Goal: Task Accomplishment & Management: Use online tool/utility

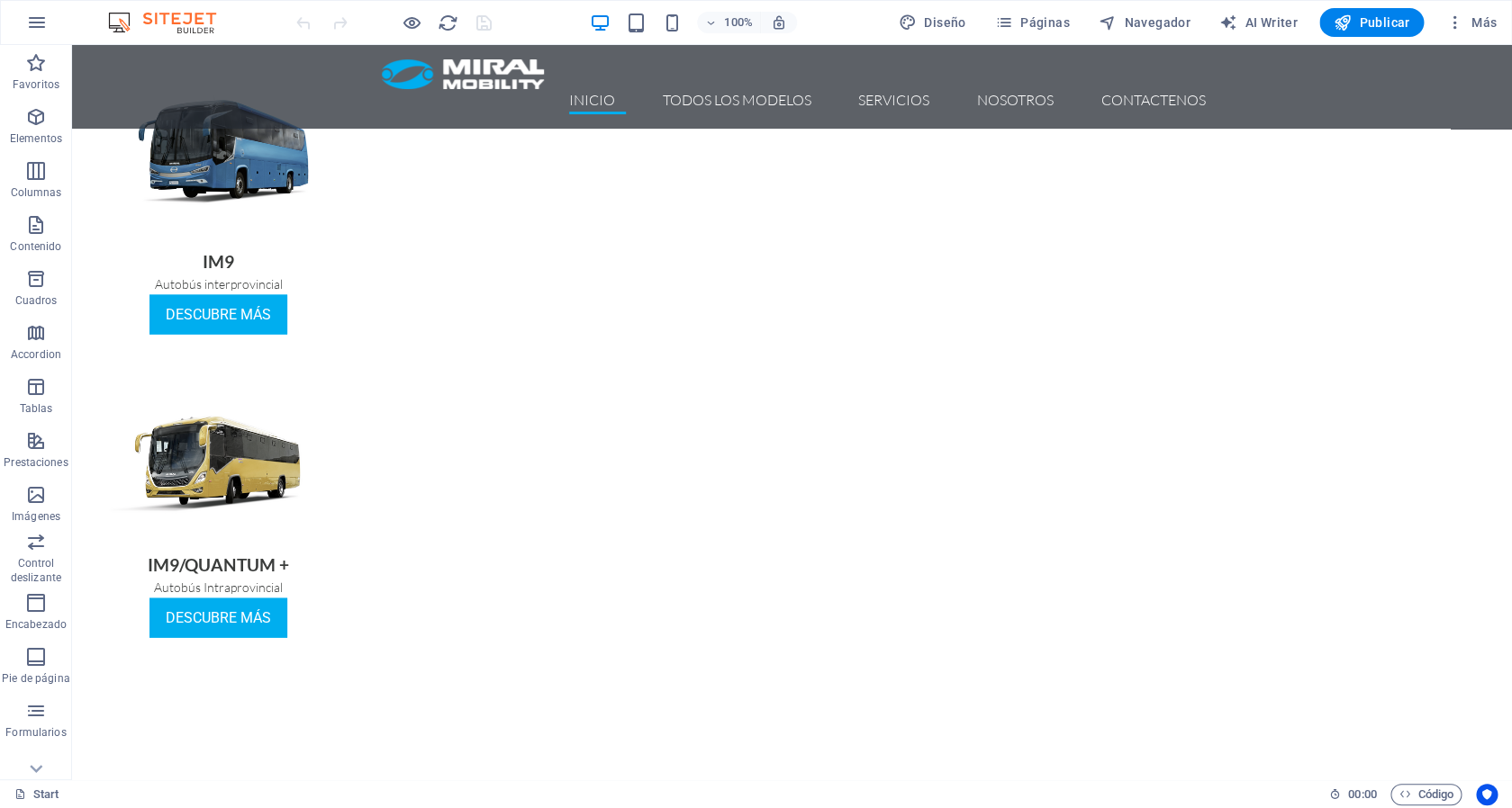
scroll to position [640, 0]
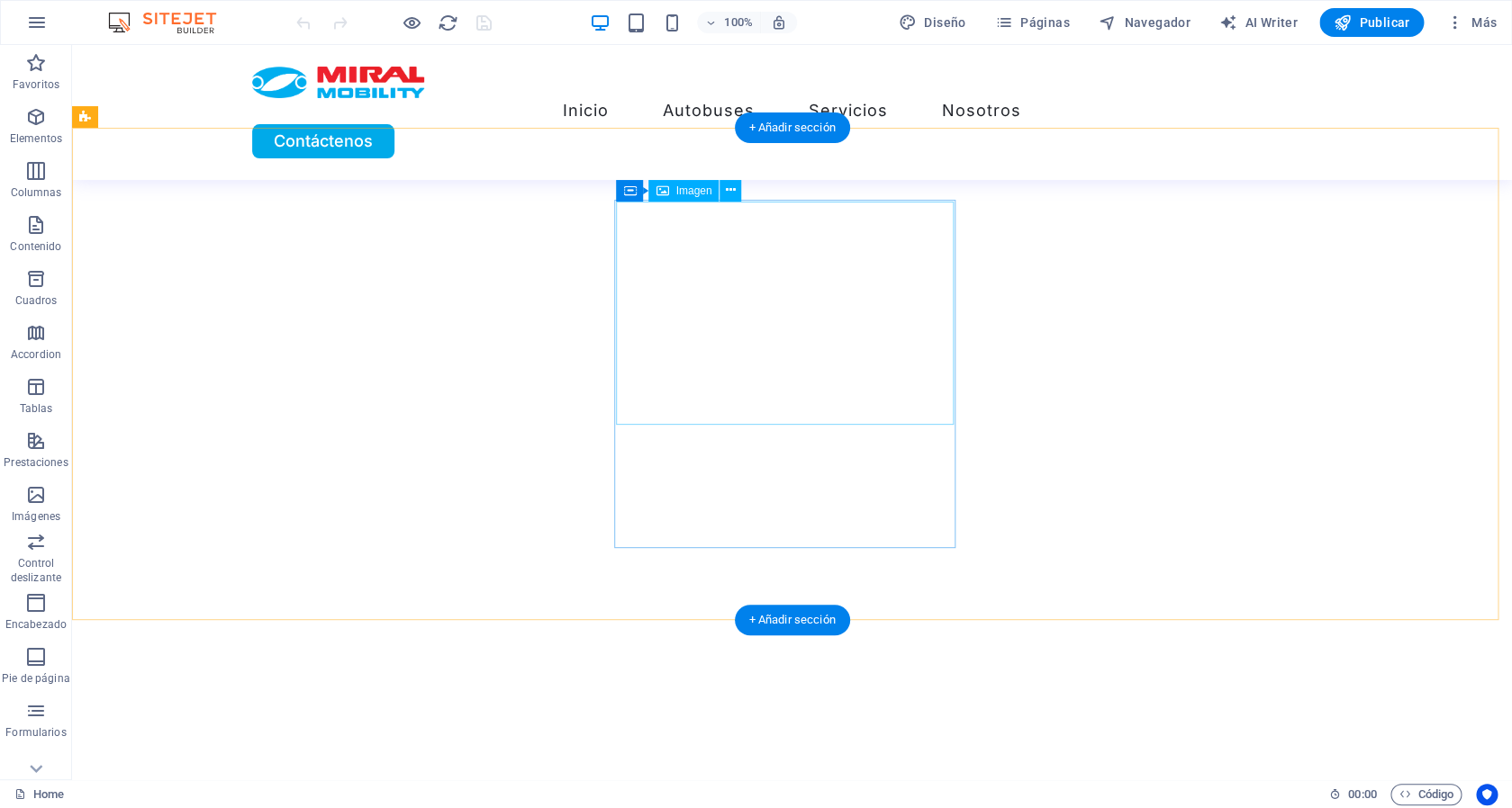
scroll to position [724, 0]
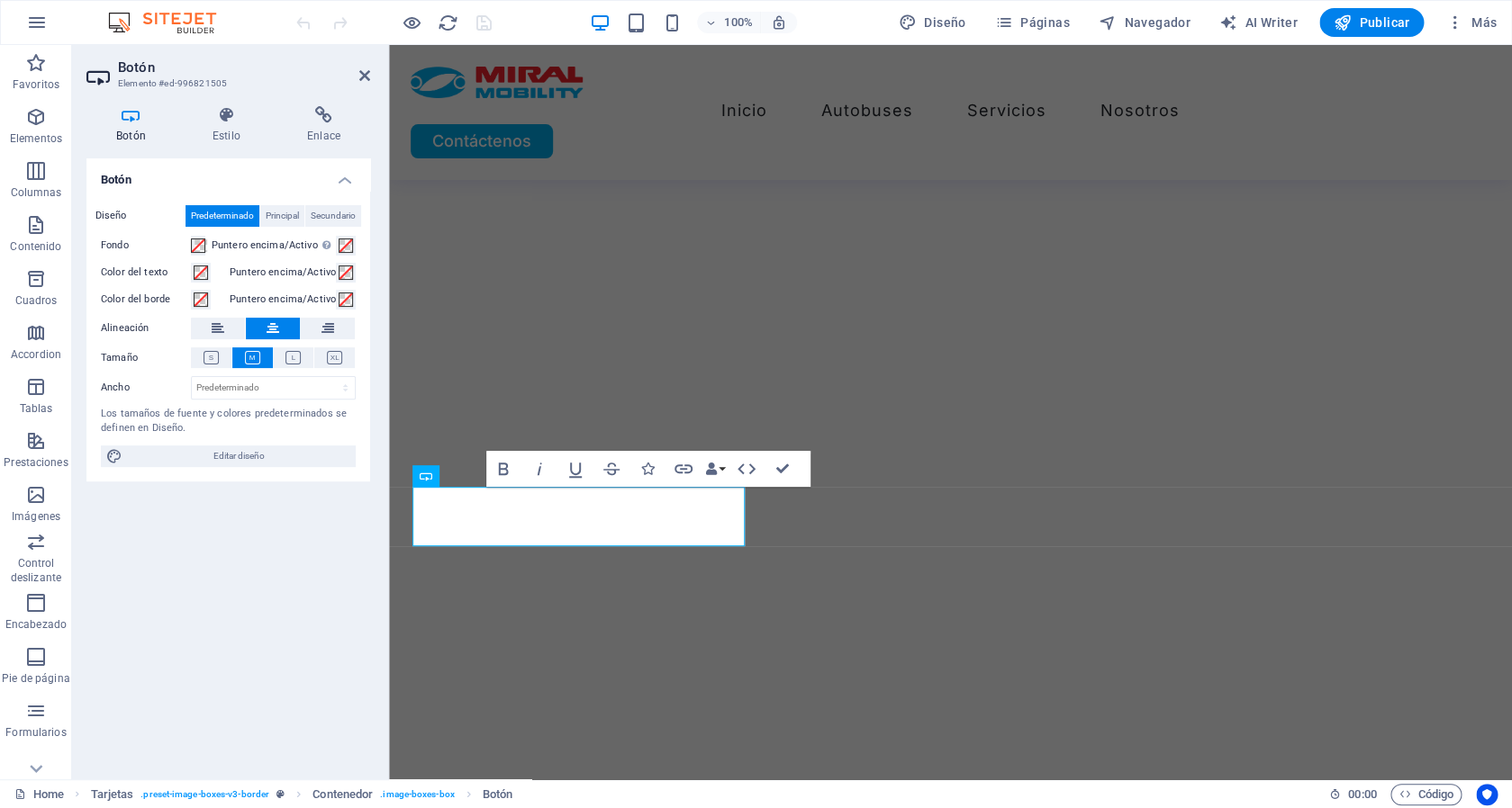
click at [149, 117] on icon at bounding box center [130, 115] width 89 height 18
click at [230, 113] on icon at bounding box center [226, 115] width 87 height 18
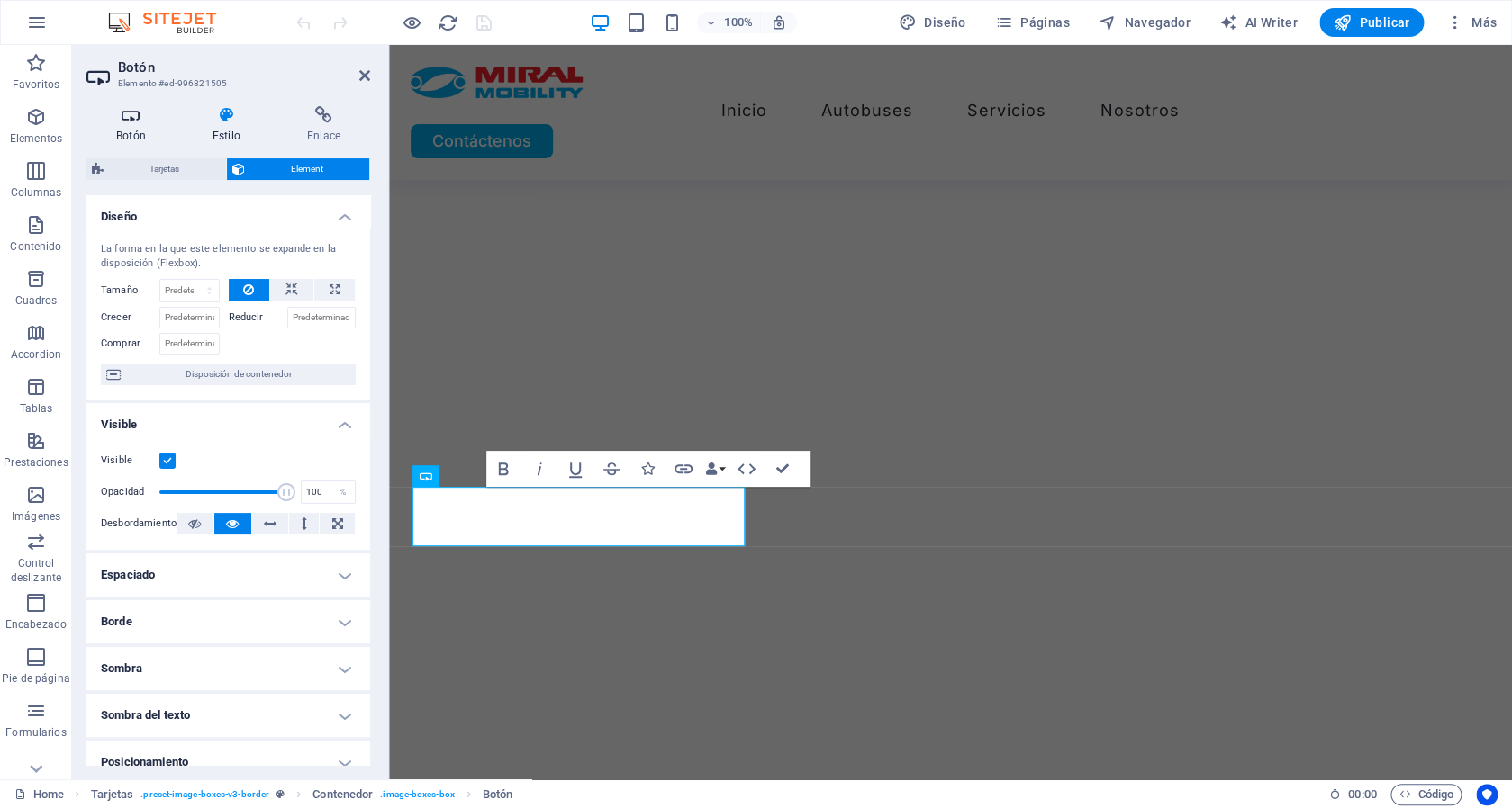
click at [111, 127] on h4 "Botón" at bounding box center [134, 125] width 97 height 37
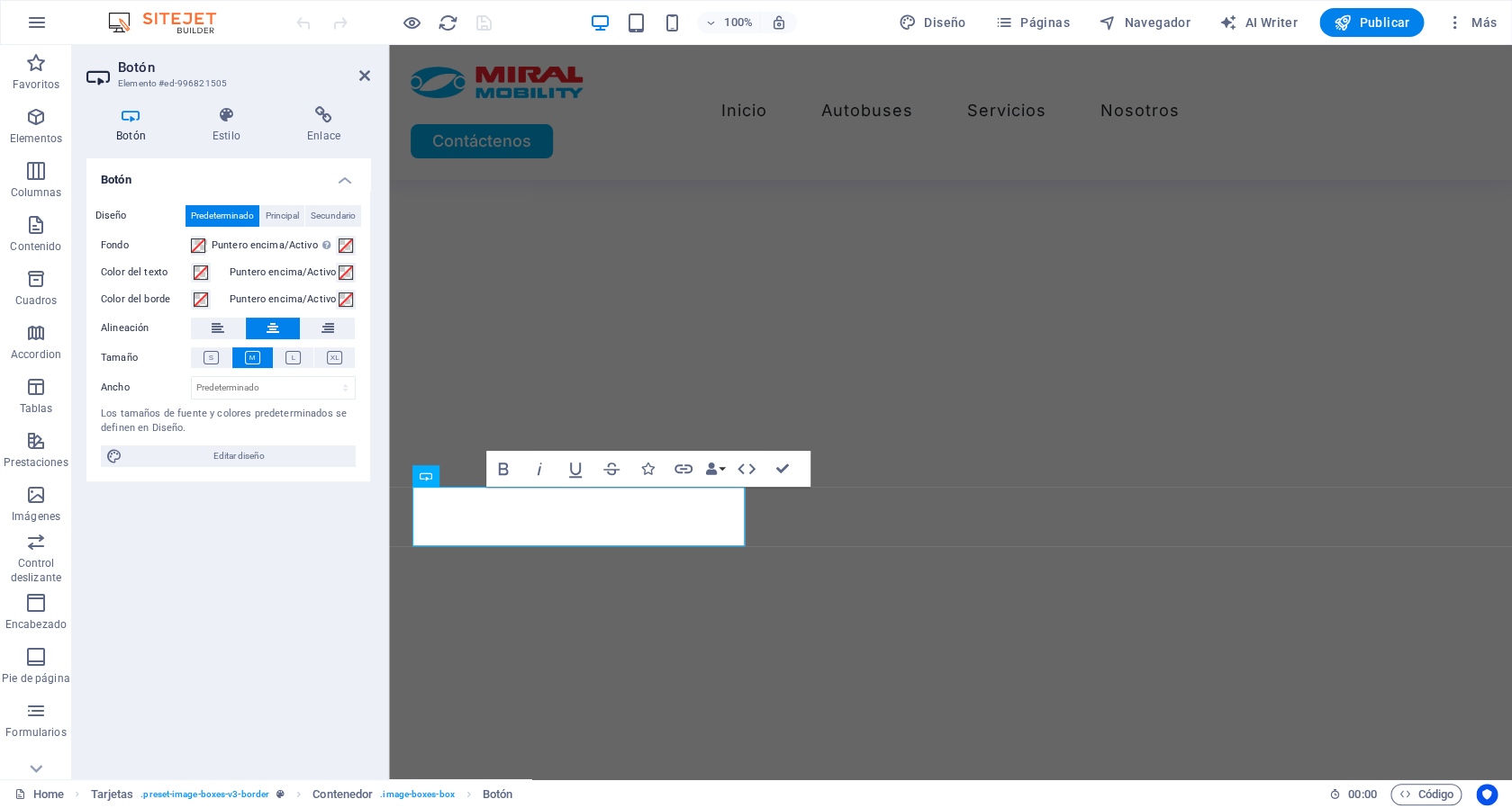
click at [136, 125] on icon at bounding box center [130, 115] width 89 height 18
click at [234, 127] on h4 "Estilo" at bounding box center [230, 125] width 95 height 37
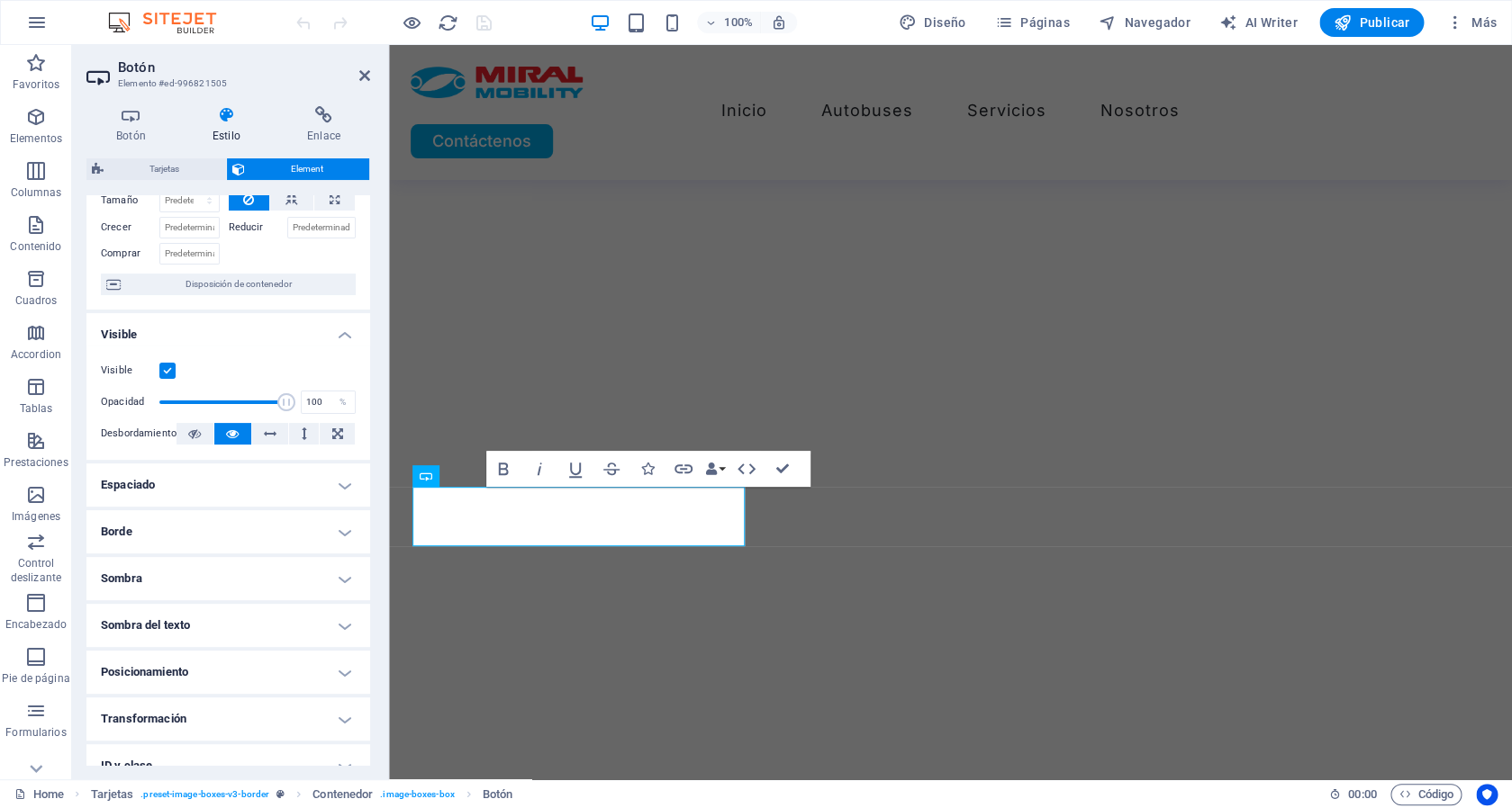
scroll to position [0, 0]
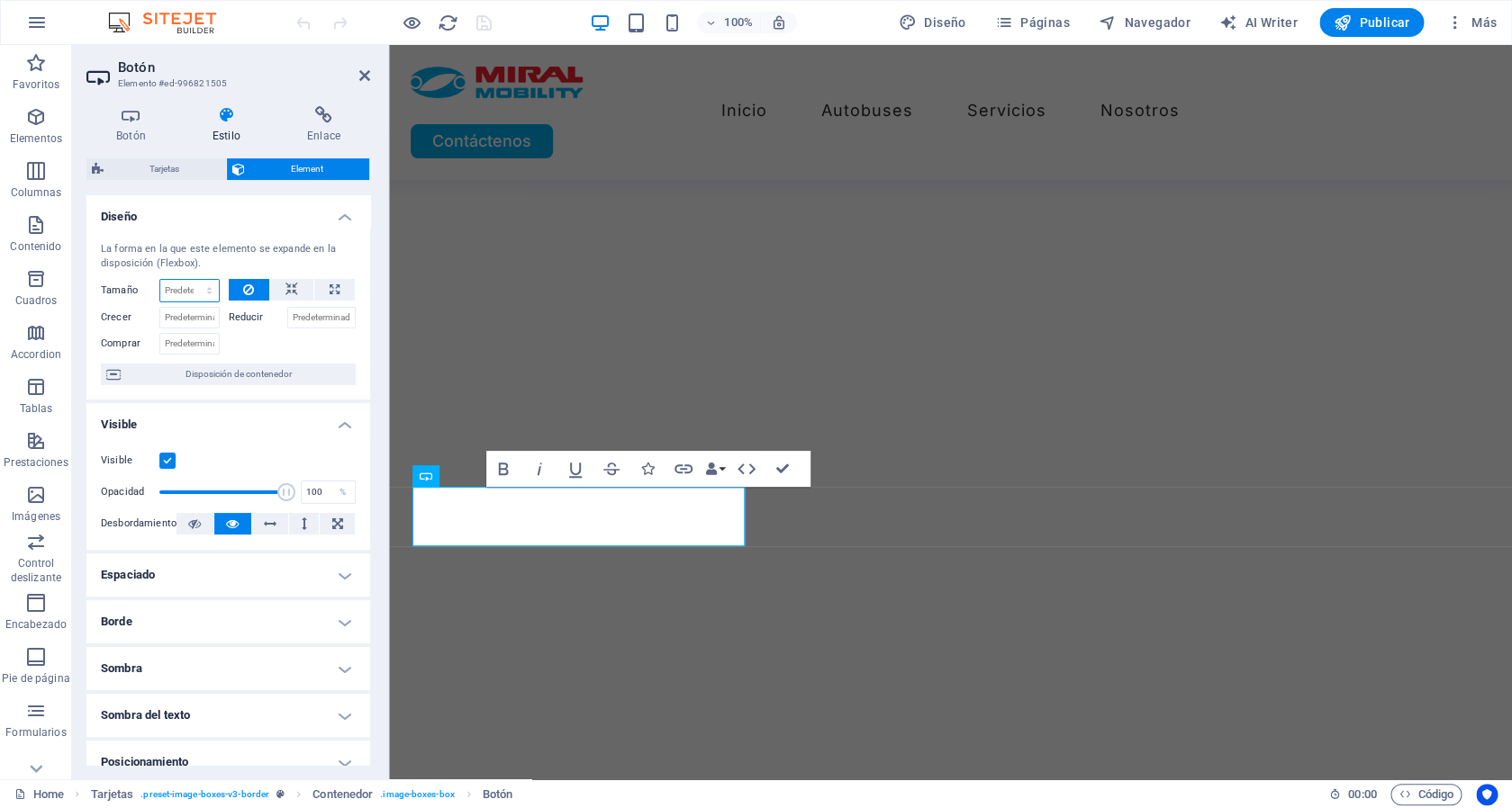
click at [160, 280] on select "Predeterminado automático px % 1/1 1/2 1/3 1/4 1/5 1/6 1/7 1/8 1/9 1/10" at bounding box center [189, 290] width 58 height 22
select select "1/8"
click option "1/8" at bounding box center [0, 0] width 0 height 0
type input "12.5"
select select "%"
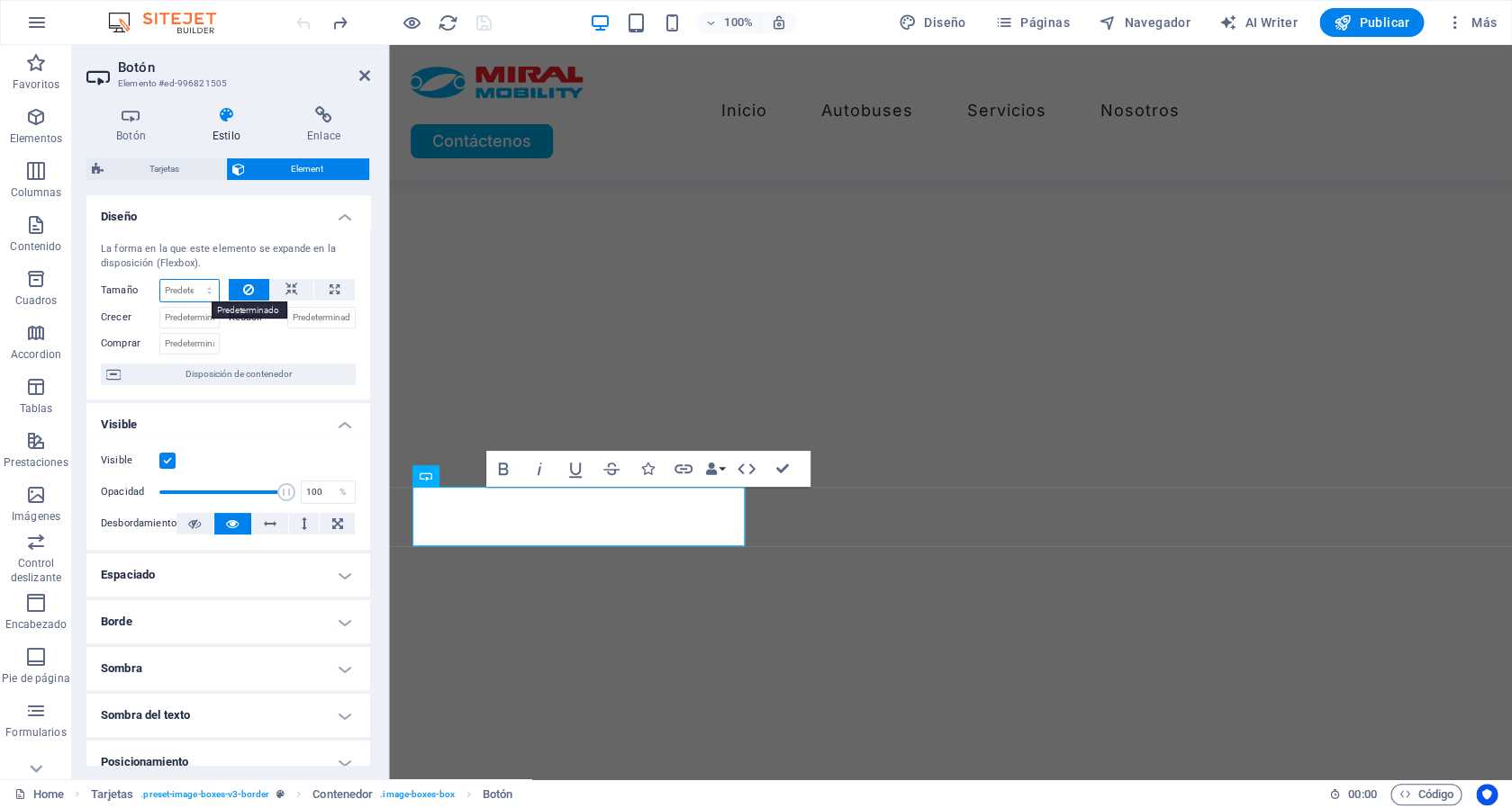
click at [160, 280] on select "Predeterminado automático px % 1/1 1/2 1/3 1/4 1/5 1/6 1/7 1/8 1/9 1/10" at bounding box center [189, 290] width 58 height 22
select select "1/1"
click option "1/1" at bounding box center [0, 0] width 0 height 0
type input "100"
select select "%"
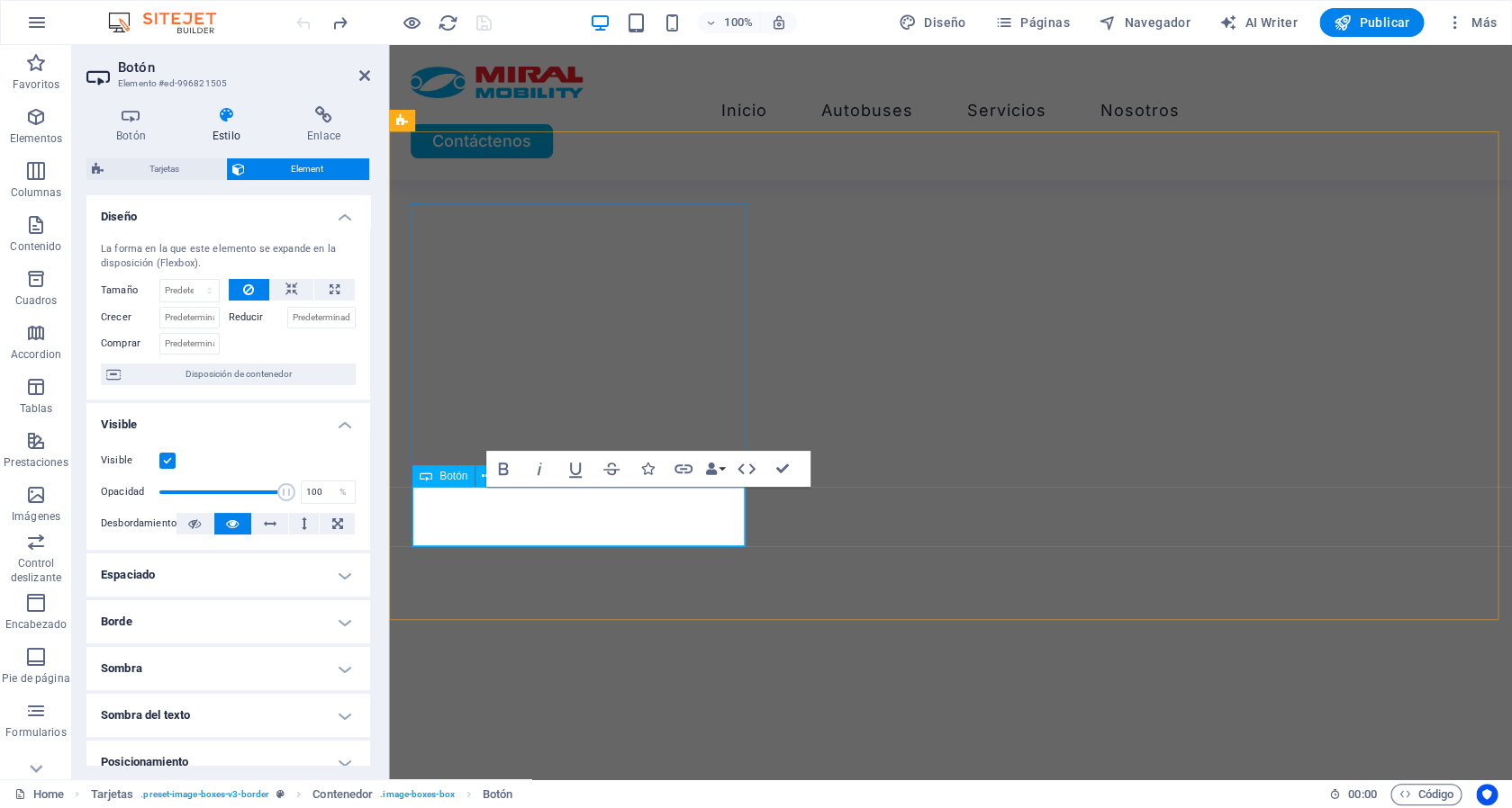
click at [160, 280] on select "Predeterminado automático px % 1/1 1/2 1/3 1/4 1/5 1/6 1/7 1/8 1/9 1/10" at bounding box center [189, 290] width 58 height 22
select select "1/10"
click option "1/10" at bounding box center [0, 0] width 0 height 0
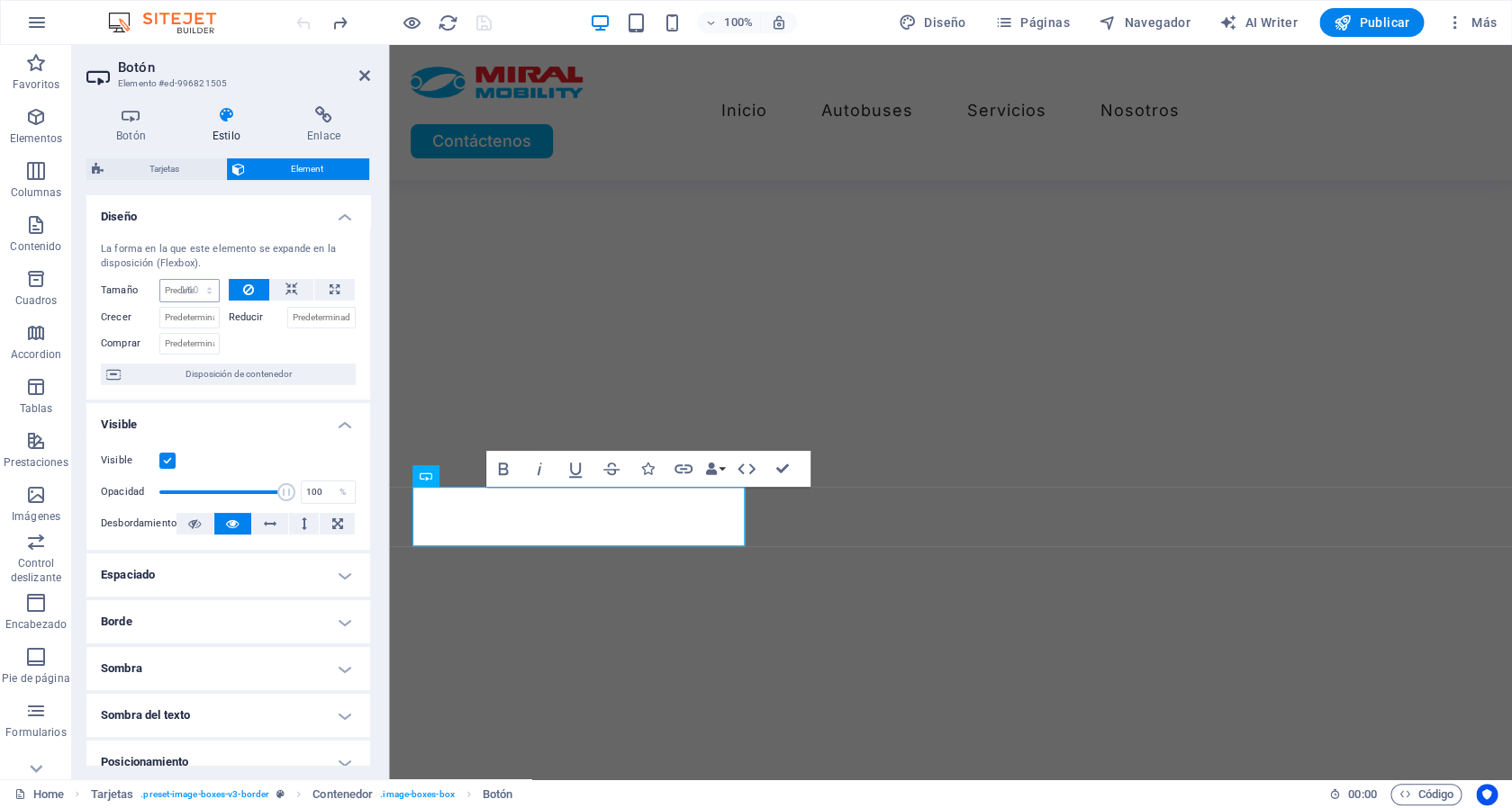
type input "10"
select select "%"
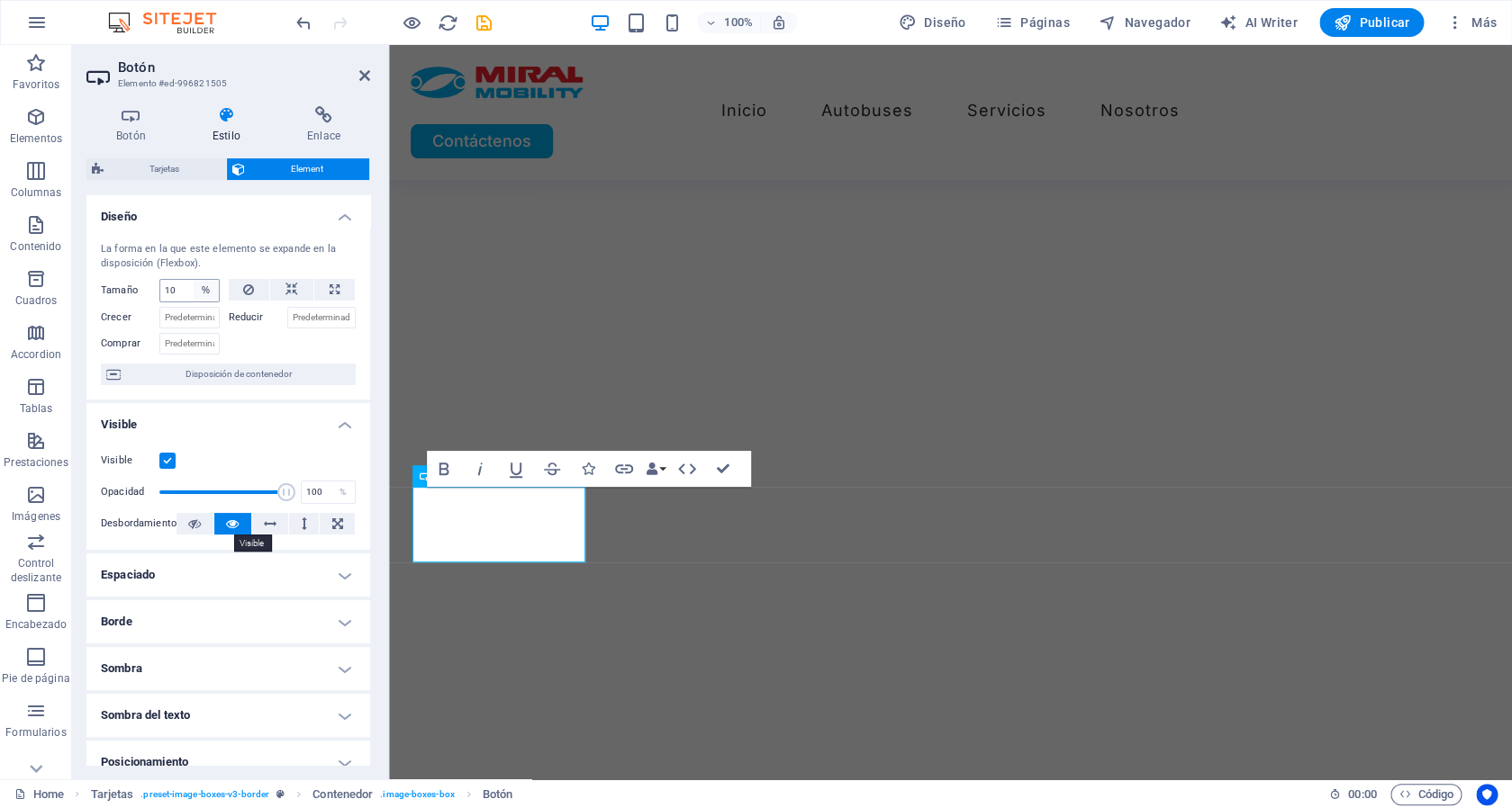
select select "DISABLED_OPTION_VALUE"
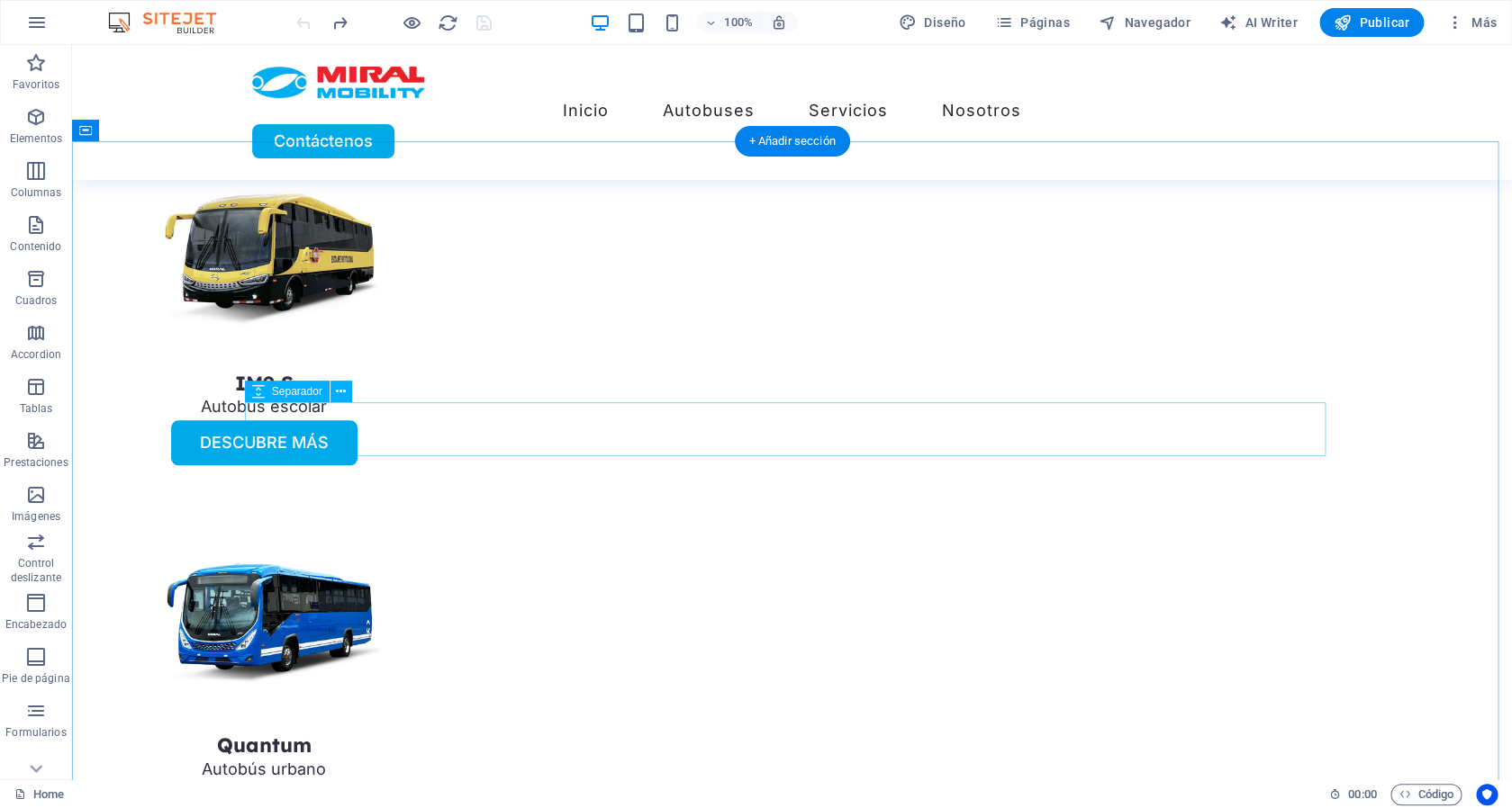
scroll to position [3850, 0]
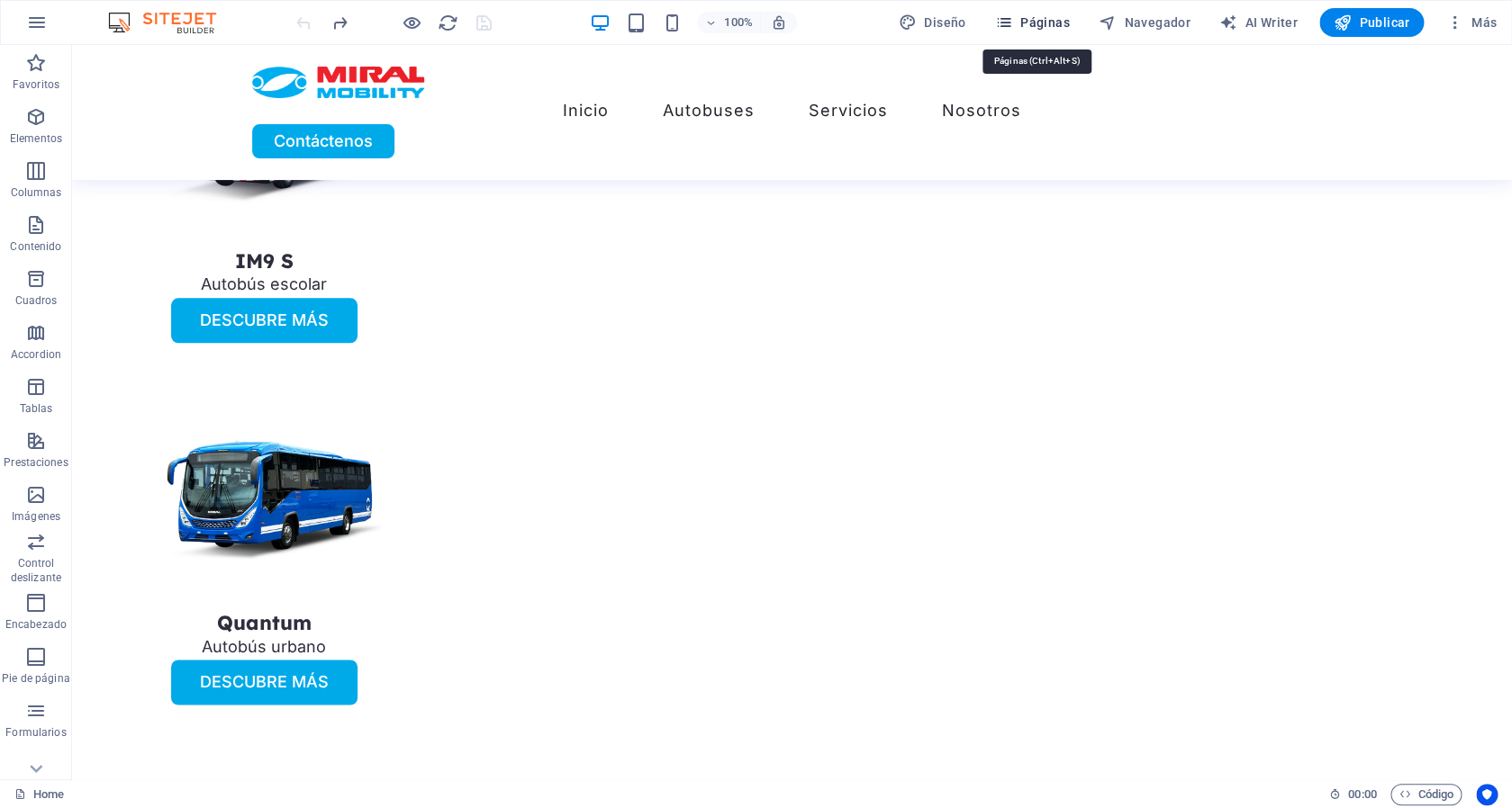
click at [1060, 14] on span "Páginas" at bounding box center [1033, 22] width 75 height 18
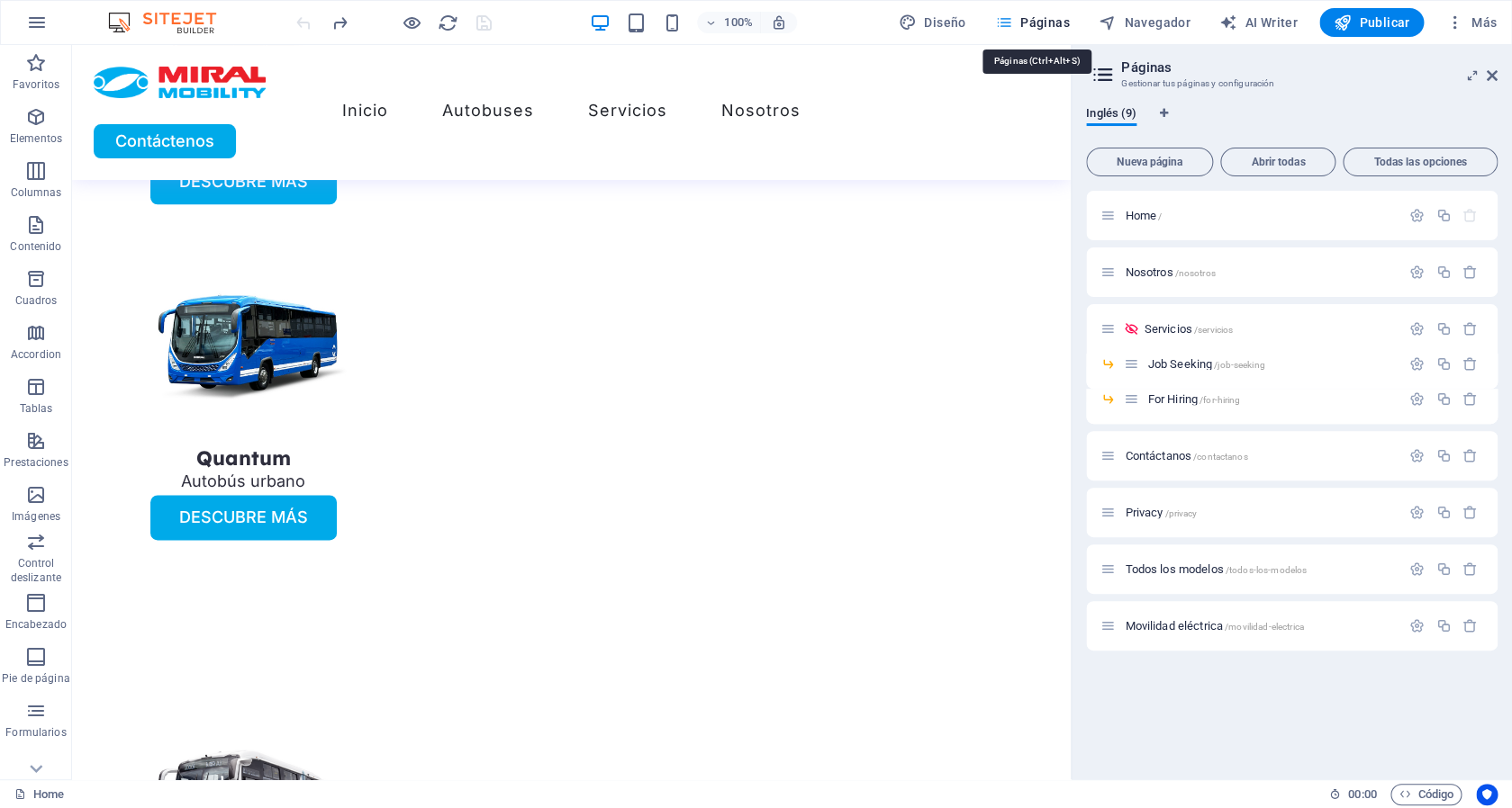
scroll to position [3806, 0]
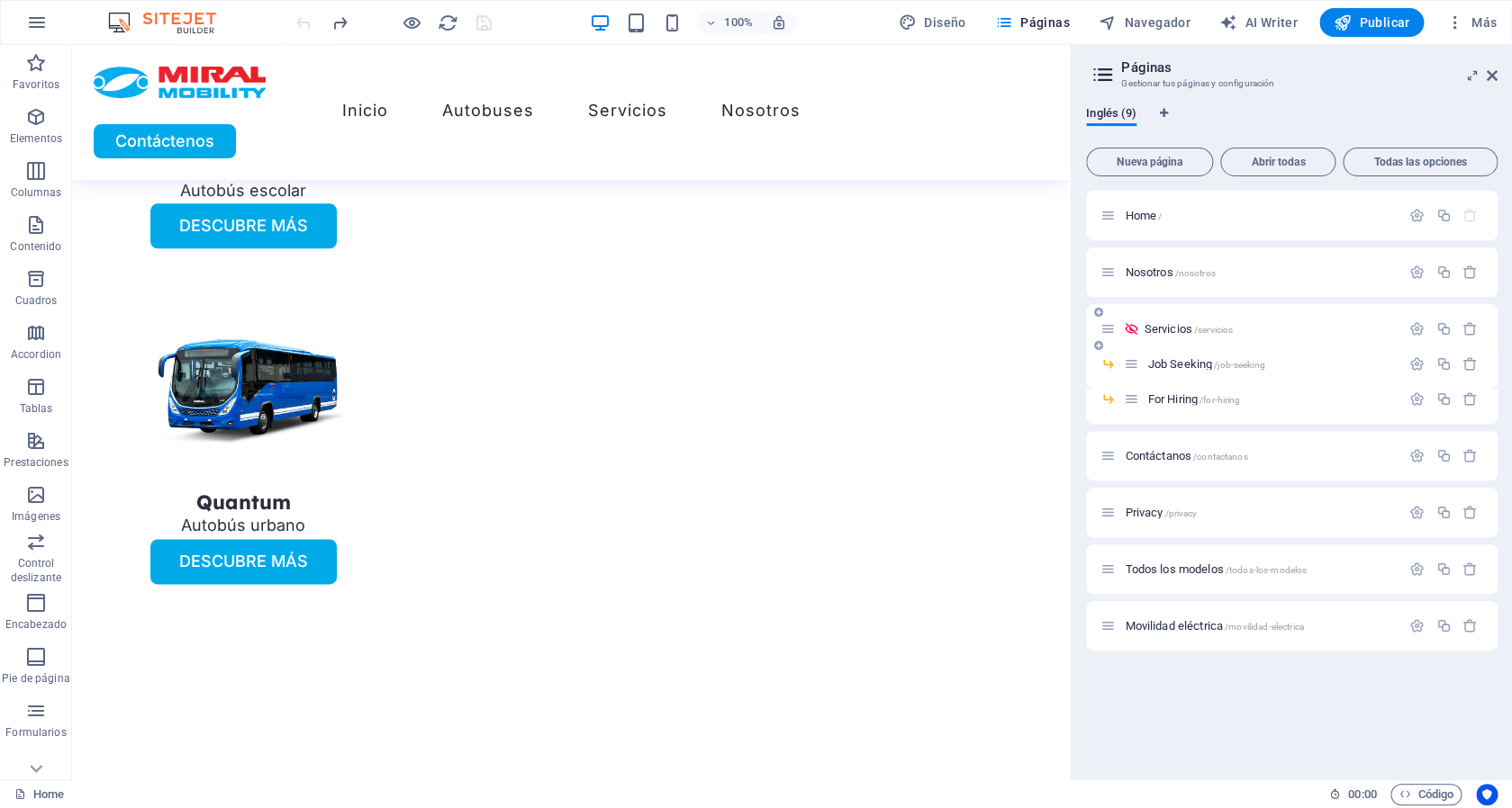
click at [1108, 328] on icon at bounding box center [1108, 329] width 15 height 15
click at [1127, 327] on icon at bounding box center [1130, 329] width 15 height 15
click at [1127, 326] on icon at bounding box center [1130, 329] width 15 height 15
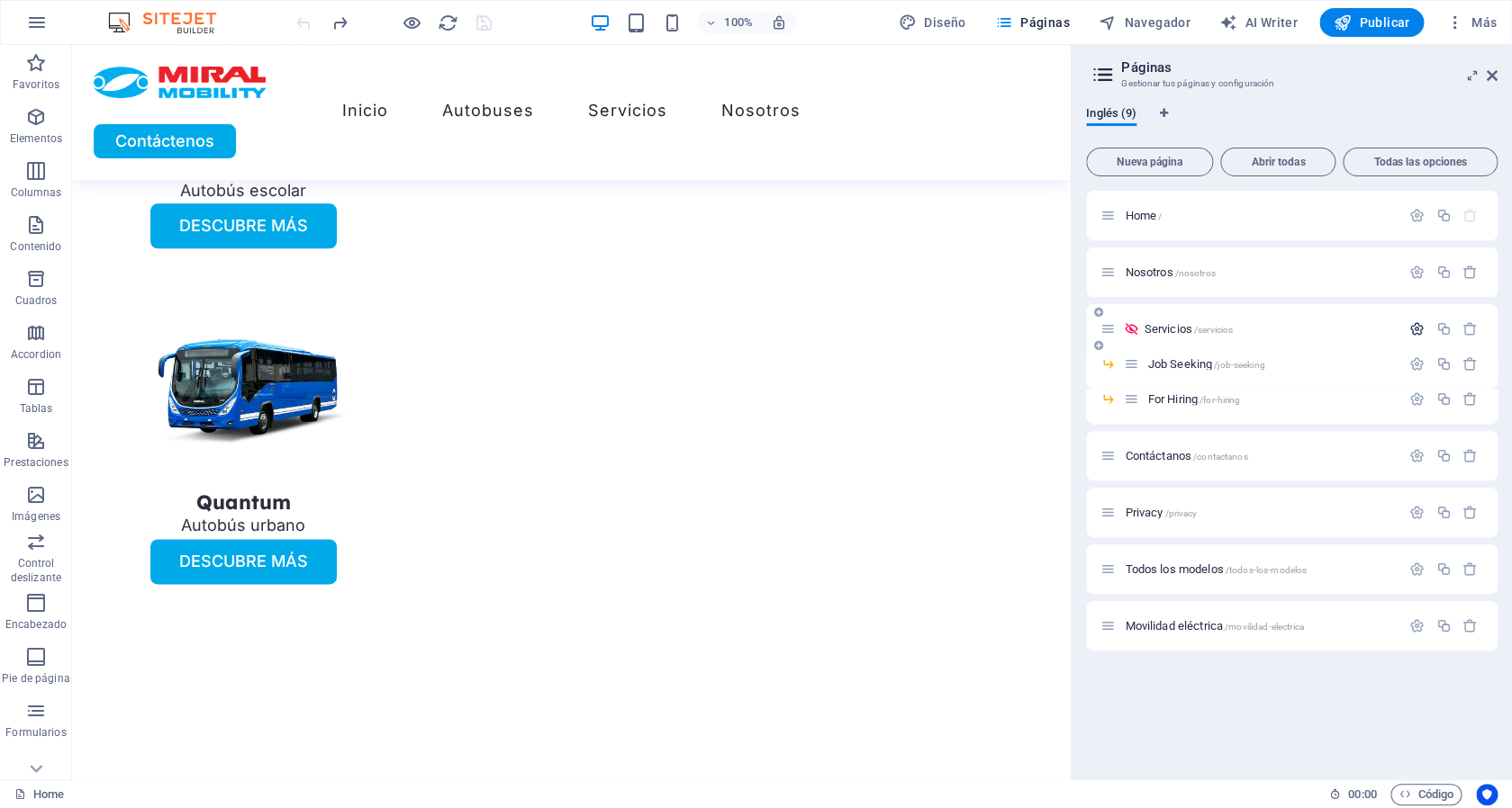
click at [1415, 325] on icon "button" at bounding box center [1417, 329] width 15 height 15
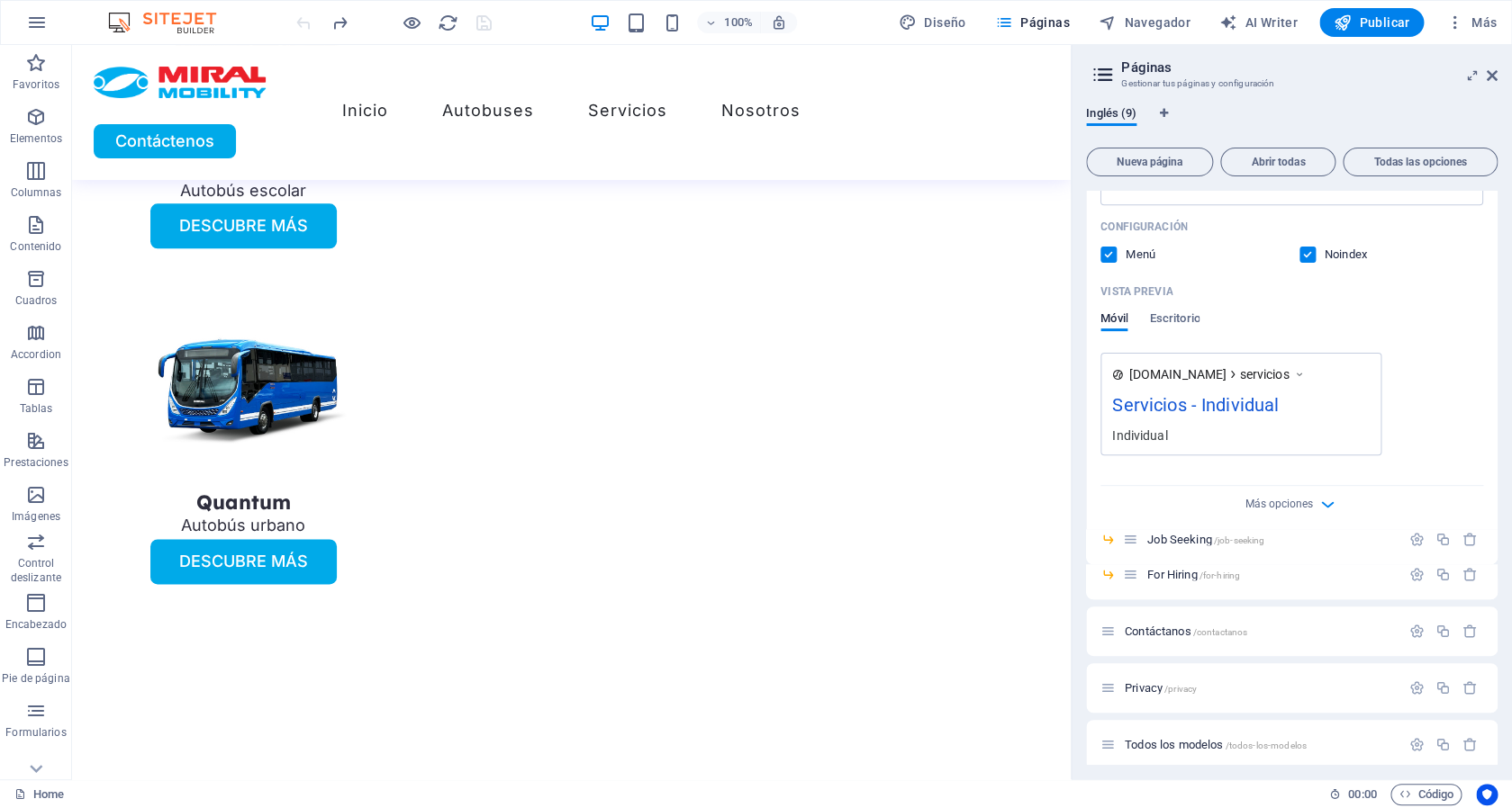
scroll to position [565, 0]
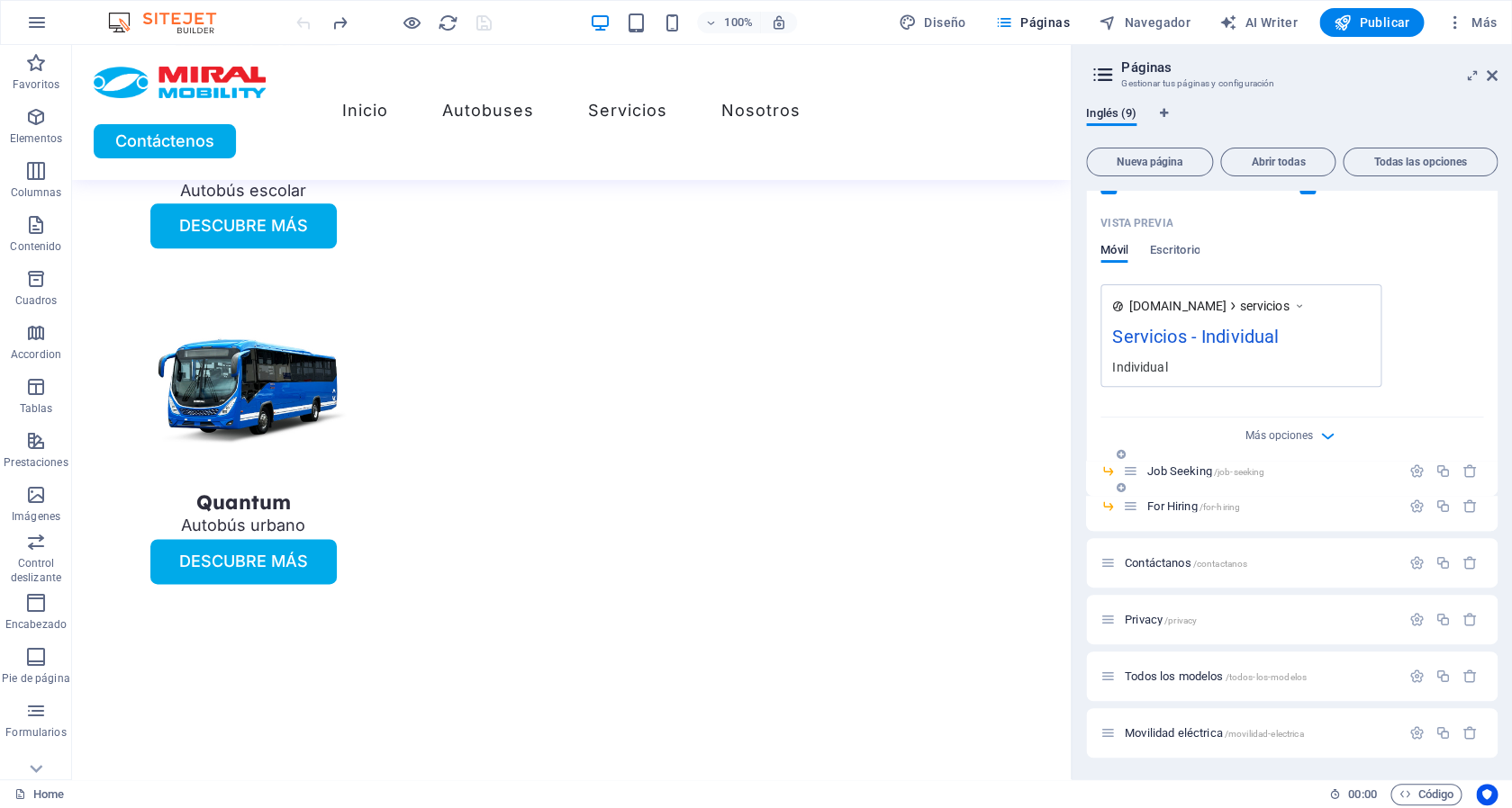
click at [1176, 467] on span "Job Seeking /job-seeking" at bounding box center [1206, 472] width 117 height 13
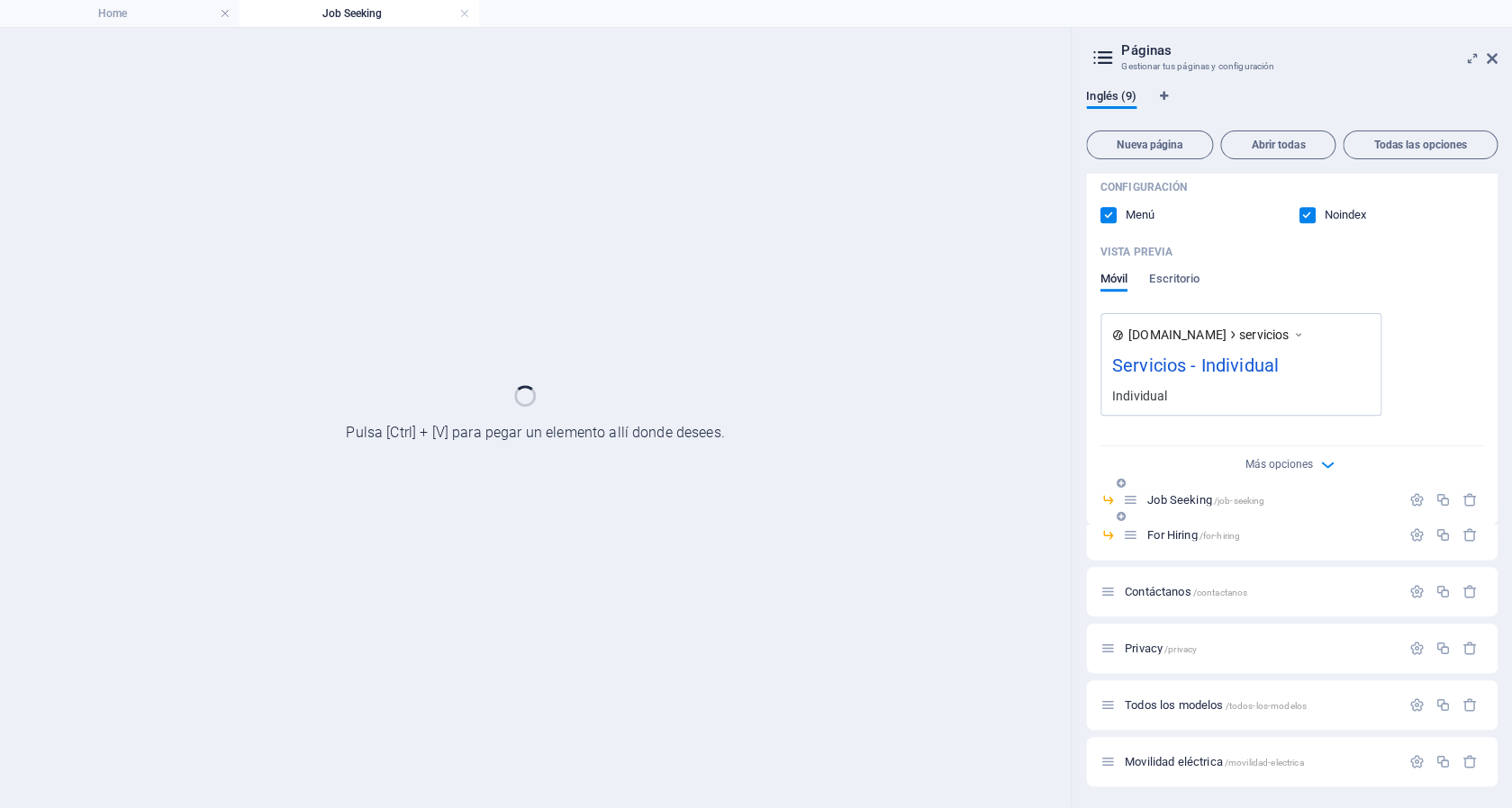
scroll to position [519, 0]
click at [1176, 467] on div "Más opciones" at bounding box center [1291, 461] width 383 height 29
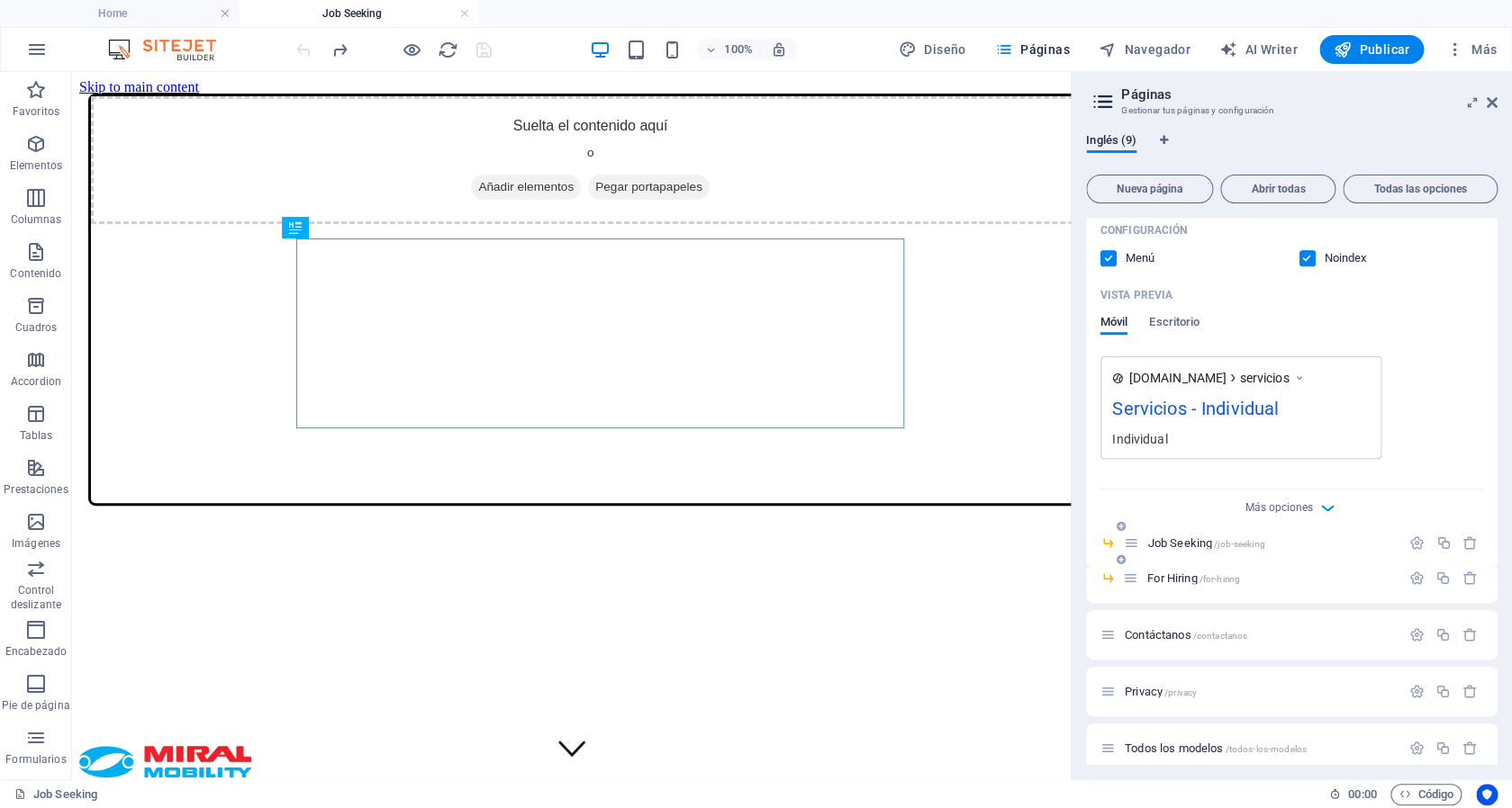
scroll to position [0, 0]
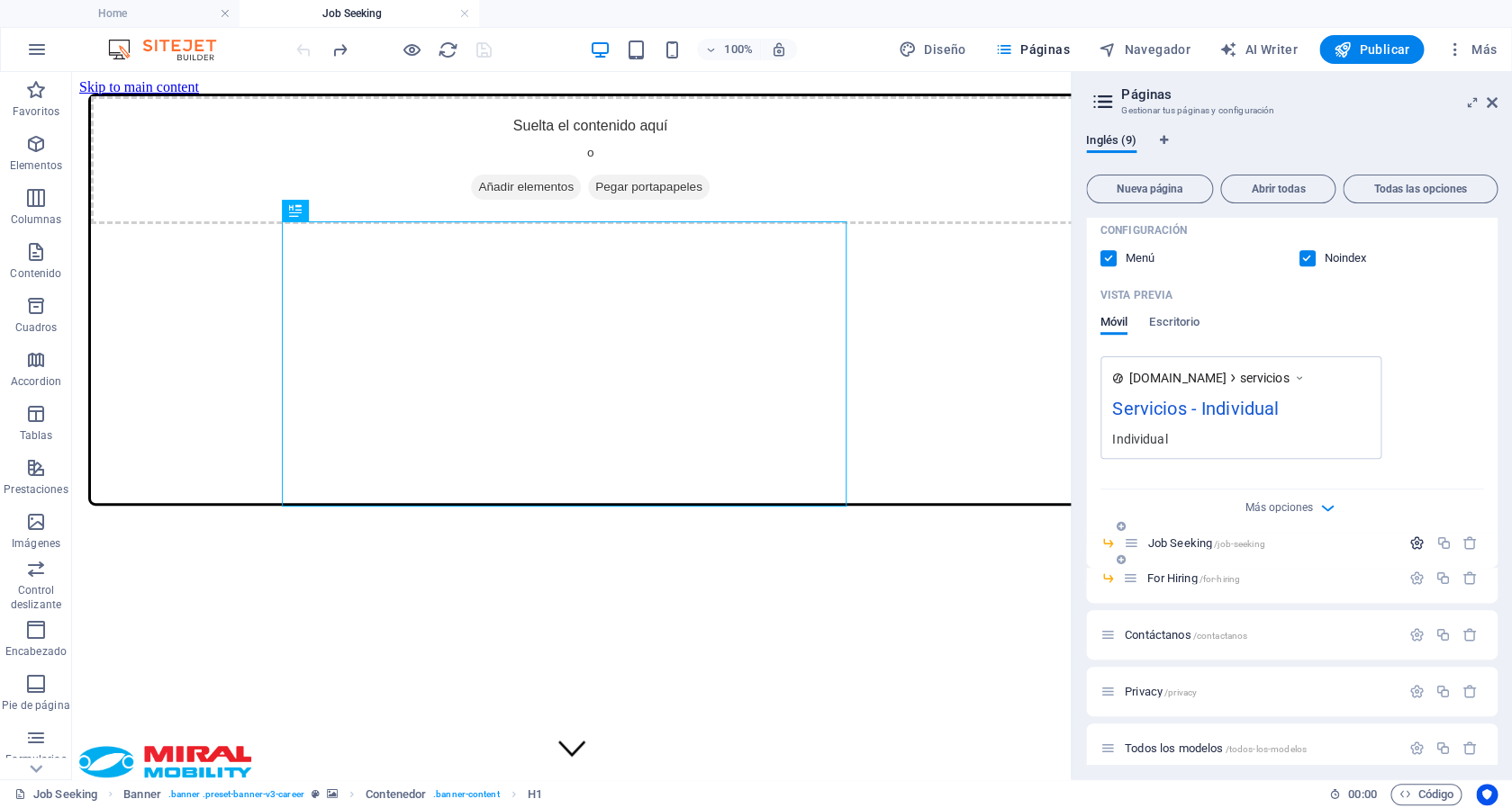
click at [1404, 541] on button "button" at bounding box center [1416, 543] width 26 height 15
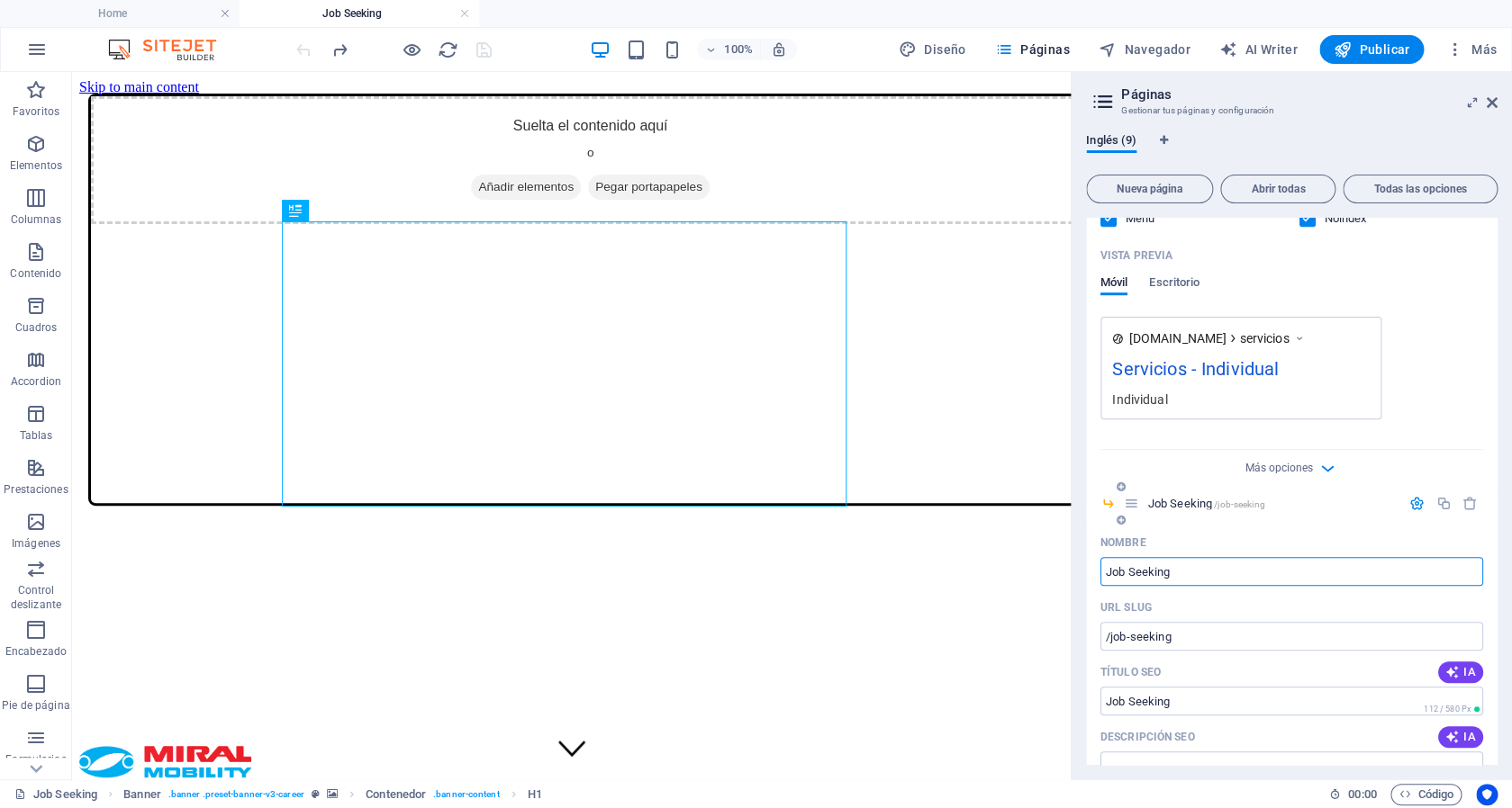
scroll to position [562, 0]
drag, startPoint x: 1182, startPoint y: 573, endPoint x: 1057, endPoint y: 571, distance: 125.0
click at [1101, 571] on input "Job Seeking" at bounding box center [1291, 568] width 383 height 29
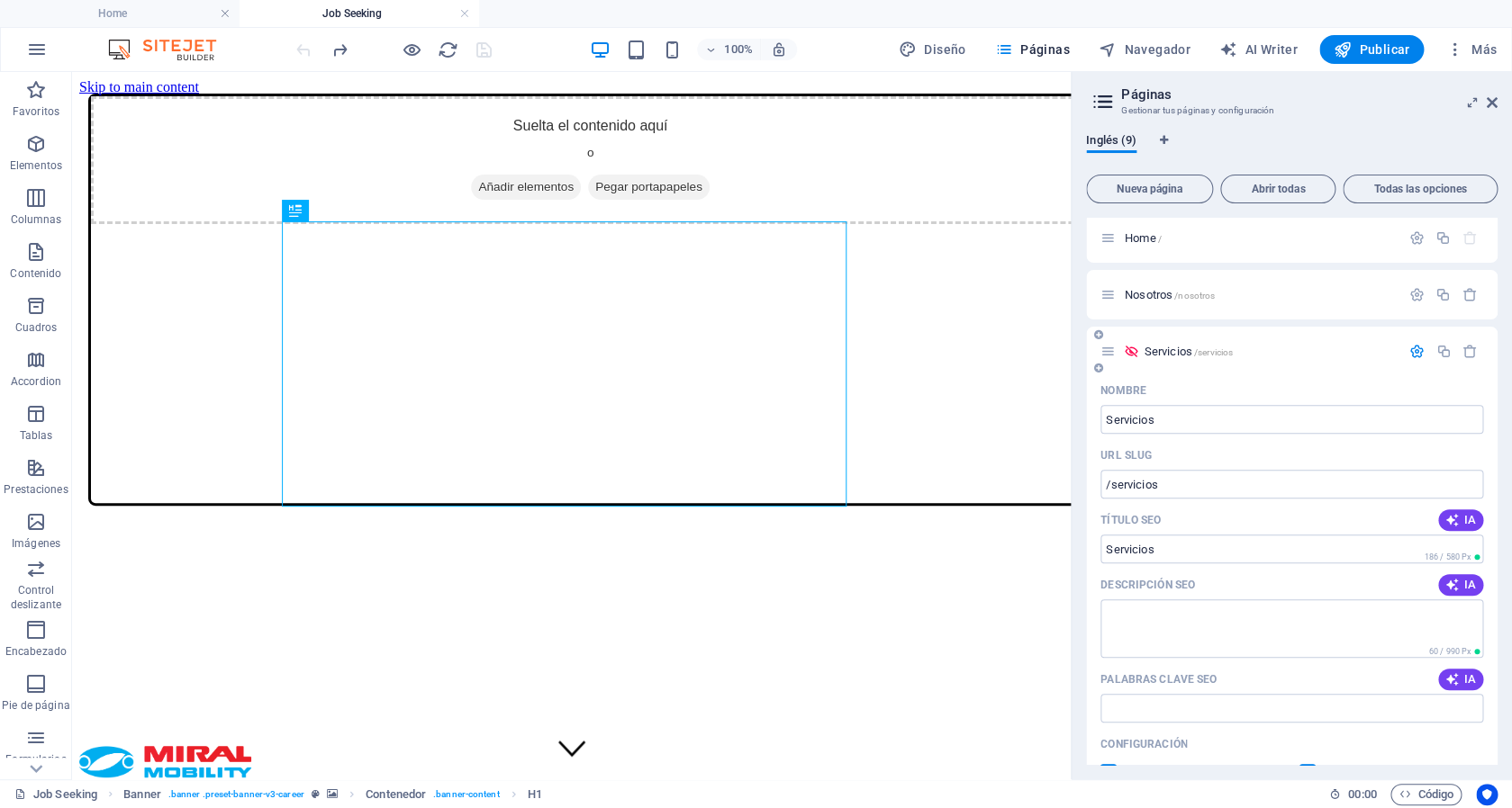
scroll to position [0, 0]
click at [1409, 350] on icon "button" at bounding box center [1417, 357] width 15 height 15
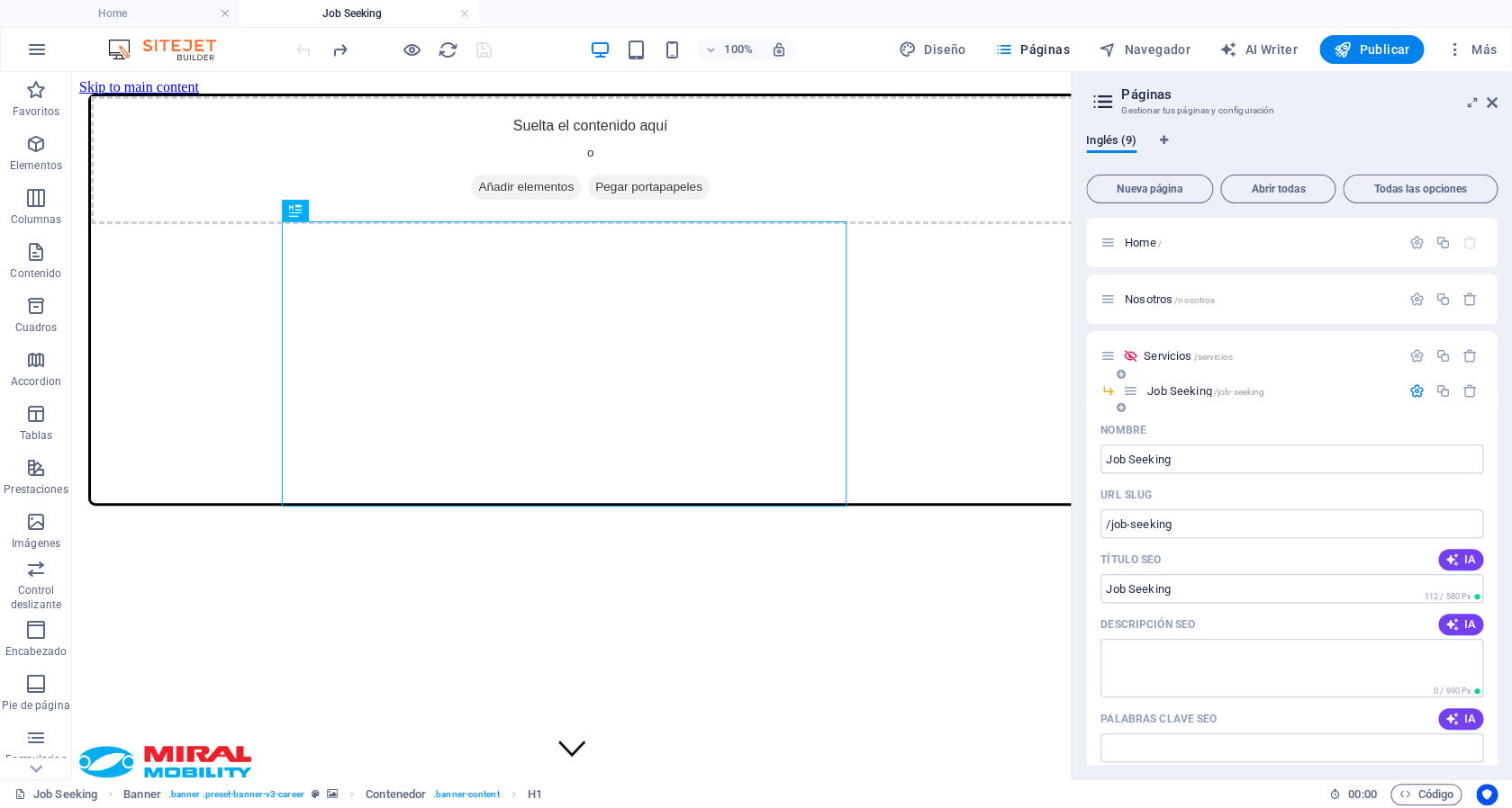
click at [1409, 395] on icon "button" at bounding box center [1417, 391] width 15 height 15
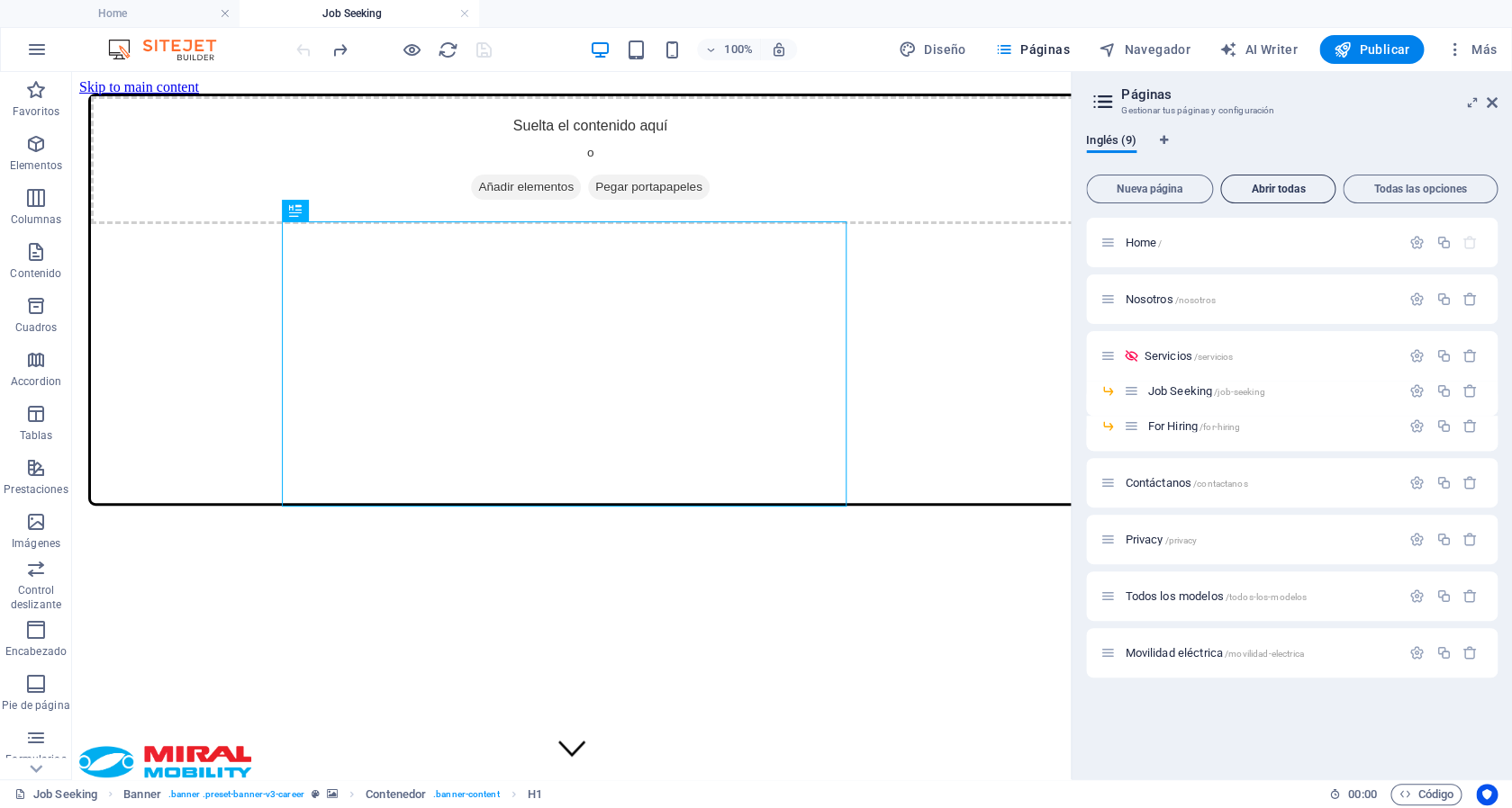
click at [1293, 193] on span "Abrir todas" at bounding box center [1277, 189] width 99 height 11
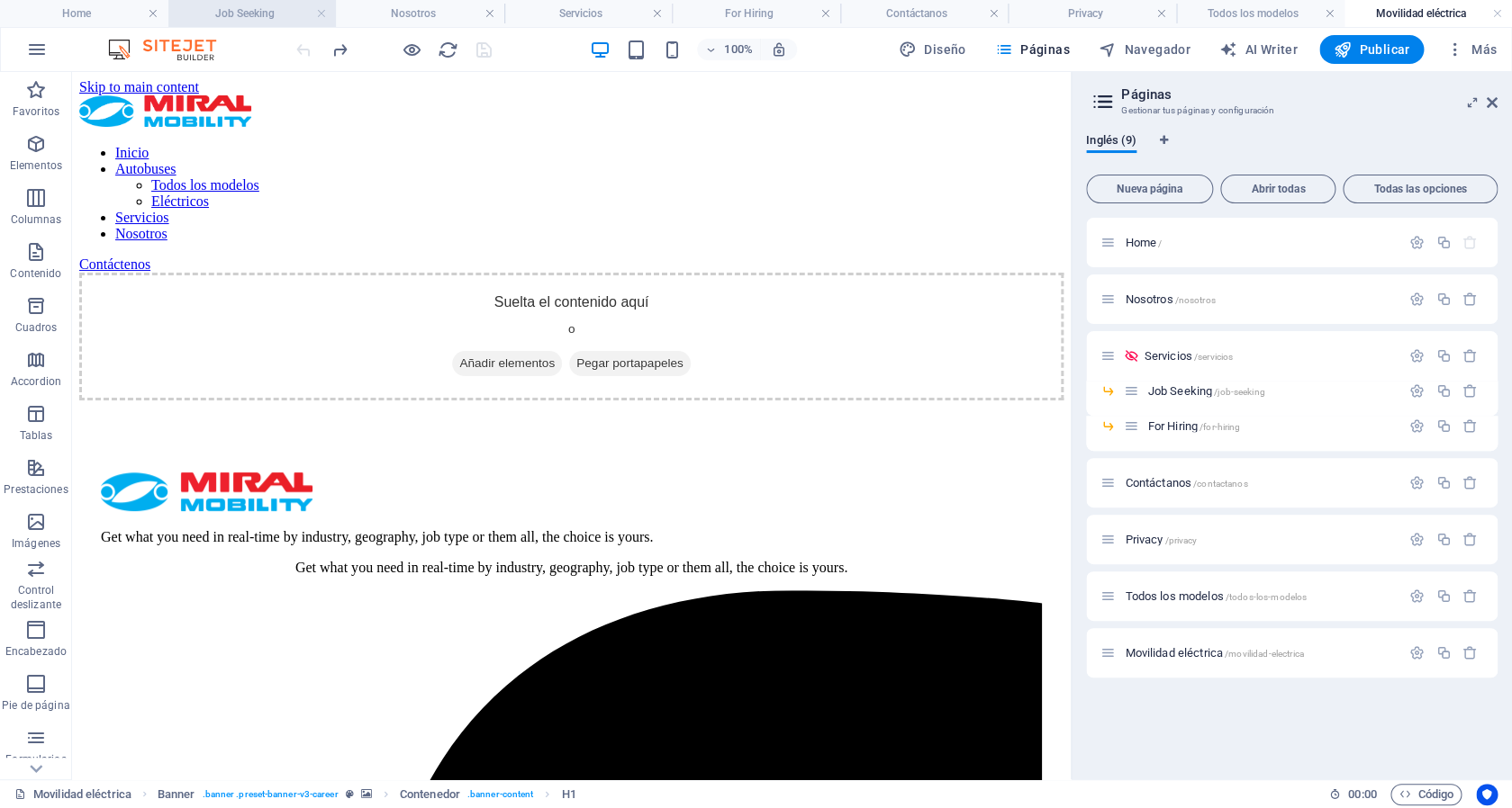
click at [263, 13] on h4 "Job Seeking" at bounding box center [253, 13] width 169 height 20
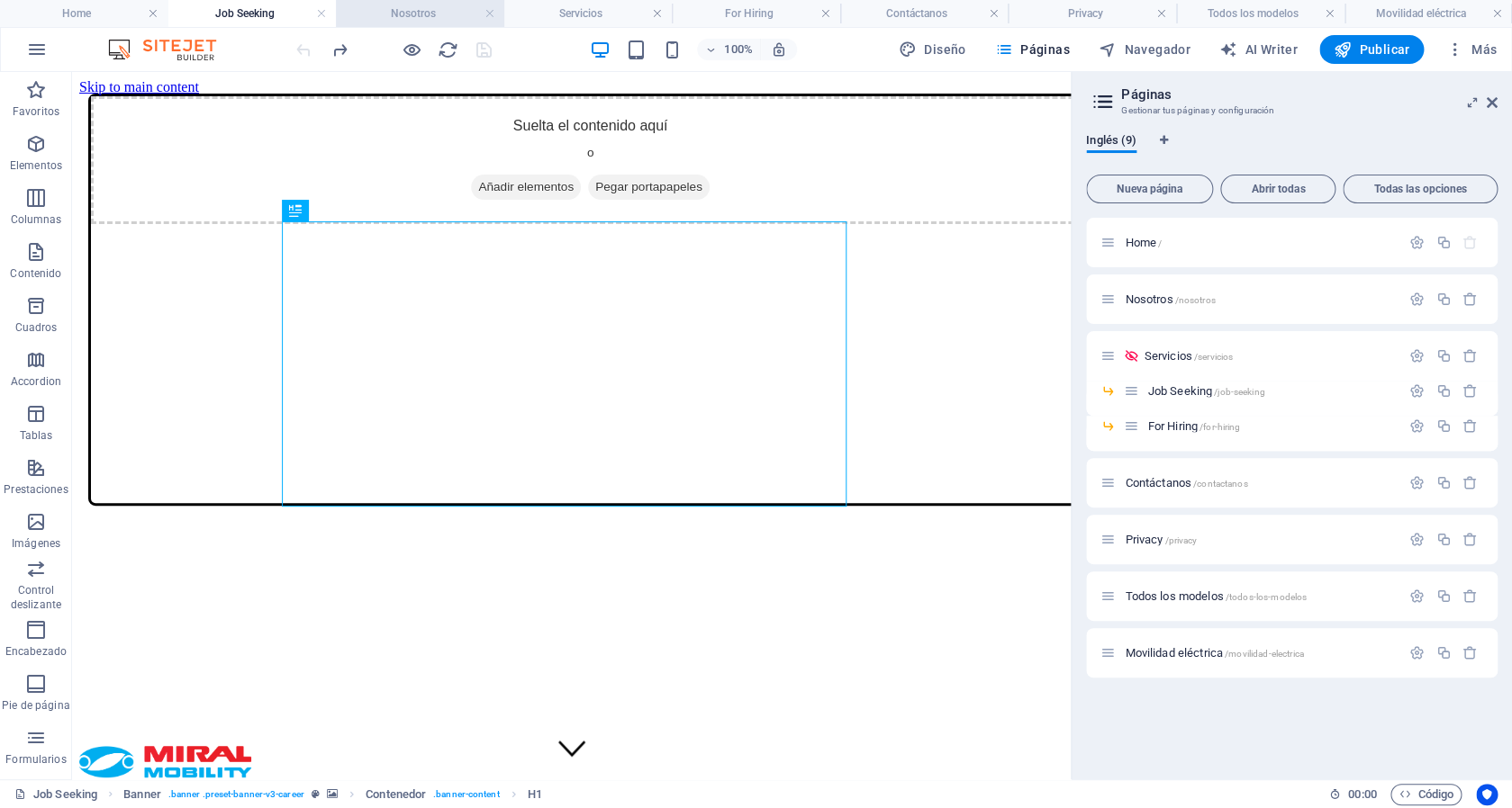
click at [430, 21] on h4 "Nosotros" at bounding box center [420, 13] width 169 height 20
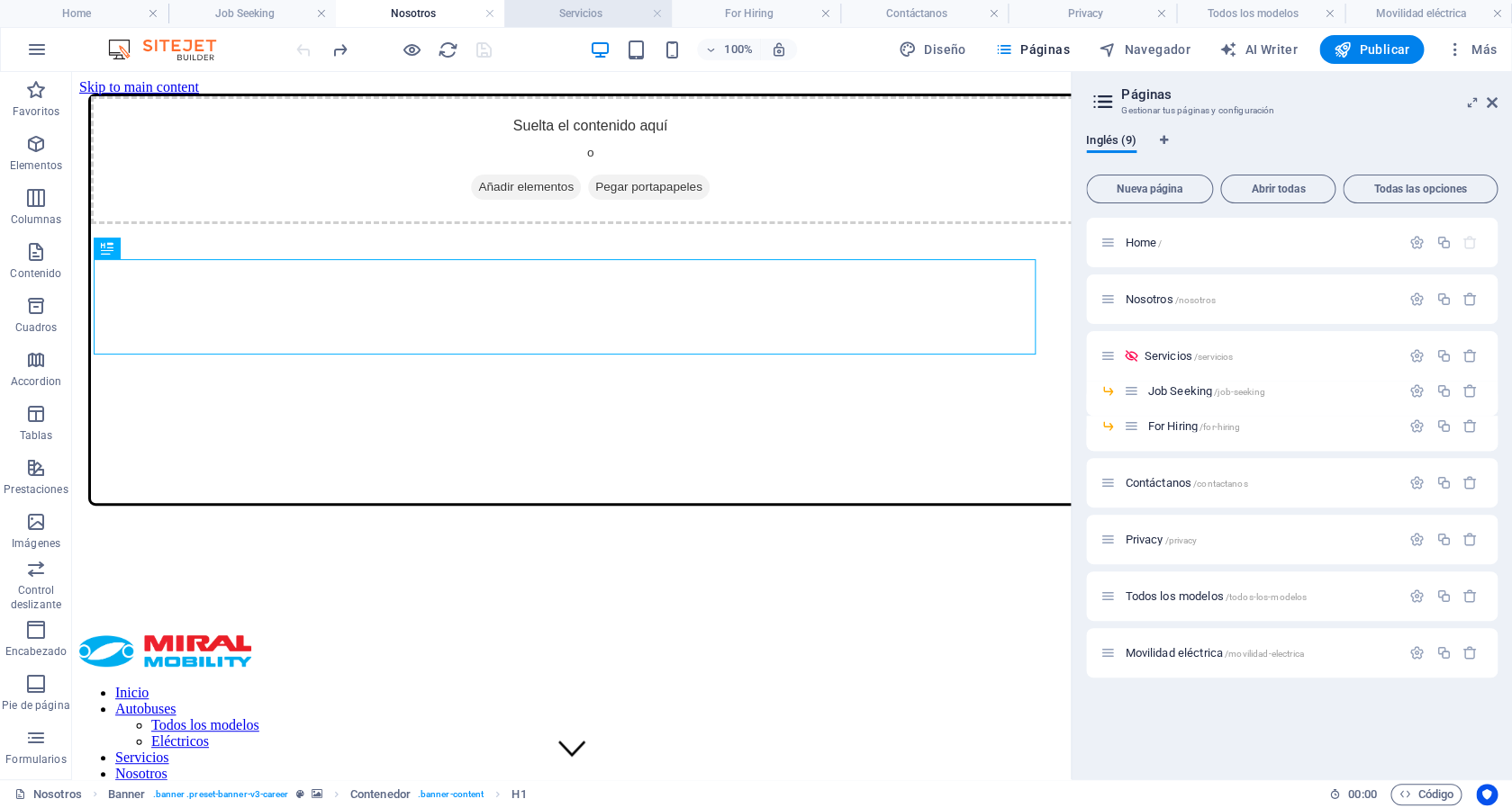
click at [614, 18] on h4 "Servicios" at bounding box center [589, 13] width 169 height 20
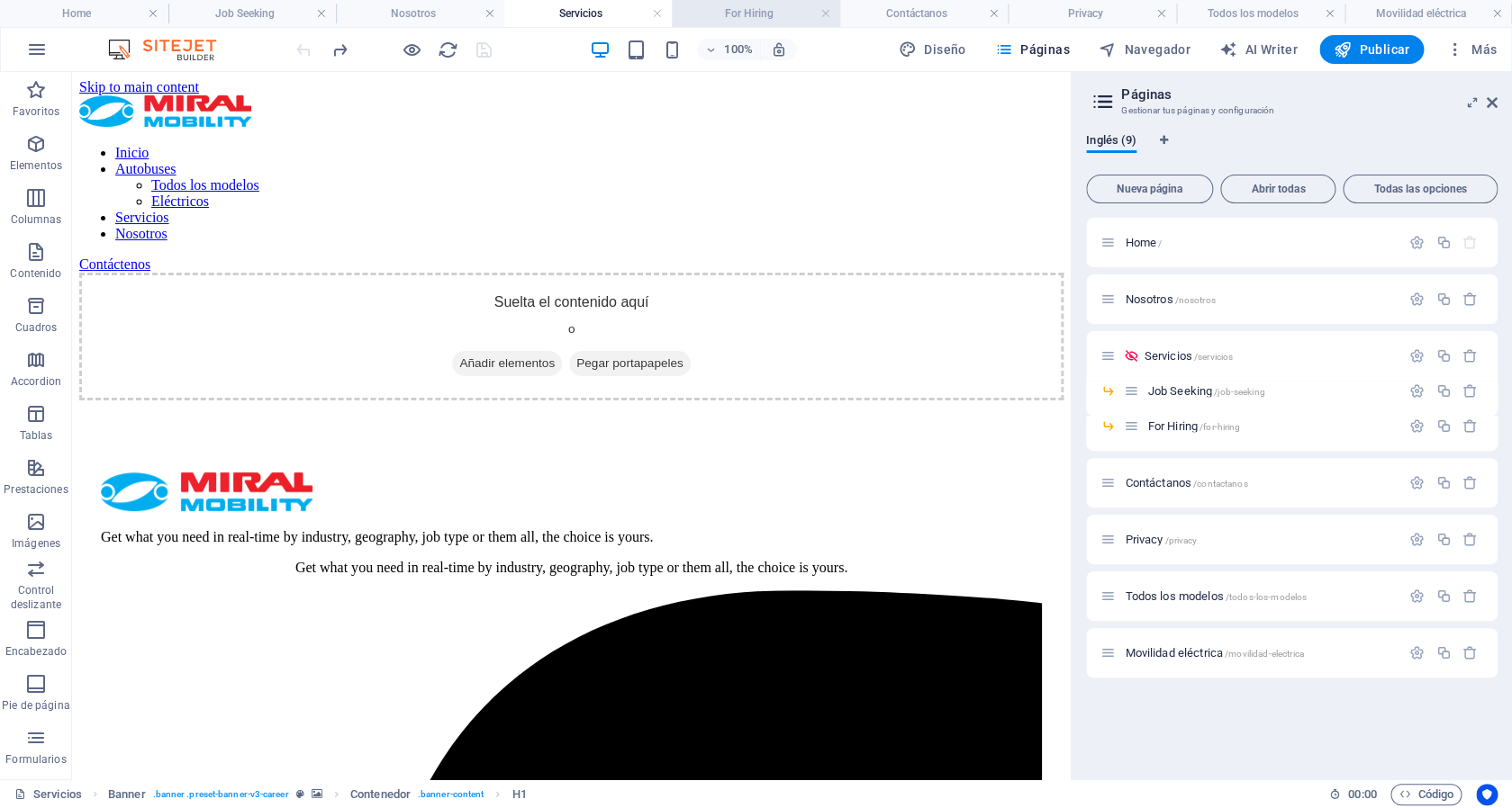
click at [746, 18] on h4 "For Hiring" at bounding box center [756, 13] width 169 height 20
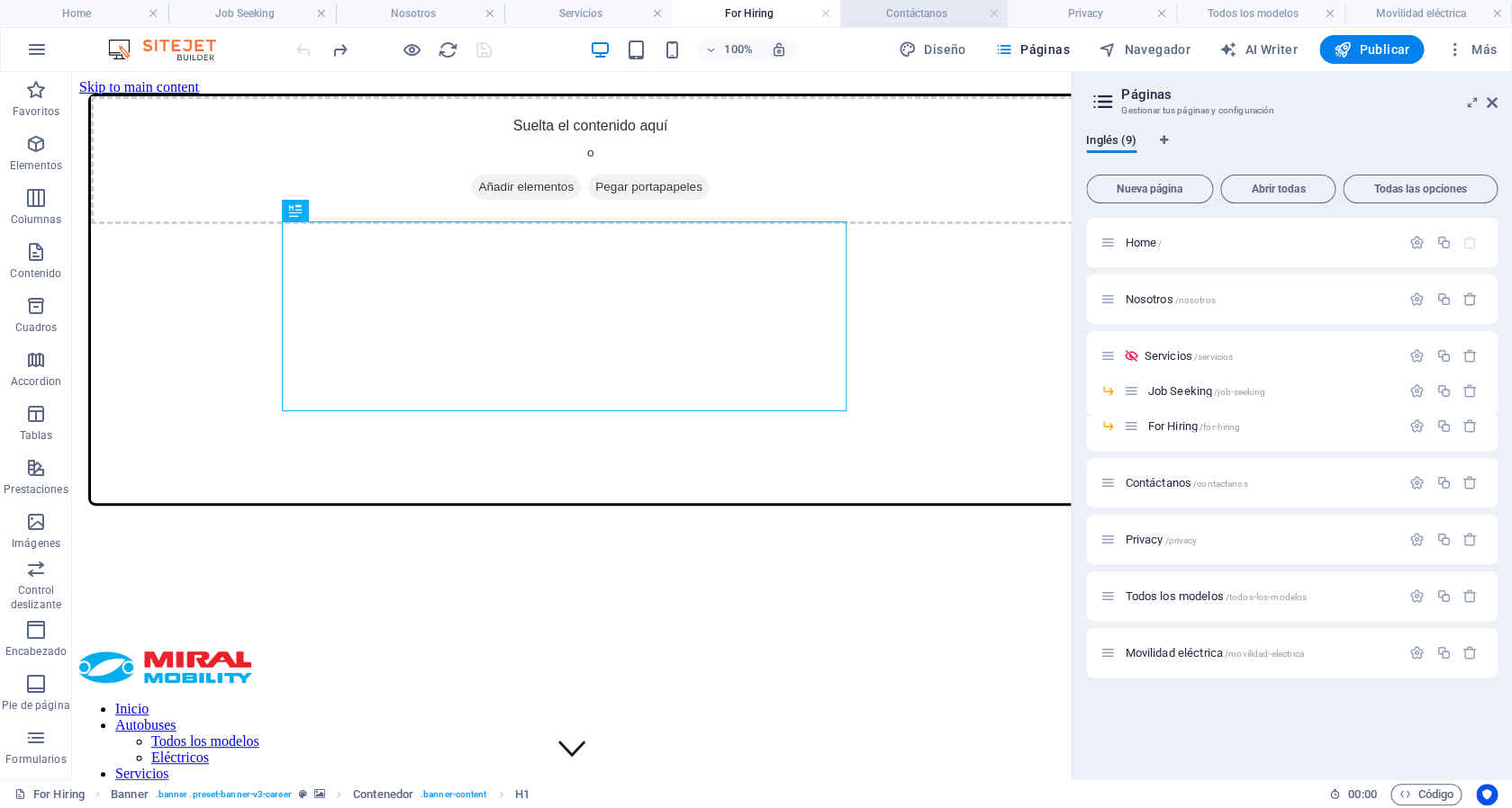
click at [905, 19] on h4 "Contáctanos" at bounding box center [924, 13] width 169 height 20
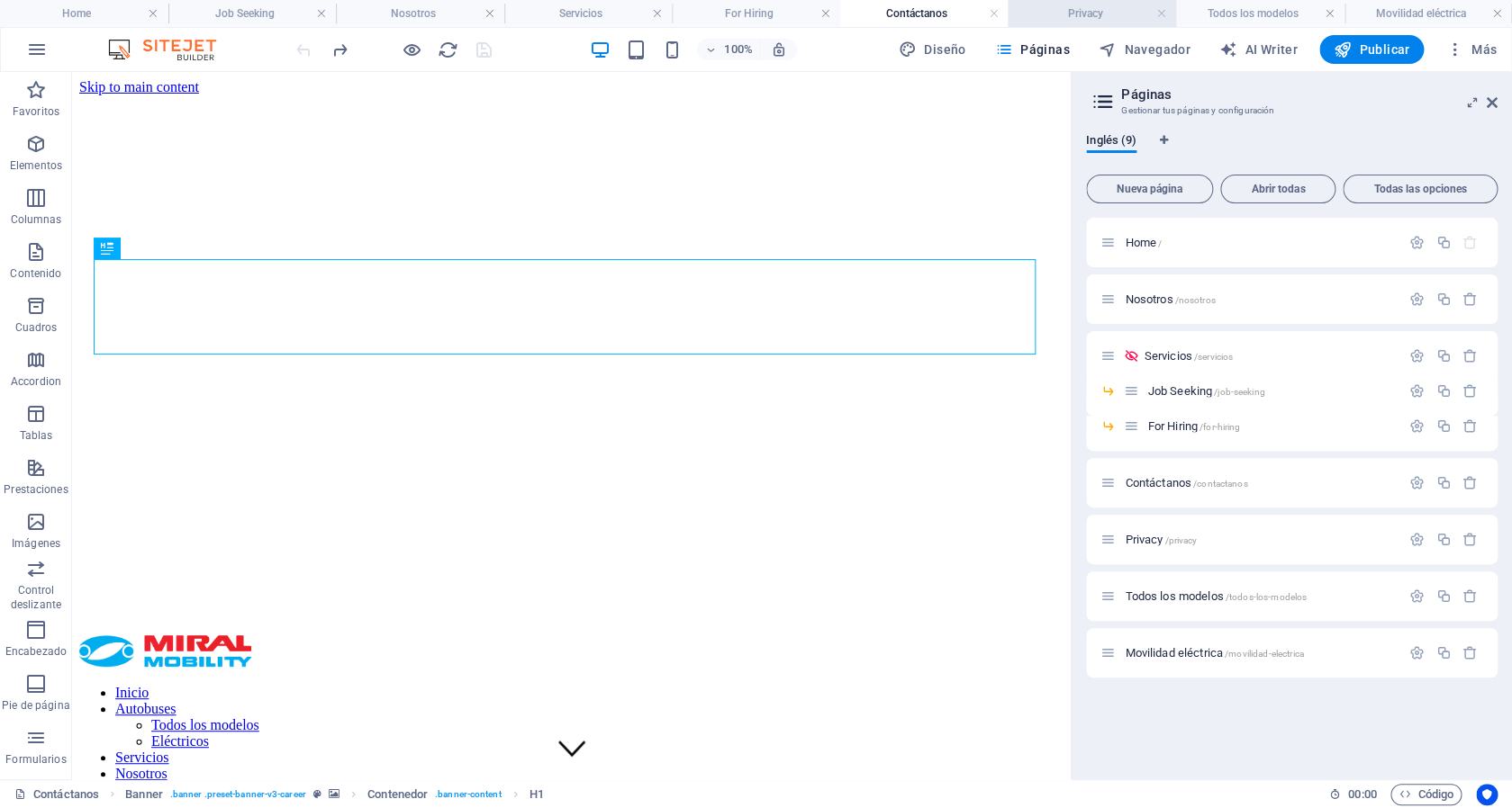
click at [1083, 16] on h4 "Privacy" at bounding box center [1092, 13] width 169 height 20
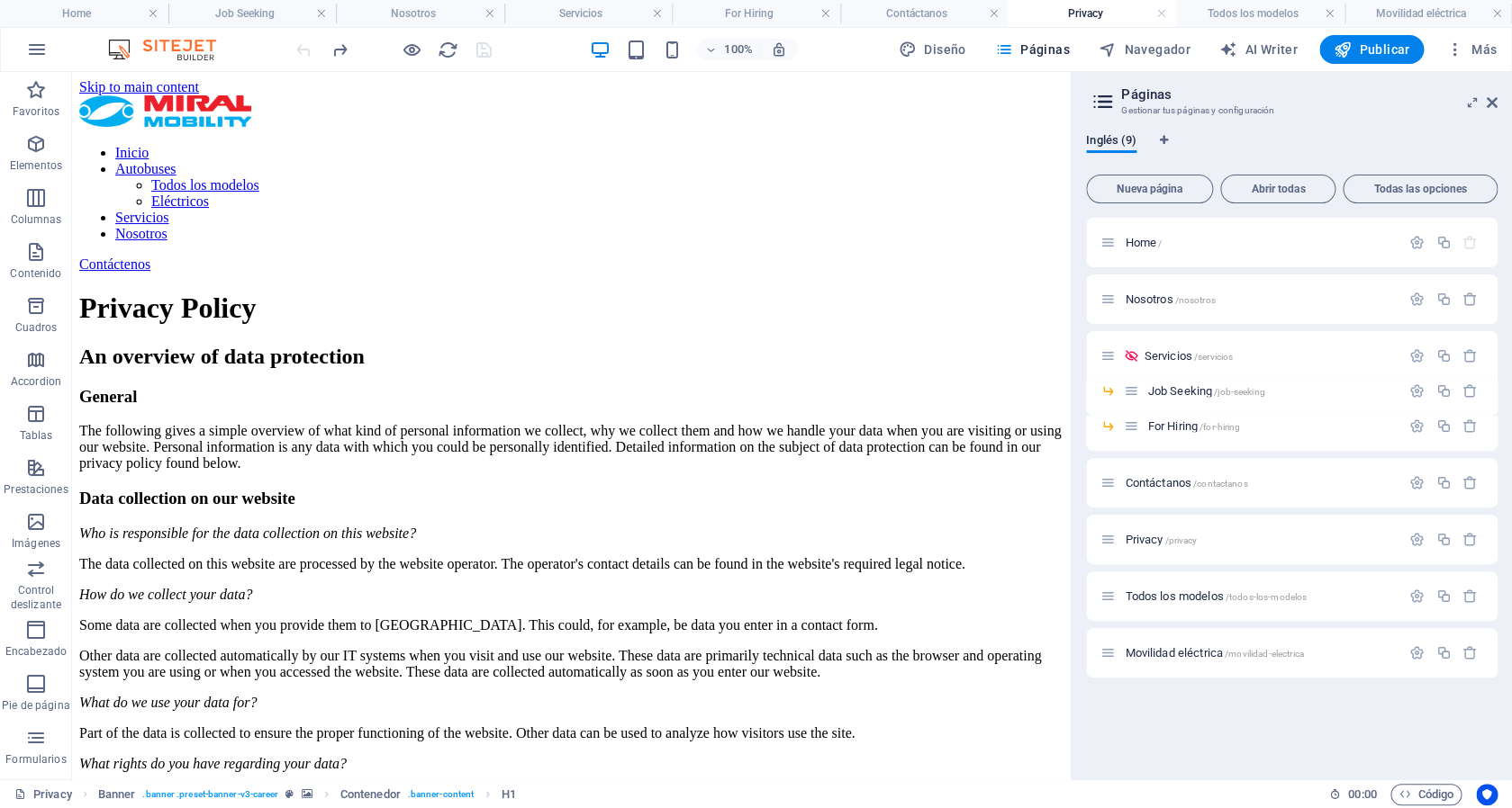
click at [1167, 13] on h4 "Privacy" at bounding box center [1092, 13] width 169 height 20
click at [1159, 14] on link at bounding box center [1161, 14] width 11 height 17
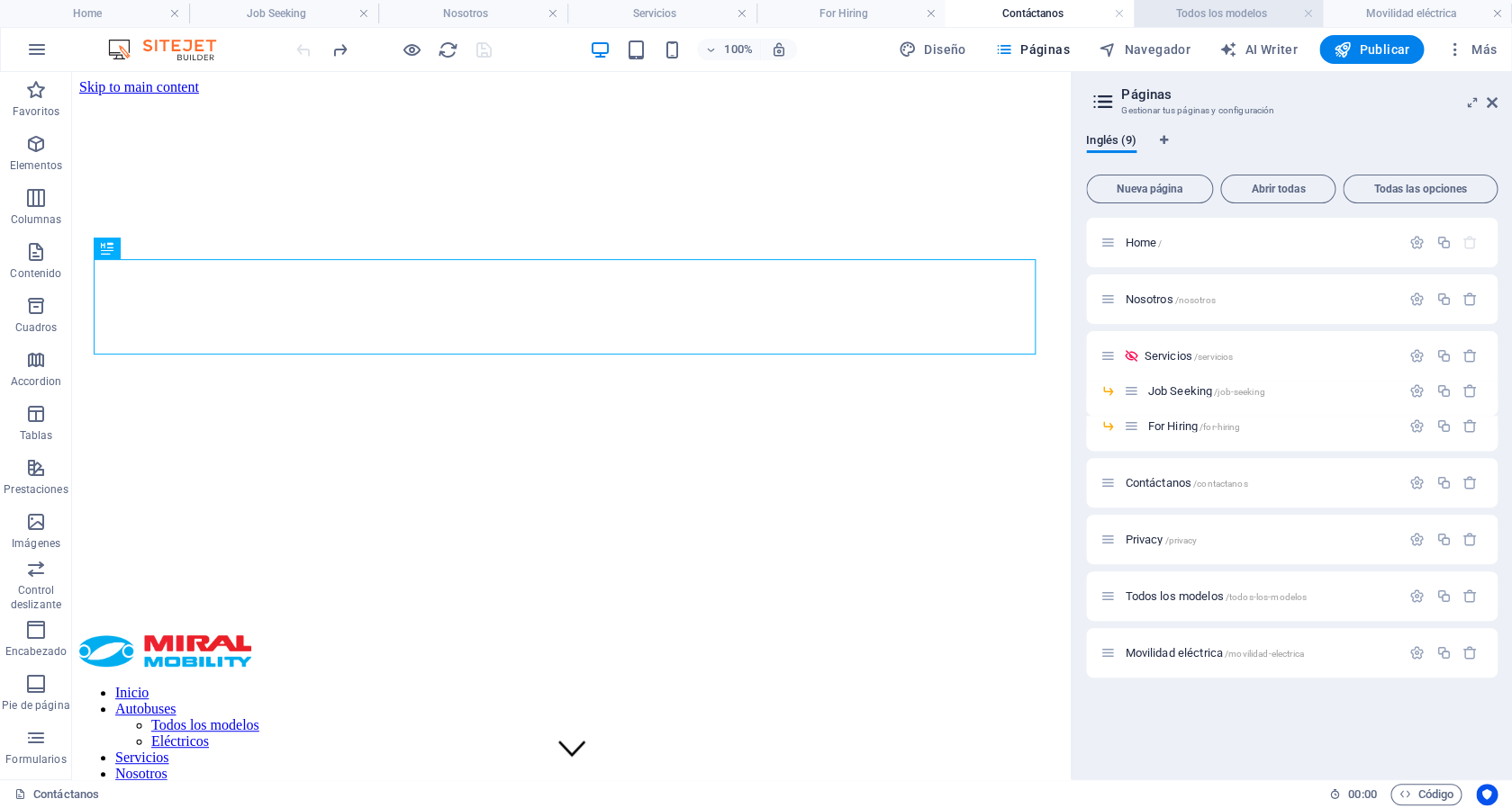
click at [1209, 17] on h4 "Todos los modelos" at bounding box center [1228, 13] width 189 height 20
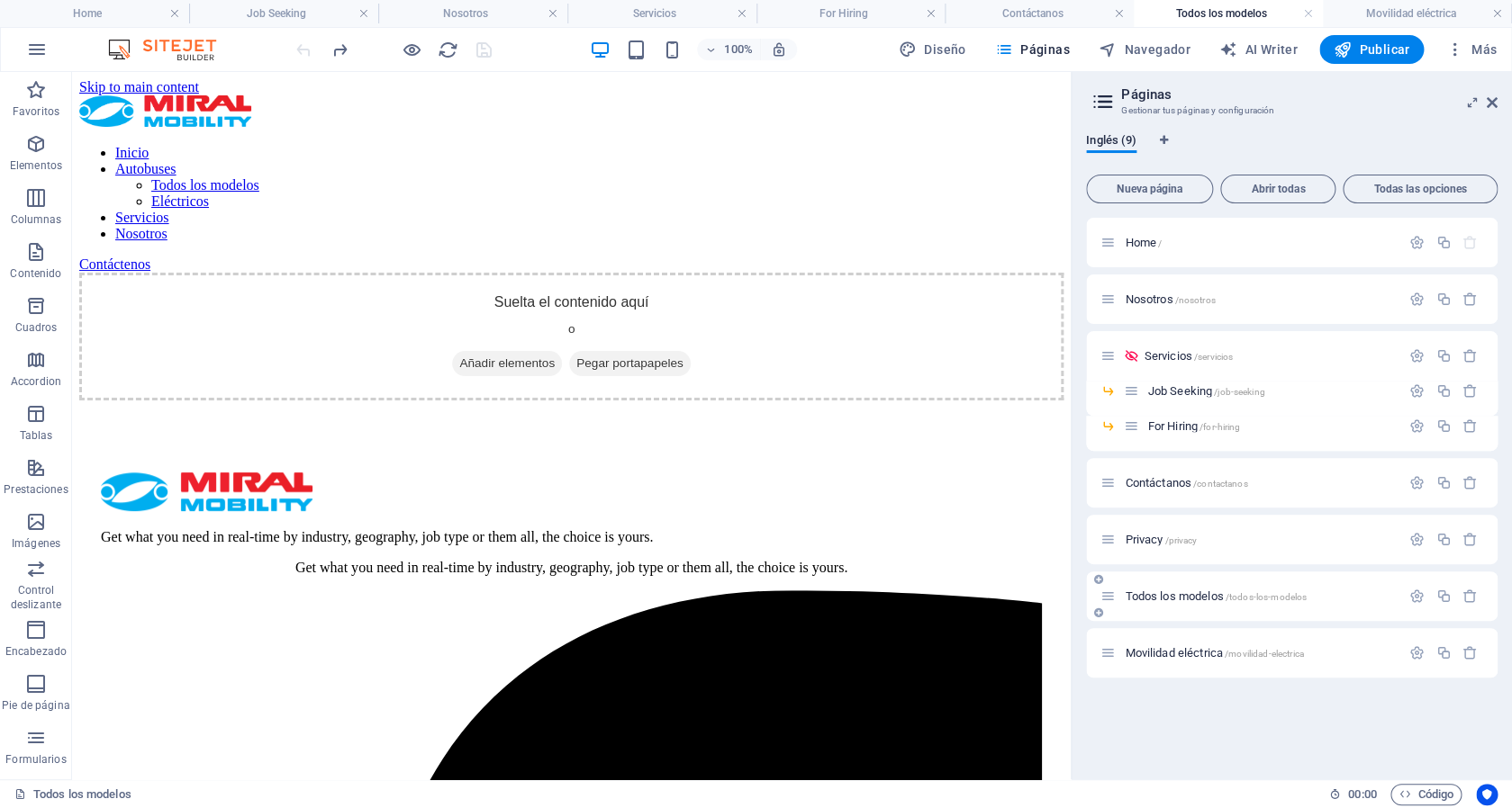
click at [1105, 599] on icon at bounding box center [1108, 596] width 15 height 15
click at [1192, 598] on span "Todos los modelos /todos-los-modelos" at bounding box center [1216, 596] width 182 height 13
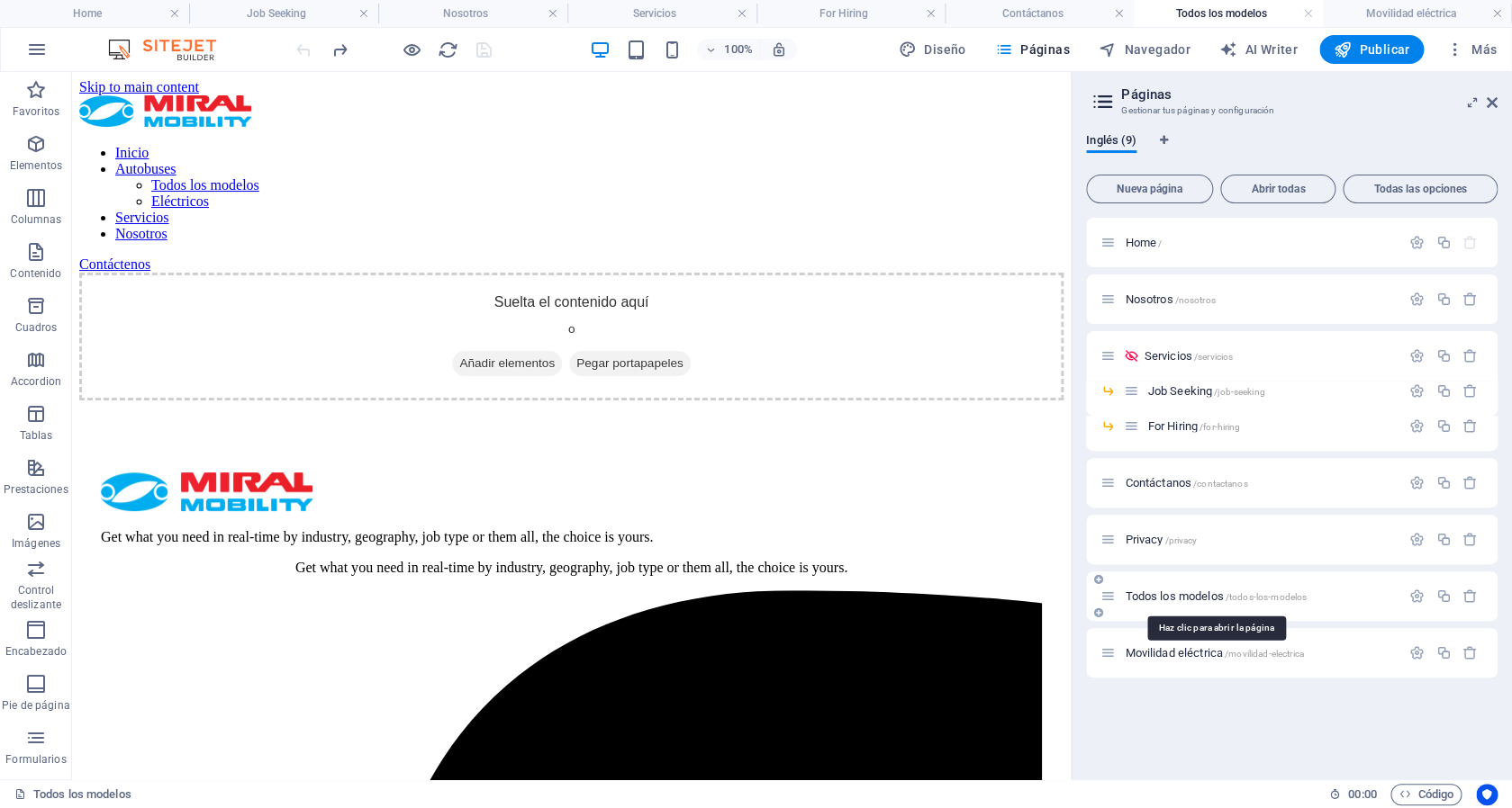
click at [1192, 598] on span "Todos los modelos /todos-los-modelos" at bounding box center [1216, 596] width 182 height 13
click at [1416, 595] on icon "button" at bounding box center [1417, 596] width 15 height 15
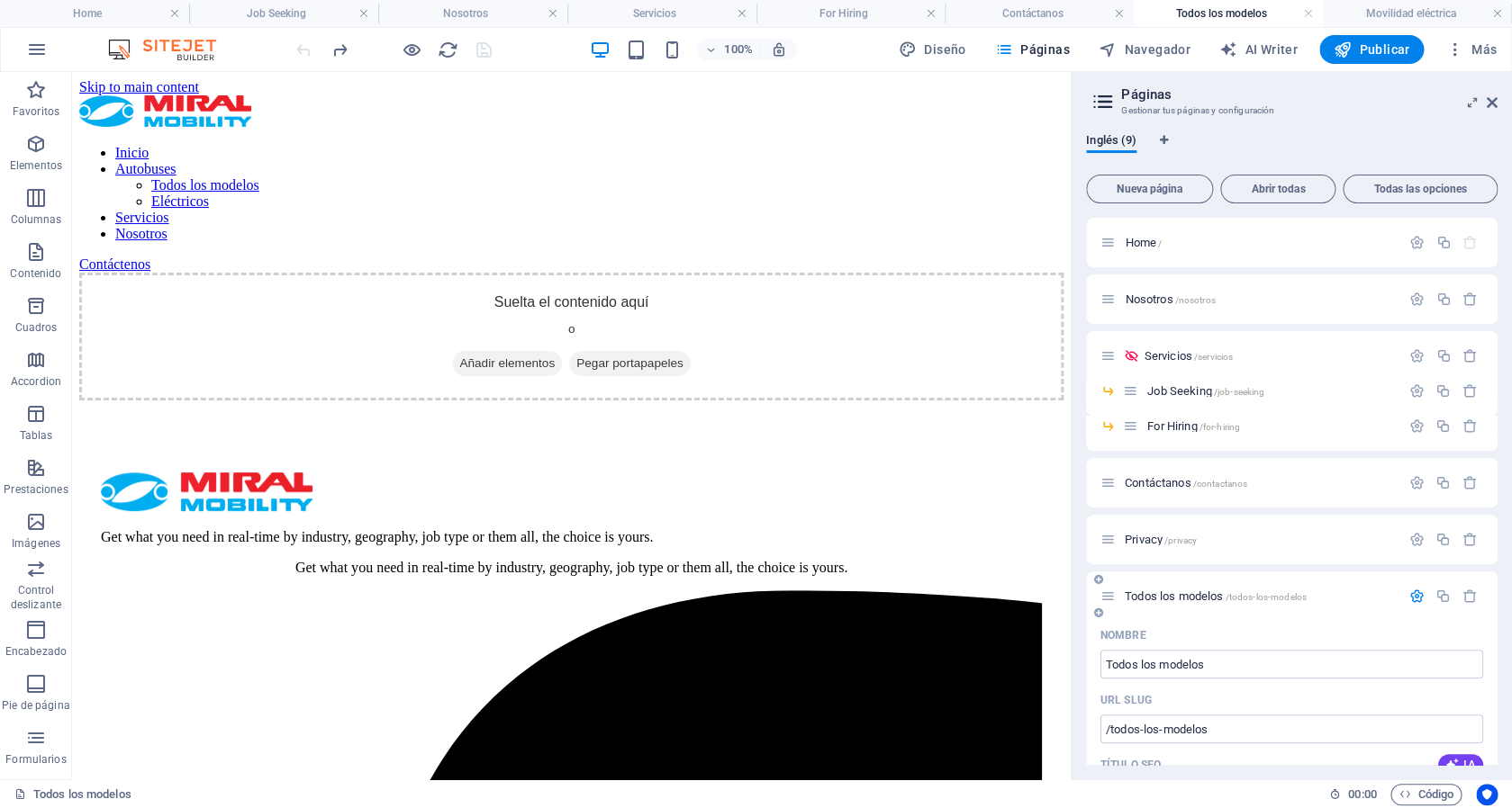
click at [1409, 592] on icon "button" at bounding box center [1417, 596] width 15 height 15
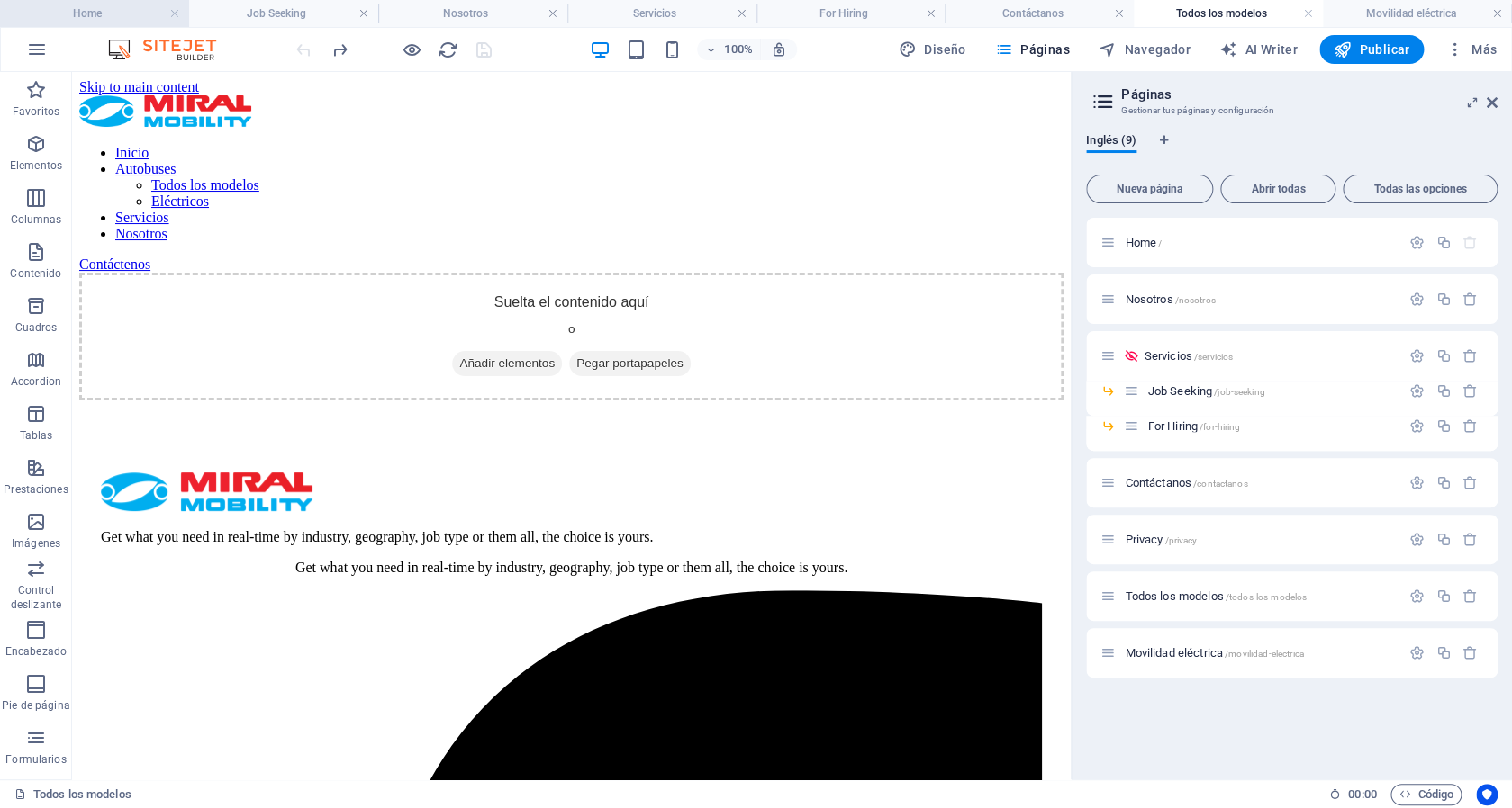
click at [112, 14] on h4 "Home" at bounding box center [94, 13] width 189 height 20
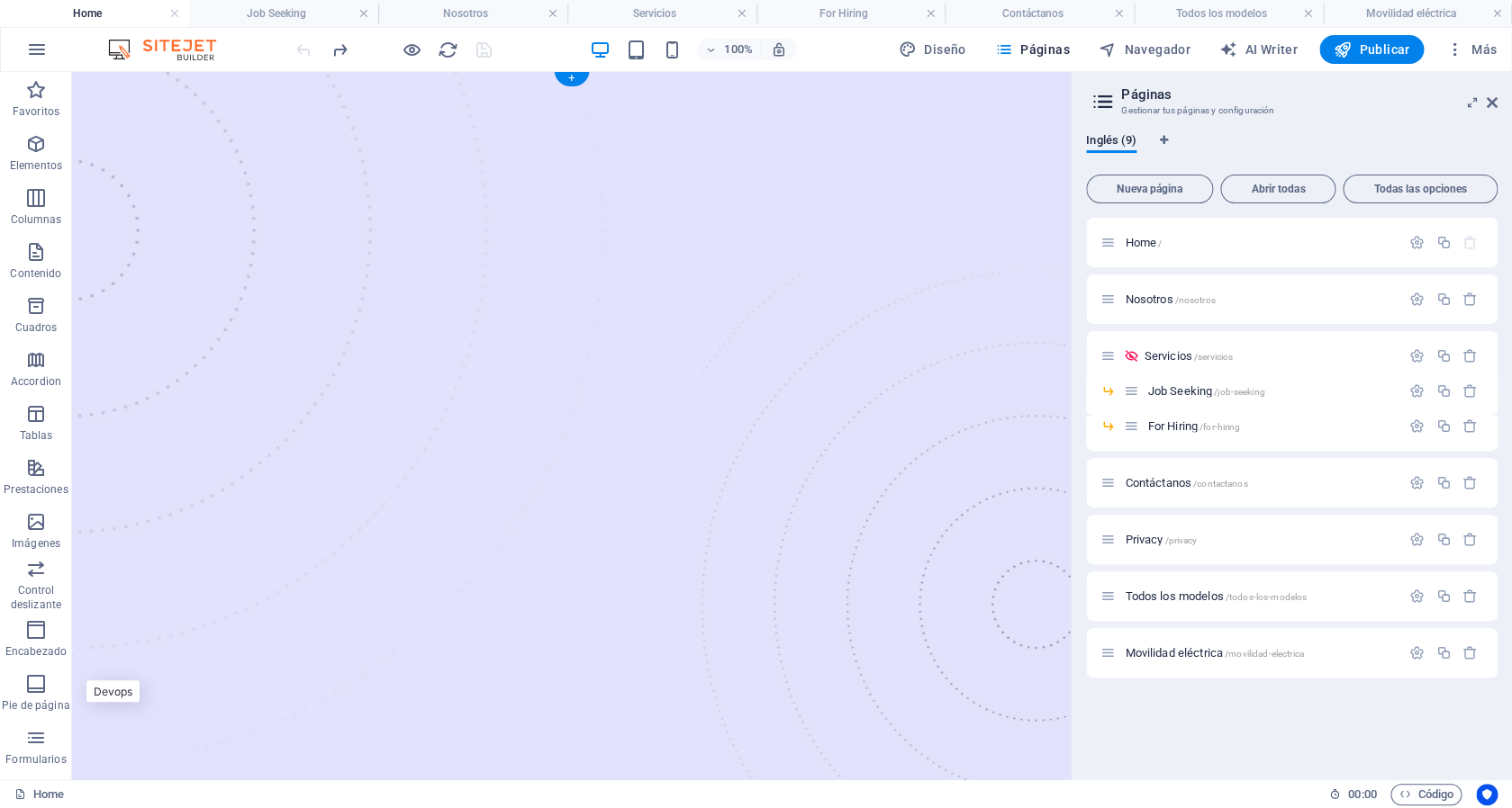
scroll to position [3, 0]
click at [1108, 592] on icon at bounding box center [1108, 596] width 15 height 15
click at [660, 8] on h4 "Servicios" at bounding box center [662, 13] width 189 height 20
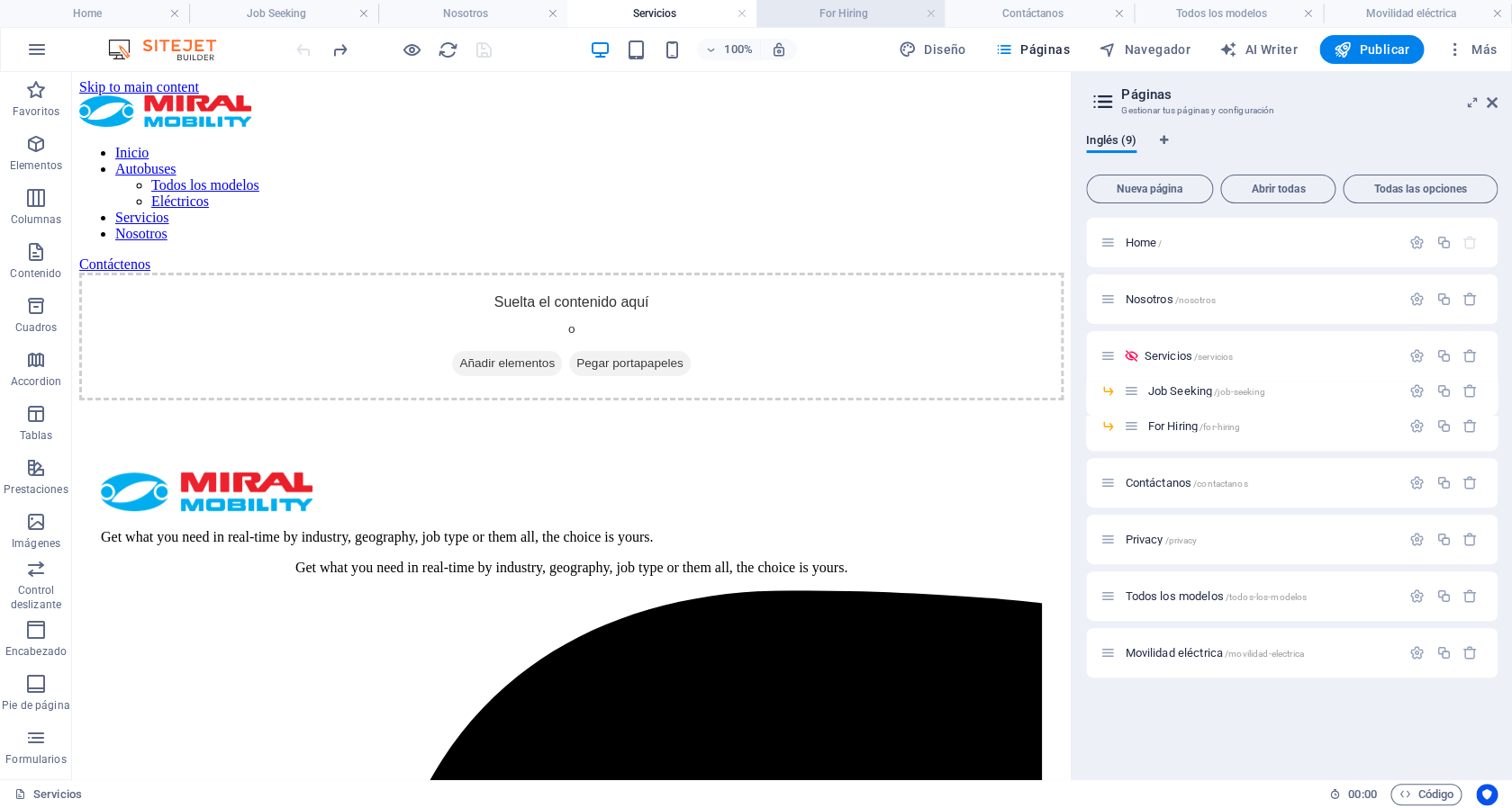
click at [831, 23] on h4 "For Hiring" at bounding box center [850, 13] width 189 height 20
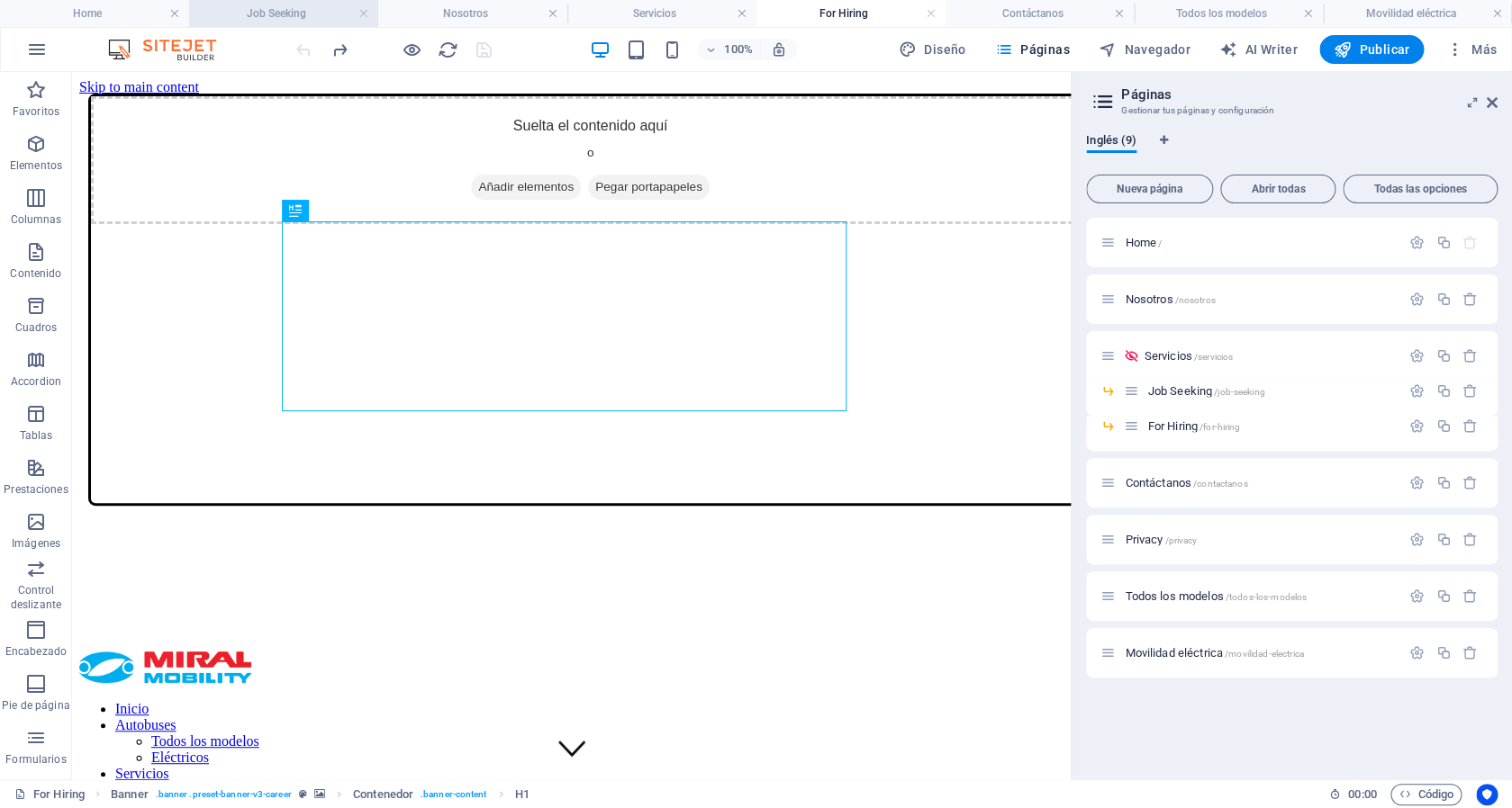
click at [242, 18] on h4 "Job Seeking" at bounding box center [283, 13] width 189 height 20
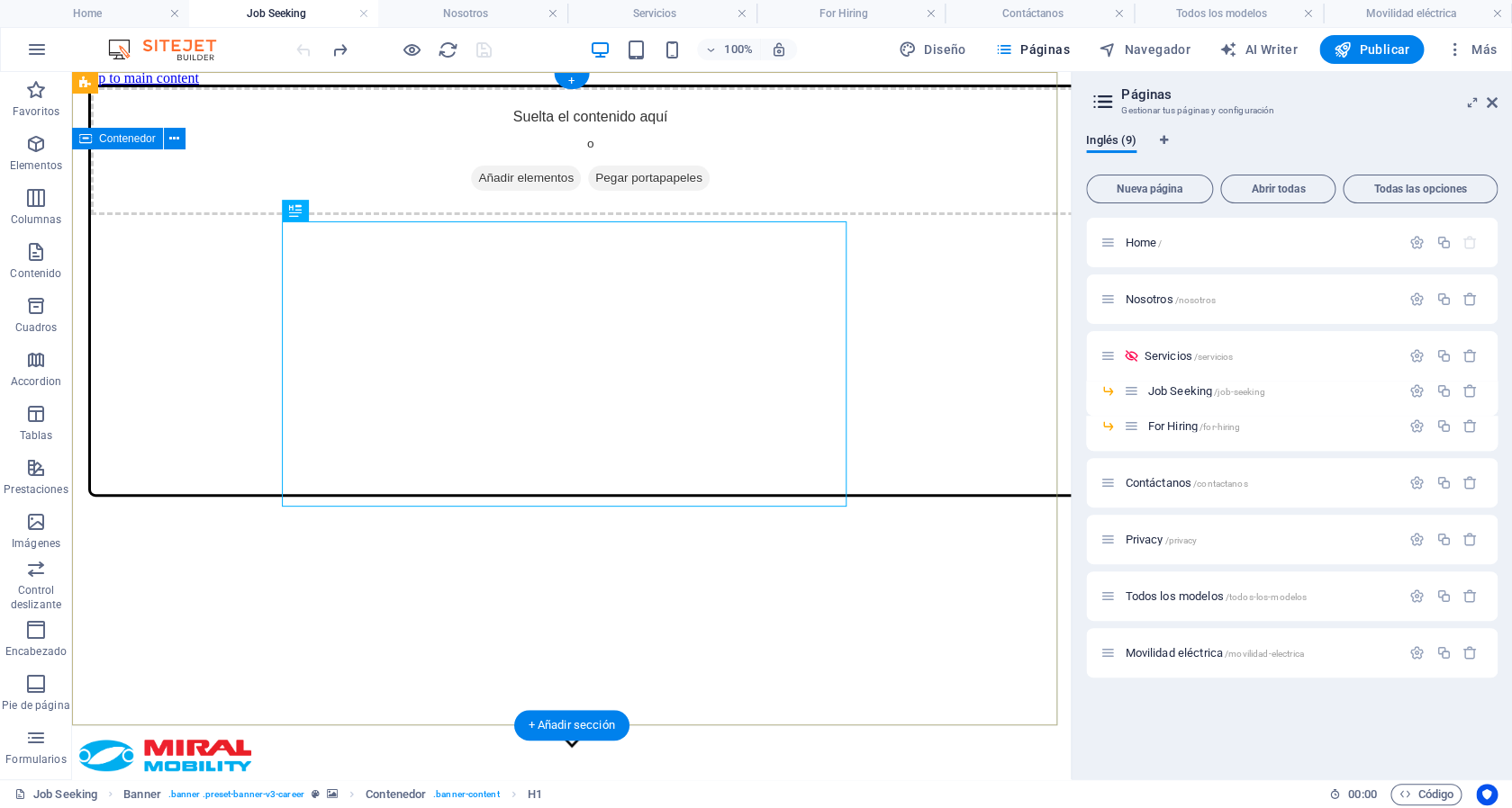
scroll to position [0, 0]
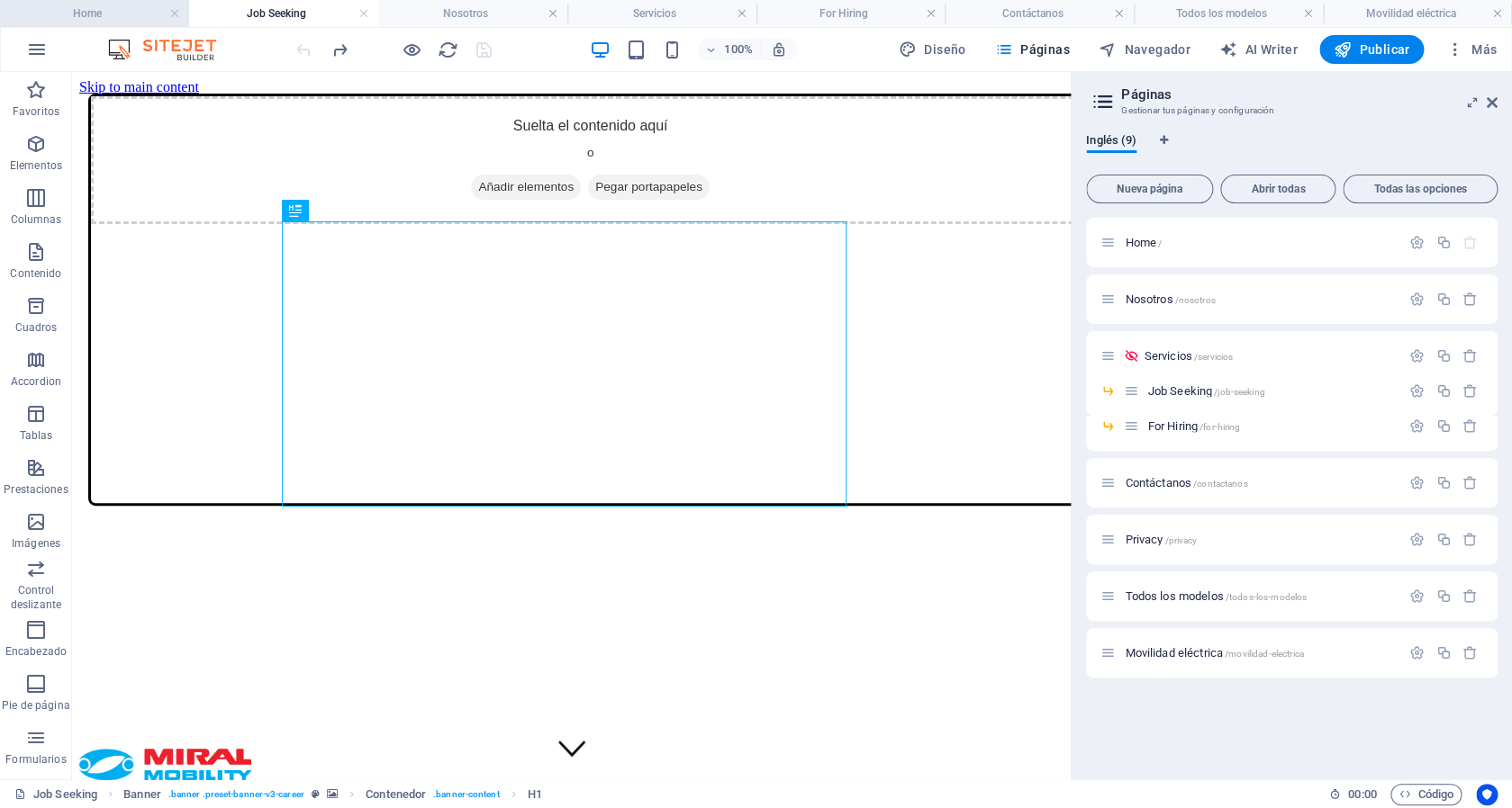
click at [120, 20] on h4 "Home" at bounding box center [94, 13] width 189 height 20
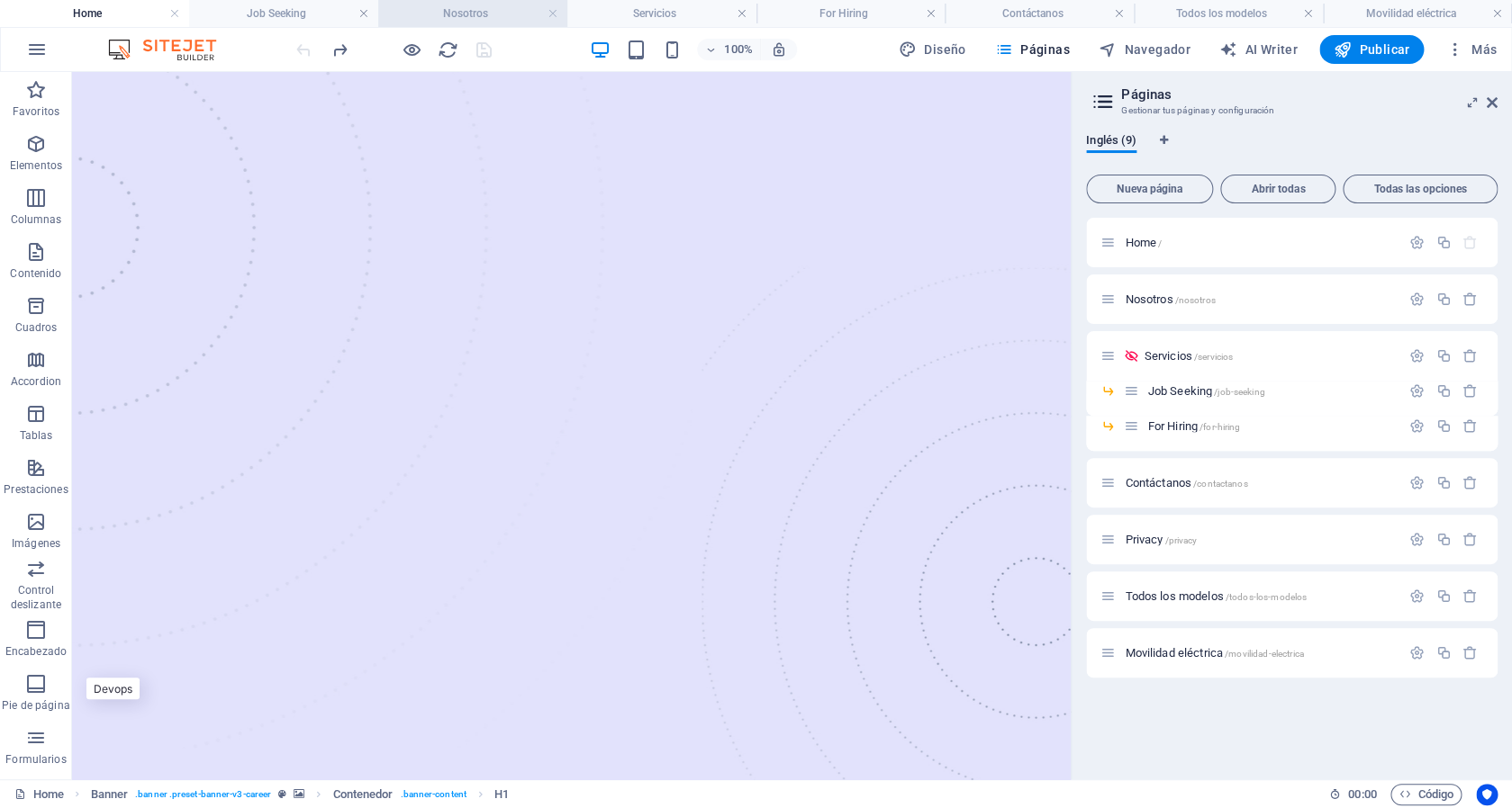
click at [479, 12] on h4 "Nosotros" at bounding box center [473, 13] width 189 height 20
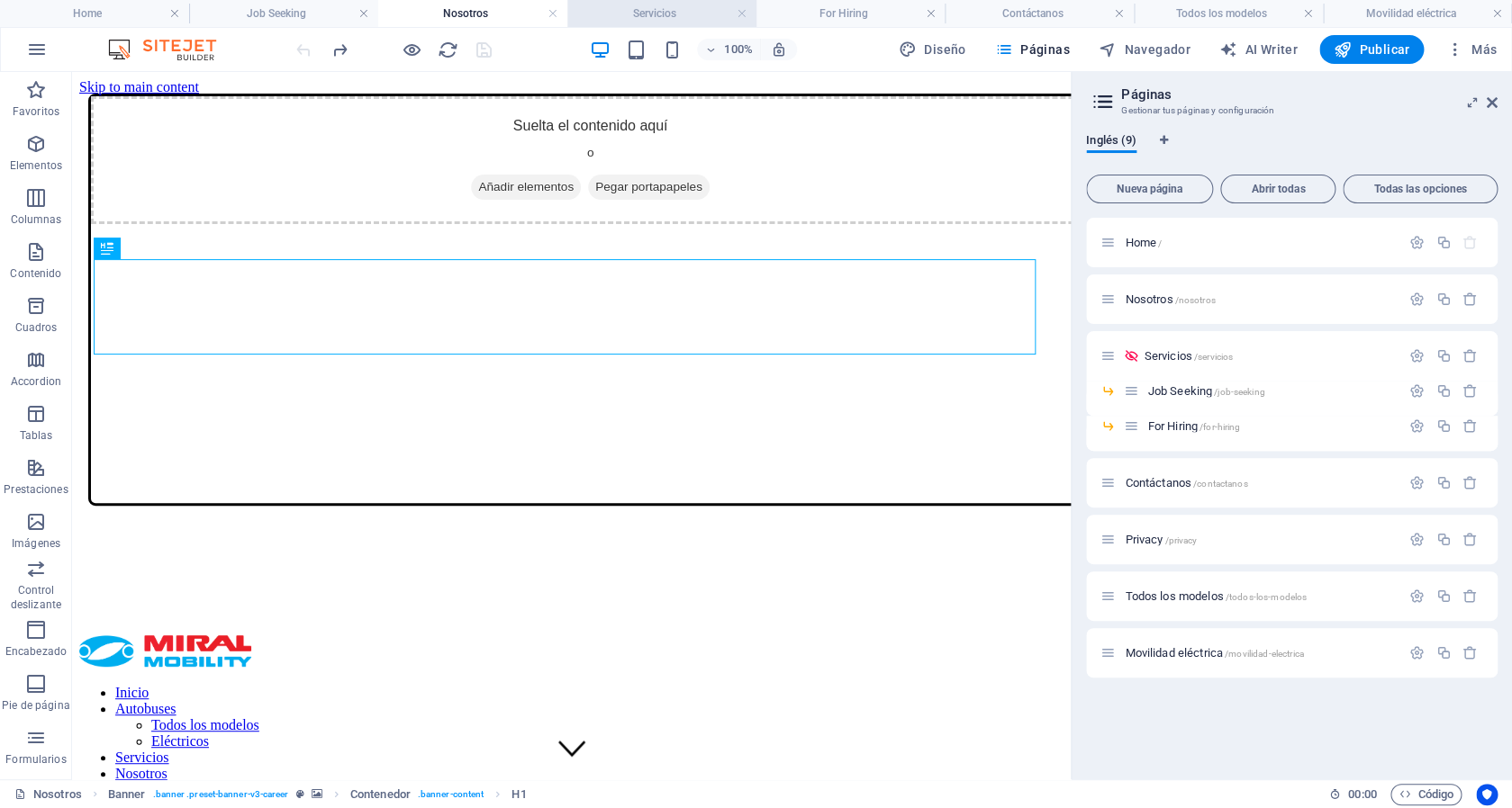
click at [669, 17] on h4 "Servicios" at bounding box center [662, 13] width 189 height 20
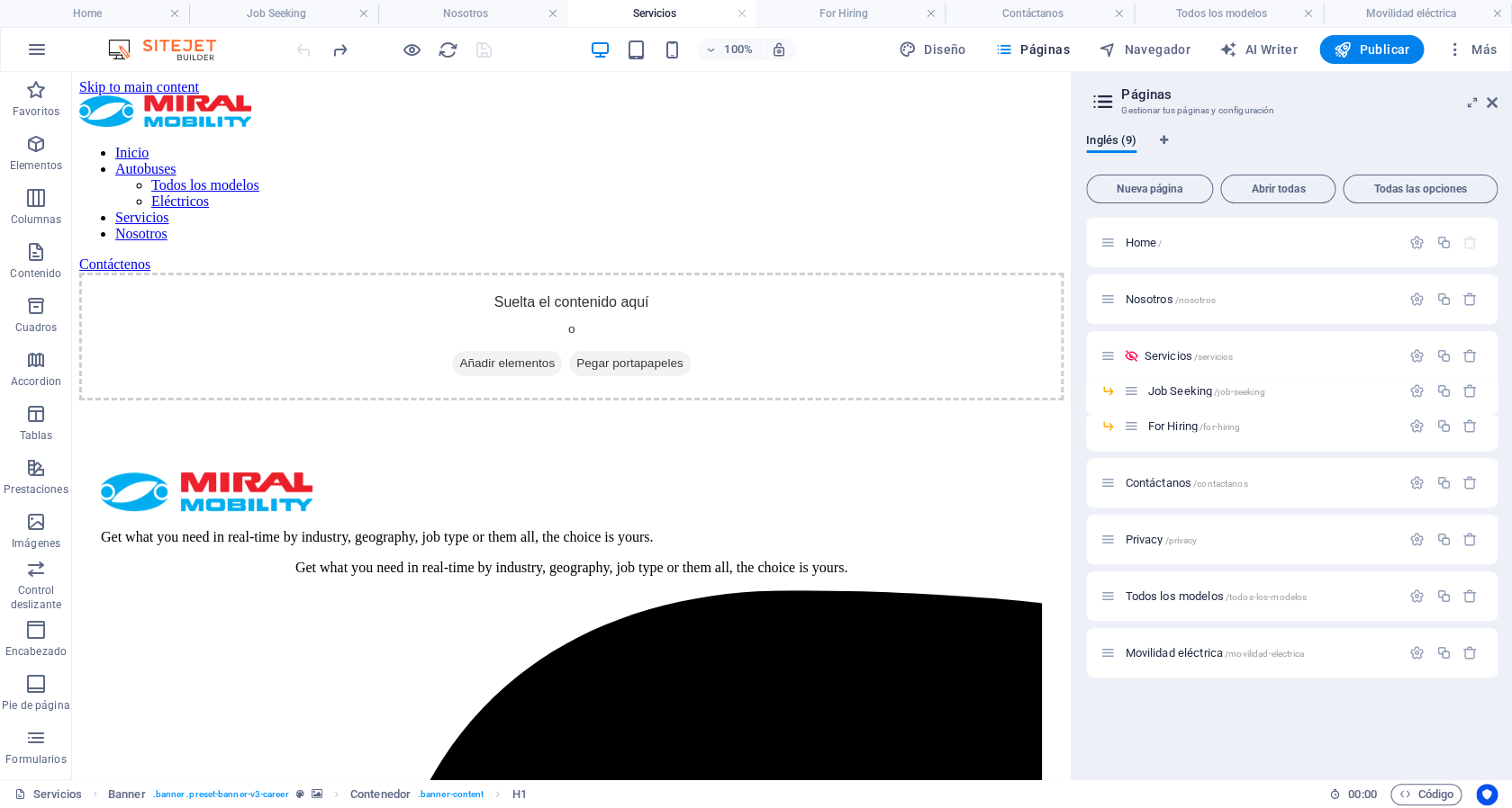
click at [868, 27] on header "100% Diseño Páginas Navegador AI Writer Publicar Más" at bounding box center [756, 49] width 1512 height 45
click at [853, 11] on h4 "For Hiring" at bounding box center [850, 13] width 189 height 20
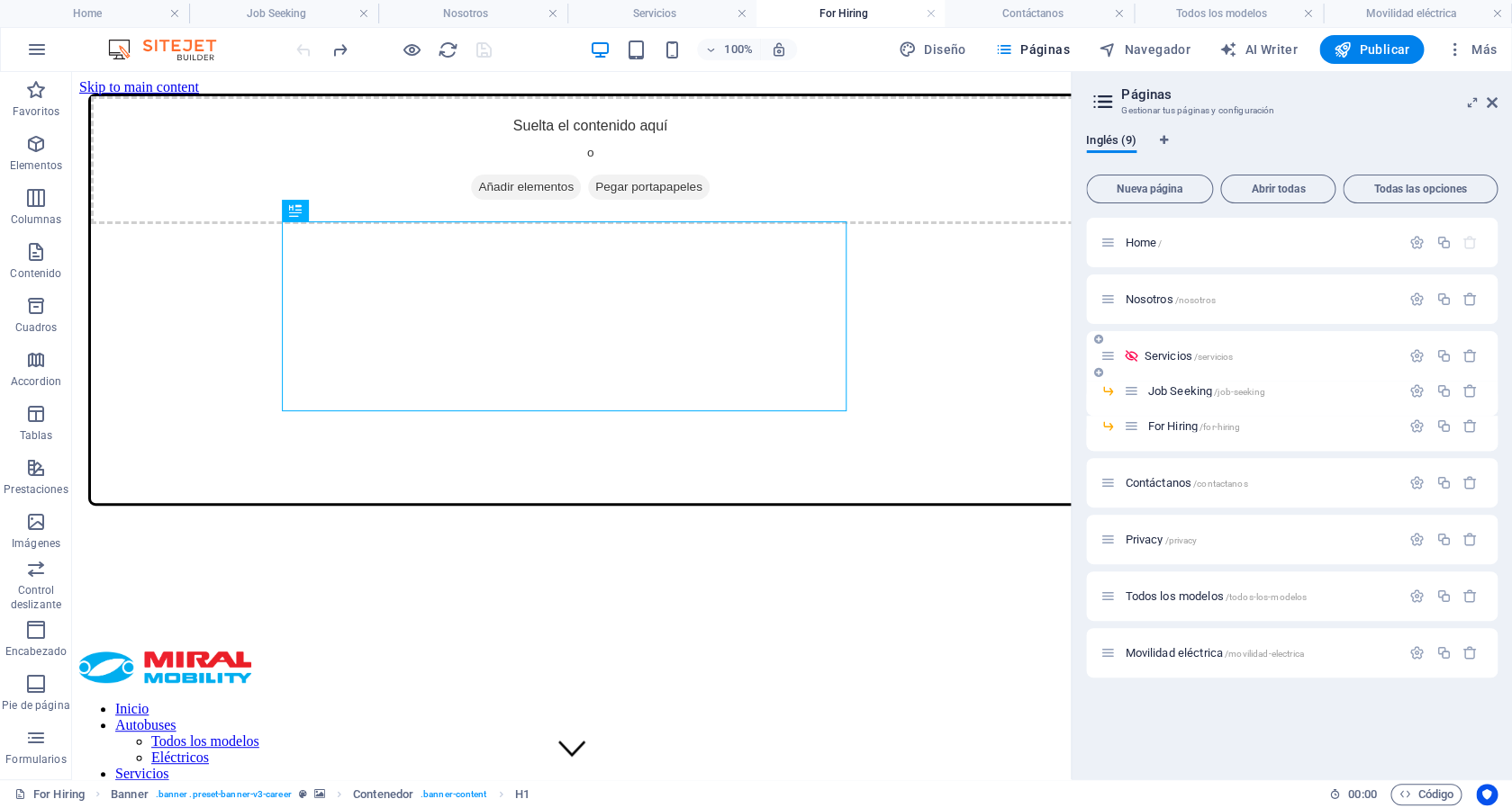
click at [1132, 358] on icon at bounding box center [1130, 357] width 15 height 15
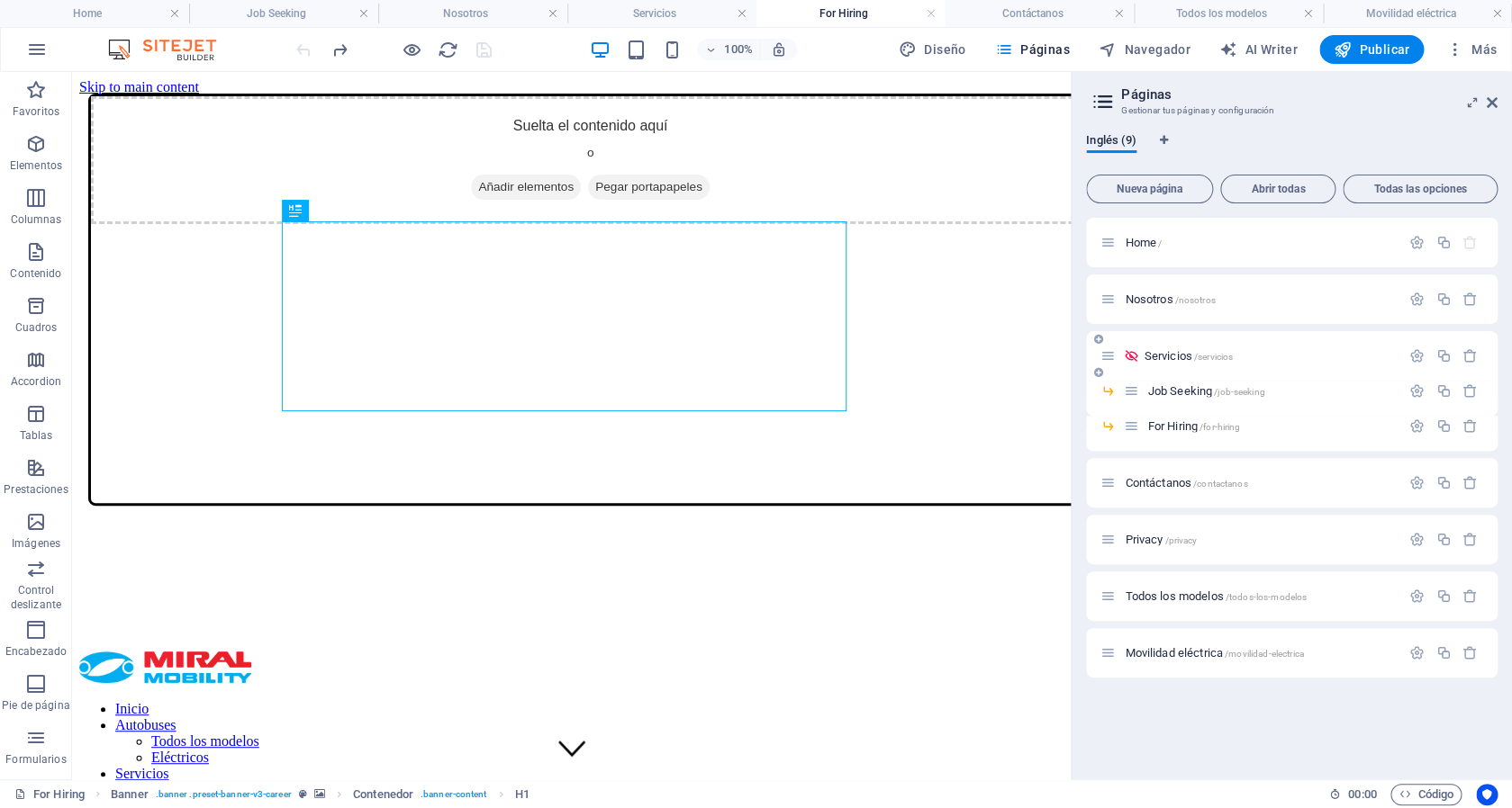
click at [1131, 356] on icon at bounding box center [1130, 357] width 15 height 15
click at [1131, 354] on icon at bounding box center [1130, 357] width 15 height 15
click at [1128, 354] on icon at bounding box center [1130, 357] width 15 height 15
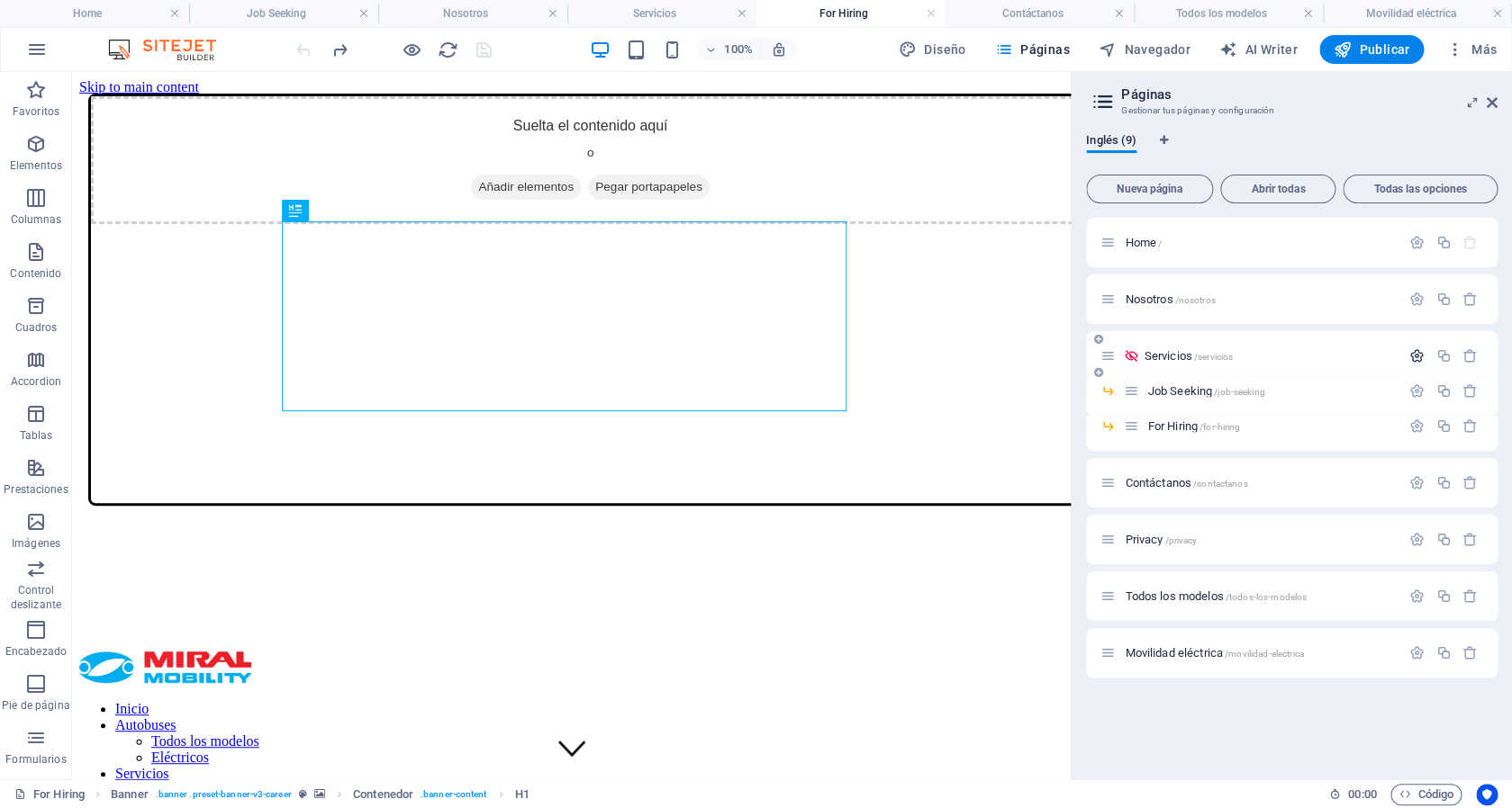
click at [1420, 358] on icon "button" at bounding box center [1417, 357] width 15 height 15
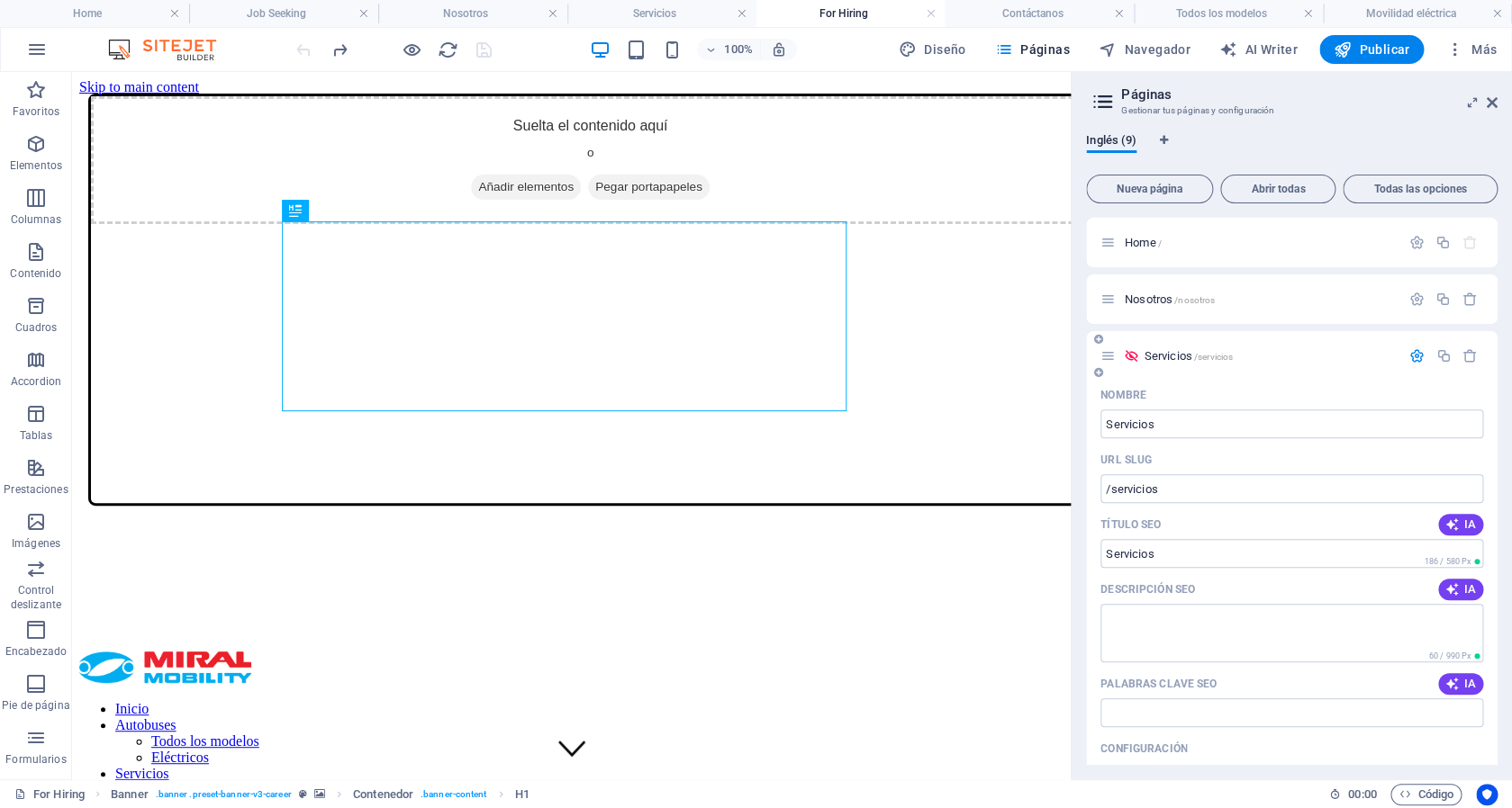
click at [1132, 357] on icon at bounding box center [1130, 357] width 15 height 15
click at [1409, 361] on icon "button" at bounding box center [1417, 357] width 15 height 15
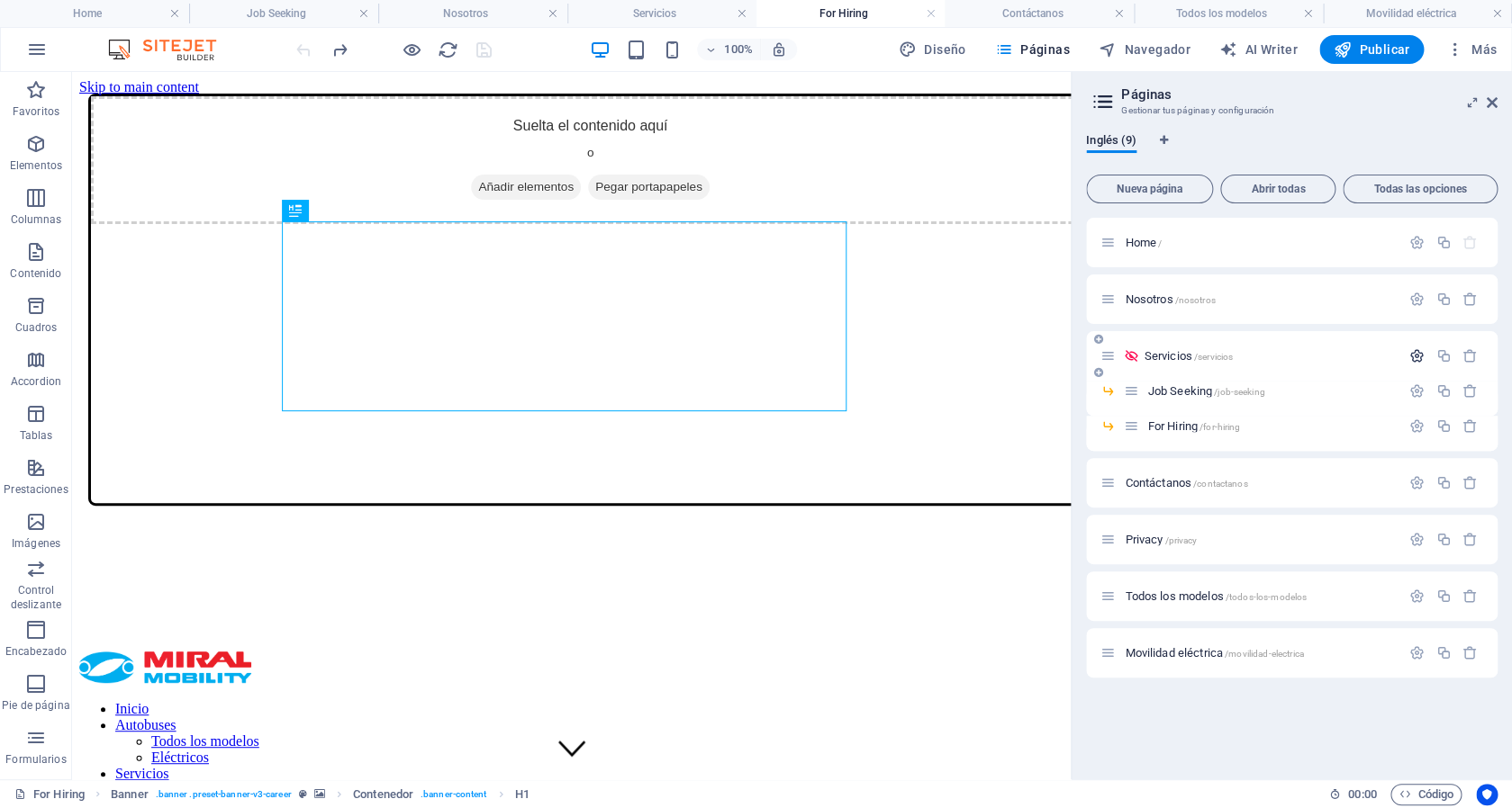
click at [1402, 361] on div "Servicios /servicios" at bounding box center [1291, 357] width 411 height 50
click at [1417, 358] on icon "button" at bounding box center [1417, 357] width 15 height 15
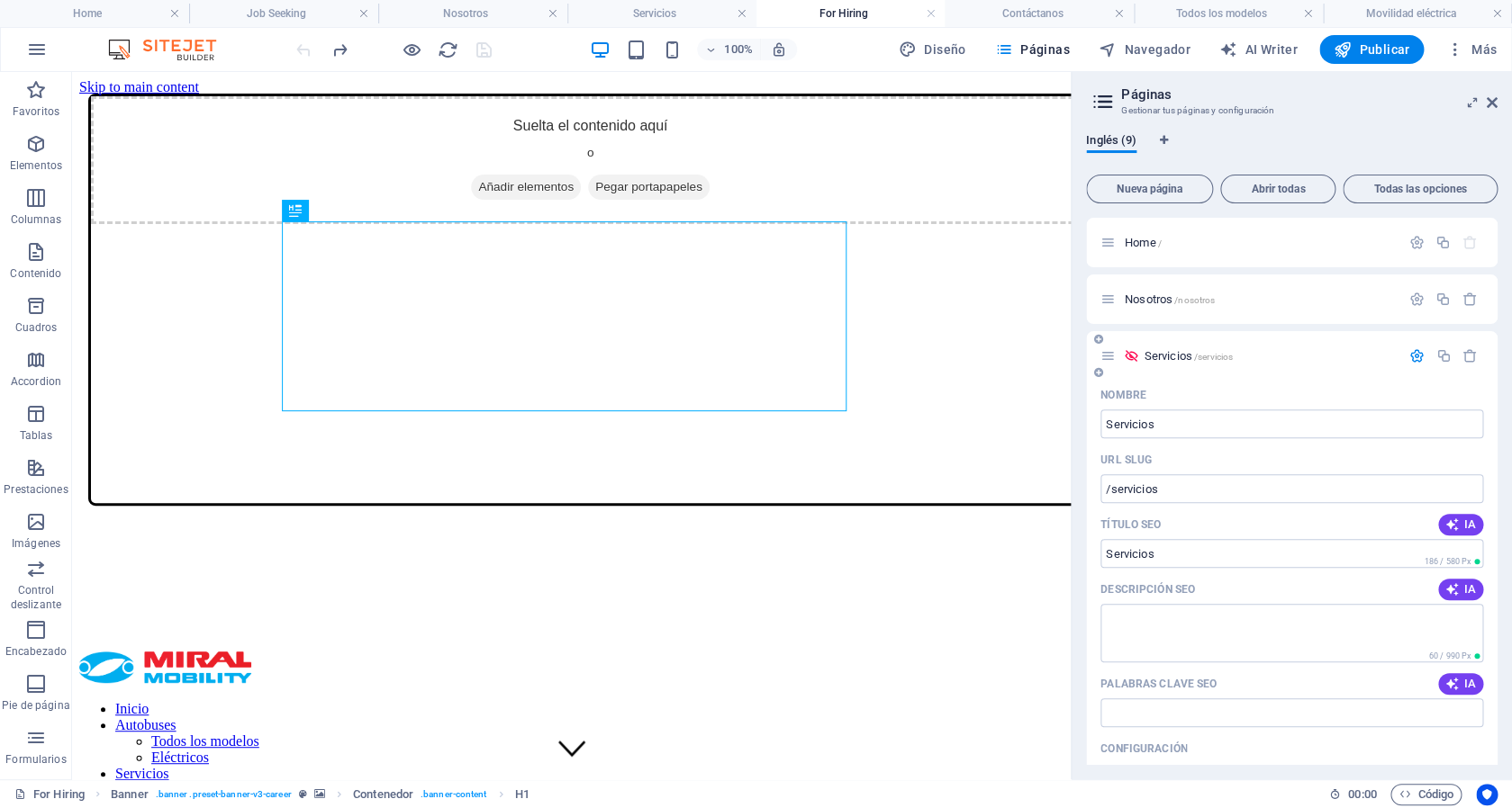
click at [1131, 356] on icon at bounding box center [1130, 357] width 15 height 15
click at [1130, 356] on icon at bounding box center [1130, 357] width 15 height 15
click at [1111, 357] on icon at bounding box center [1108, 357] width 15 height 15
click at [1128, 357] on icon at bounding box center [1130, 357] width 15 height 15
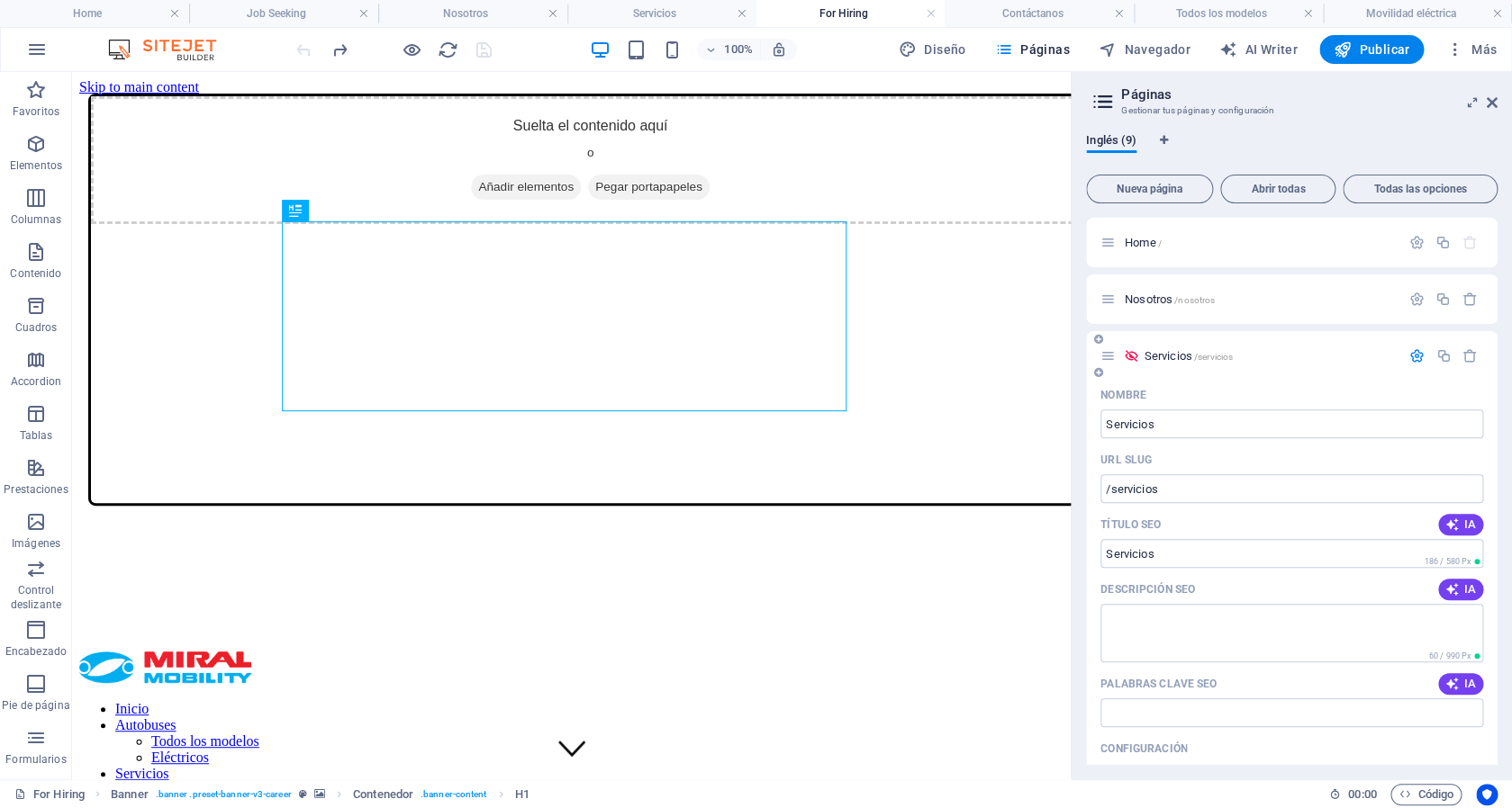
click at [1409, 360] on icon "button" at bounding box center [1417, 357] width 15 height 15
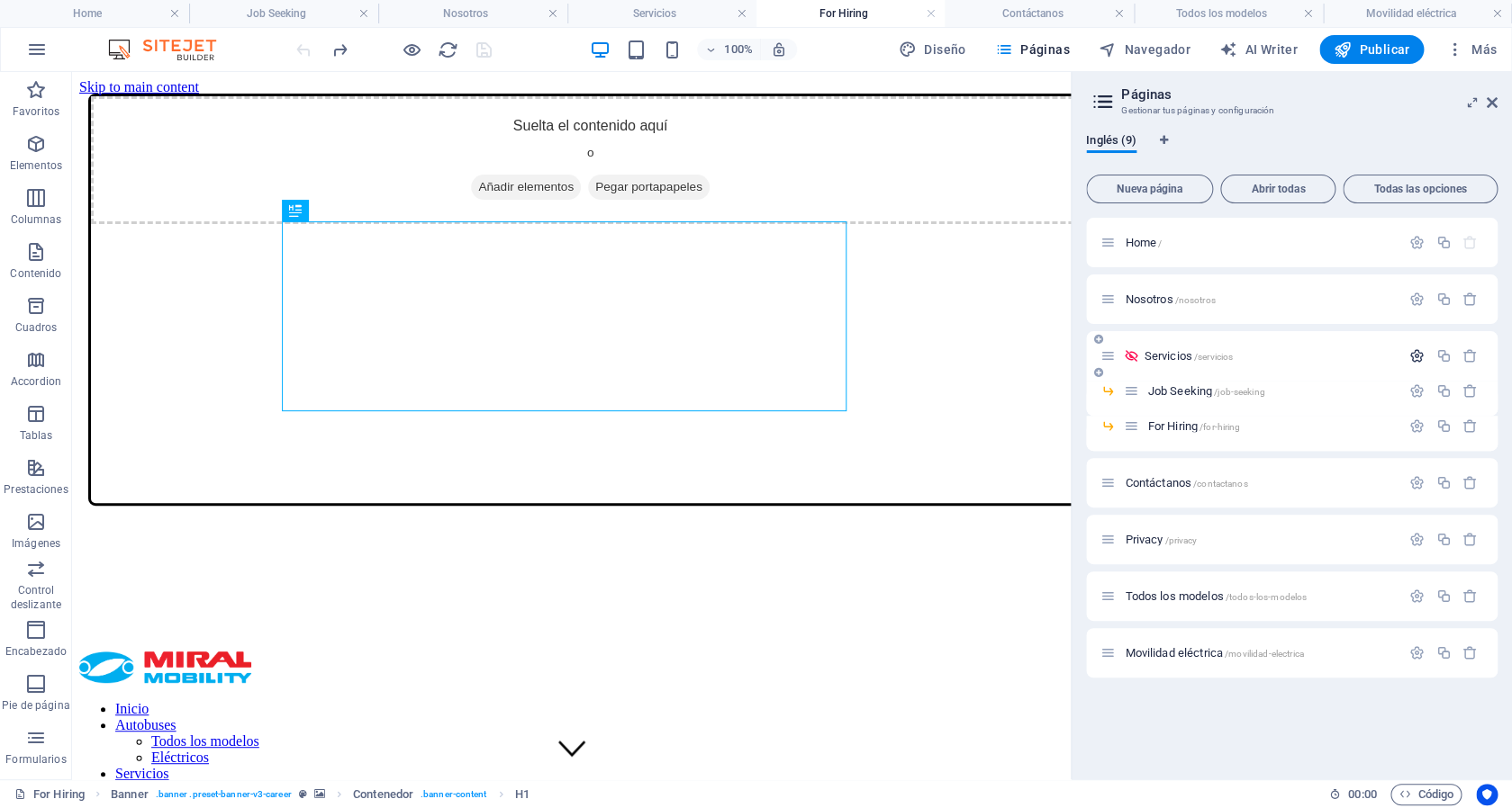
click at [1405, 360] on button "button" at bounding box center [1416, 357] width 26 height 15
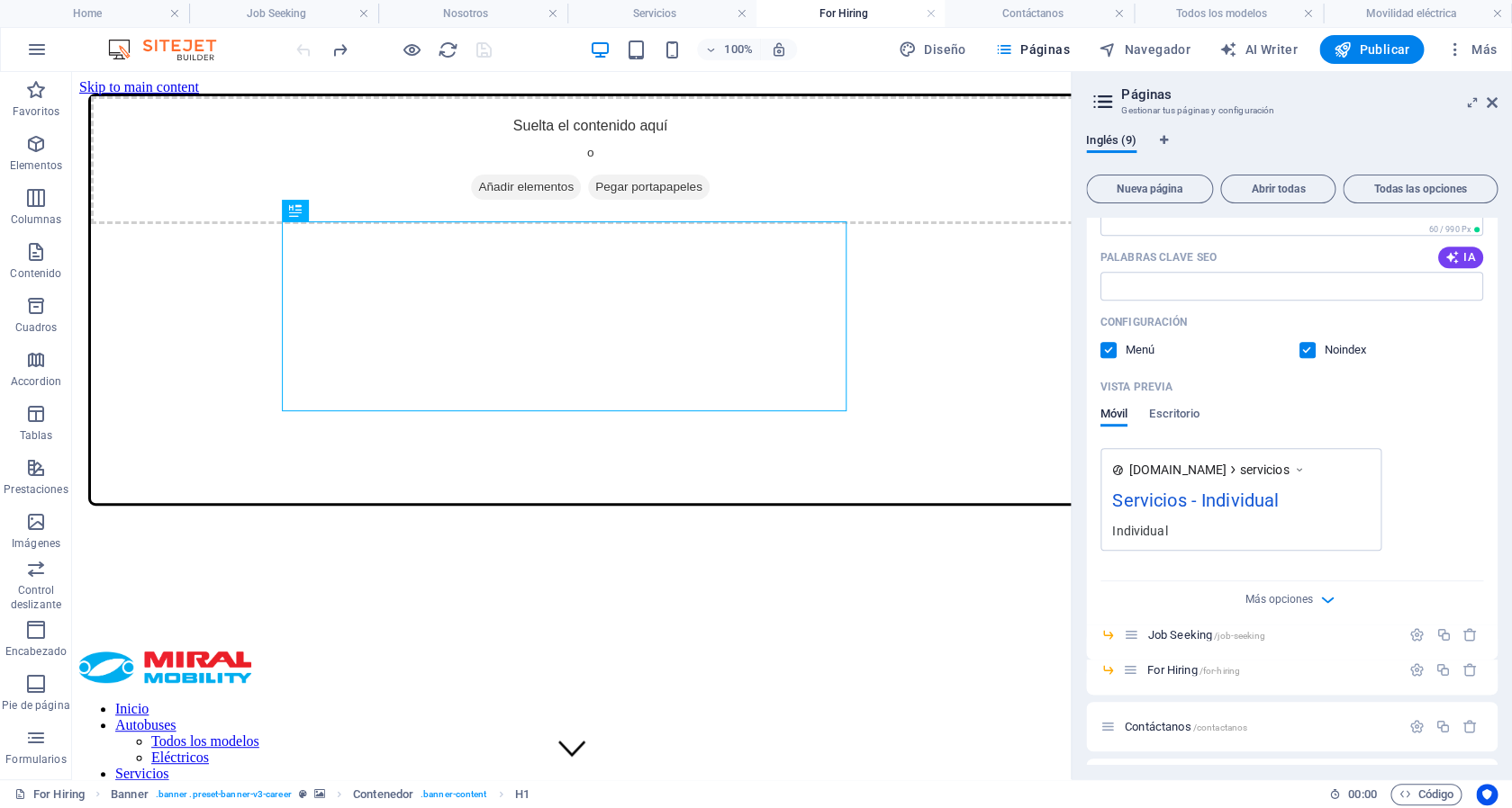
scroll to position [591, 0]
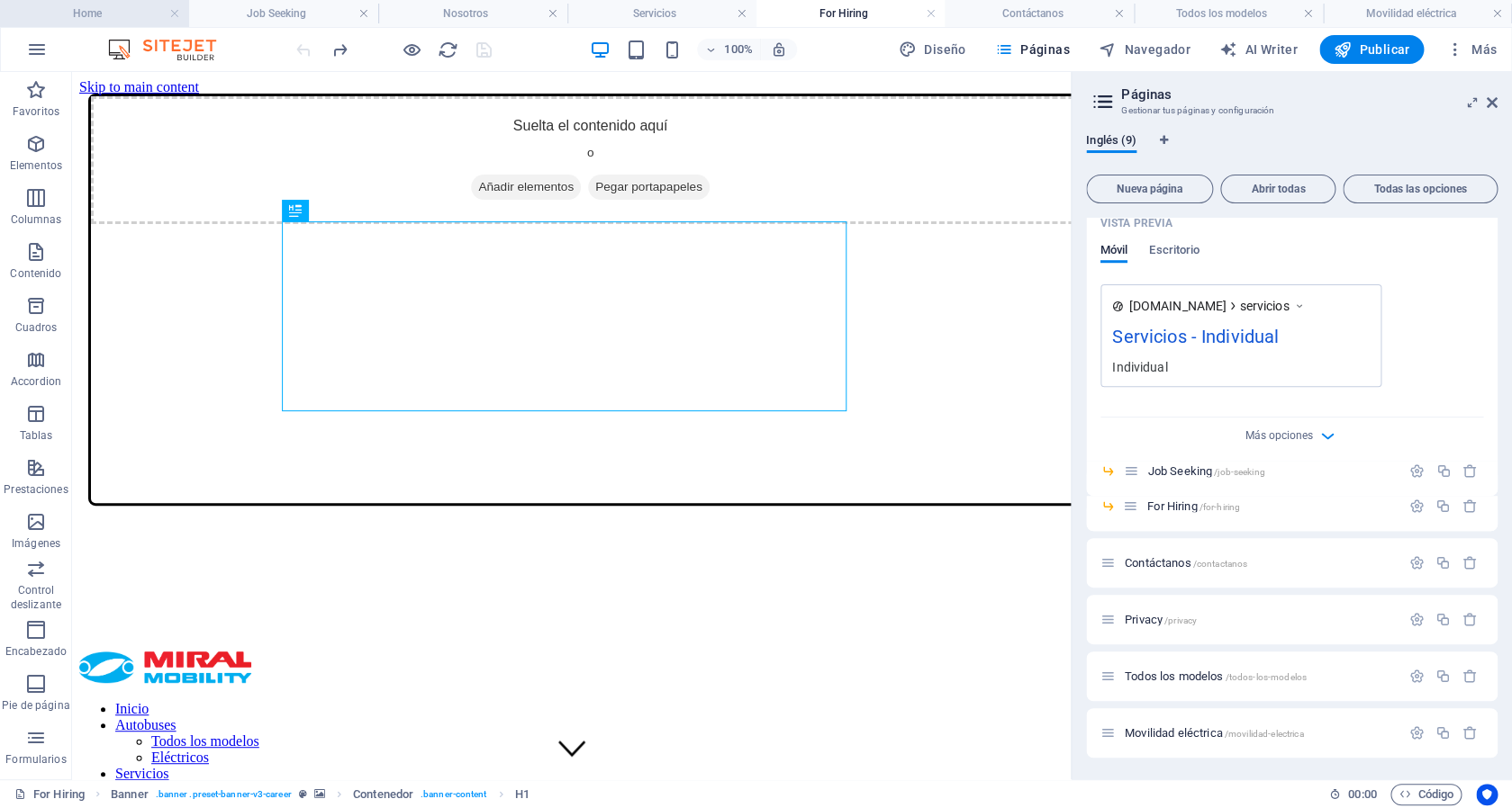
click at [132, 17] on h4 "Home" at bounding box center [94, 13] width 189 height 20
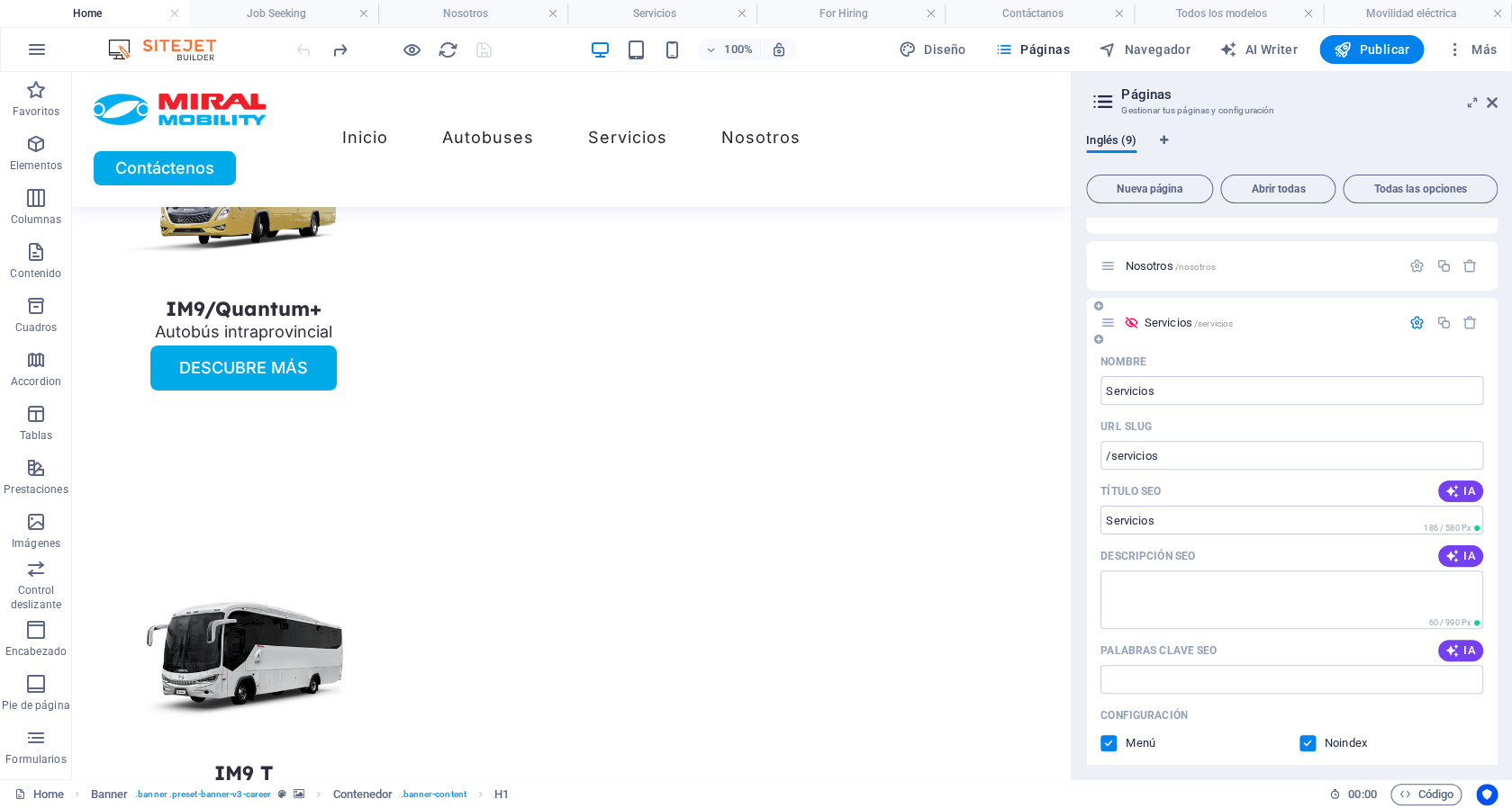
scroll to position [0, 0]
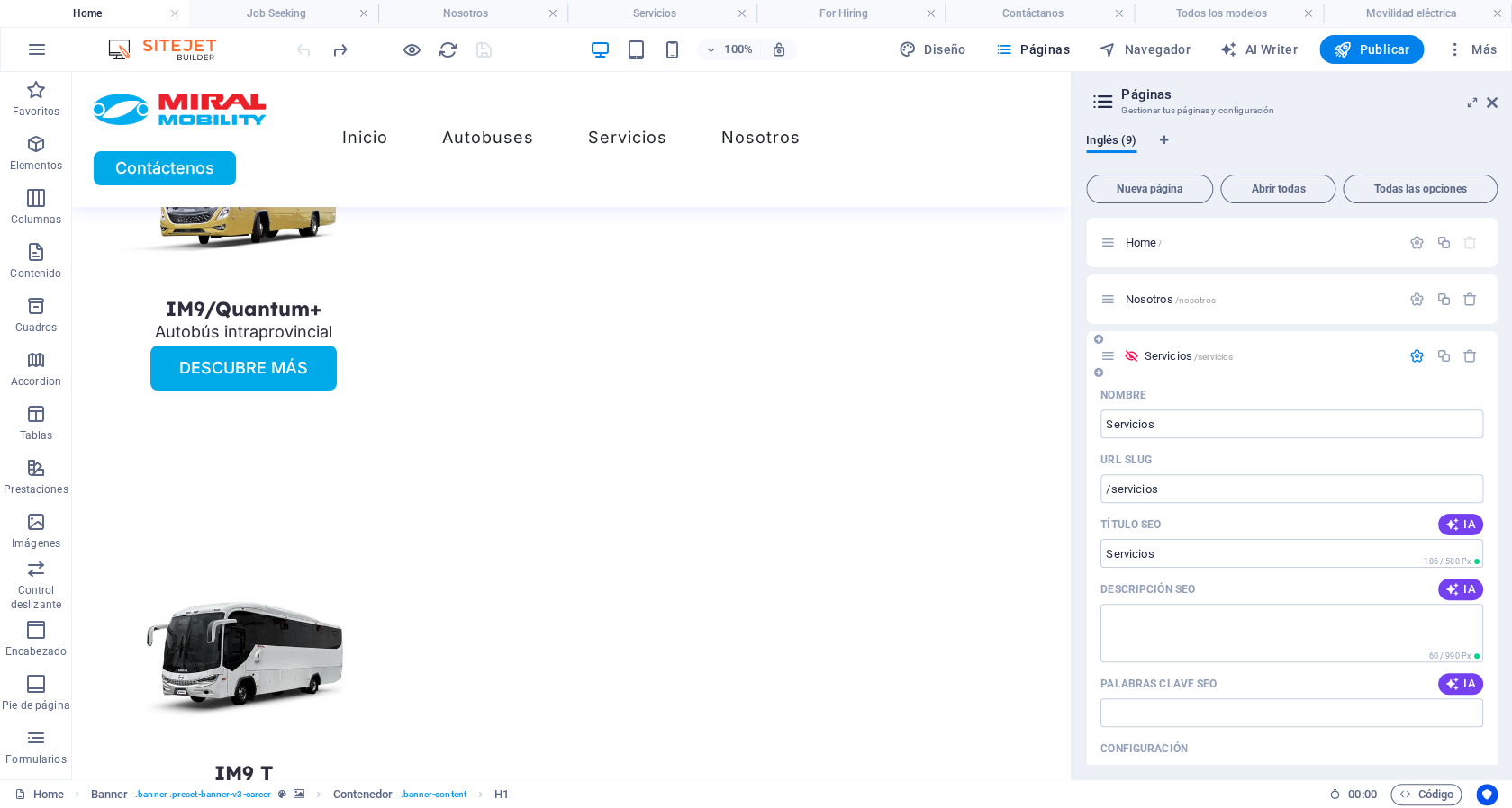
click at [1129, 355] on icon at bounding box center [1130, 357] width 15 height 15
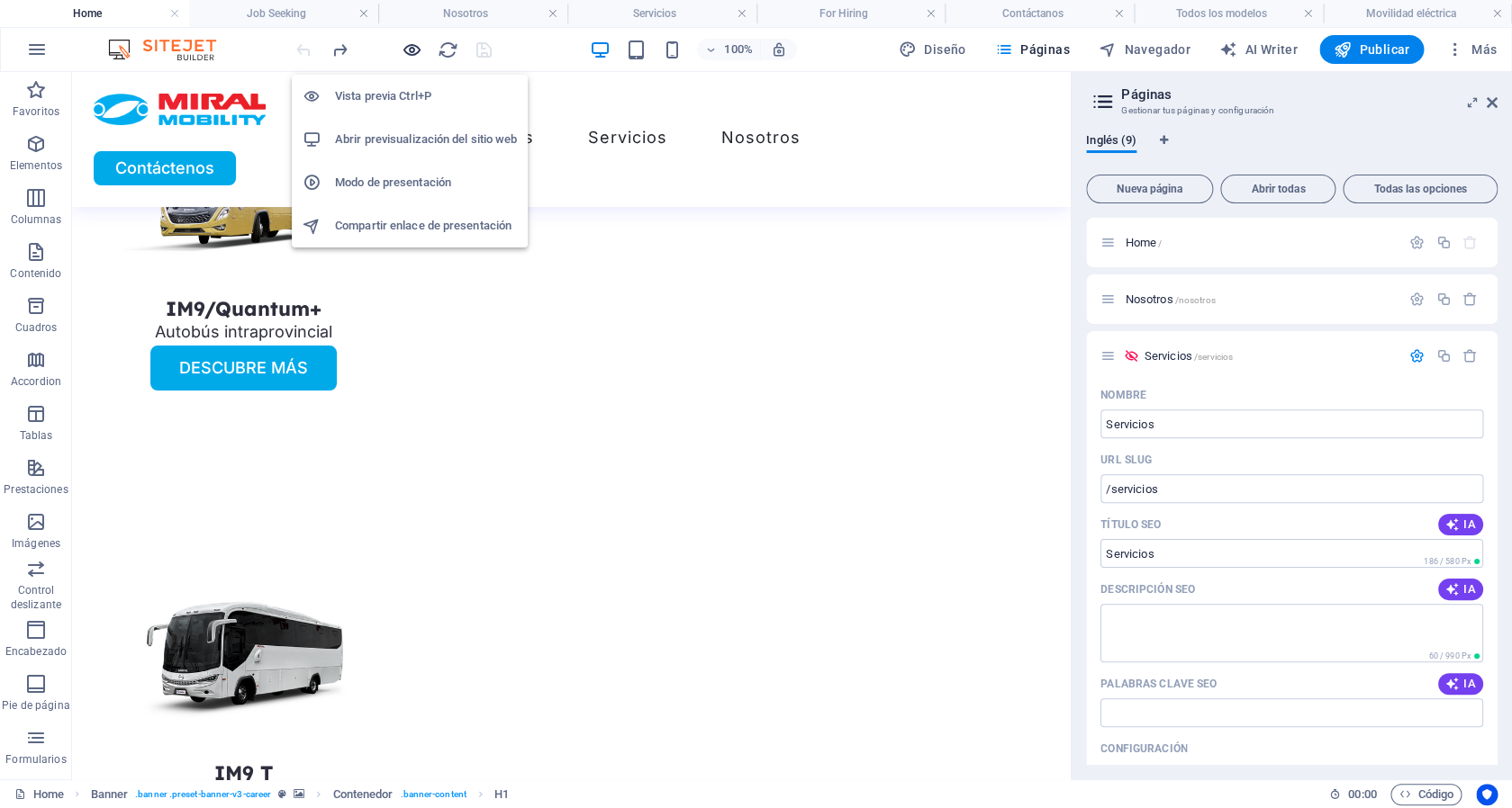
click at [410, 47] on icon "button" at bounding box center [412, 50] width 21 height 21
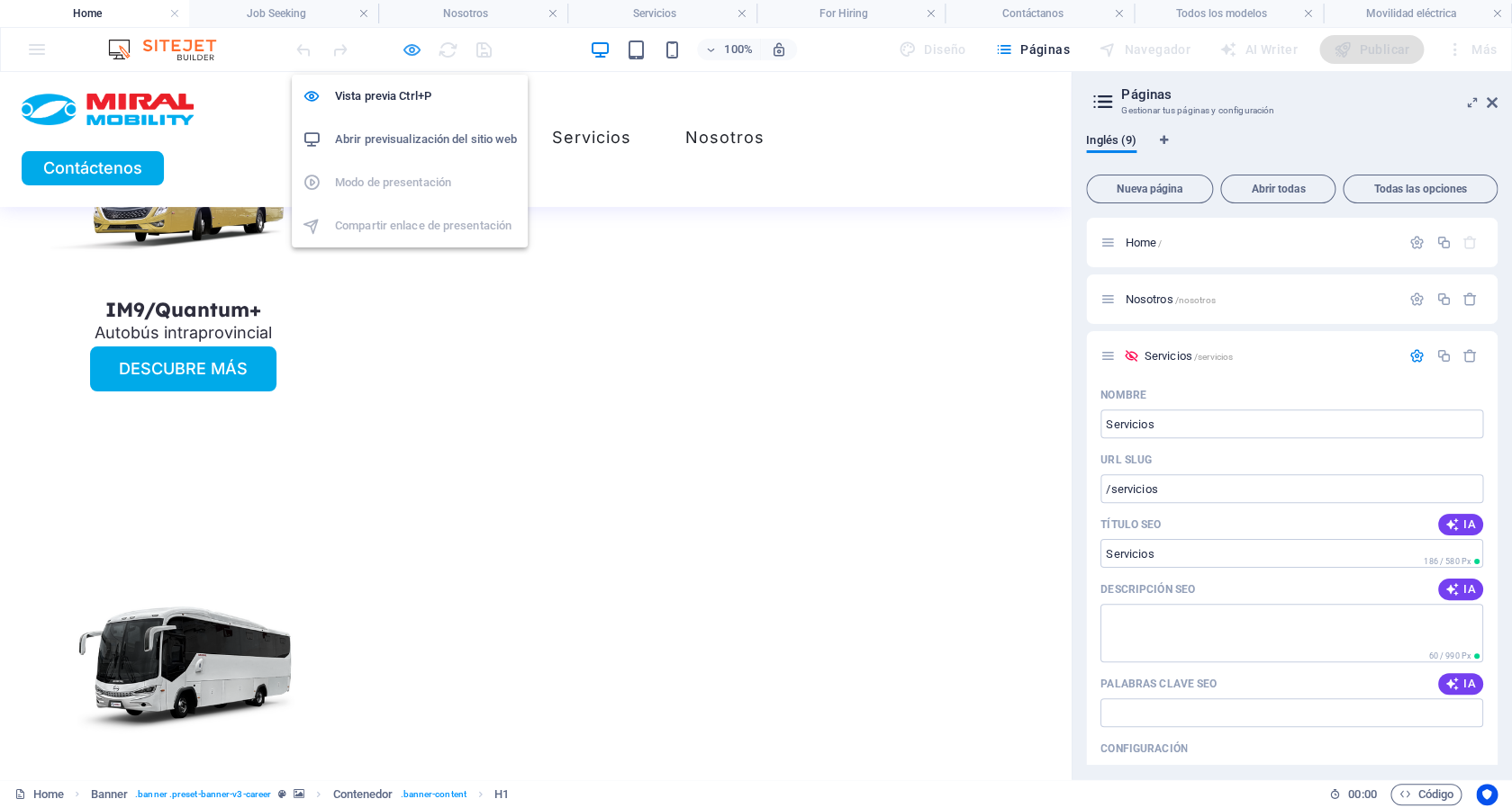
click at [410, 47] on icon "button" at bounding box center [412, 50] width 21 height 21
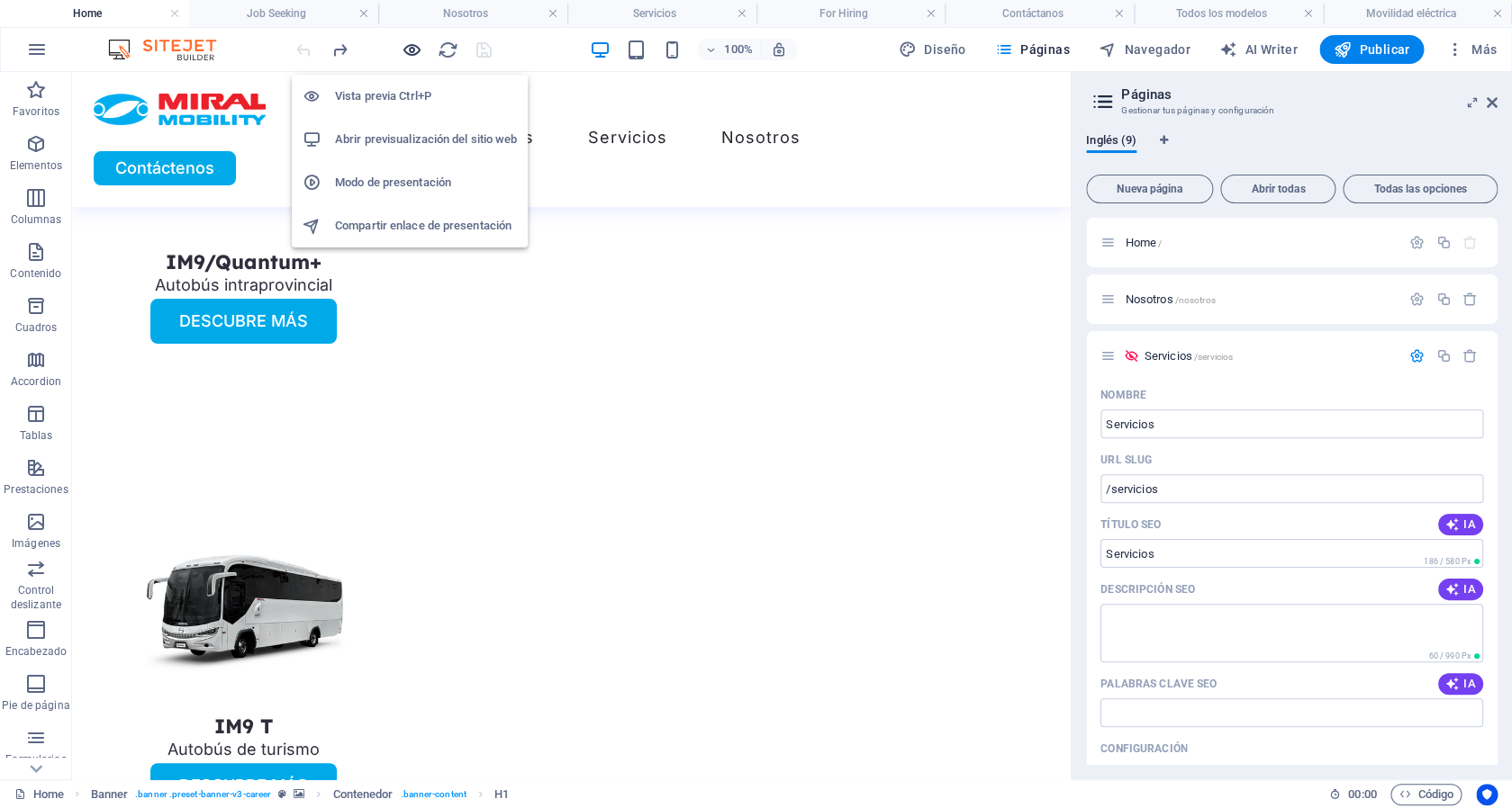
scroll to position [2881, 0]
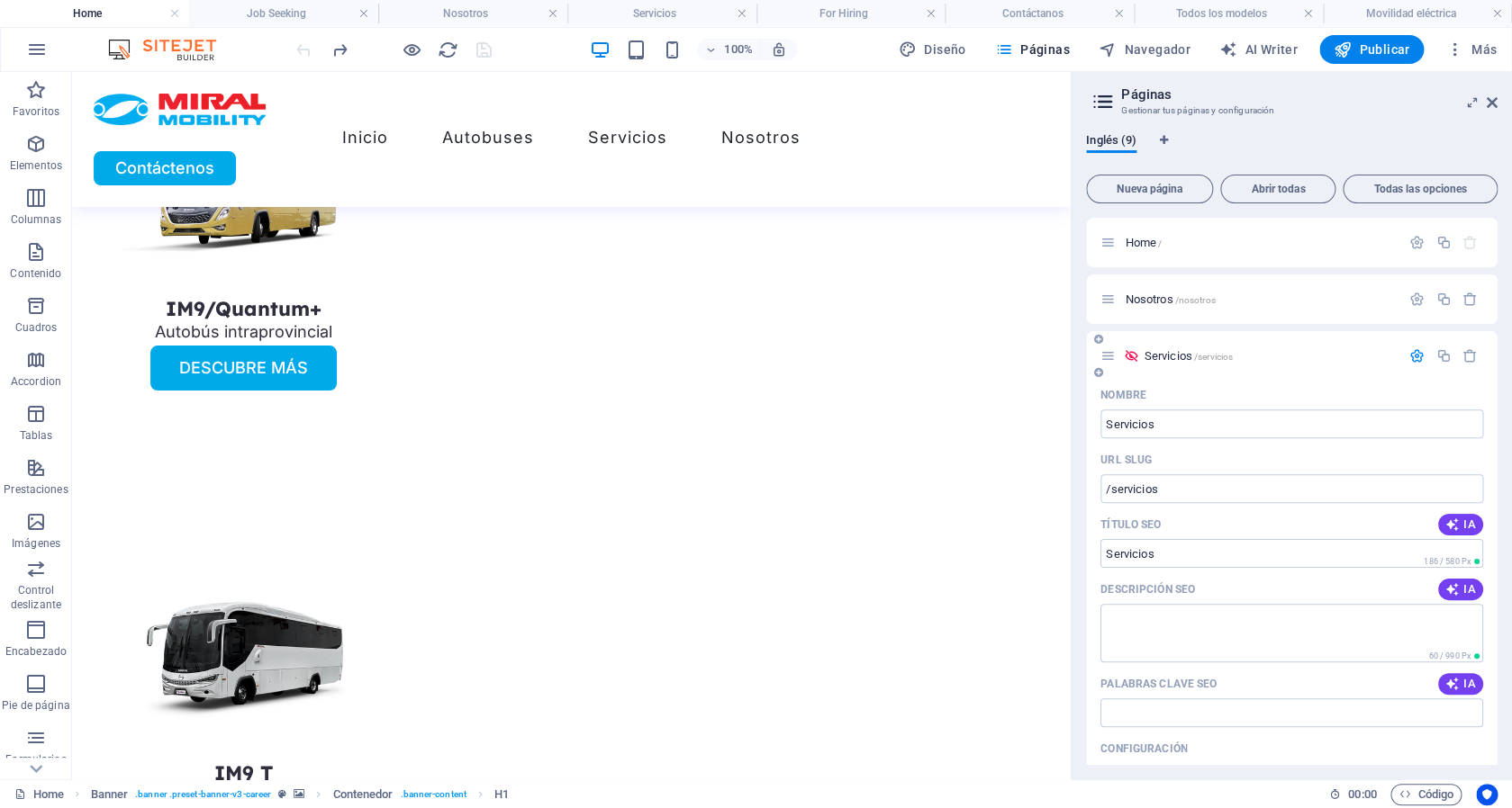
click at [1128, 358] on icon at bounding box center [1130, 357] width 15 height 15
click at [1127, 358] on icon at bounding box center [1130, 357] width 15 height 15
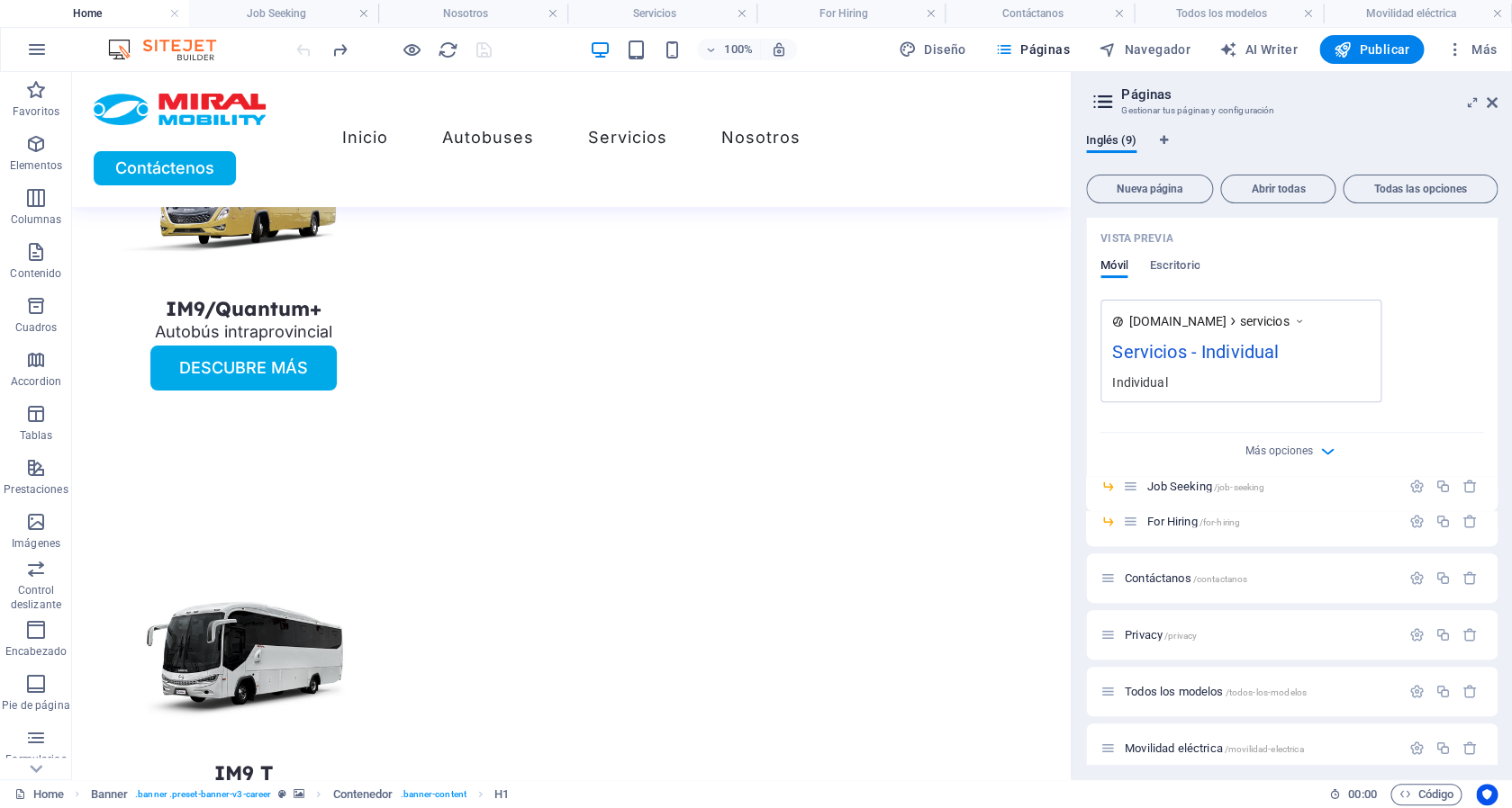
scroll to position [566, 0]
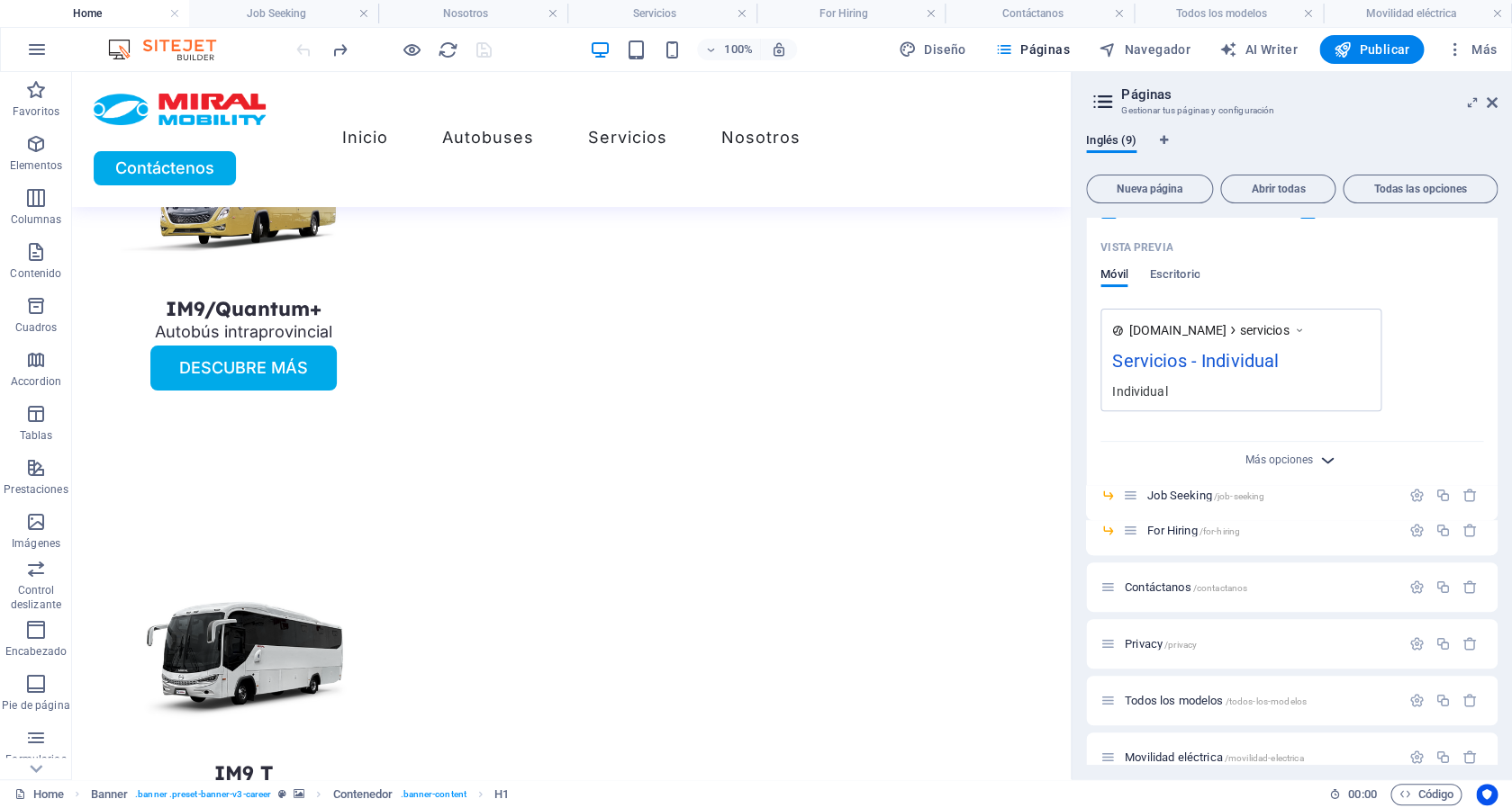
click at [1317, 459] on icon "button" at bounding box center [1328, 461] width 21 height 21
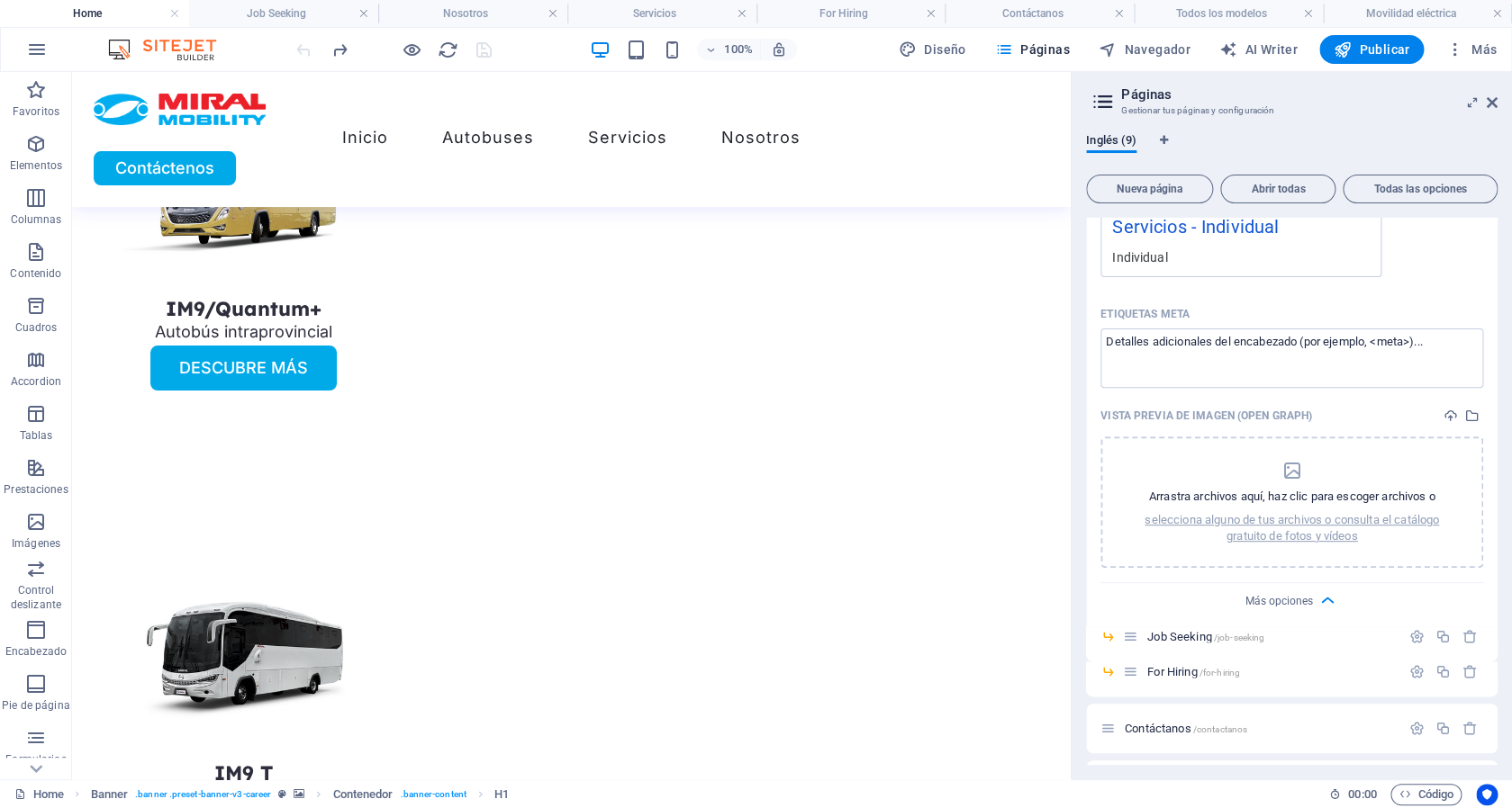
scroll to position [866, 0]
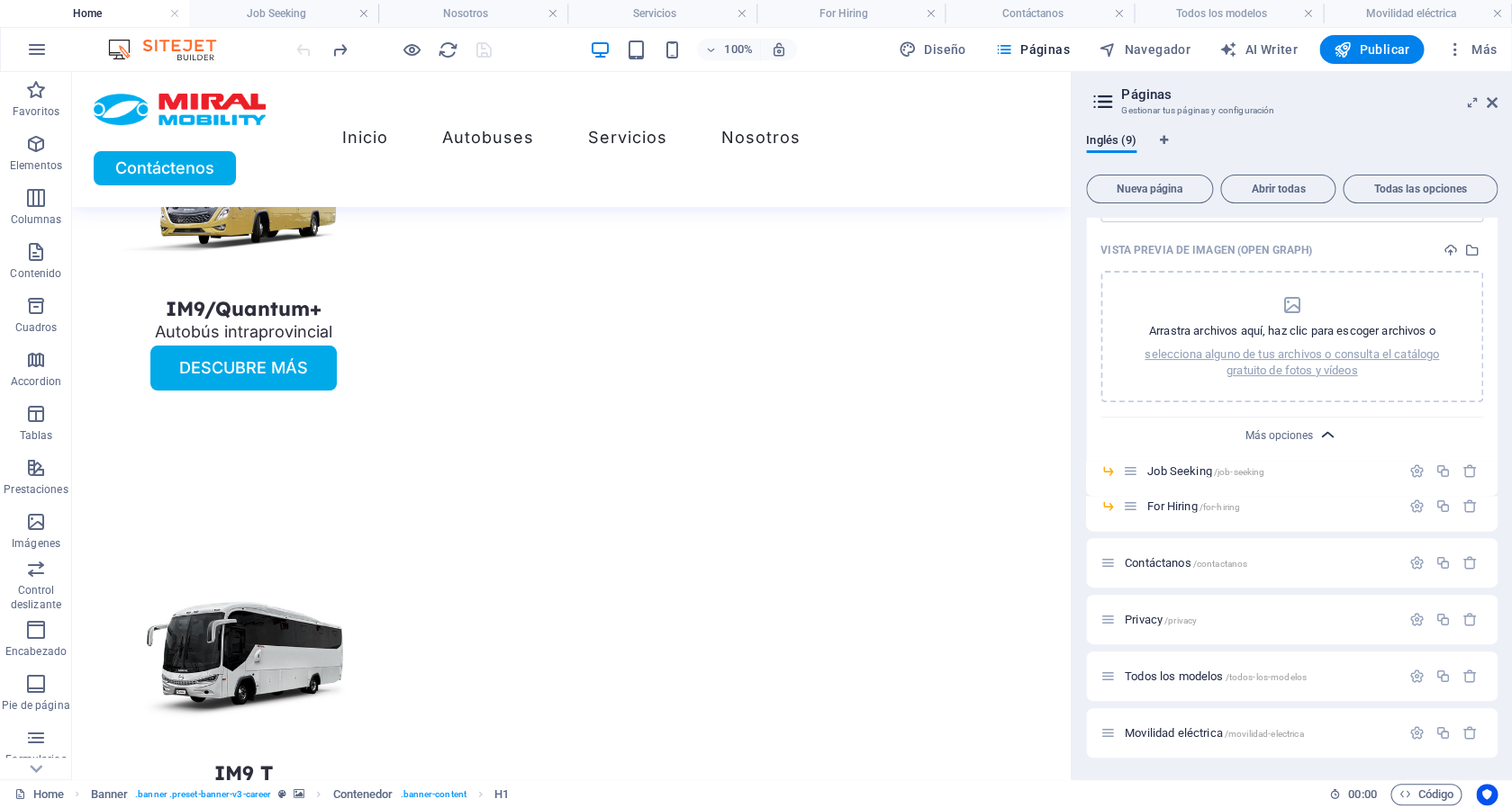
click at [1321, 435] on icon "button" at bounding box center [1328, 435] width 21 height 21
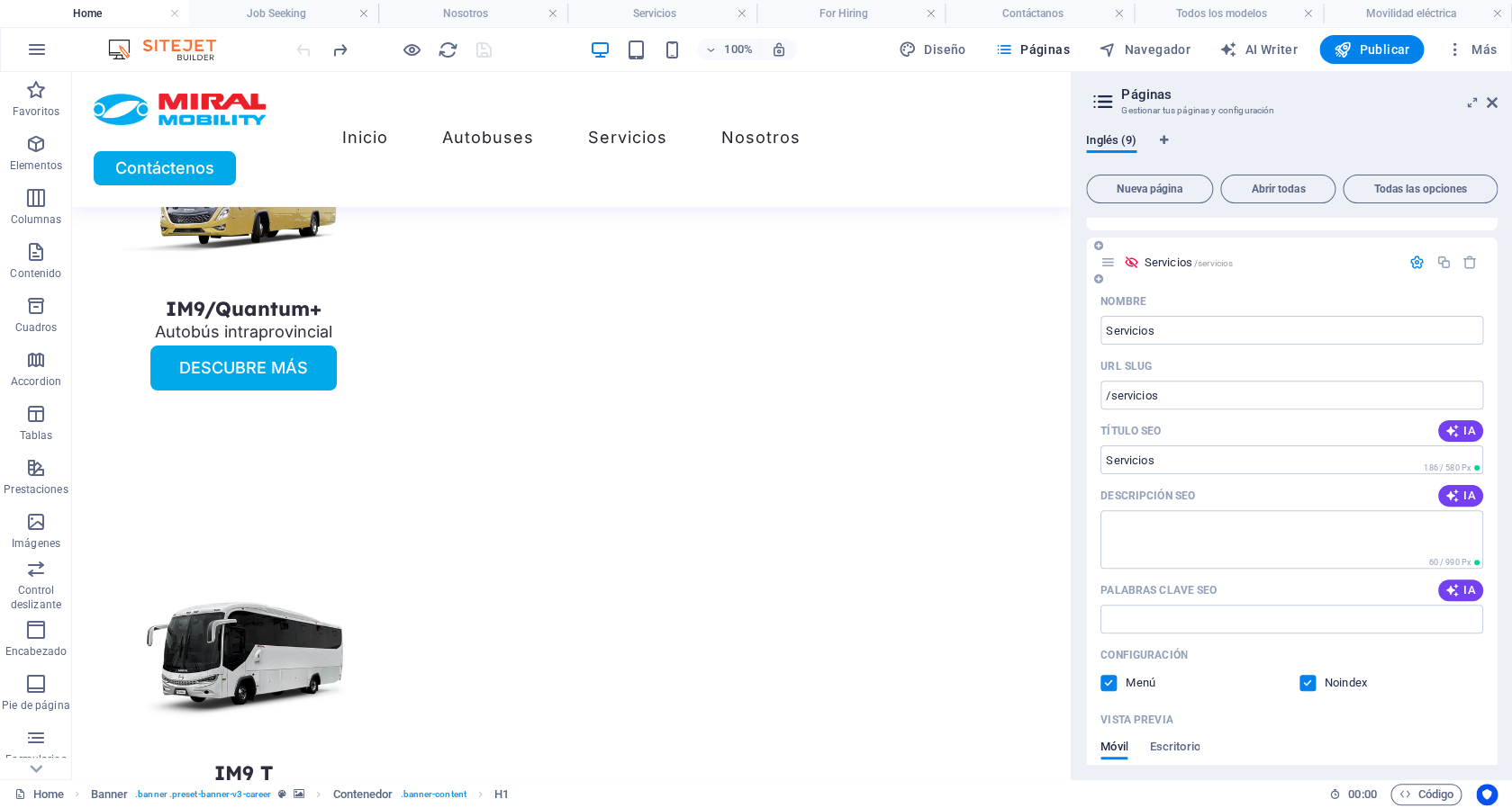
scroll to position [0, 0]
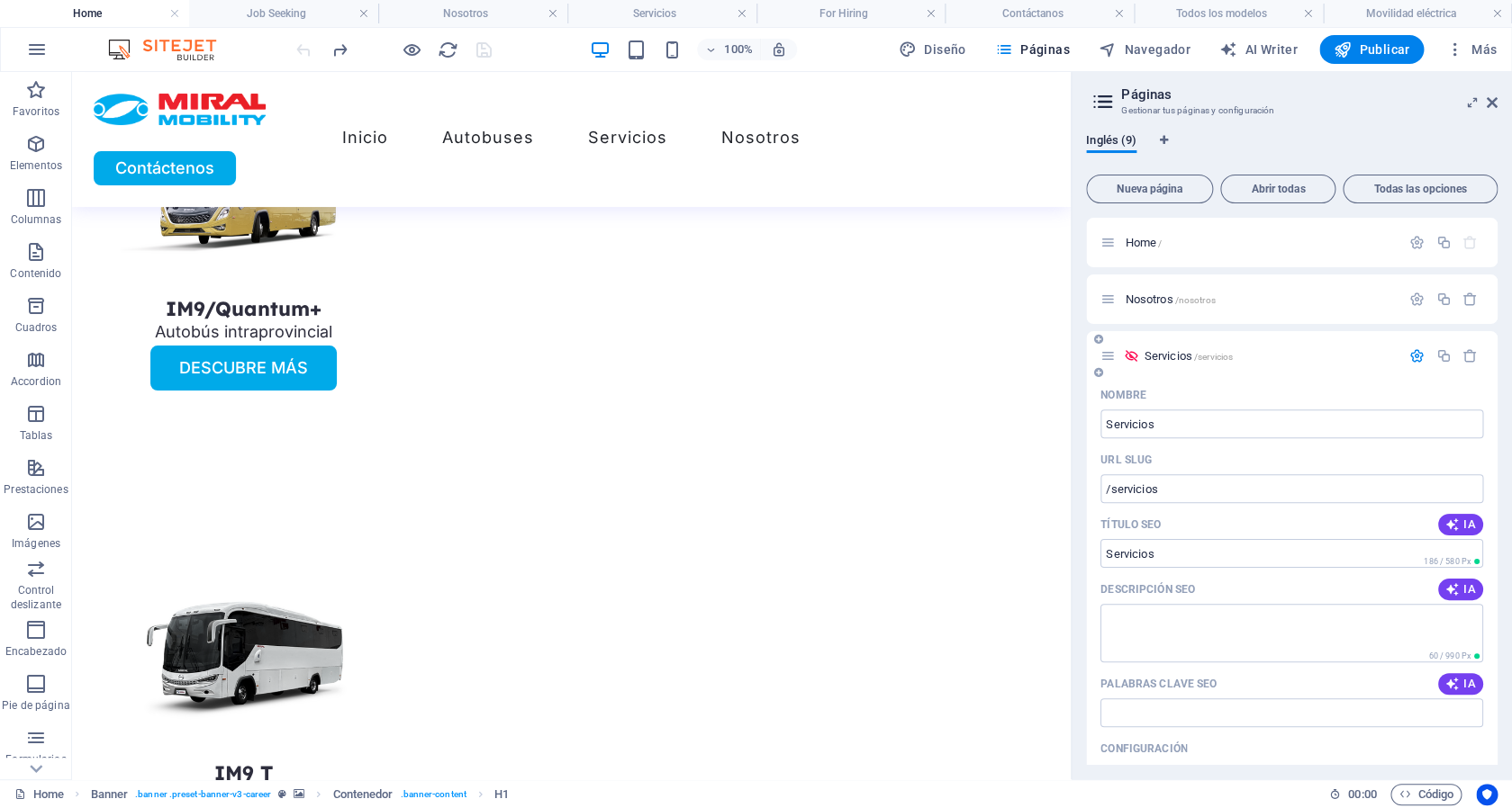
click at [1409, 357] on icon "button" at bounding box center [1417, 357] width 15 height 15
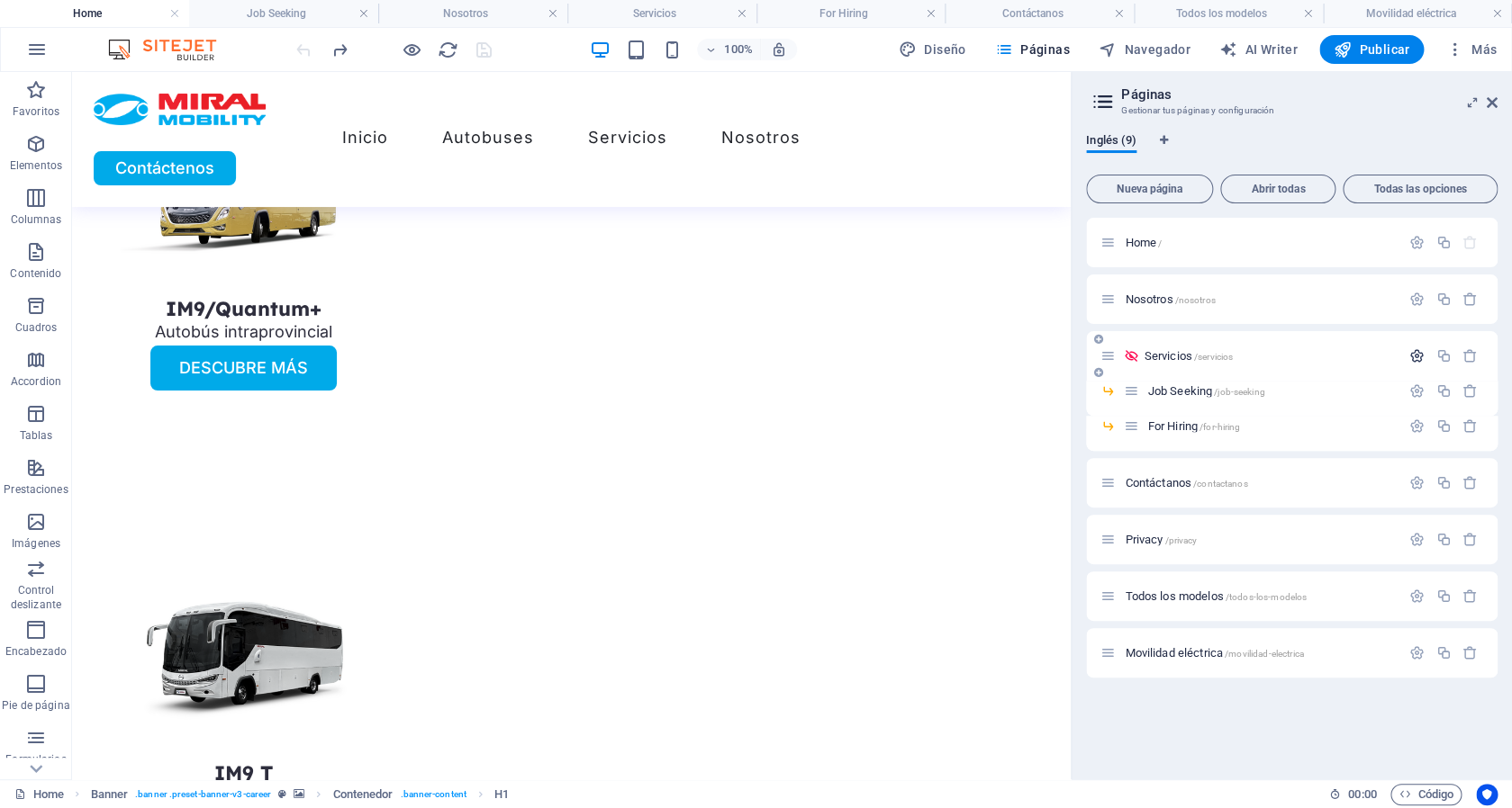
click at [1413, 354] on icon "button" at bounding box center [1417, 357] width 15 height 15
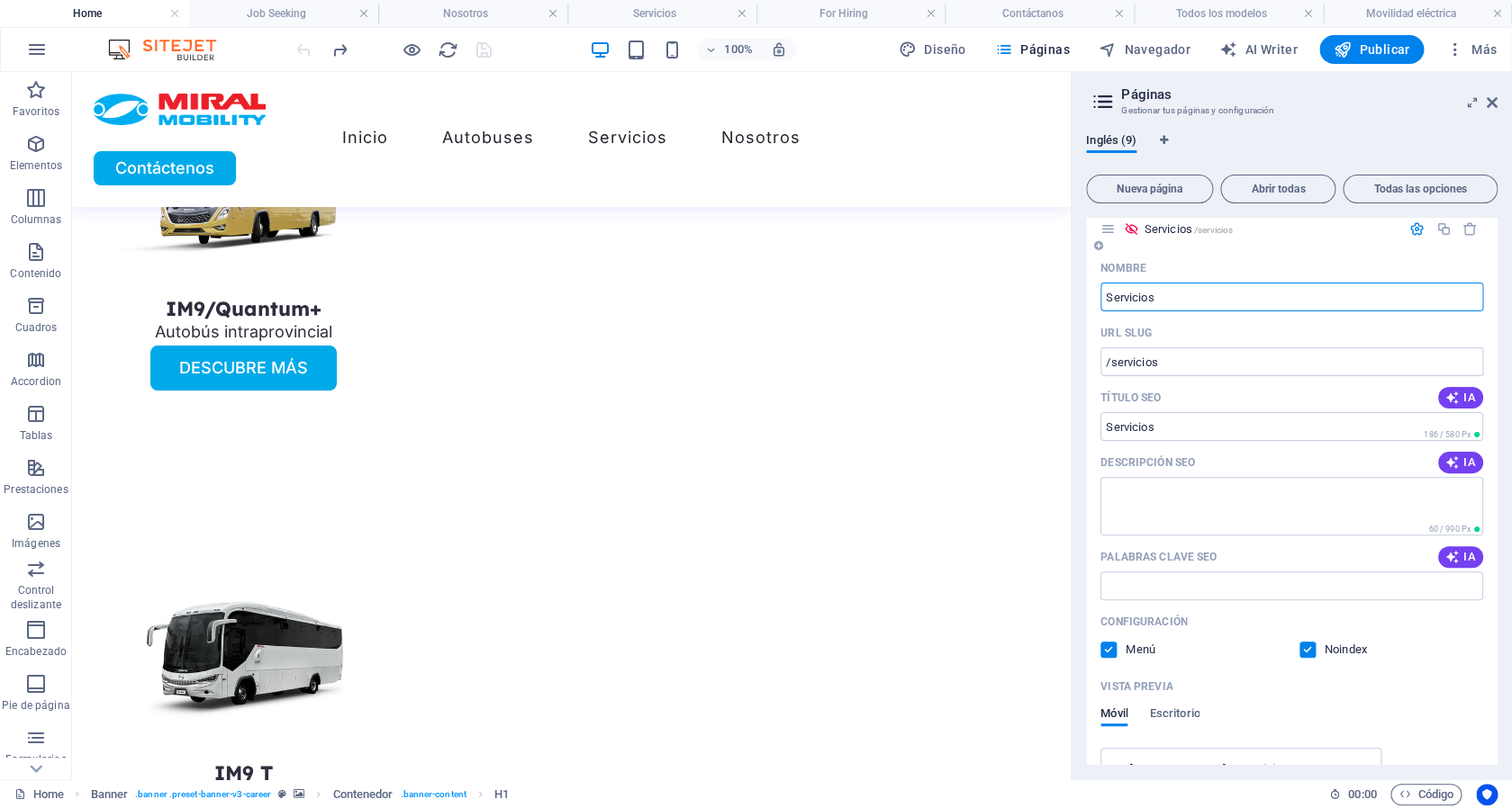
scroll to position [127, 0]
click at [1175, 496] on textarea "Descripción SEO" at bounding box center [1291, 505] width 383 height 58
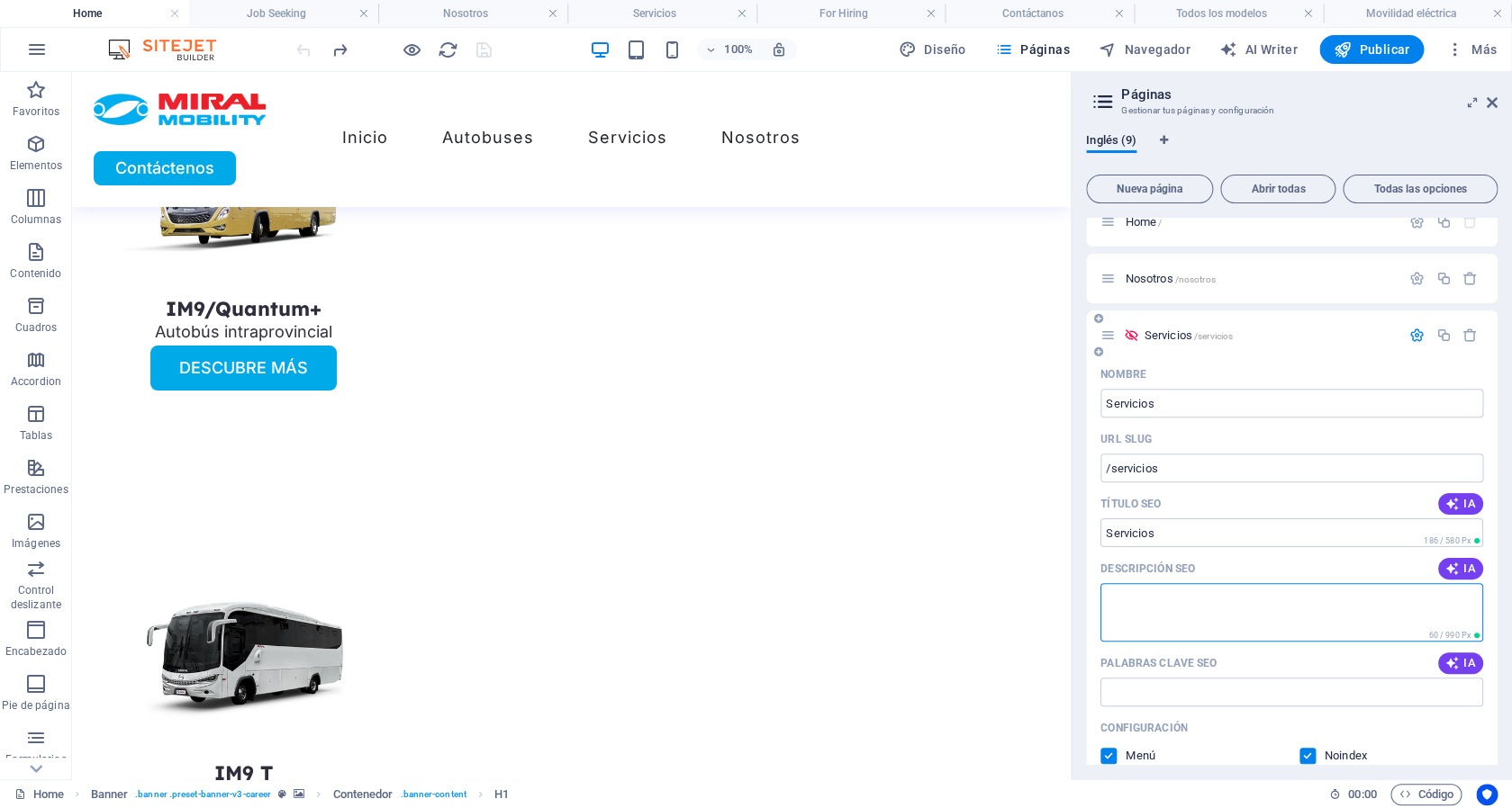
scroll to position [0, 0]
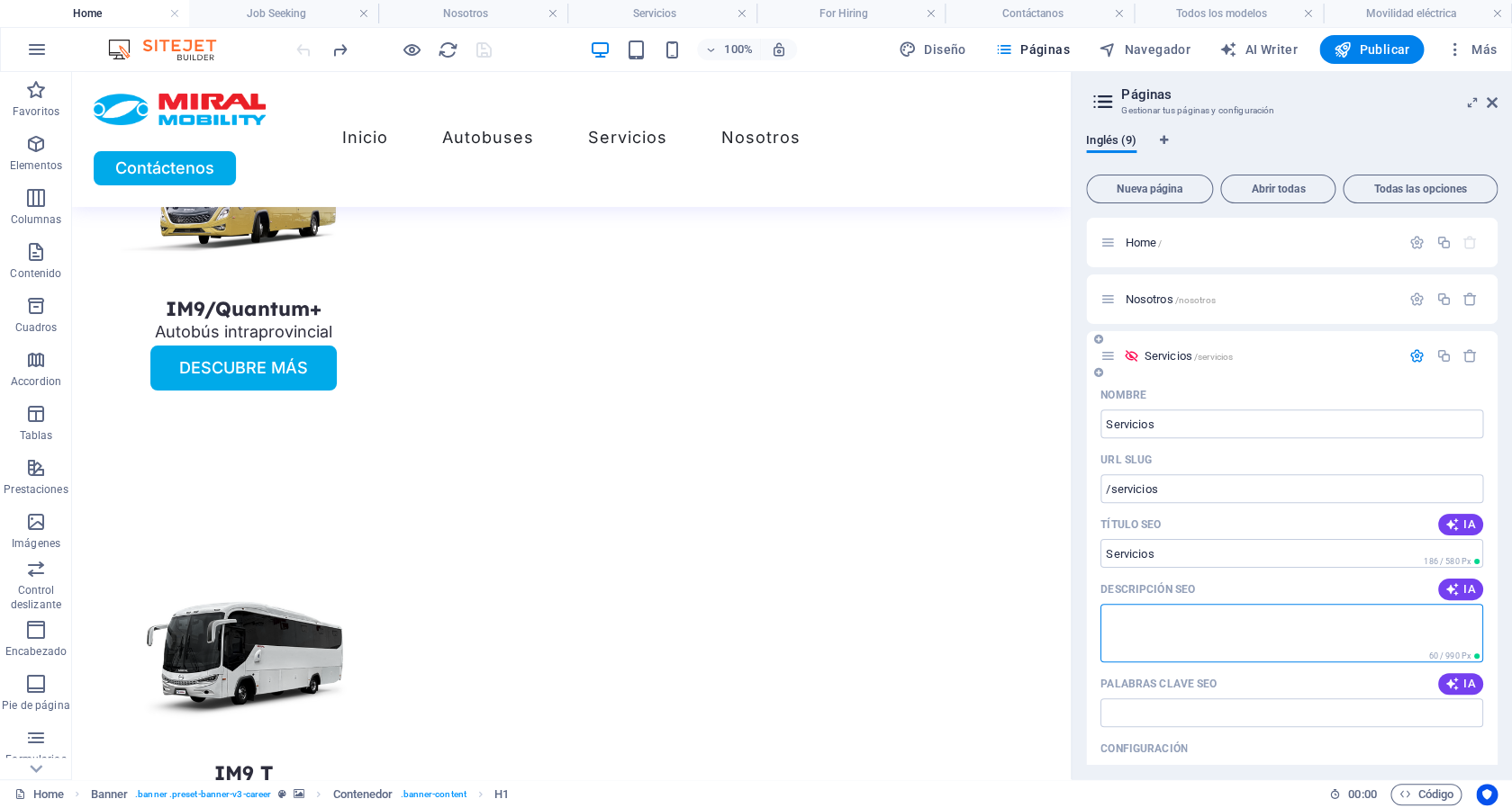
click at [1409, 355] on icon "button" at bounding box center [1417, 357] width 15 height 15
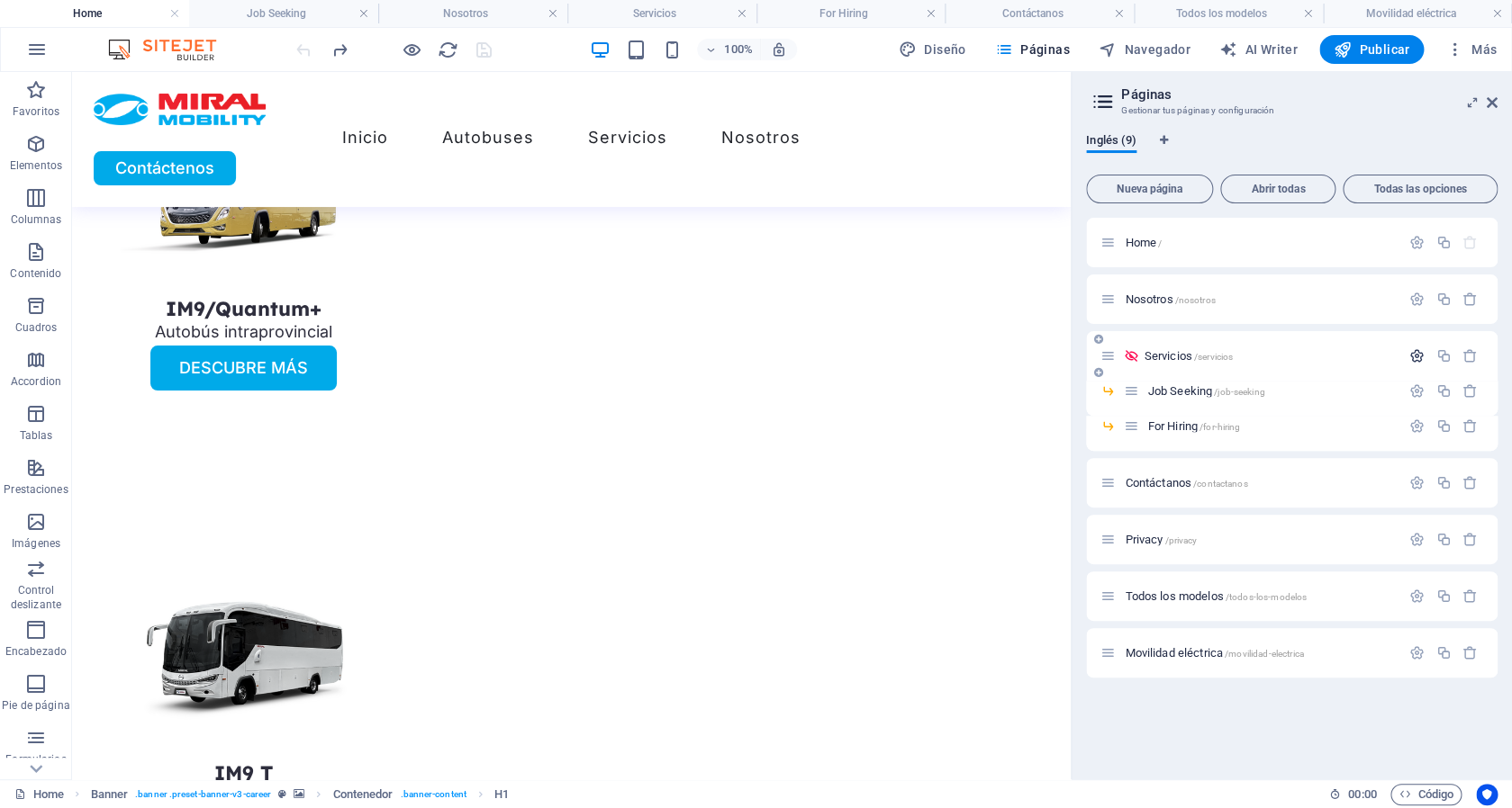
click at [1408, 355] on button "button" at bounding box center [1416, 357] width 26 height 15
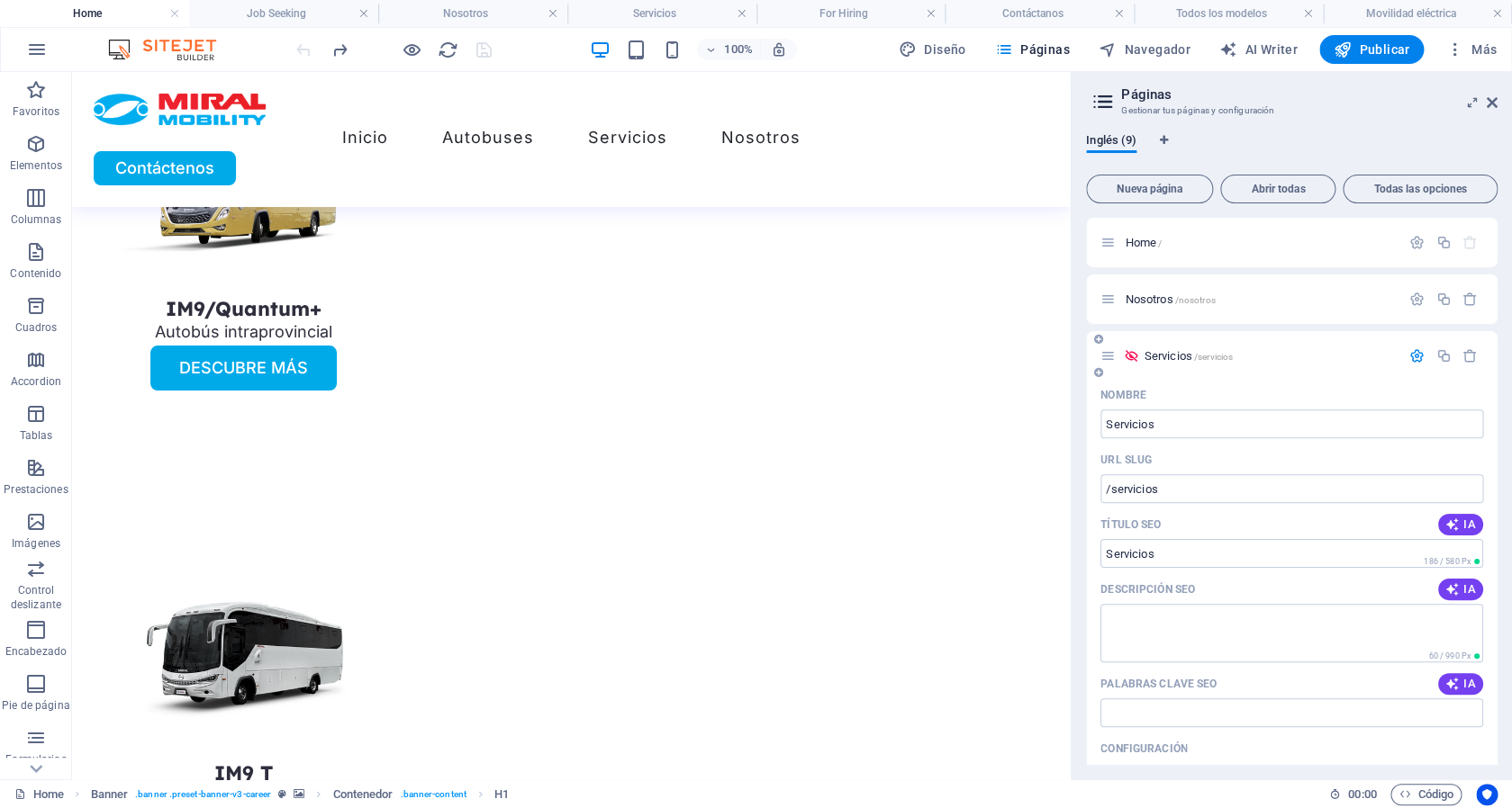
click at [1398, 346] on div "Servicios /servicios" at bounding box center [1291, 357] width 411 height 50
click at [1409, 355] on icon "button" at bounding box center [1417, 357] width 15 height 15
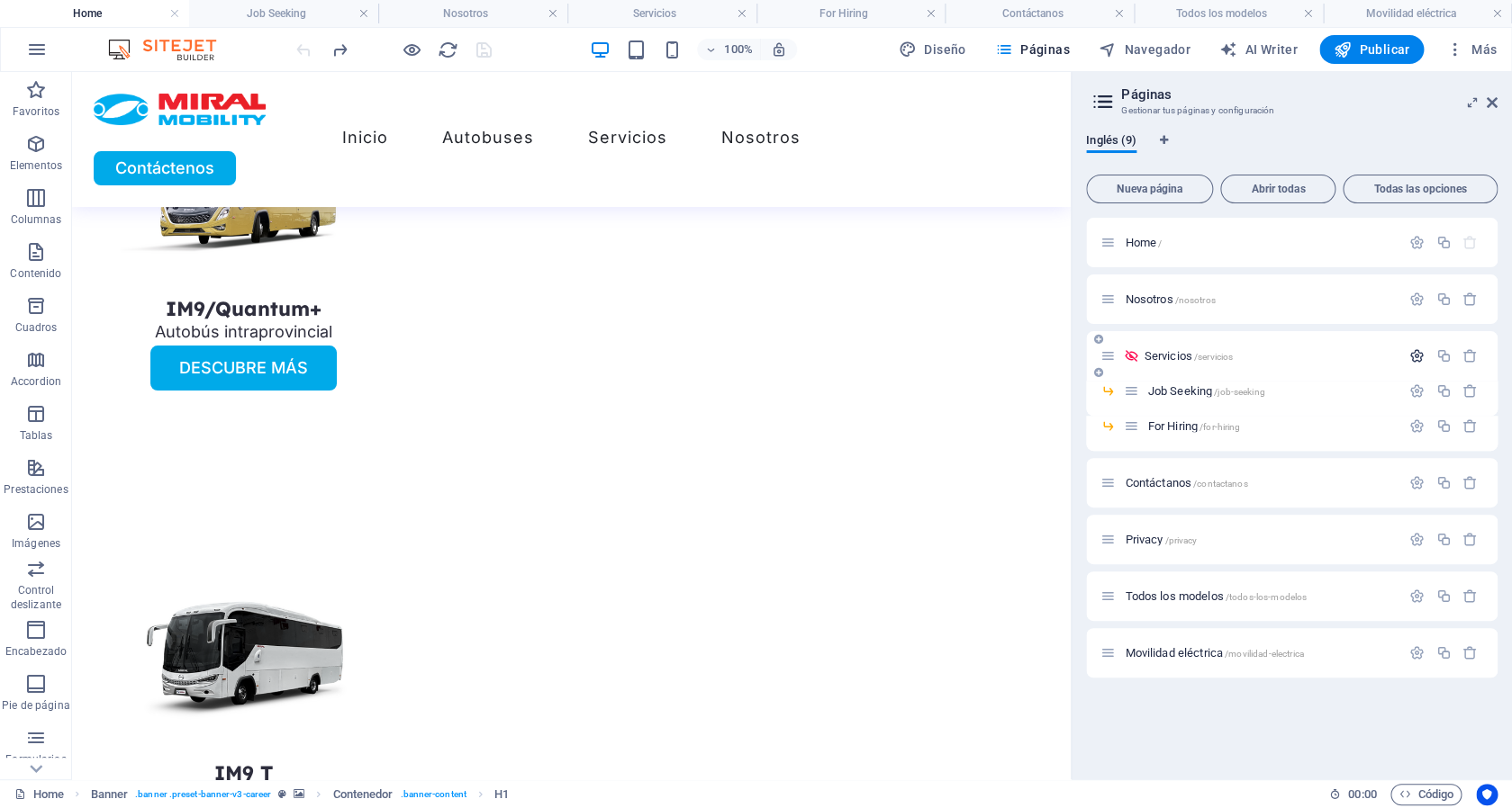
click at [1413, 355] on icon "button" at bounding box center [1417, 357] width 15 height 15
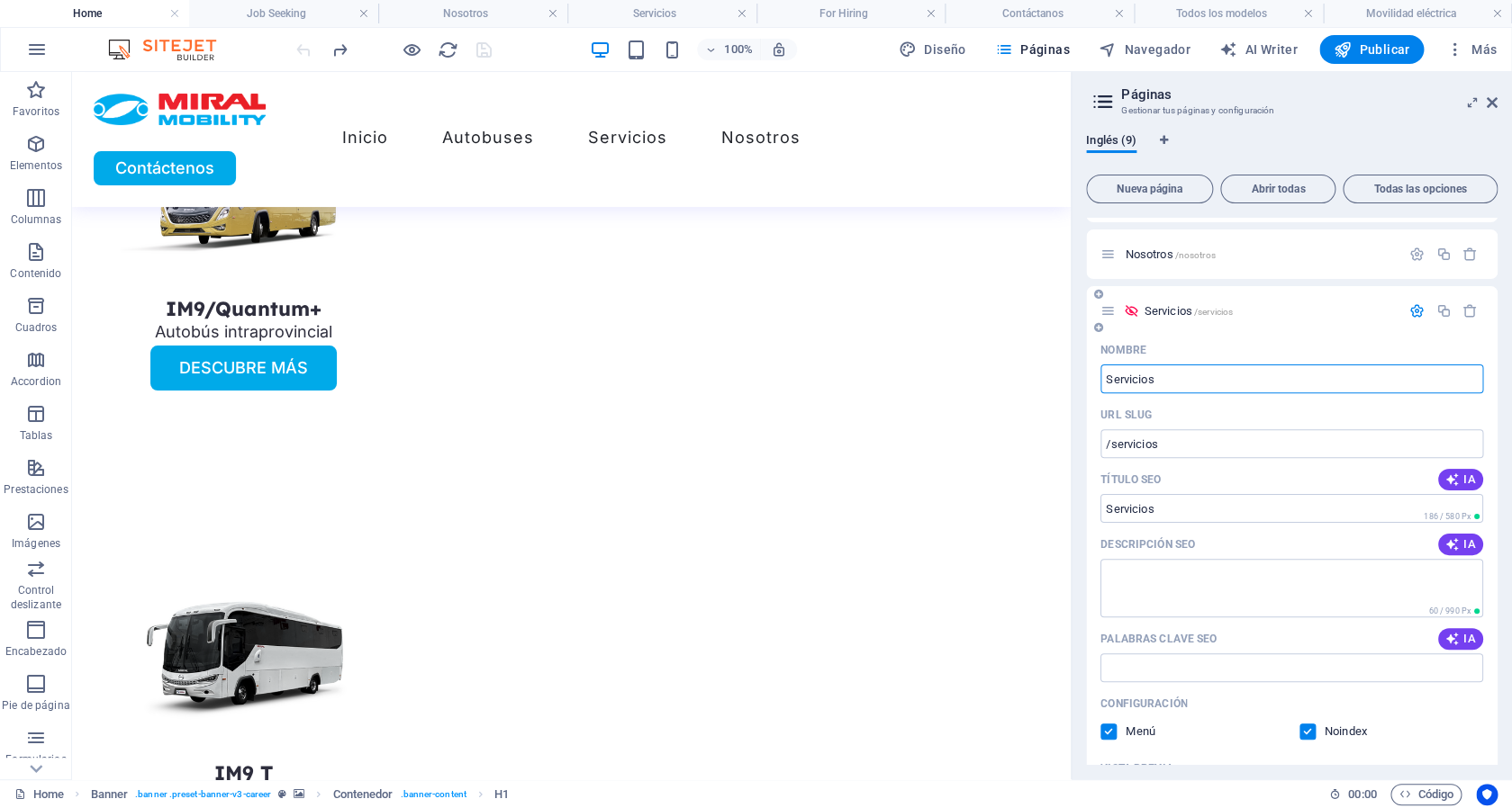
scroll to position [42, 0]
click at [1124, 315] on icon at bounding box center [1130, 313] width 15 height 15
click at [1125, 314] on icon at bounding box center [1130, 313] width 15 height 15
click at [1409, 316] on icon "button" at bounding box center [1417, 313] width 15 height 15
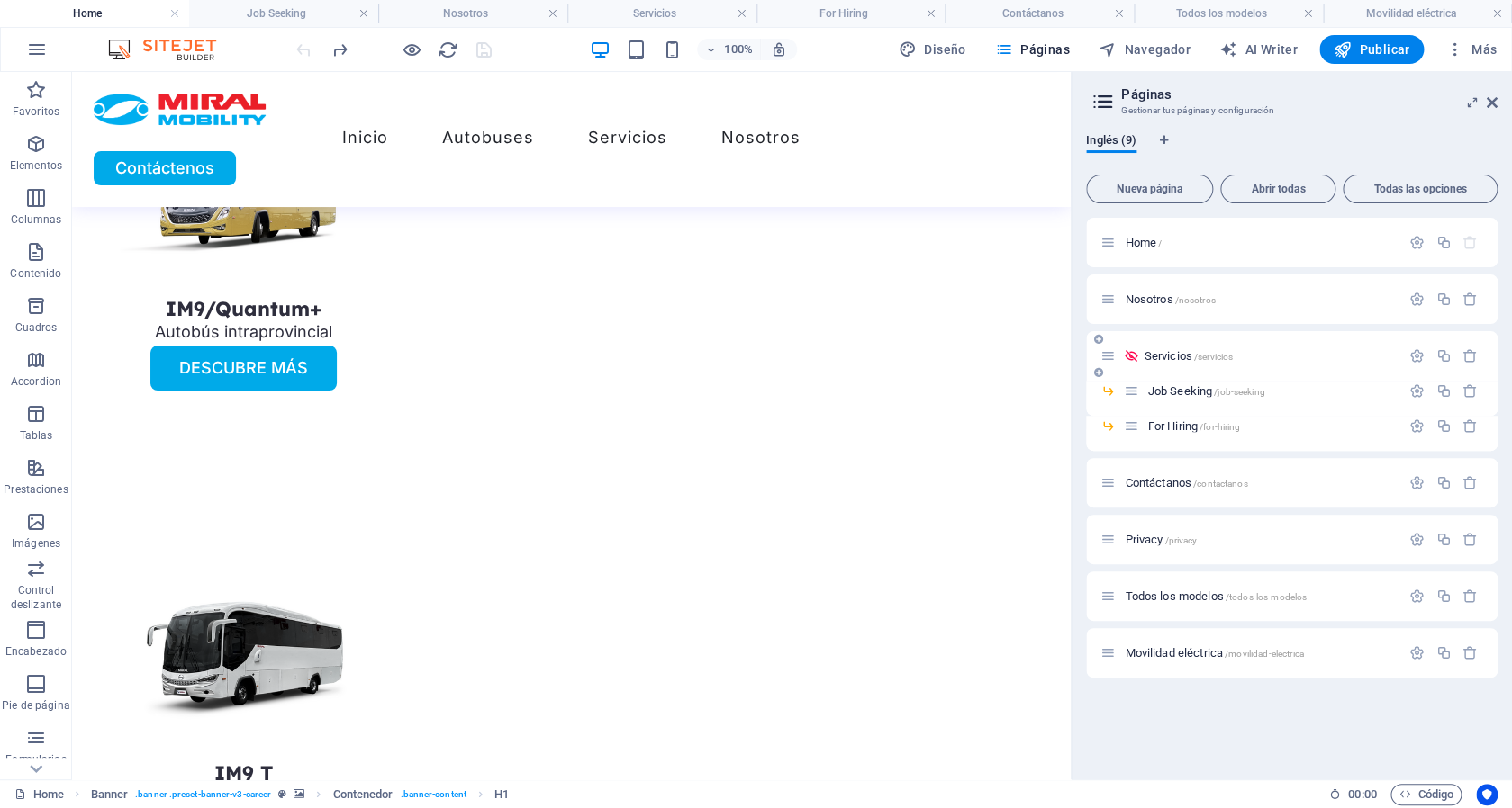
click at [1158, 361] on span "Servicios /servicios" at bounding box center [1188, 356] width 89 height 13
click at [1158, 362] on span "Servicios /servicios" at bounding box center [1188, 356] width 89 height 13
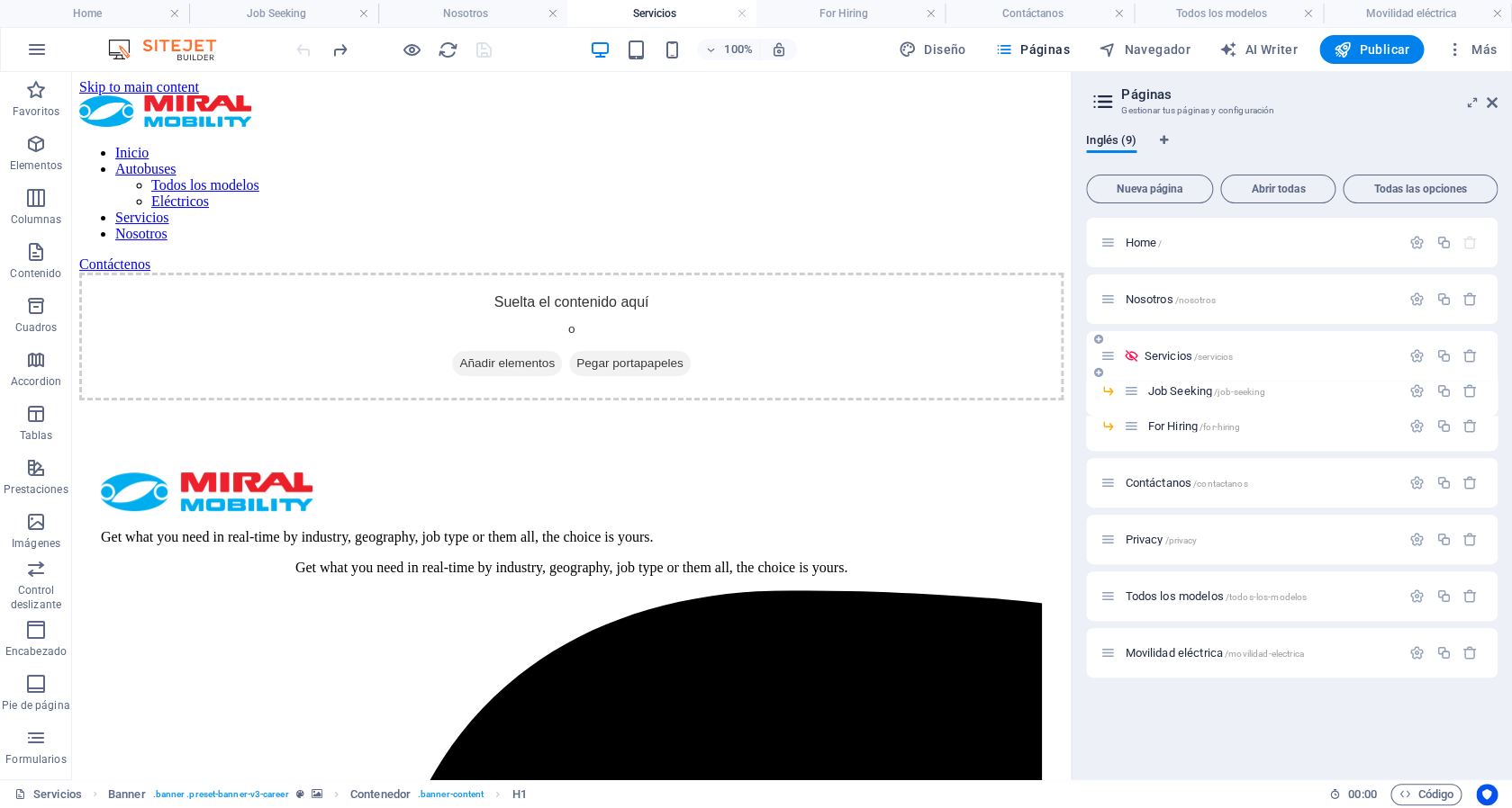
click at [1133, 347] on div "Servicios /servicios" at bounding box center [1250, 357] width 300 height 21
click at [1130, 350] on icon at bounding box center [1130, 357] width 15 height 15
click at [1124, 357] on icon at bounding box center [1130, 357] width 15 height 15
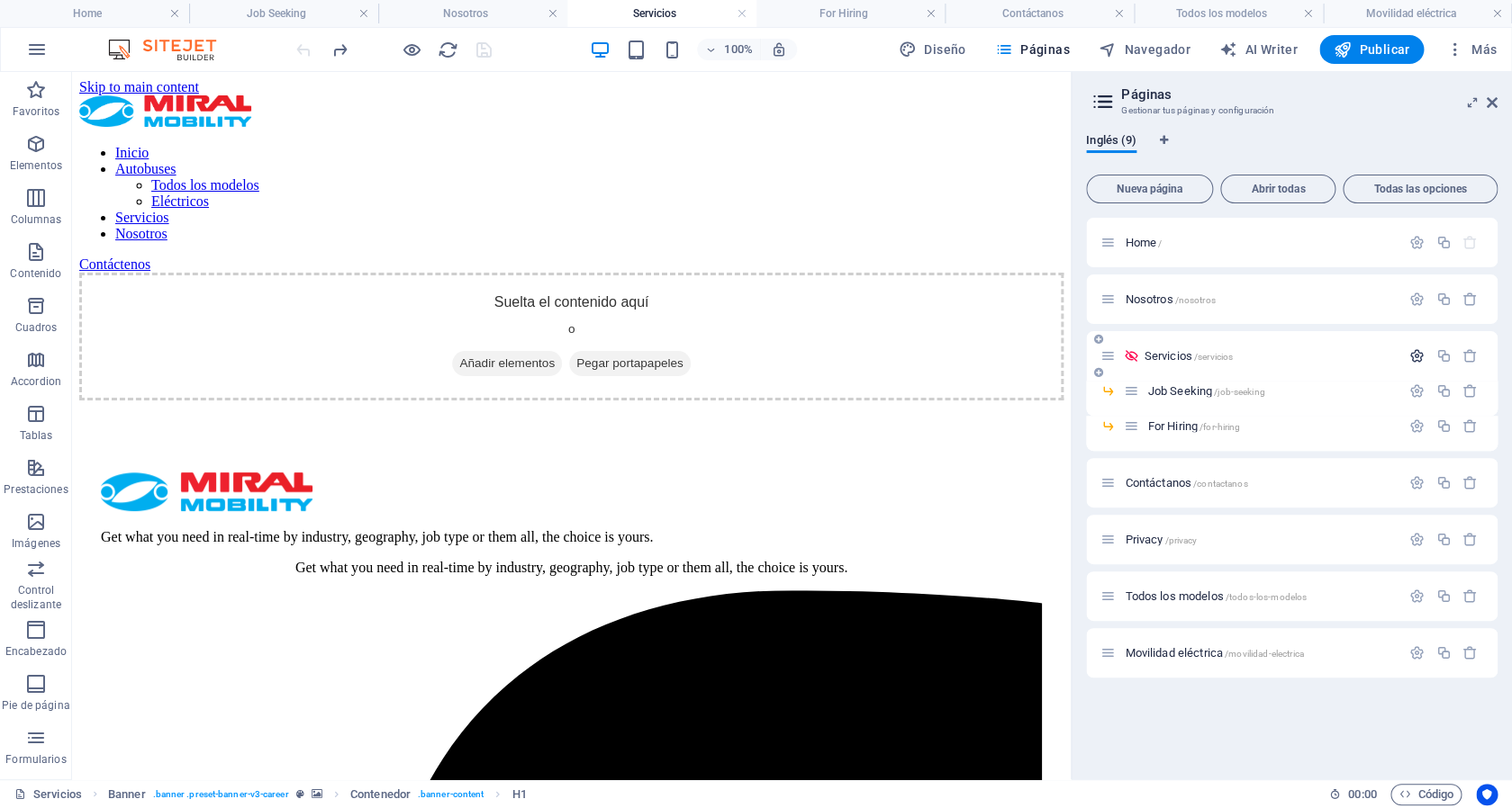
click at [1416, 360] on icon "button" at bounding box center [1417, 357] width 15 height 15
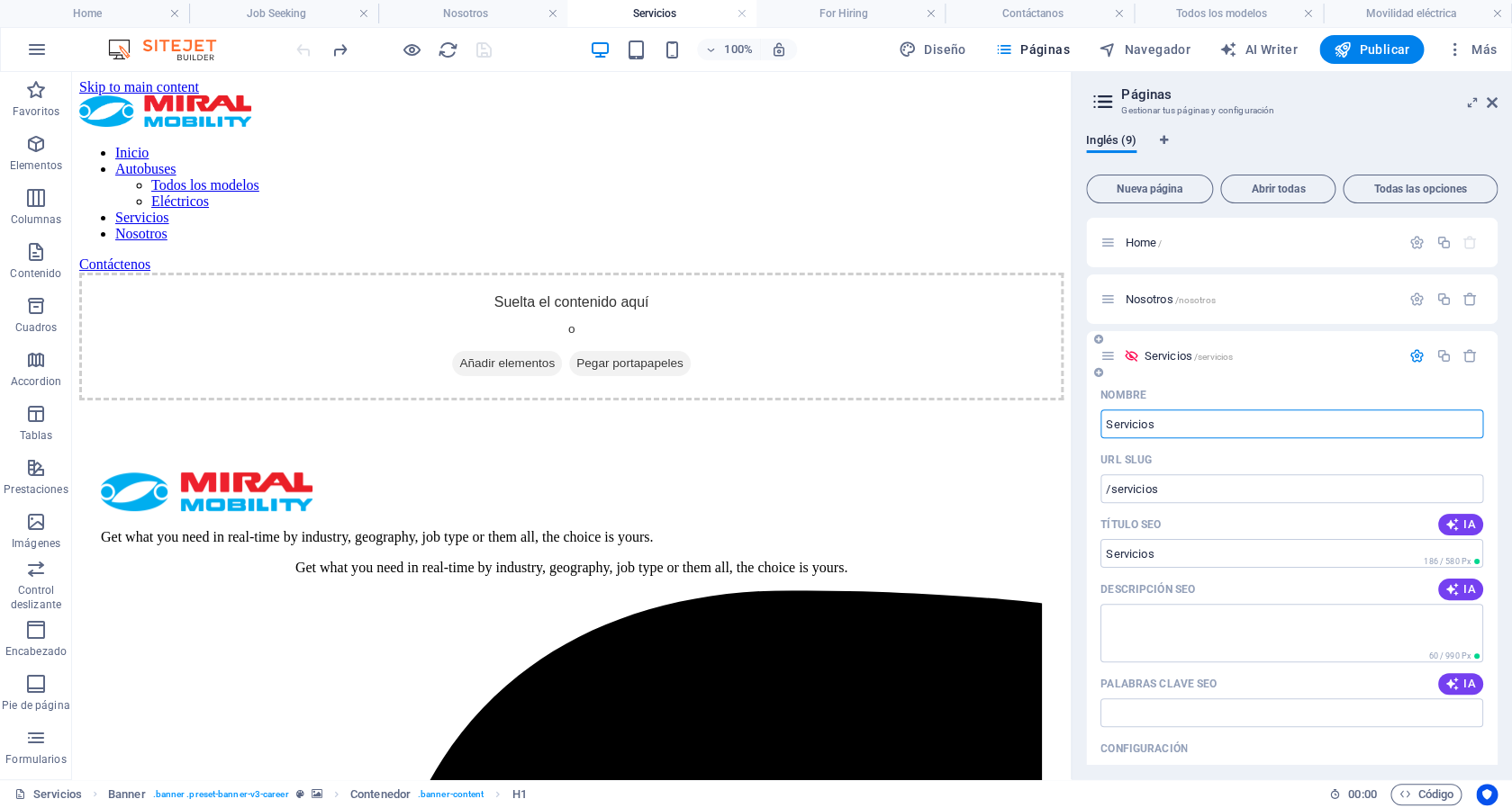
click at [1404, 348] on div at bounding box center [1443, 357] width 80 height 20
click at [1409, 352] on icon "button" at bounding box center [1417, 357] width 15 height 15
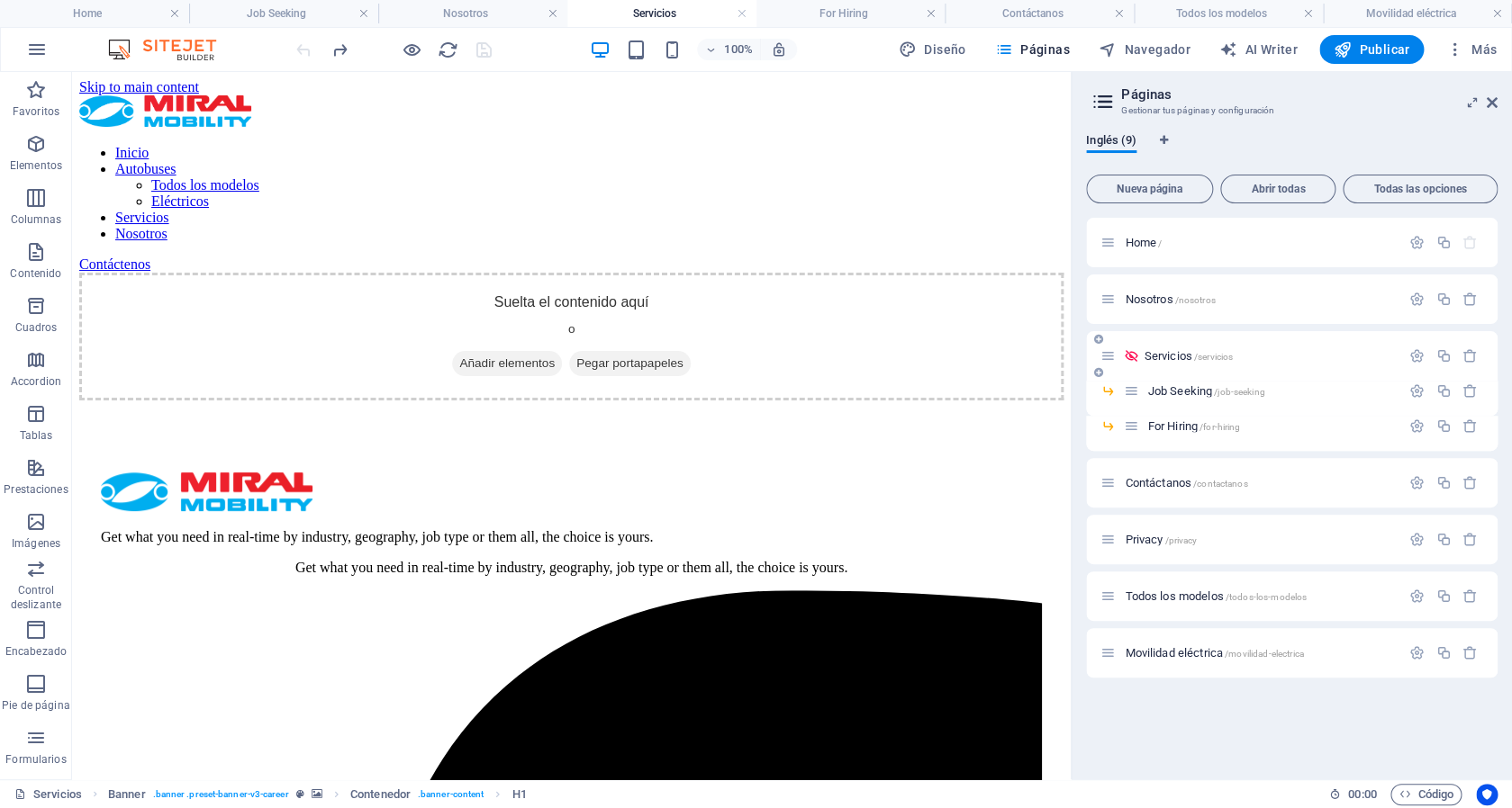
click at [1127, 358] on icon at bounding box center [1130, 357] width 15 height 15
click at [1133, 358] on icon at bounding box center [1130, 357] width 15 height 15
click at [1132, 358] on icon at bounding box center [1130, 357] width 15 height 15
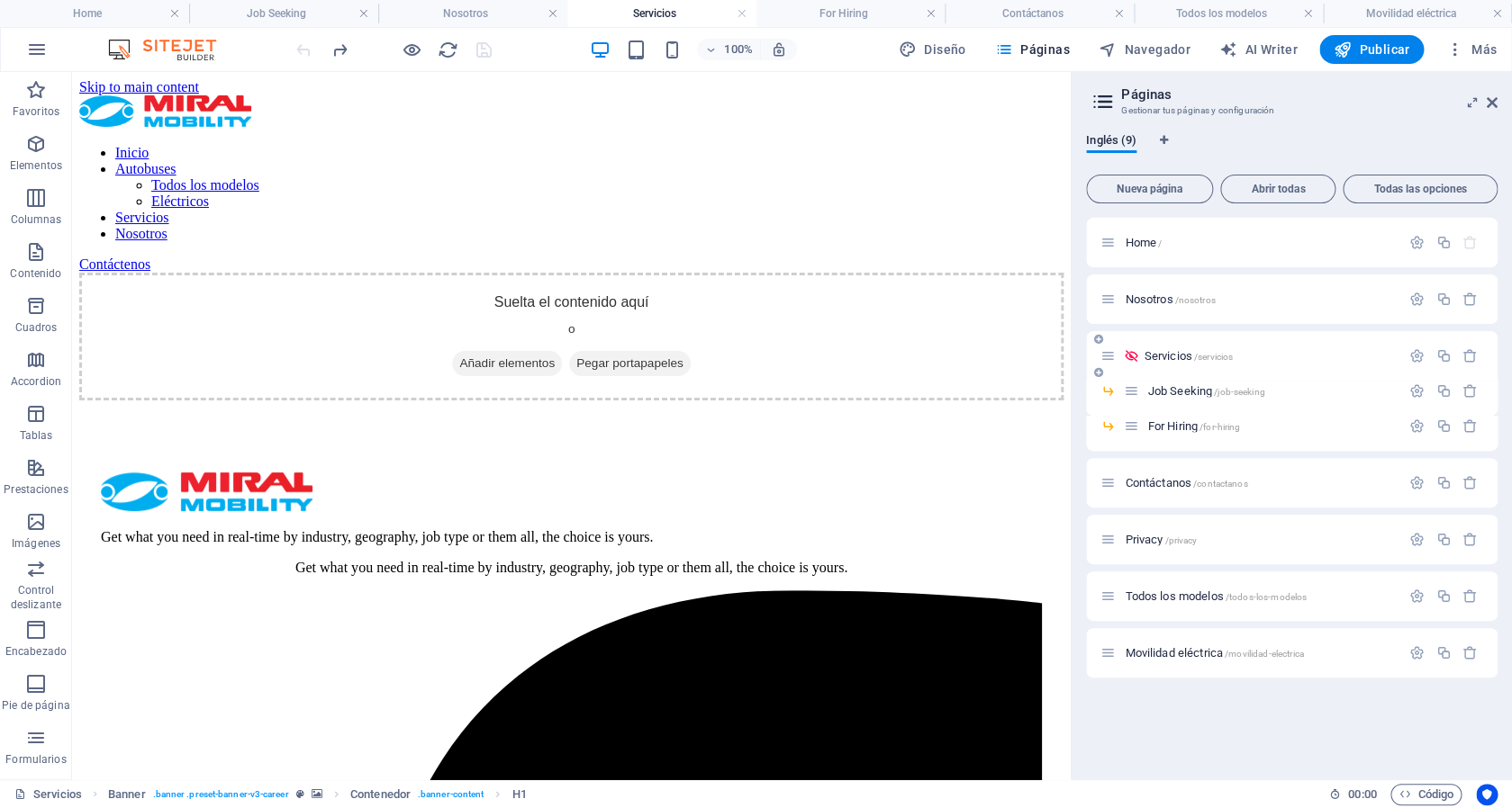
click at [1107, 356] on icon at bounding box center [1108, 357] width 15 height 15
click at [1423, 360] on icon "button" at bounding box center [1417, 357] width 15 height 15
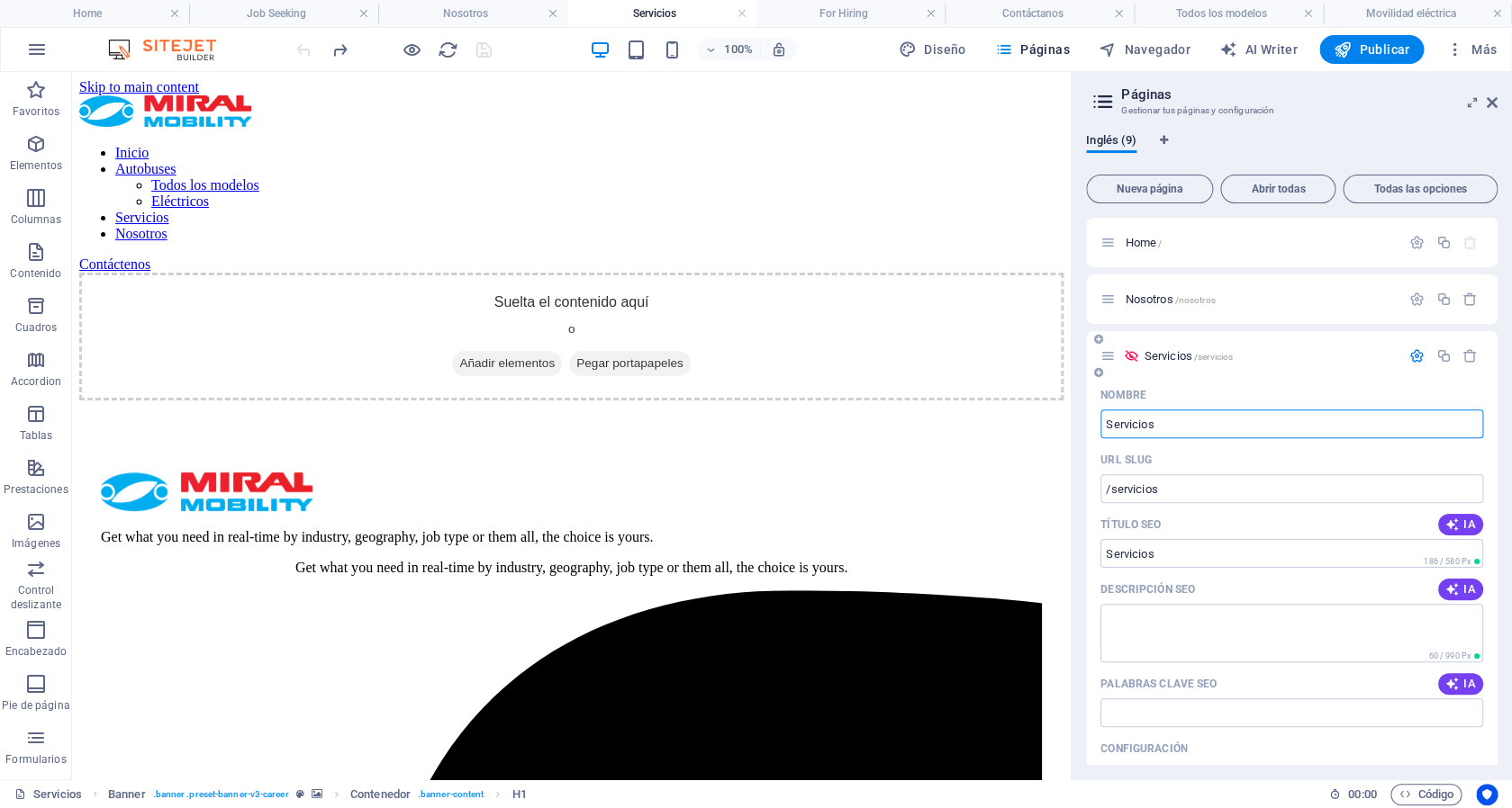
click at [1409, 363] on icon "button" at bounding box center [1417, 357] width 15 height 15
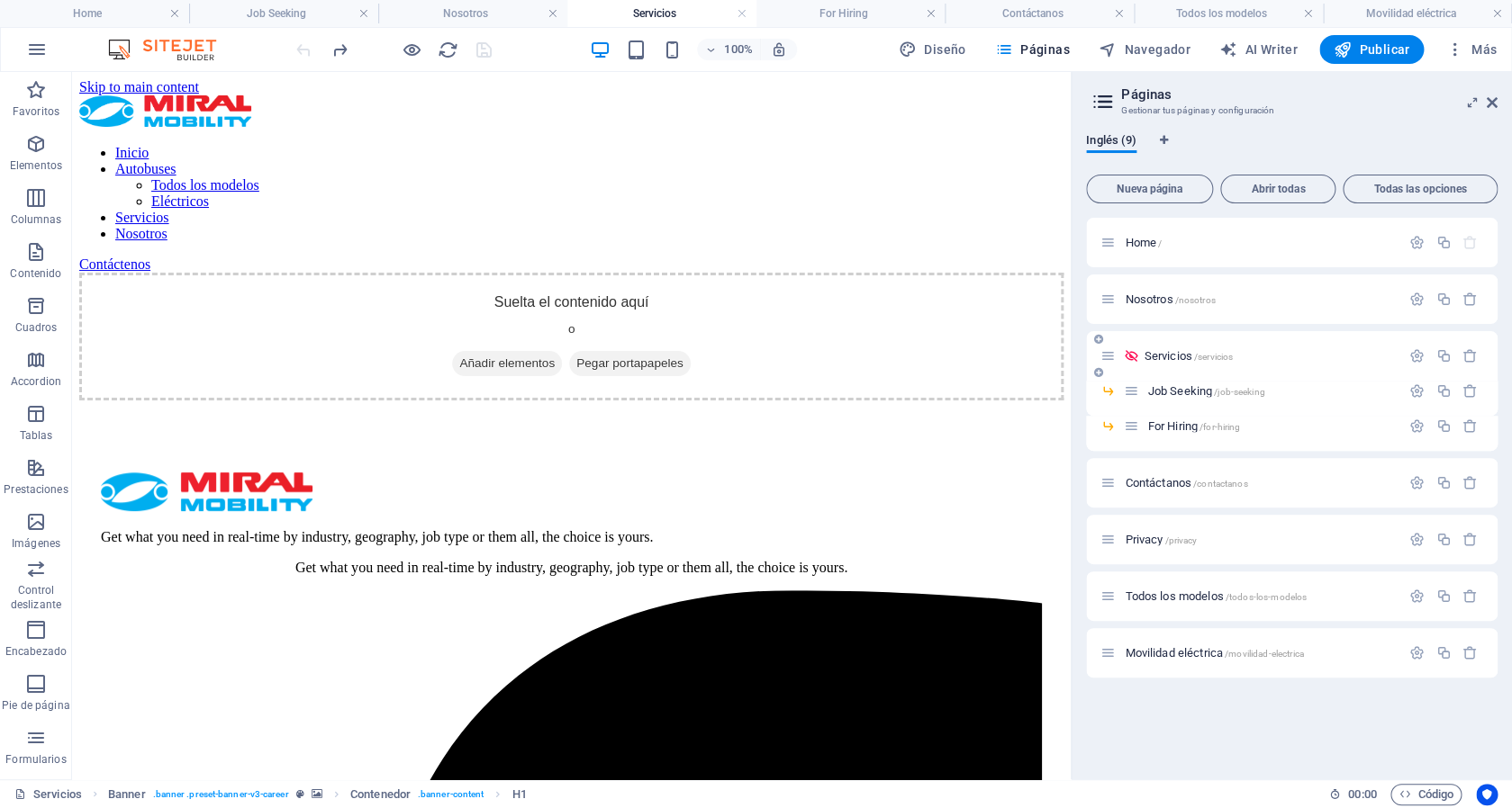
click at [1130, 357] on icon at bounding box center [1130, 357] width 15 height 15
click at [1135, 355] on icon at bounding box center [1130, 357] width 15 height 15
click at [1135, 354] on icon at bounding box center [1130, 357] width 15 height 15
click at [1159, 354] on span "Servicios /servicios" at bounding box center [1188, 356] width 89 height 13
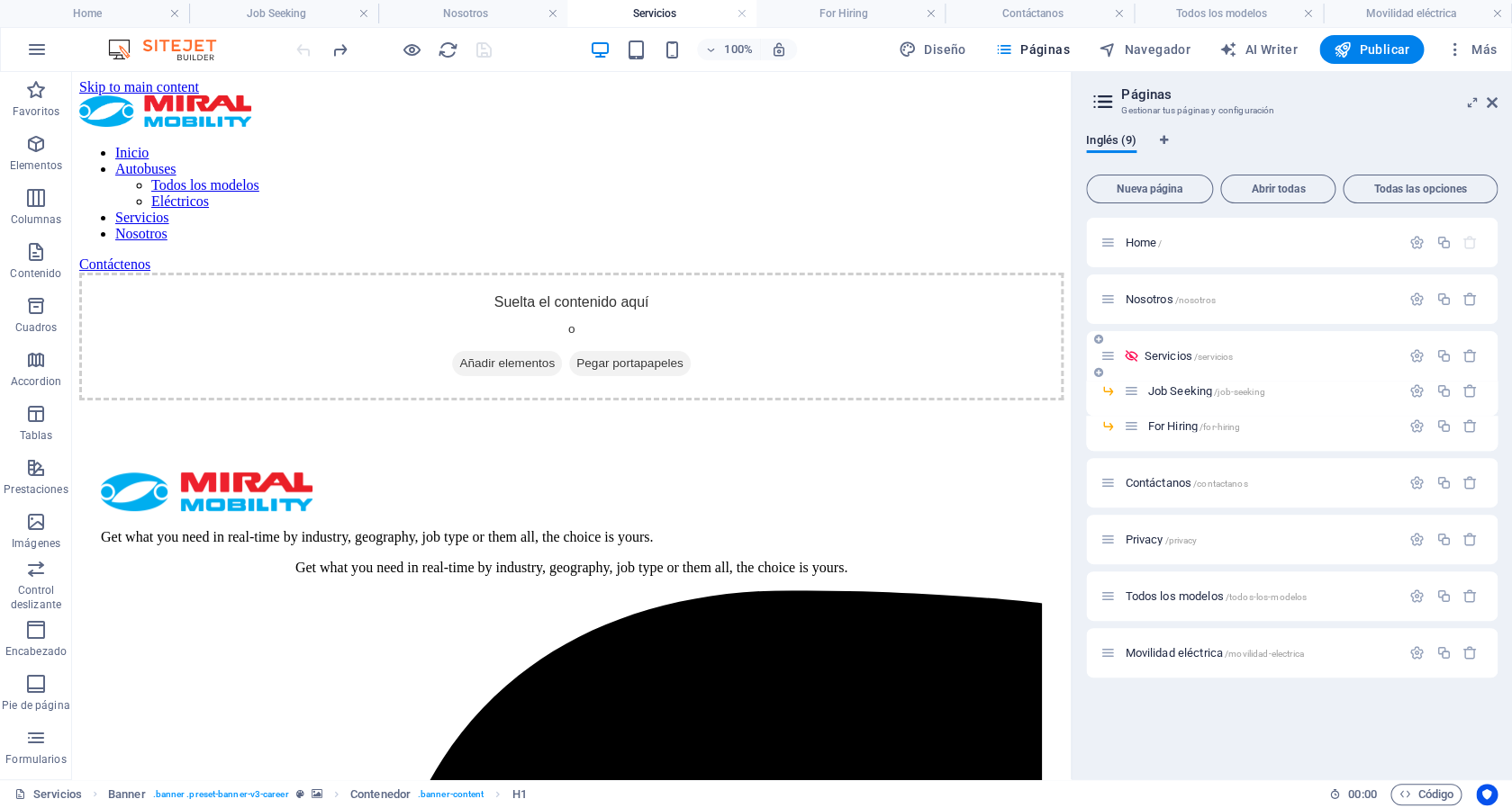
click at [1132, 354] on icon at bounding box center [1130, 357] width 15 height 15
click at [1418, 356] on icon "button" at bounding box center [1417, 357] width 15 height 15
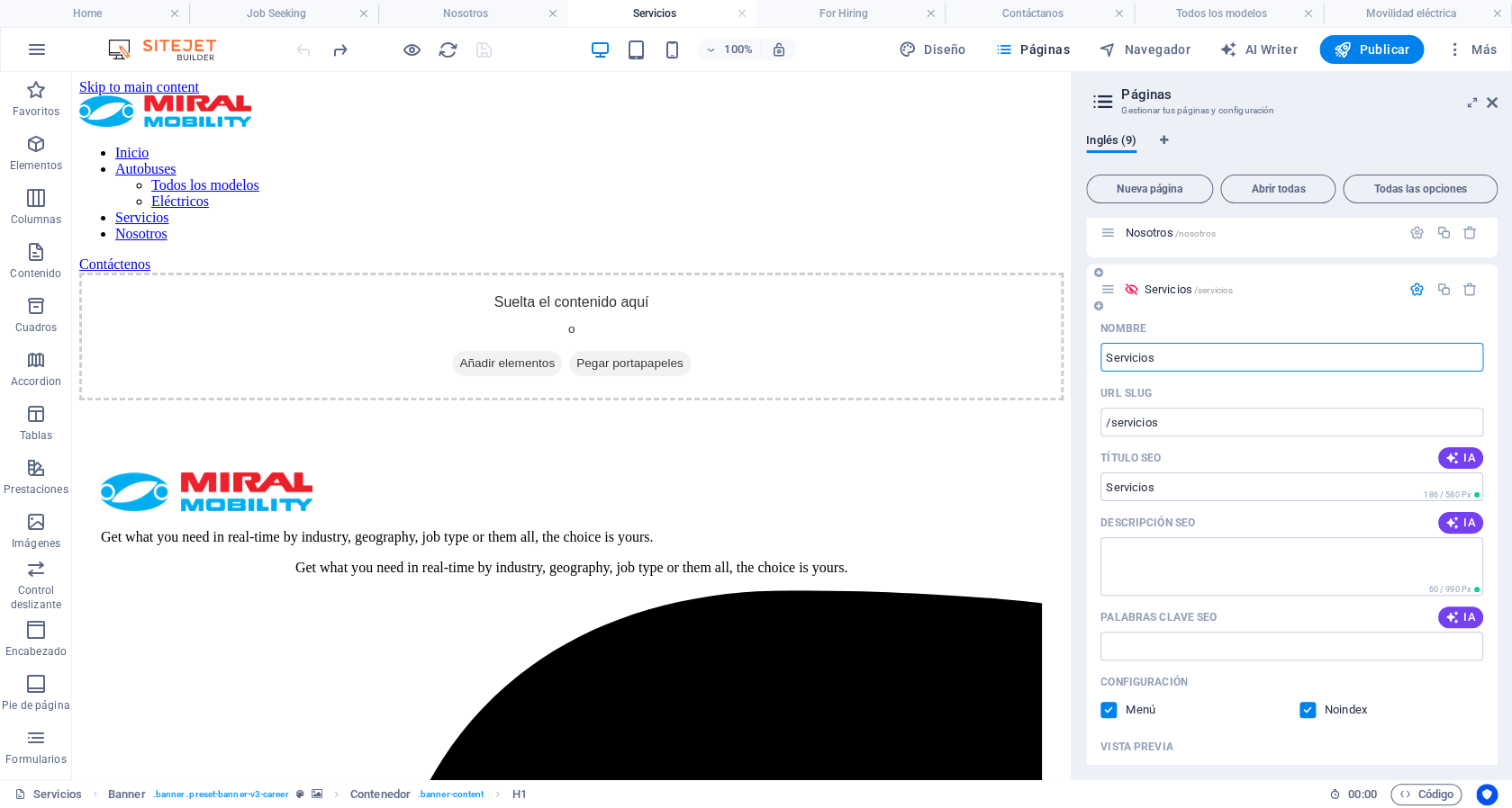
scroll to position [56, 0]
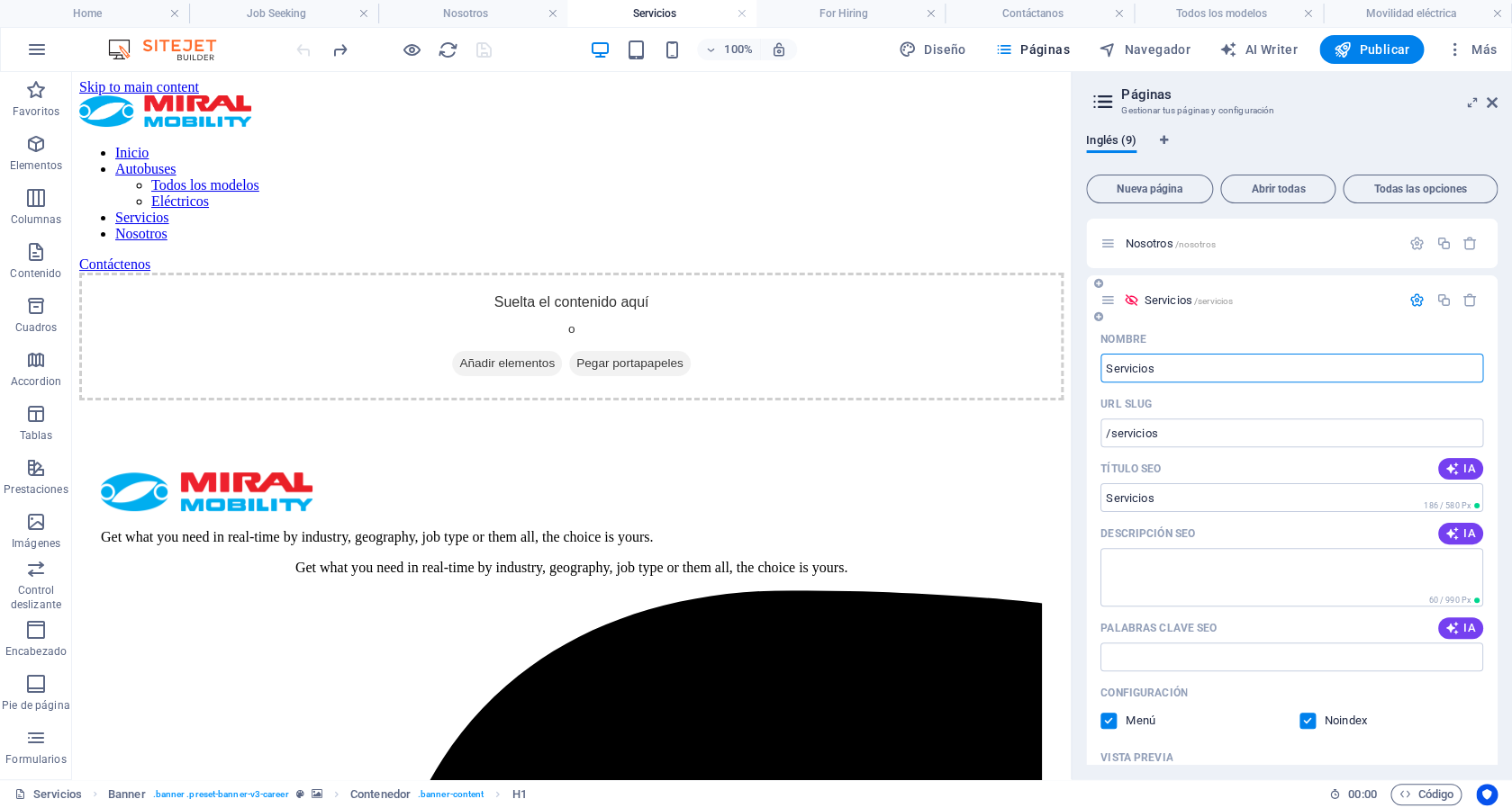
click at [1409, 301] on icon "button" at bounding box center [1417, 300] width 15 height 15
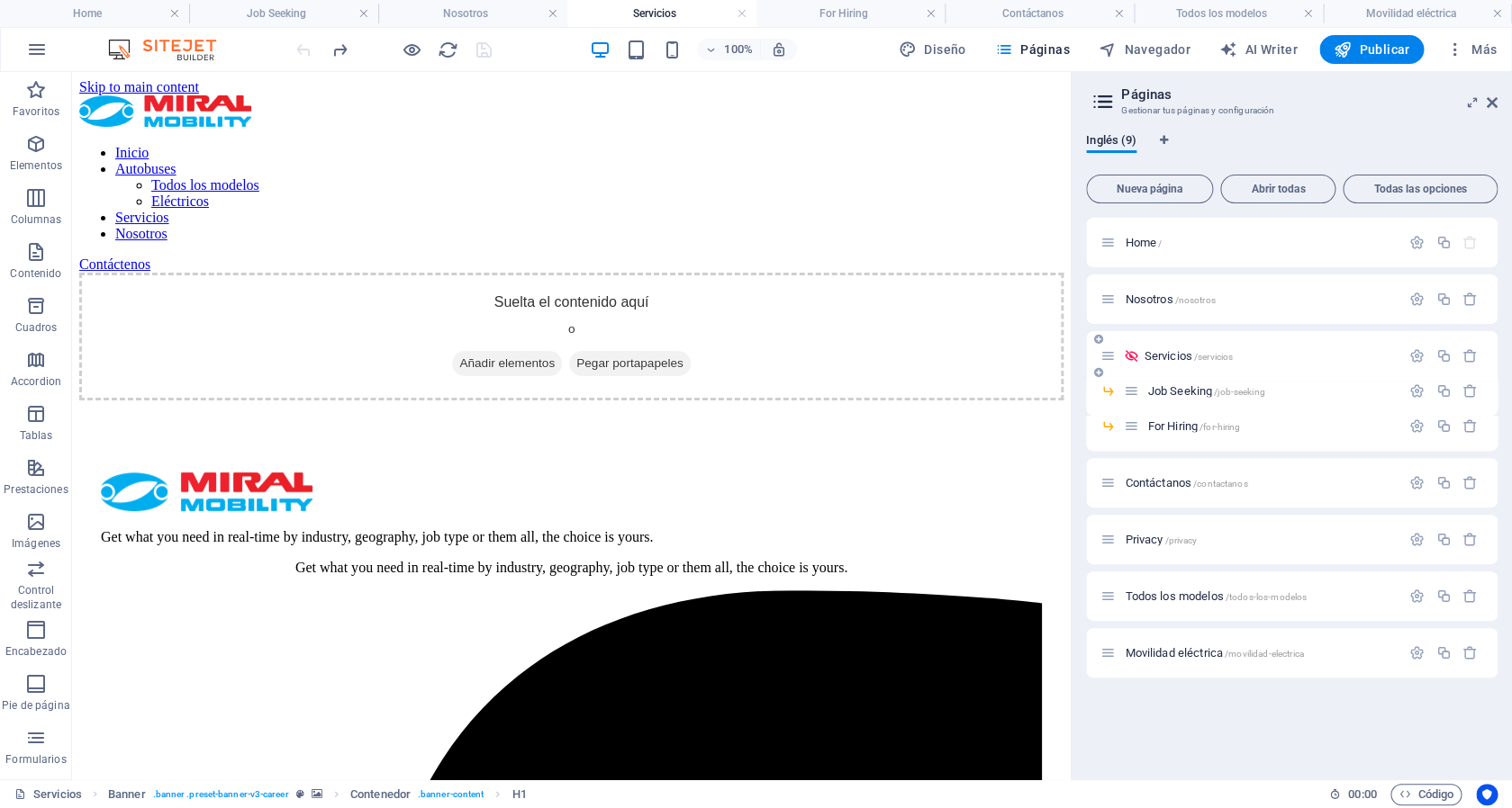
click at [1129, 356] on icon at bounding box center [1130, 357] width 15 height 15
click at [1411, 355] on icon "button" at bounding box center [1417, 357] width 15 height 15
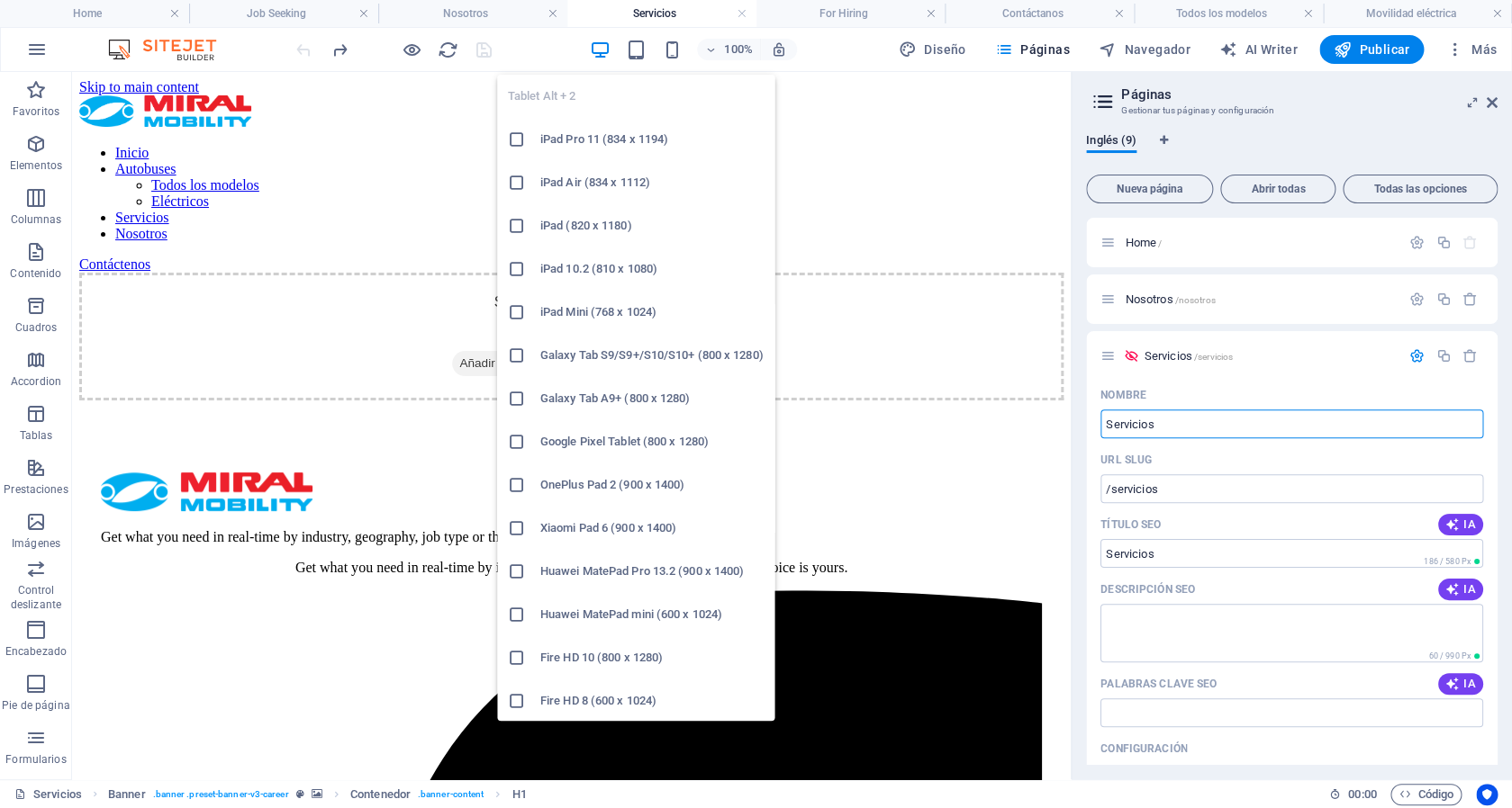
scroll to position [2, 0]
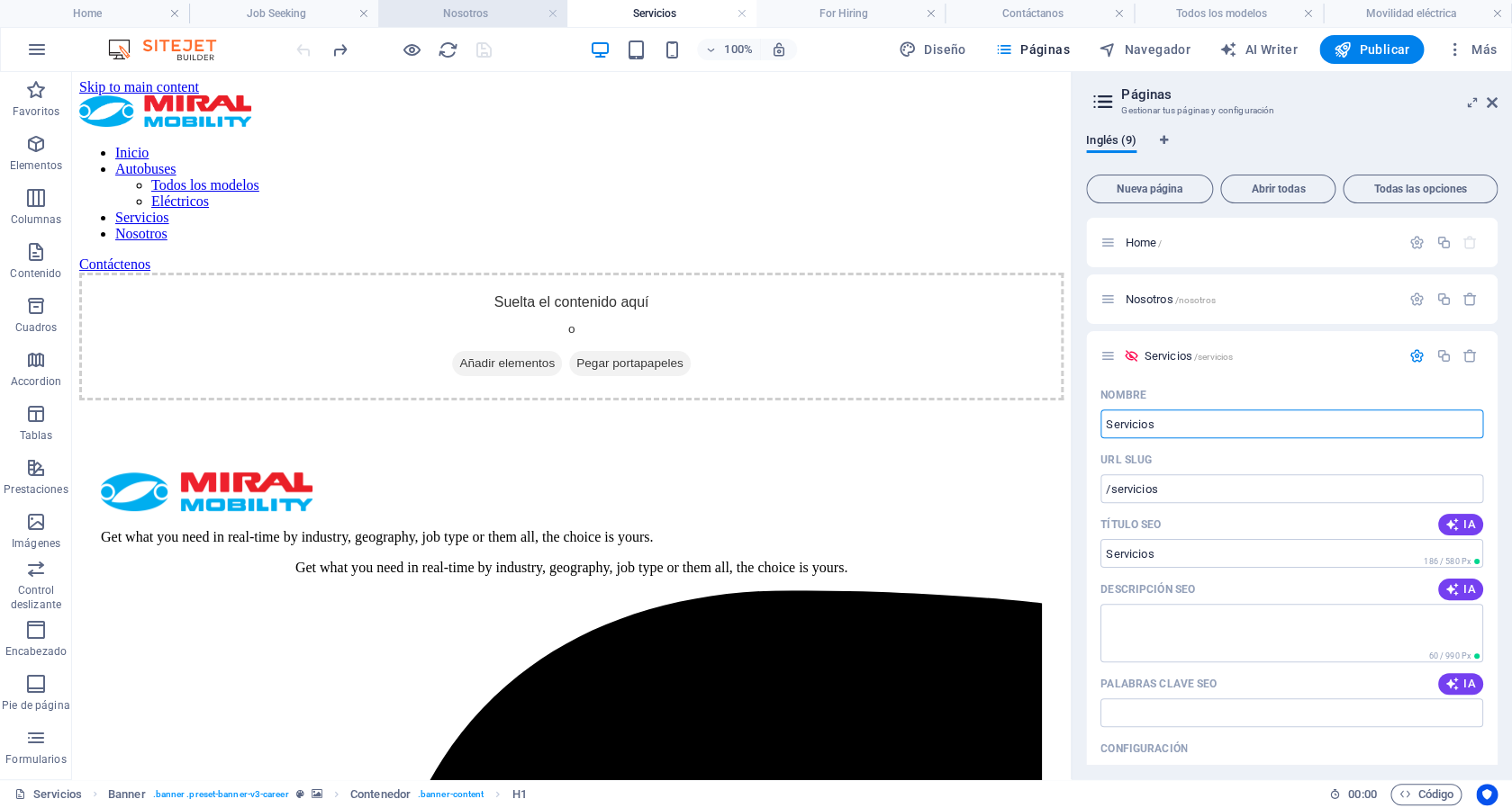
click at [496, 24] on li "Nosotros" at bounding box center [473, 13] width 189 height 27
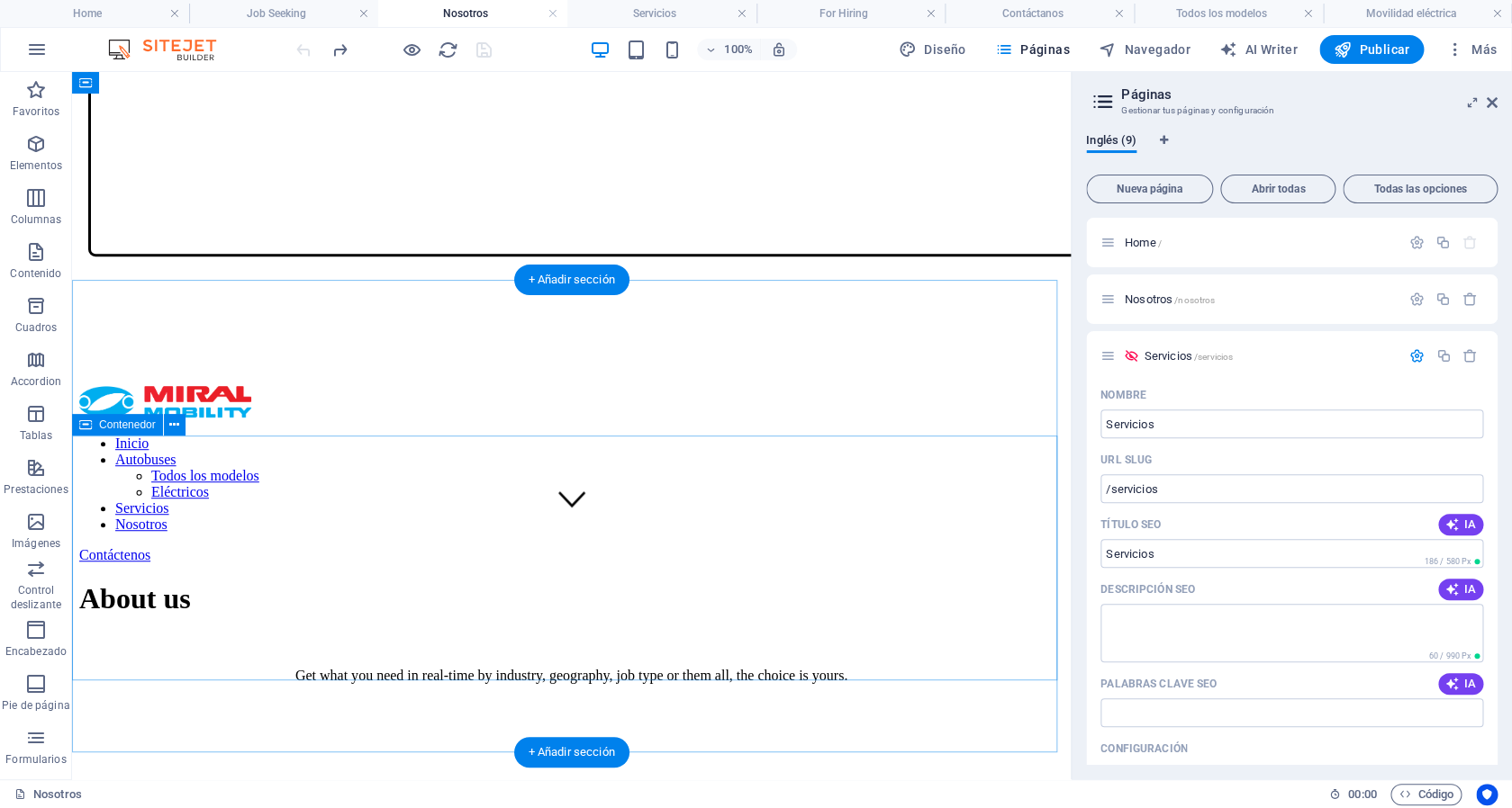
scroll to position [0, 0]
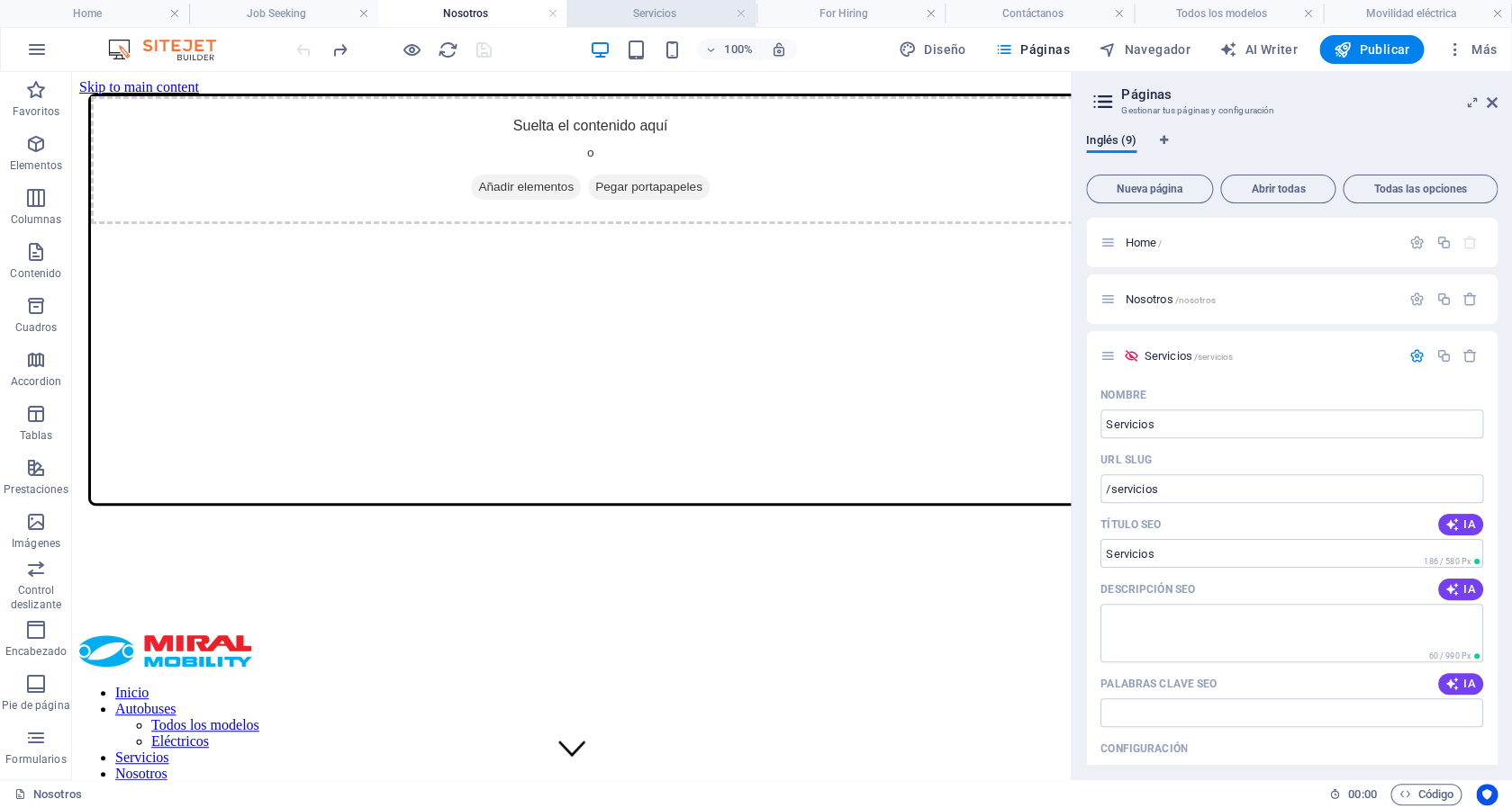
click at [675, 12] on h4 "Servicios" at bounding box center [661, 13] width 189 height 20
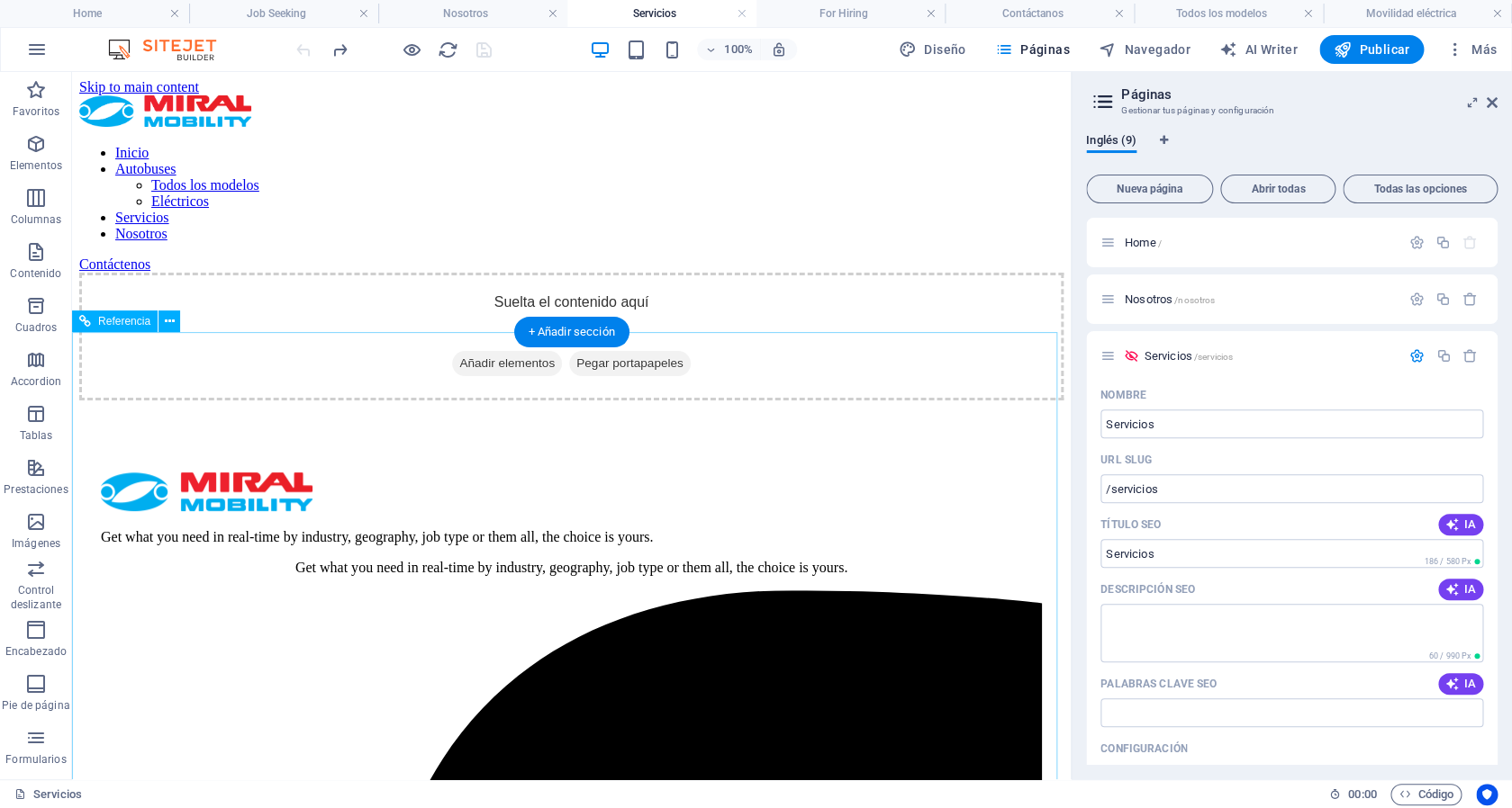
scroll to position [214, 0]
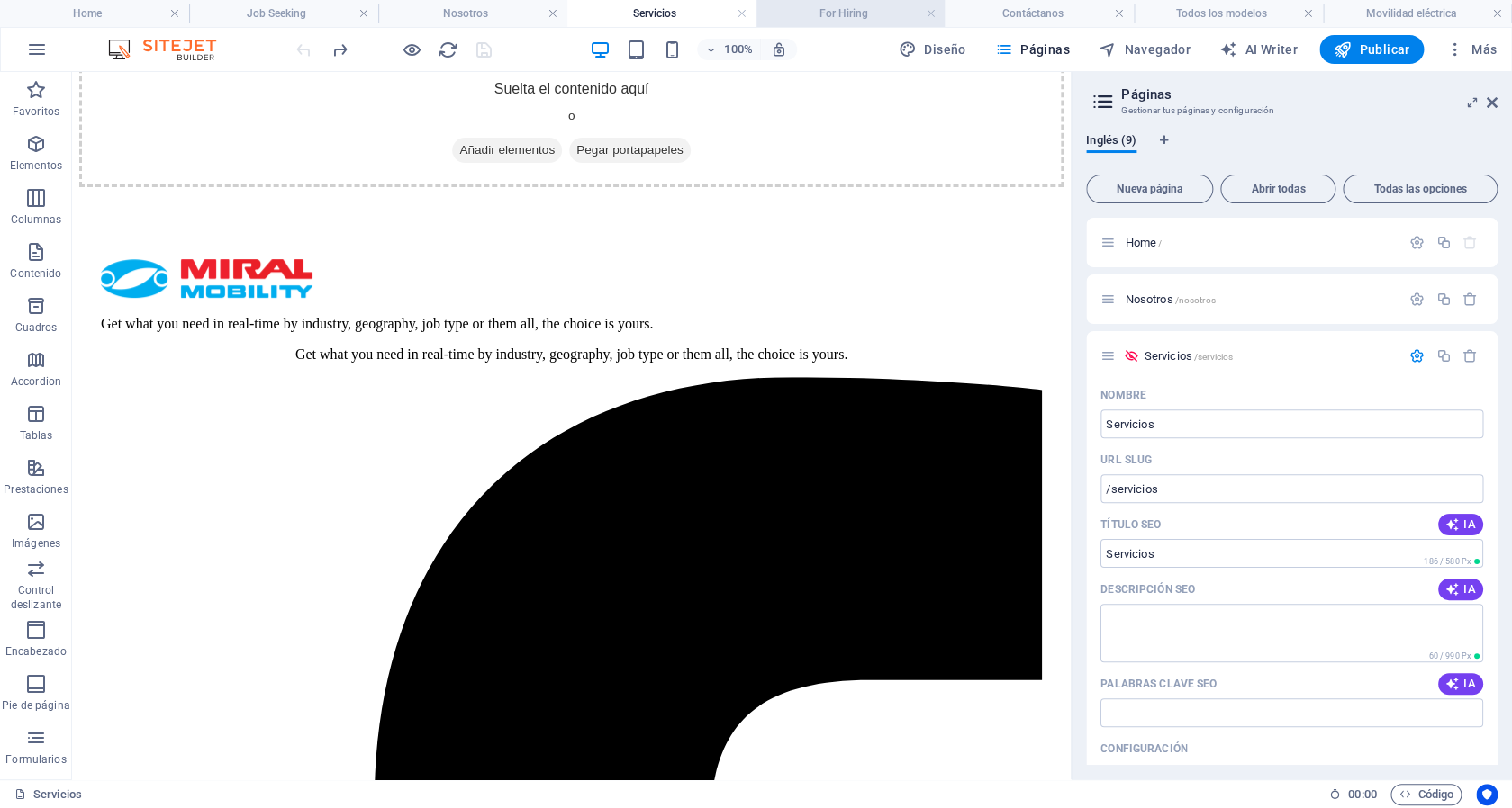
click at [854, 15] on h4 "For Hiring" at bounding box center [850, 13] width 189 height 20
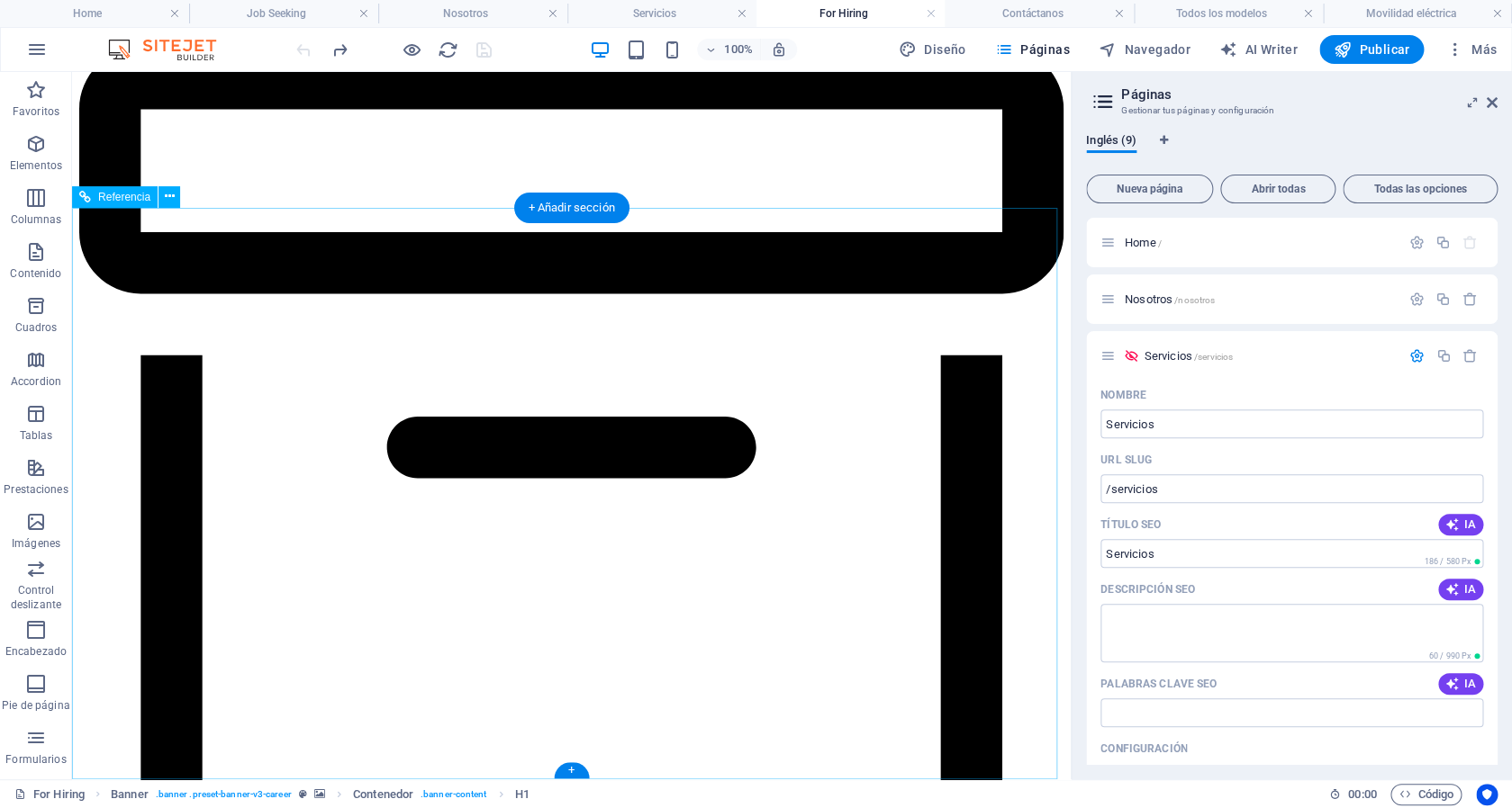
scroll to position [2484, 0]
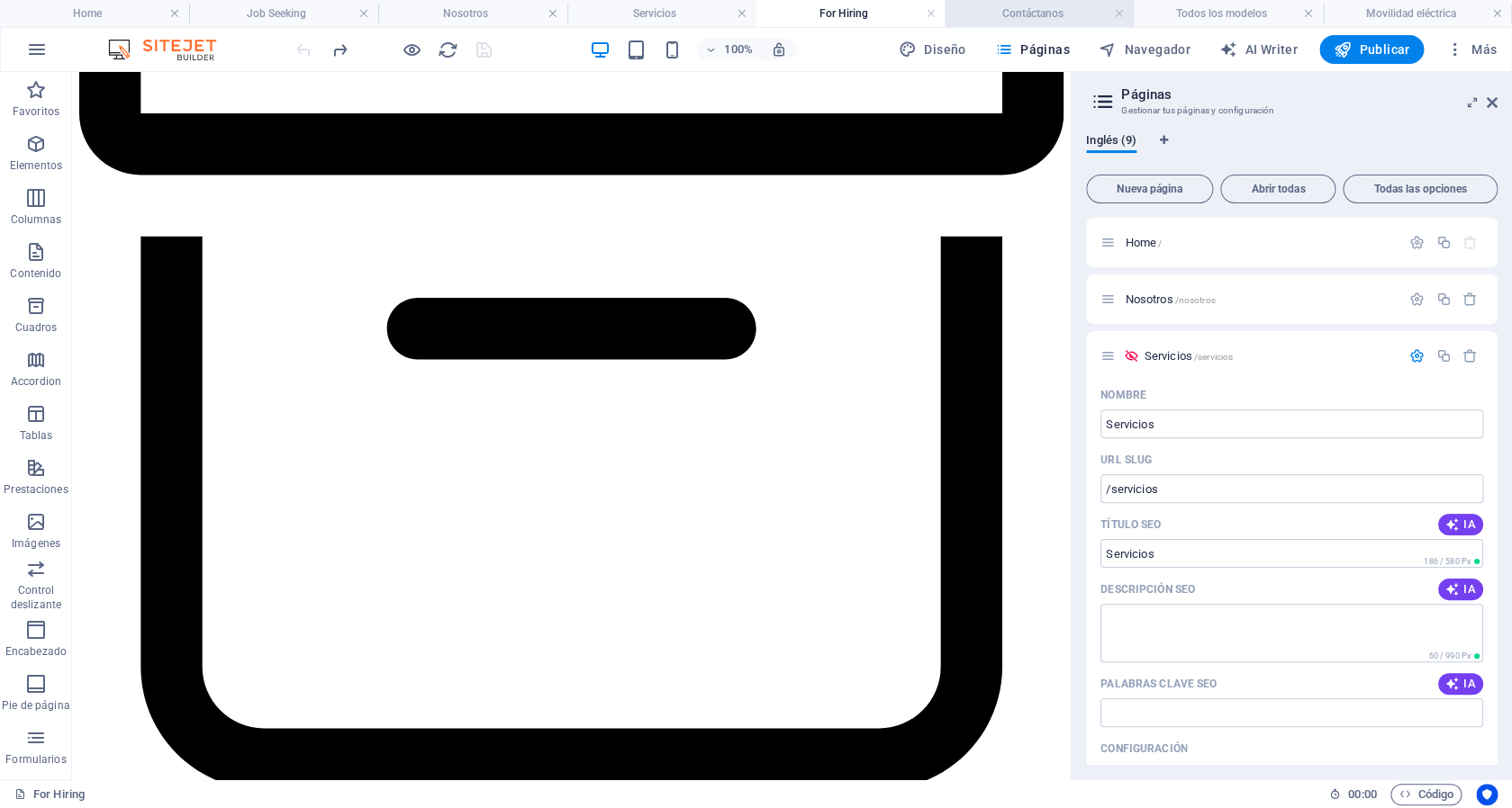
click at [1012, 18] on h4 "Contáctanos" at bounding box center [1038, 13] width 189 height 20
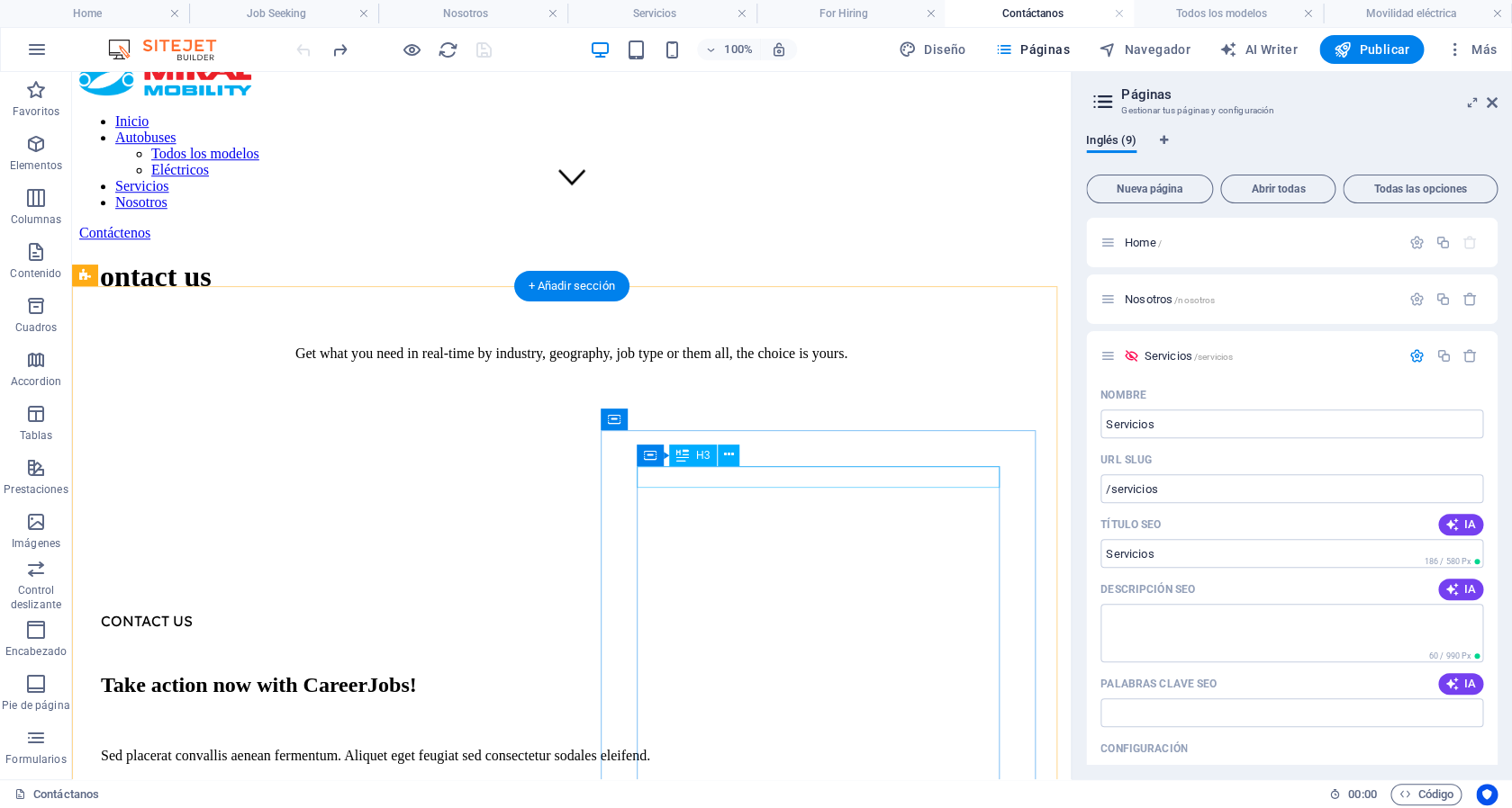
scroll to position [226, 0]
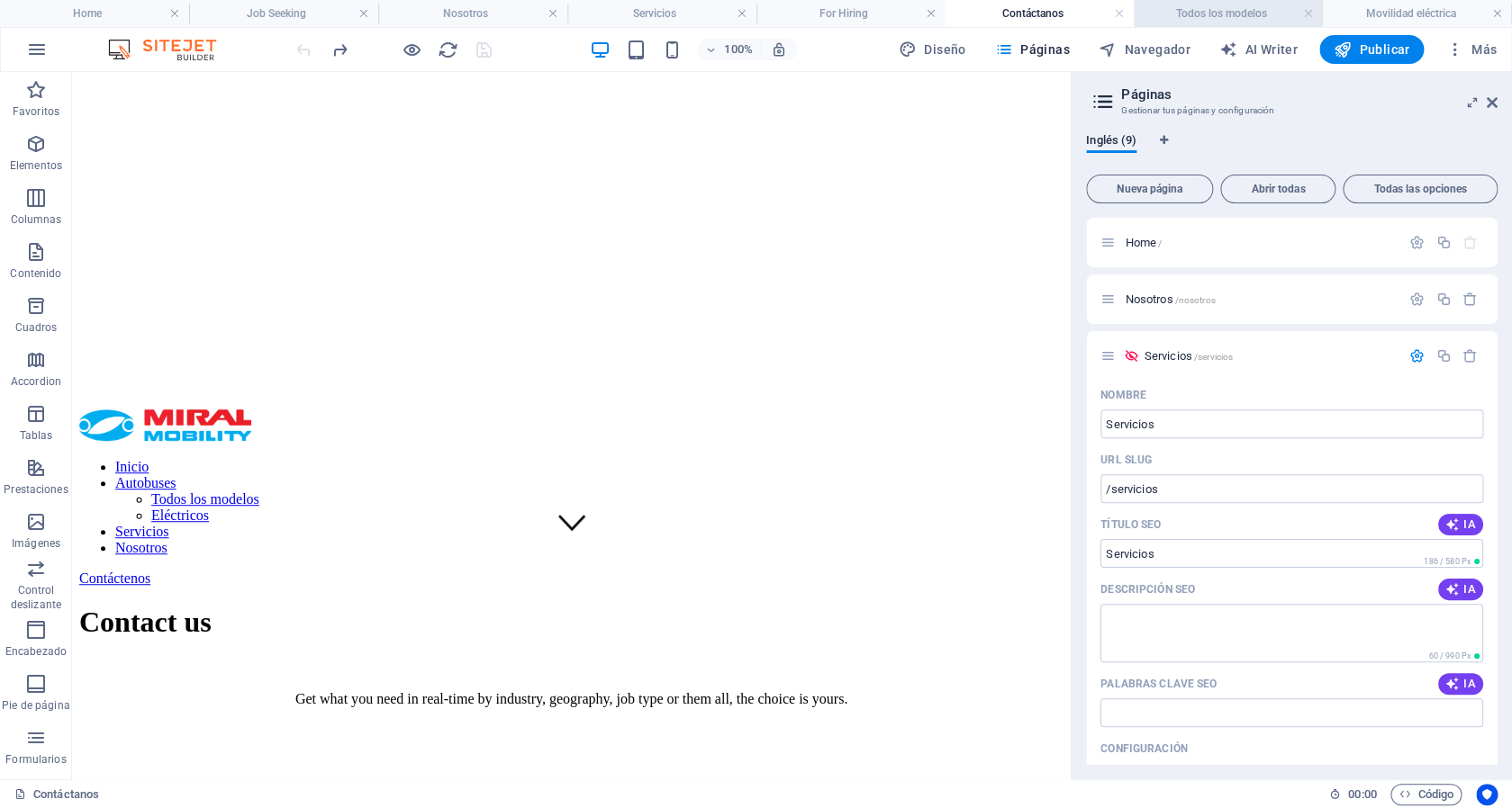
click at [1236, 12] on h4 "Todos los modelos" at bounding box center [1228, 13] width 189 height 20
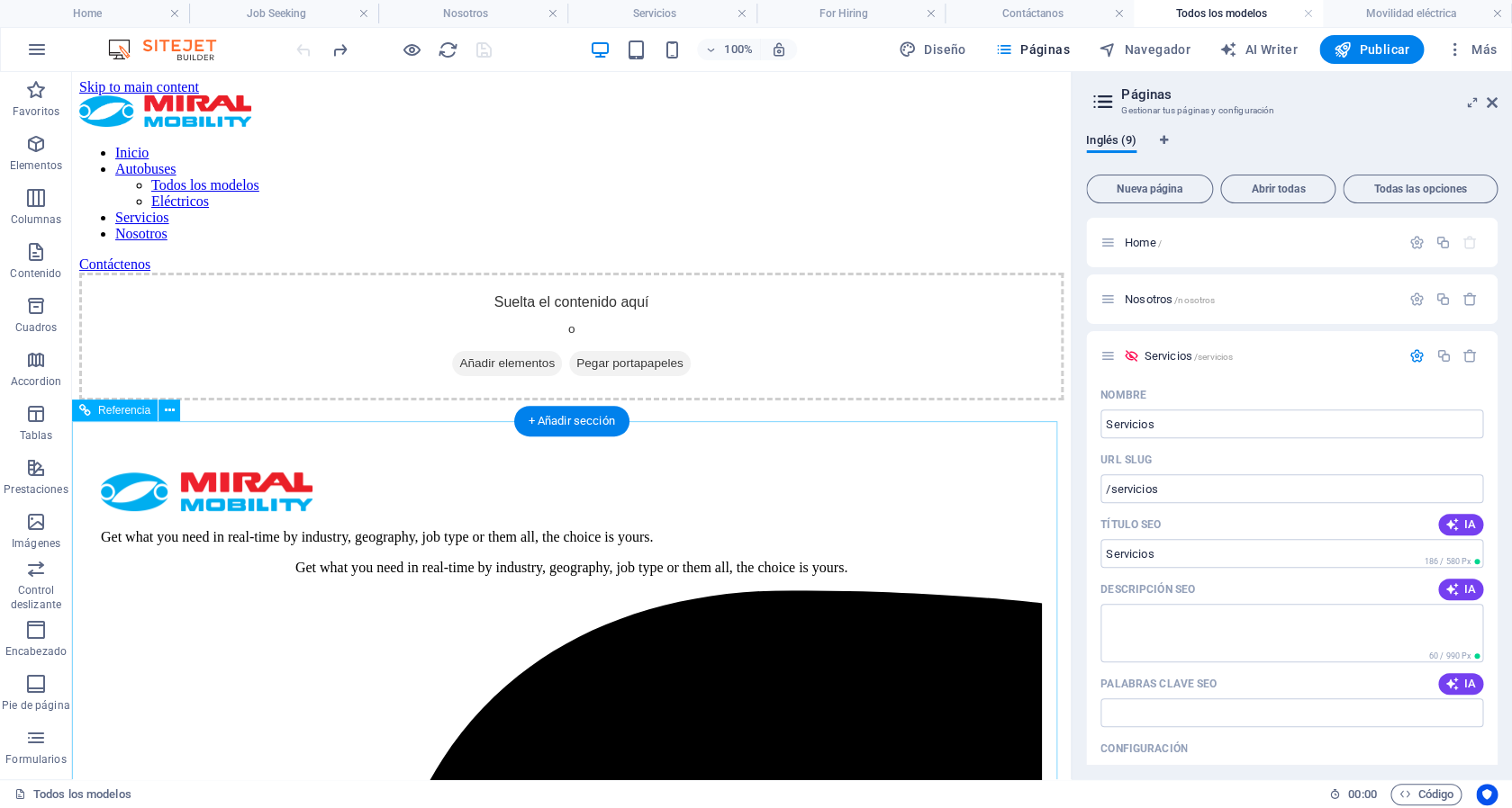
scroll to position [214, 0]
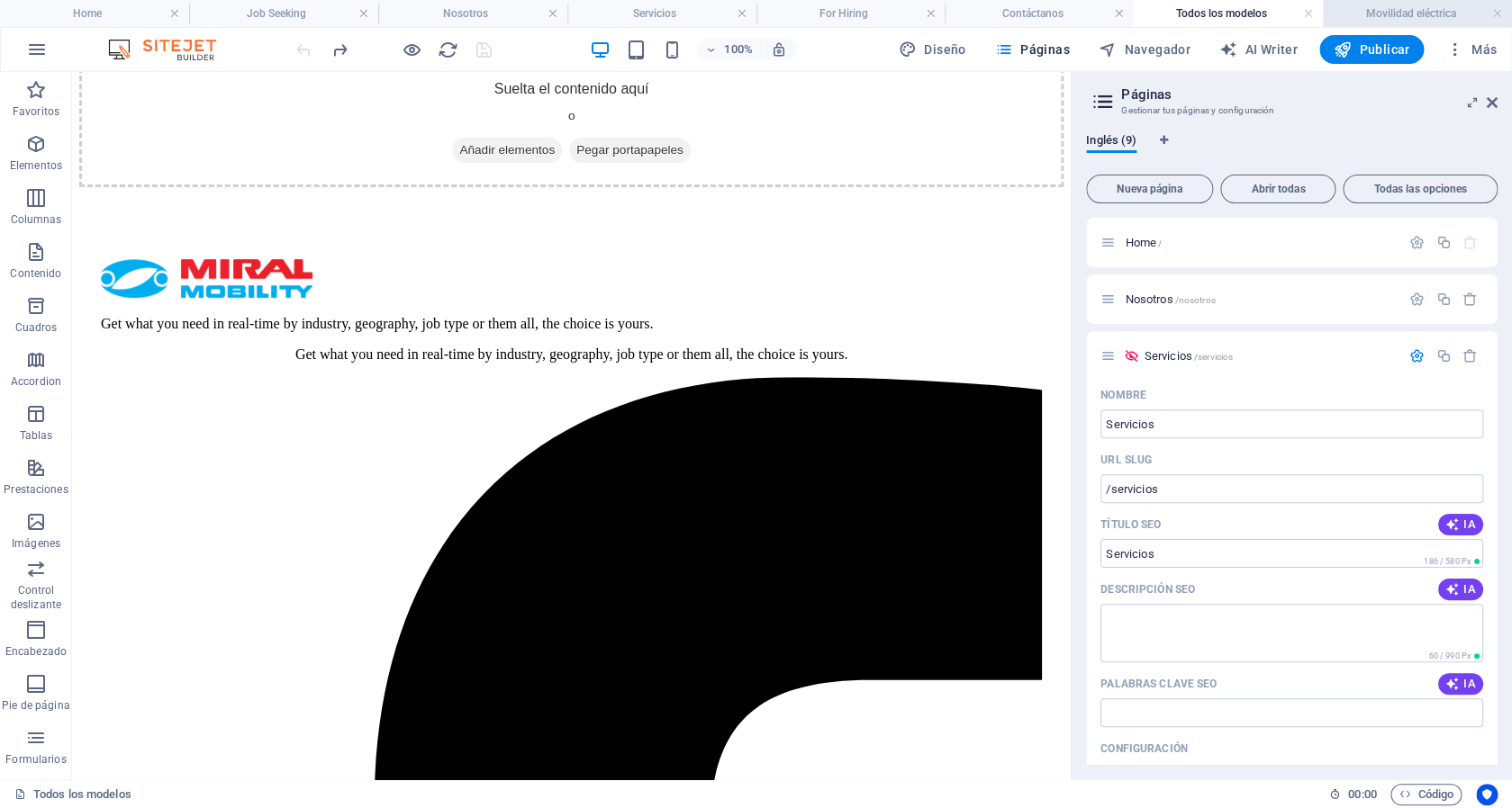
click at [1372, 13] on h4 "Movilidad eléctrica" at bounding box center [1417, 13] width 189 height 20
click at [1179, 21] on h4 "Todos los modelos" at bounding box center [1228, 13] width 189 height 20
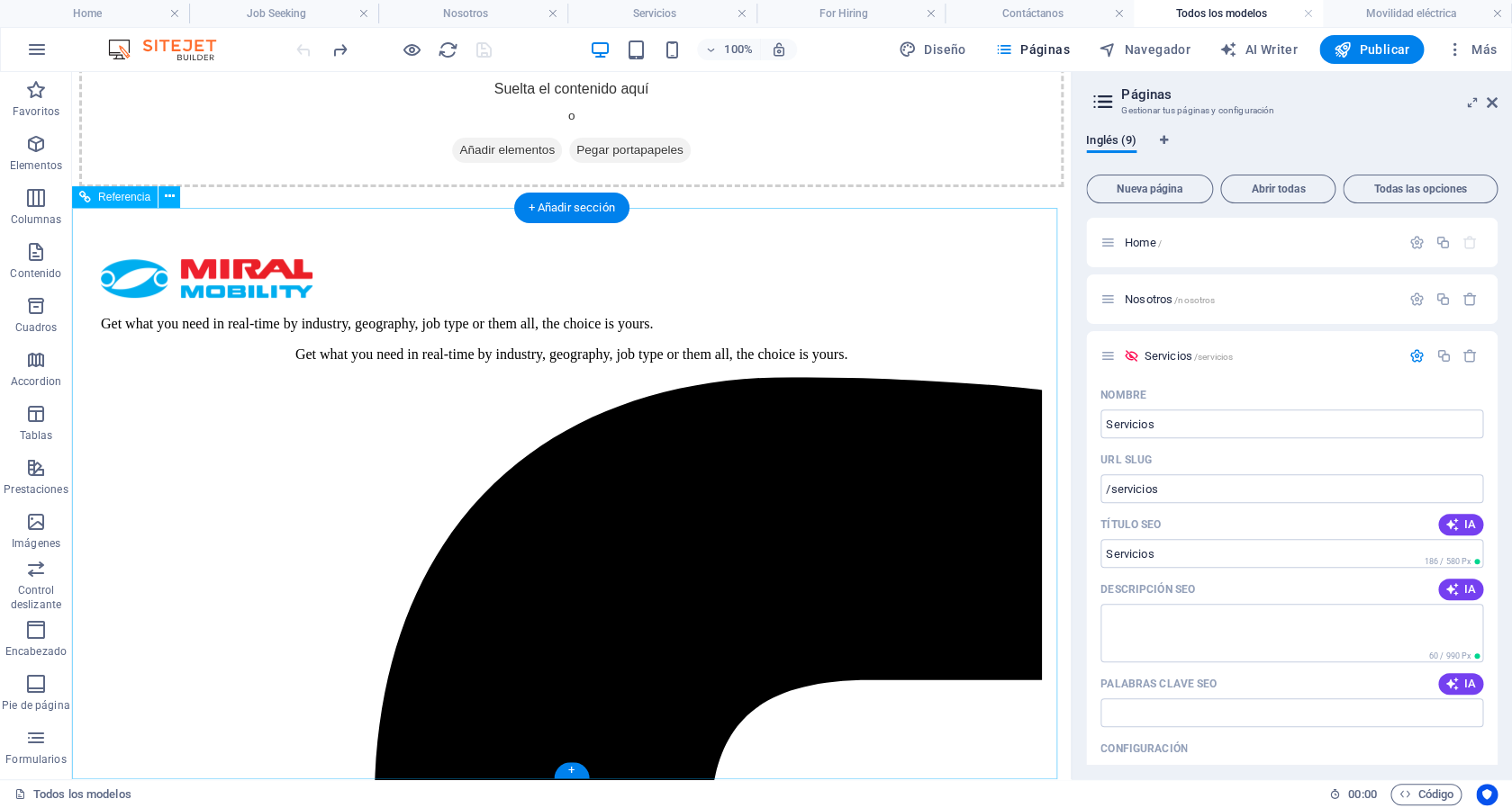
scroll to position [0, 0]
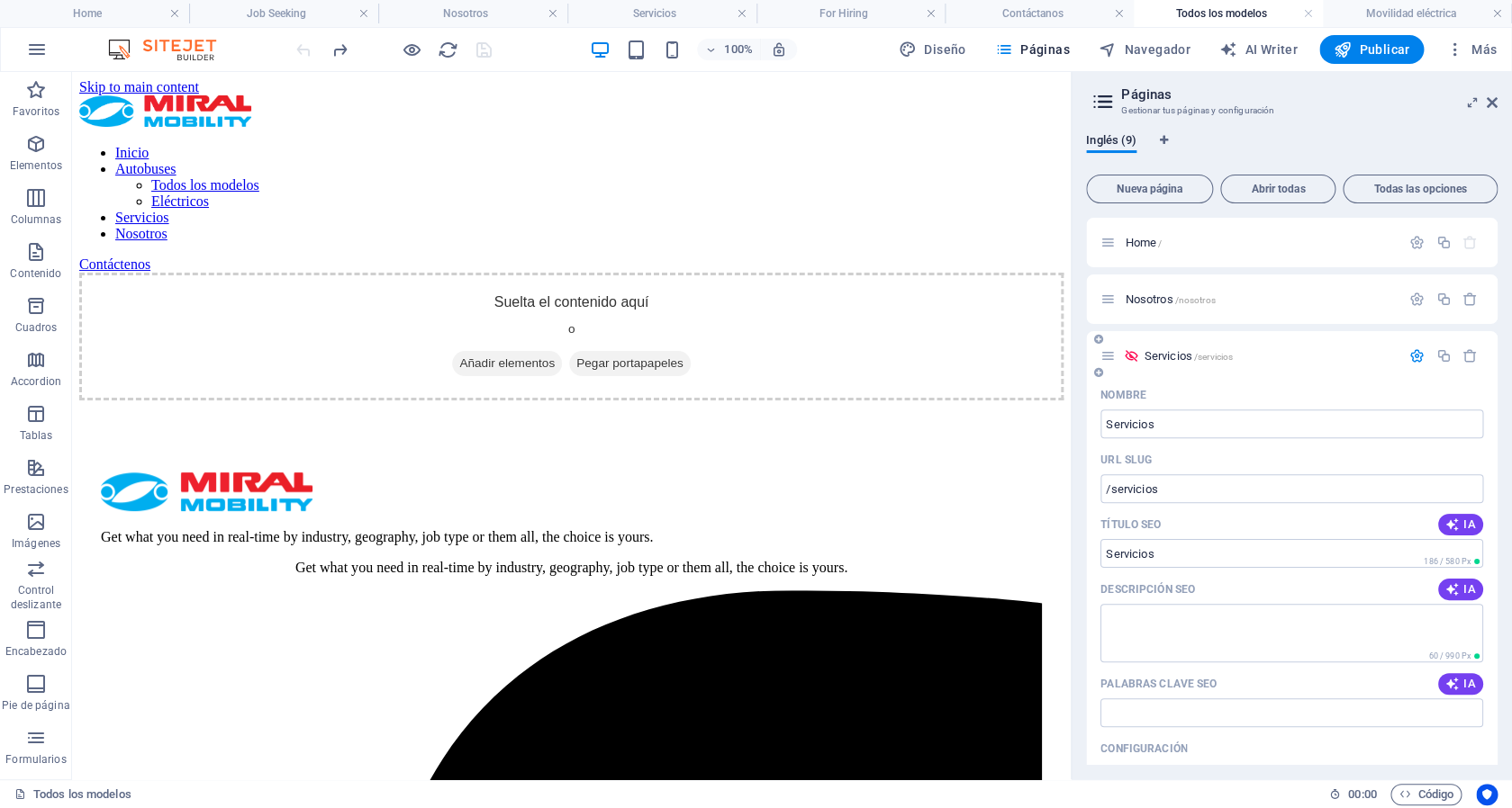
click at [1128, 358] on icon at bounding box center [1130, 357] width 15 height 15
click at [1409, 353] on icon "button" at bounding box center [1417, 357] width 15 height 15
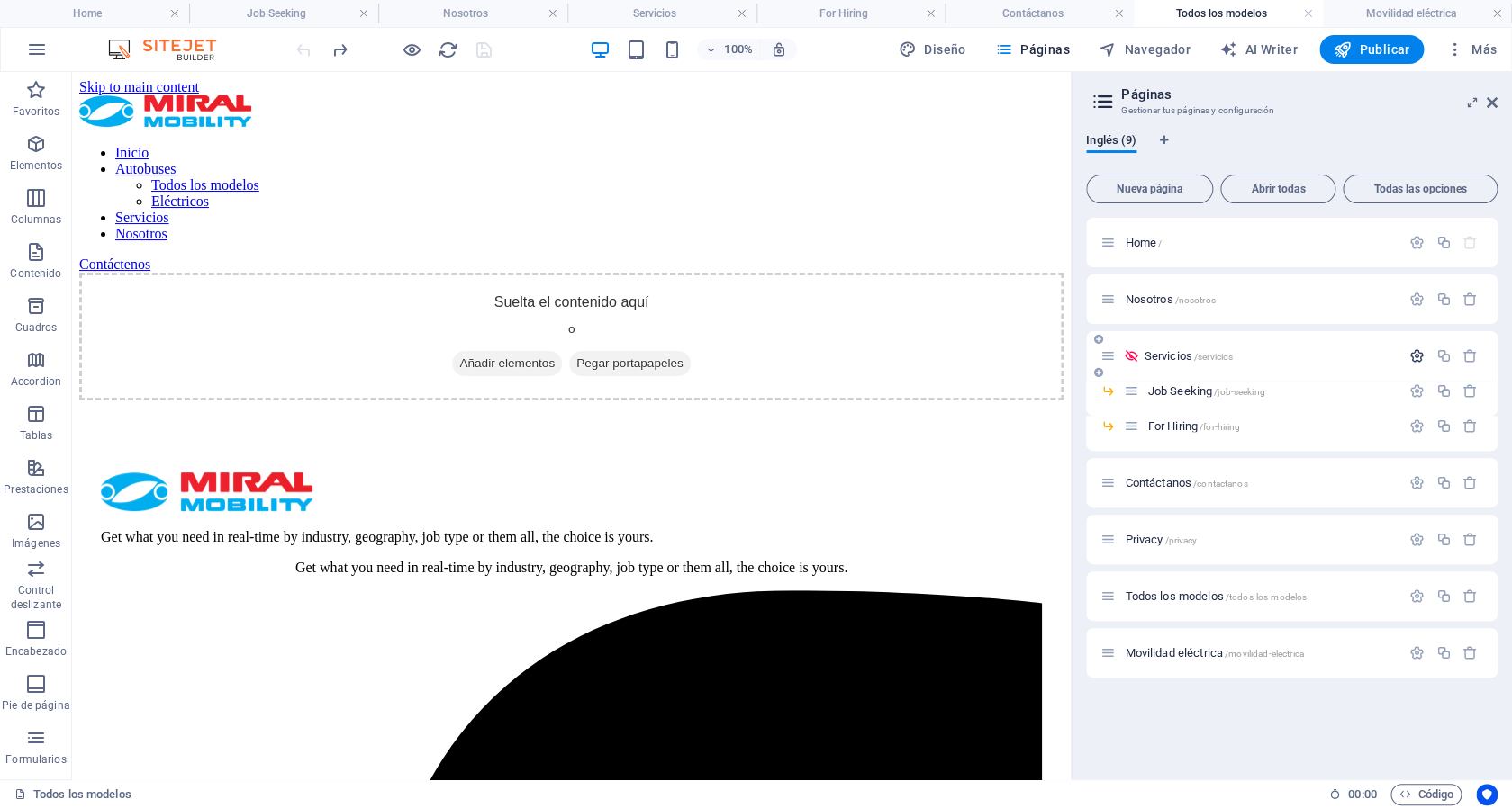
click at [1408, 353] on button "button" at bounding box center [1416, 357] width 26 height 15
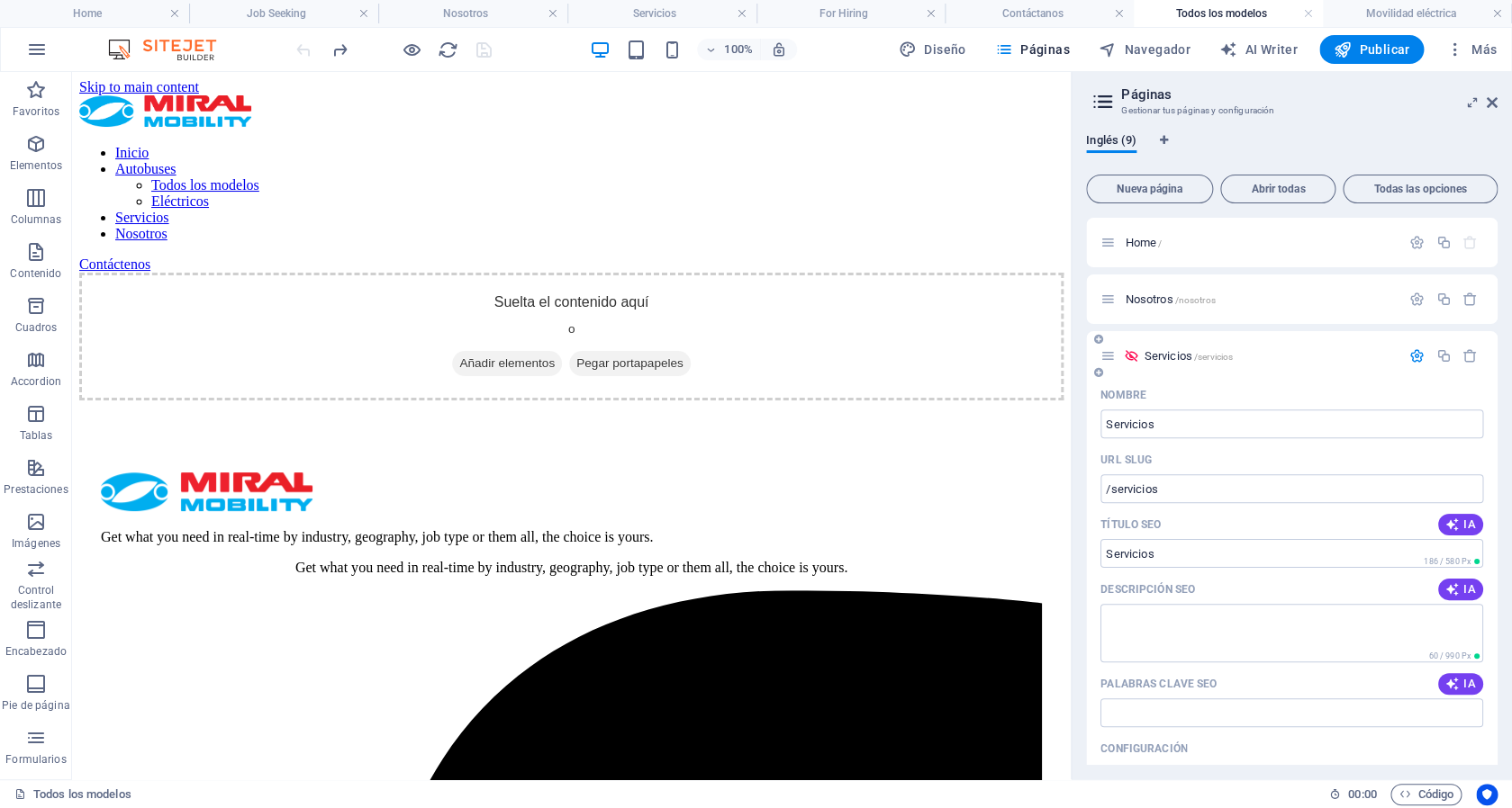
click at [1128, 356] on icon at bounding box center [1130, 357] width 15 height 15
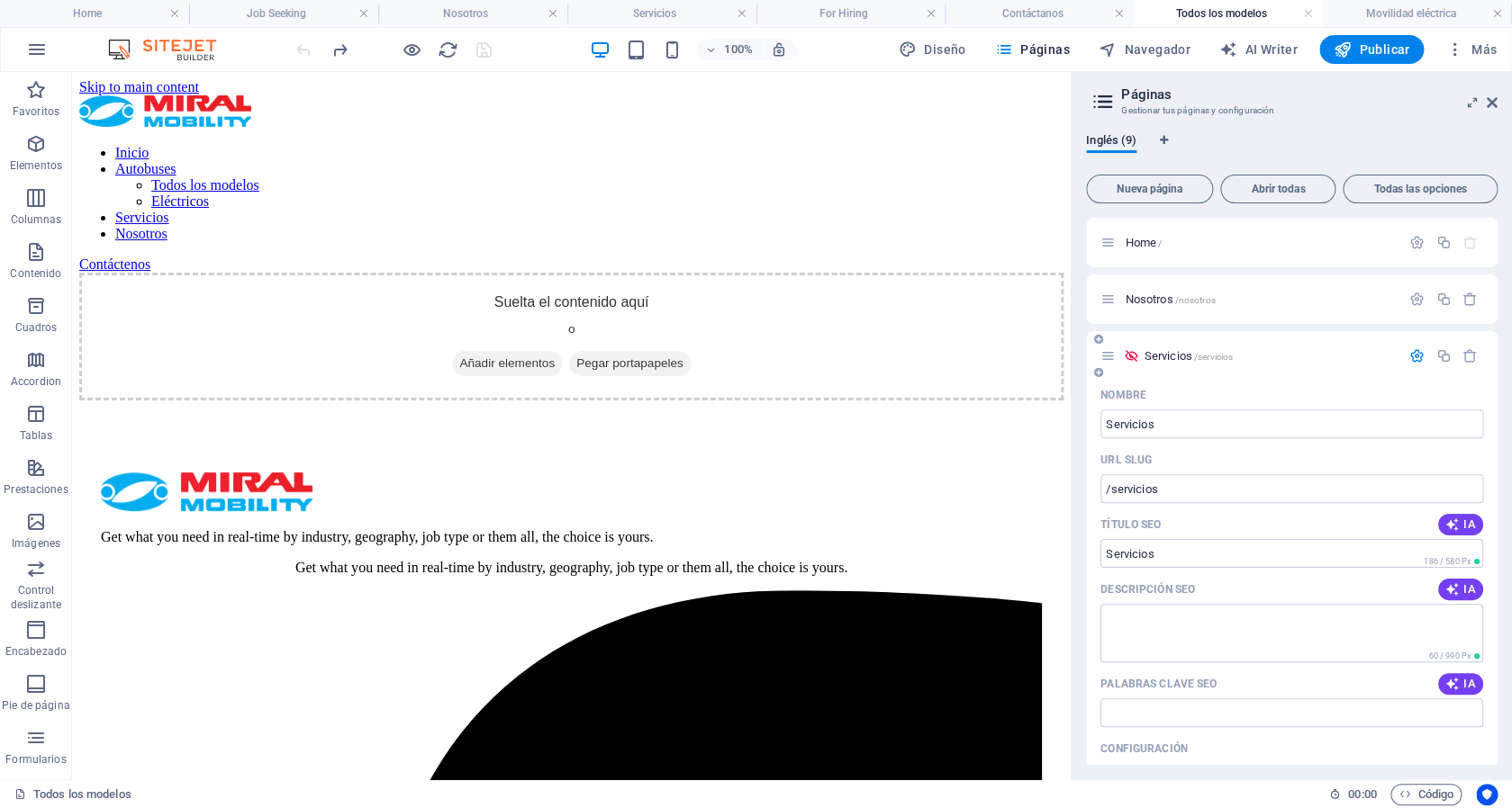
click at [1128, 356] on icon at bounding box center [1130, 357] width 15 height 15
click at [1409, 356] on icon "button" at bounding box center [1417, 357] width 15 height 15
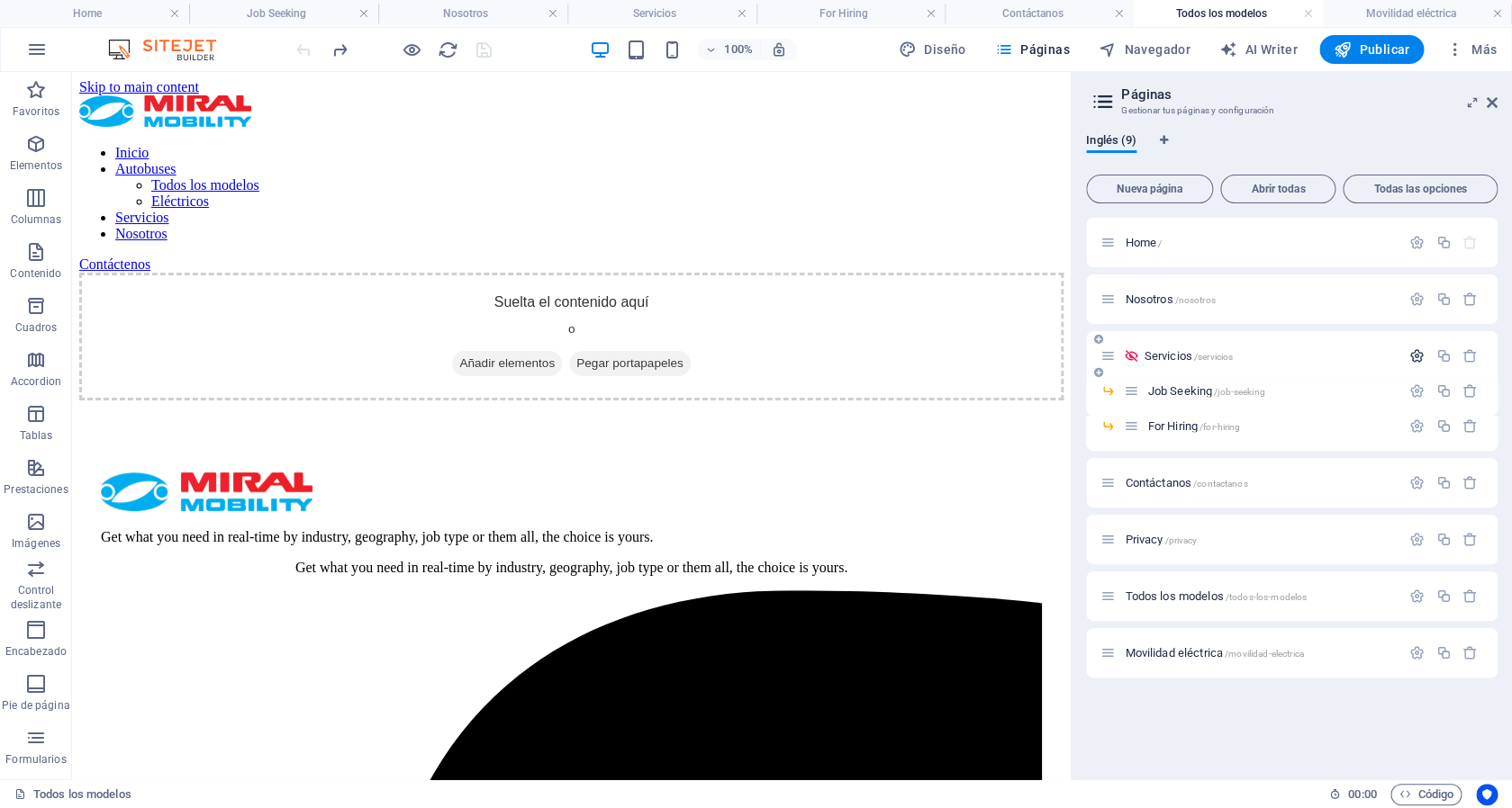
click at [1407, 356] on button "button" at bounding box center [1416, 357] width 26 height 15
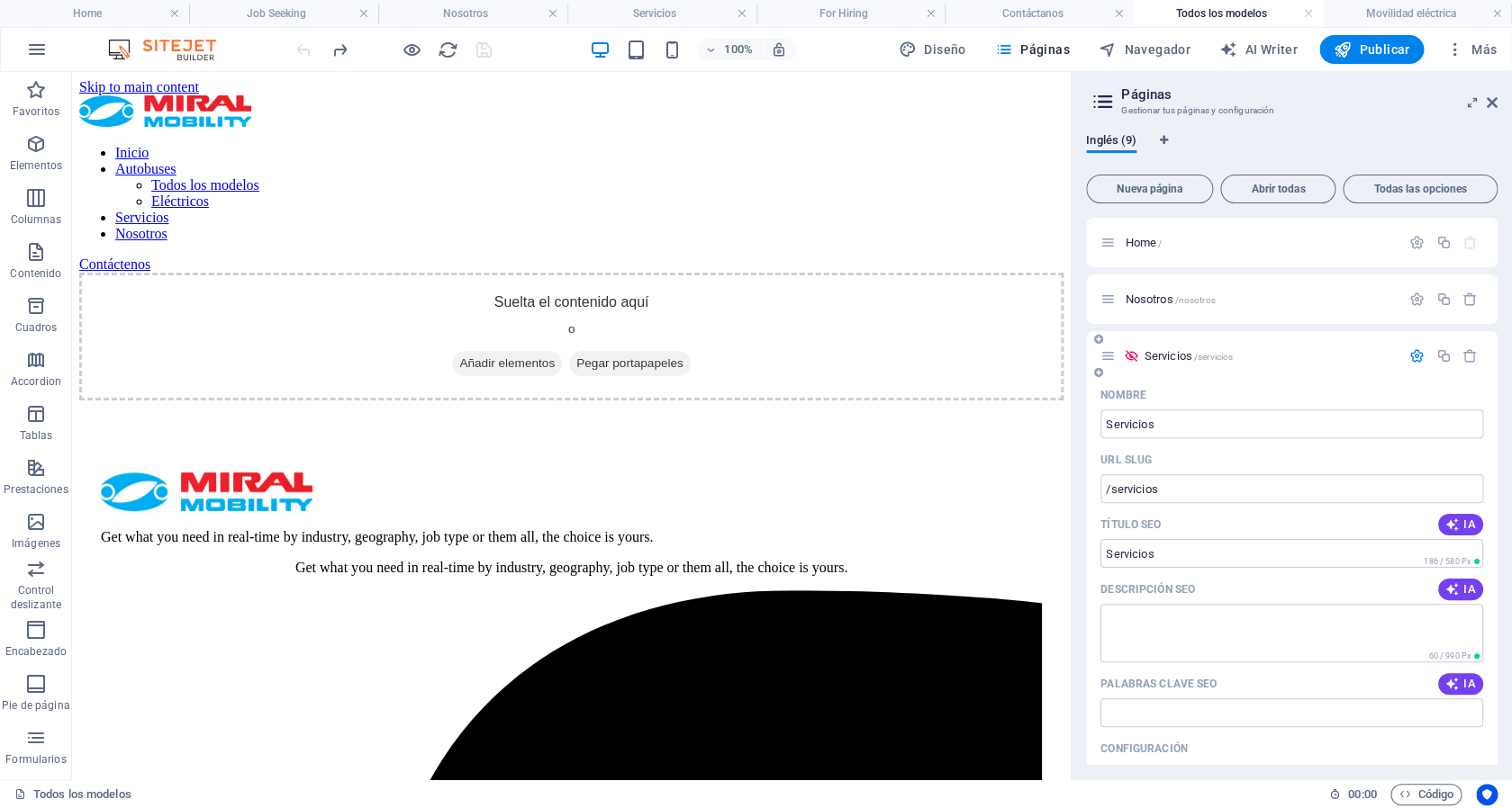
click at [1172, 359] on span "Servicios /servicios" at bounding box center [1188, 356] width 89 height 13
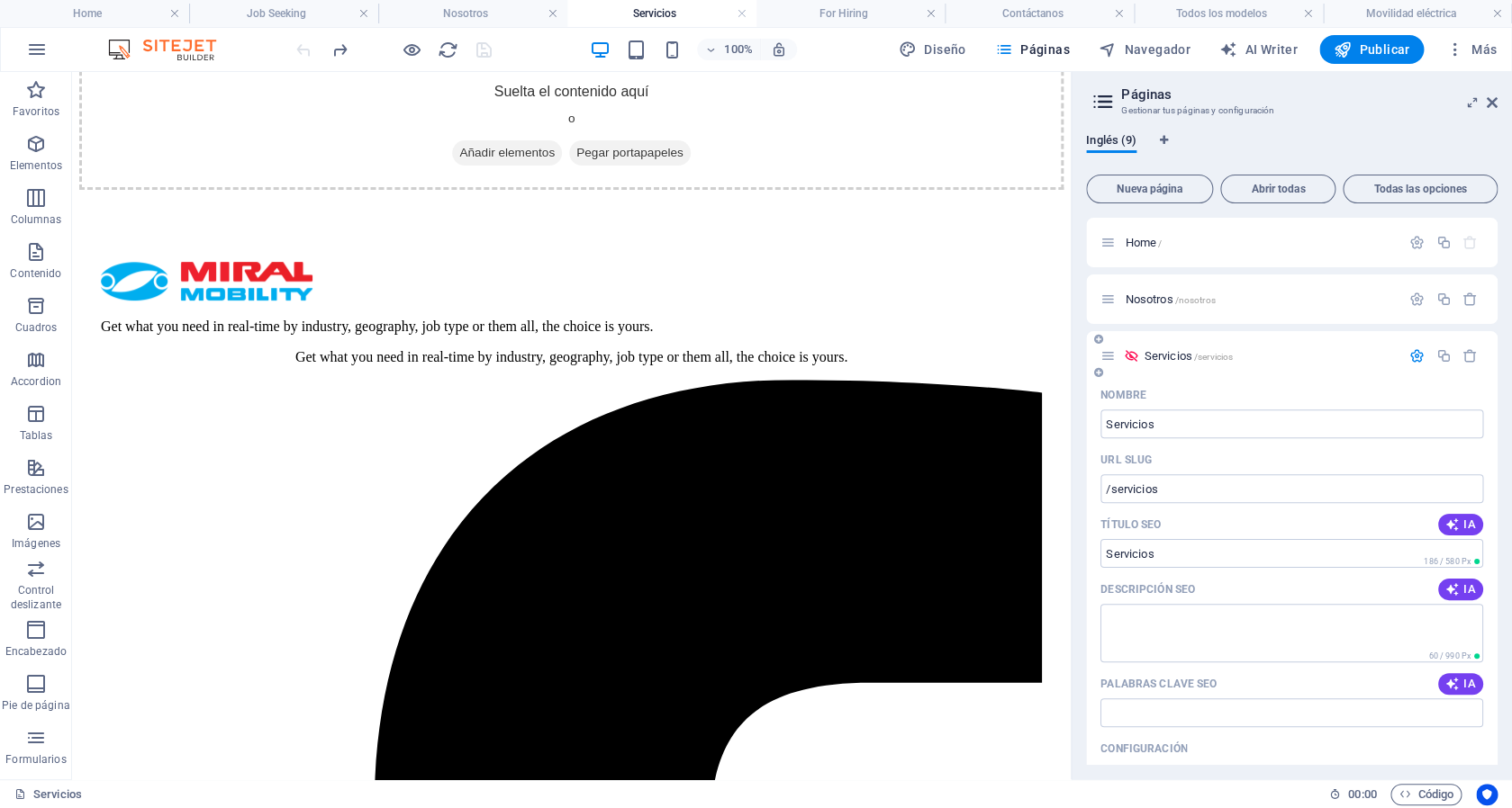
scroll to position [214, 0]
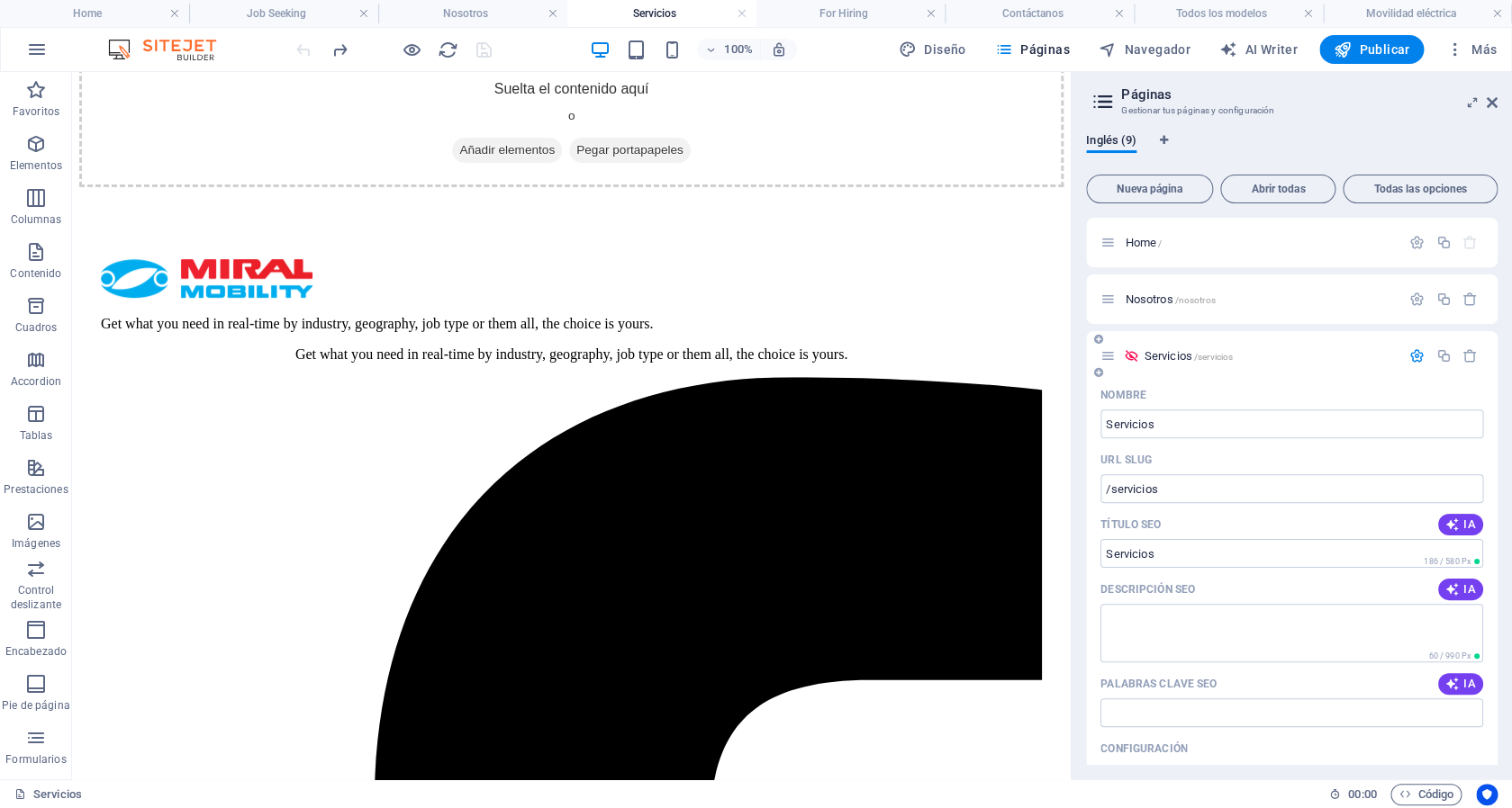
click at [1131, 358] on icon at bounding box center [1130, 357] width 15 height 15
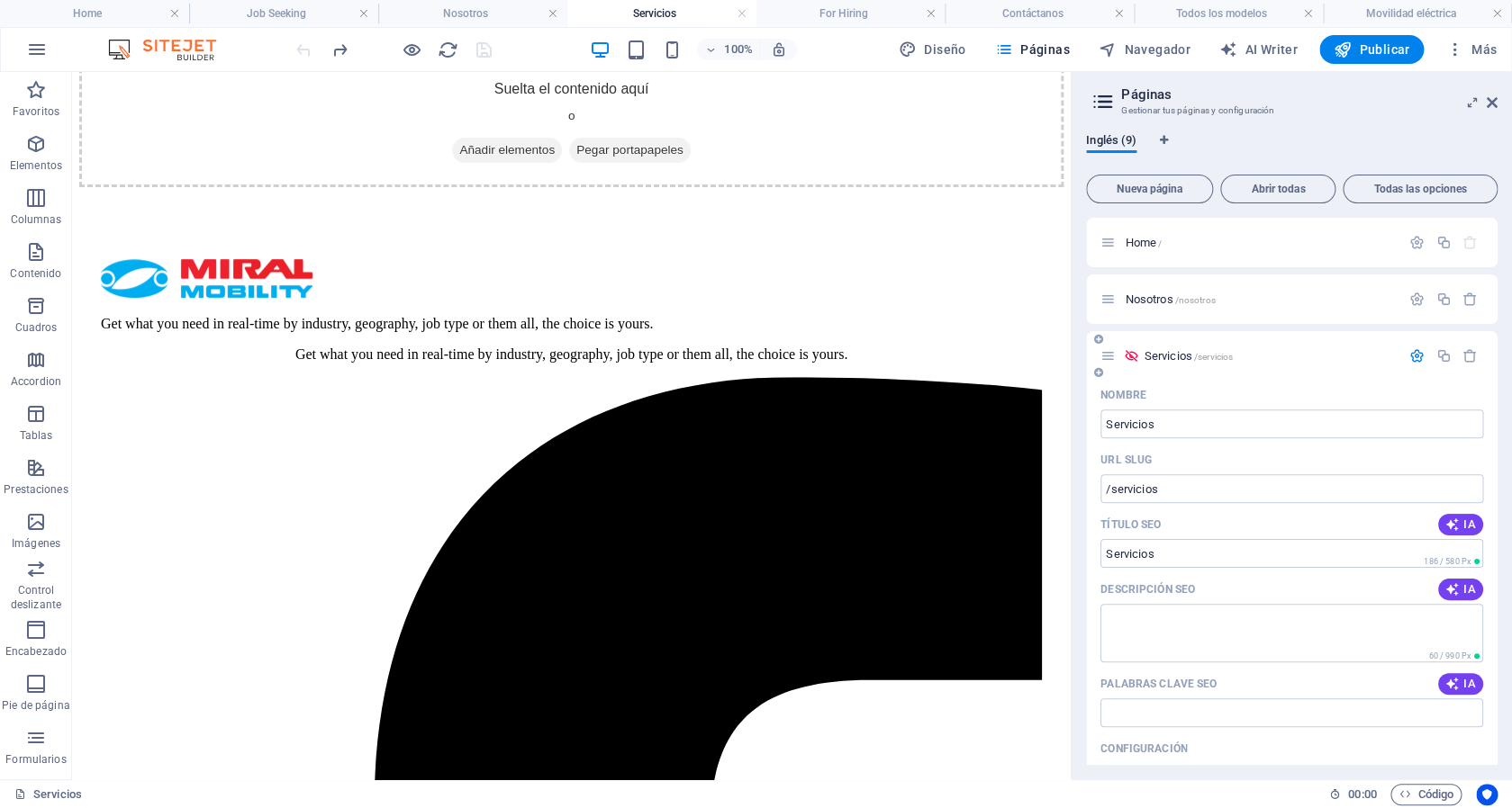
click at [1131, 358] on icon at bounding box center [1130, 357] width 15 height 15
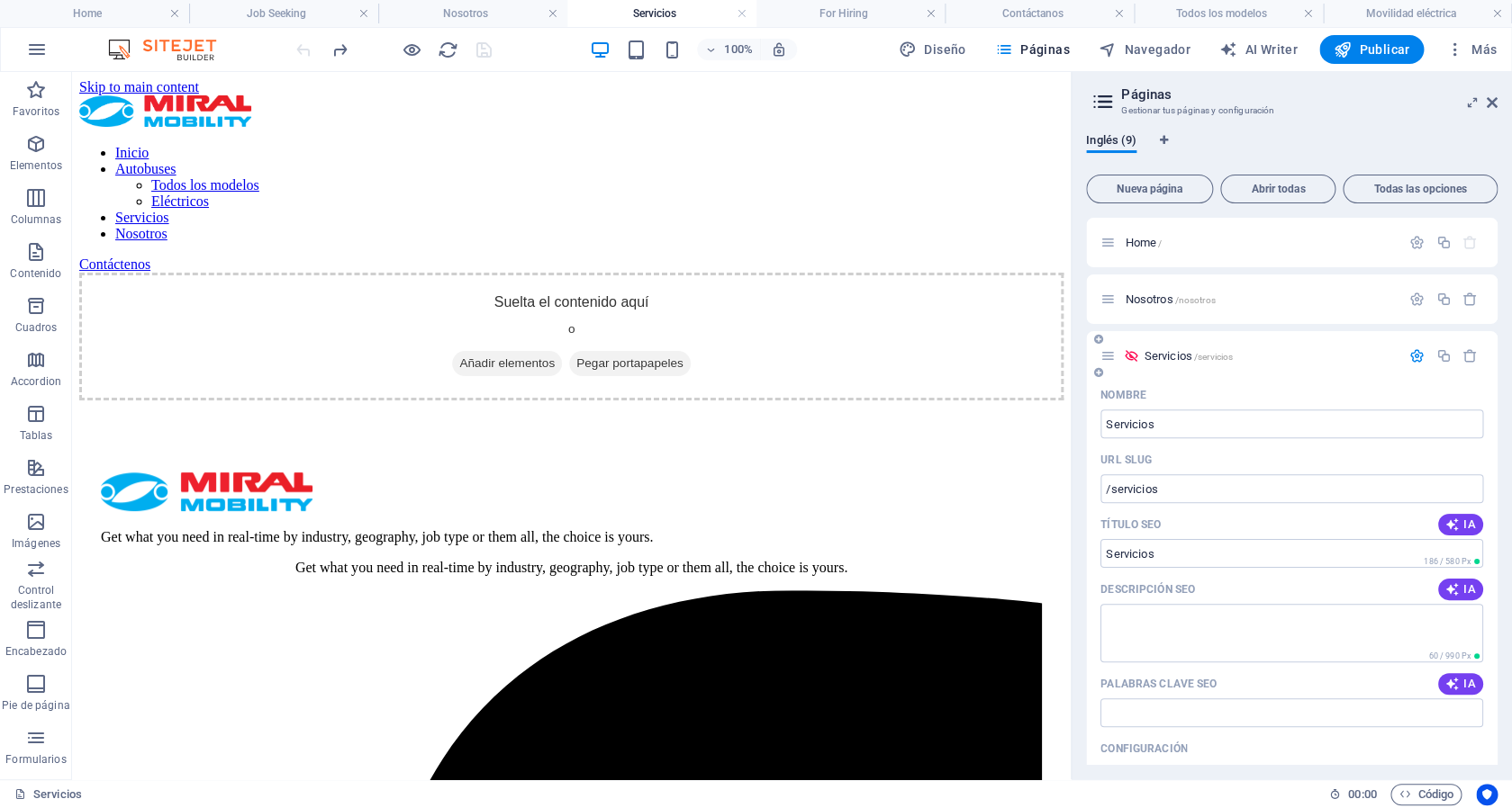
click at [1128, 356] on icon at bounding box center [1130, 357] width 15 height 15
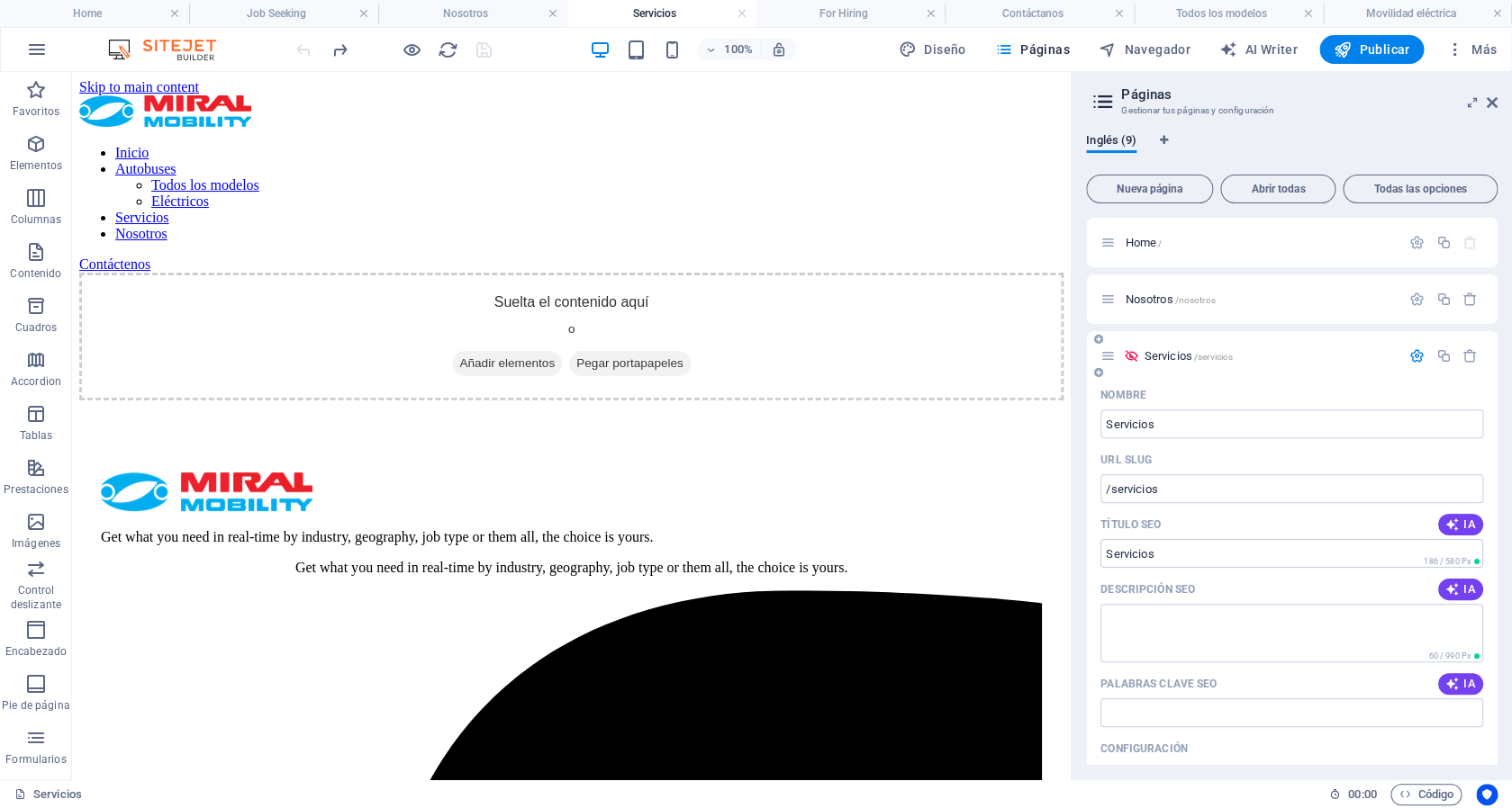
click at [1128, 356] on icon at bounding box center [1130, 357] width 15 height 15
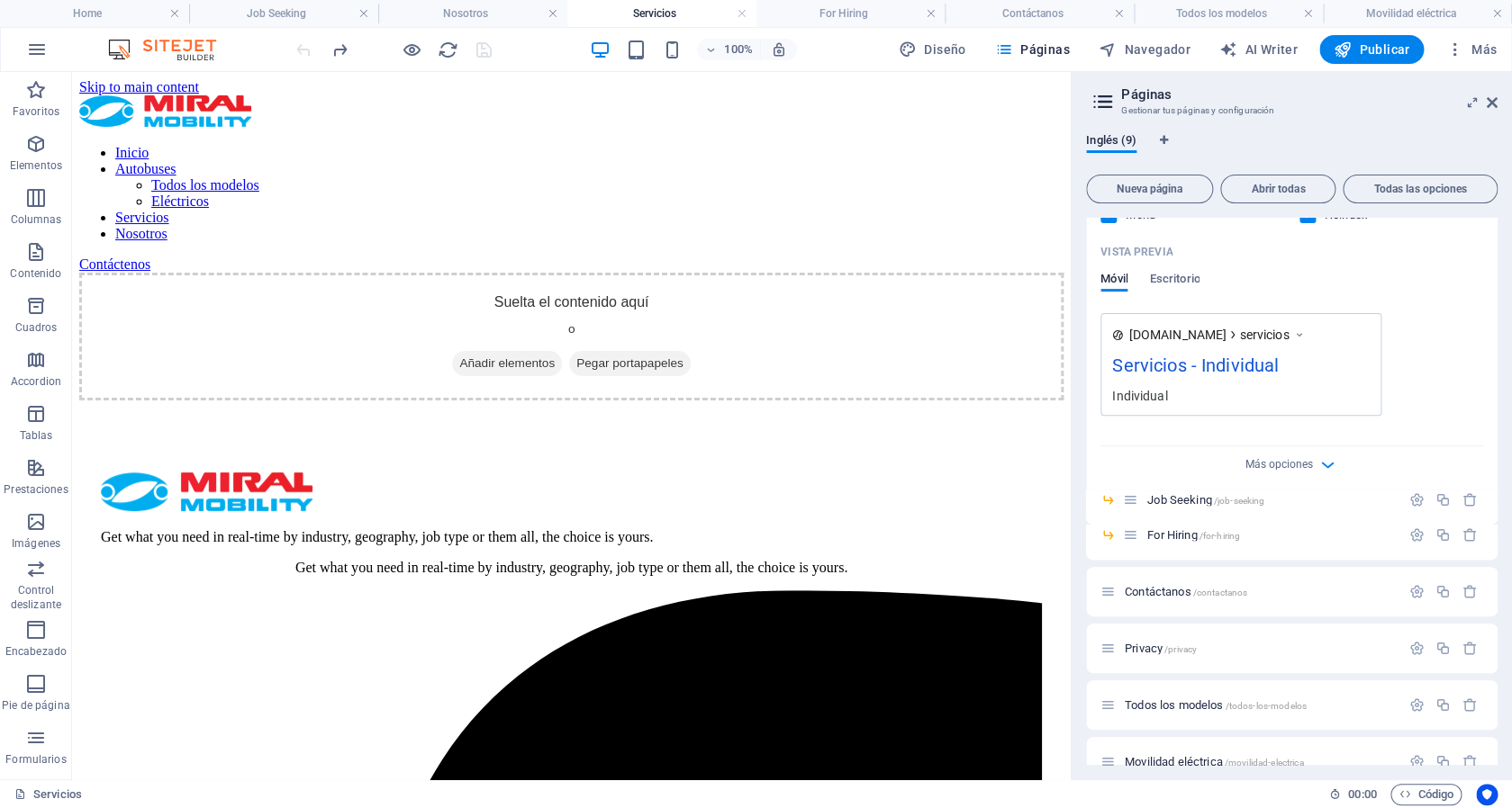
scroll to position [591, 0]
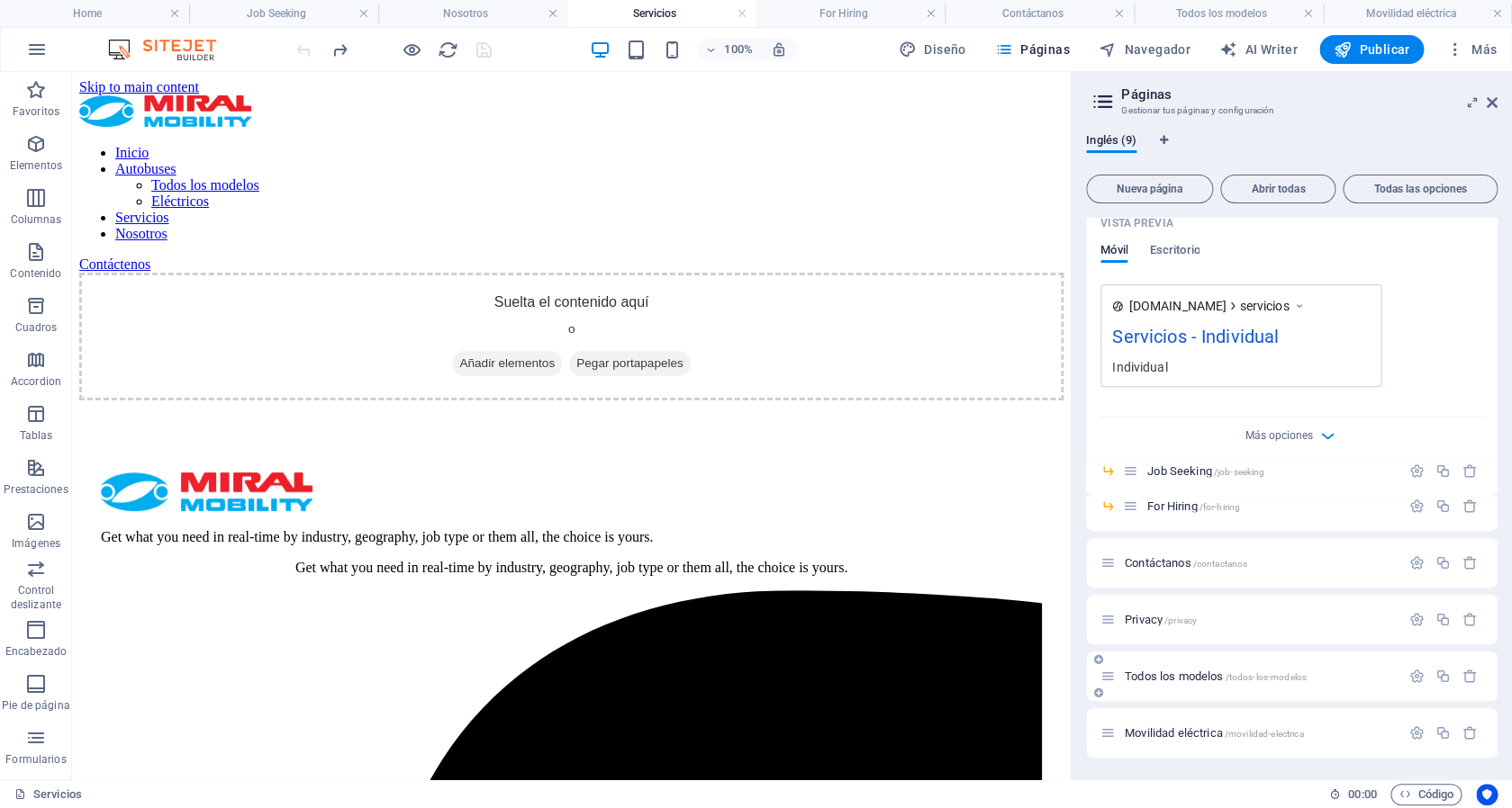
click at [1188, 679] on span "Todos los modelos /todos-los-modelos" at bounding box center [1216, 677] width 182 height 13
click at [1409, 675] on icon "button" at bounding box center [1417, 677] width 15 height 15
drag, startPoint x: 1219, startPoint y: 746, endPoint x: 1052, endPoint y: 736, distance: 167.3
click at [1101, 736] on input "Todos los modelos" at bounding box center [1291, 744] width 383 height 29
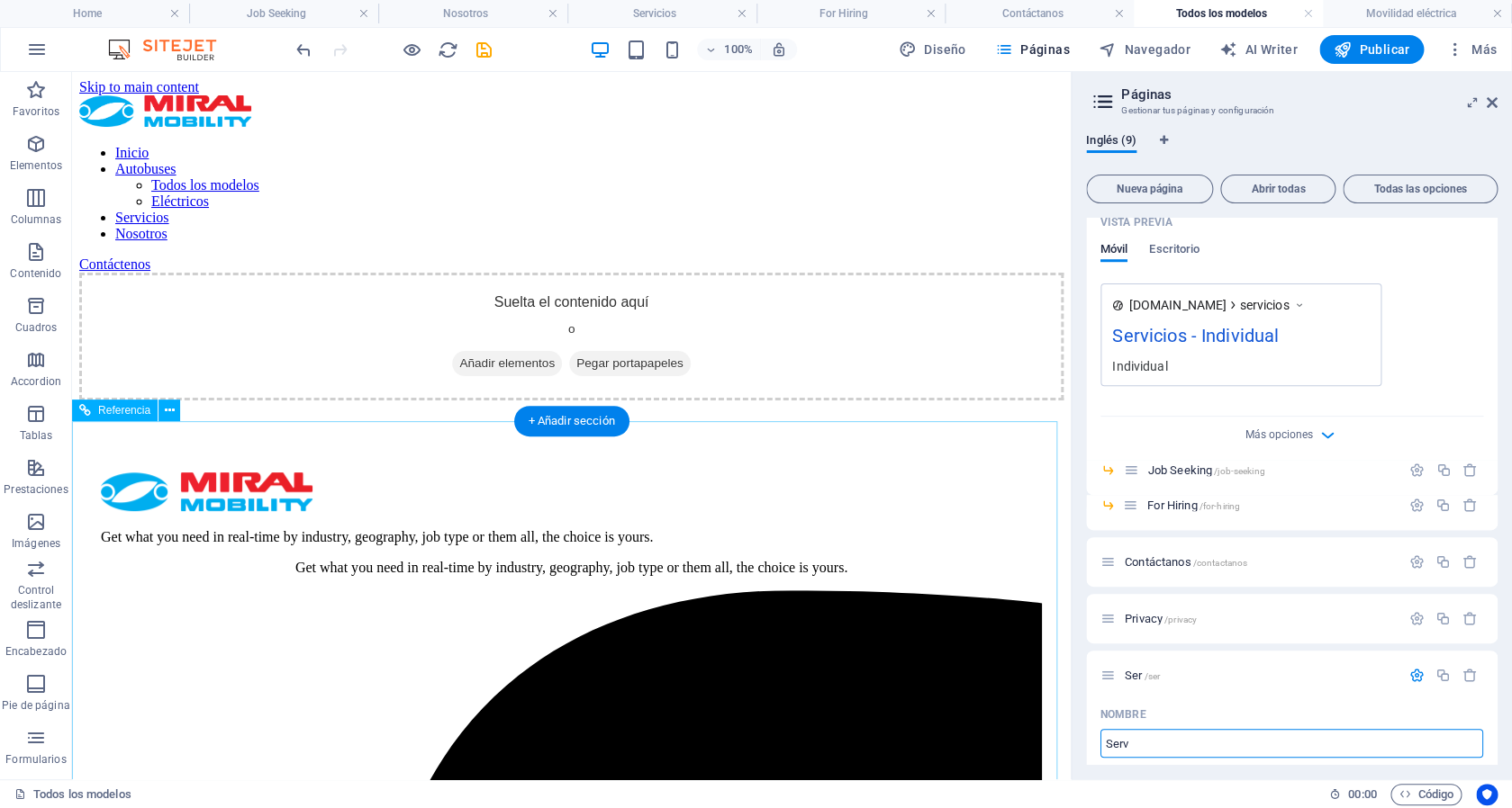
type input "Servi"
type input "/ser"
type input "Servi"
type input "/servis"
type input "Servicios"
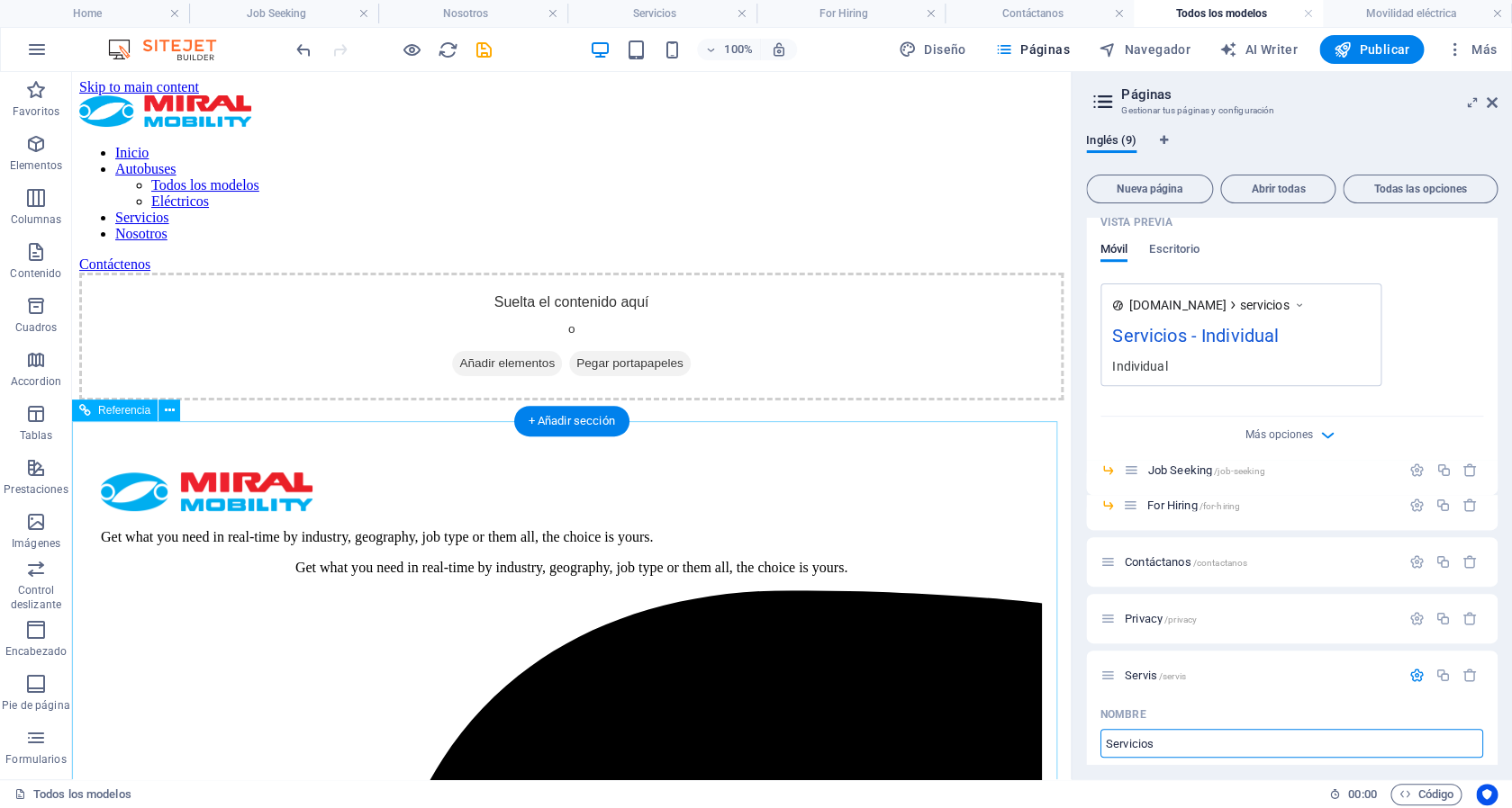
type input "/servicios-9"
click at [1416, 377] on div "[DOMAIN_NAME] servicios Servicios - Individual Individual" at bounding box center [1291, 335] width 383 height 103
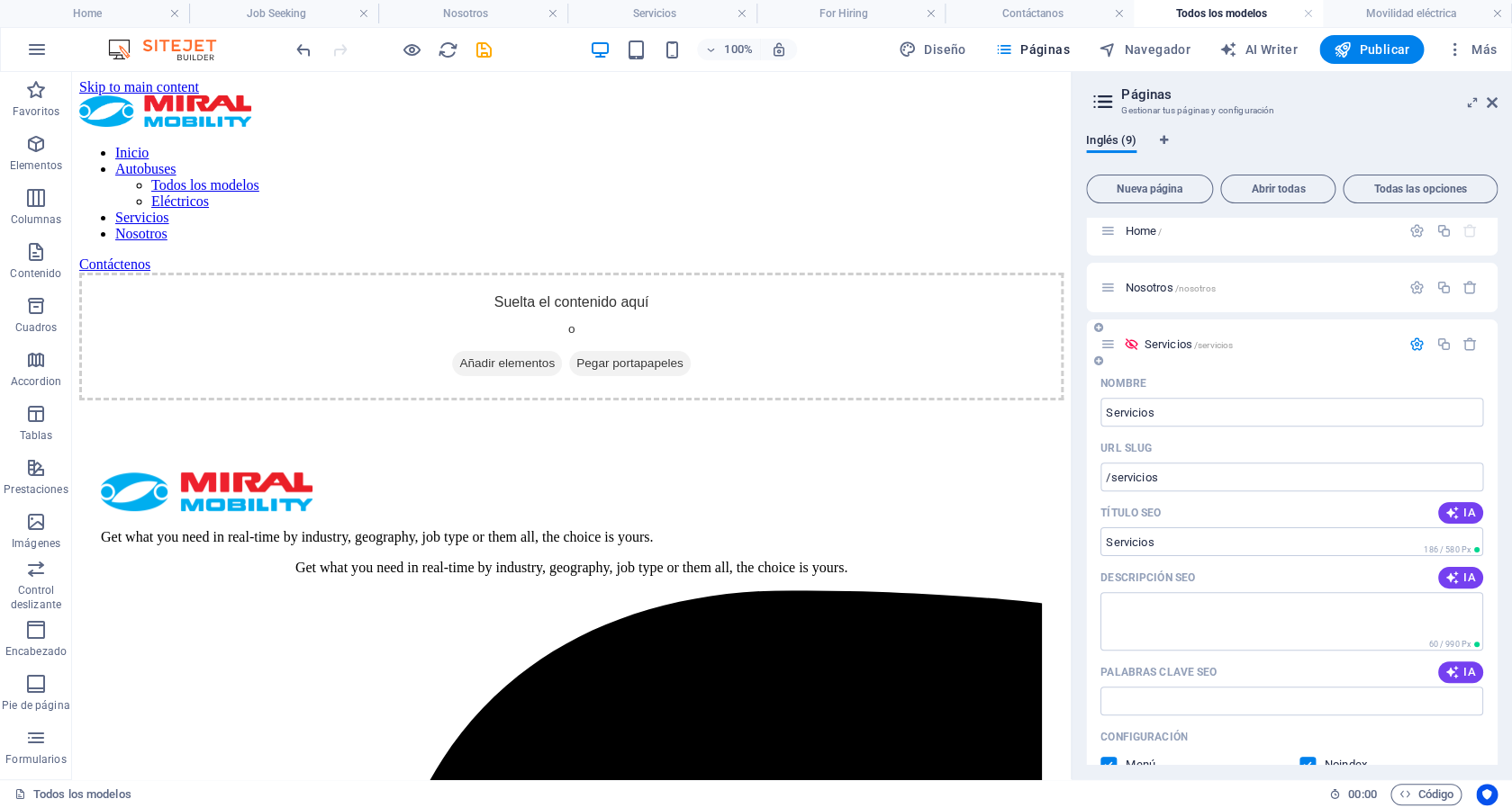
scroll to position [0, 0]
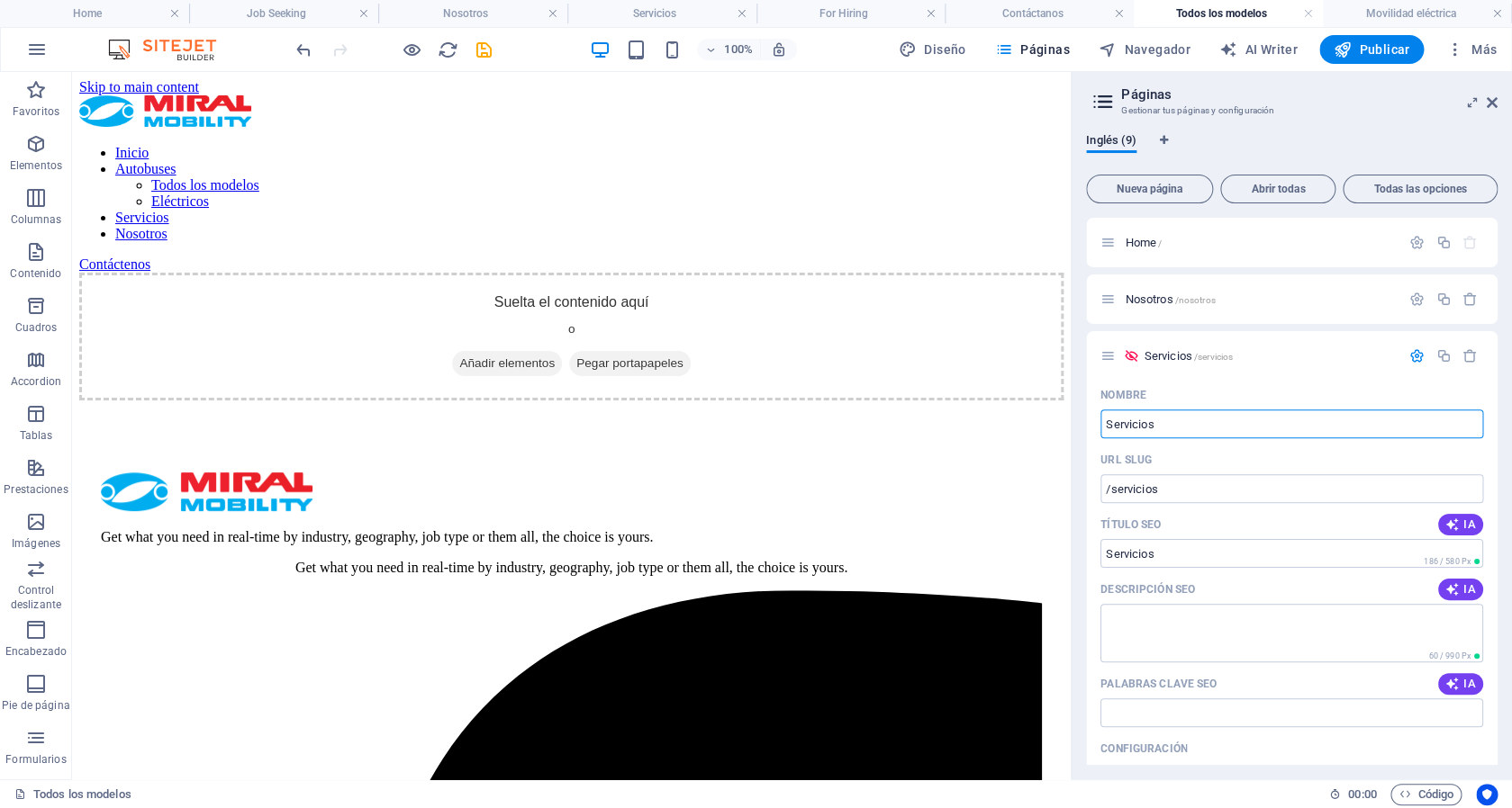
drag, startPoint x: 1178, startPoint y: 427, endPoint x: 1082, endPoint y: 406, distance: 98.3
click at [1101, 409] on input "Servicios" at bounding box center [1291, 424] width 383 height 29
click at [1212, 433] on input "Servicios" at bounding box center [1291, 424] width 383 height 29
drag, startPoint x: 1179, startPoint y: 431, endPoint x: 1004, endPoint y: 431, distance: 175.0
click at [1101, 431] on input "Servicios" at bounding box center [1291, 424] width 383 height 29
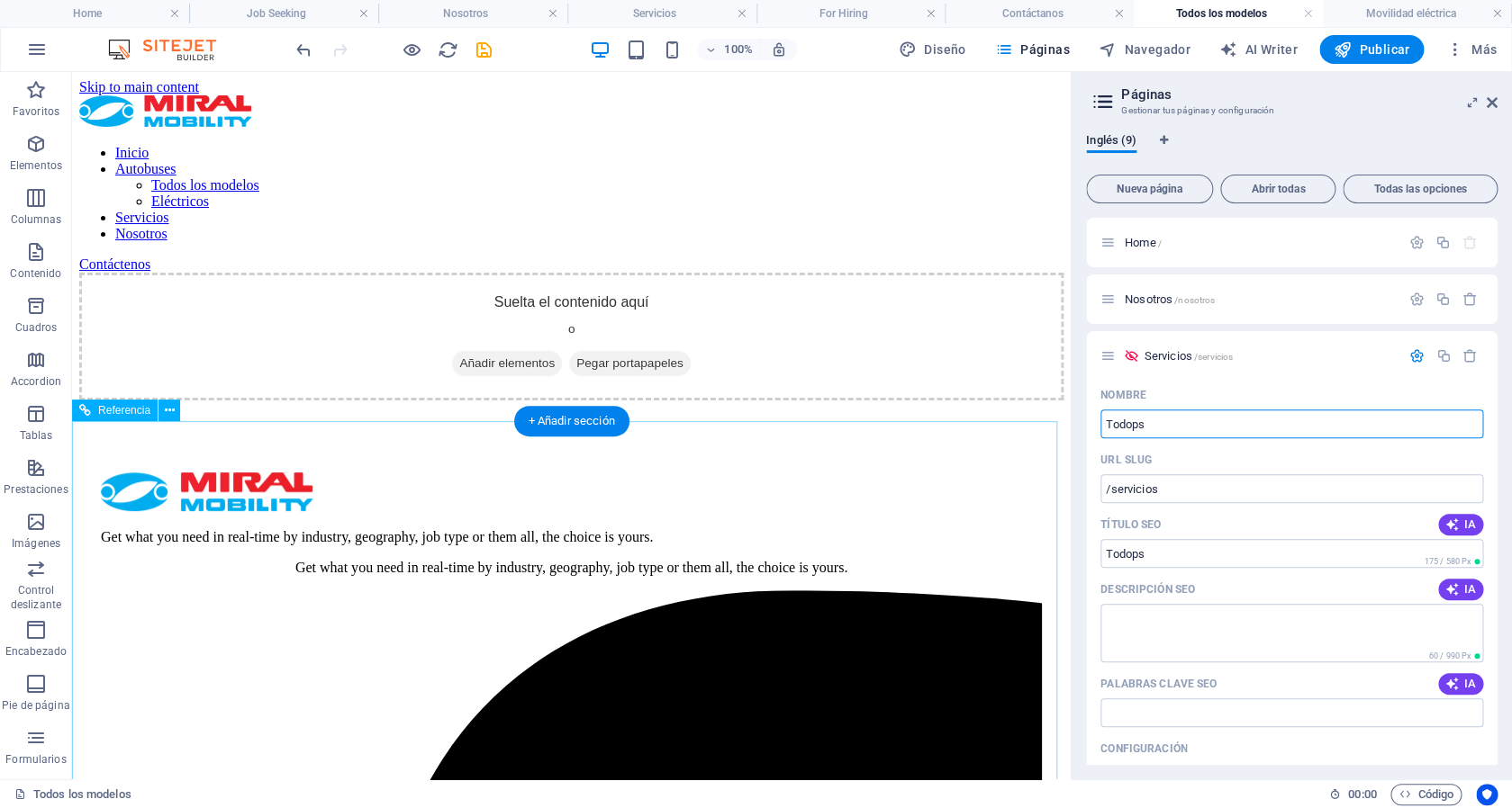
type input "Todops"
type input "/todops"
type input "Todos los modelos"
type input "/todos-los-modelos"
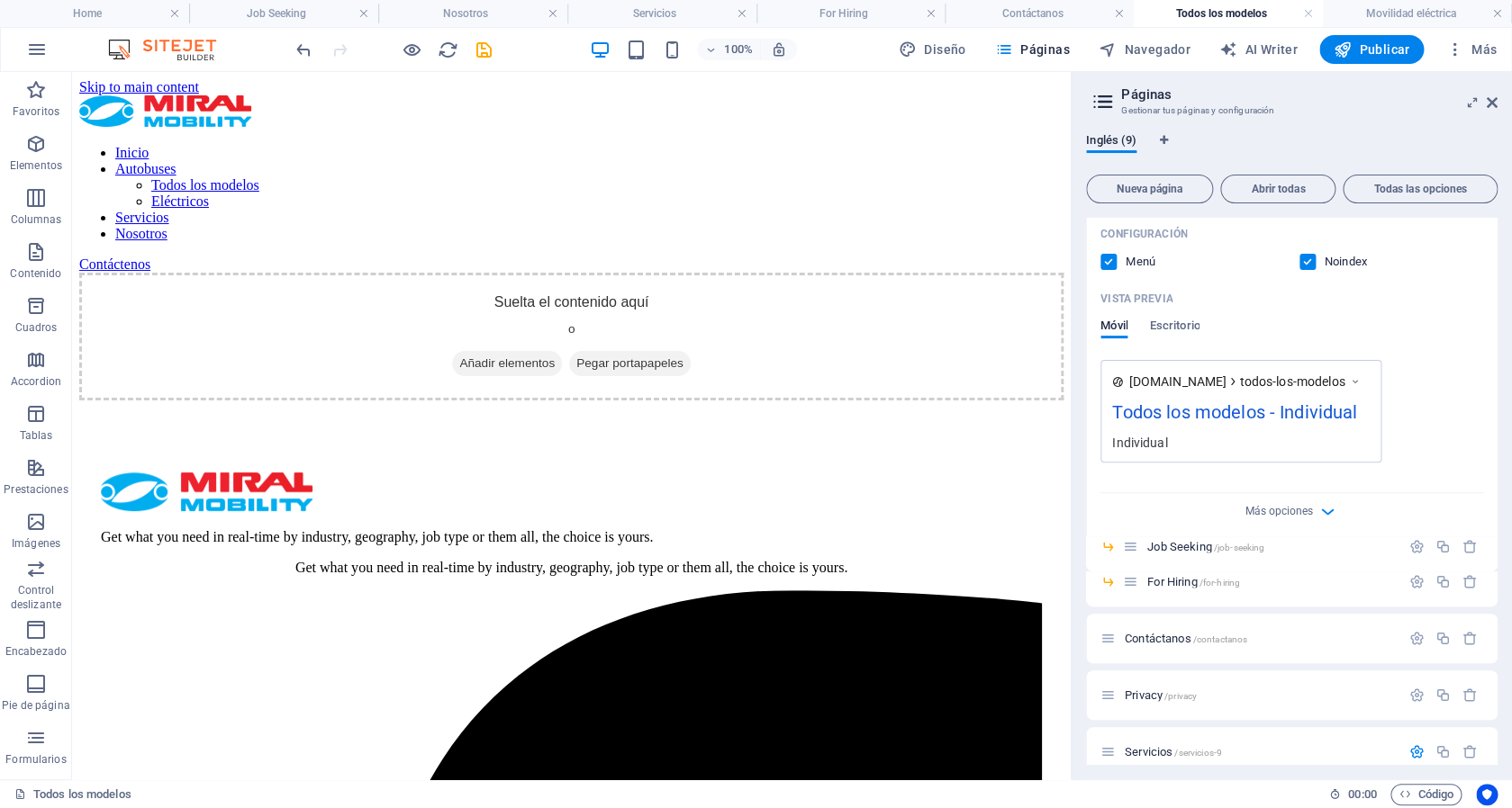
scroll to position [550, 0]
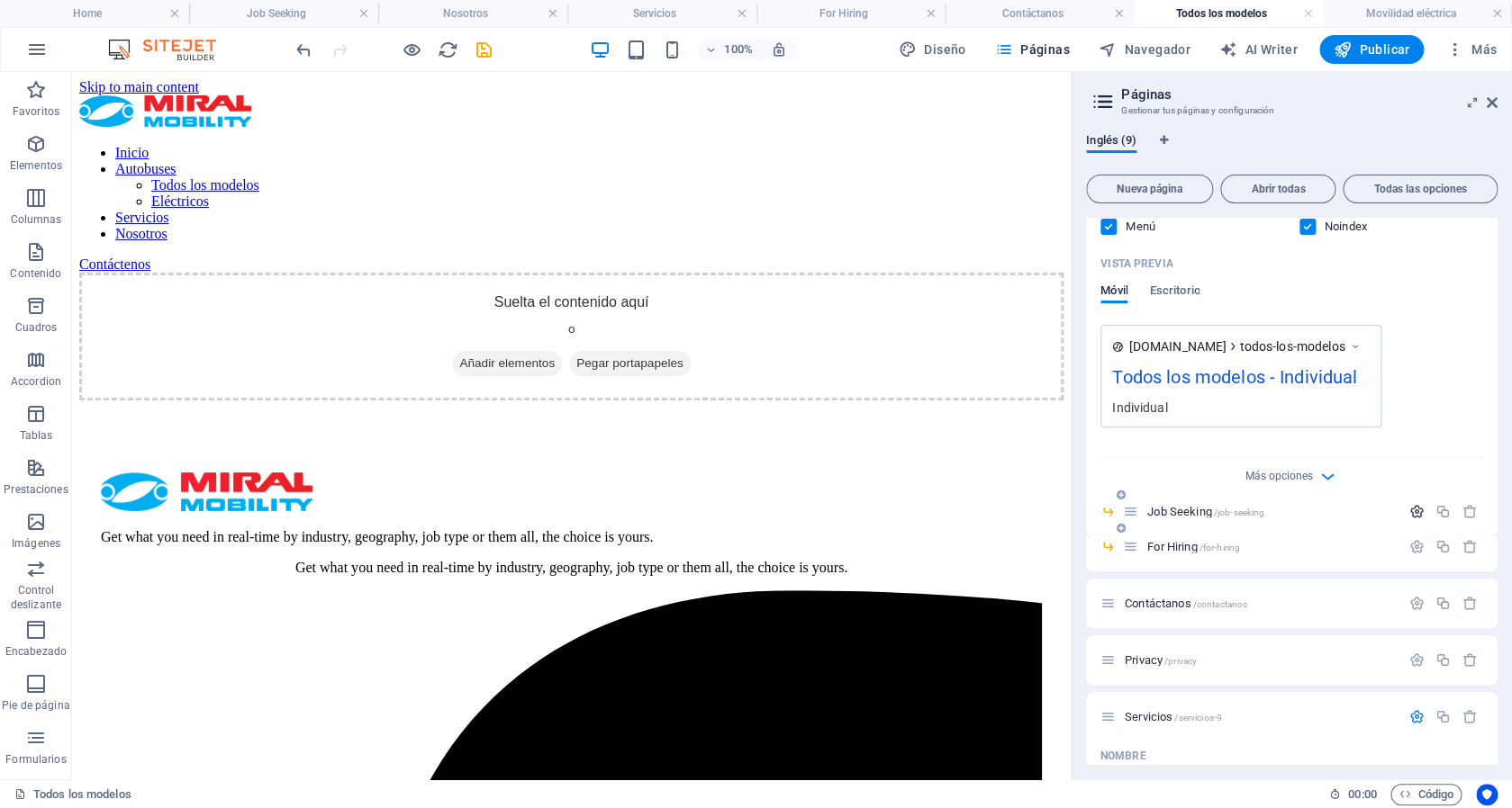
click at [1409, 511] on icon "button" at bounding box center [1417, 512] width 15 height 15
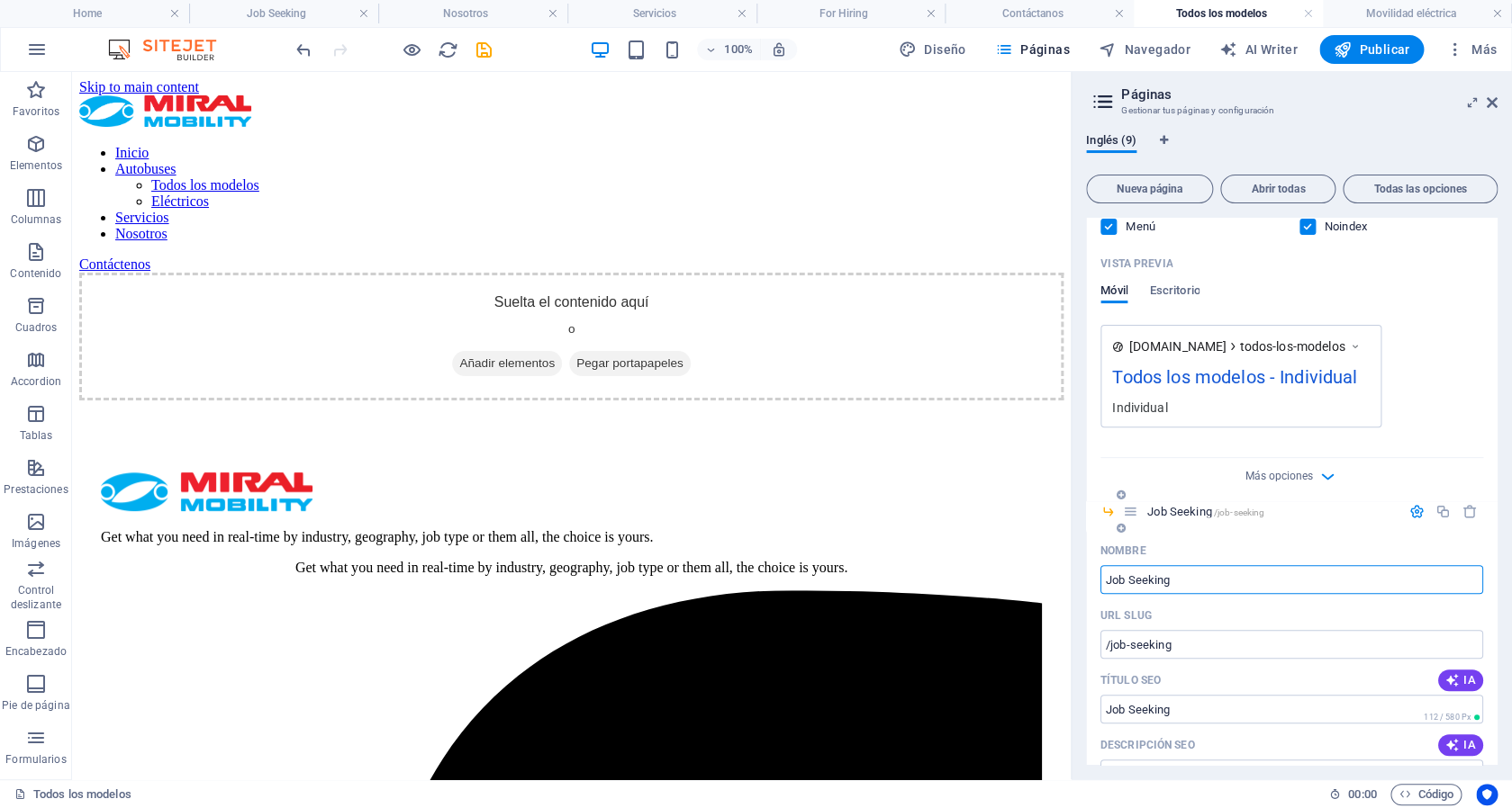
drag, startPoint x: 1184, startPoint y: 581, endPoint x: 1071, endPoint y: 579, distance: 113.0
click at [1101, 579] on input "Job Seeking" at bounding box center [1291, 580] width 383 height 29
type input "Aut"
type input "/a"
type input "Autobuses"
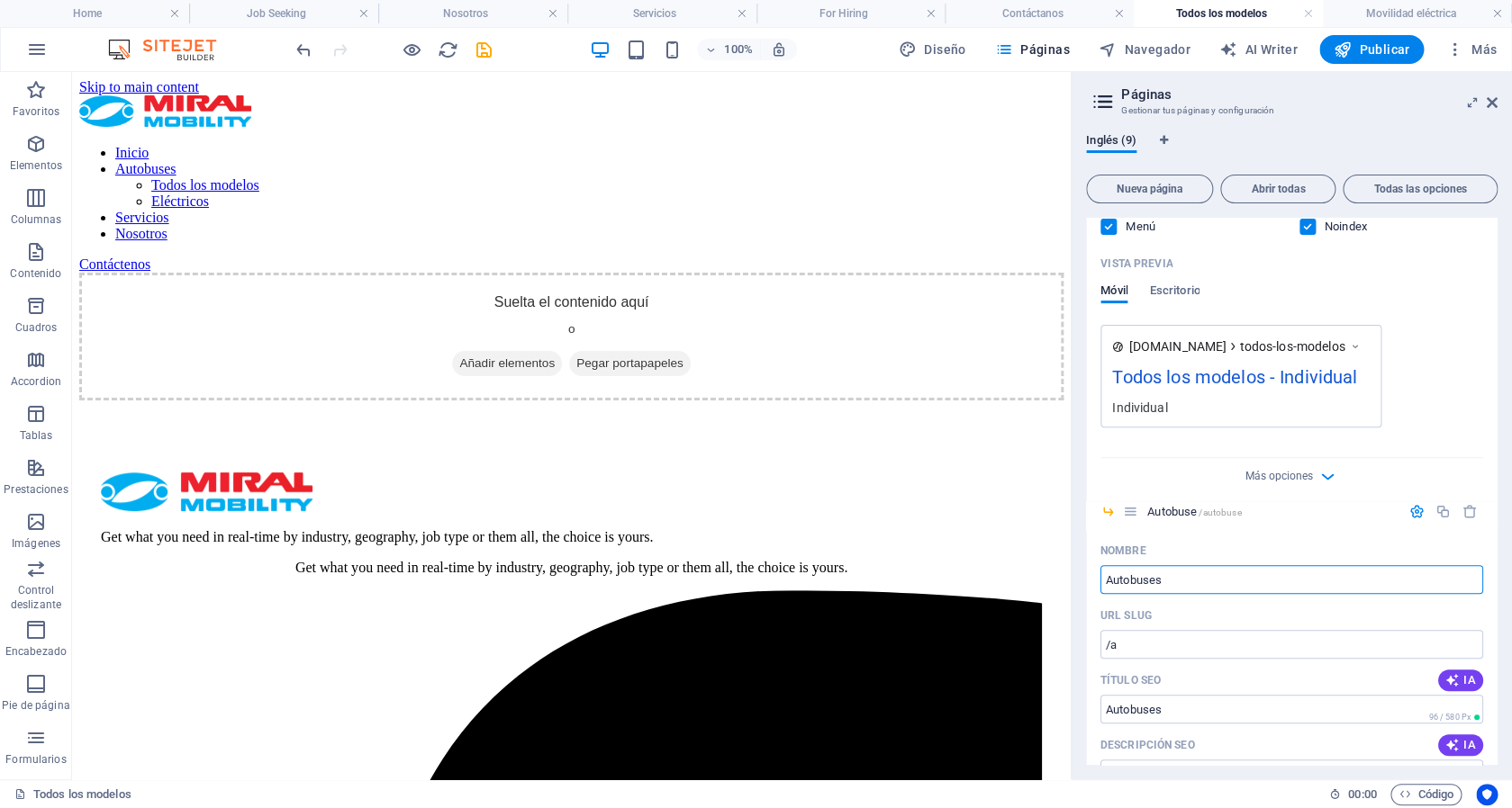
type input "/autobuse"
type input "Autobuses"
type input "/autobuses"
type input "A"
type input "T"
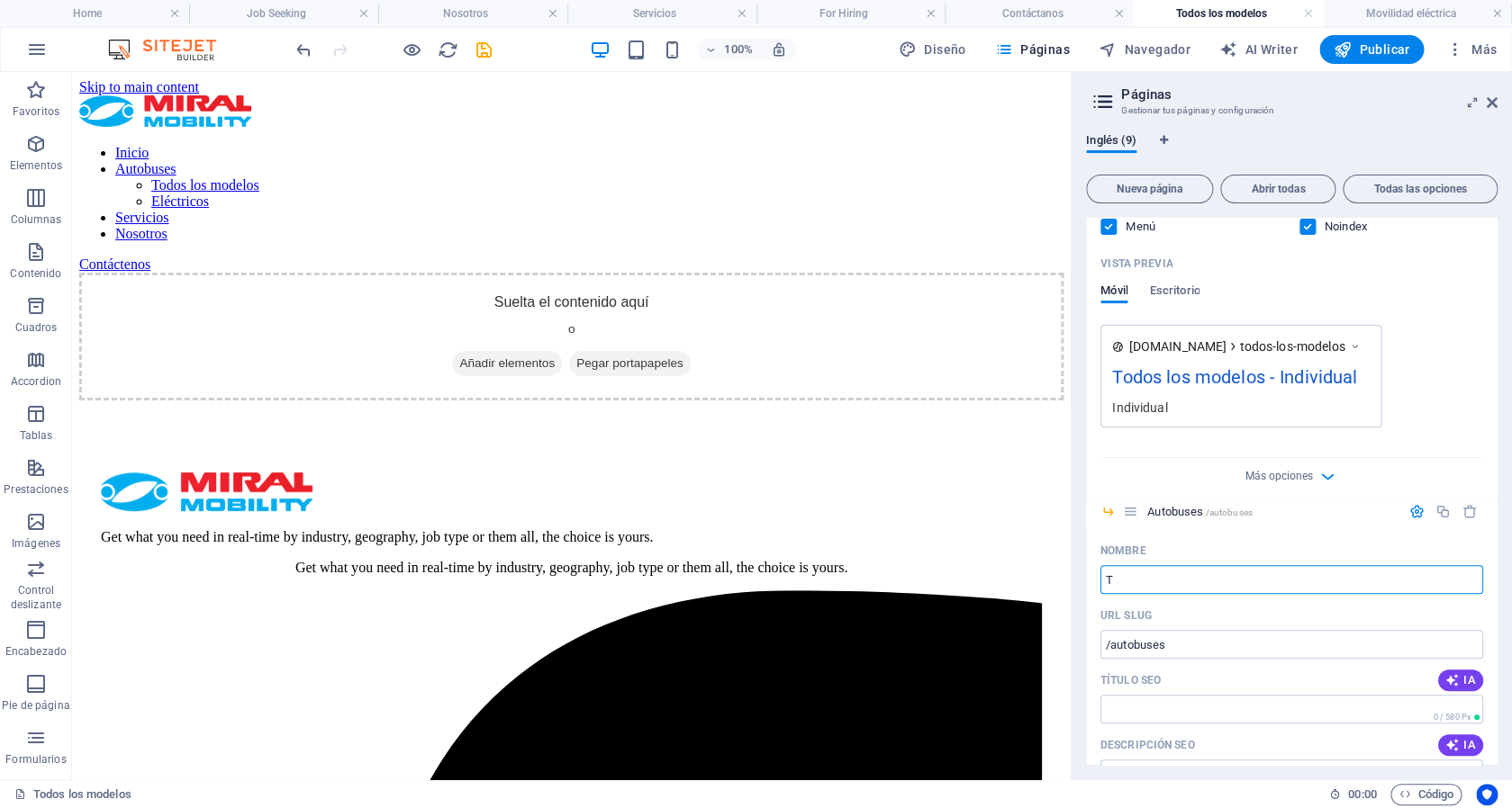
type input "/"
type input "Todos los modelos"
type input "/todos-los-modelos-9"
type input "Todos los modelos"
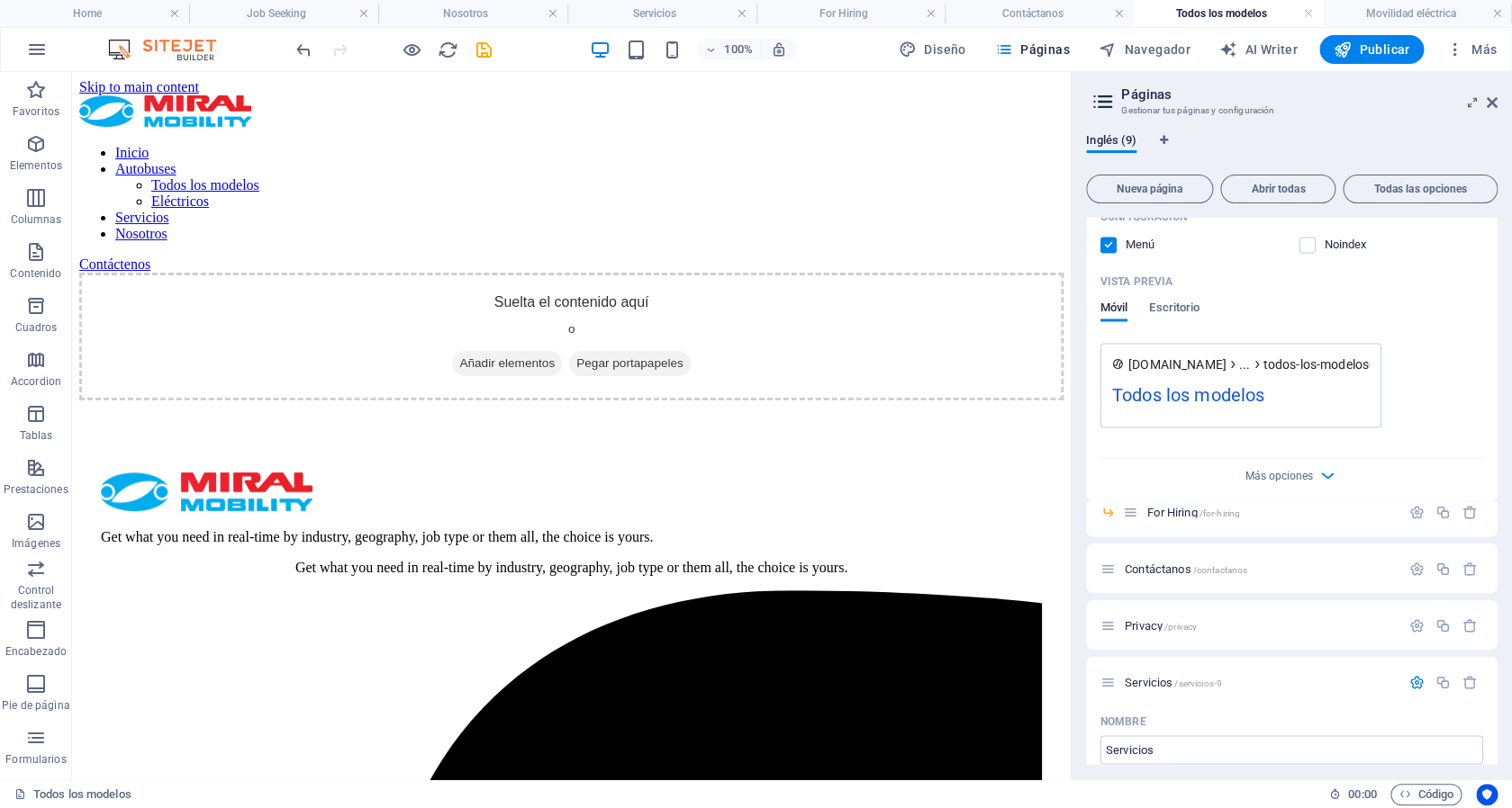
scroll to position [1242, 0]
click at [1409, 511] on icon "button" at bounding box center [1417, 508] width 15 height 15
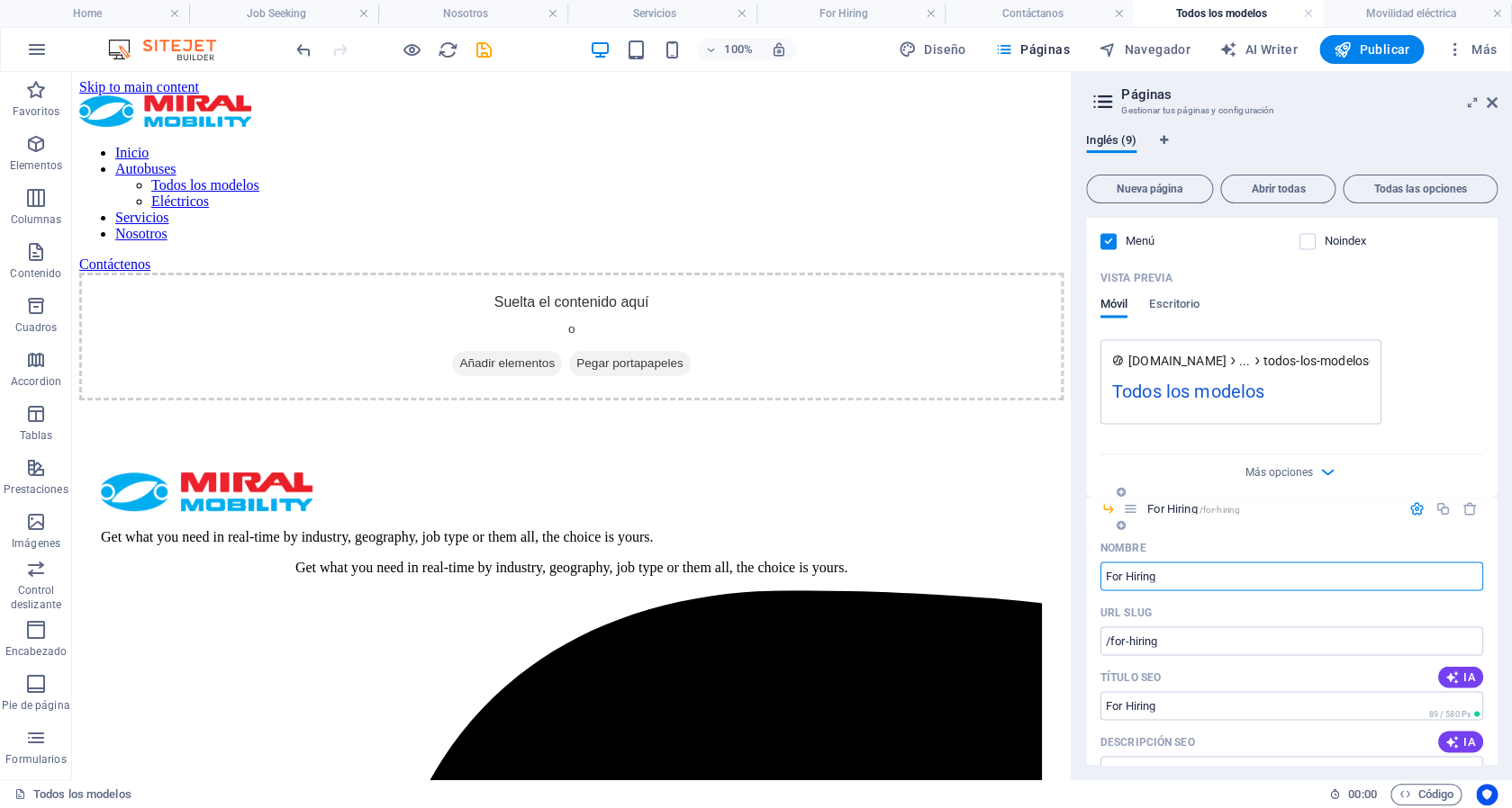
drag, startPoint x: 1210, startPoint y: 581, endPoint x: 961, endPoint y: 581, distance: 249.0
click at [1101, 581] on input "For Hiring" at bounding box center [1291, 576] width 383 height 29
type input "vEH´"
type input "/veh-is"
type input "v"
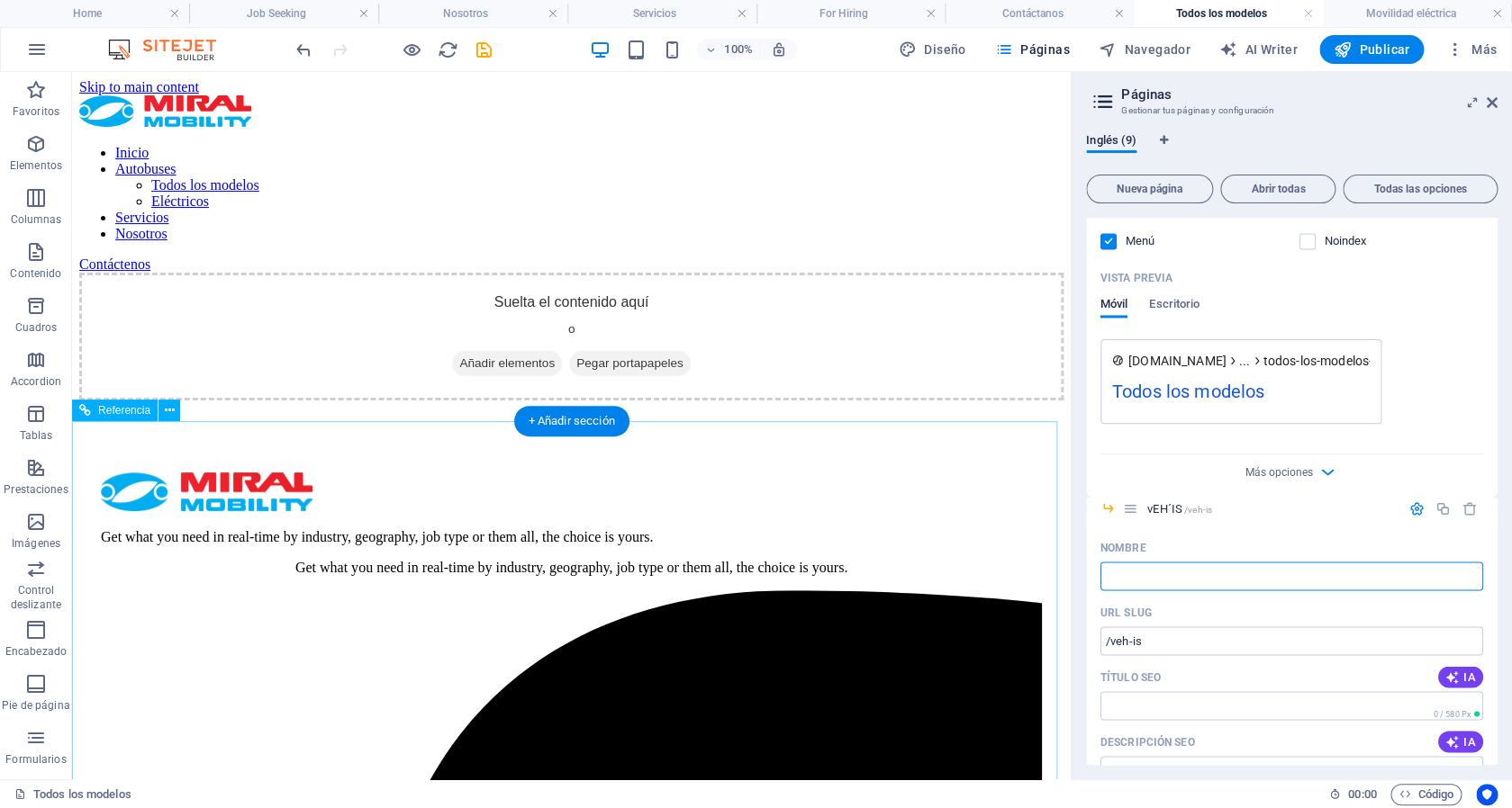
type input "C"
type input "/"
type input "Ve"
type input "/v"
type input "V"
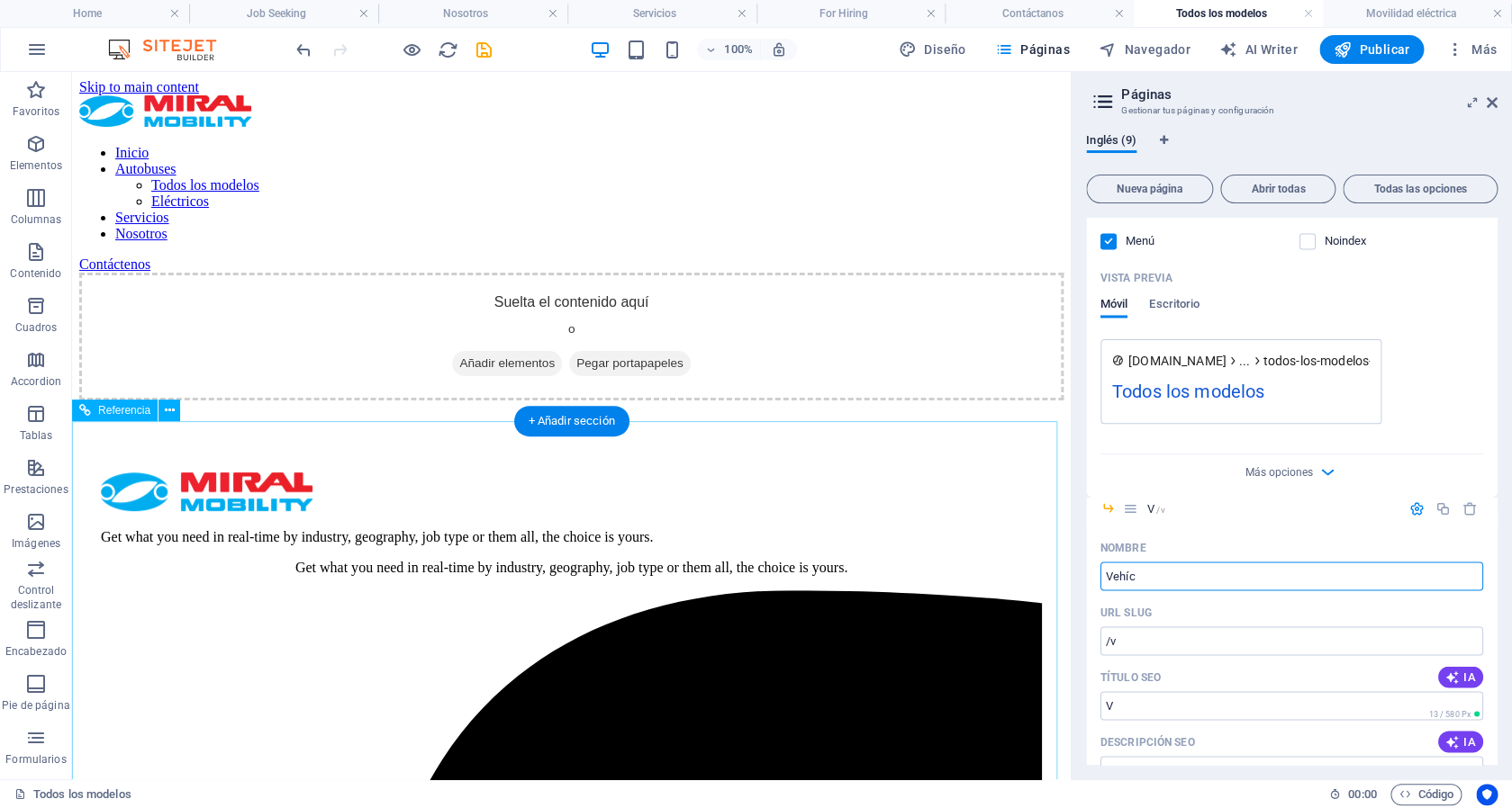
type input "Vehícu"
type input "/vehi"
type input "Vehí"
type input "Vehículos elé"
type input "/vehiculos-el"
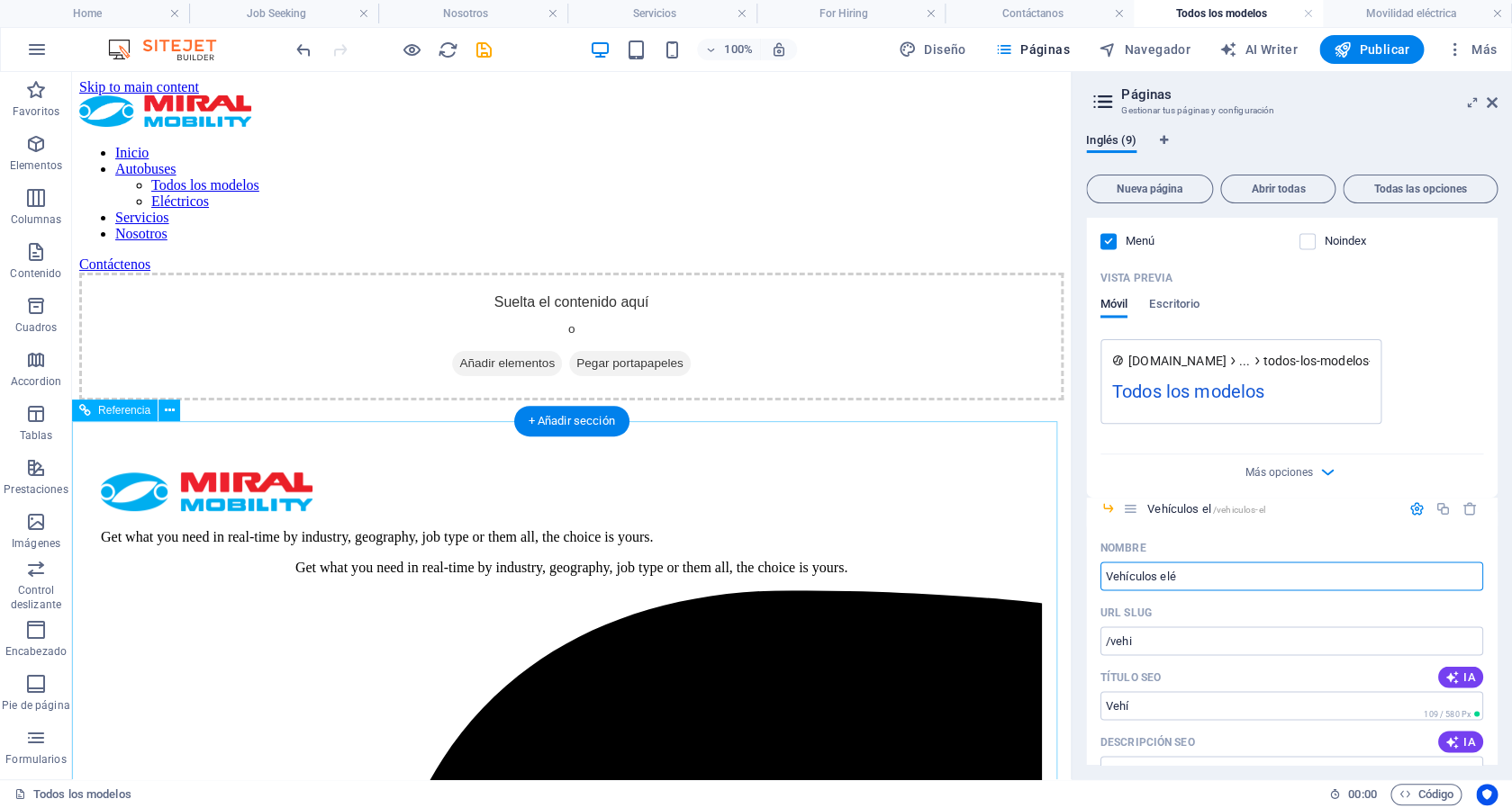
type input "Vehículos el"
type input "Vehículos eléctricos"
type input "/vehiculos-electricos"
type input "Vehículos eléctricos"
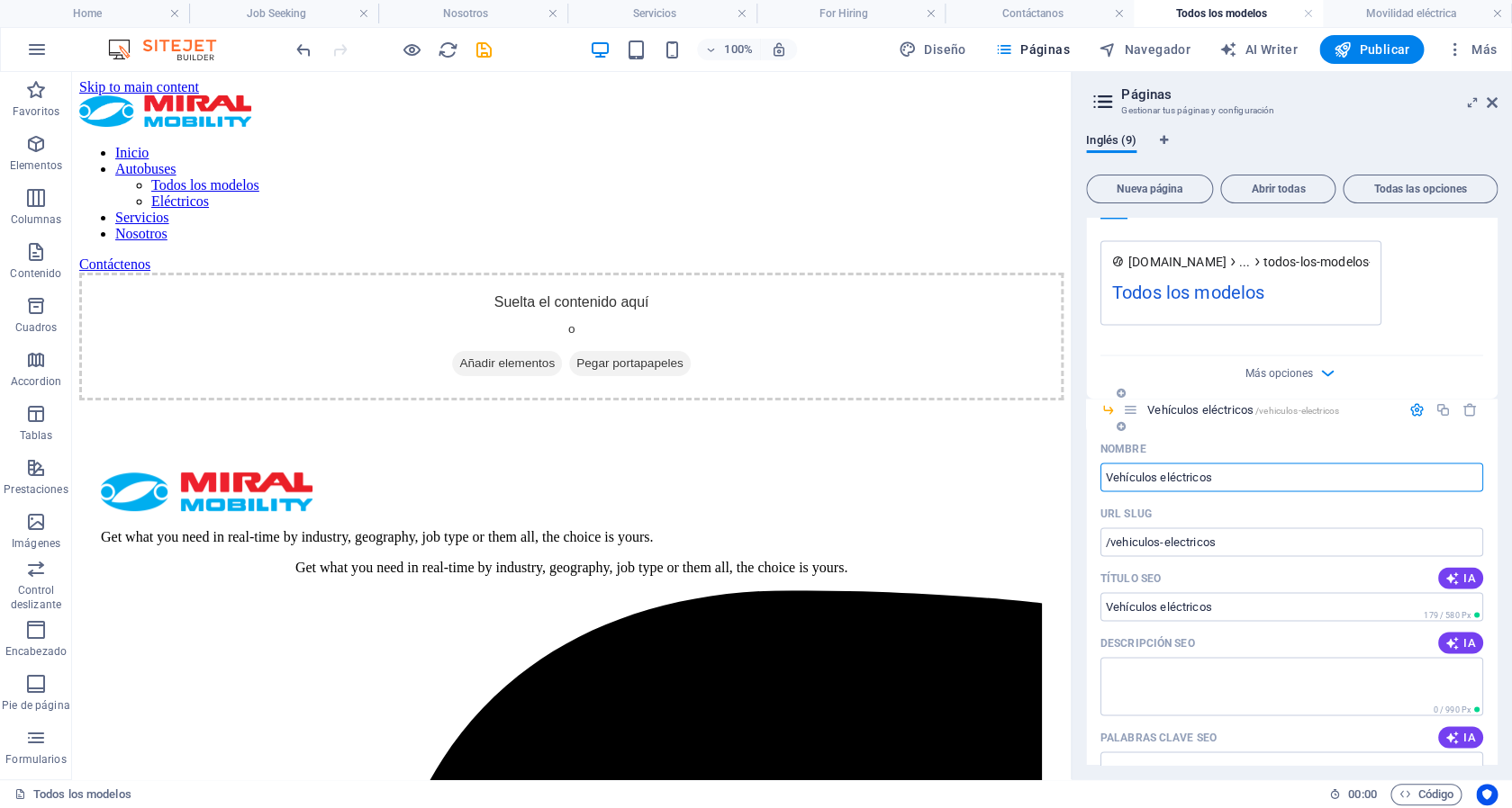
scroll to position [1343, 0]
click at [1409, 404] on icon "button" at bounding box center [1417, 407] width 15 height 15
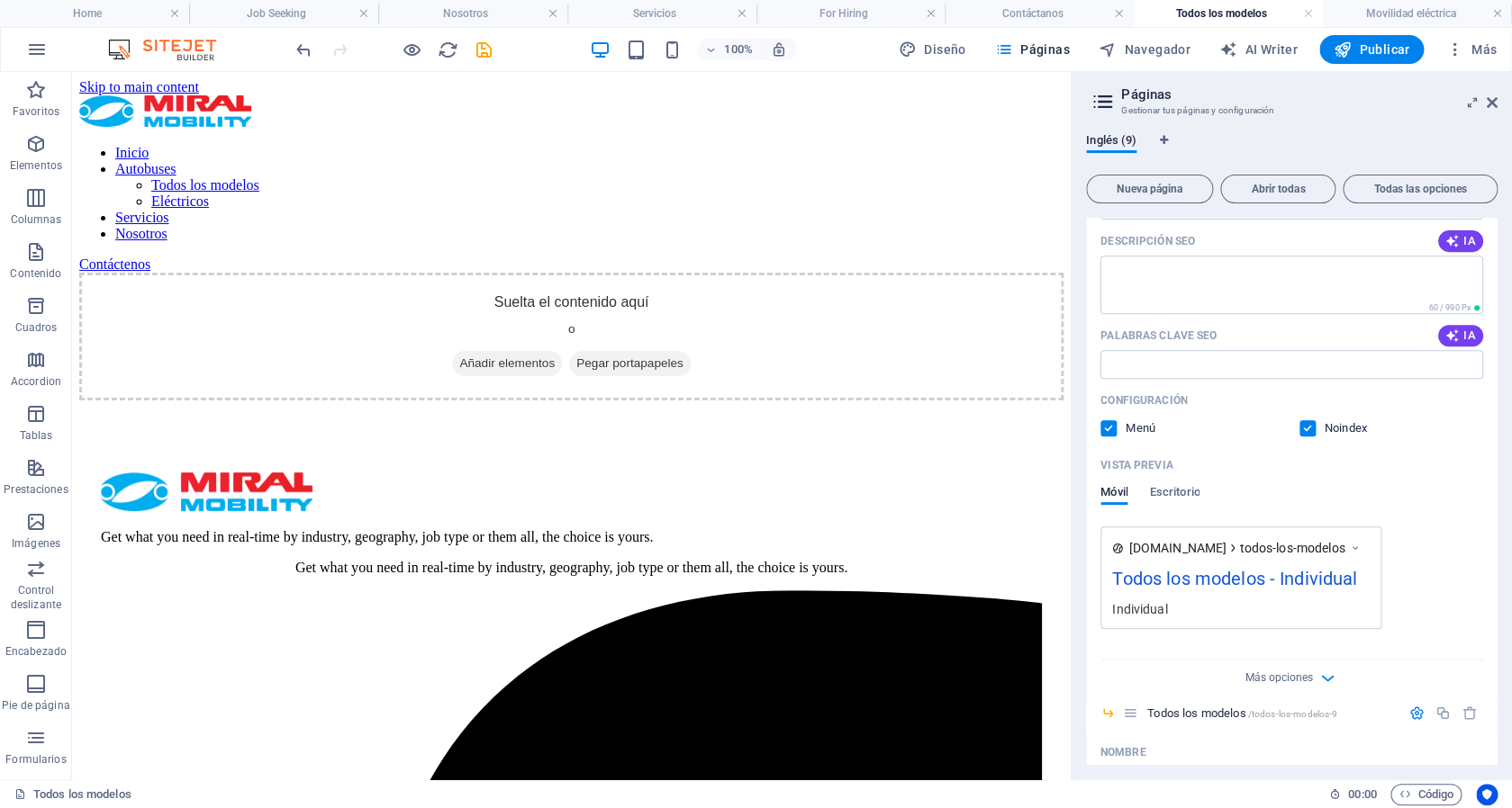
scroll to position [289, 0]
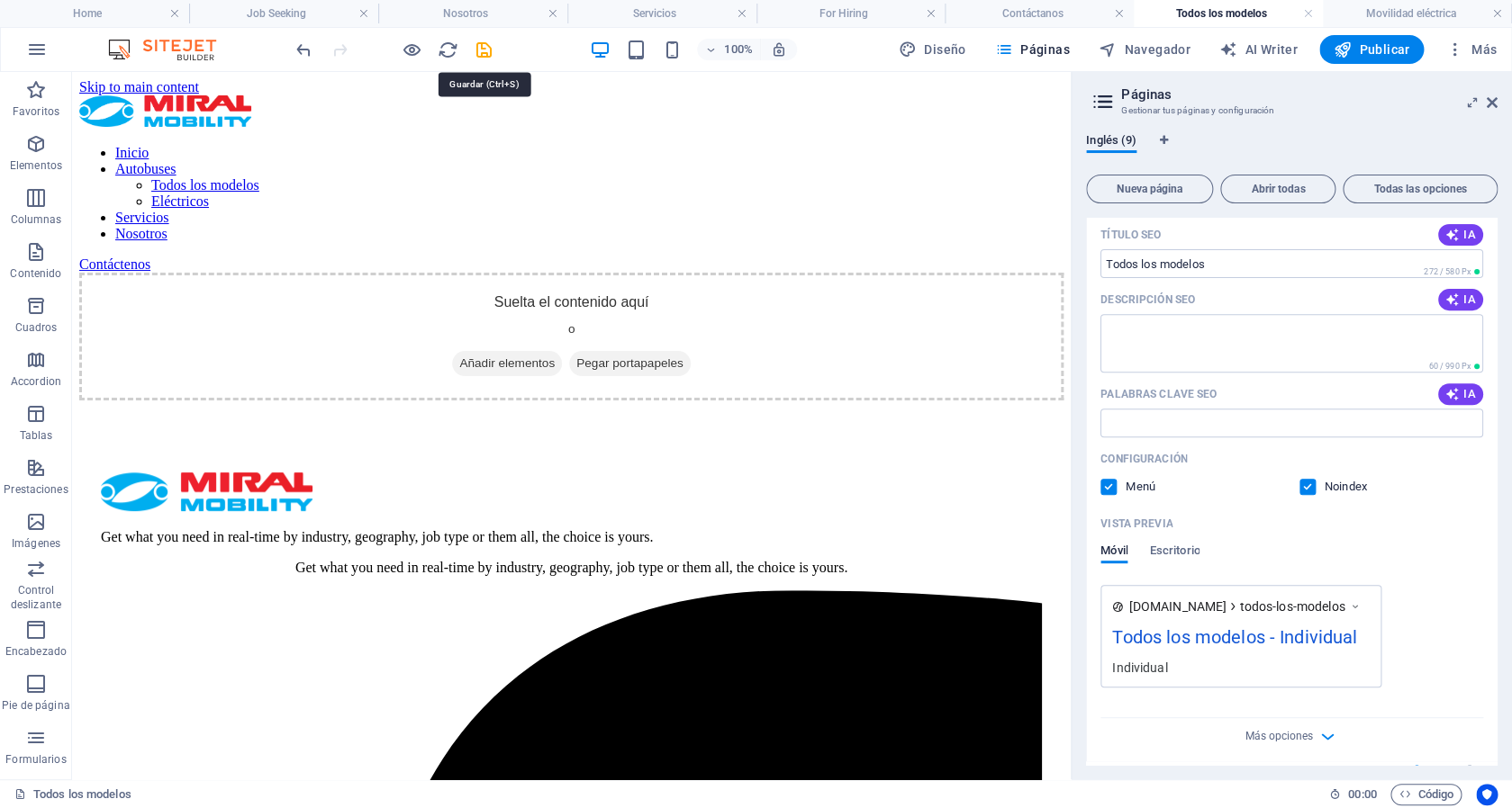
click at [480, 48] on icon "save" at bounding box center [484, 50] width 21 height 21
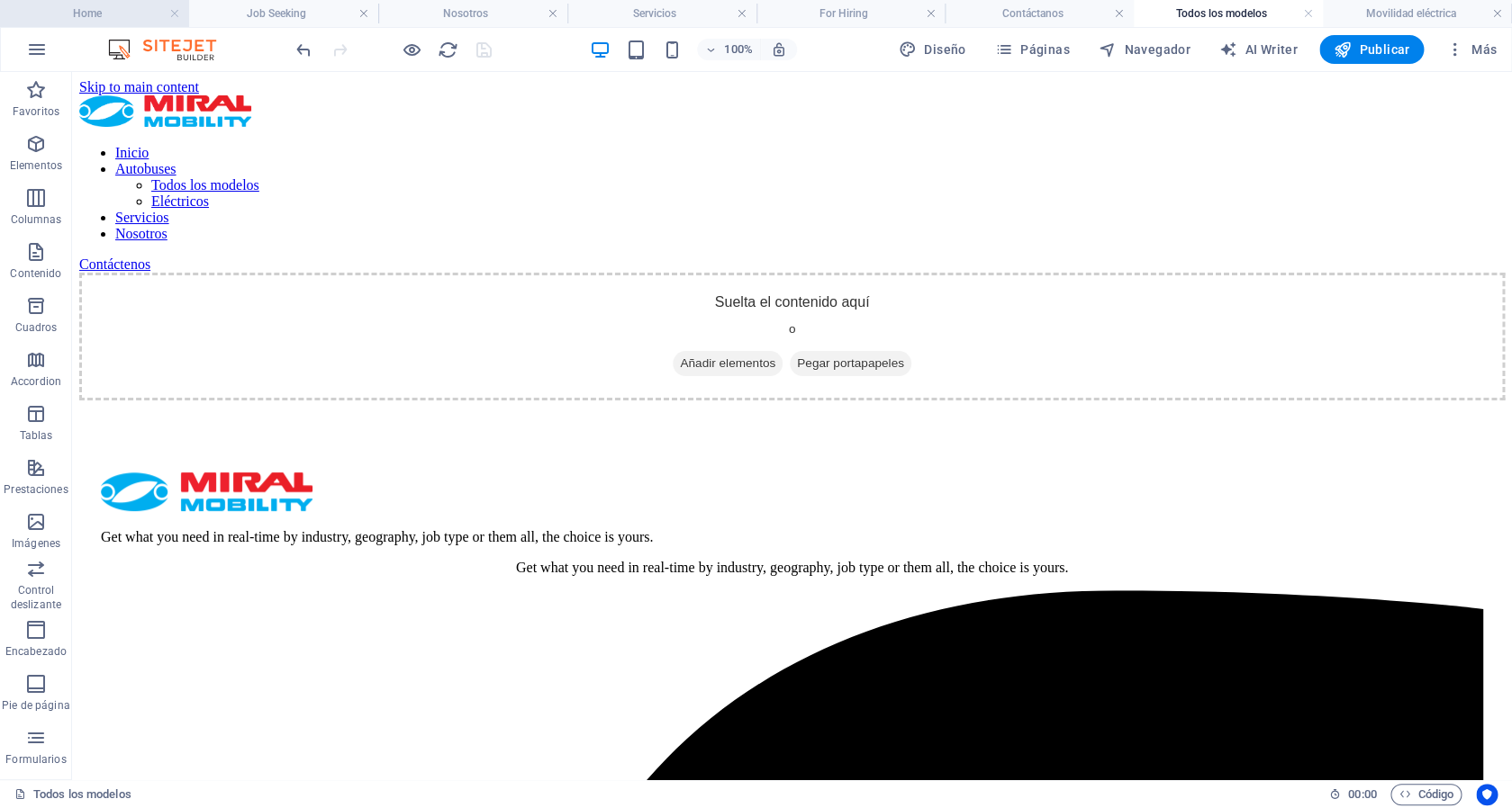
click at [117, 10] on h4 "Home" at bounding box center [94, 13] width 189 height 20
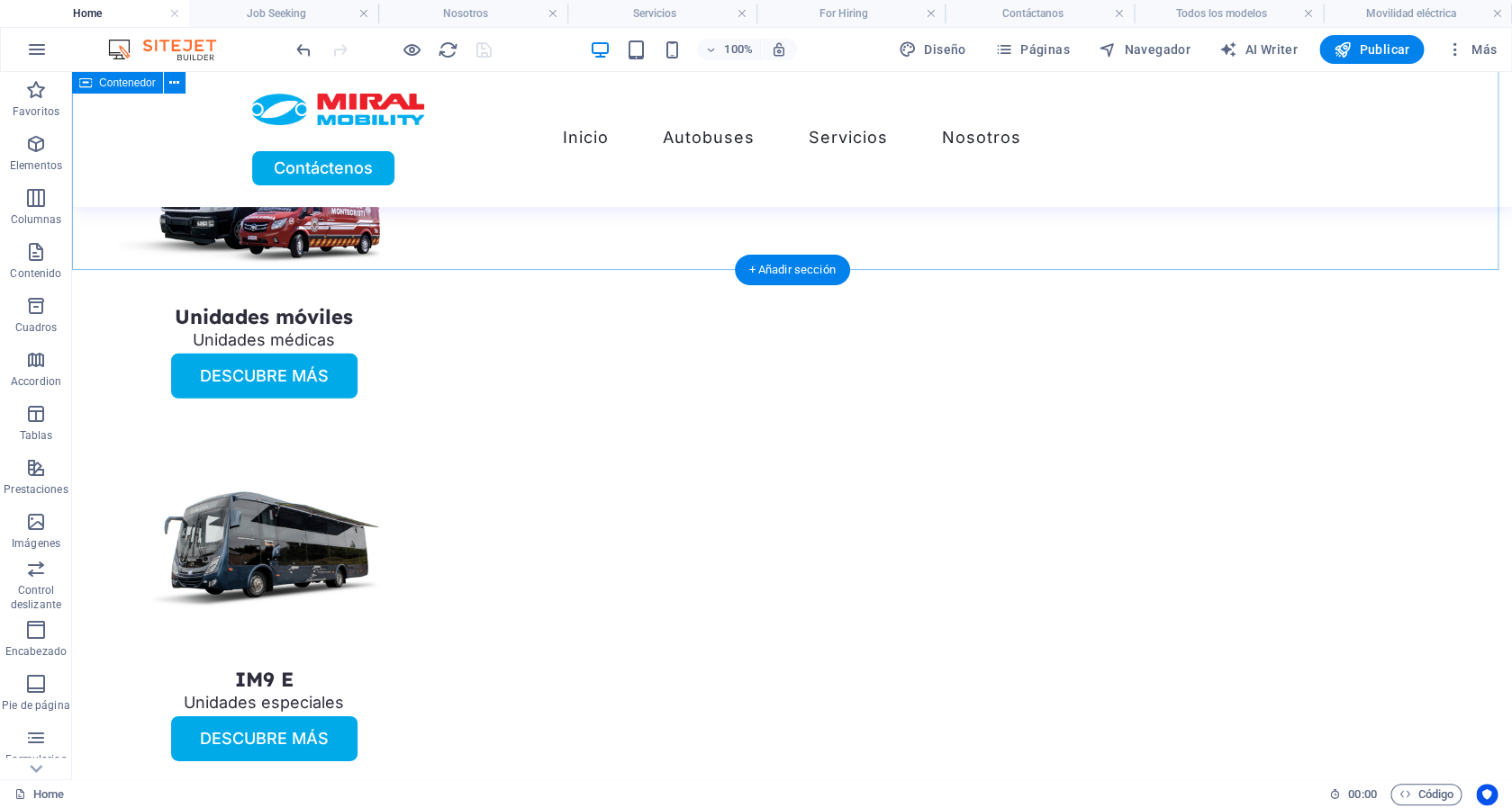
scroll to position [5128, 0]
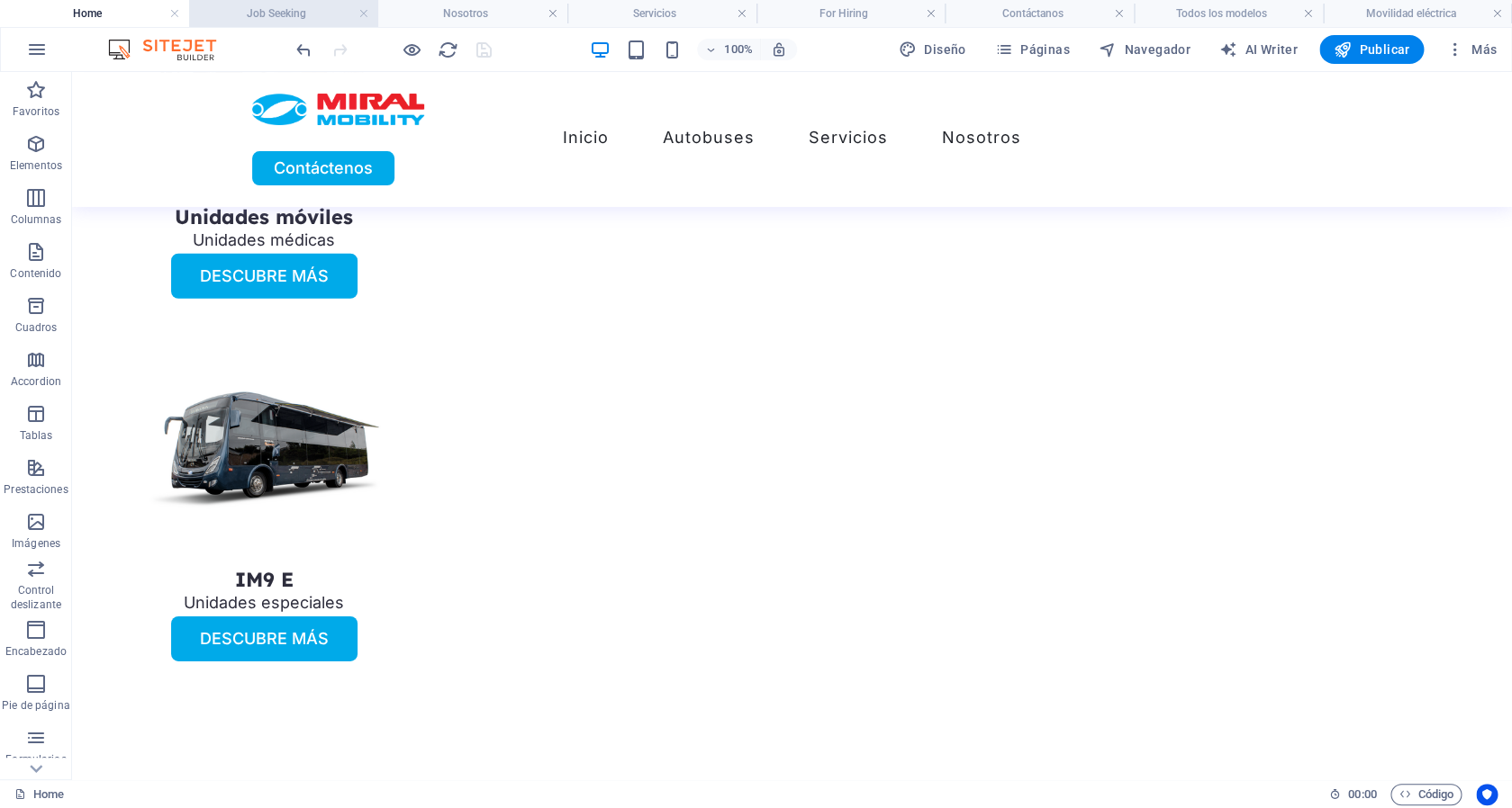
click at [291, 8] on h4 "Job Seeking" at bounding box center [283, 13] width 189 height 20
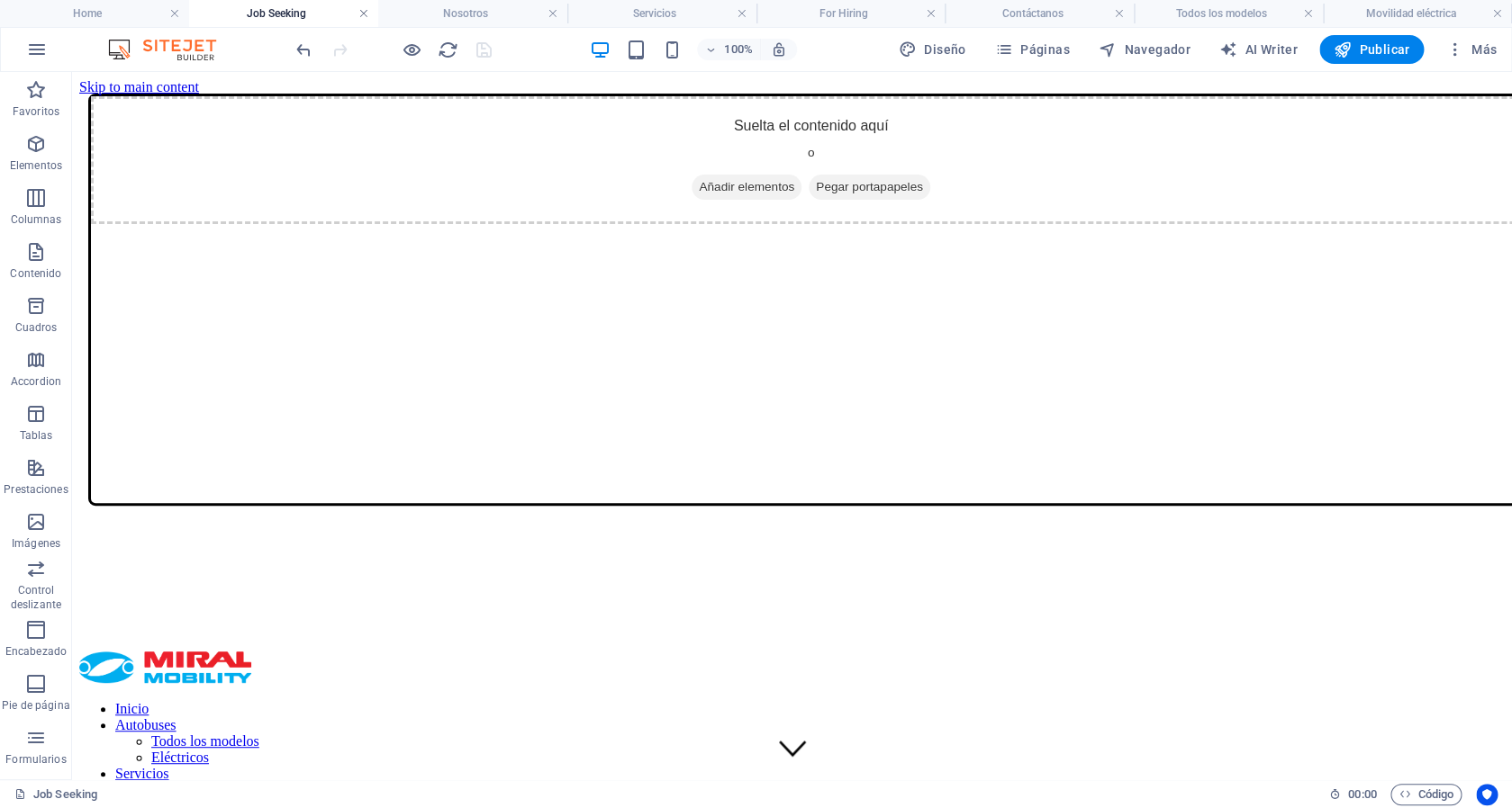
click at [363, 12] on link at bounding box center [363, 14] width 11 height 17
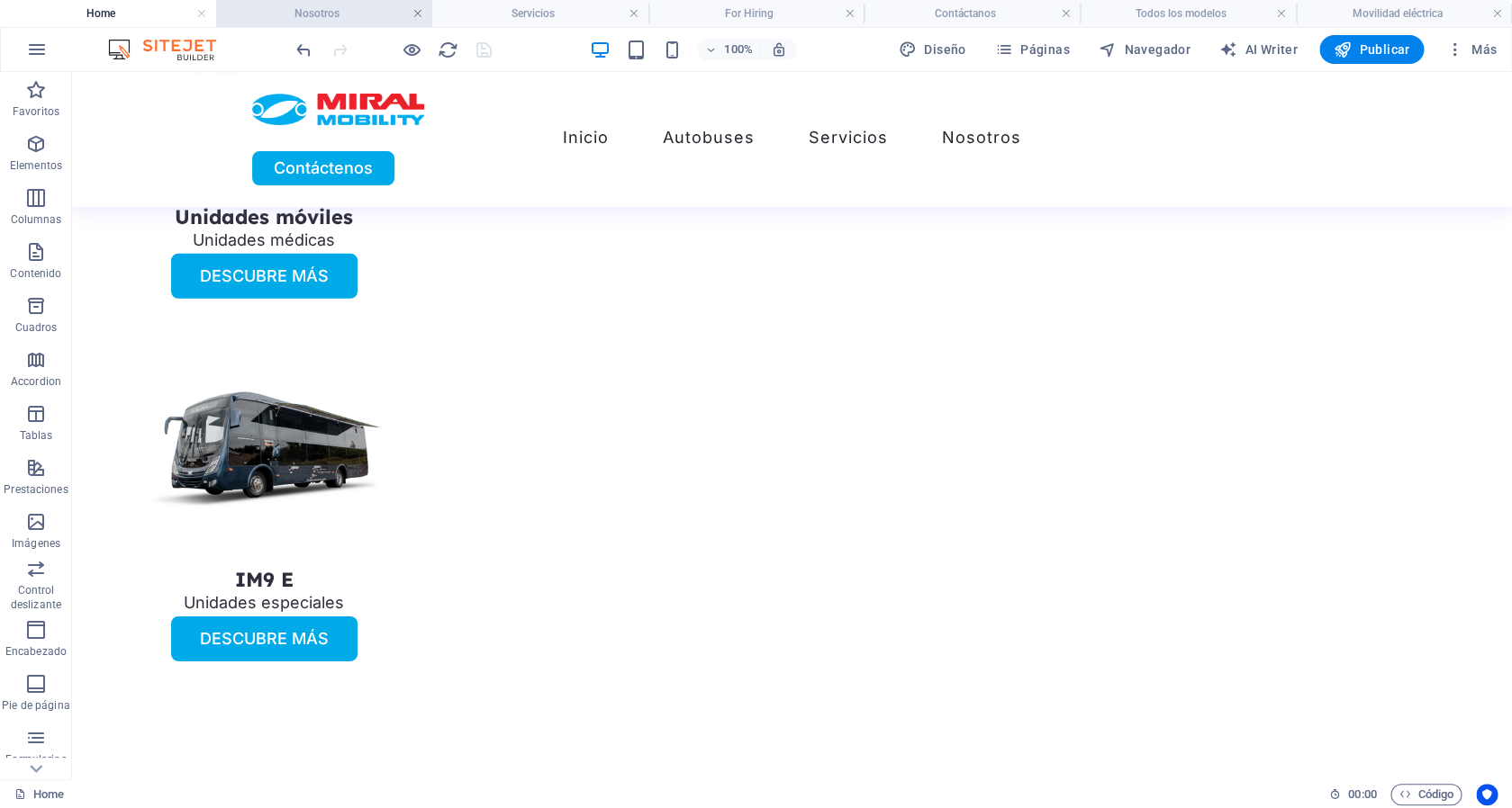
click at [415, 13] on link at bounding box center [417, 14] width 11 height 17
click at [467, 10] on link at bounding box center [464, 14] width 11 height 17
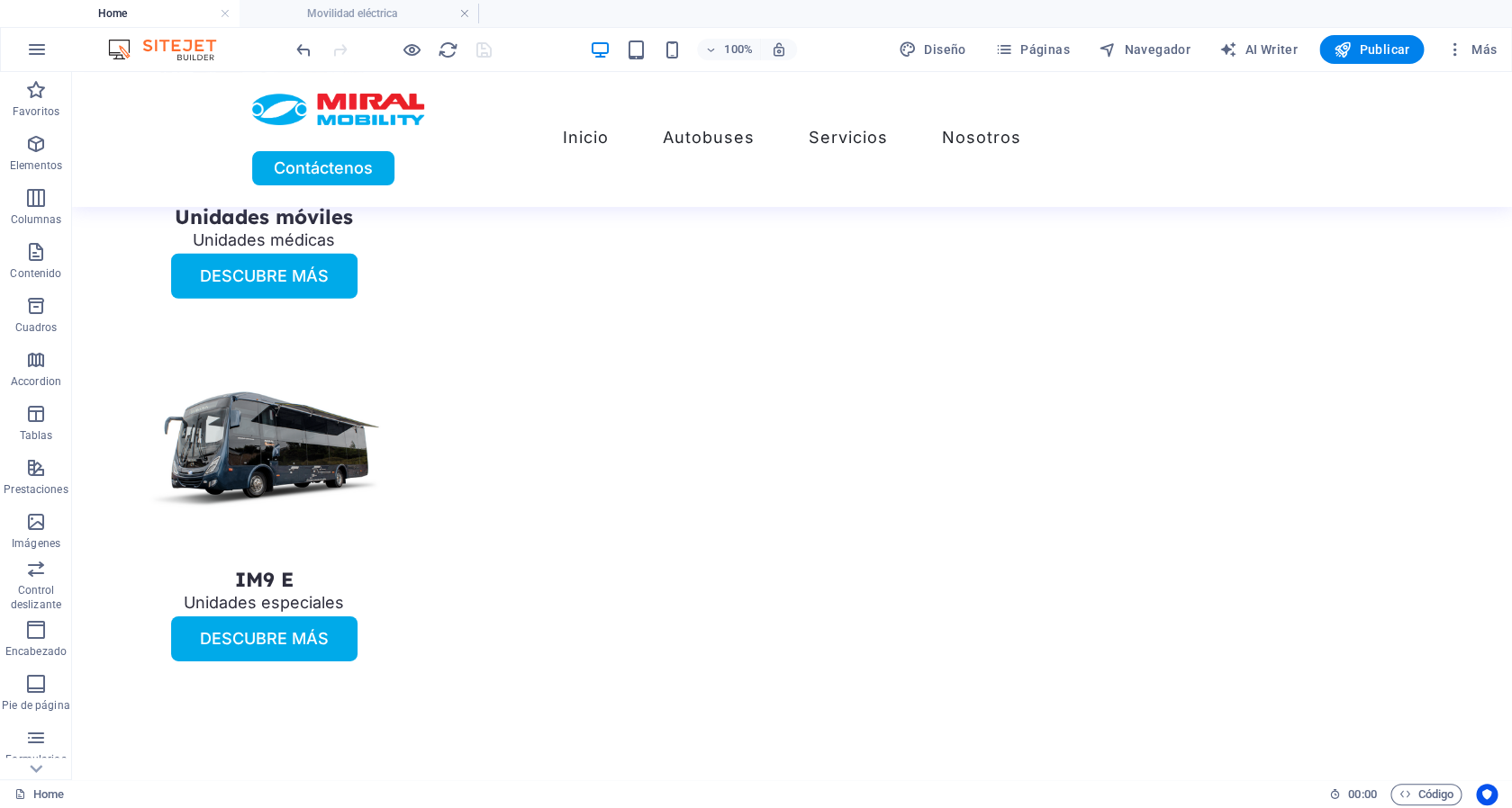
click at [467, 10] on link at bounding box center [464, 14] width 11 height 17
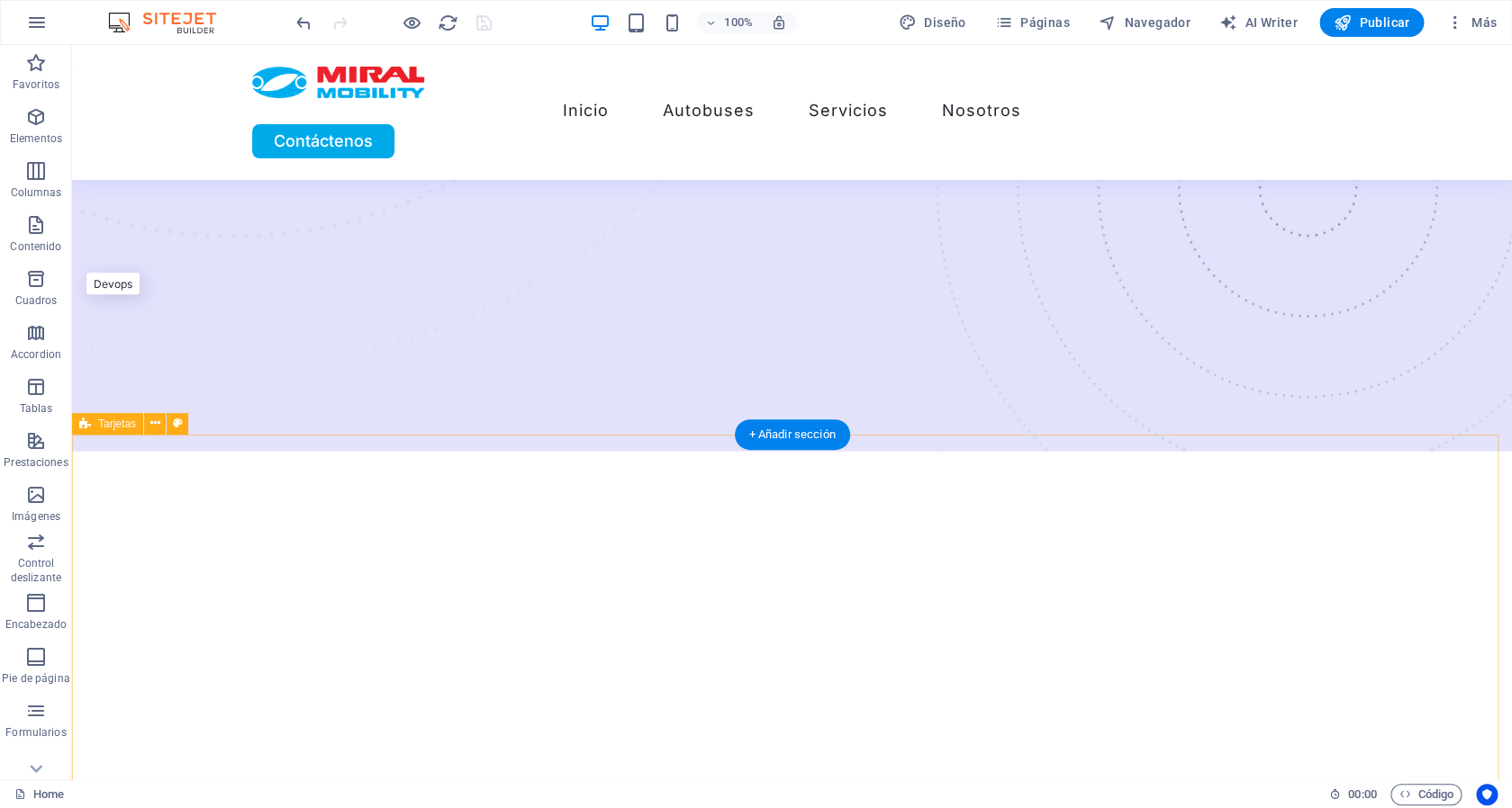
scroll to position [442, 0]
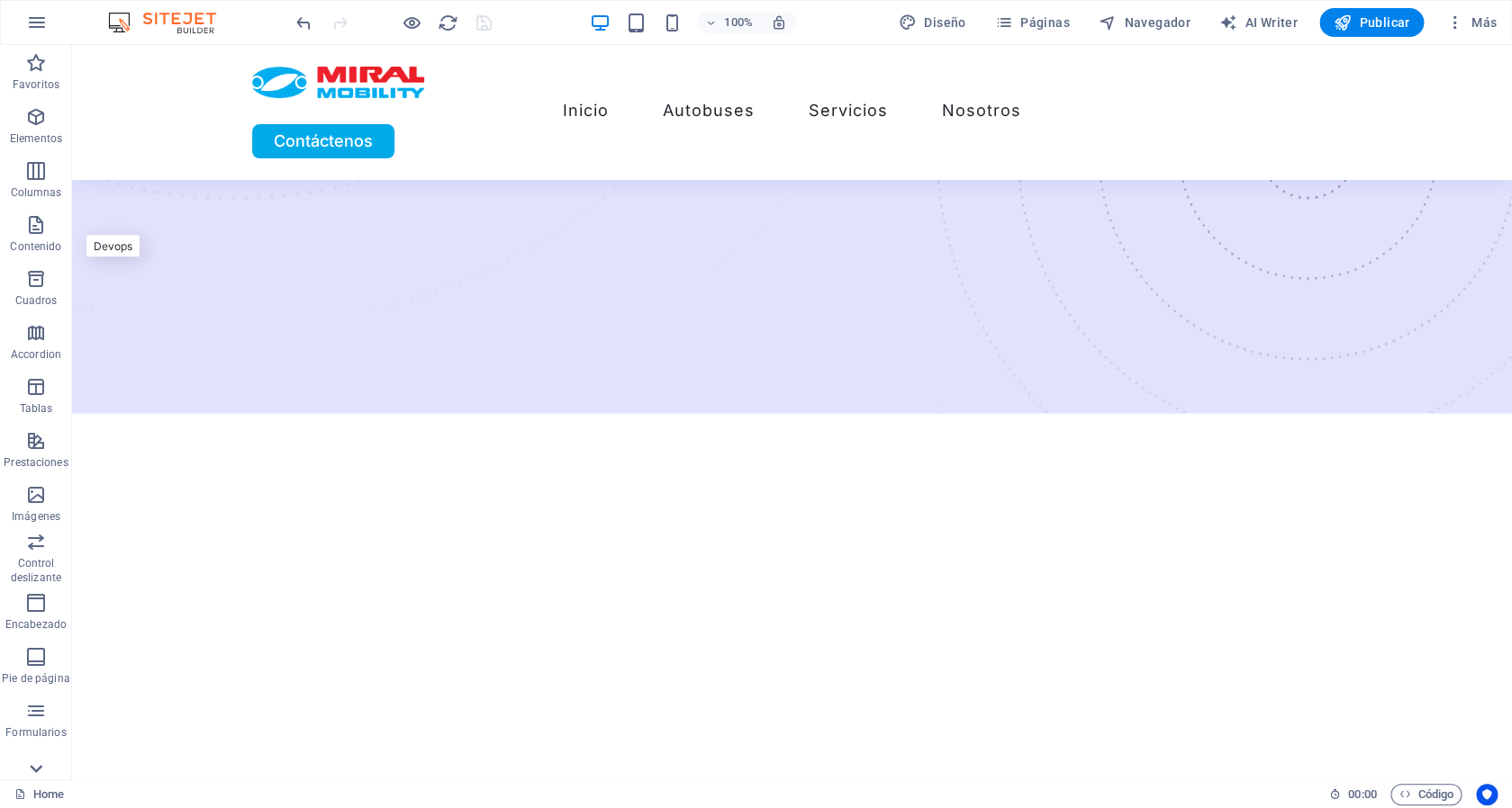
click at [35, 763] on icon at bounding box center [35, 769] width 25 height 25
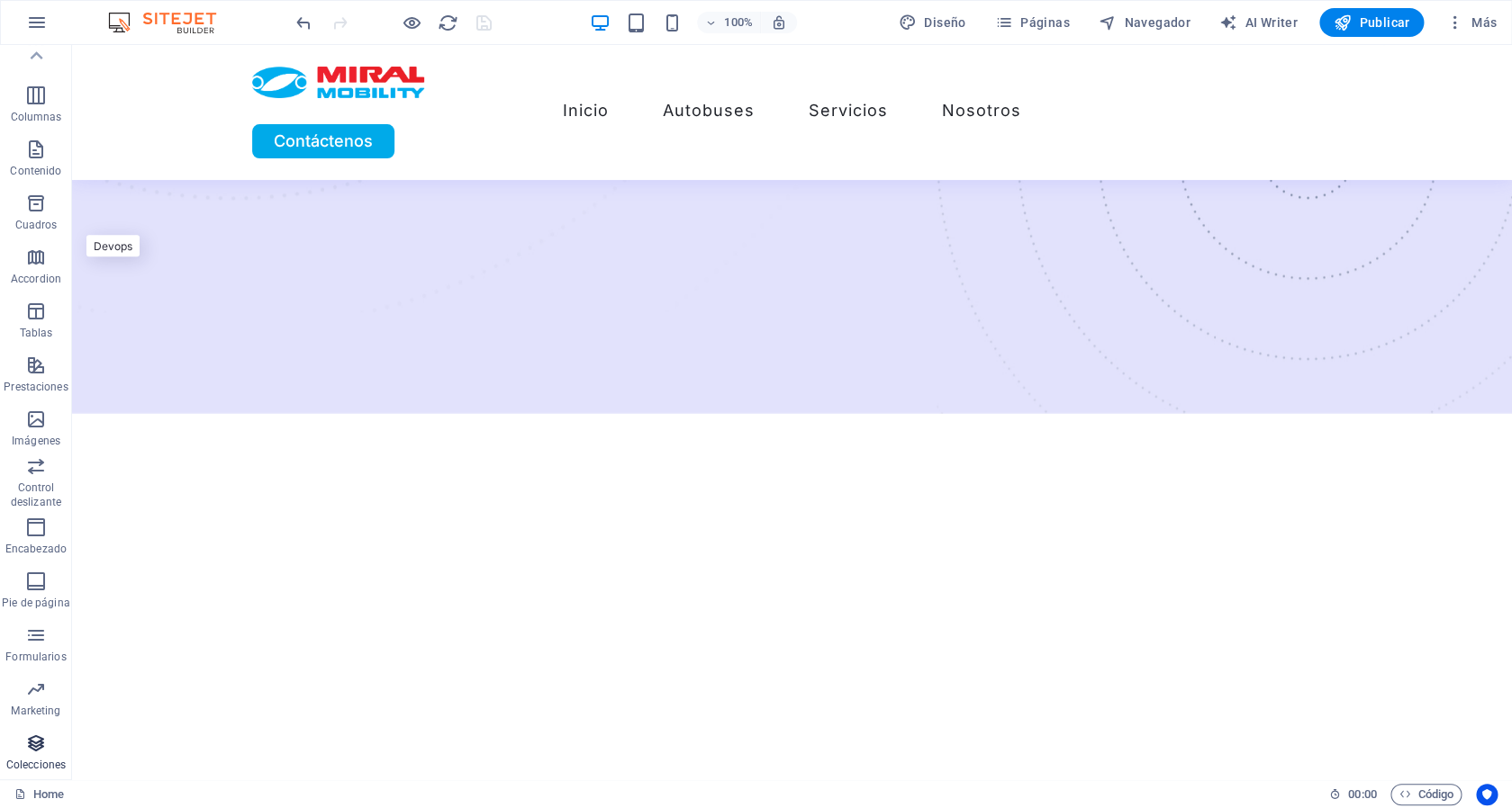
click at [35, 754] on span "Colecciones" at bounding box center [35, 754] width 72 height 43
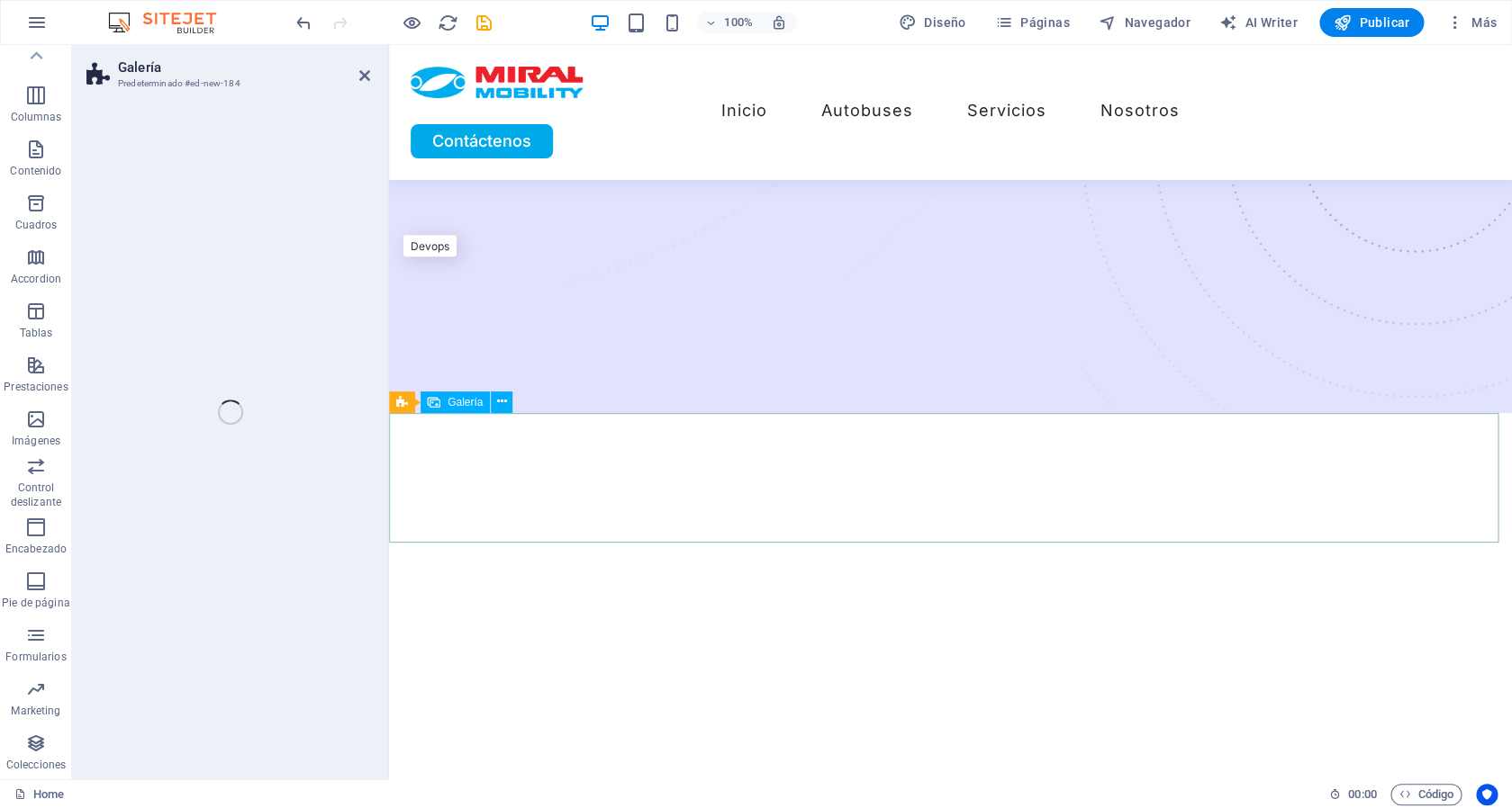
scroll to position [76, 0]
select select "rem"
select select "preset-gallery-v3-captions"
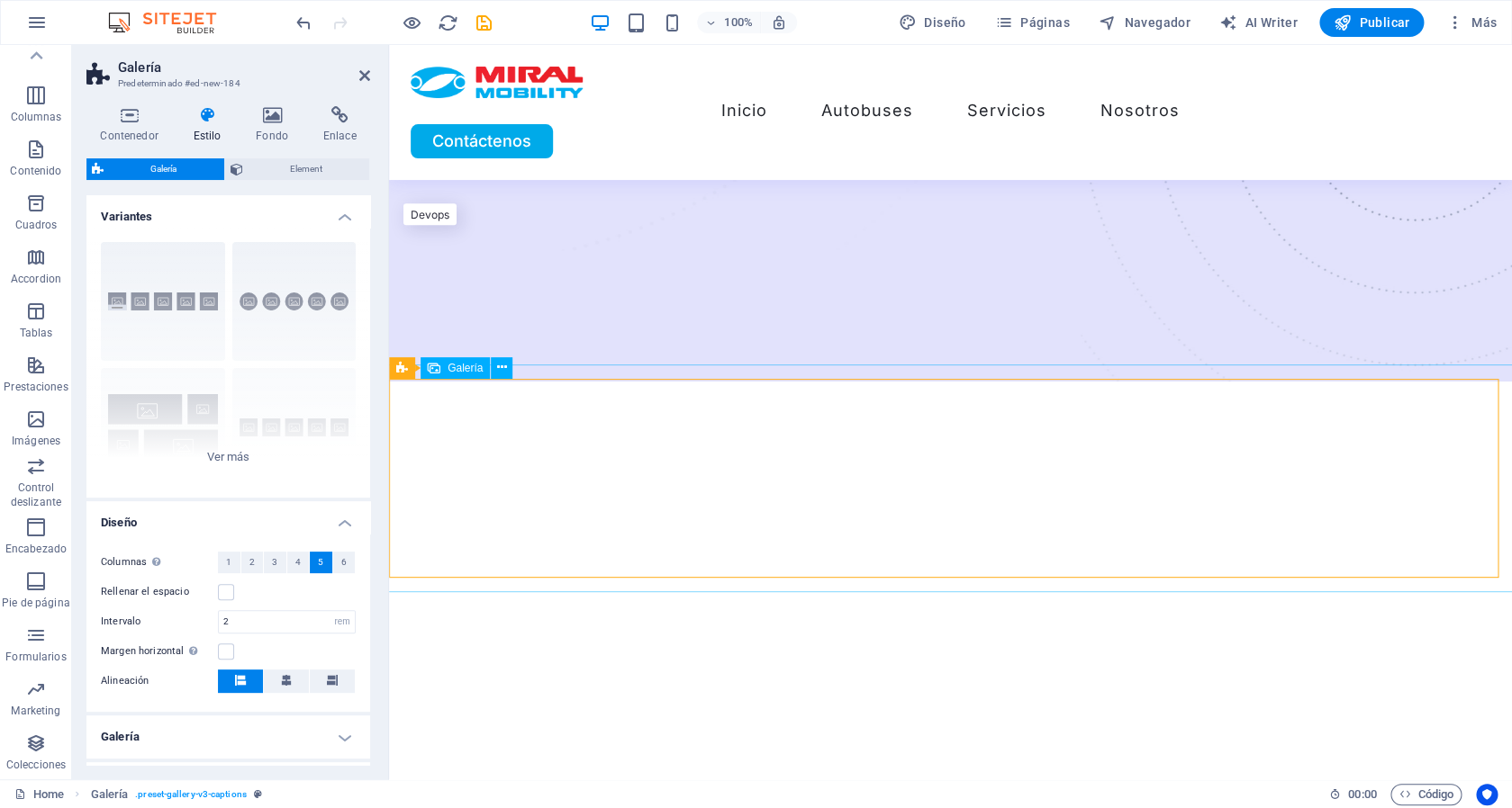
scroll to position [473, 0]
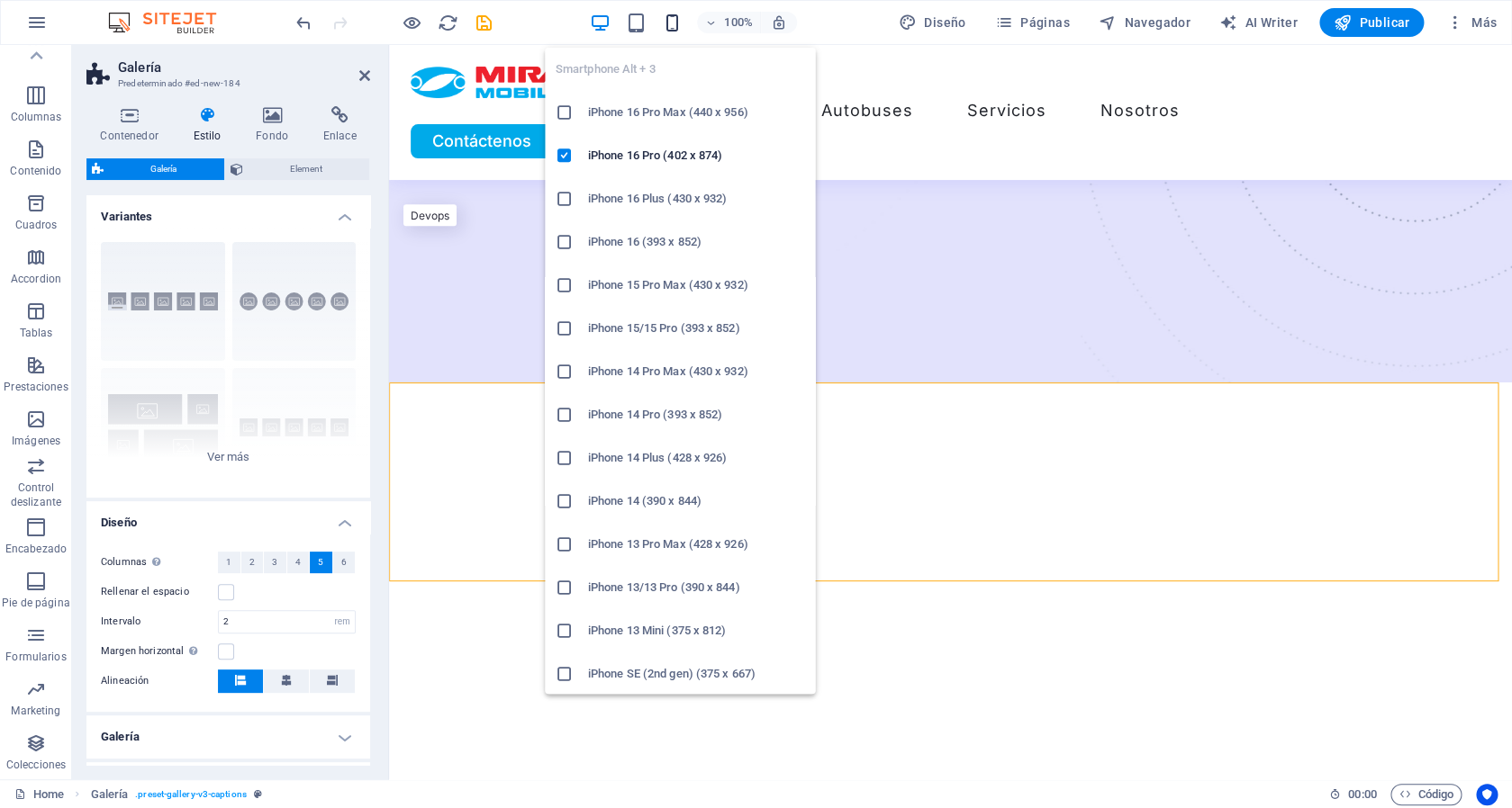
click at [679, 19] on icon "button" at bounding box center [671, 23] width 21 height 21
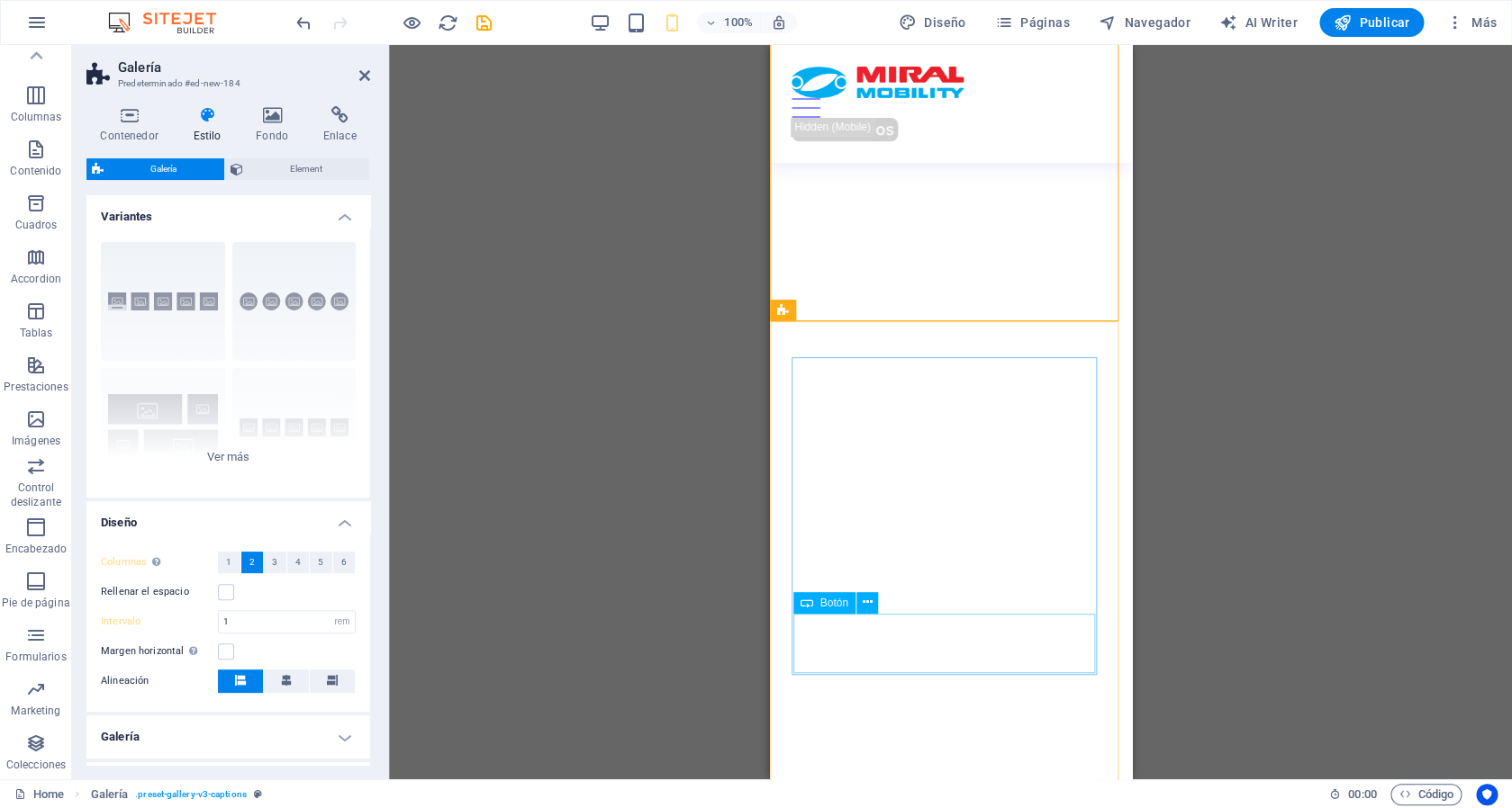
scroll to position [0, 0]
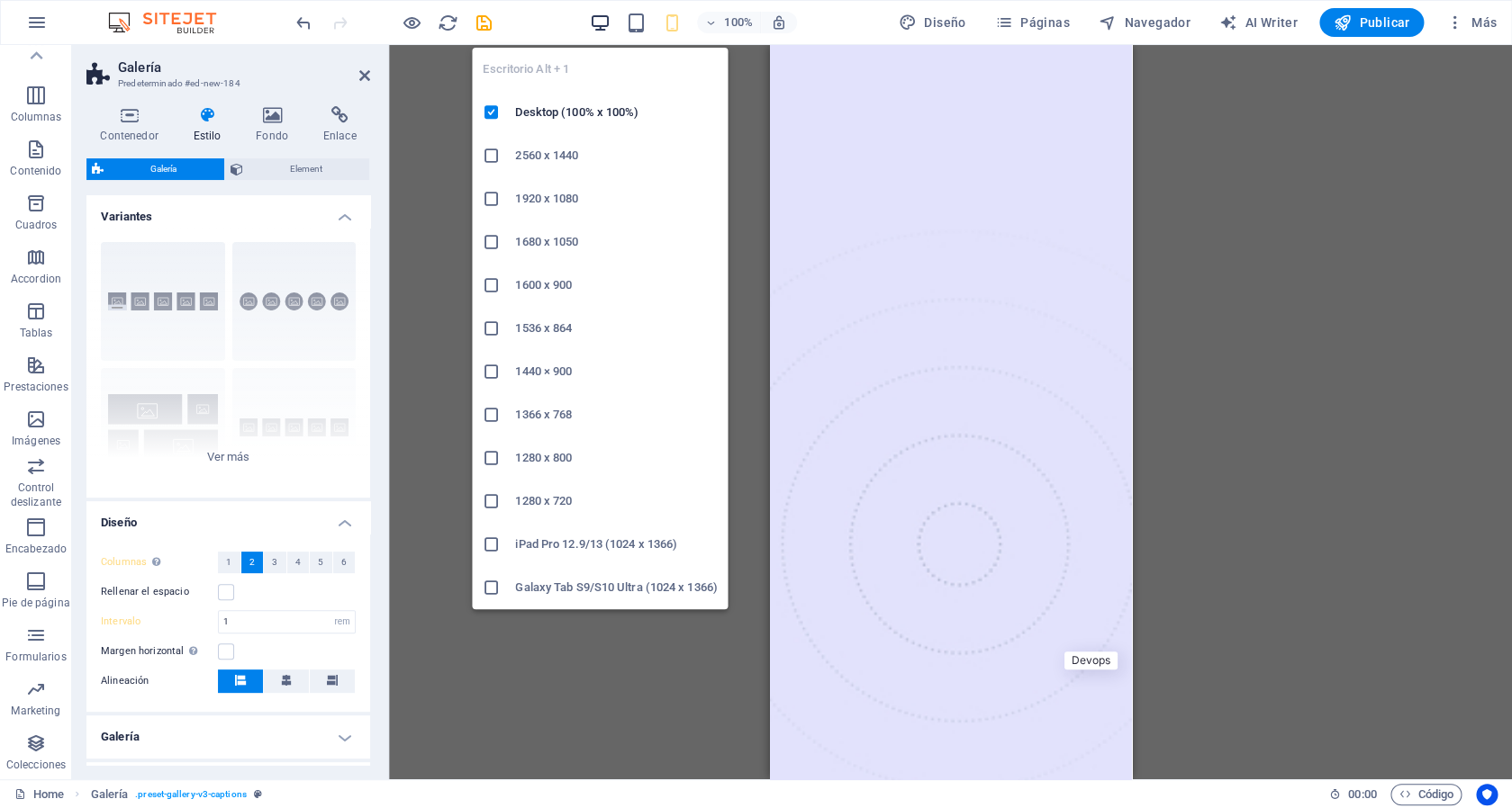
click at [597, 20] on icon "button" at bounding box center [599, 23] width 21 height 21
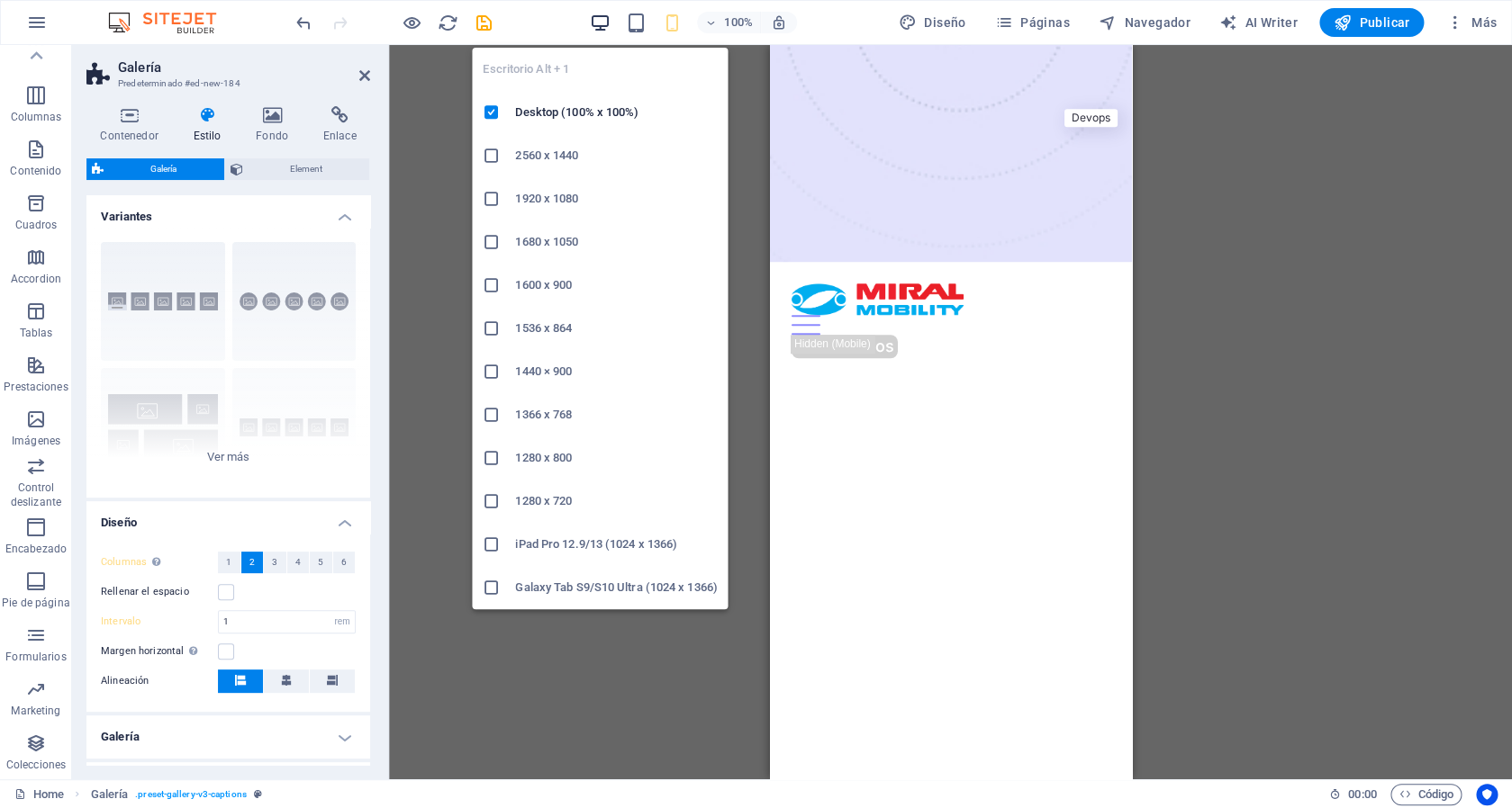
type input "2"
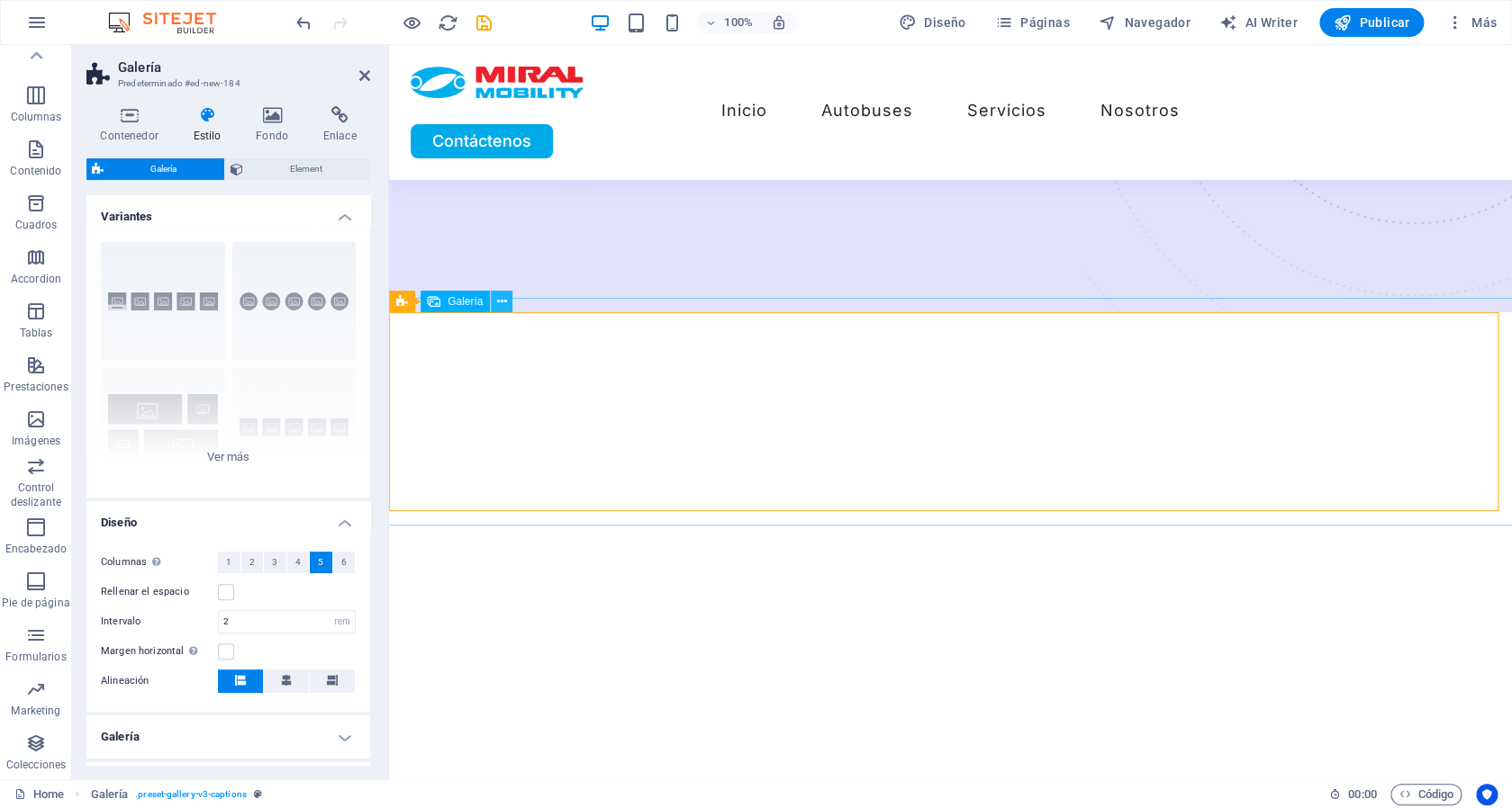
click at [499, 307] on icon at bounding box center [501, 302] width 10 height 19
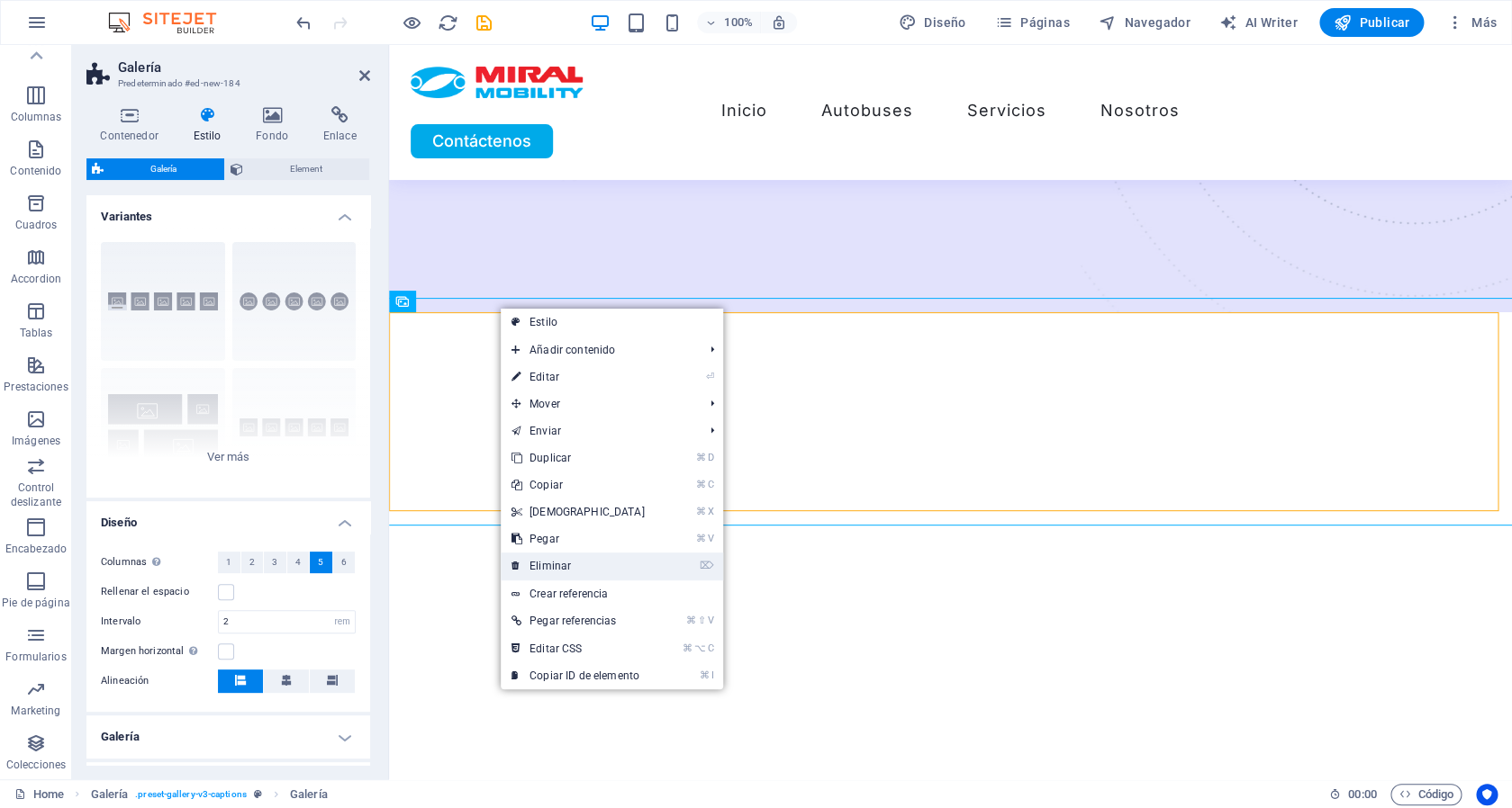
click at [559, 576] on link "⌦ Eliminar" at bounding box center [578, 566] width 155 height 27
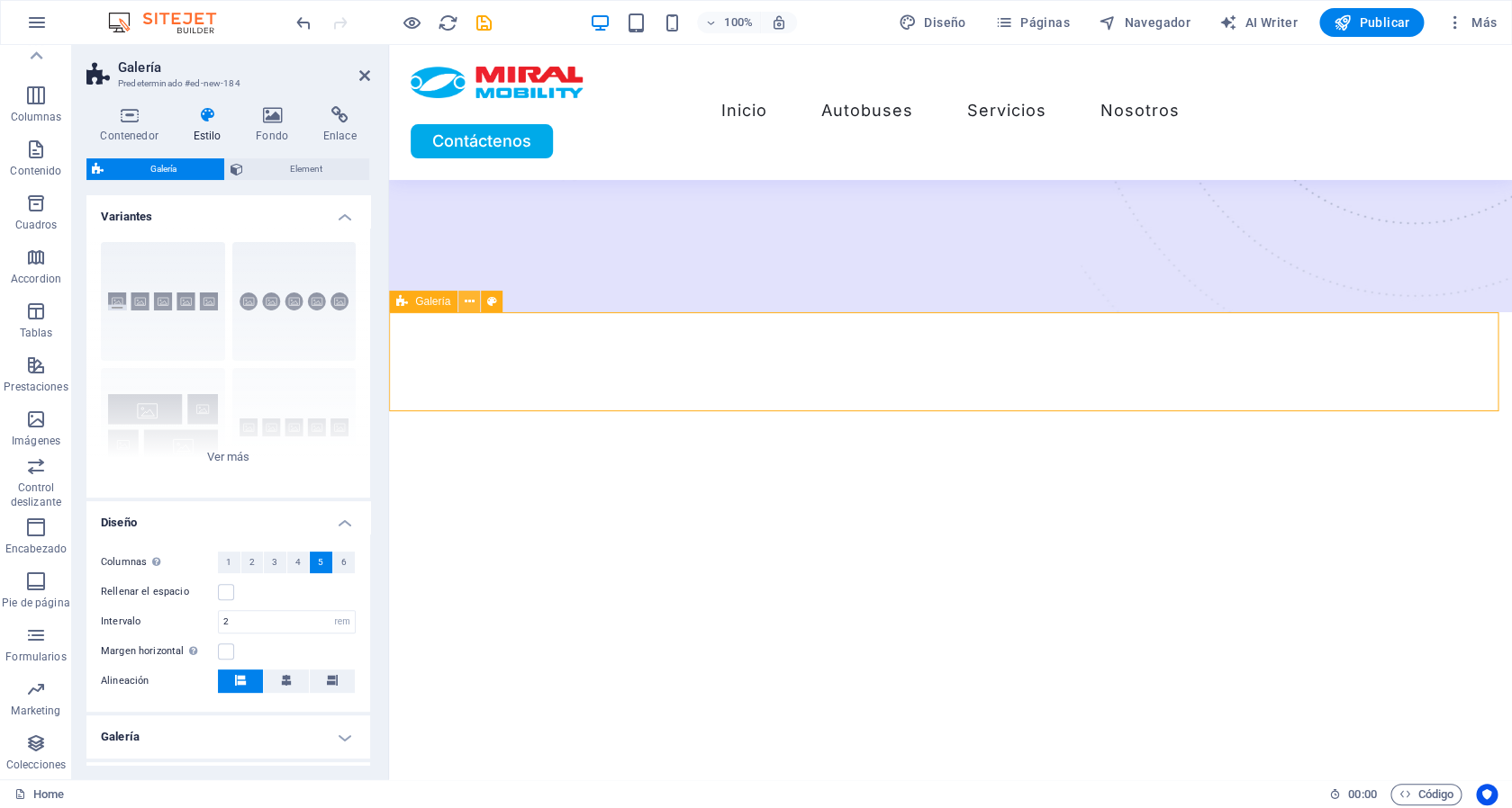
click at [472, 299] on icon at bounding box center [470, 302] width 10 height 19
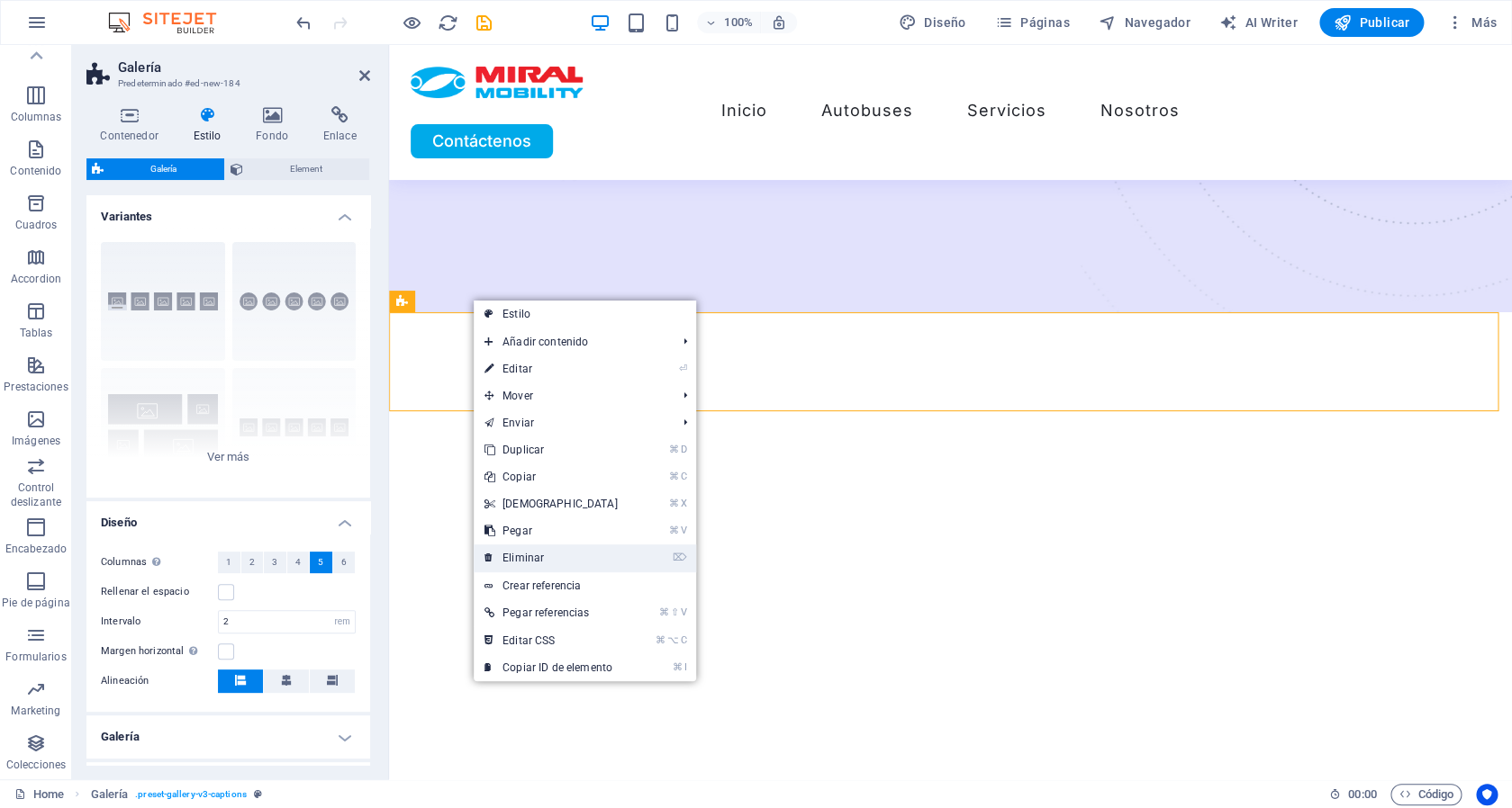
click at [570, 569] on link "⌦ Eliminar" at bounding box center [551, 558] width 155 height 27
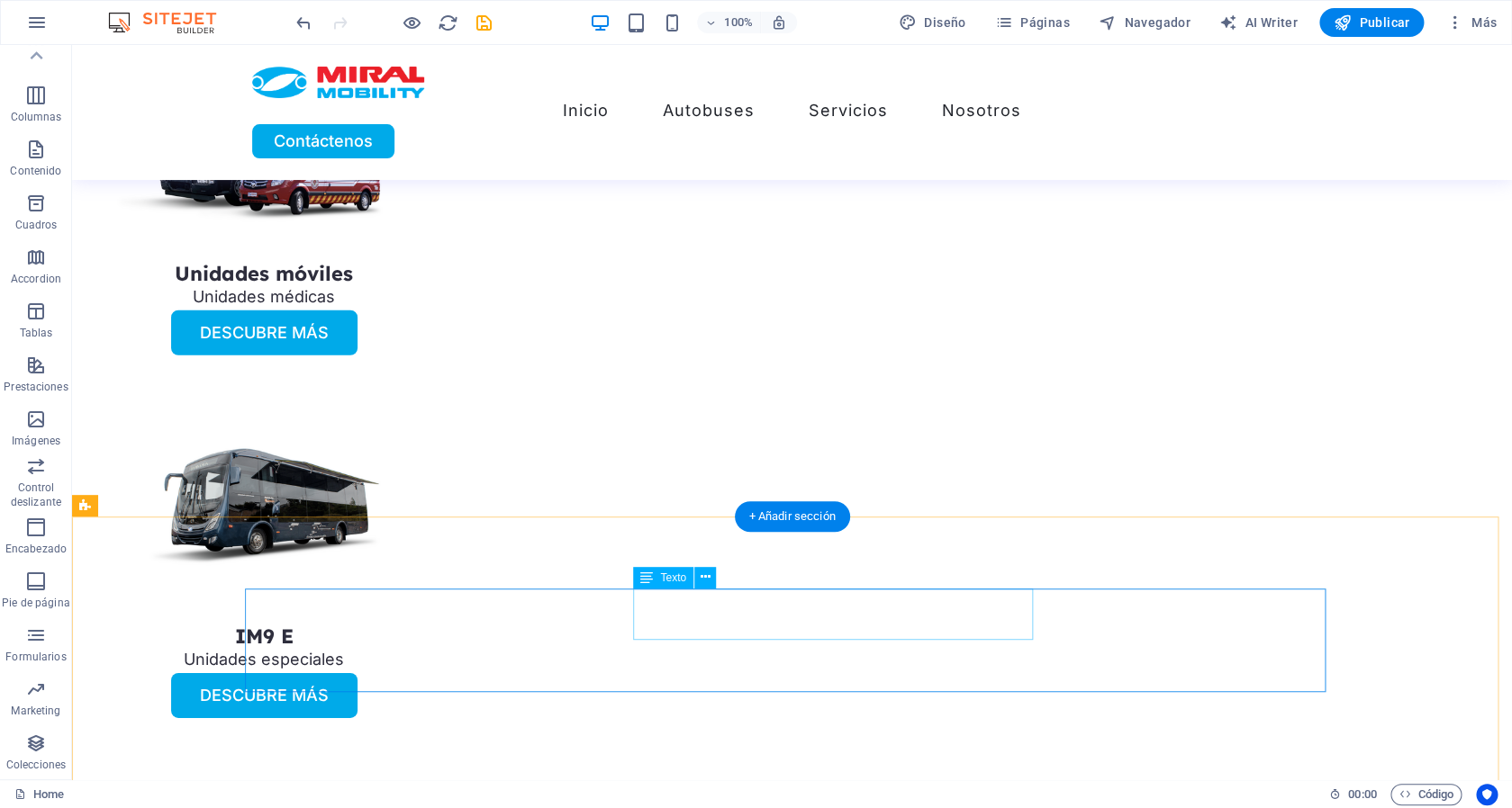
scroll to position [5101, 0]
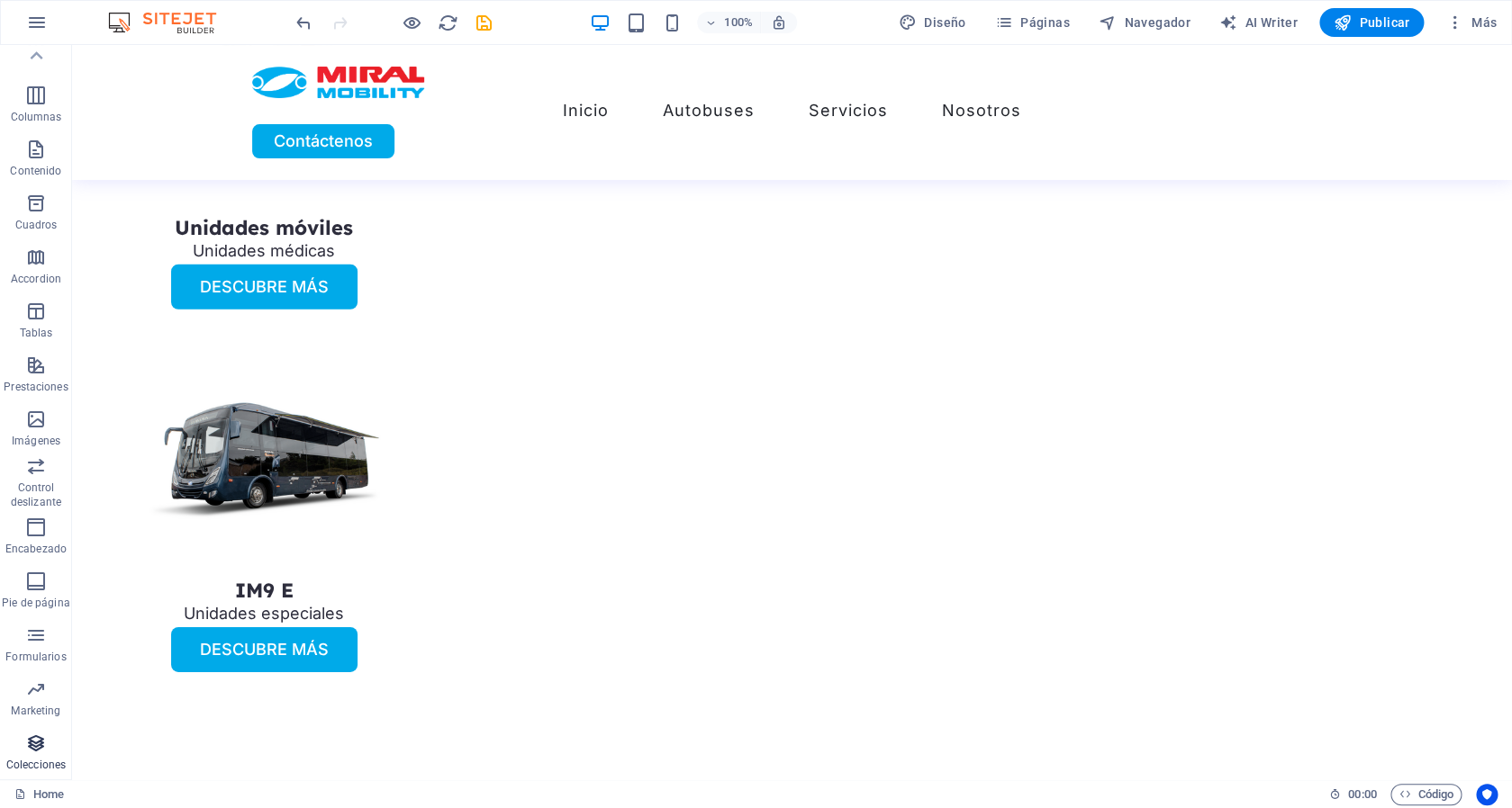
click at [46, 751] on icon "button" at bounding box center [35, 744] width 22 height 22
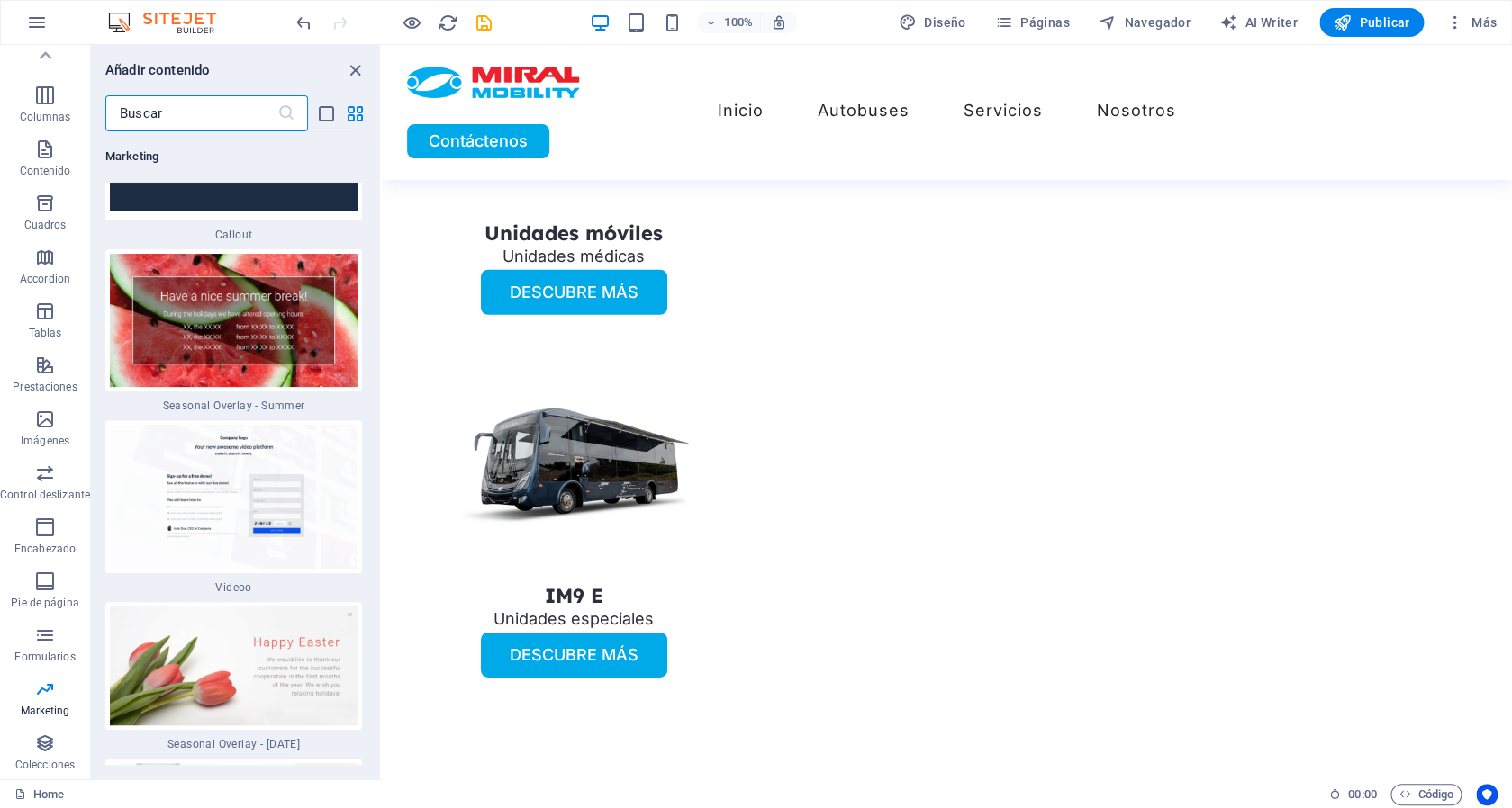
scroll to position [30277, 0]
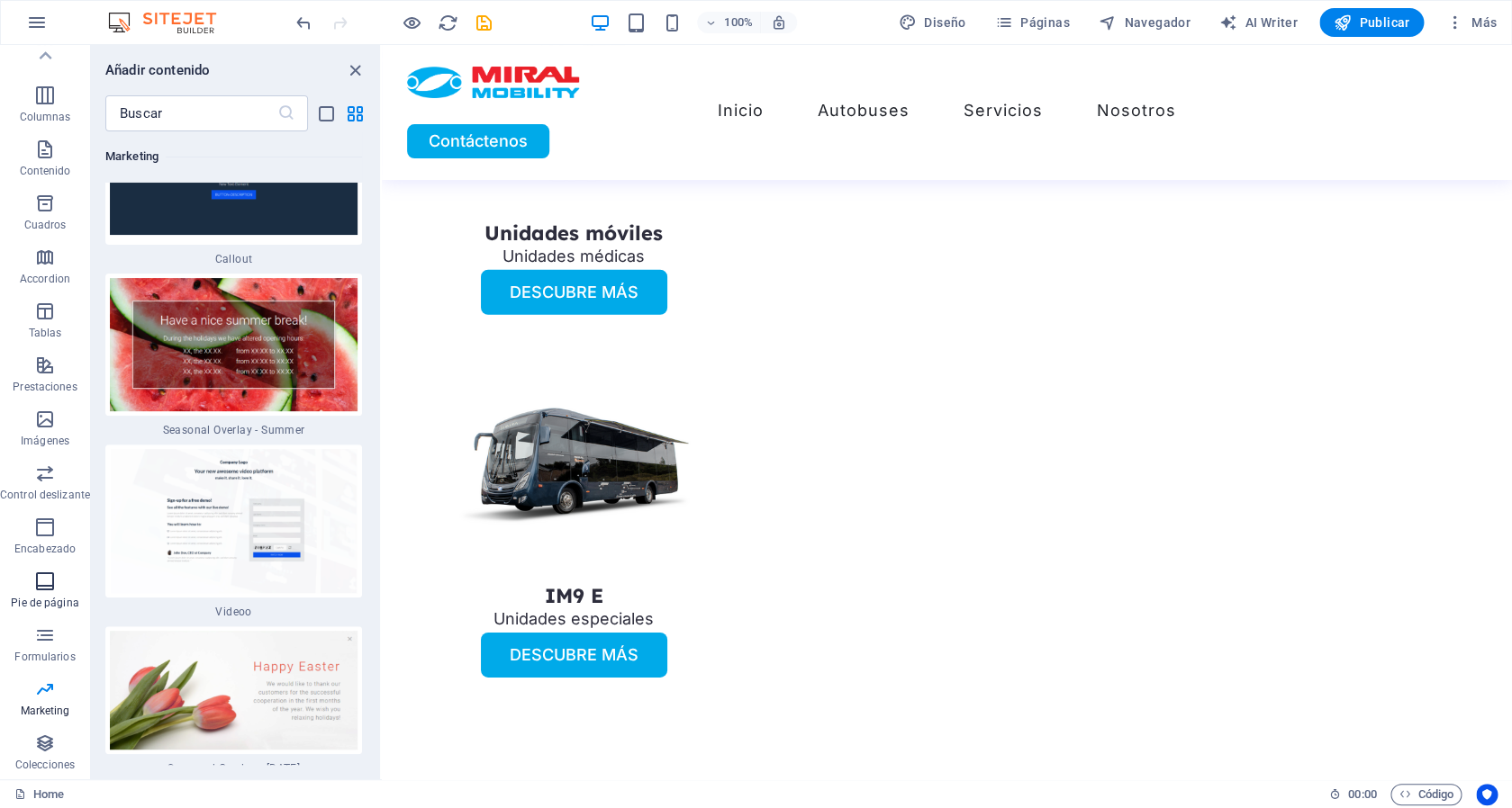
click at [39, 568] on button "Pie de página" at bounding box center [45, 590] width 90 height 54
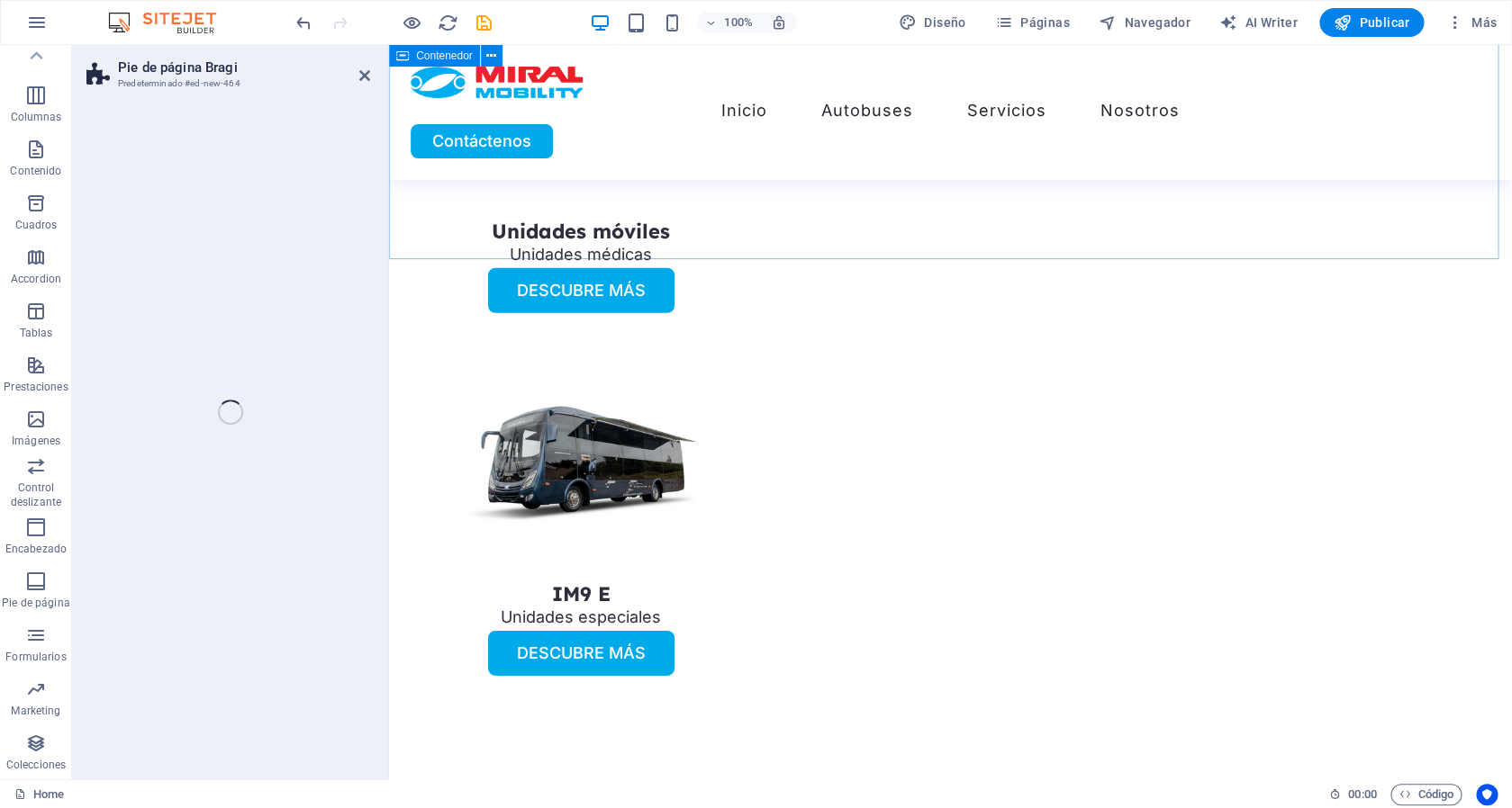
scroll to position [76, 0]
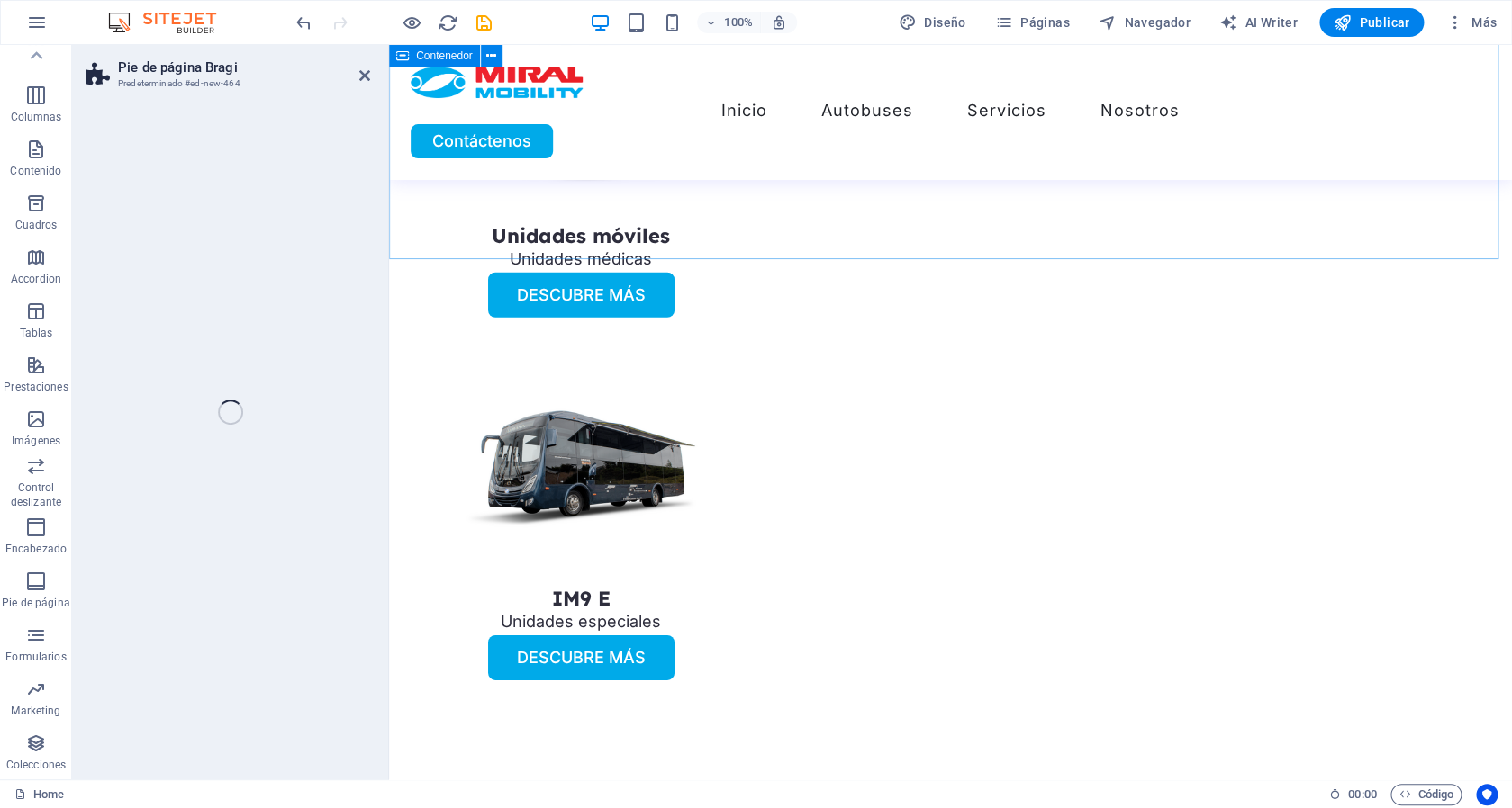
select select "%"
select select "rem"
select select "px"
select select "rem"
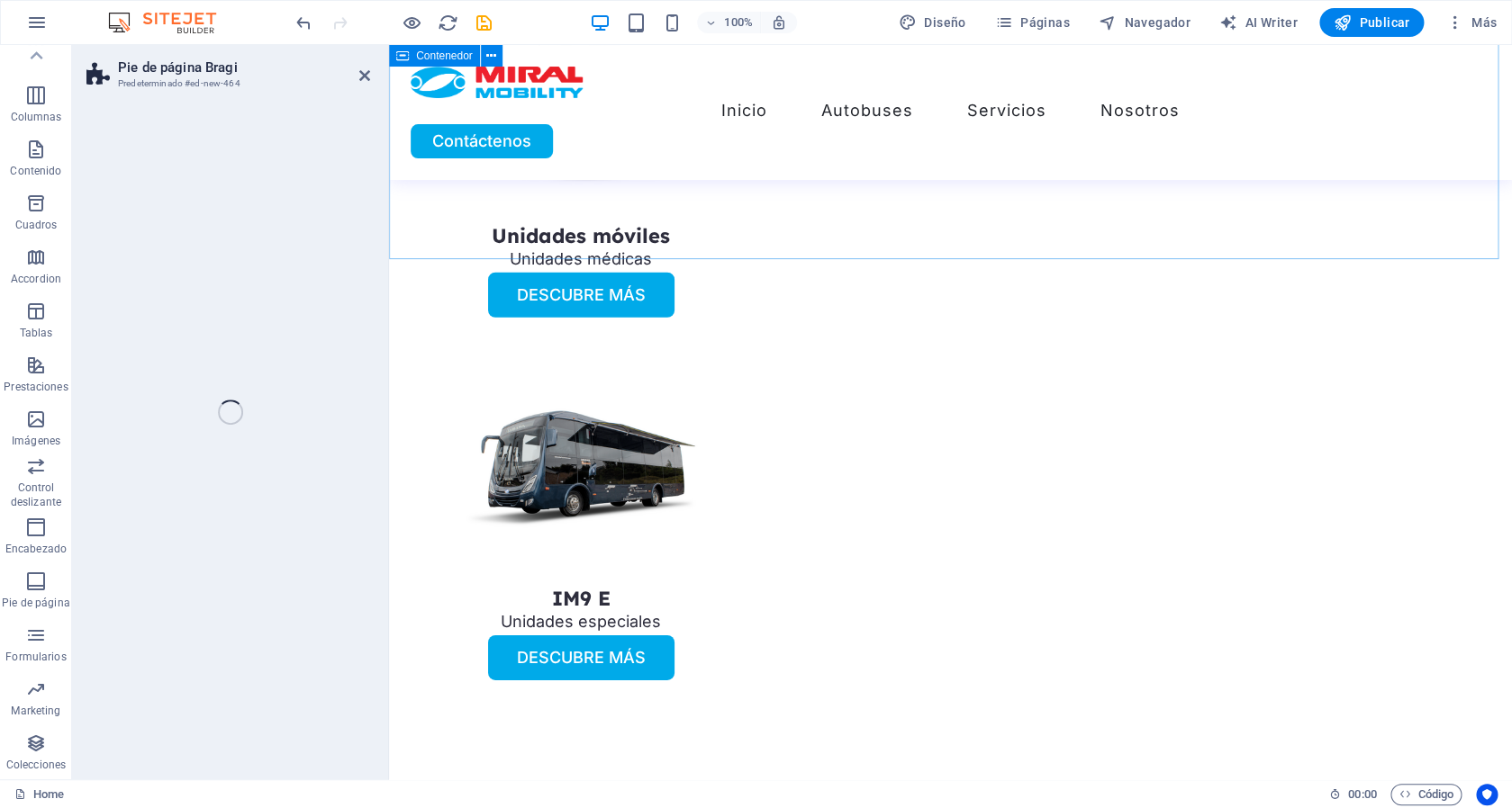
select select "rem"
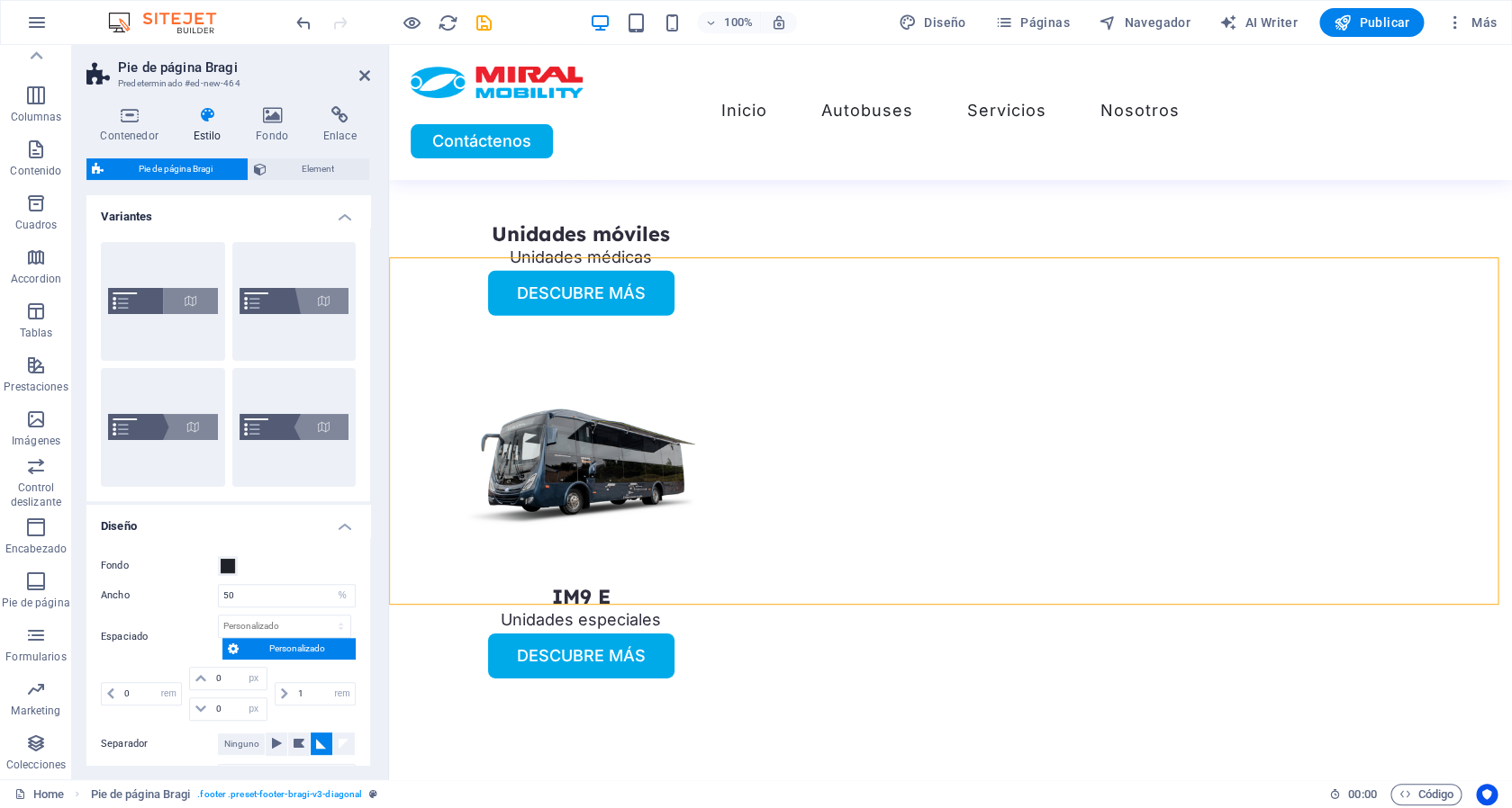
scroll to position [5093, 0]
click at [988, 248] on span "Contenedor" at bounding box center [978, 245] width 57 height 11
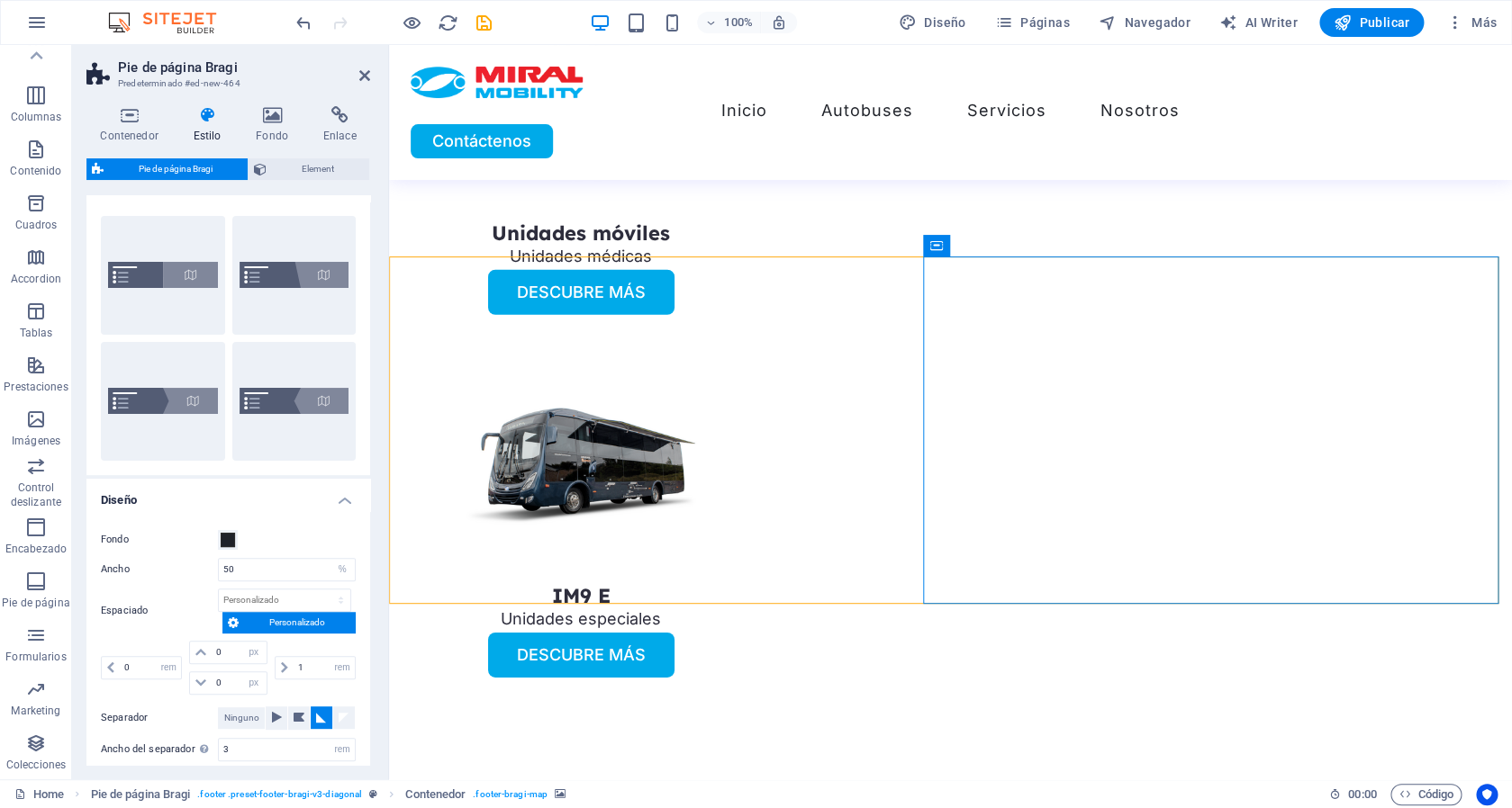
scroll to position [27, 0]
click at [291, 295] on button "Diagonal" at bounding box center [294, 274] width 125 height 119
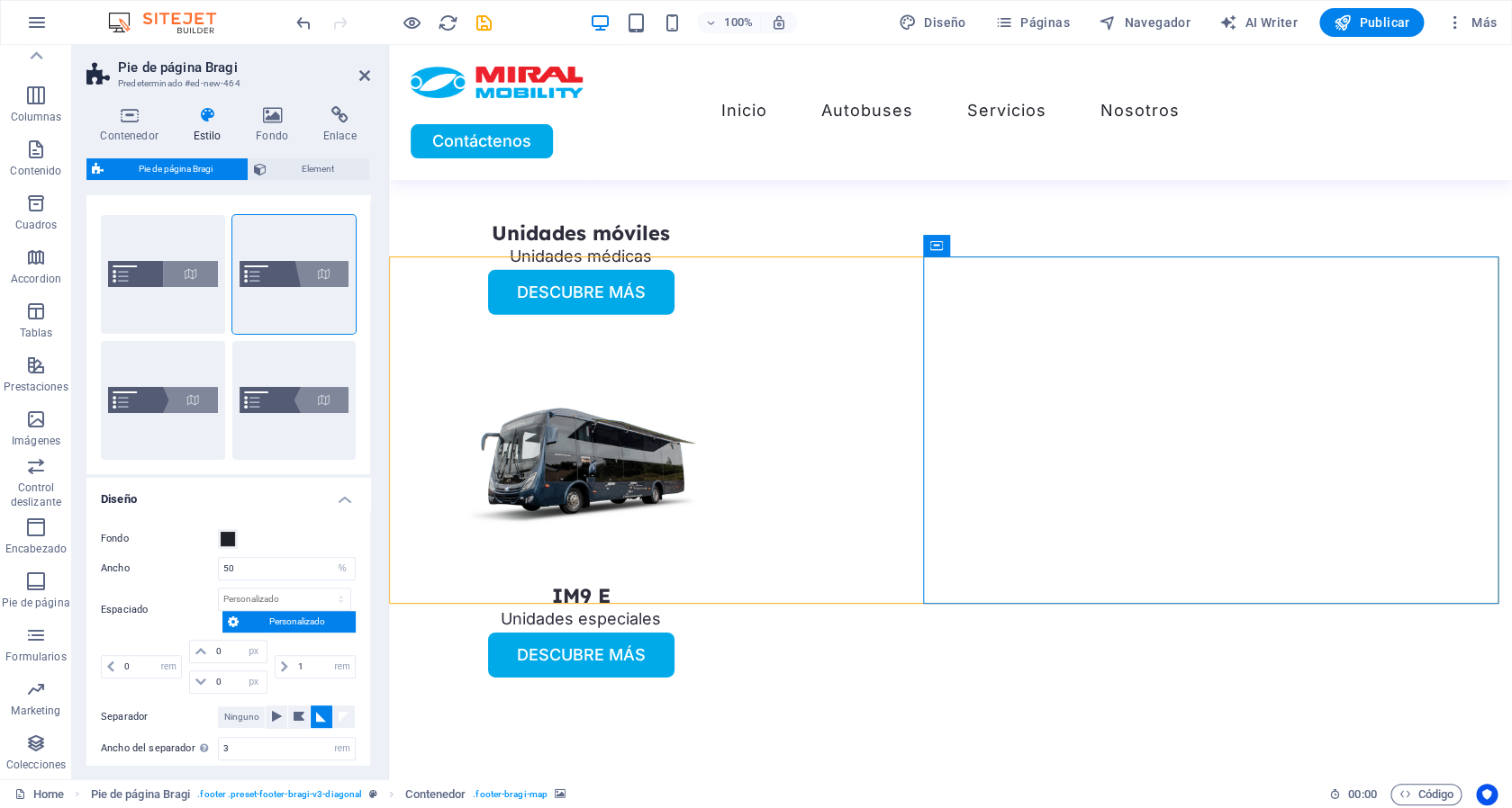
select select "px"
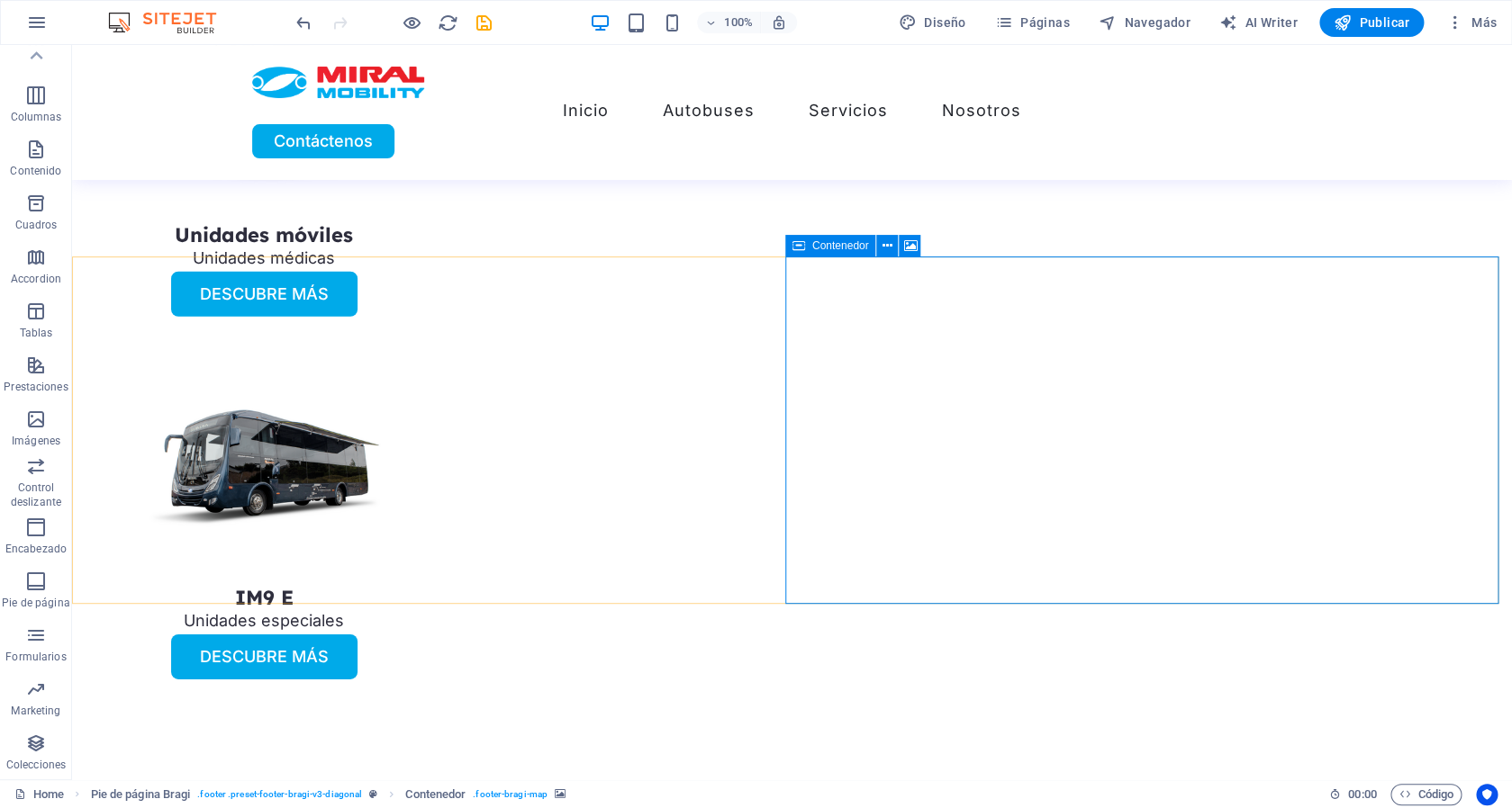
select select "px"
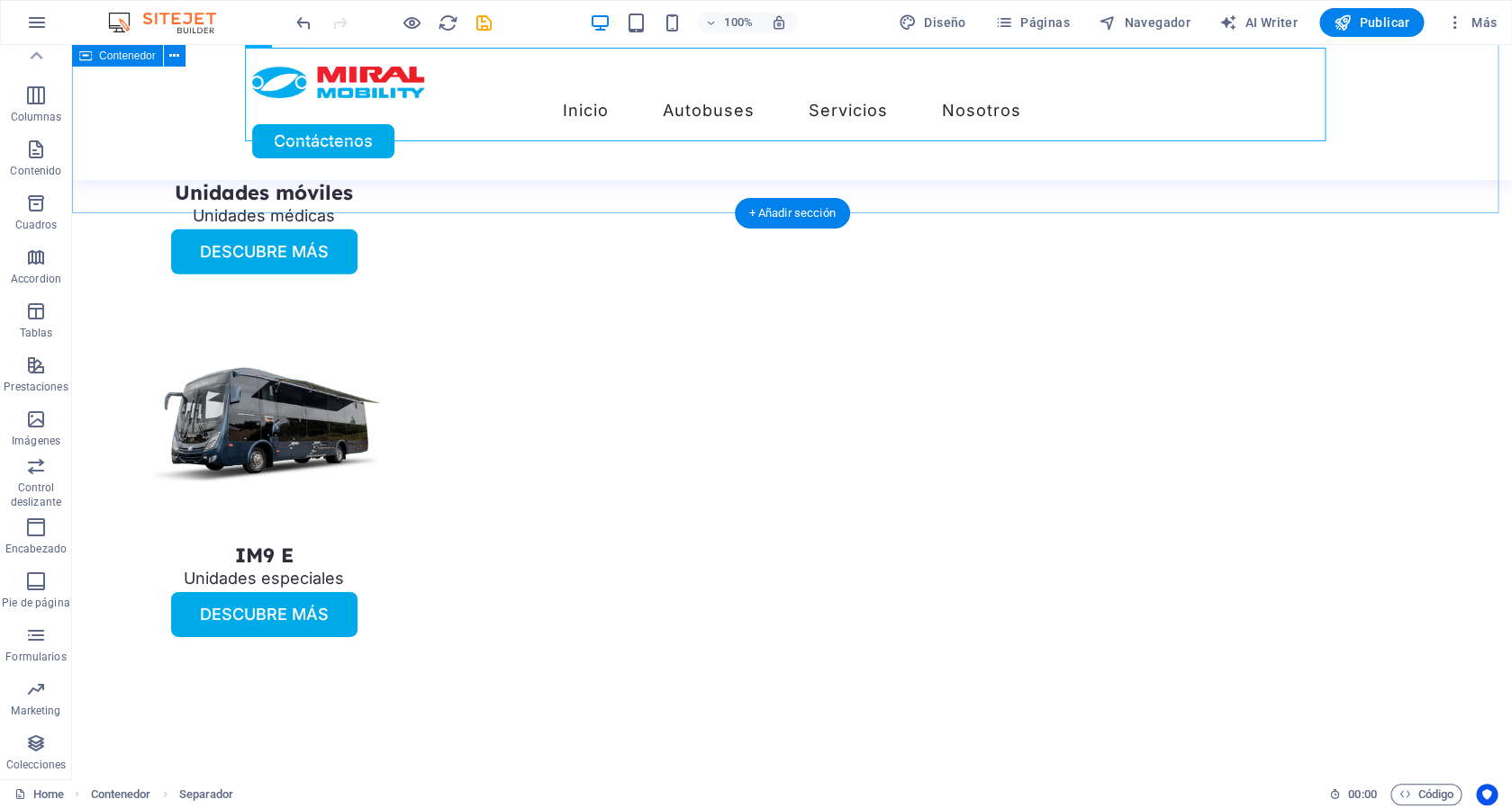
scroll to position [5127, 0]
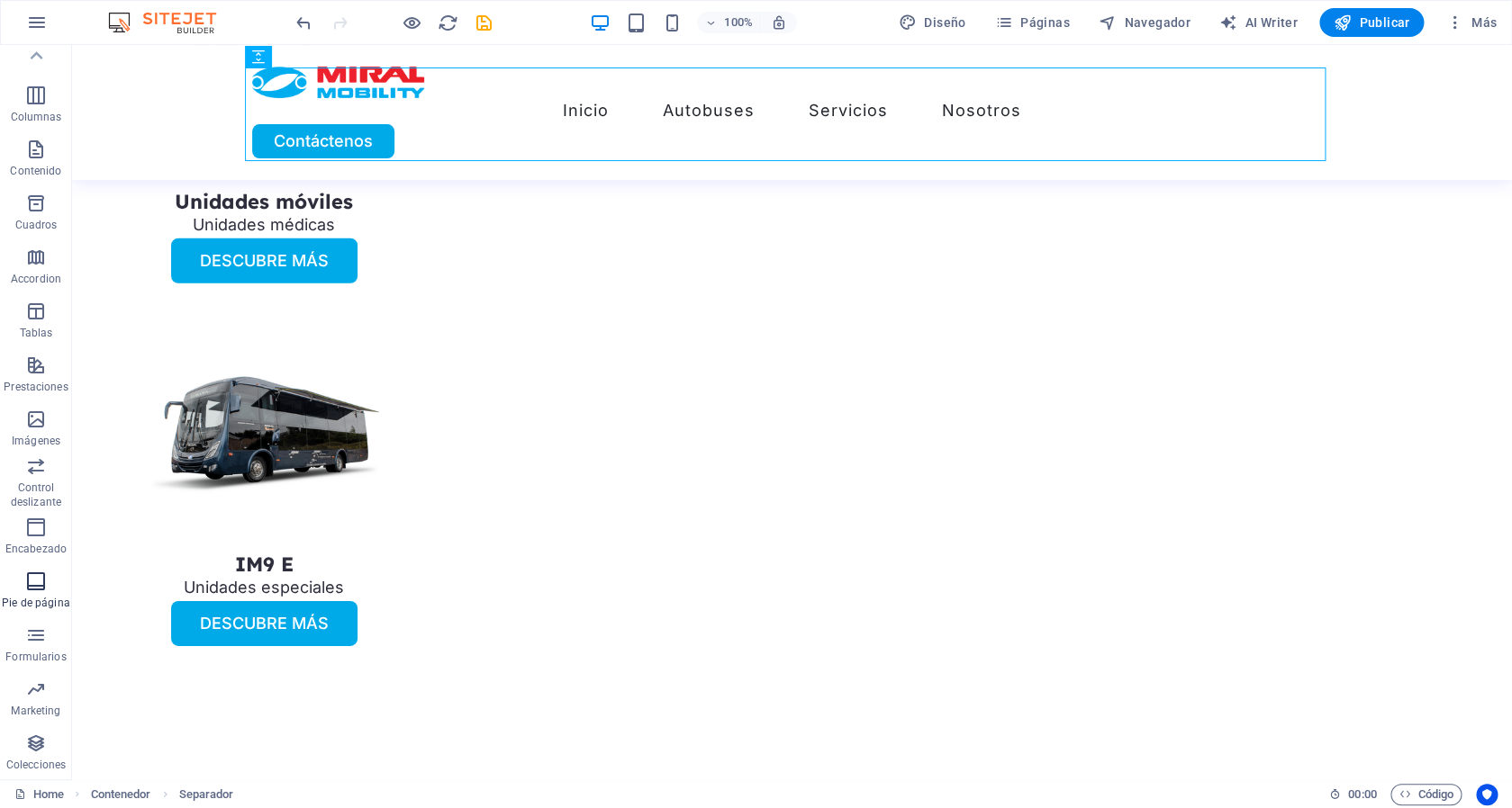
click at [37, 583] on icon "button" at bounding box center [35, 582] width 22 height 22
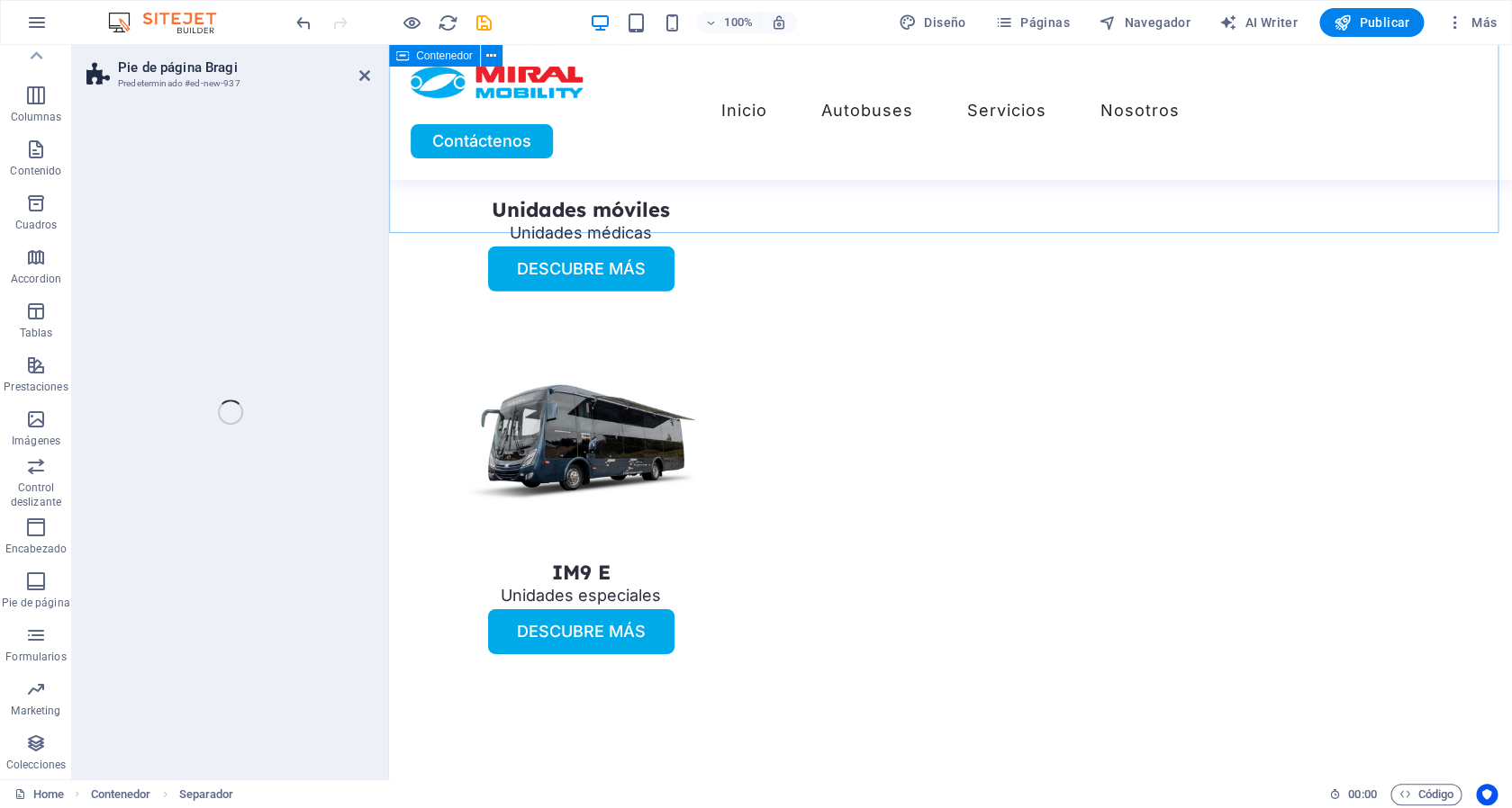
scroll to position [76, 0]
select select "%"
select select "rem"
select select "px"
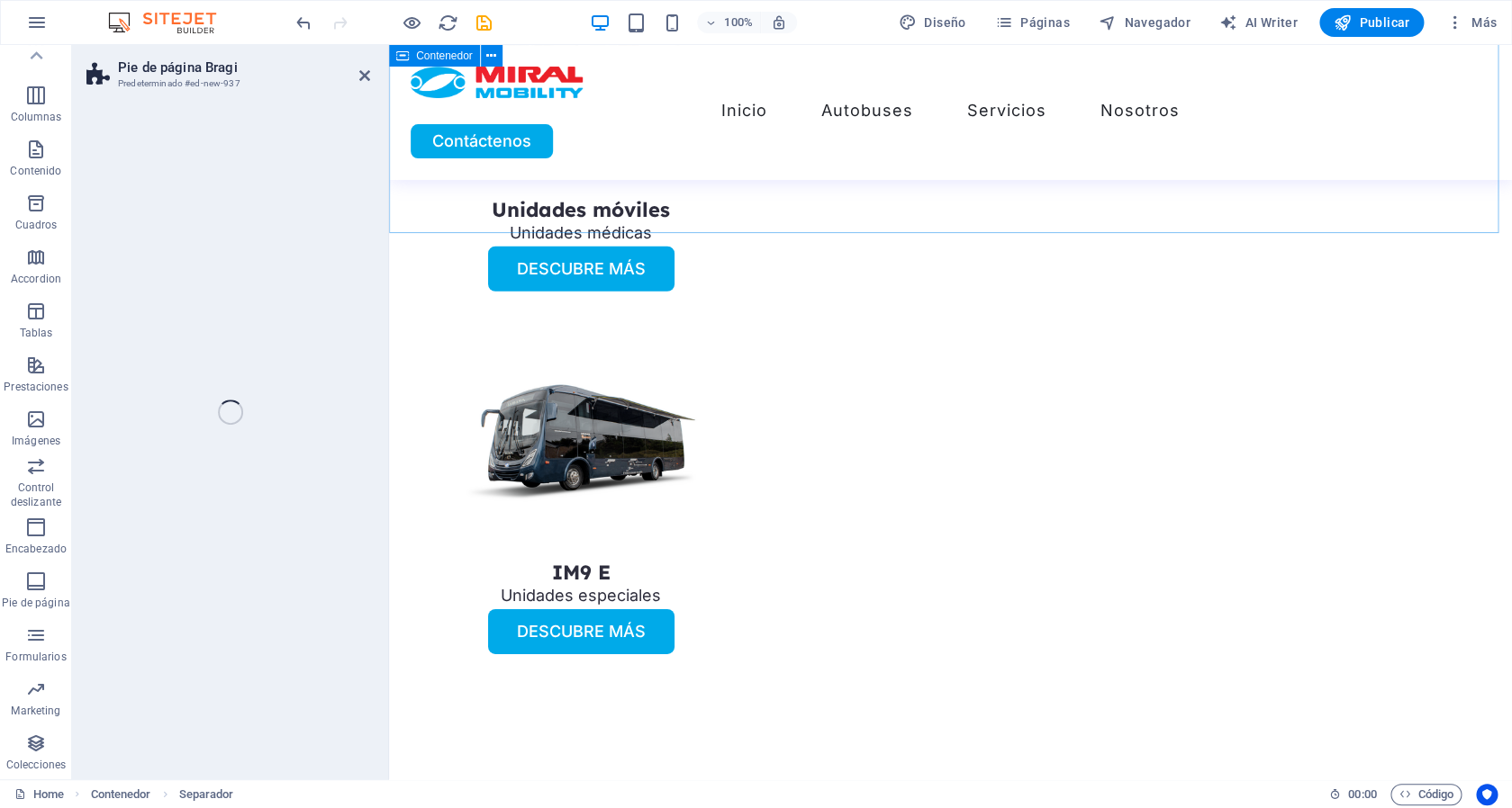
select select "rem"
select select "preset-footer-bragi-v3-triangle-invert"
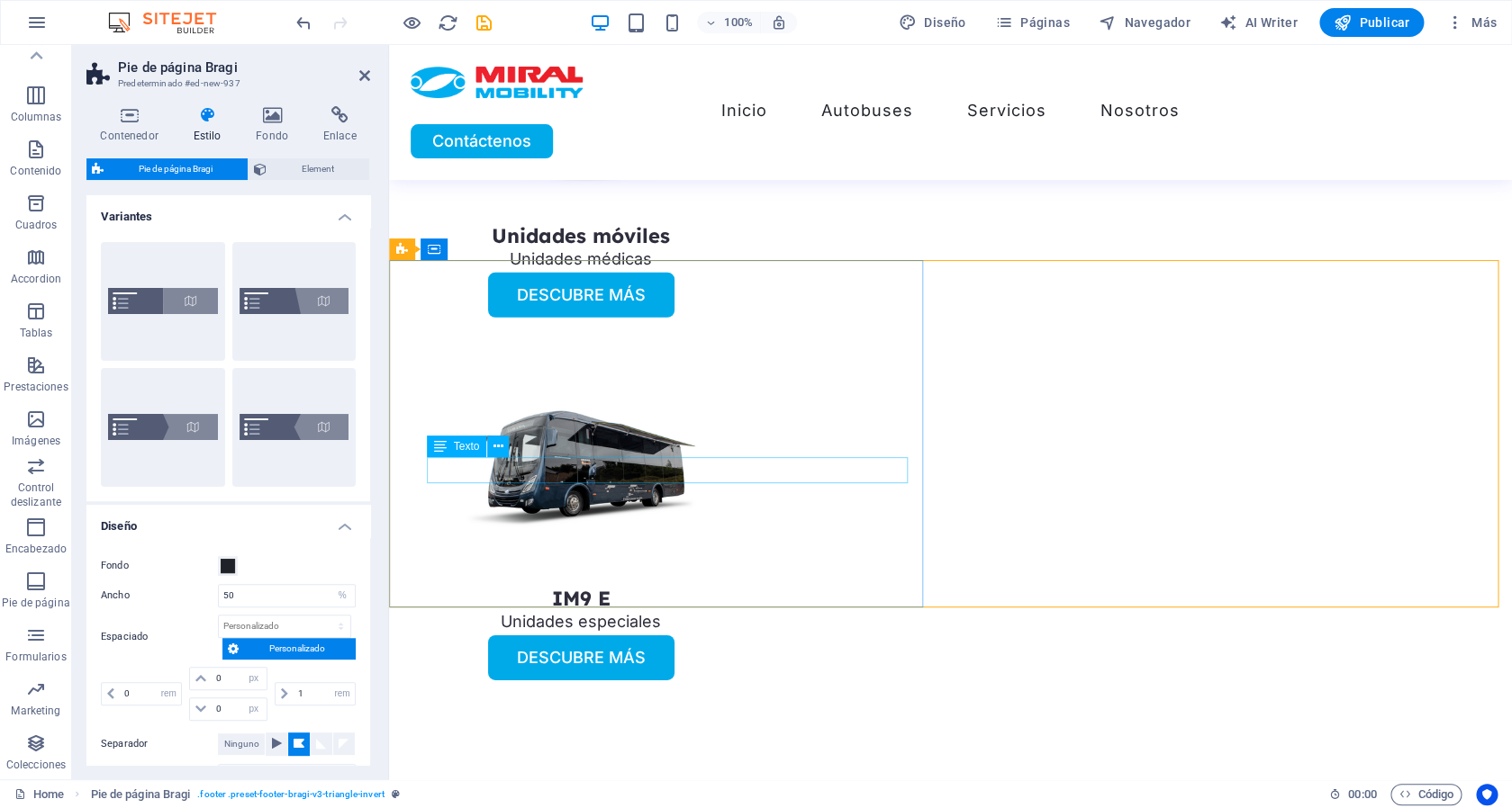
scroll to position [5090, 0]
click at [523, 250] on icon at bounding box center [523, 250] width 10 height 19
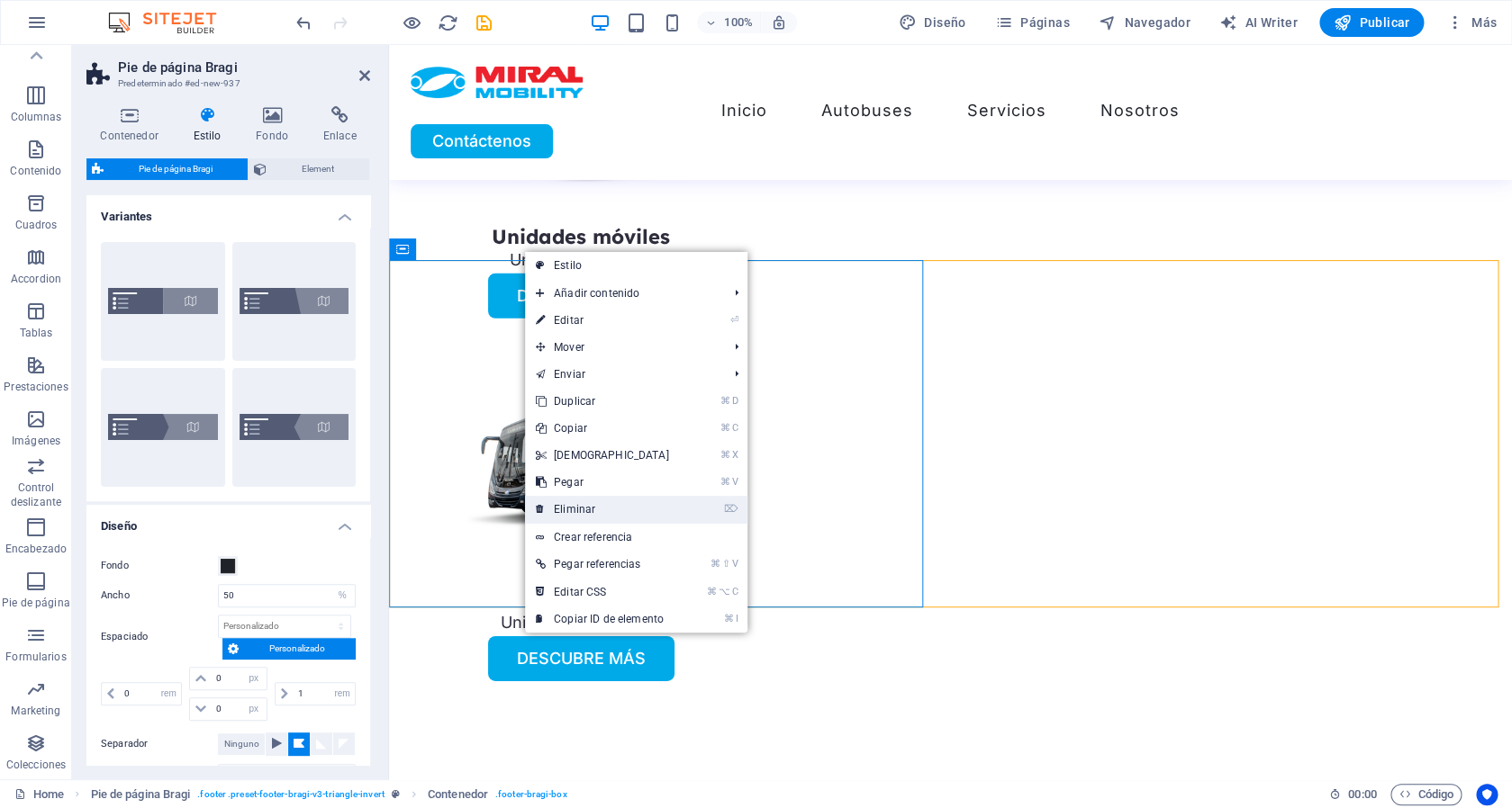
click at [614, 512] on link "⌦ Eliminar" at bounding box center [603, 510] width 155 height 27
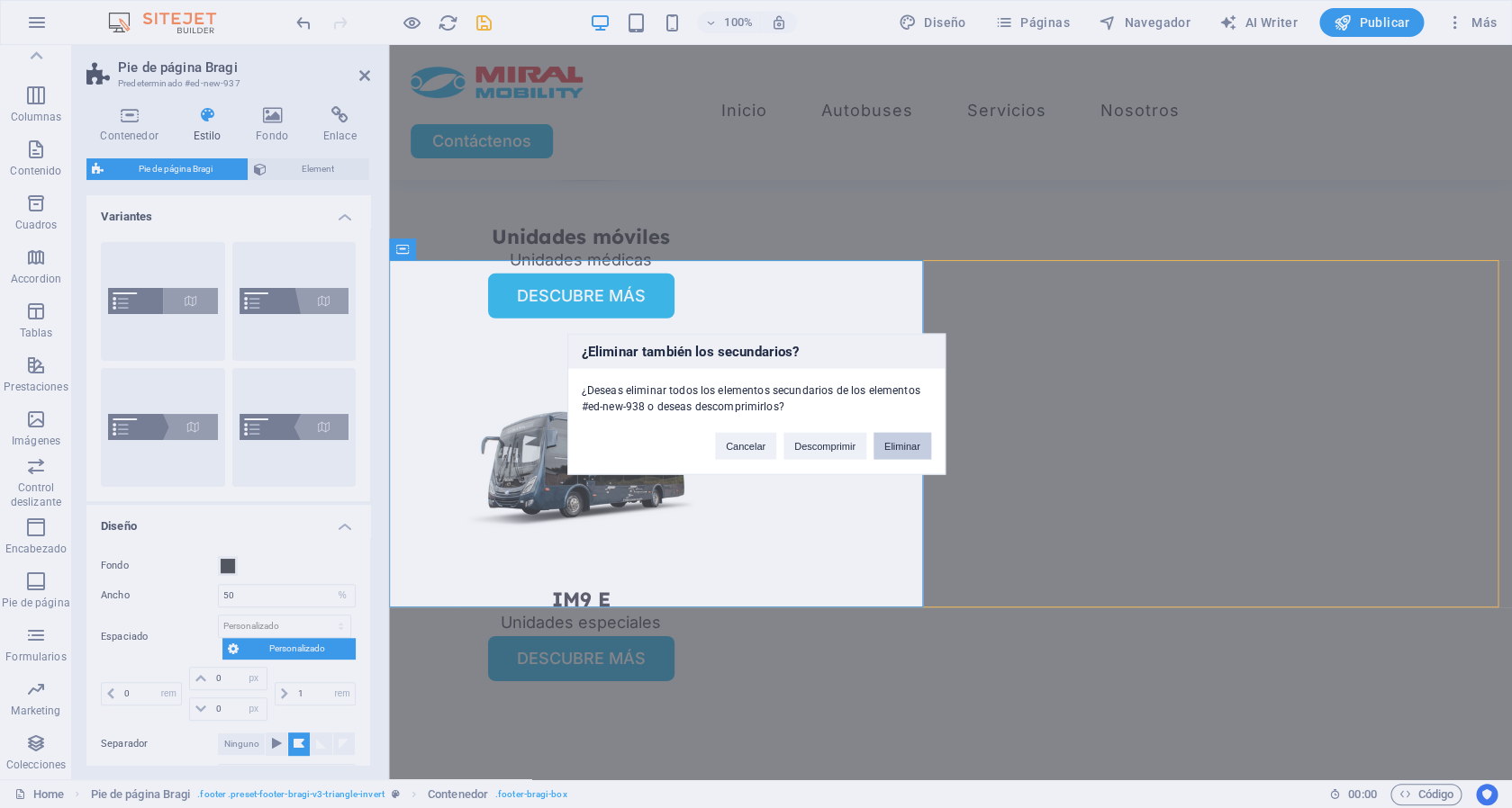
click at [904, 437] on button "Eliminar" at bounding box center [902, 447] width 58 height 27
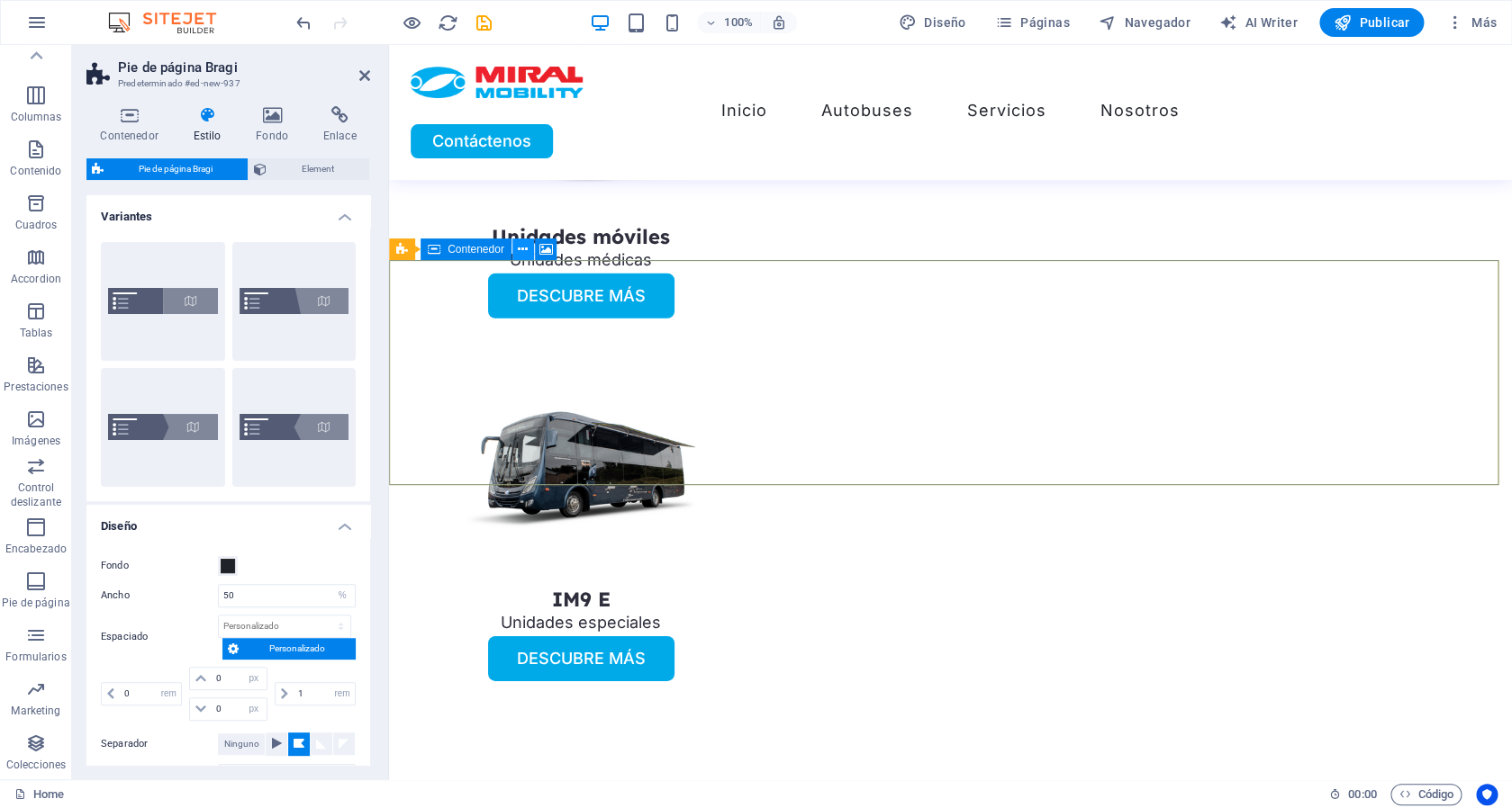
click at [523, 252] on icon at bounding box center [523, 250] width 10 height 19
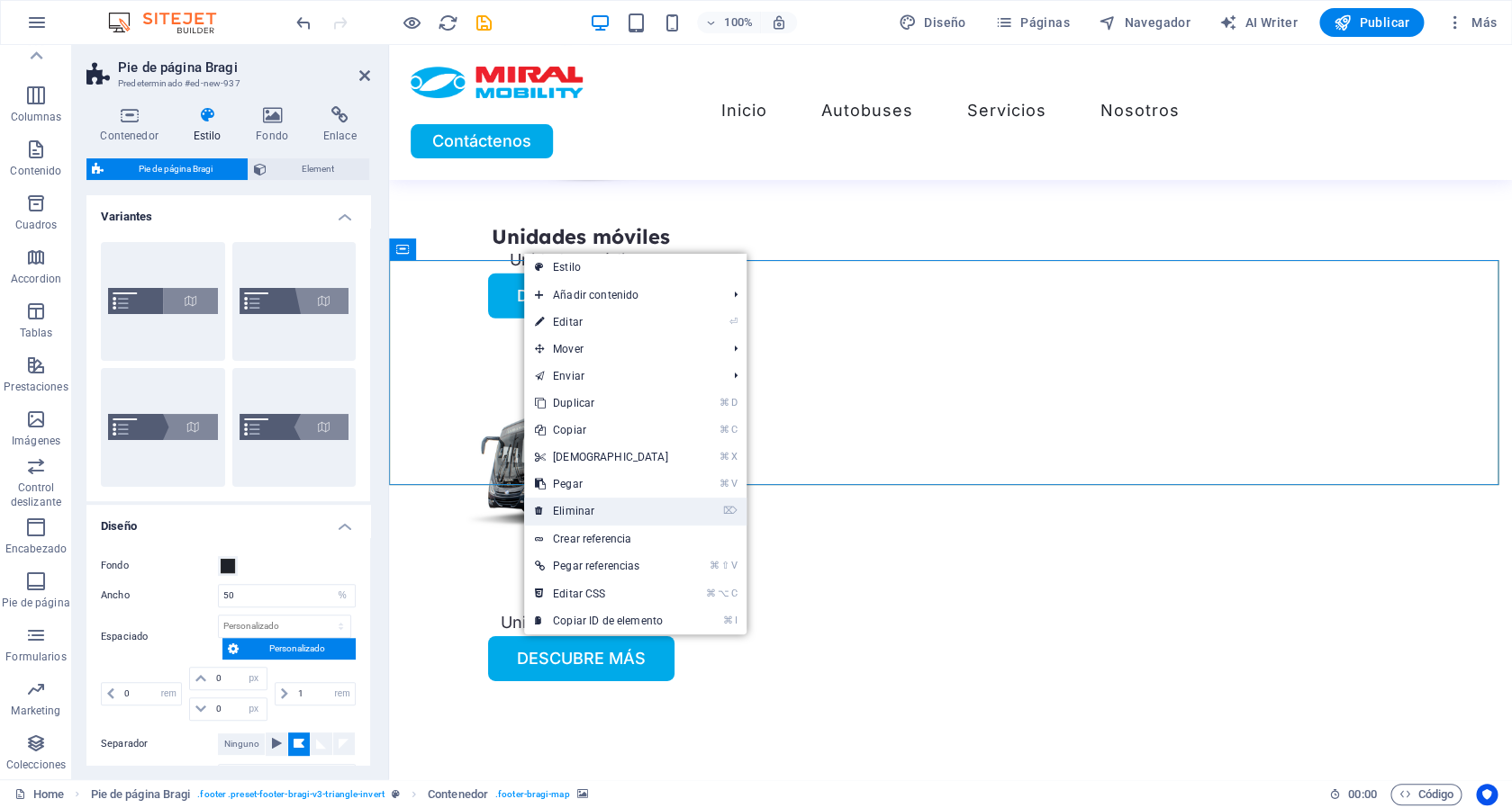
click at [586, 508] on link "⌦ Eliminar" at bounding box center [602, 511] width 155 height 27
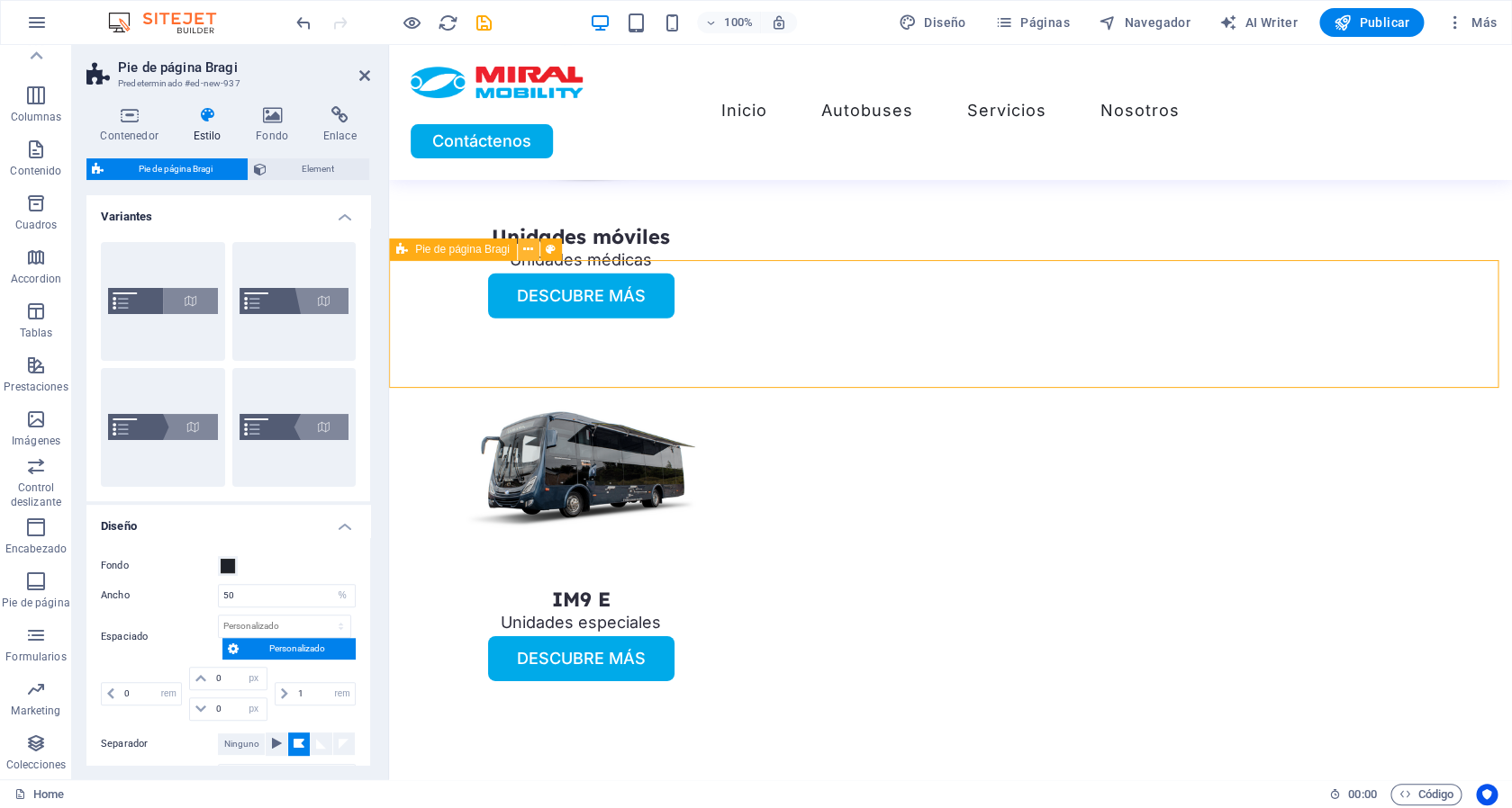
click at [526, 252] on icon at bounding box center [528, 250] width 10 height 19
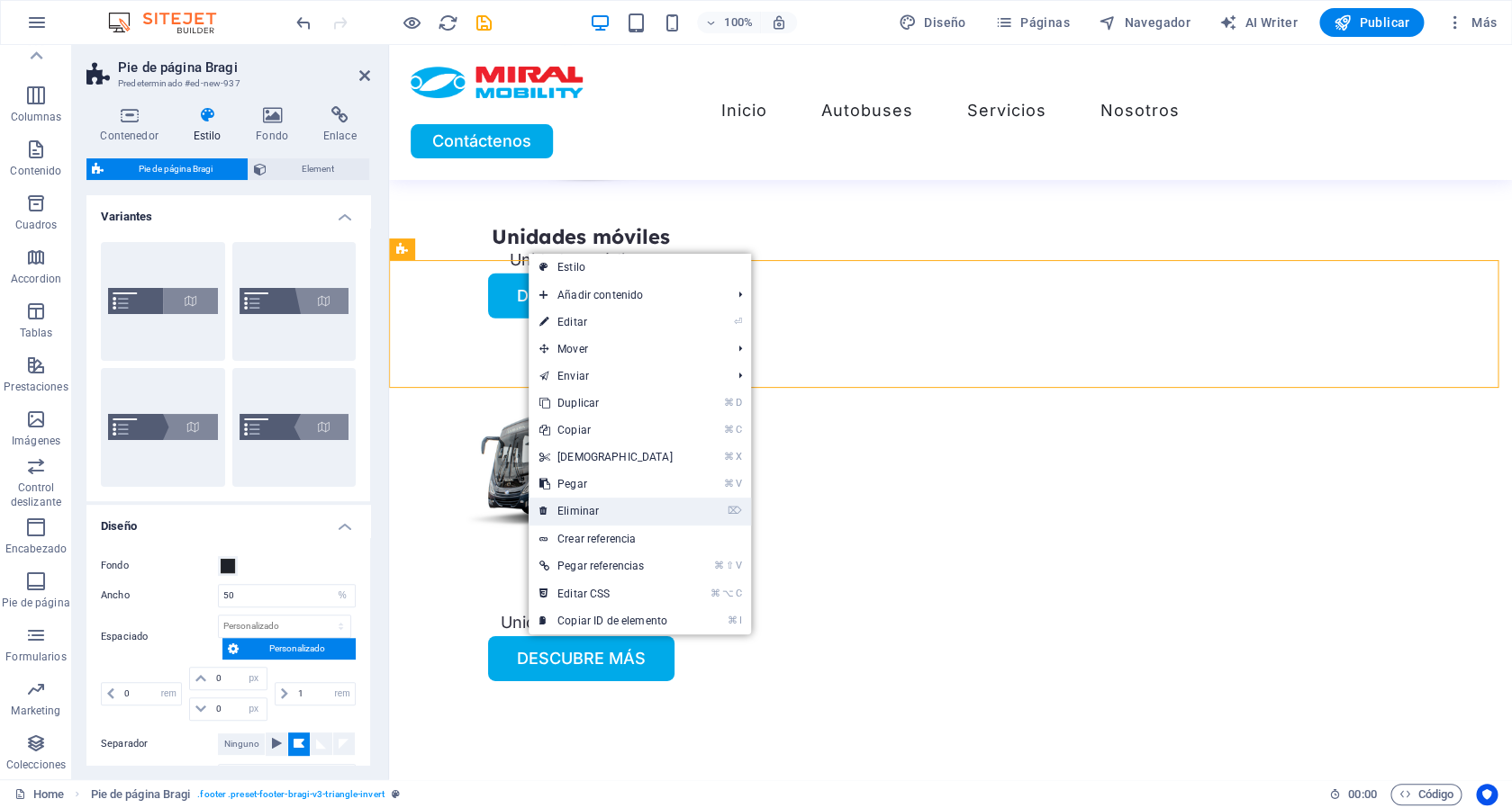
click at [593, 517] on link "⌦ Eliminar" at bounding box center [606, 511] width 155 height 27
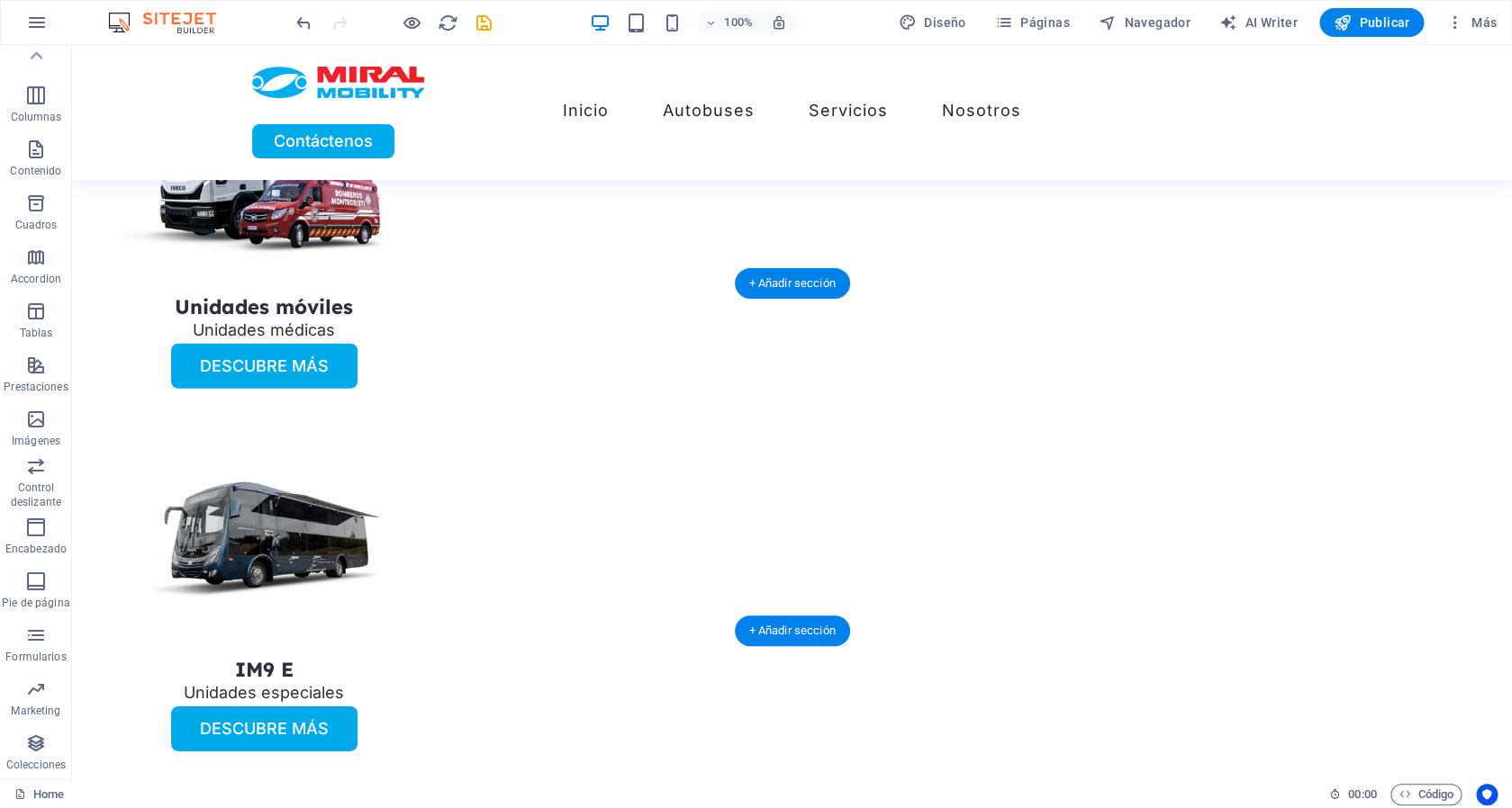
scroll to position [5018, 0]
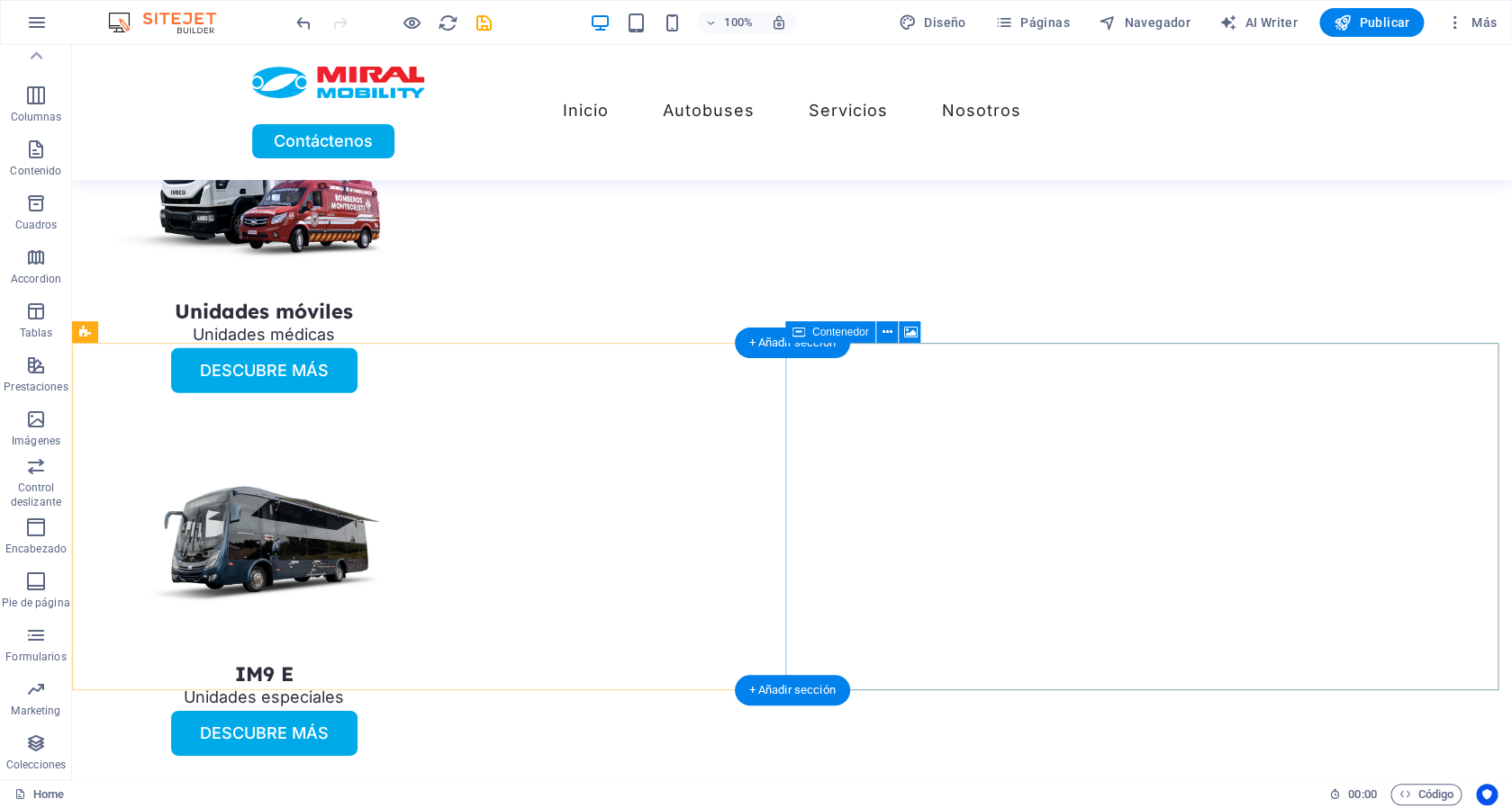
select select "px"
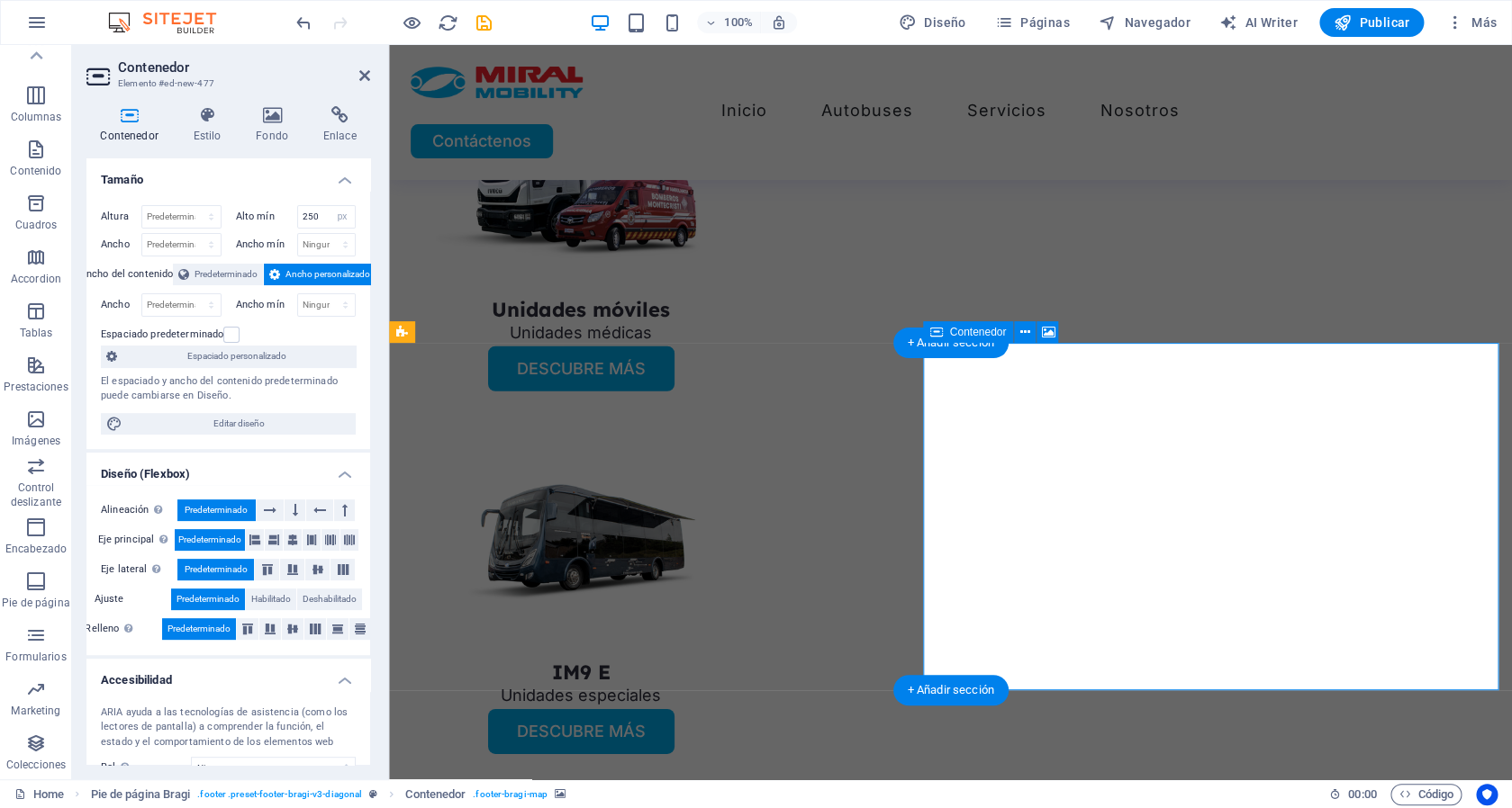
scroll to position [5007, 0]
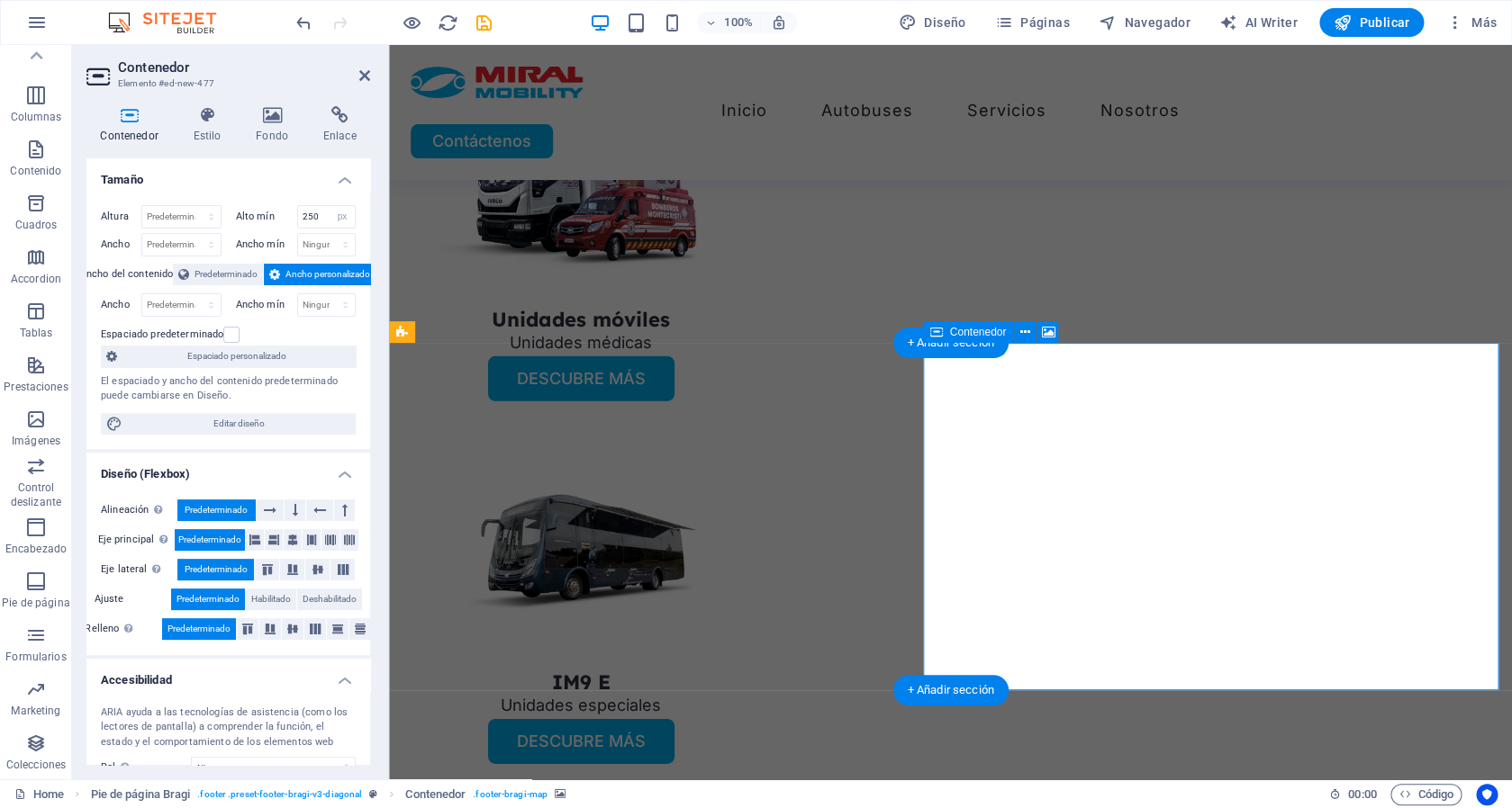
click at [1023, 334] on icon at bounding box center [1025, 333] width 10 height 19
click at [29, 589] on icon "button" at bounding box center [35, 582] width 22 height 22
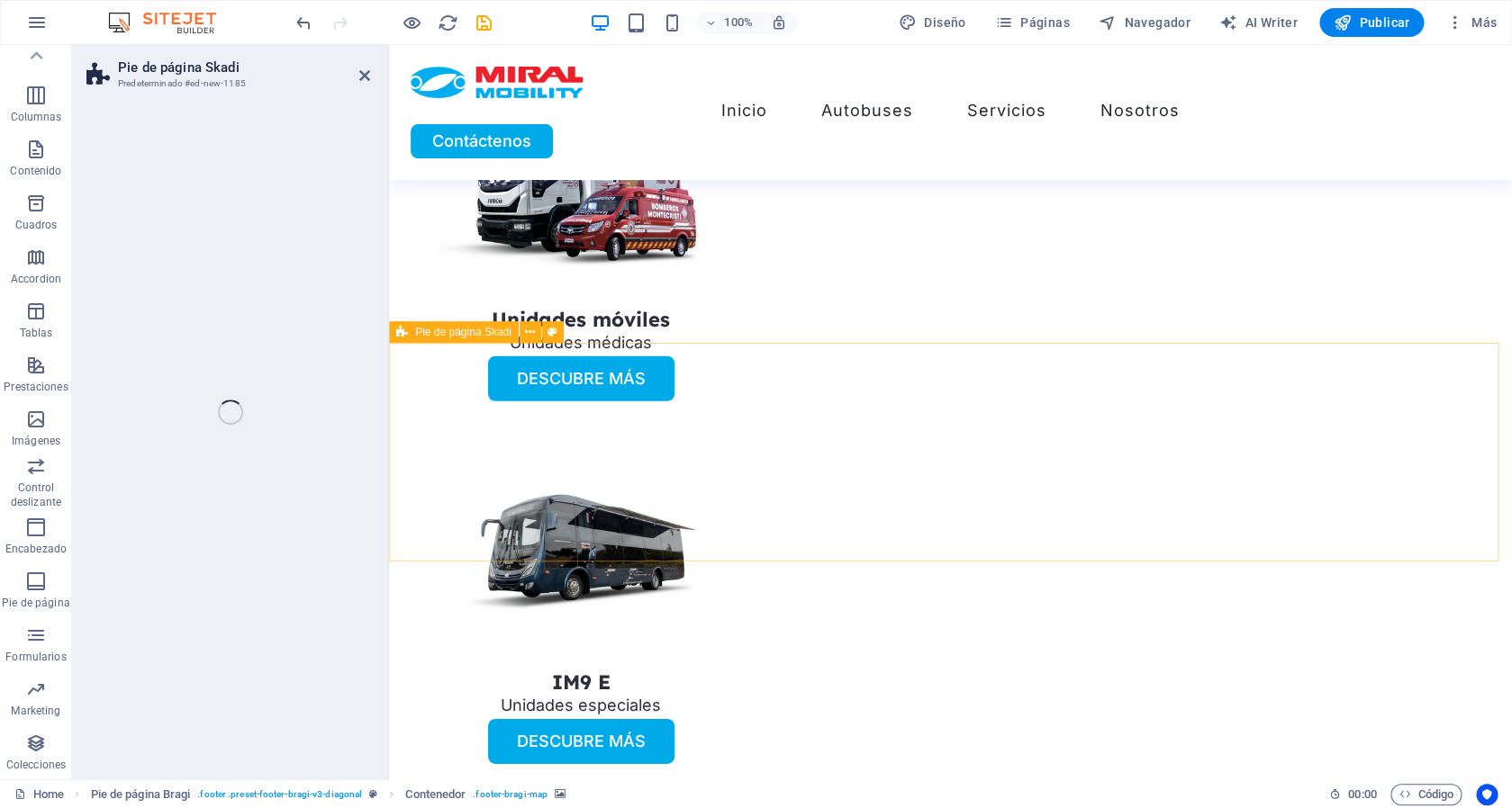
select select "rem"
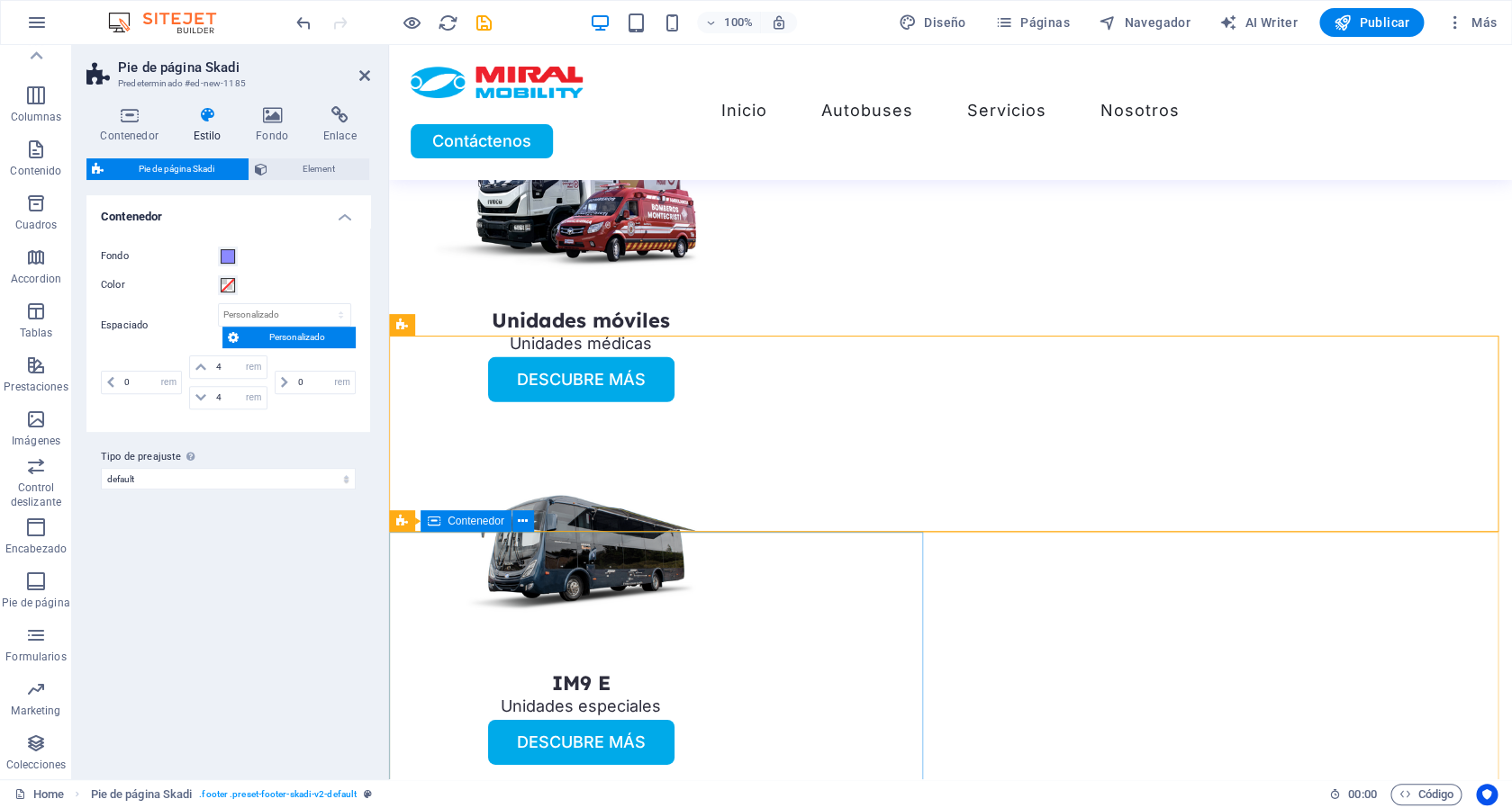
scroll to position [4967, 0]
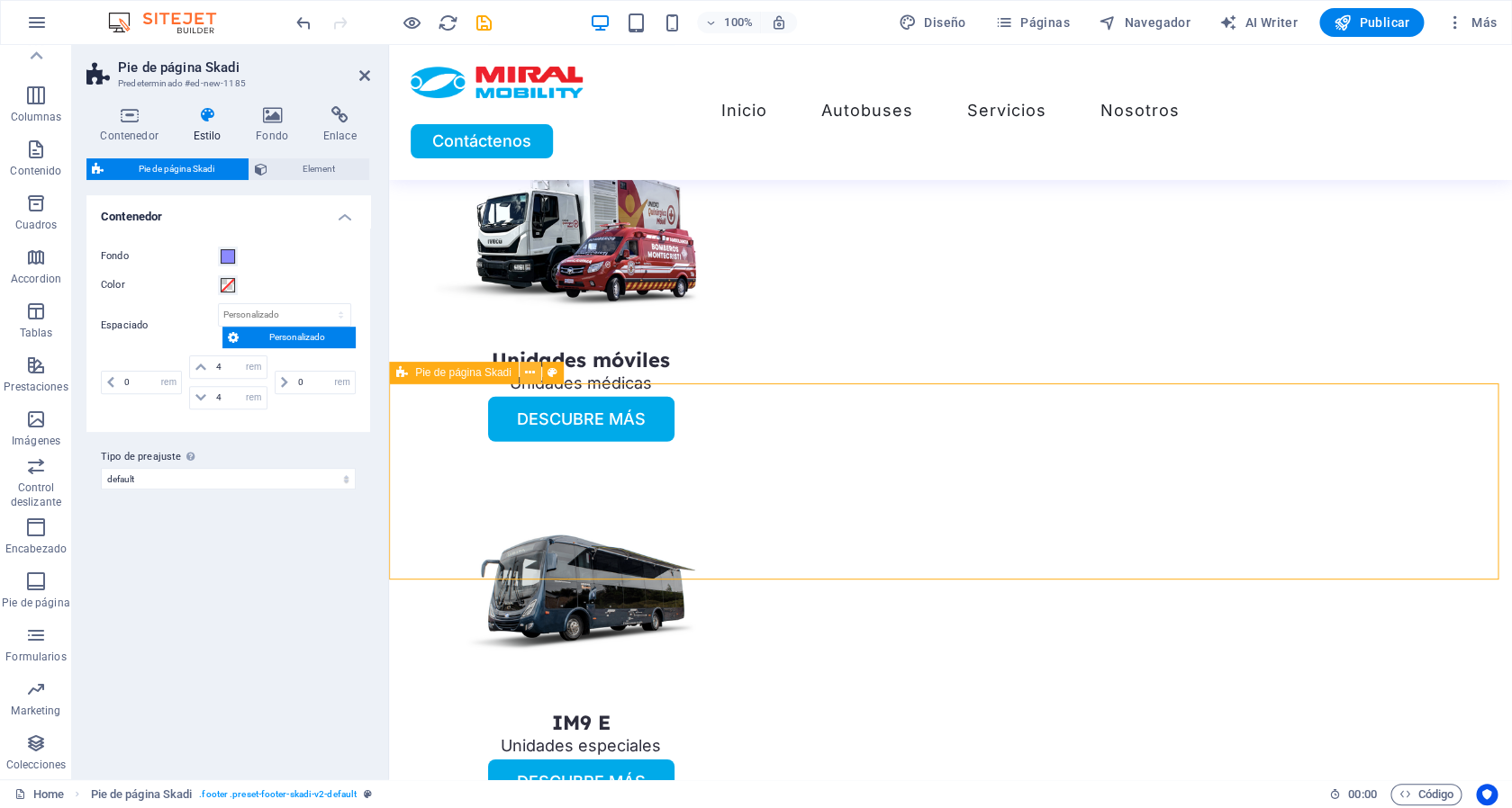
click at [526, 381] on icon at bounding box center [530, 373] width 10 height 19
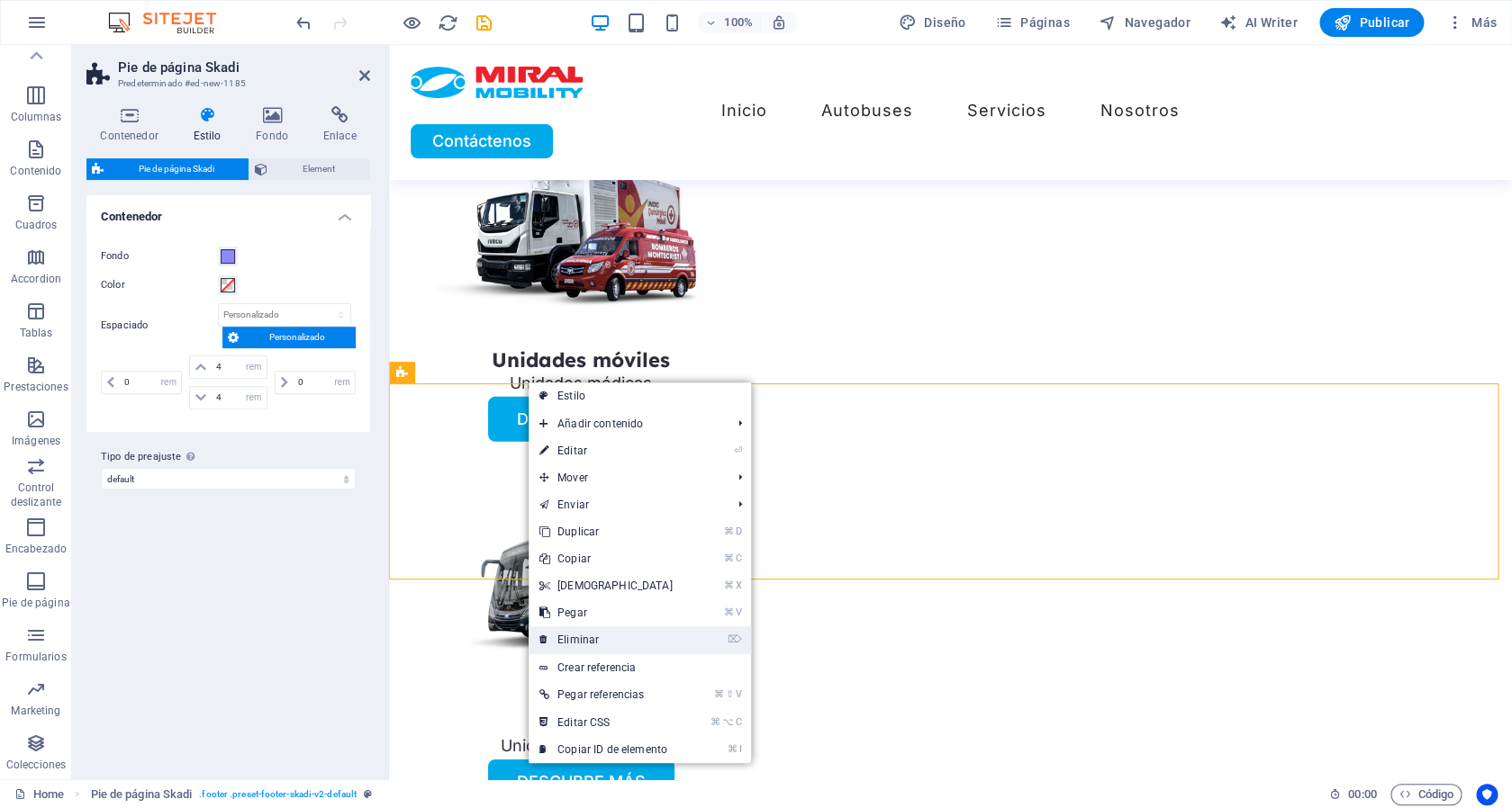
click at [593, 635] on link "⌦ Eliminar" at bounding box center [606, 640] width 155 height 27
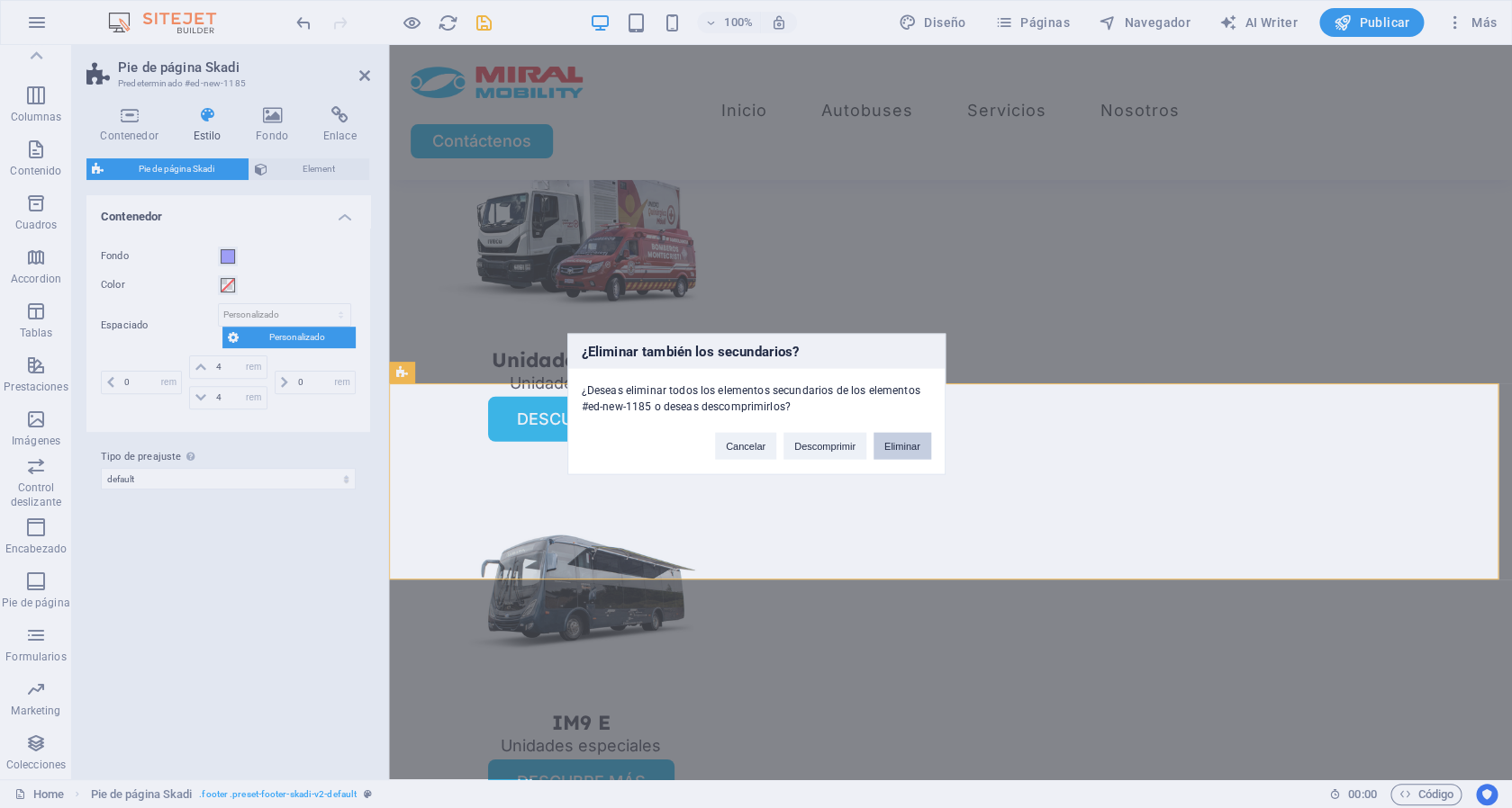
click at [898, 449] on button "Eliminar" at bounding box center [902, 447] width 58 height 27
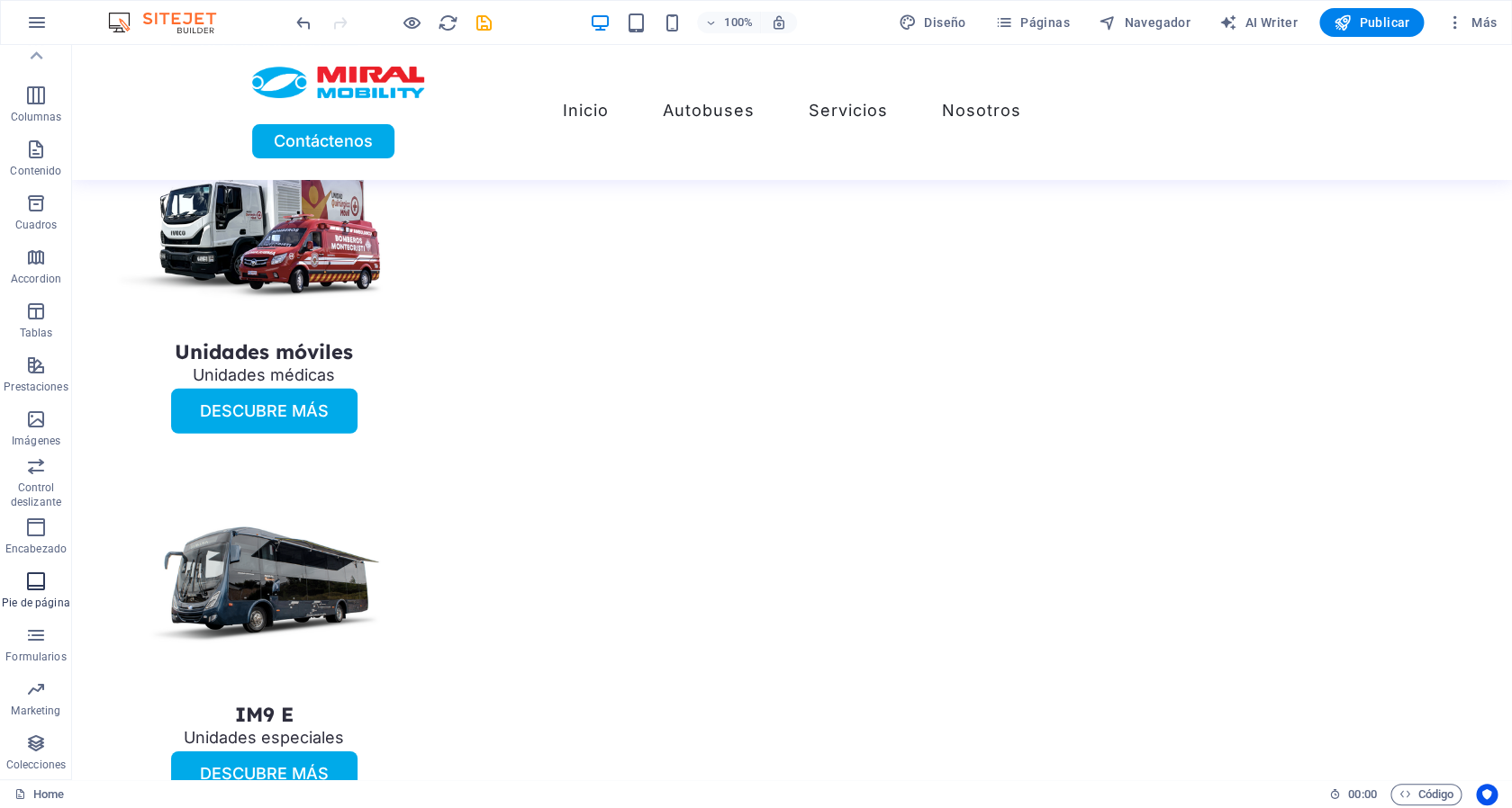
click at [35, 587] on icon "button" at bounding box center [35, 582] width 22 height 22
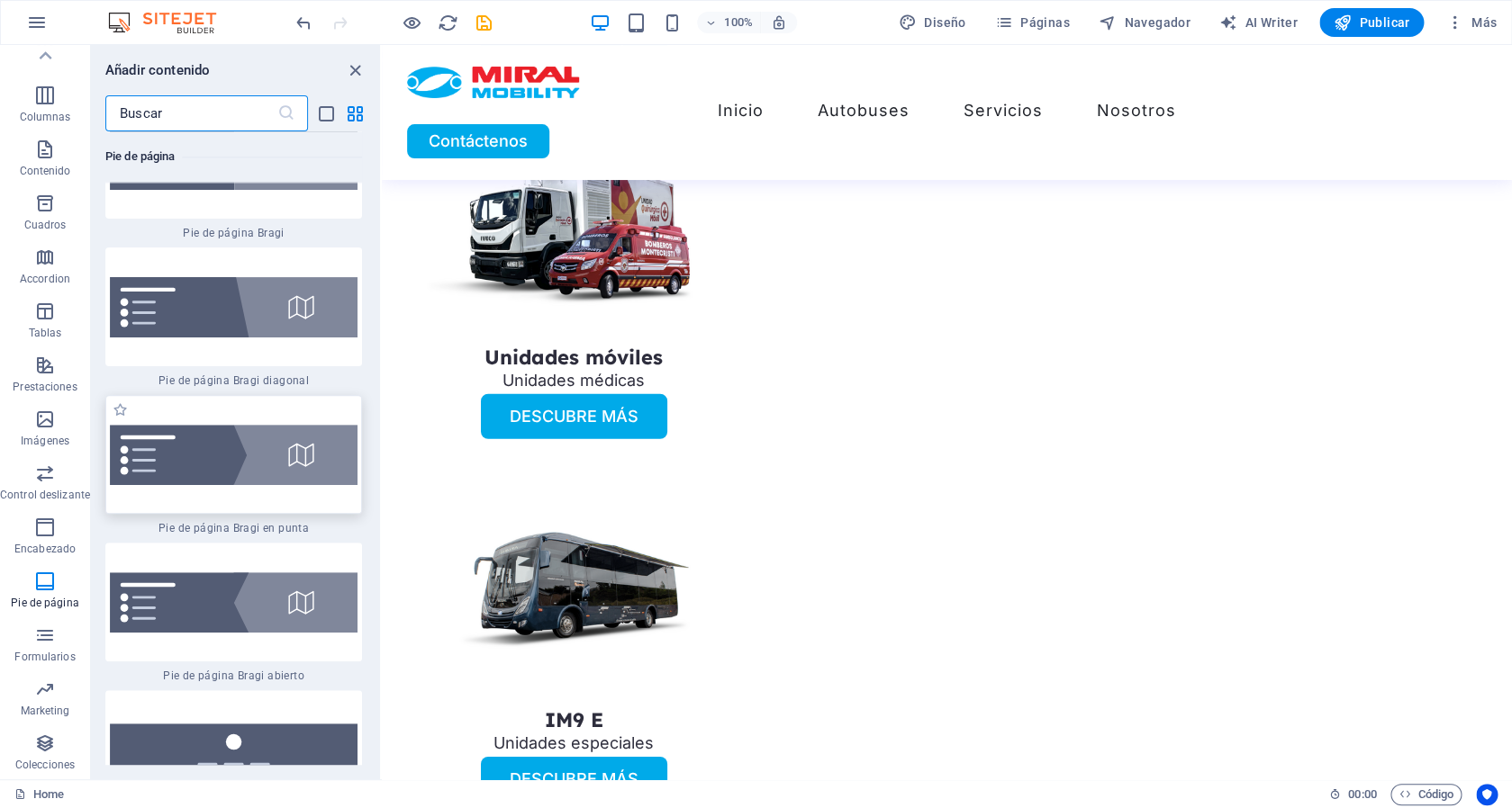
scroll to position [25341, 0]
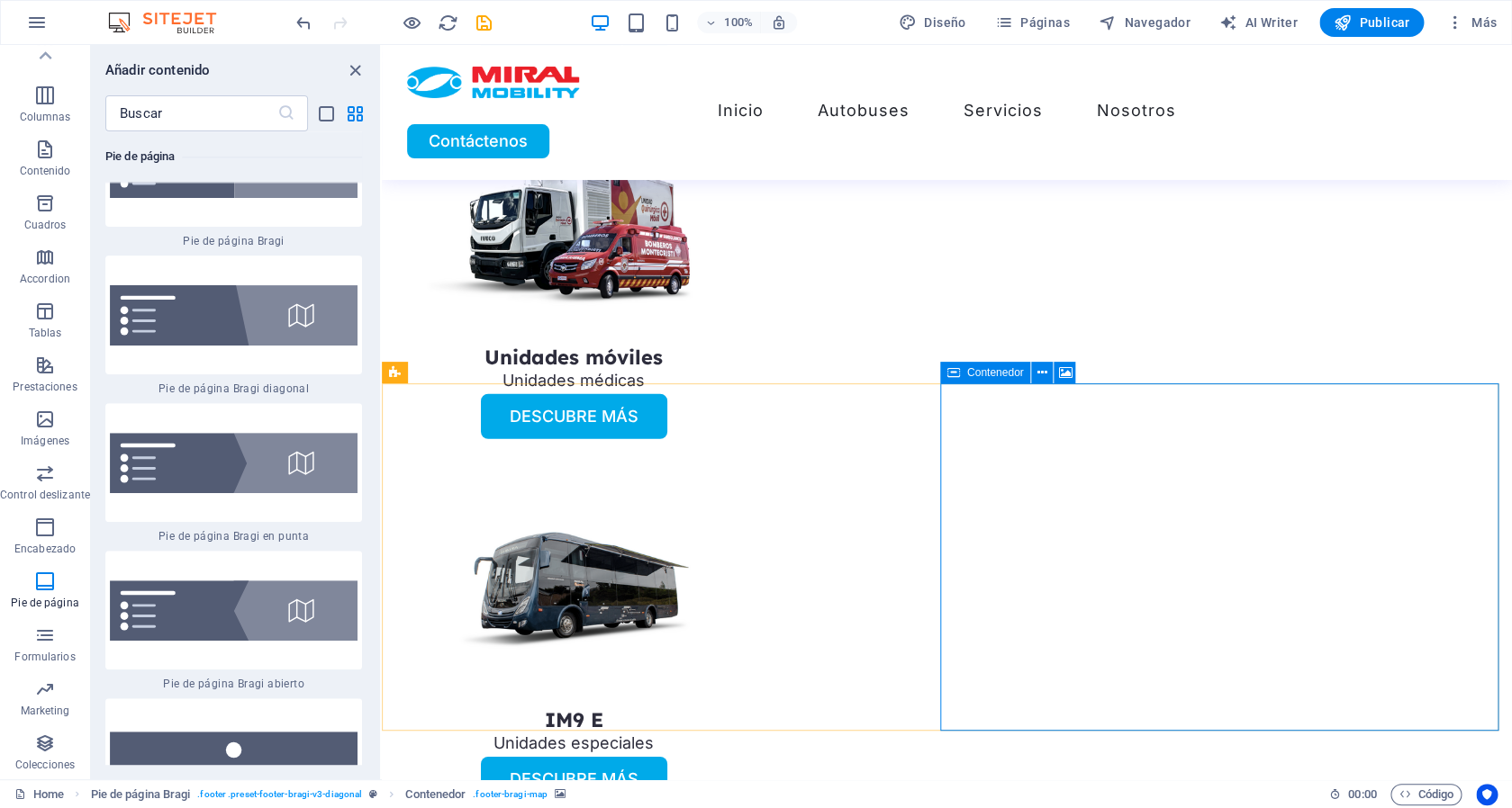
click at [1003, 380] on div "Contenedor" at bounding box center [986, 373] width 91 height 22
select select "px"
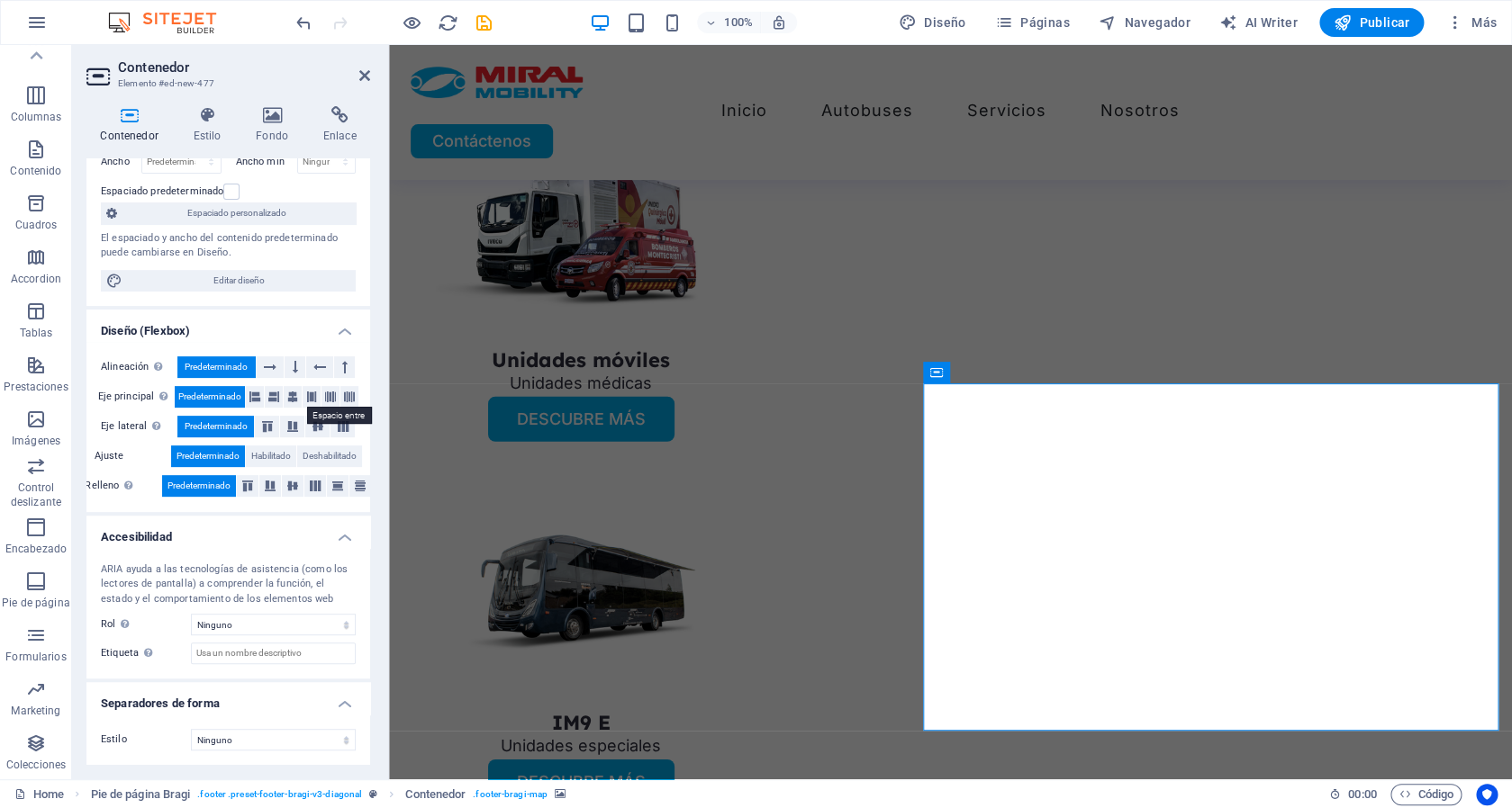
scroll to position [0, 0]
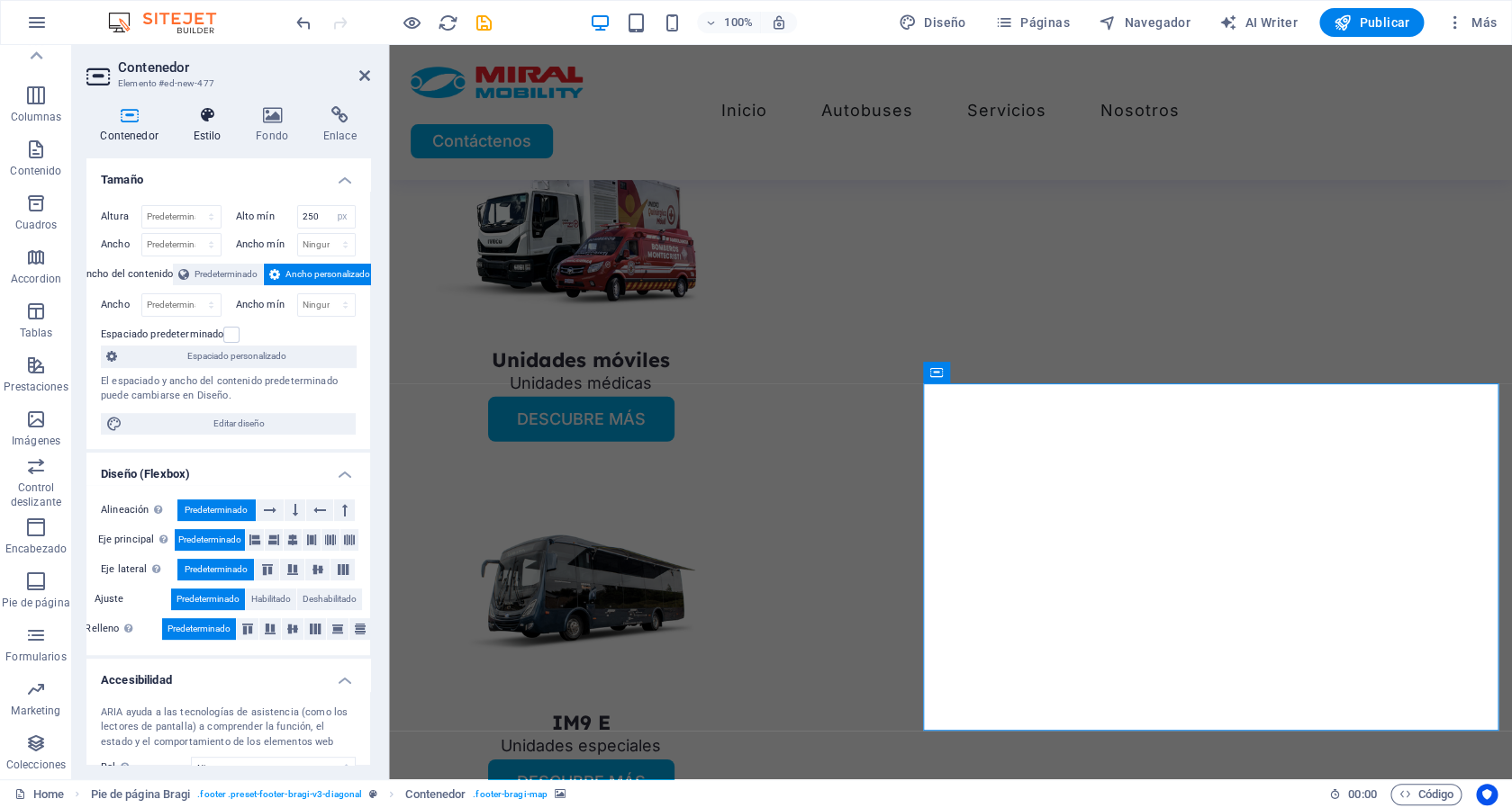
click at [215, 116] on icon at bounding box center [207, 115] width 56 height 18
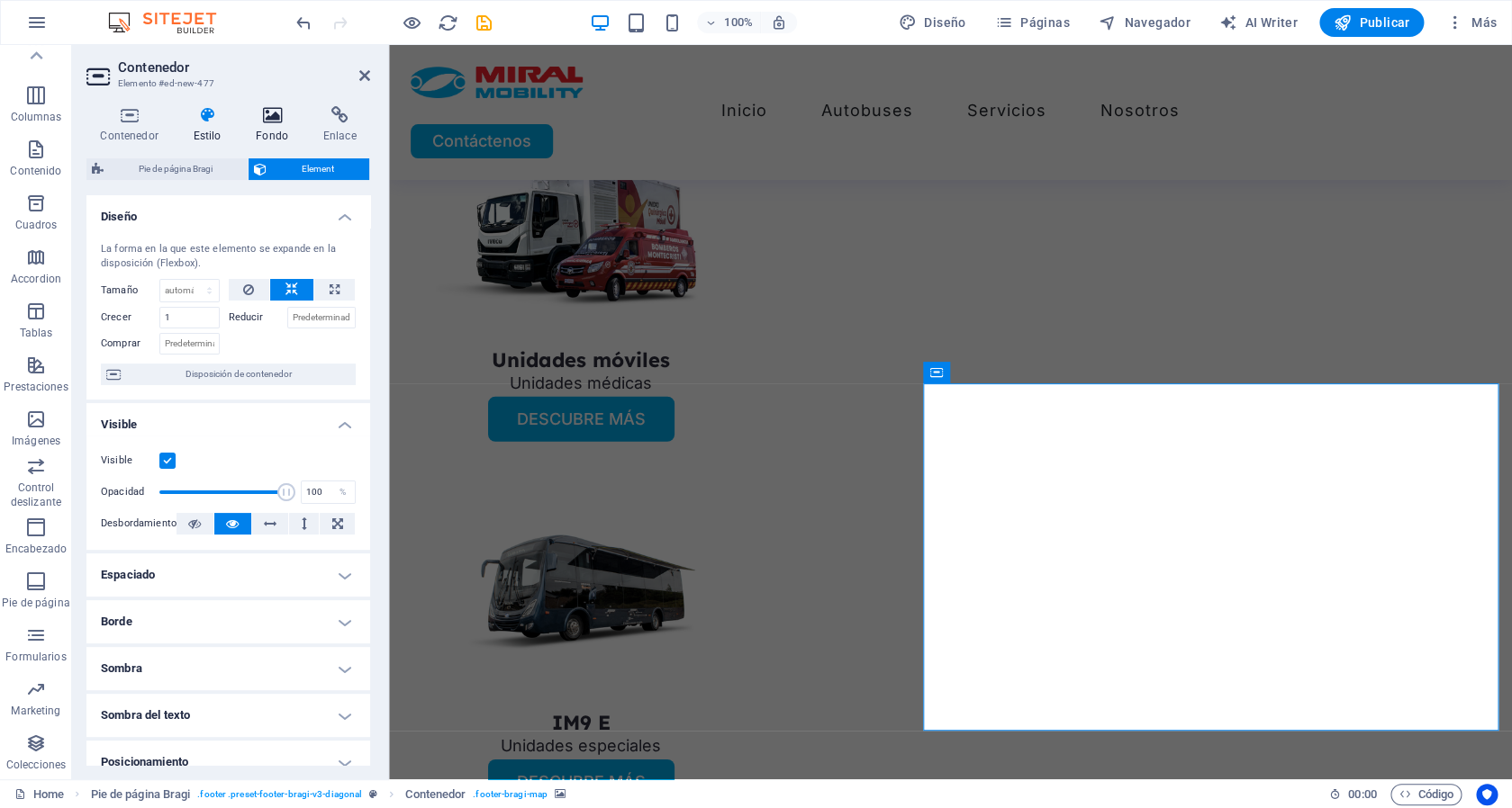
click at [266, 121] on icon at bounding box center [272, 115] width 60 height 18
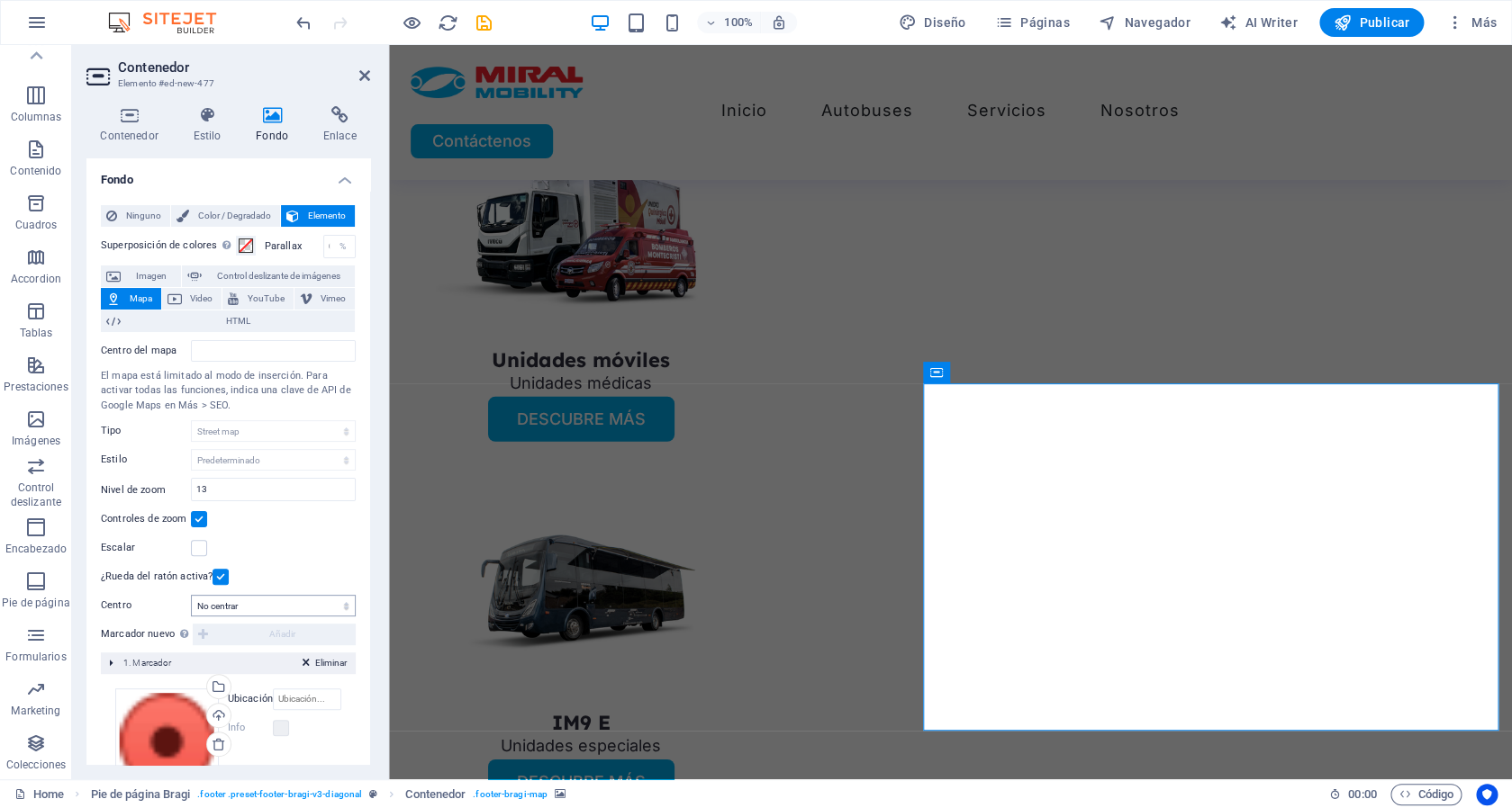
scroll to position [119, 0]
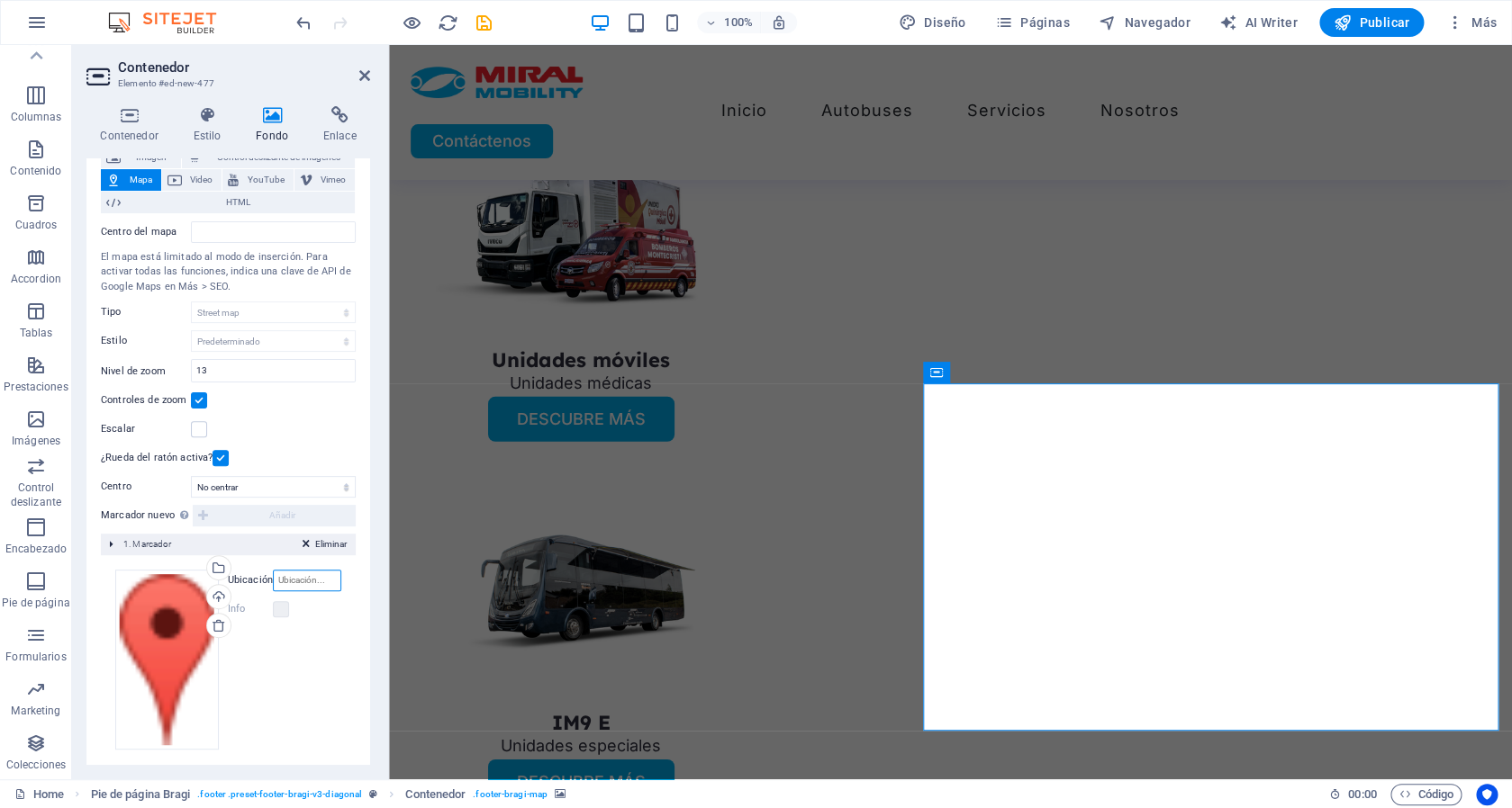
click at [290, 580] on input "Ubicación" at bounding box center [307, 581] width 68 height 22
click at [295, 577] on input "Ubicación" at bounding box center [307, 581] width 68 height 22
paste input "Panamerica Norte Km 7 1/2, Pan-American Highway"
type input "Panamerica Norte Km 7 1/2, Pan-American Highway"
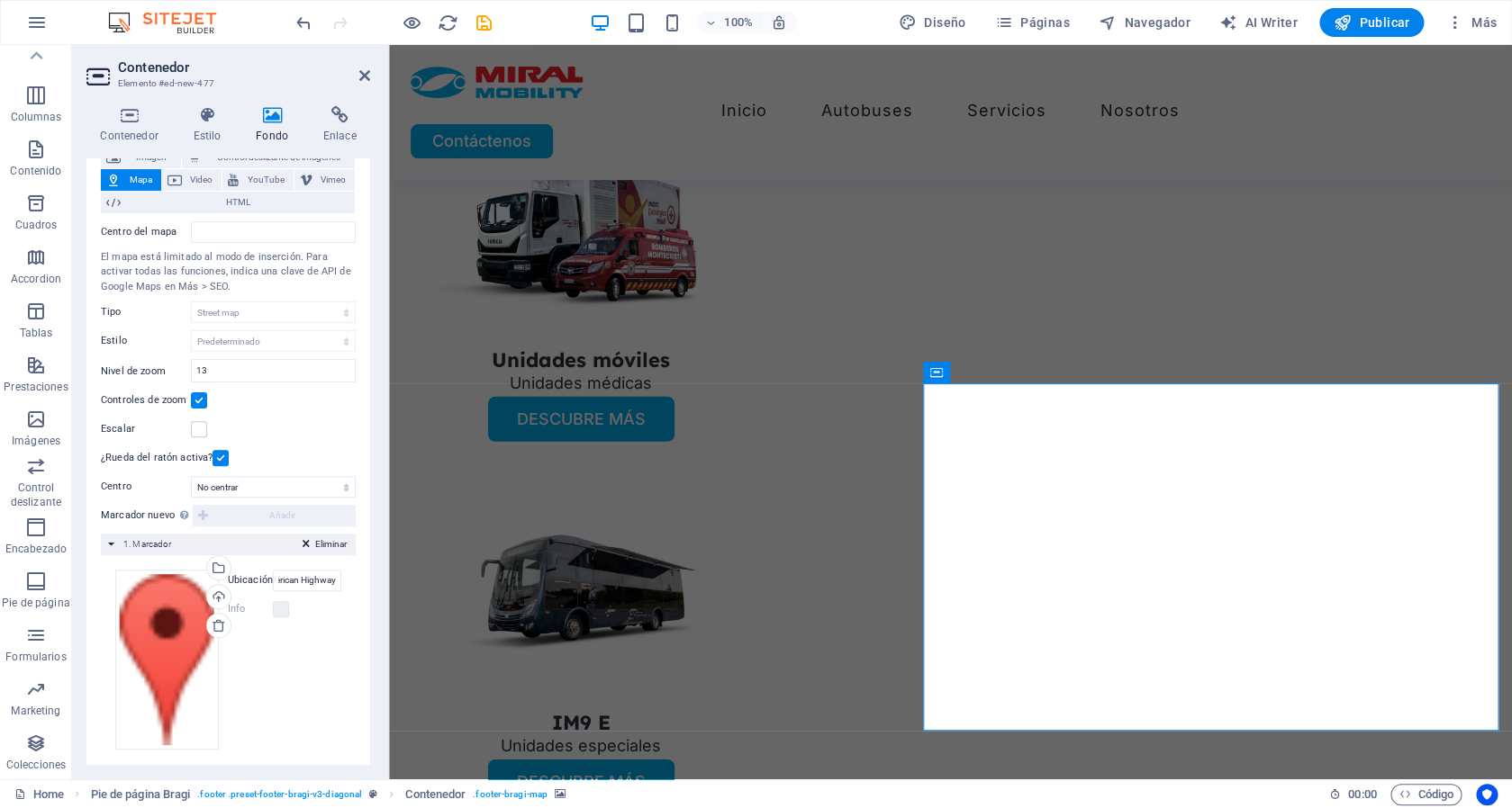
click at [115, 545] on div "Eliminar 1. Marcador" at bounding box center [228, 544] width 255 height 22
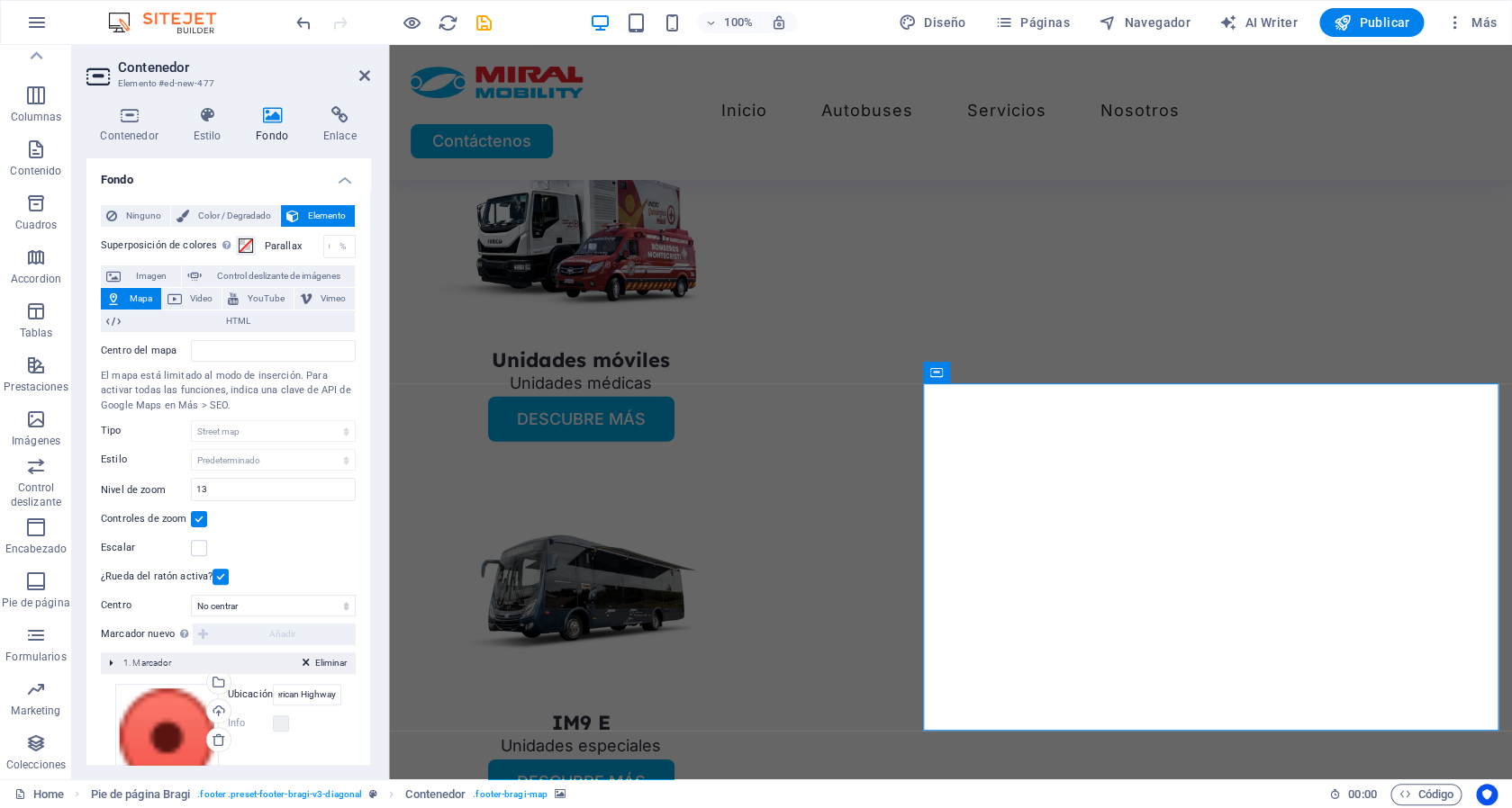
scroll to position [0, 150]
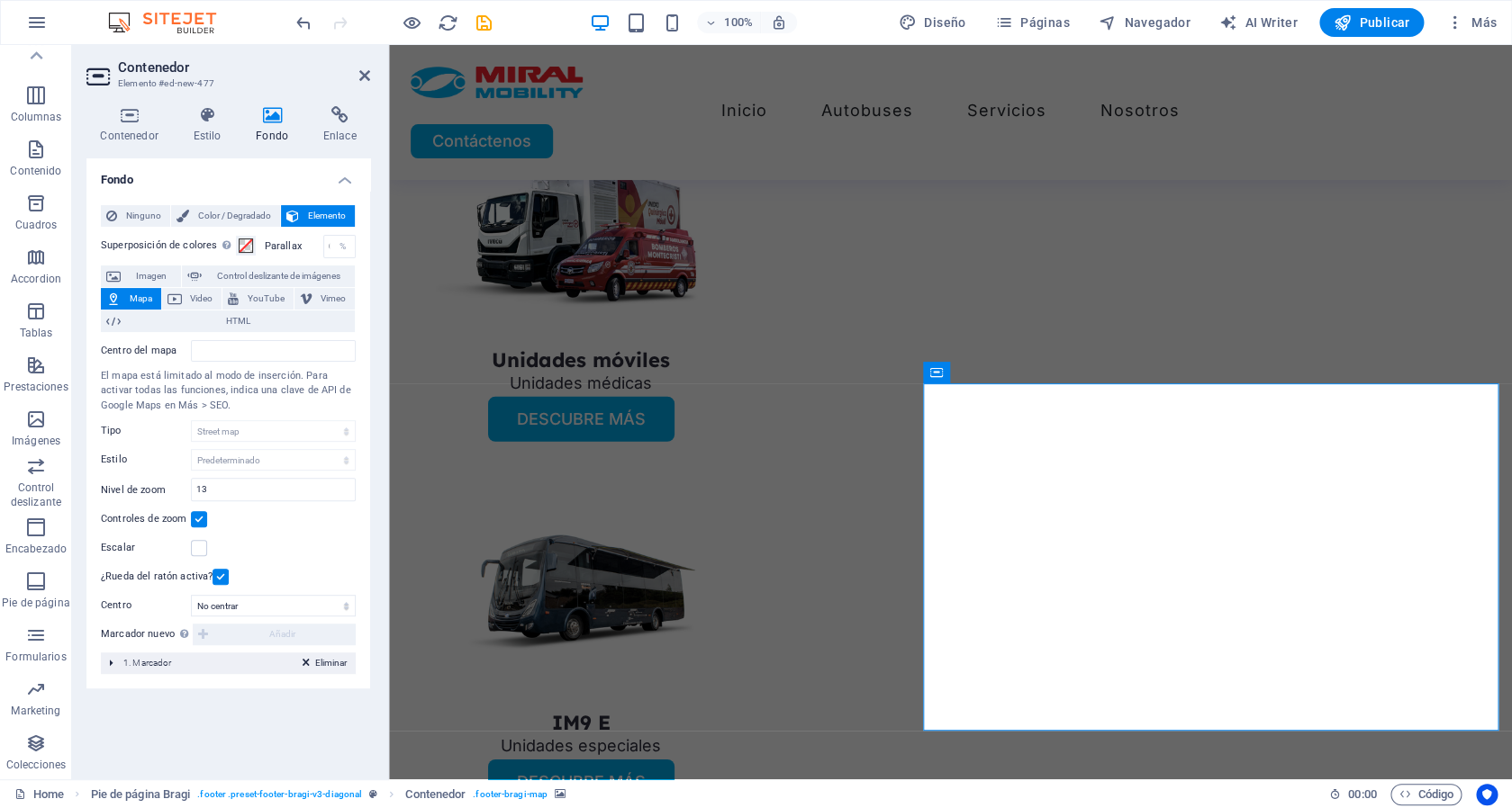
click at [110, 665] on div "Eliminar 1. Marcador" at bounding box center [228, 663] width 255 height 22
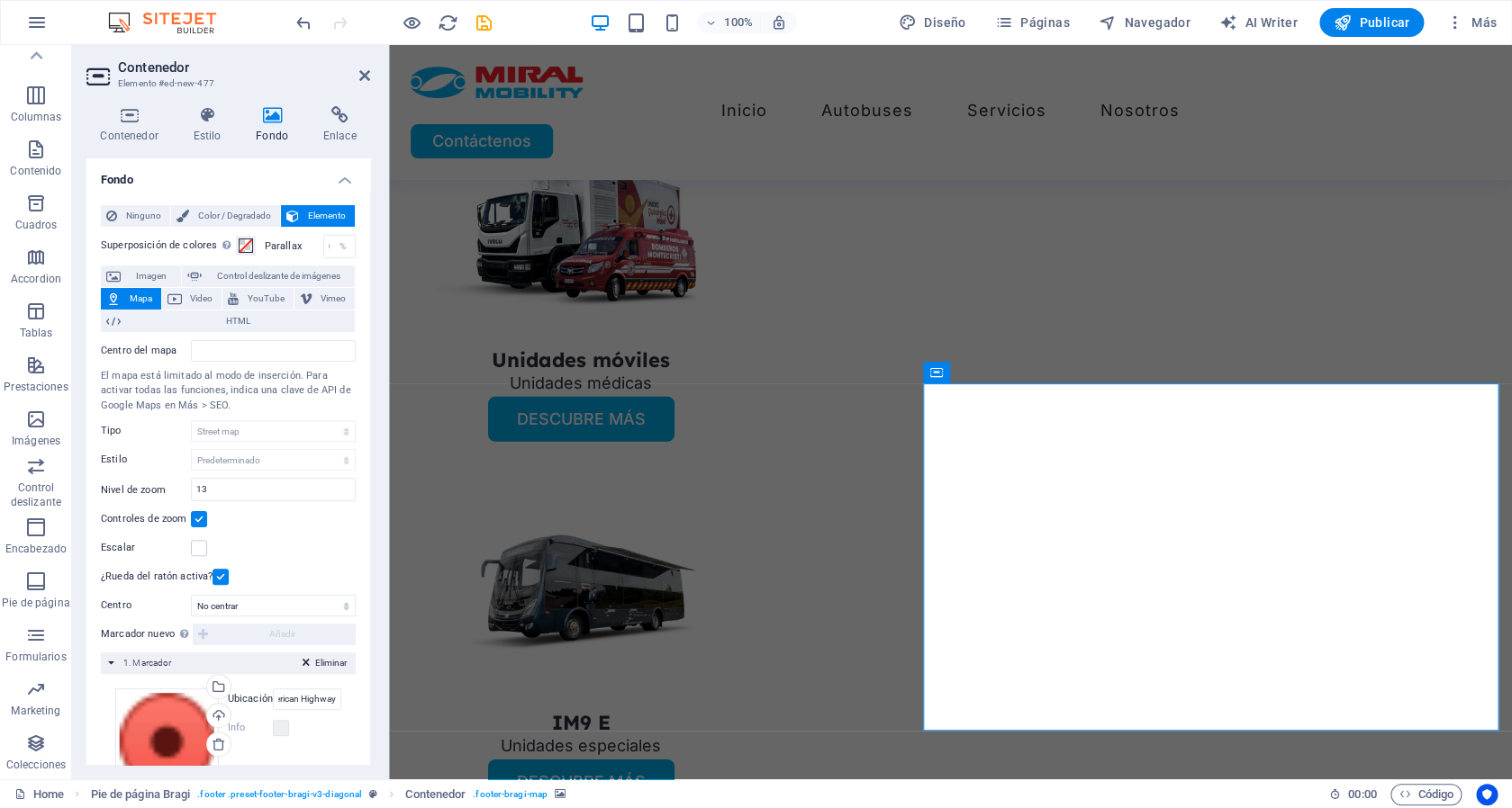
click at [174, 661] on div "Eliminar 1. Marcador" at bounding box center [228, 663] width 255 height 22
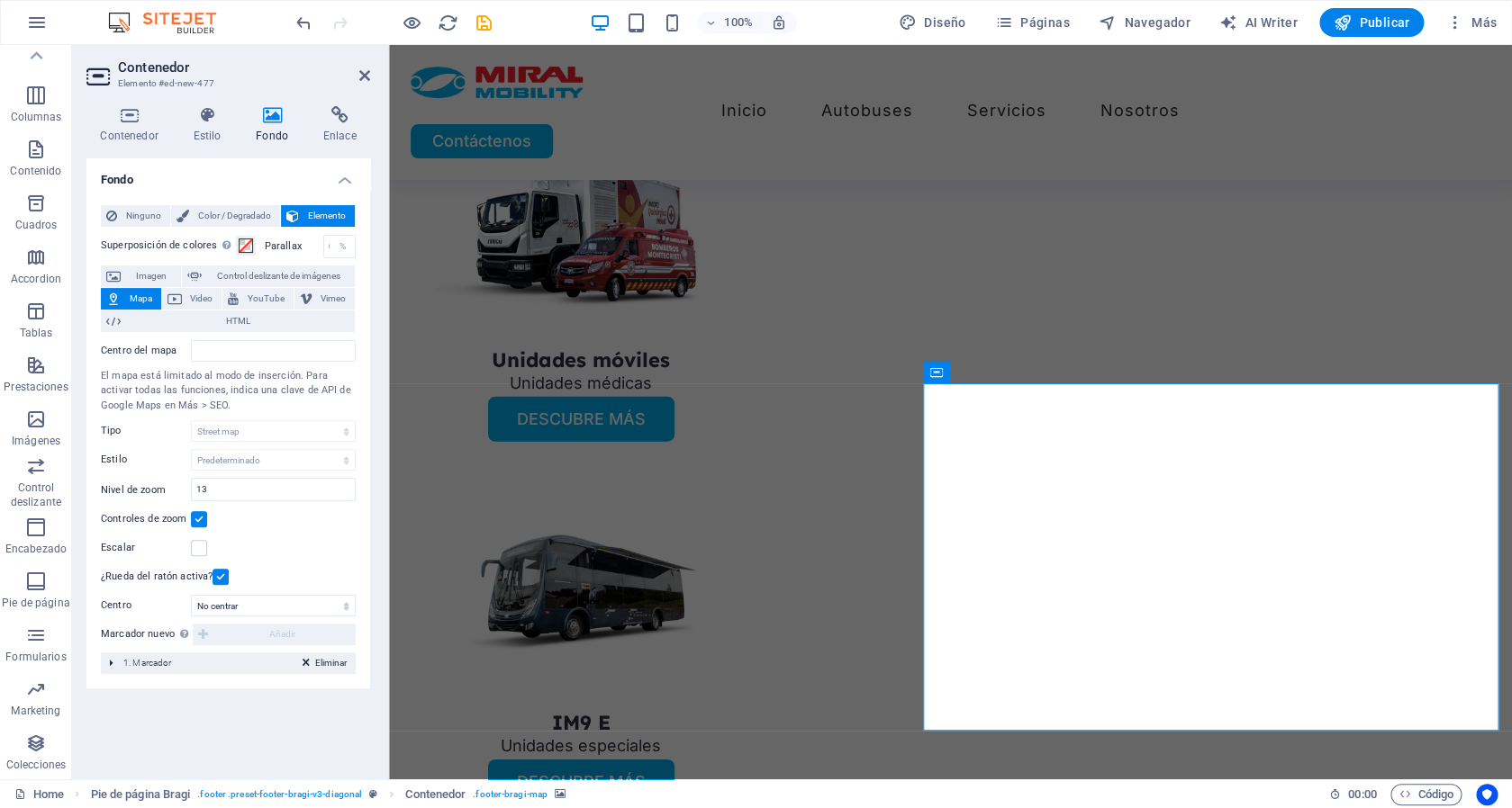
click at [174, 661] on div "Eliminar 1. Marcador" at bounding box center [228, 663] width 255 height 22
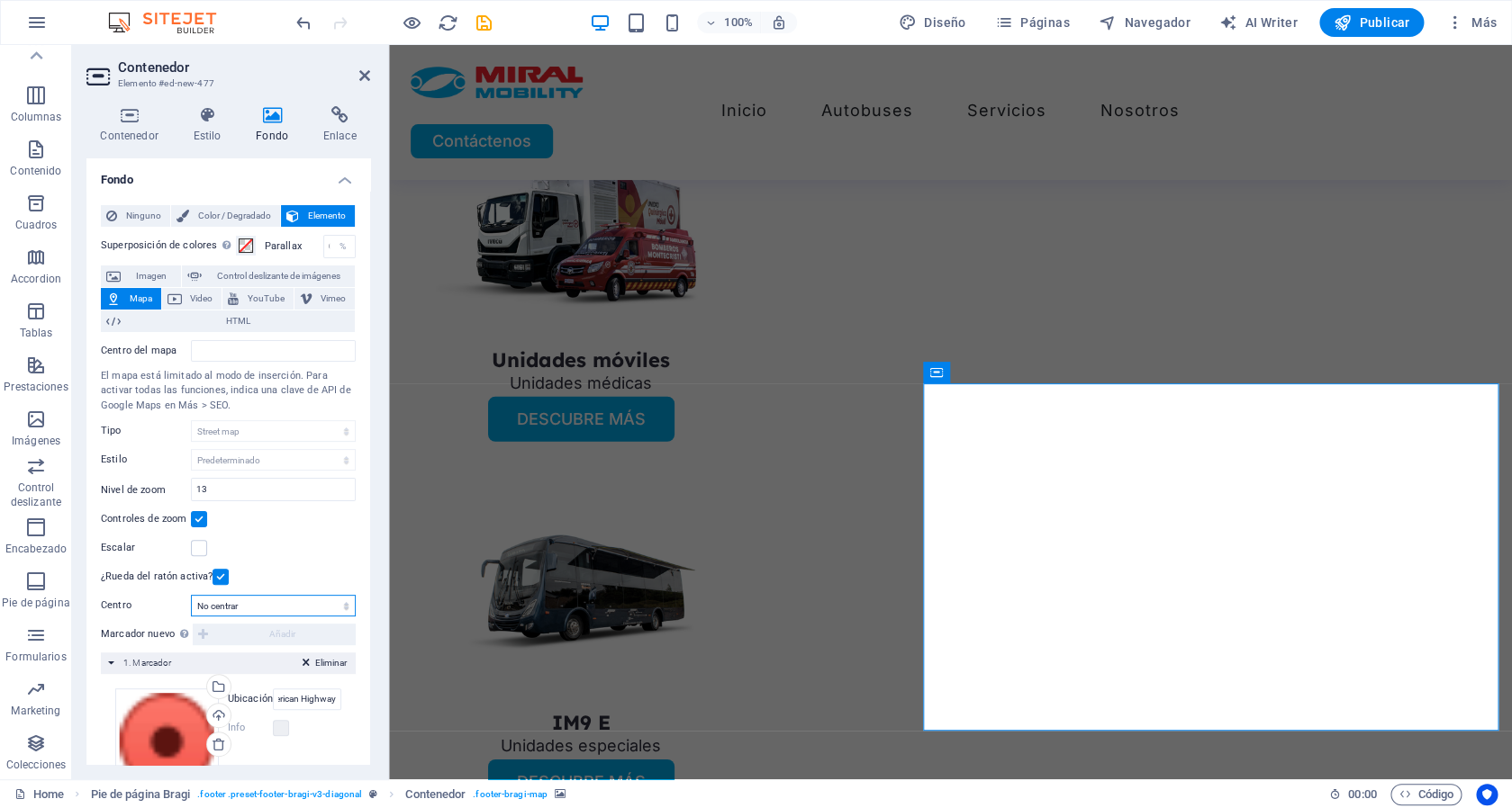
select select "2"
click option "Centrar y ampliar marcadores" at bounding box center [0, 0] width 0 height 0
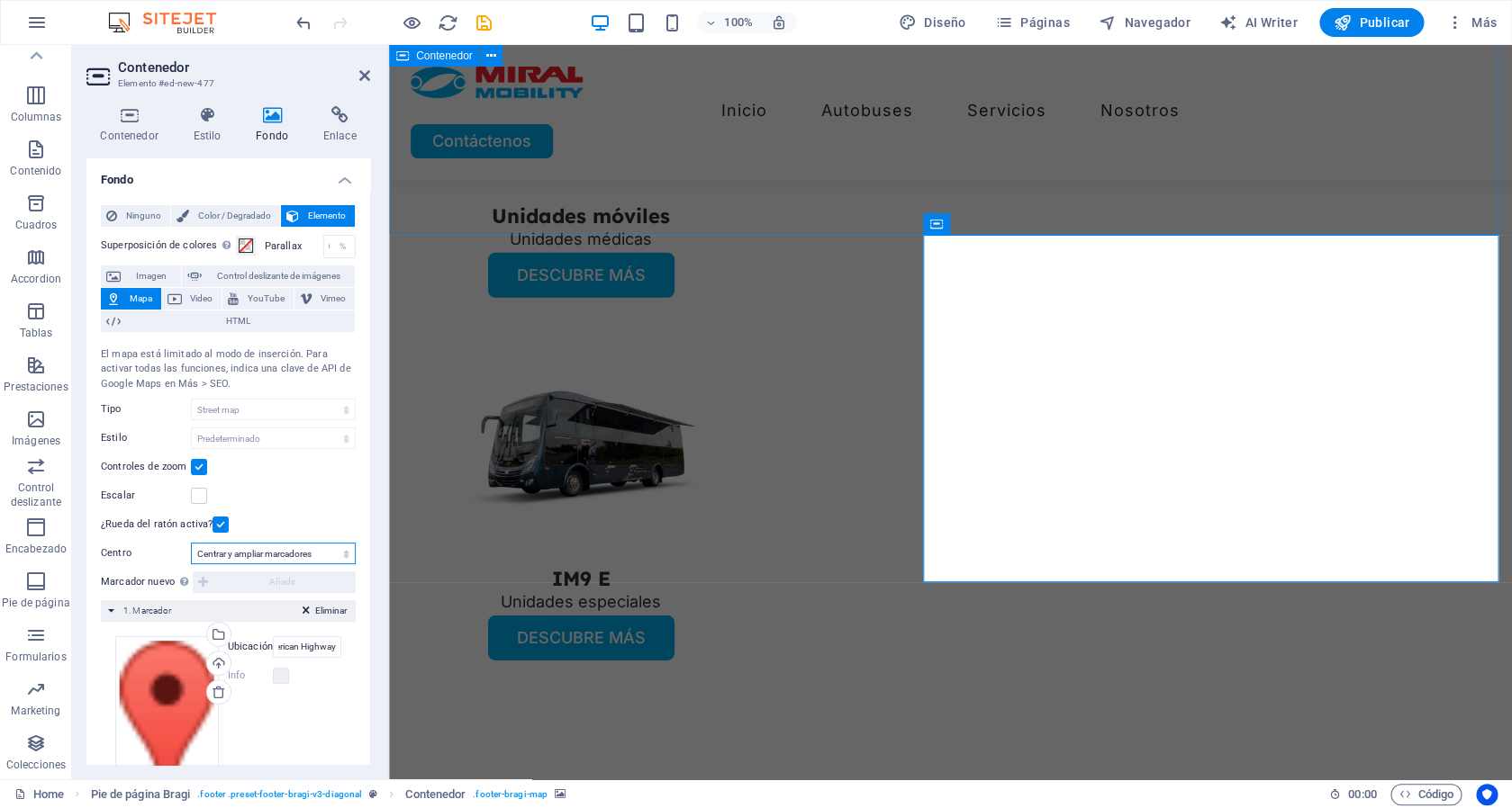
scroll to position [5115, 0]
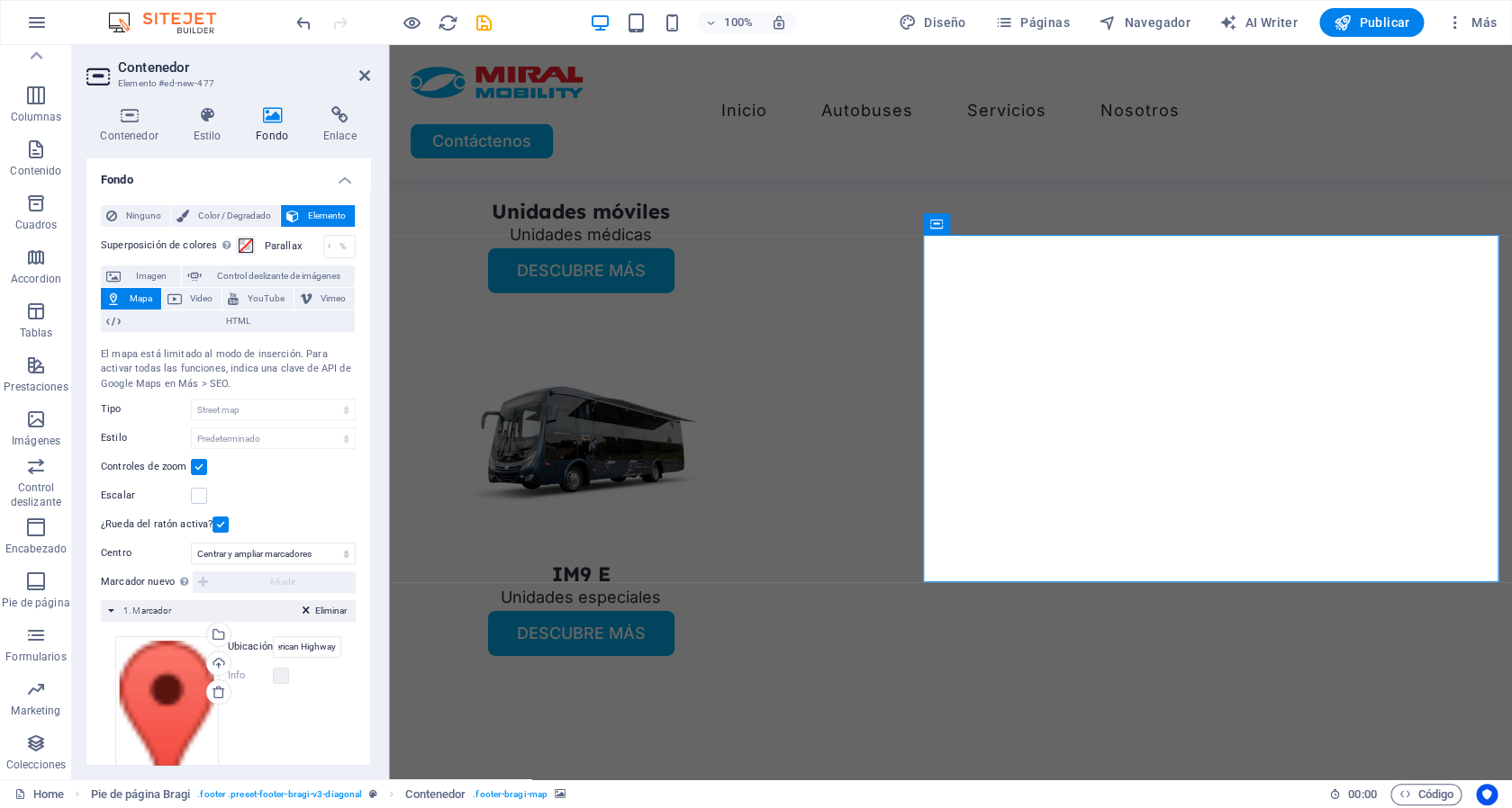
drag, startPoint x: 1130, startPoint y: 451, endPoint x: 1171, endPoint y: 538, distance: 96.2
drag, startPoint x: 1342, startPoint y: 505, endPoint x: 1200, endPoint y: 506, distance: 142.0
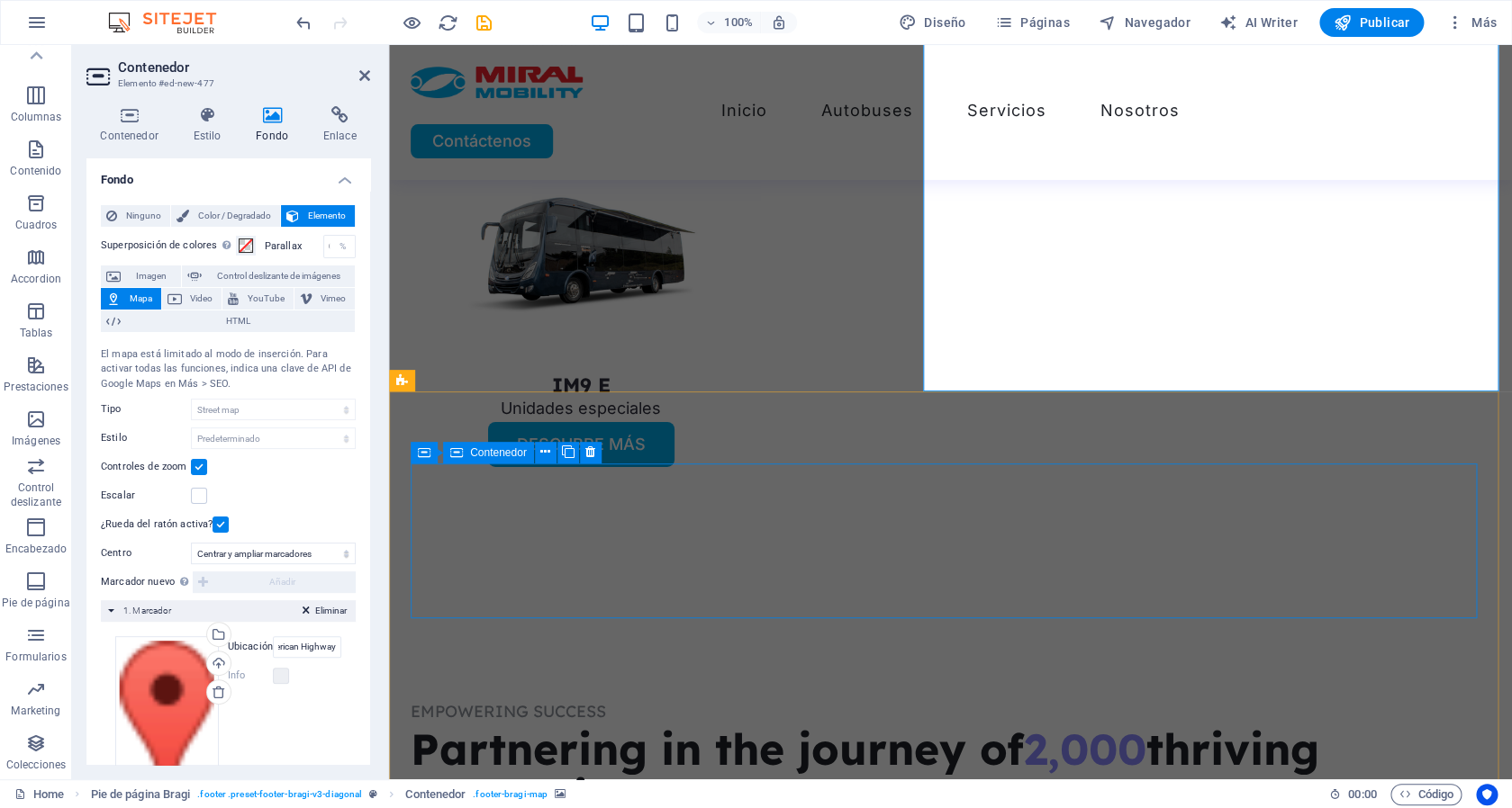
scroll to position [5306, 0]
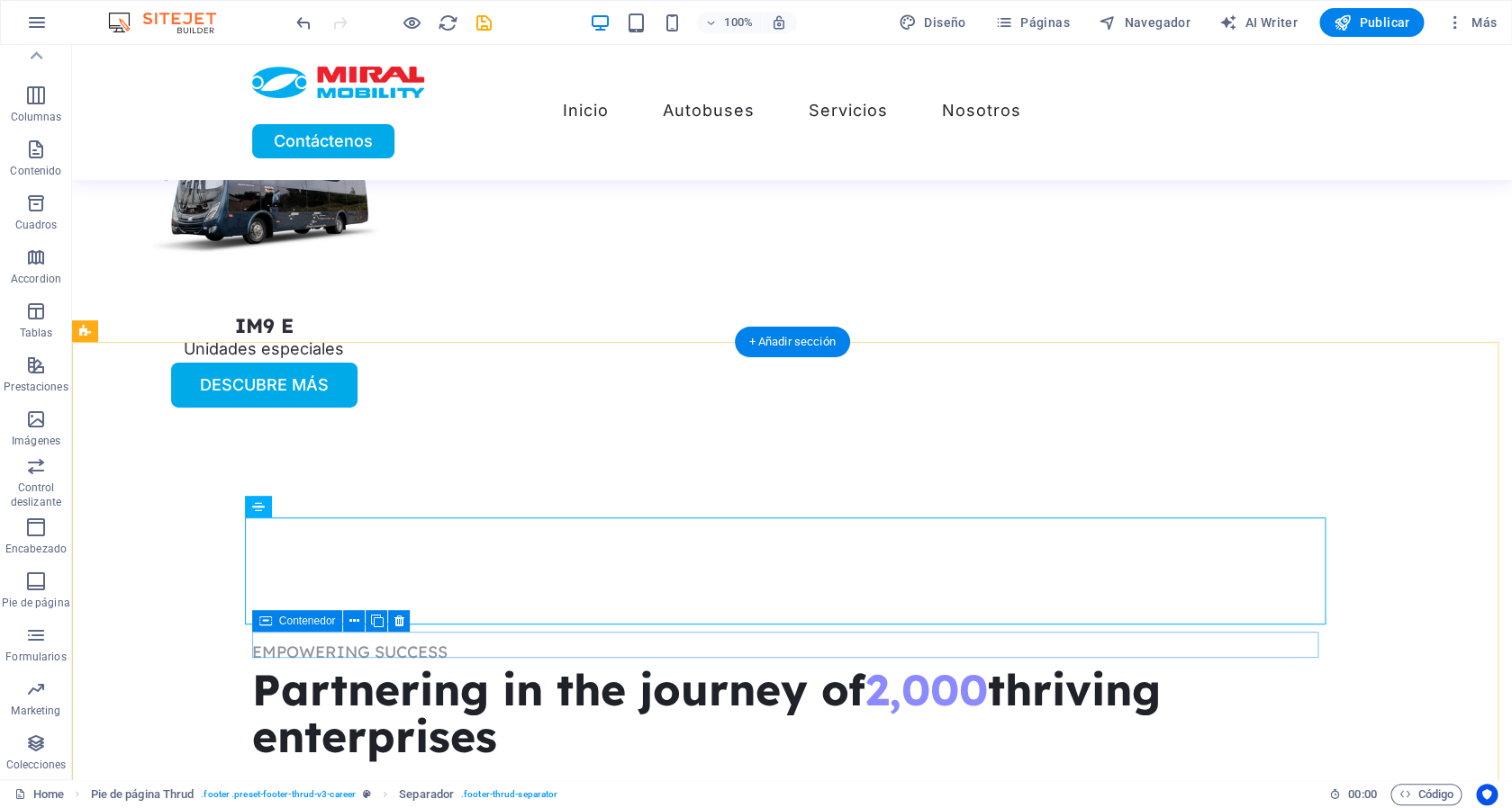
scroll to position [5449, 0]
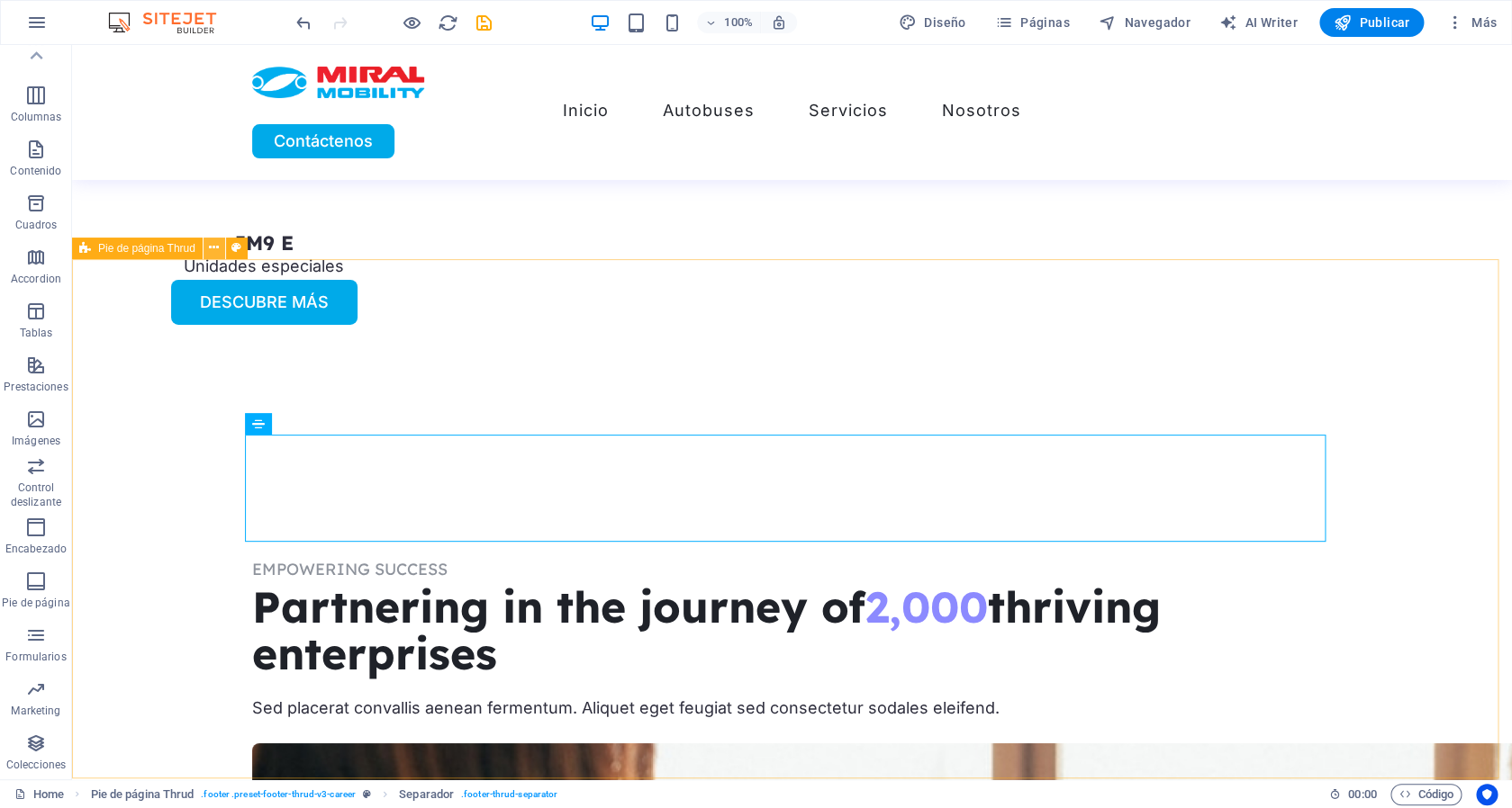
click at [217, 244] on icon at bounding box center [214, 248] width 10 height 19
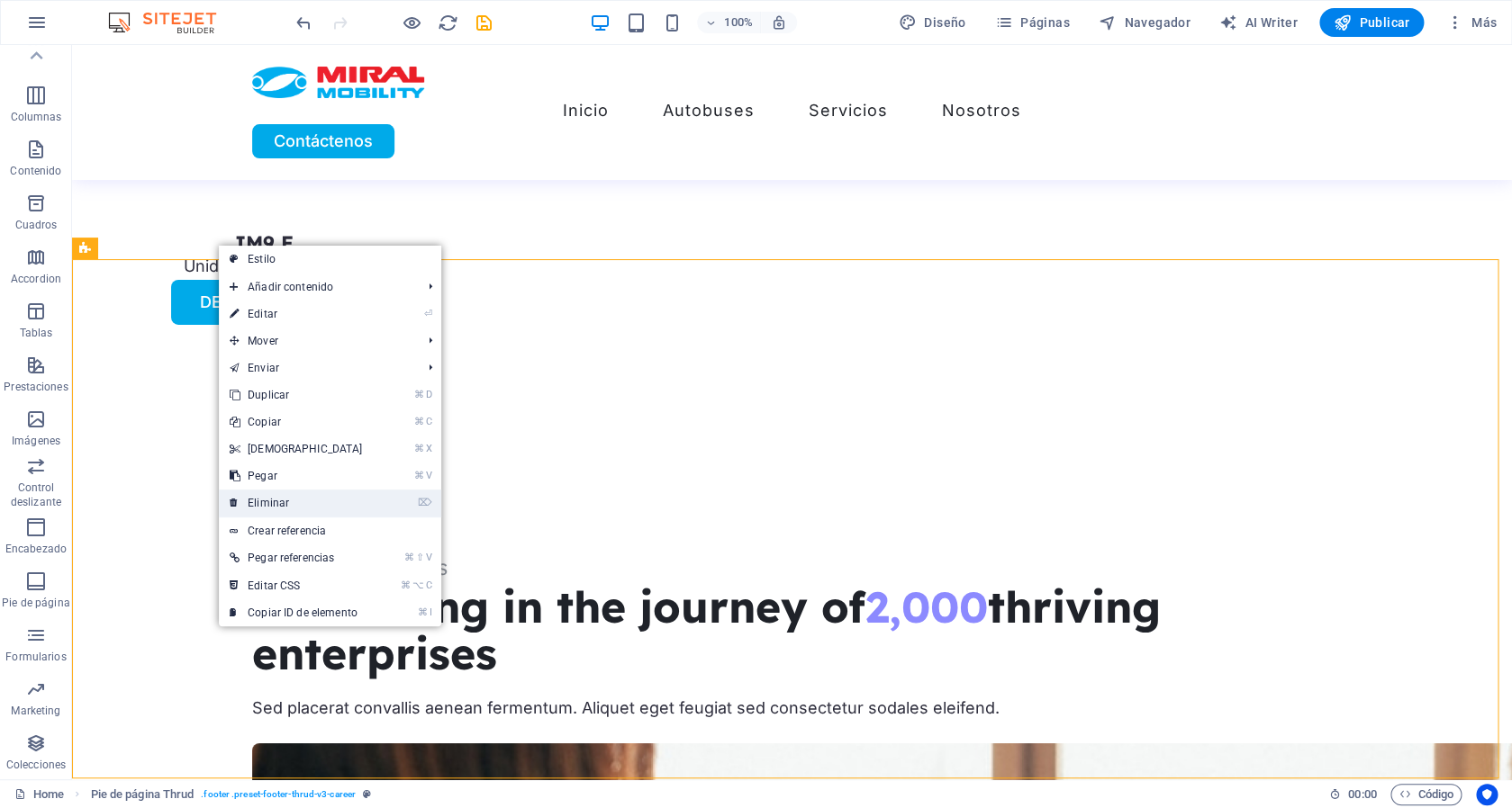
click at [303, 503] on link "⌦ Eliminar" at bounding box center [296, 503] width 155 height 27
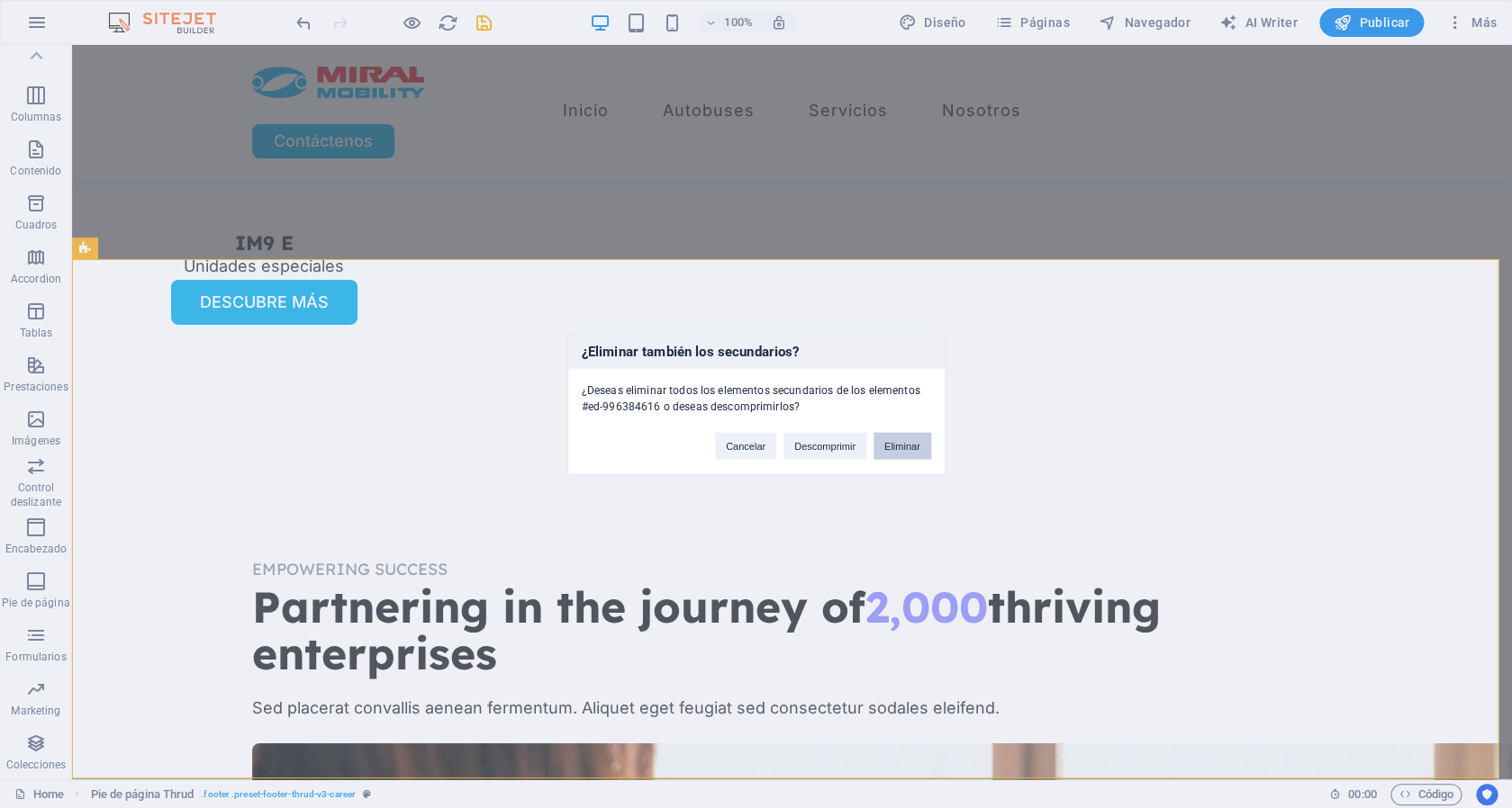
click at [912, 437] on button "Eliminar" at bounding box center [902, 447] width 58 height 27
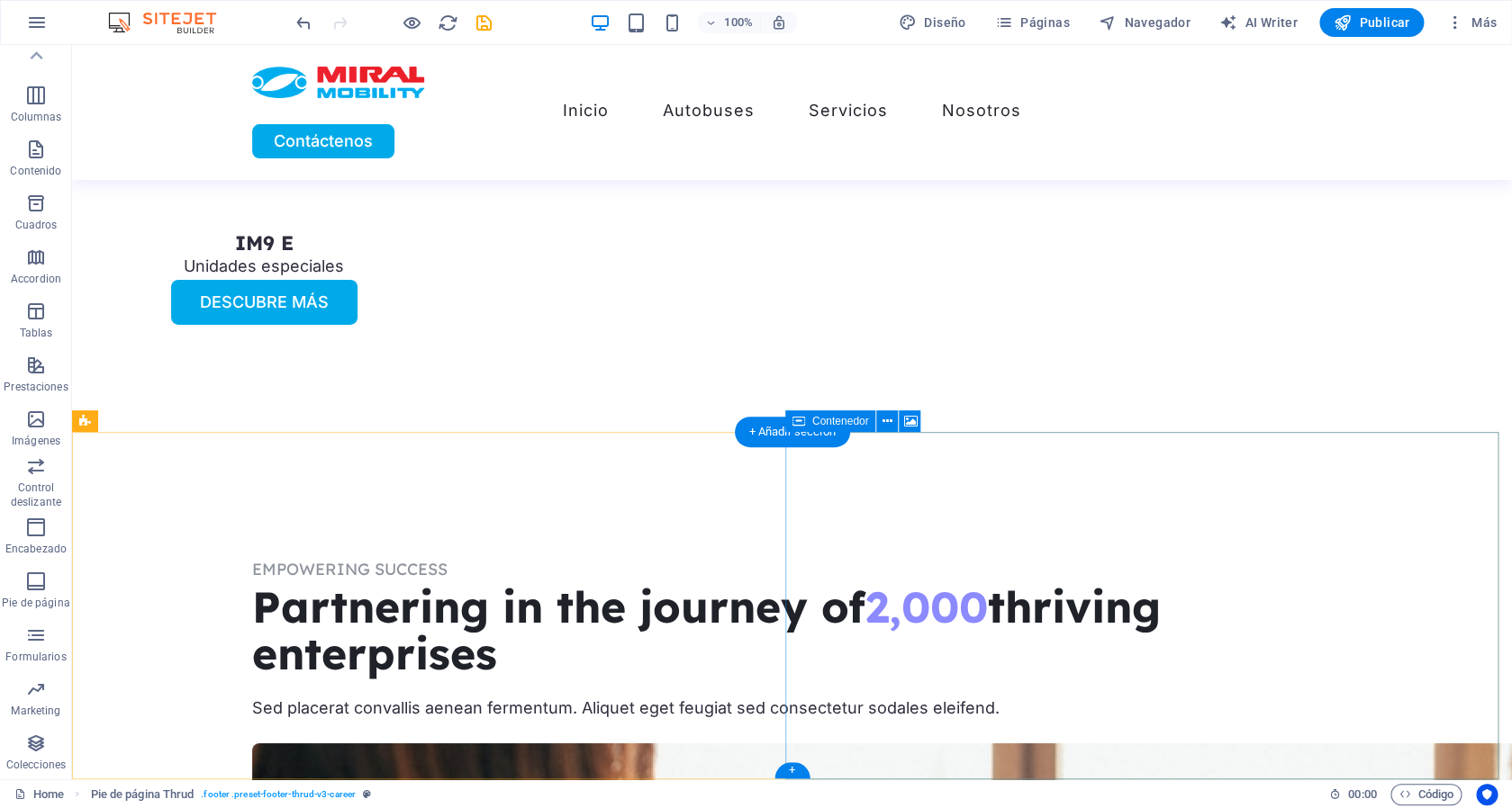
scroll to position [4929, 0]
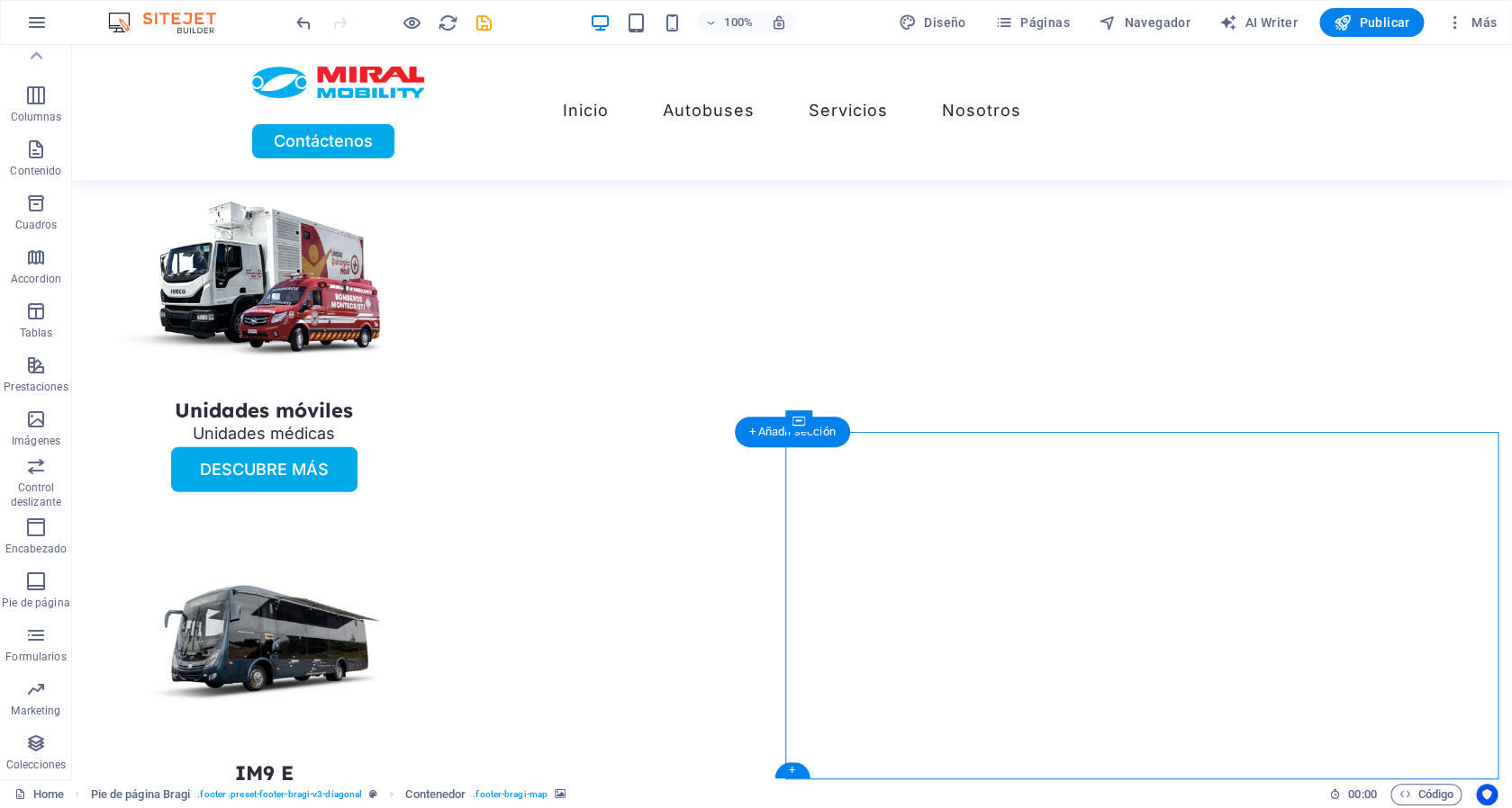
select select "2"
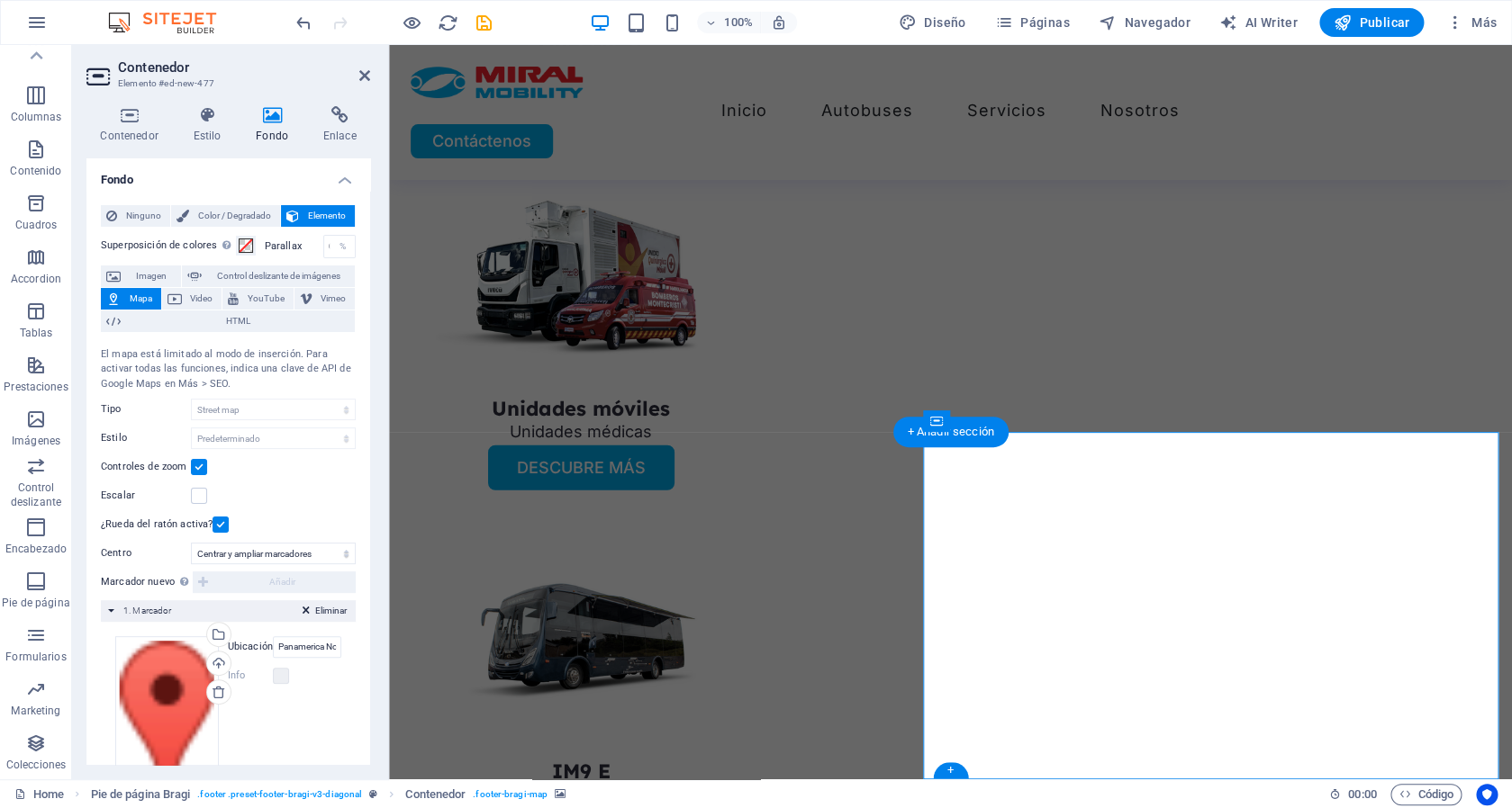
click at [288, 650] on input "Panamerica Norte Km 7 1/2, Pan-American Highway" at bounding box center [307, 647] width 68 height 22
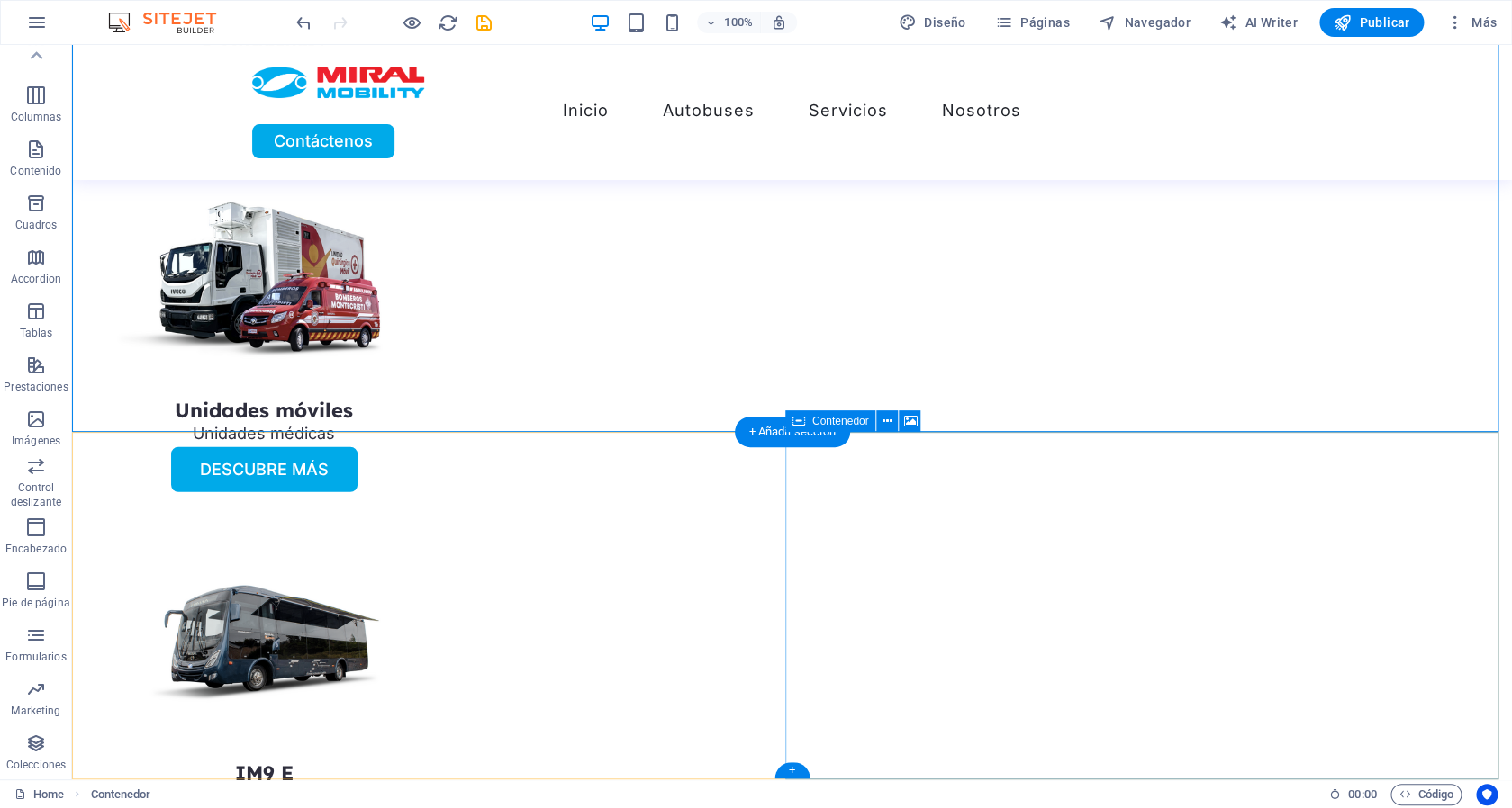
scroll to position [4929, 0]
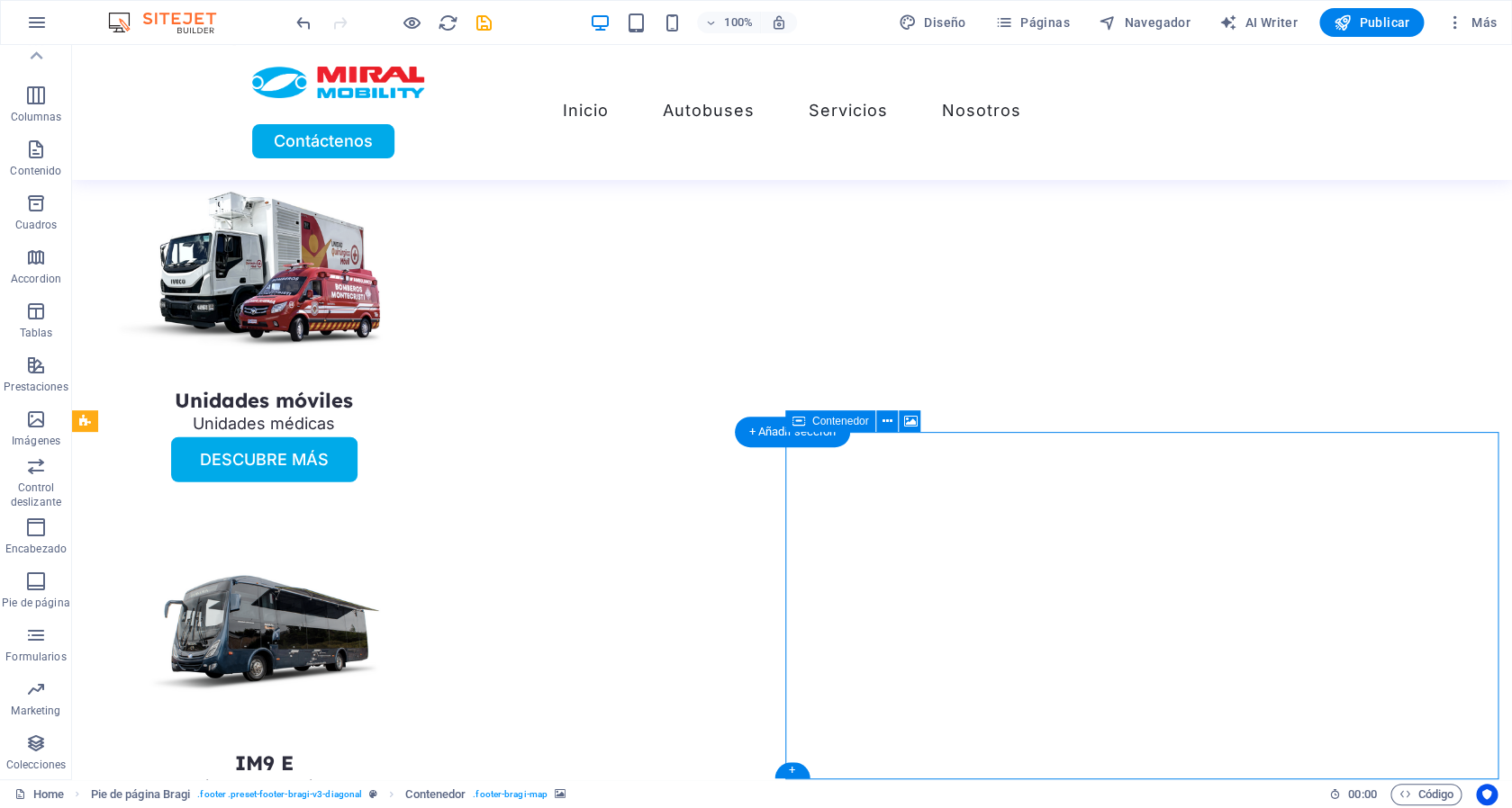
select select "2"
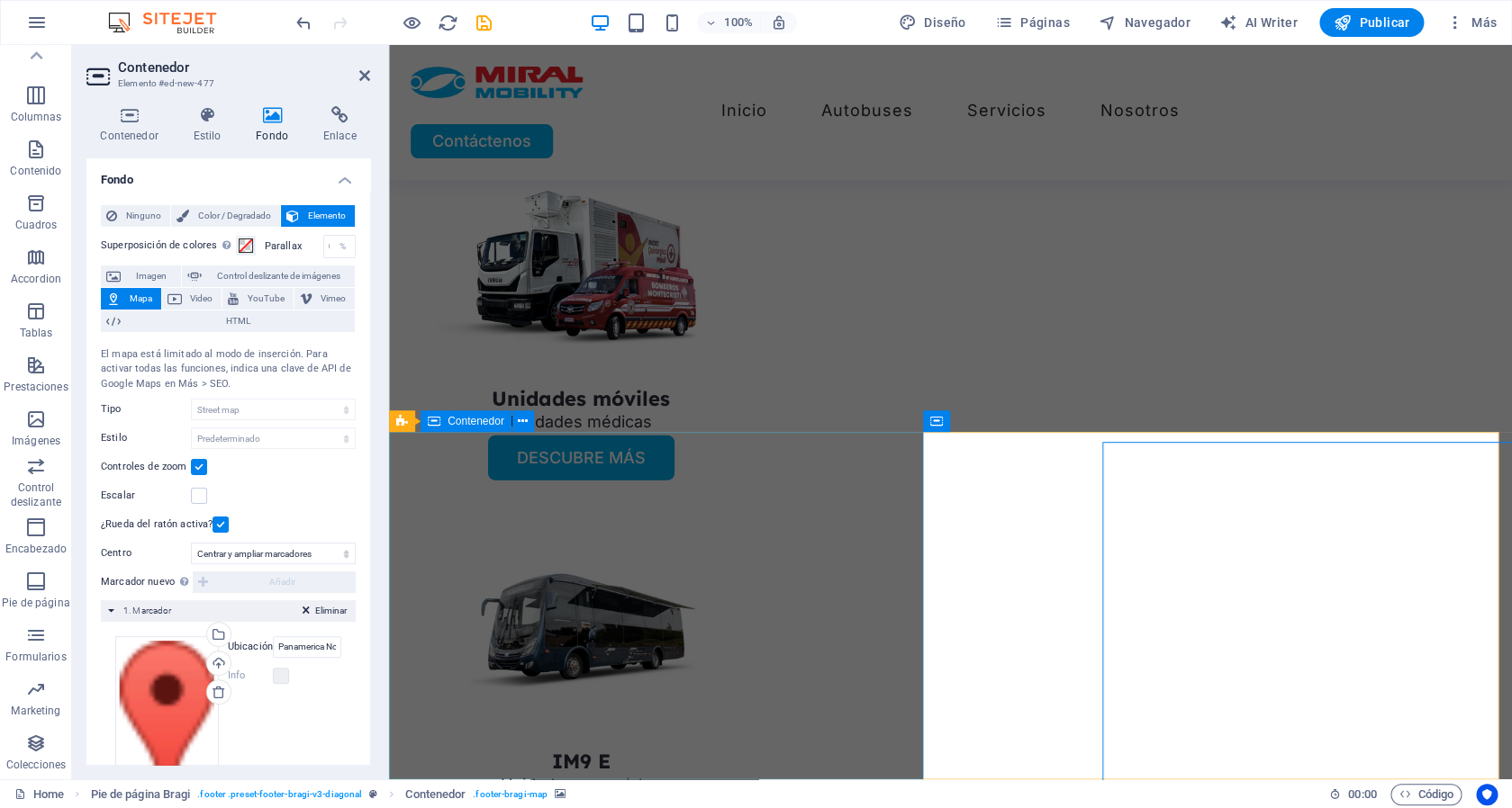
scroll to position [4918, 0]
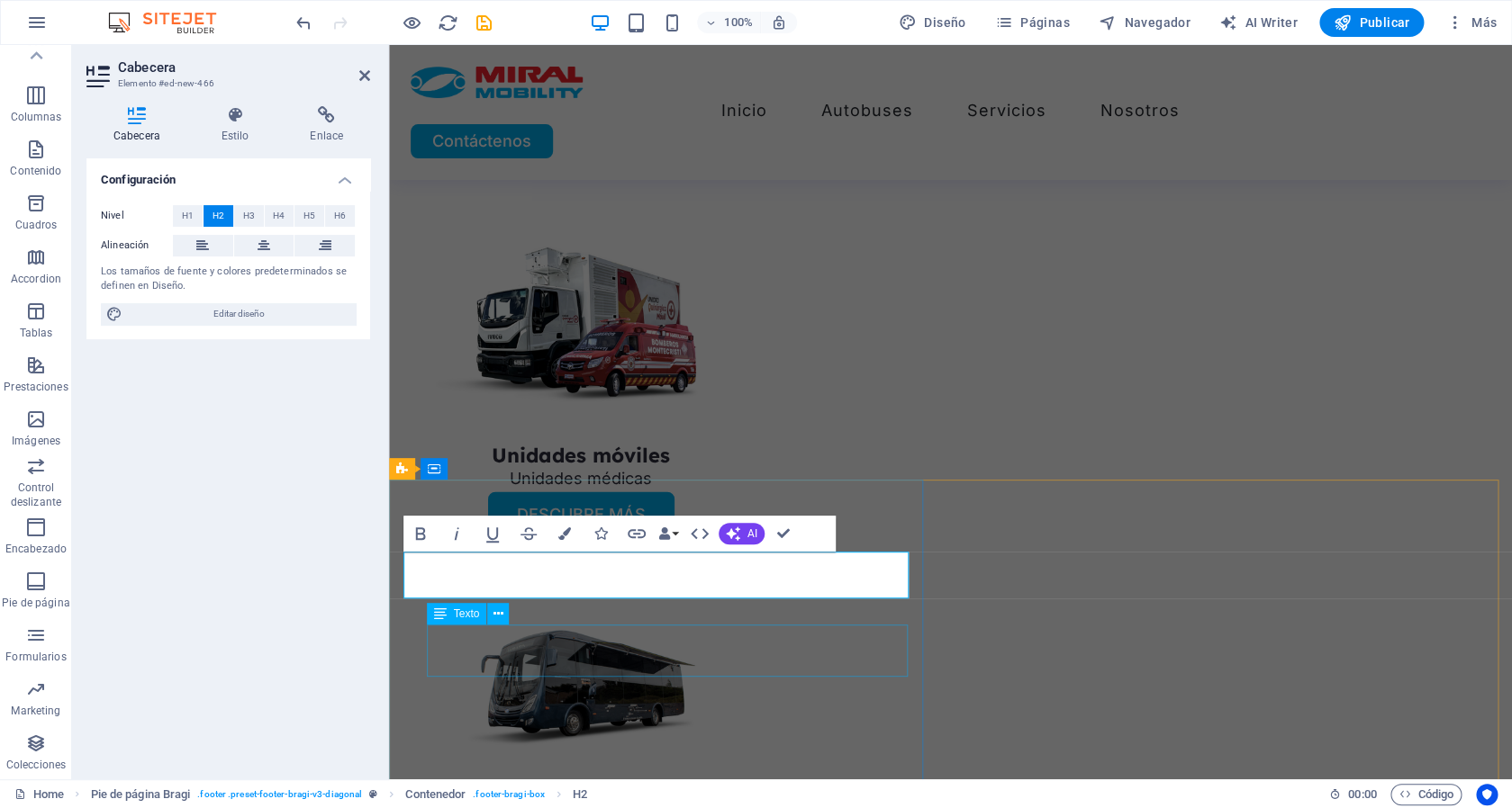
click at [460, 615] on span "Texto" at bounding box center [466, 613] width 26 height 11
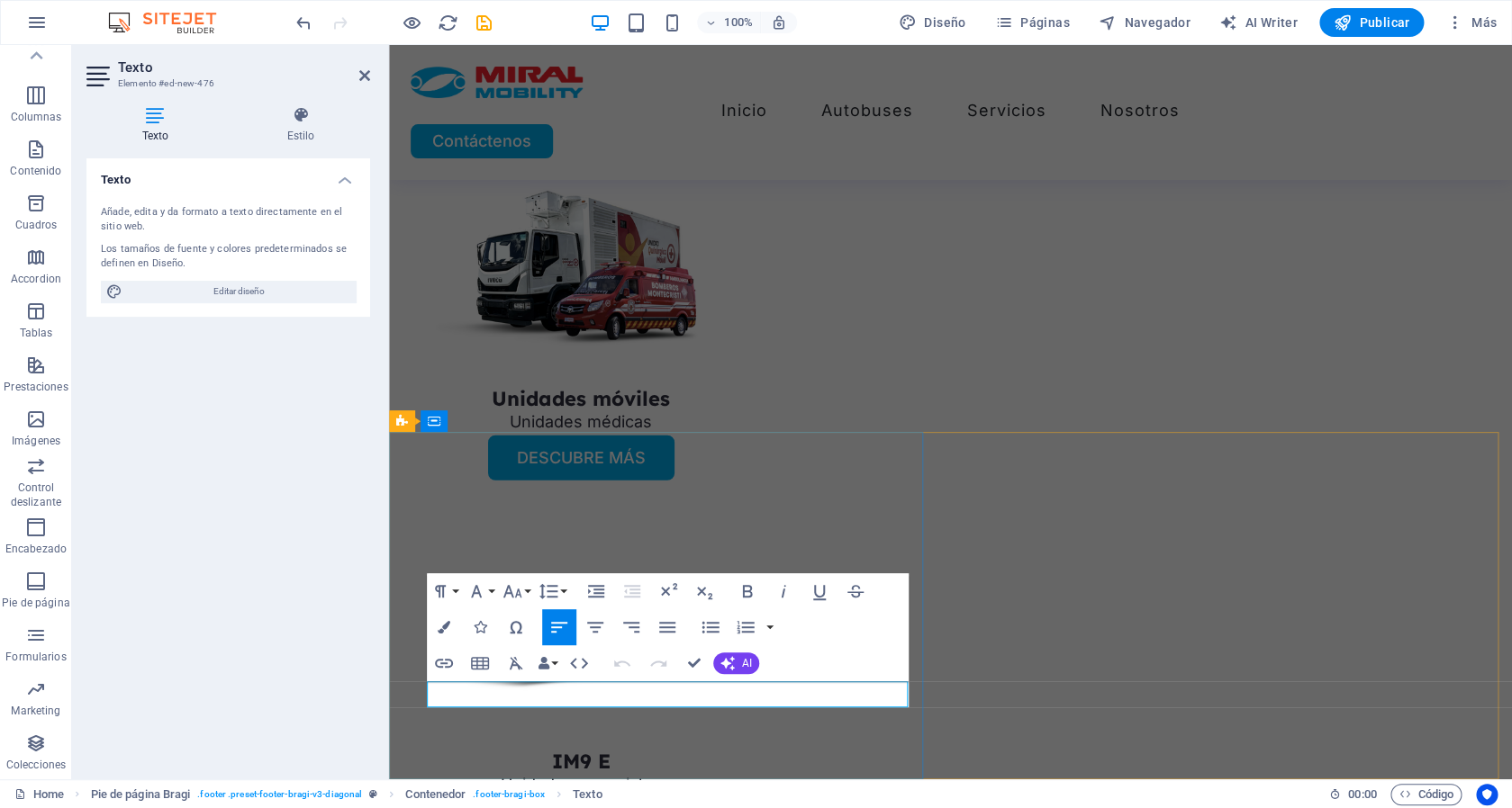
scroll to position [4918, 0]
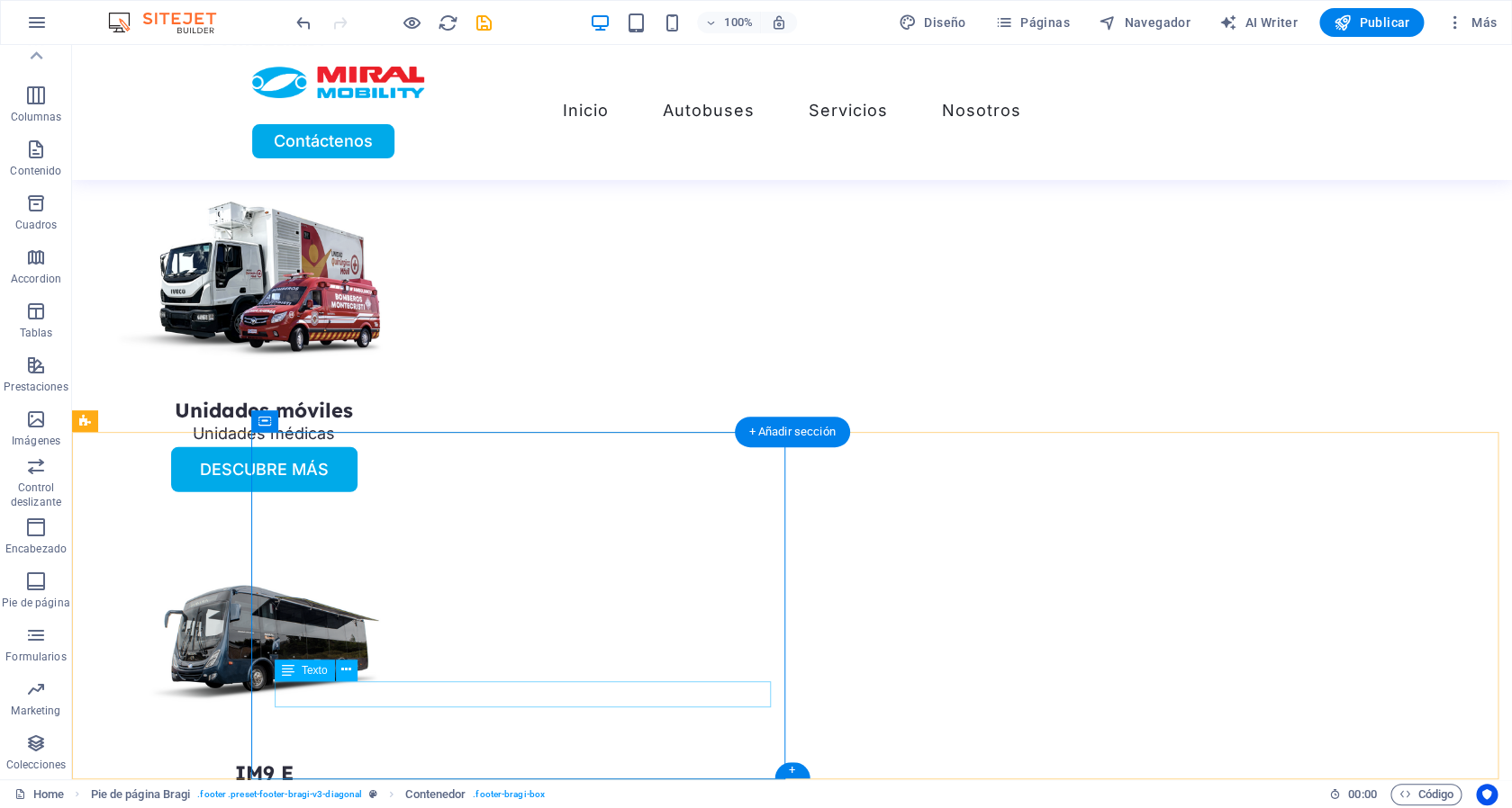
scroll to position [4929, 0]
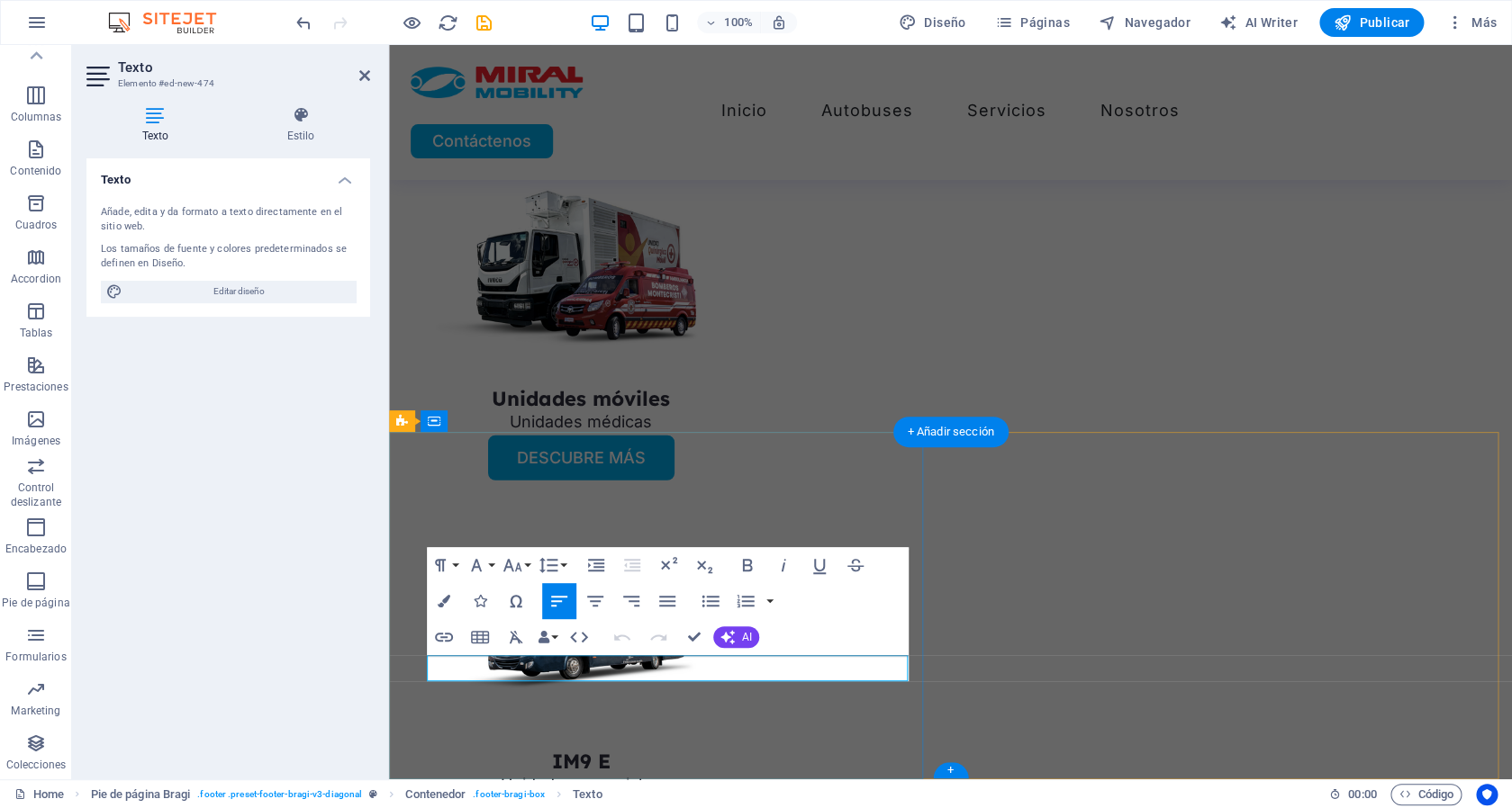
scroll to position [4918, 0]
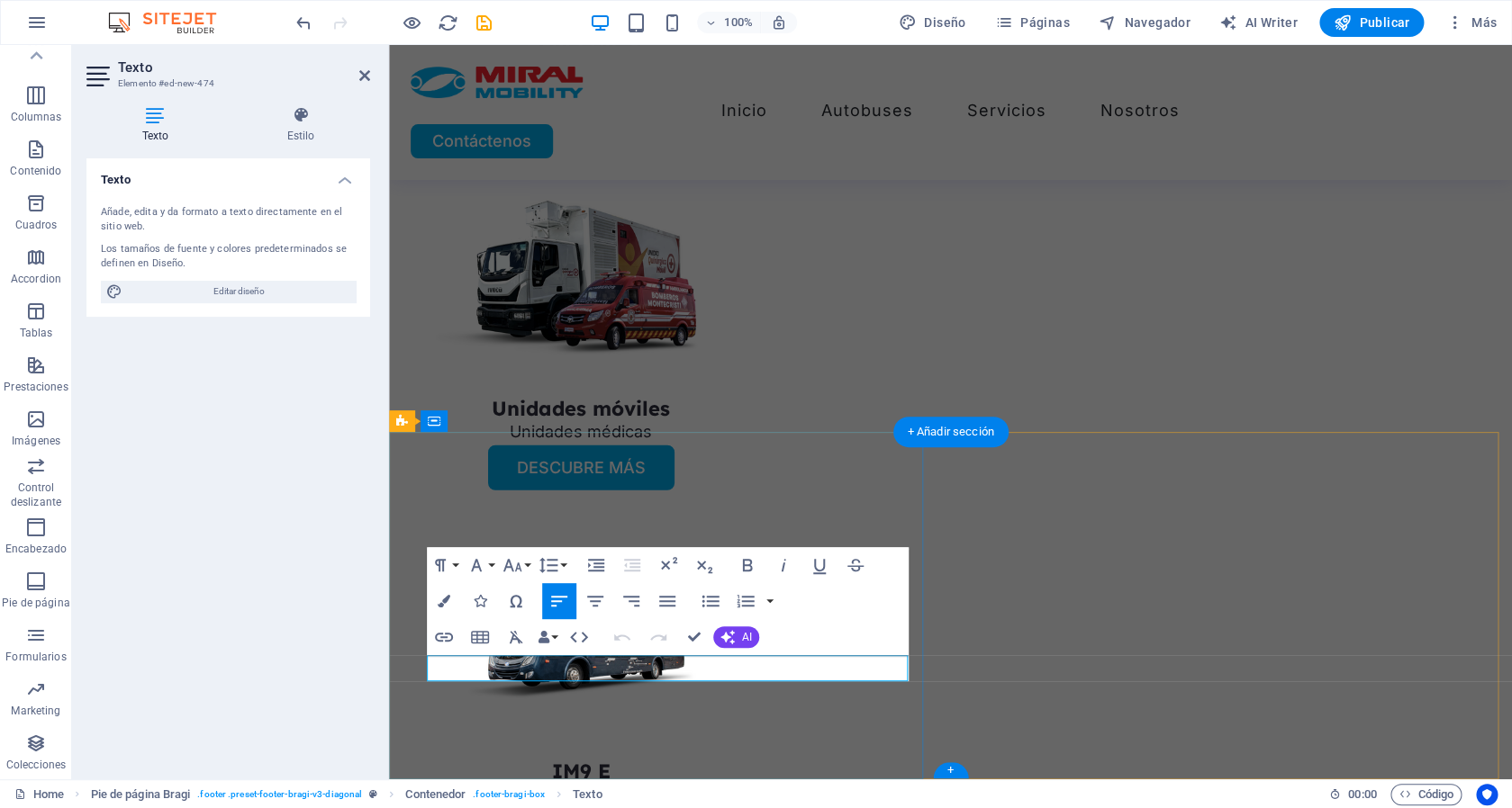
click at [756, 656] on div "Paragraph Format Normal Heading 1 Heading 2 Heading 3 Heading 4 Heading 5 Headi…" at bounding box center [667, 601] width 482 height 108
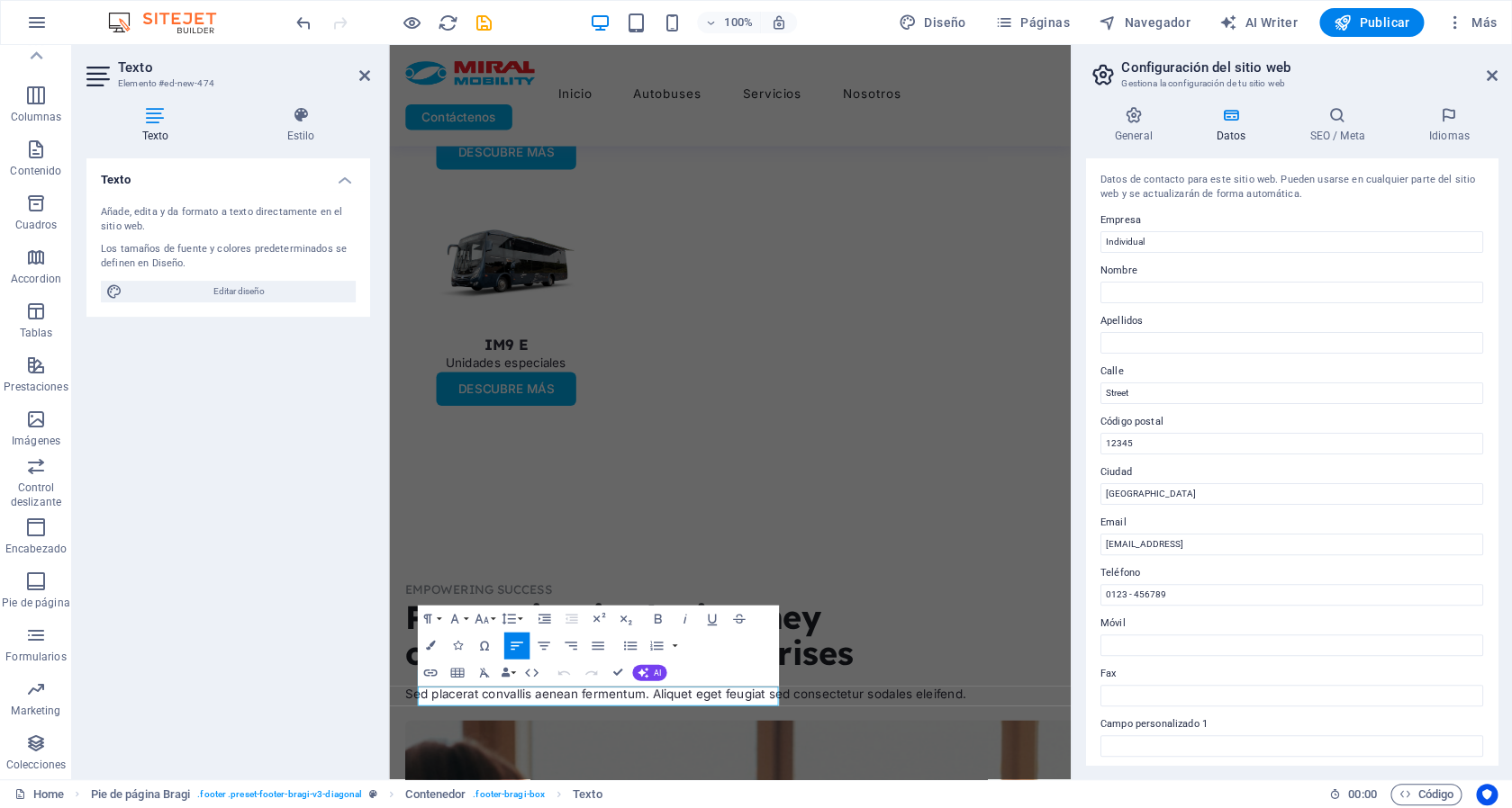
scroll to position [4632, 0]
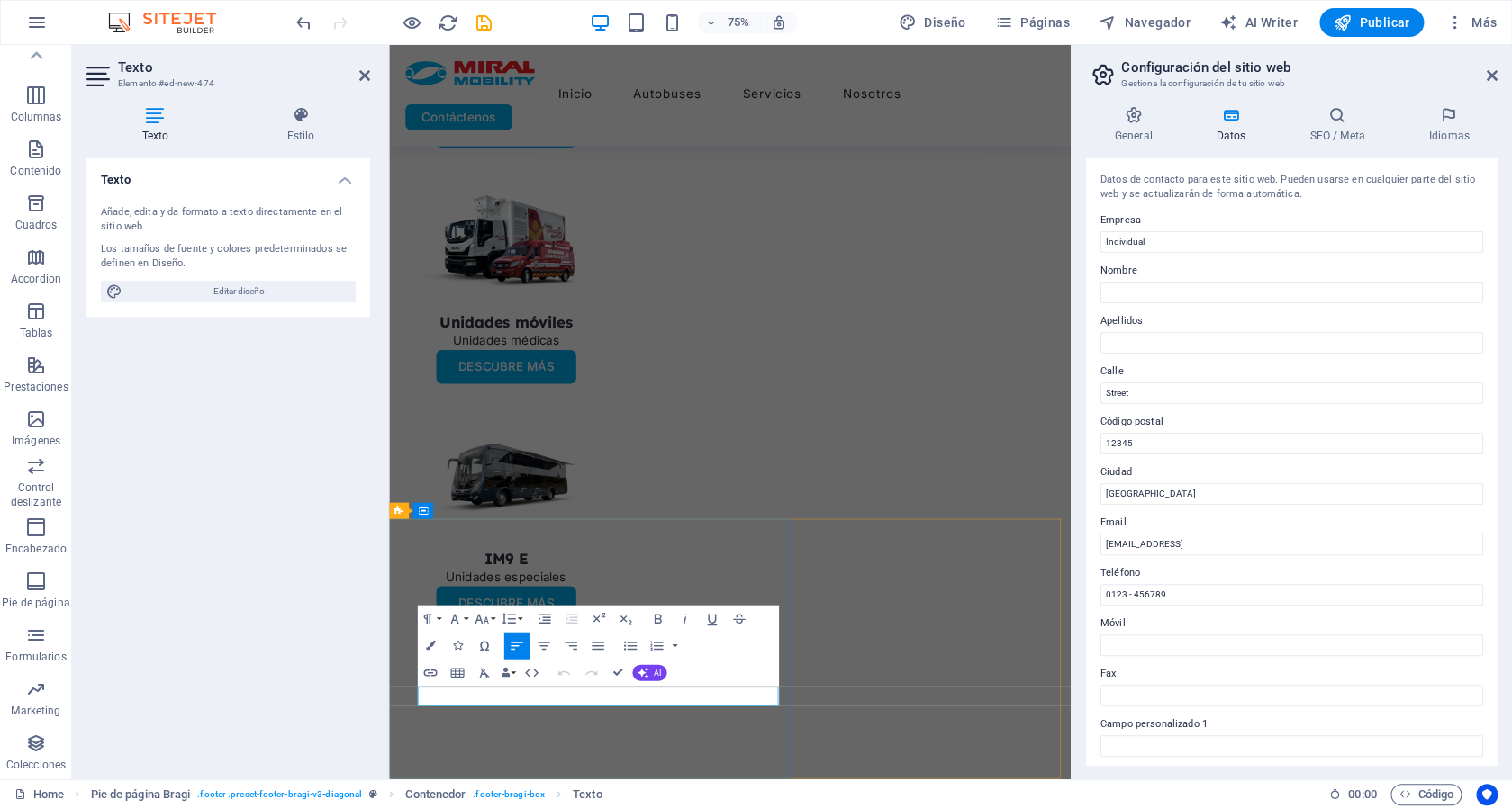
drag, startPoint x: 1164, startPoint y: 244, endPoint x: 873, endPoint y: 265, distance: 291.8
click at [1101, 244] on input "Individual" at bounding box center [1291, 242] width 383 height 22
type input "Miral Mobility"
click at [1131, 299] on input "Nombre" at bounding box center [1291, 292] width 383 height 22
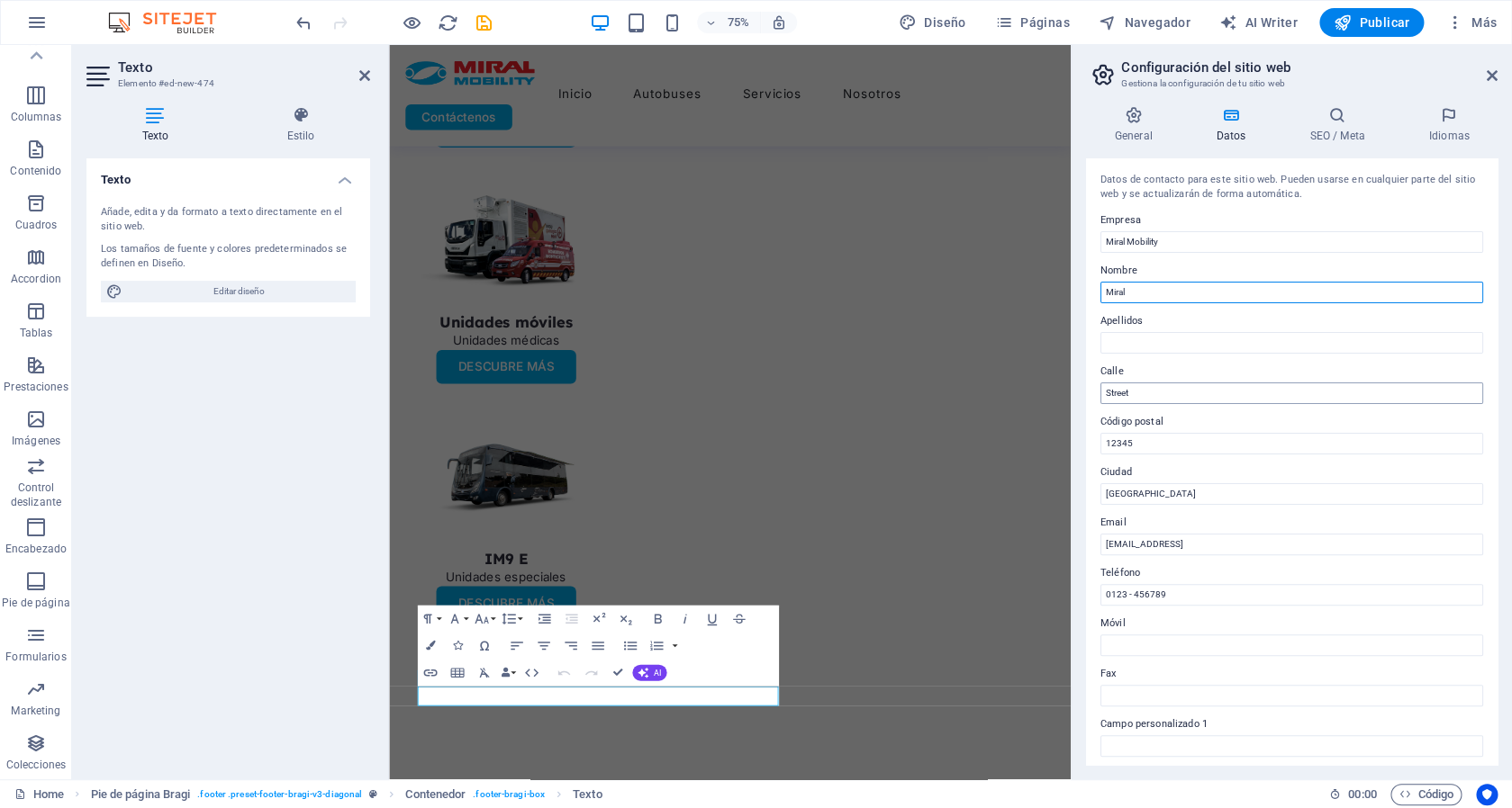
type input "Miral"
click at [1154, 386] on input "Street" at bounding box center [1291, 393] width 383 height 22
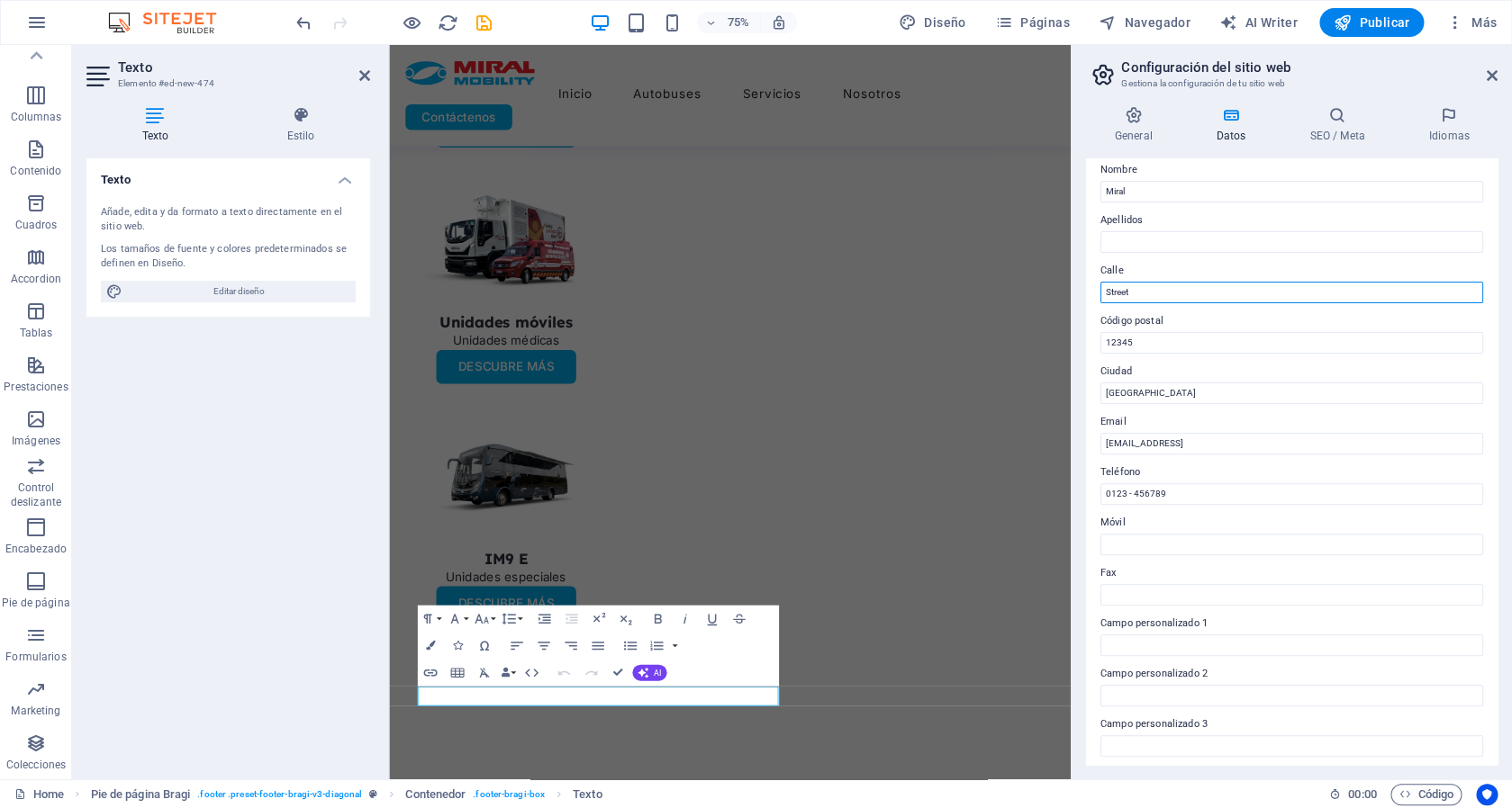
scroll to position [102, 0]
drag, startPoint x: 1145, startPoint y: 295, endPoint x: 1081, endPoint y: 295, distance: 64.0
click at [1101, 295] on input "Street" at bounding box center [1291, 291] width 383 height 22
click at [1267, 289] on input "Panamericana Norte Km. 7 1/2 [GEOGRAPHIC_DATA]" at bounding box center [1291, 291] width 383 height 22
click at [1236, 290] on input "Panamericana Norte Km. 7 1/2 [GEOGRAPHIC_DATA]" at bounding box center [1291, 291] width 383 height 22
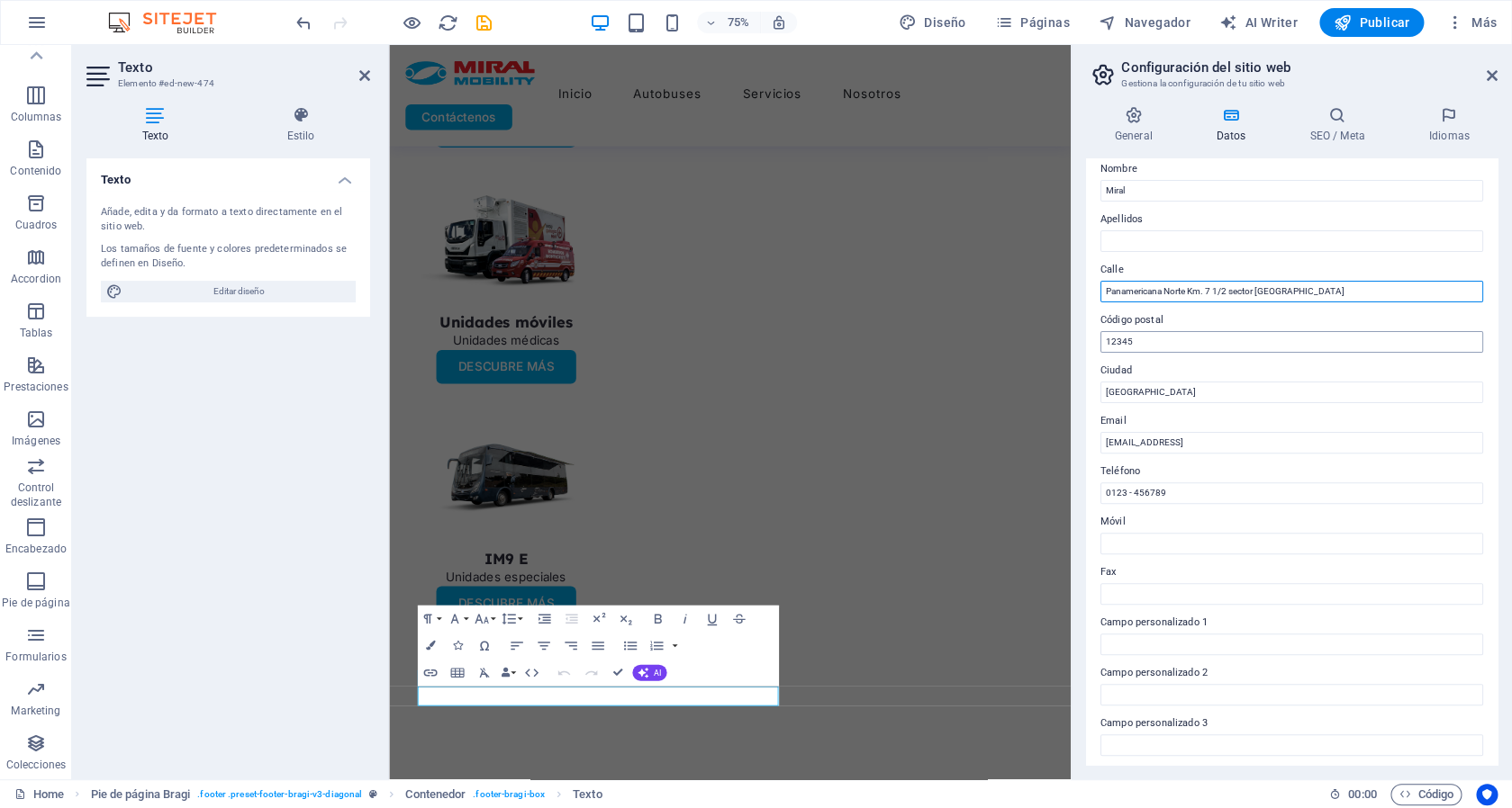
type input "Panamericana Norte Km. 7 1/2 sector [GEOGRAPHIC_DATA]"
drag, startPoint x: 1153, startPoint y: 344, endPoint x: 1024, endPoint y: 344, distance: 129.0
click at [1101, 344] on input "12345" at bounding box center [1291, 342] width 383 height 22
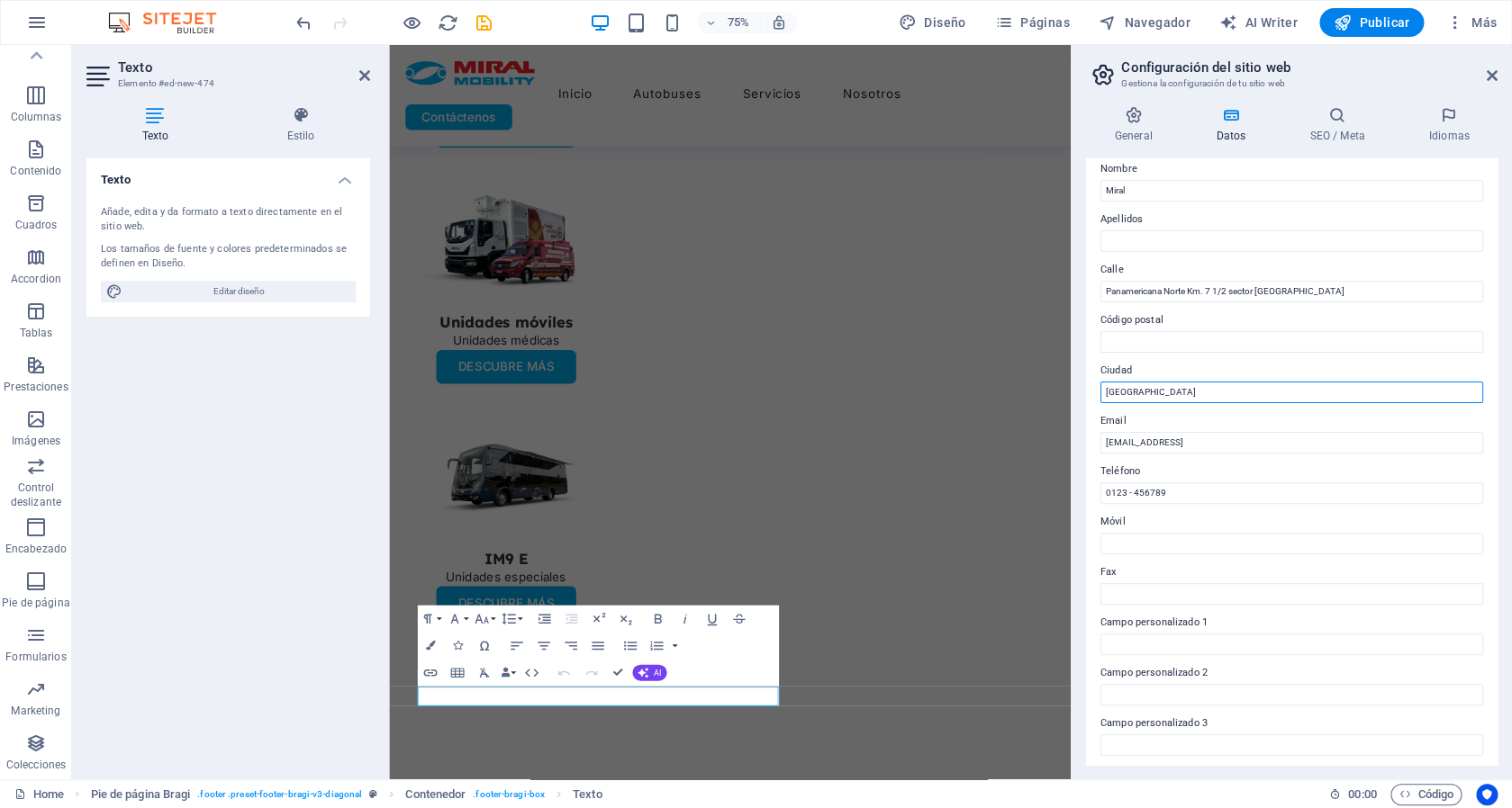
drag, startPoint x: 1143, startPoint y: 393, endPoint x: 1006, endPoint y: 387, distance: 137.1
click at [1101, 387] on input "[GEOGRAPHIC_DATA]" at bounding box center [1291, 392] width 383 height 22
type input "Ambato"
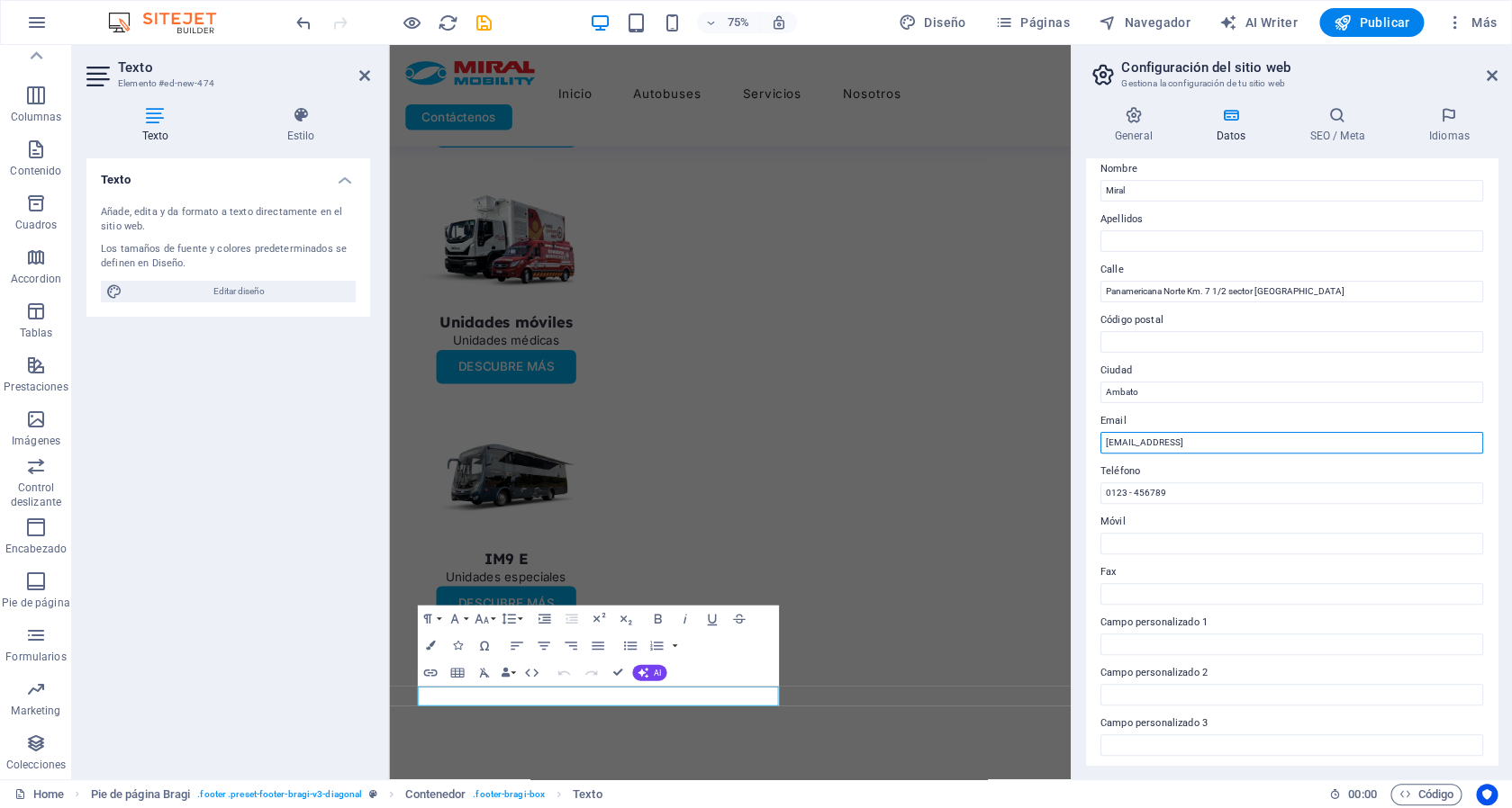
drag, startPoint x: 1346, startPoint y: 445, endPoint x: 1017, endPoint y: 431, distance: 329.3
click at [1101, 432] on input "[EMAIL_ADDRESS]" at bounding box center [1291, 443] width 383 height 22
type input "[EMAIL_ADDRESS][DOMAIN_NAME]"
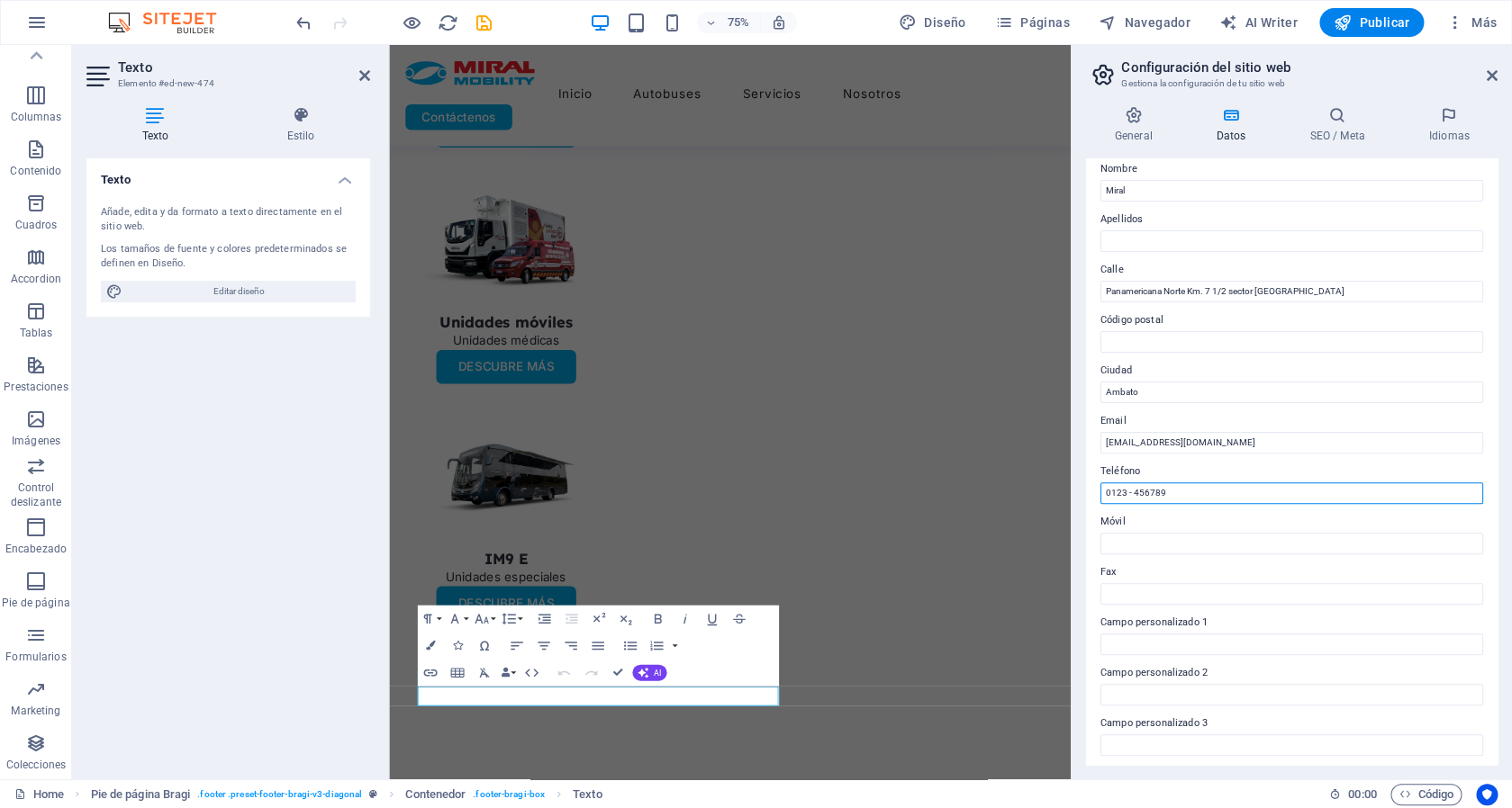
drag, startPoint x: 1183, startPoint y: 498, endPoint x: 1029, endPoint y: 498, distance: 154.0
click at [1101, 498] on input "0123 - 456789" at bounding box center [1291, 493] width 383 height 22
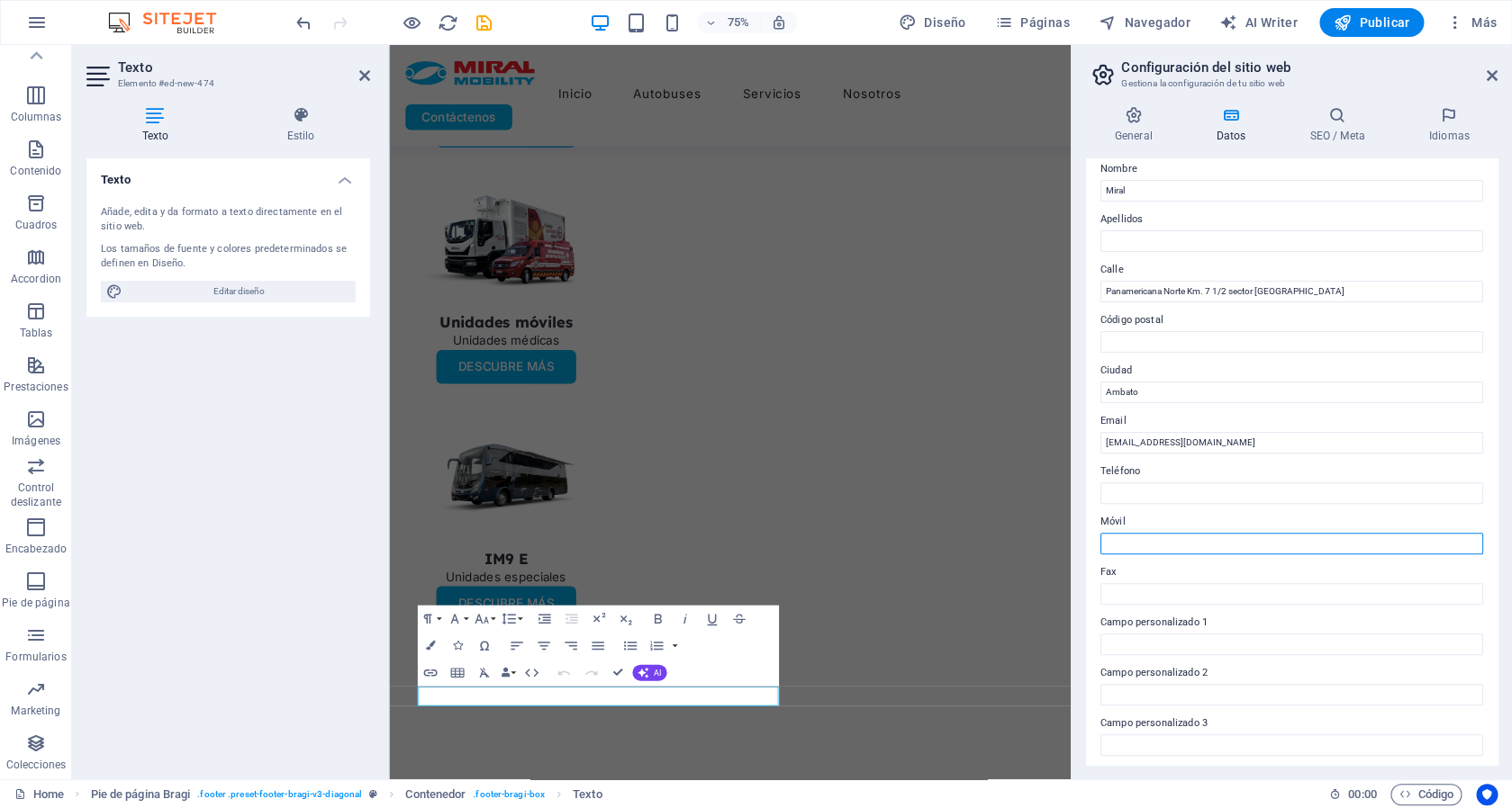
click at [1118, 544] on input "Móvil" at bounding box center [1291, 543] width 383 height 22
type input "0"
click at [1179, 539] on input "Móvil" at bounding box center [1291, 543] width 383 height 22
paste input "98 040 4439"
drag, startPoint x: 1161, startPoint y: 545, endPoint x: 1002, endPoint y: 539, distance: 159.1
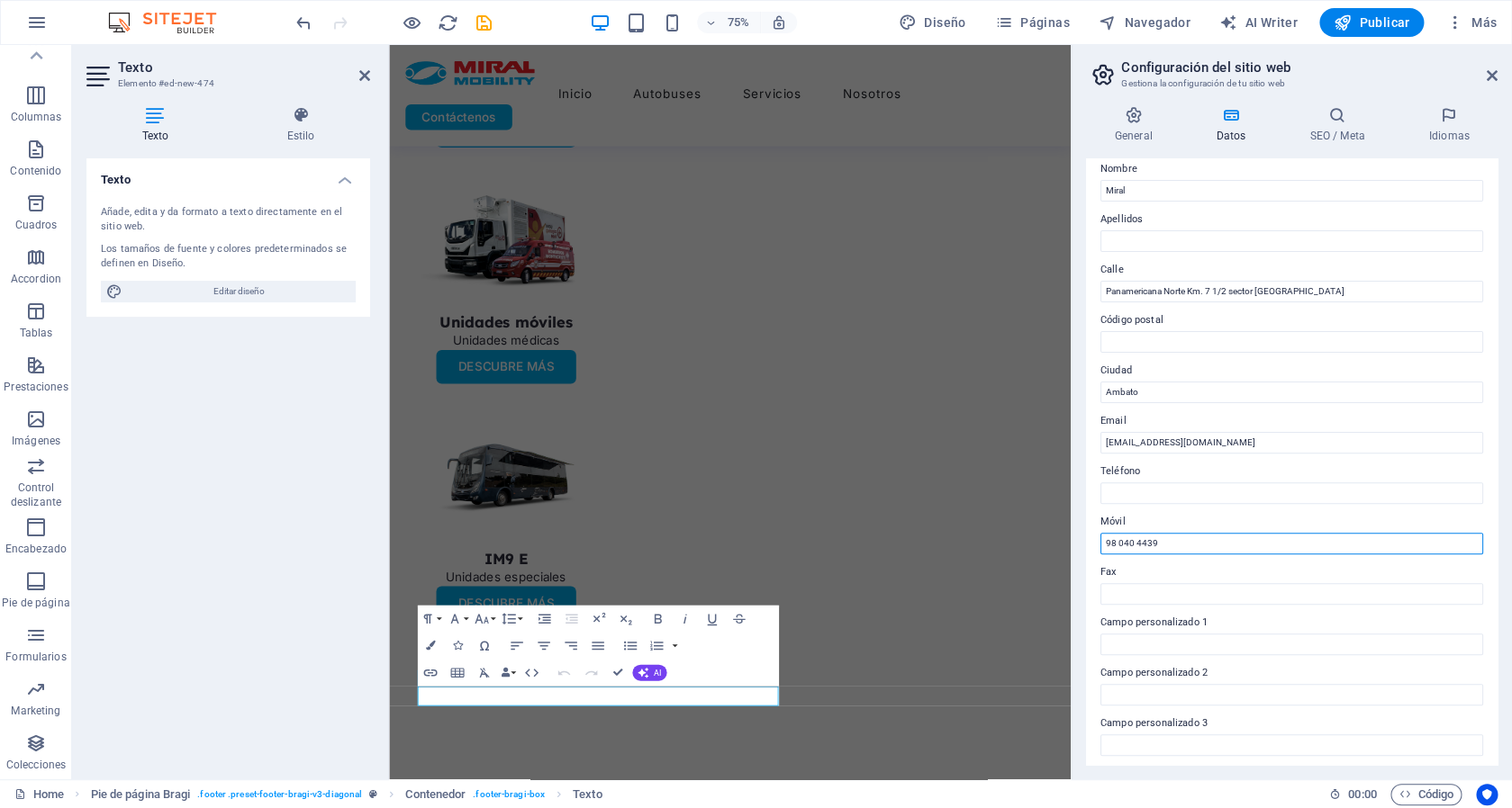
click at [1101, 539] on input "98 040 4439" at bounding box center [1291, 543] width 383 height 22
paste input "+593"
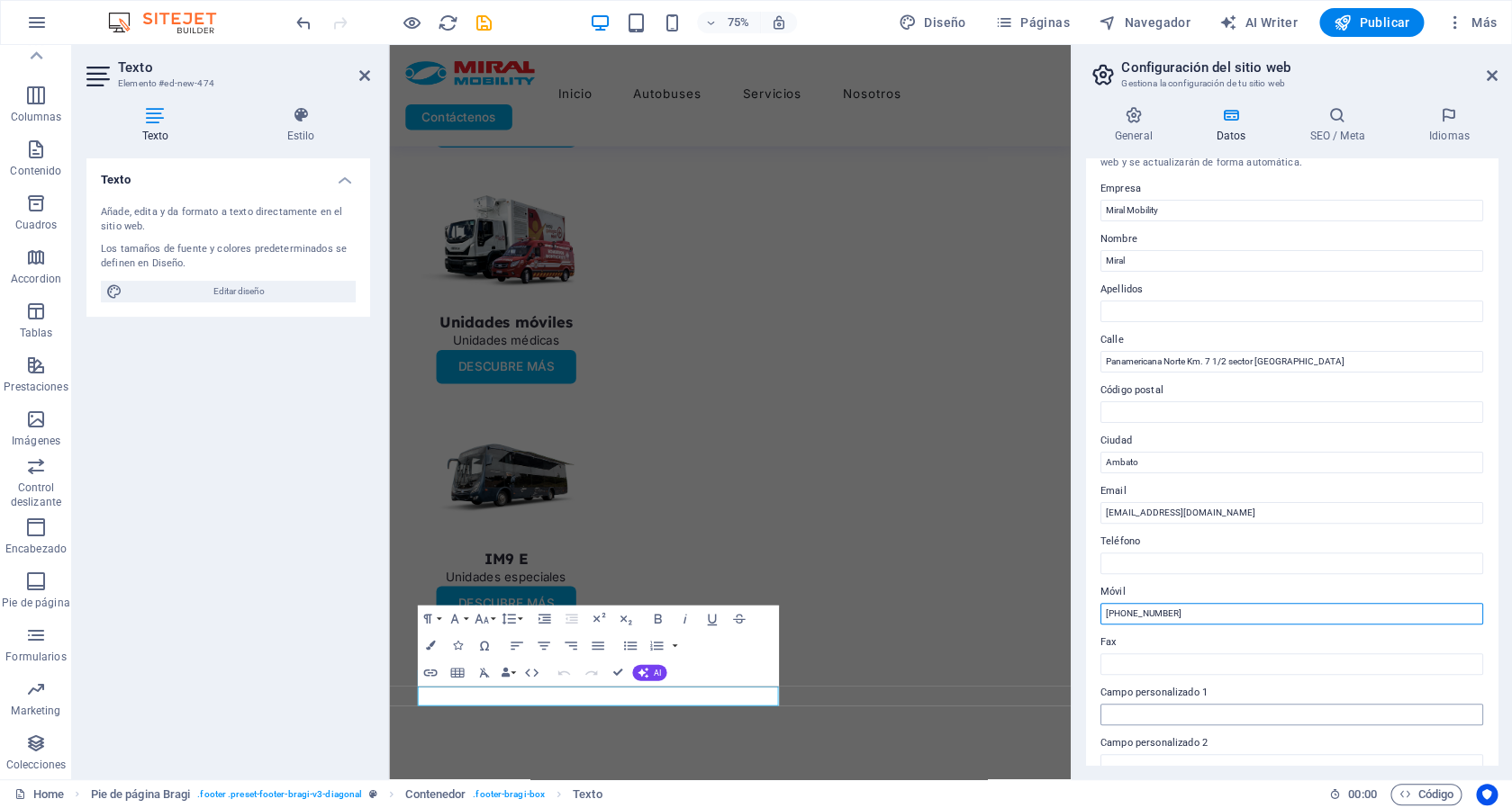
scroll to position [0, 0]
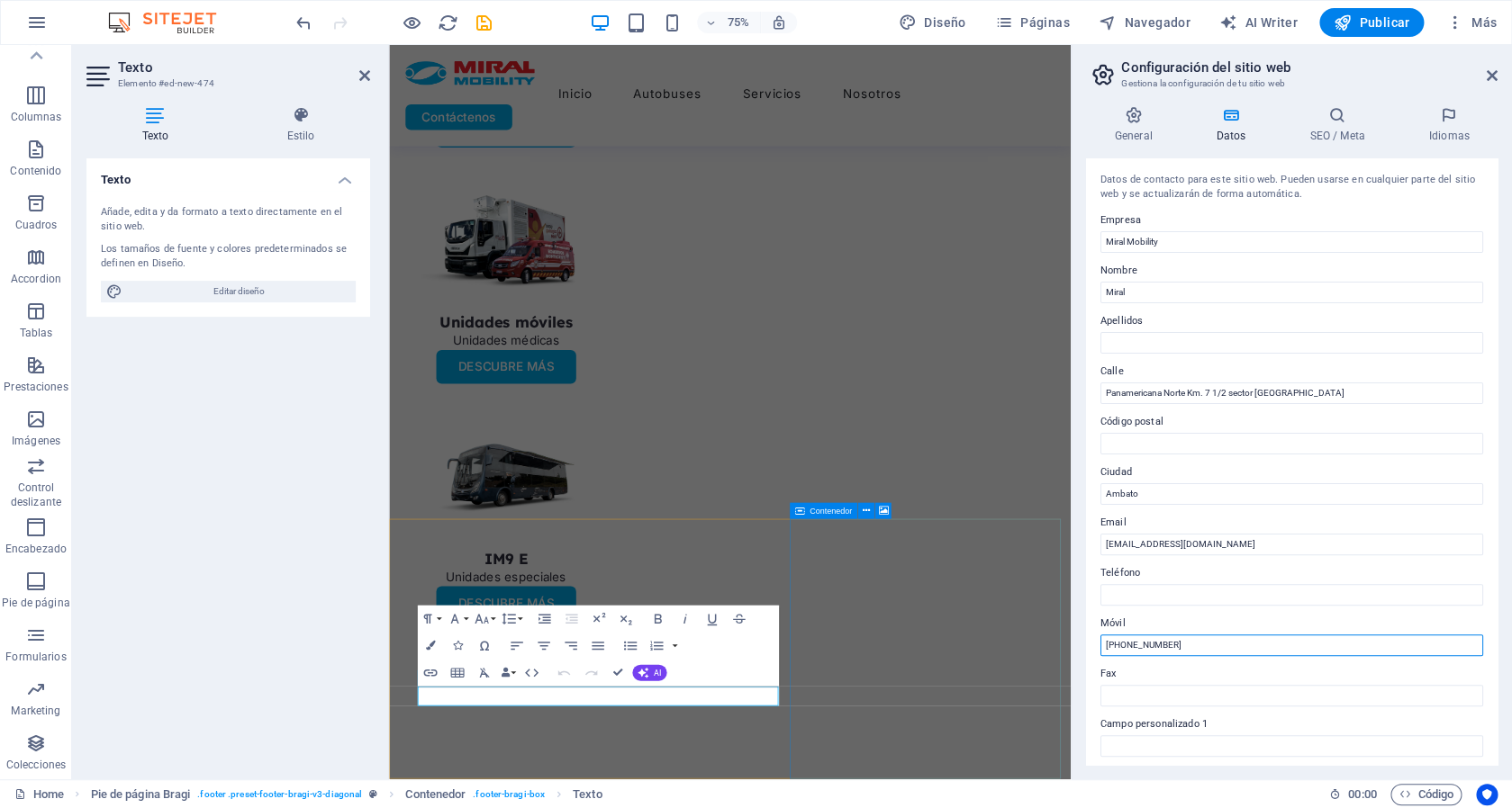
type input "[PHONE_NUMBER]"
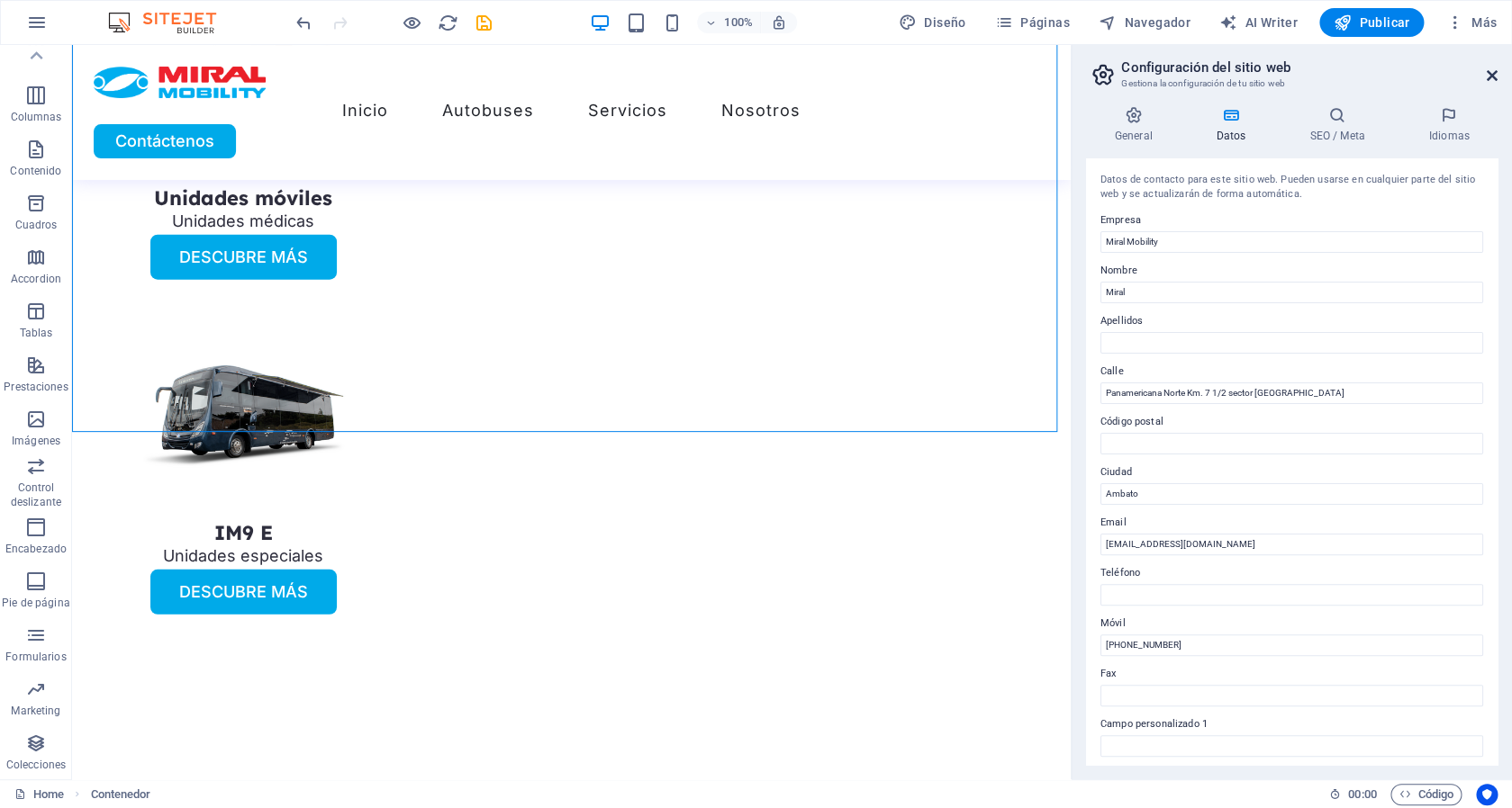
click at [1493, 73] on icon at bounding box center [1492, 75] width 11 height 14
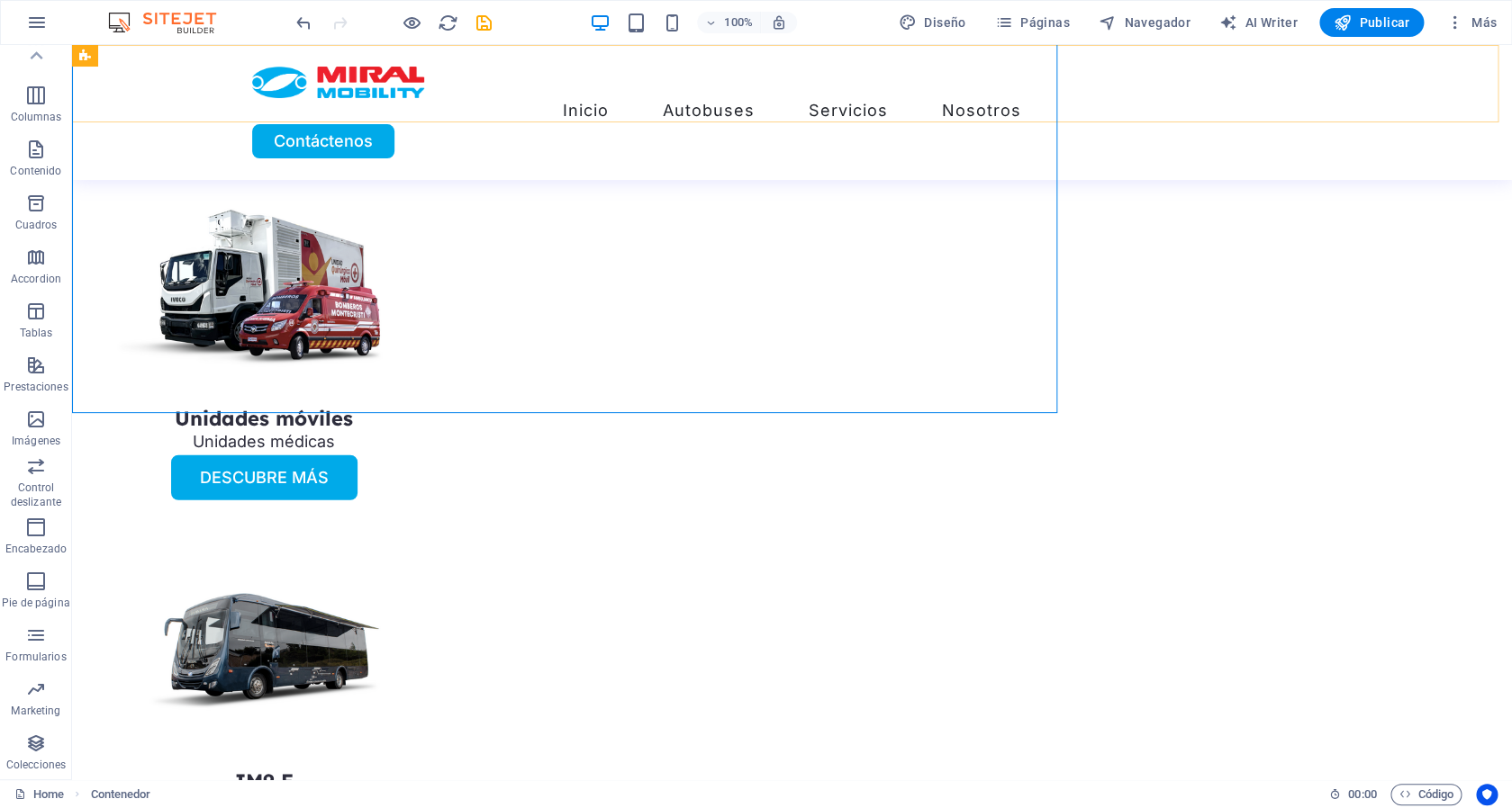
scroll to position [4929, 0]
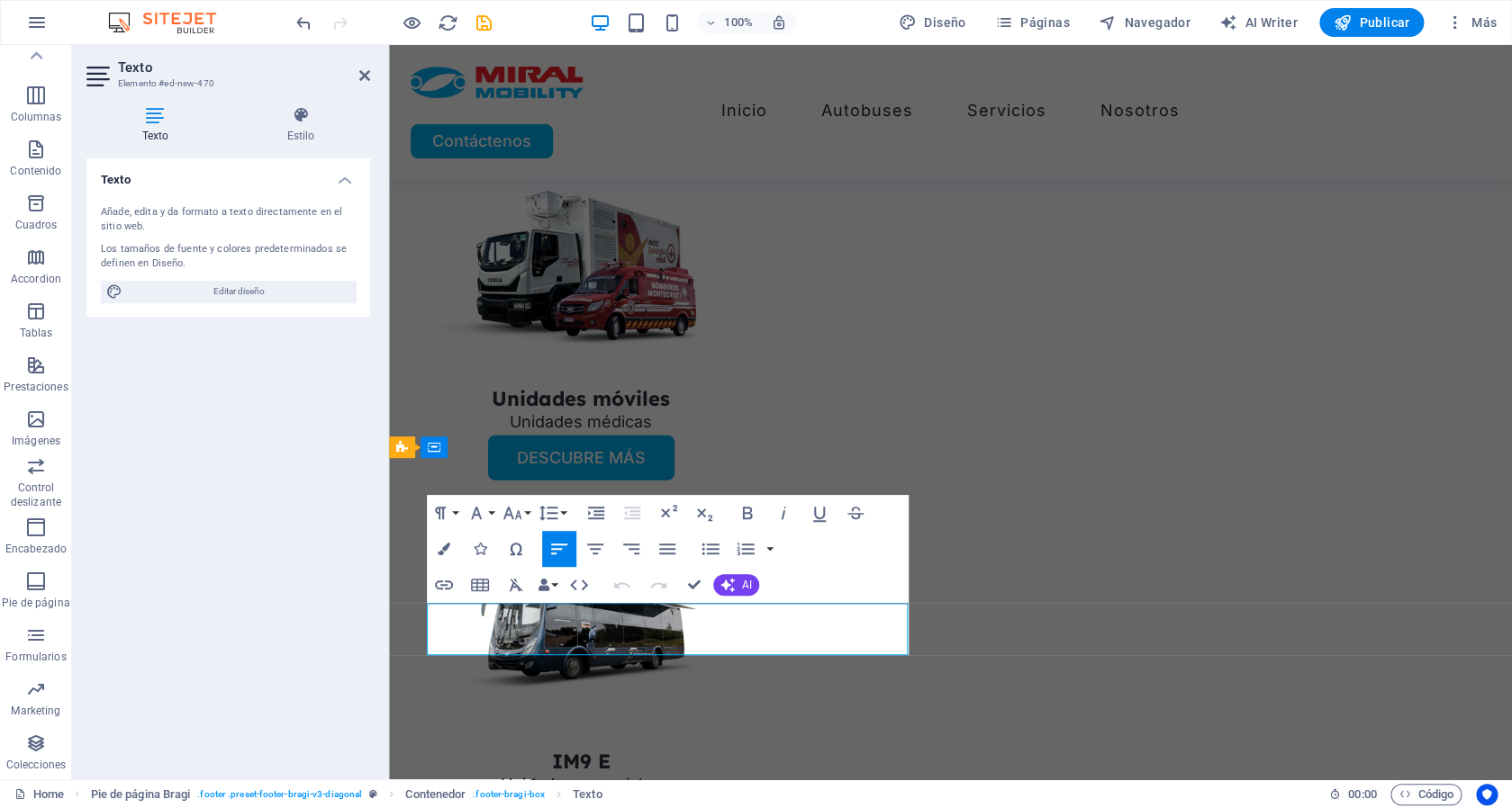
scroll to position [4893, 0]
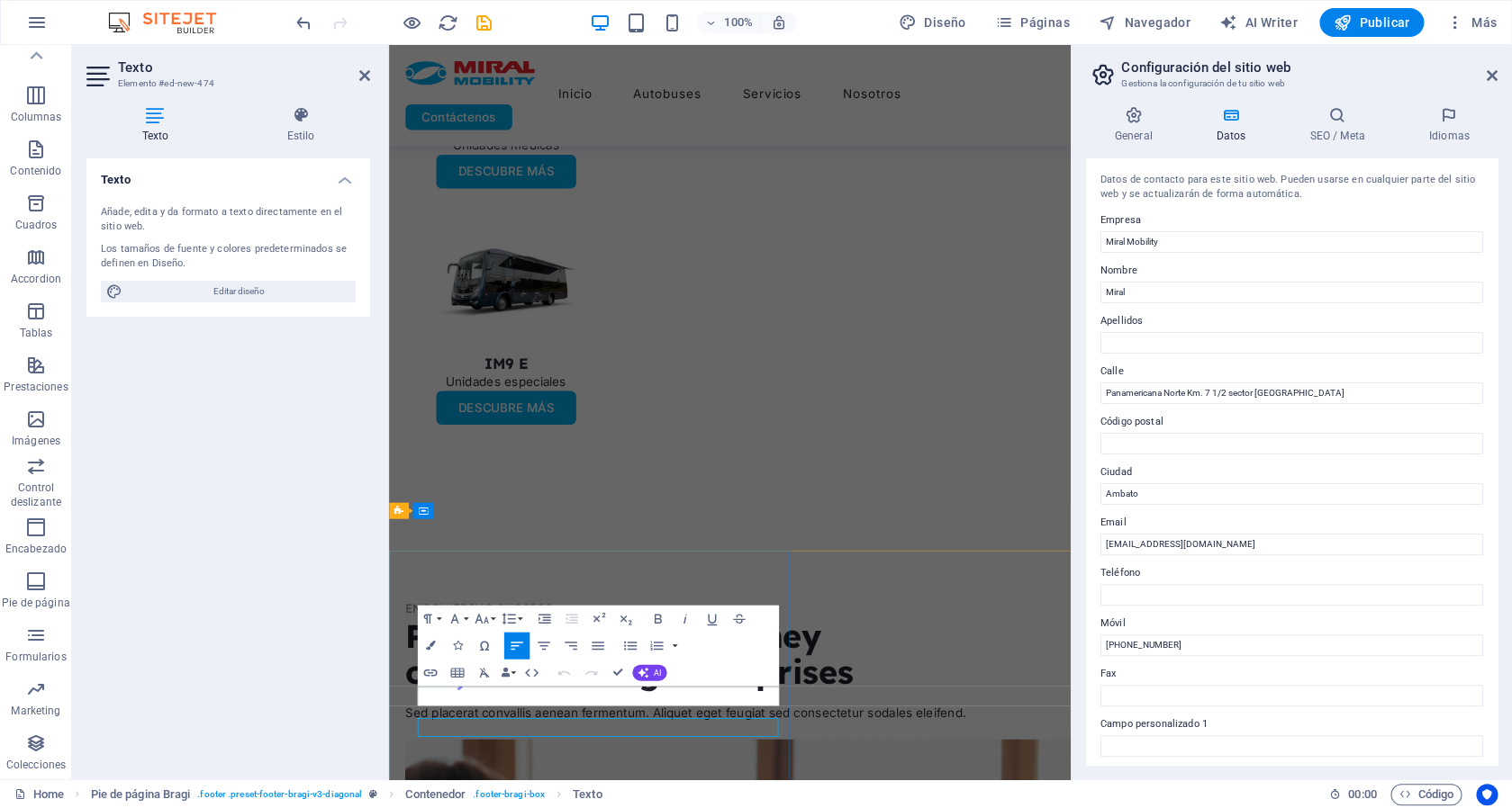
scroll to position [4632, 0]
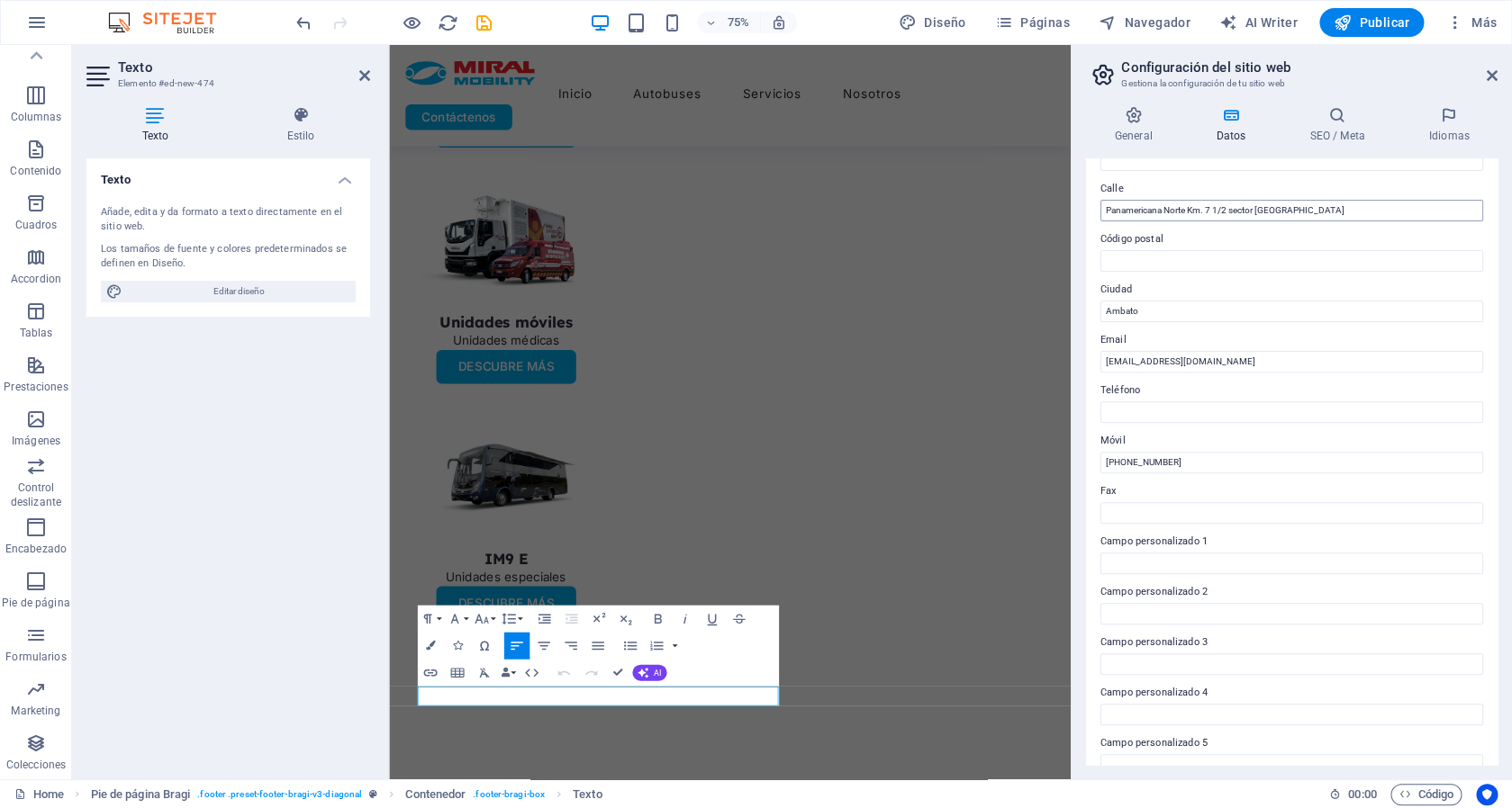
scroll to position [192, 0]
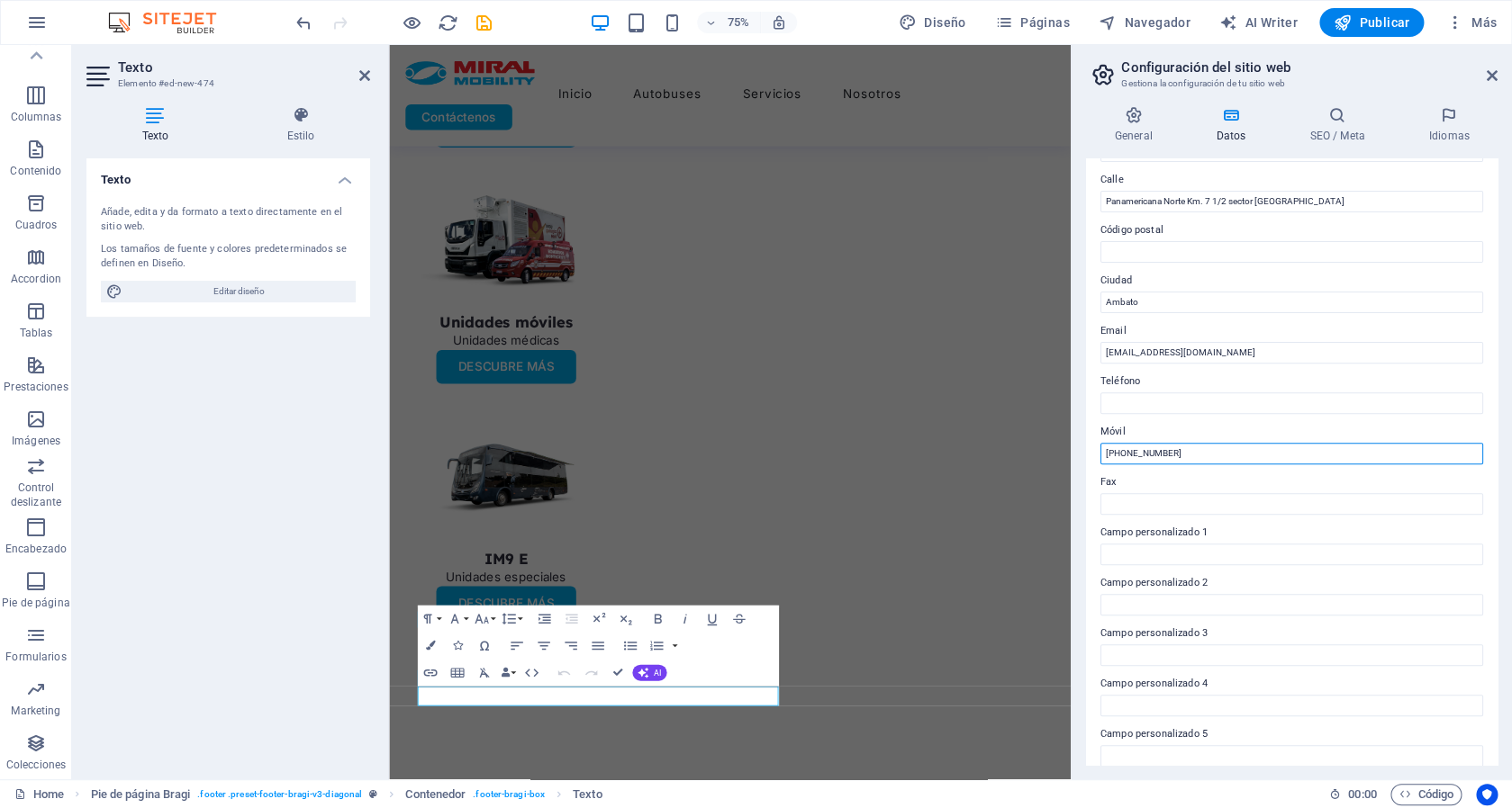
drag, startPoint x: 1215, startPoint y: 450, endPoint x: 1035, endPoint y: 450, distance: 180.0
click at [1101, 450] on input "[PHONE_NUMBER]" at bounding box center [1291, 453] width 383 height 22
click at [1135, 395] on input "Teléfono" at bounding box center [1291, 404] width 383 height 22
paste input "[PHONE_NUMBER]"
type input "[PHONE_NUMBER]"
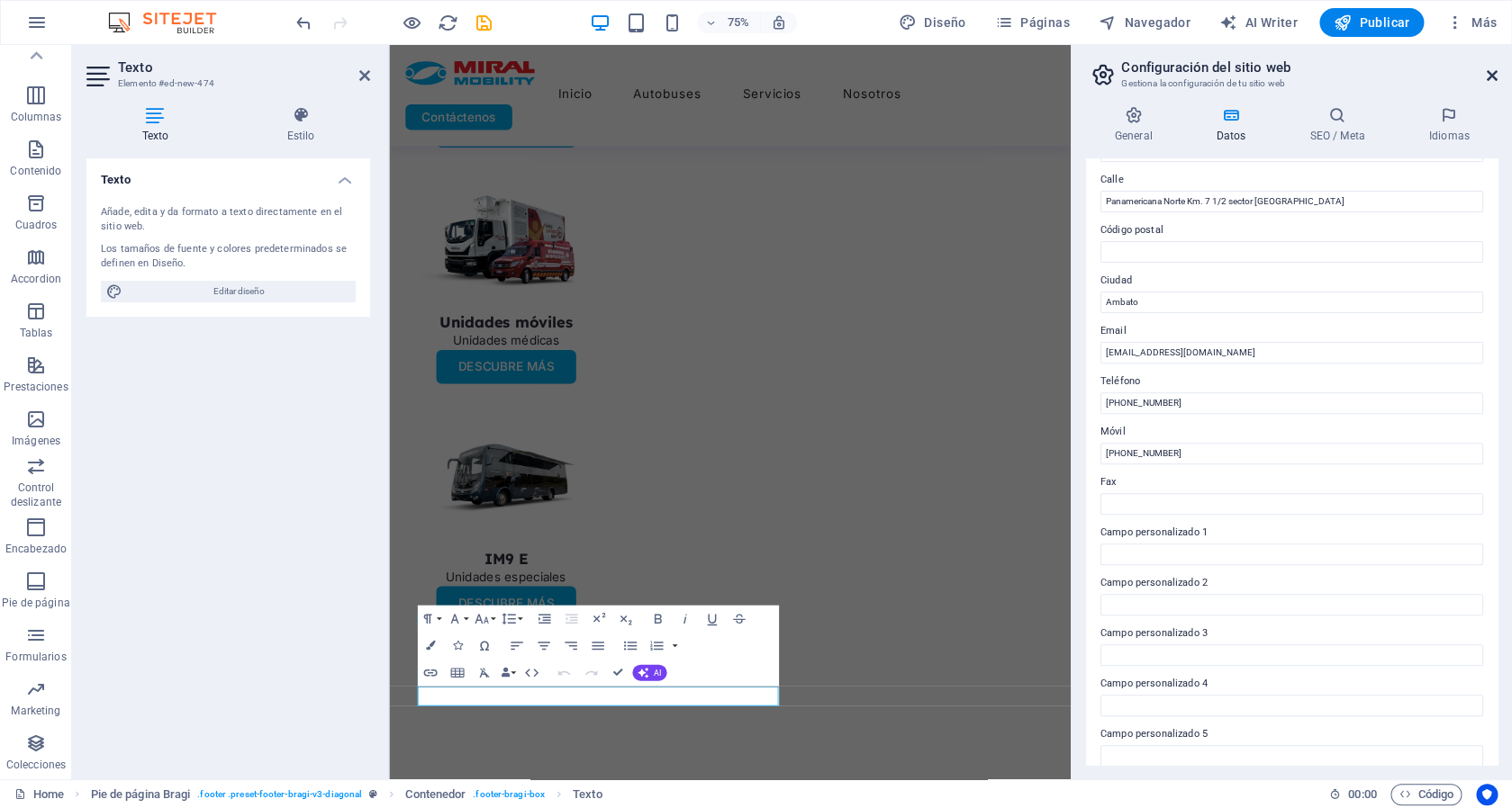
click at [1494, 75] on icon at bounding box center [1492, 75] width 11 height 14
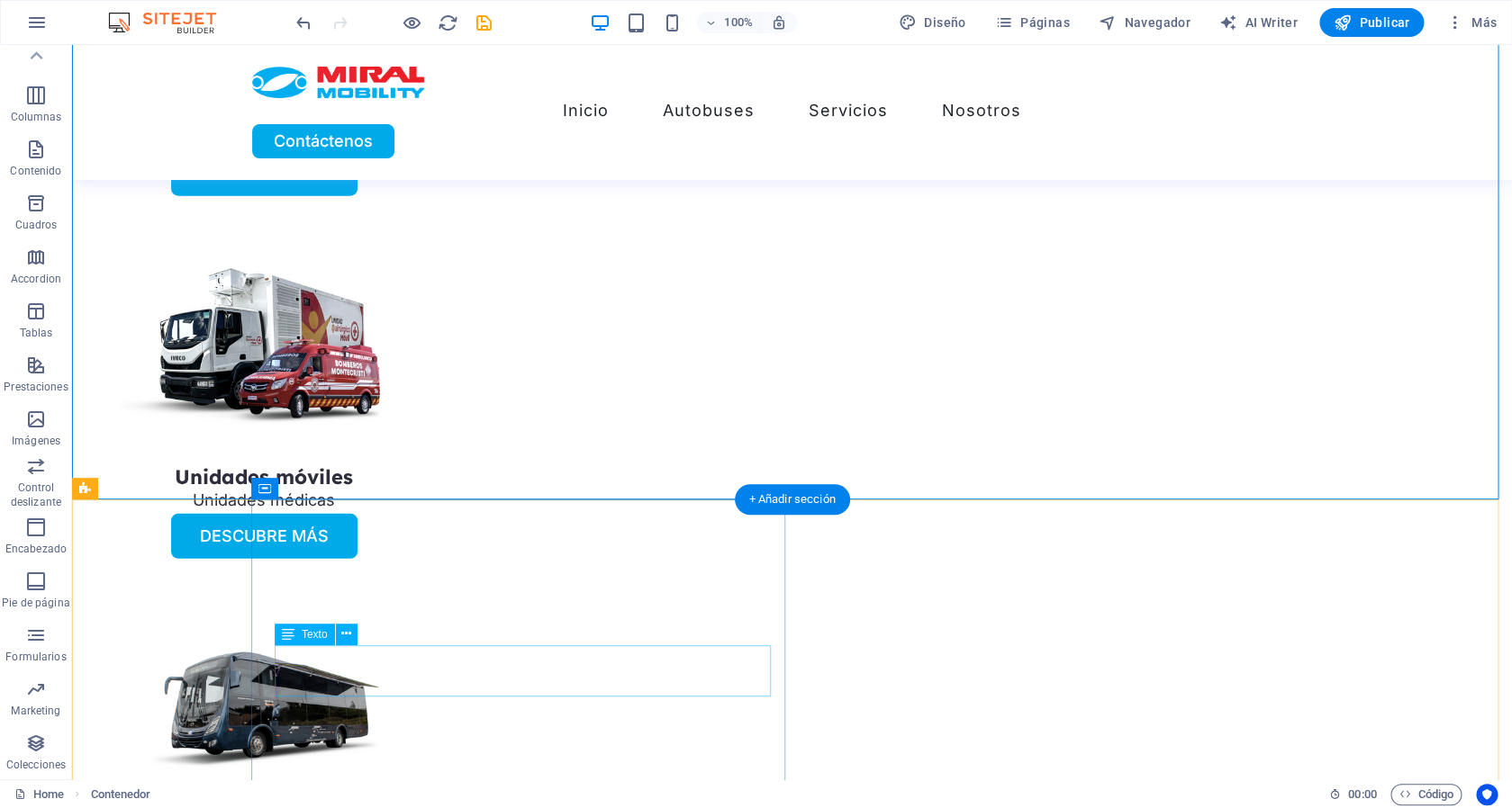
scroll to position [4929, 0]
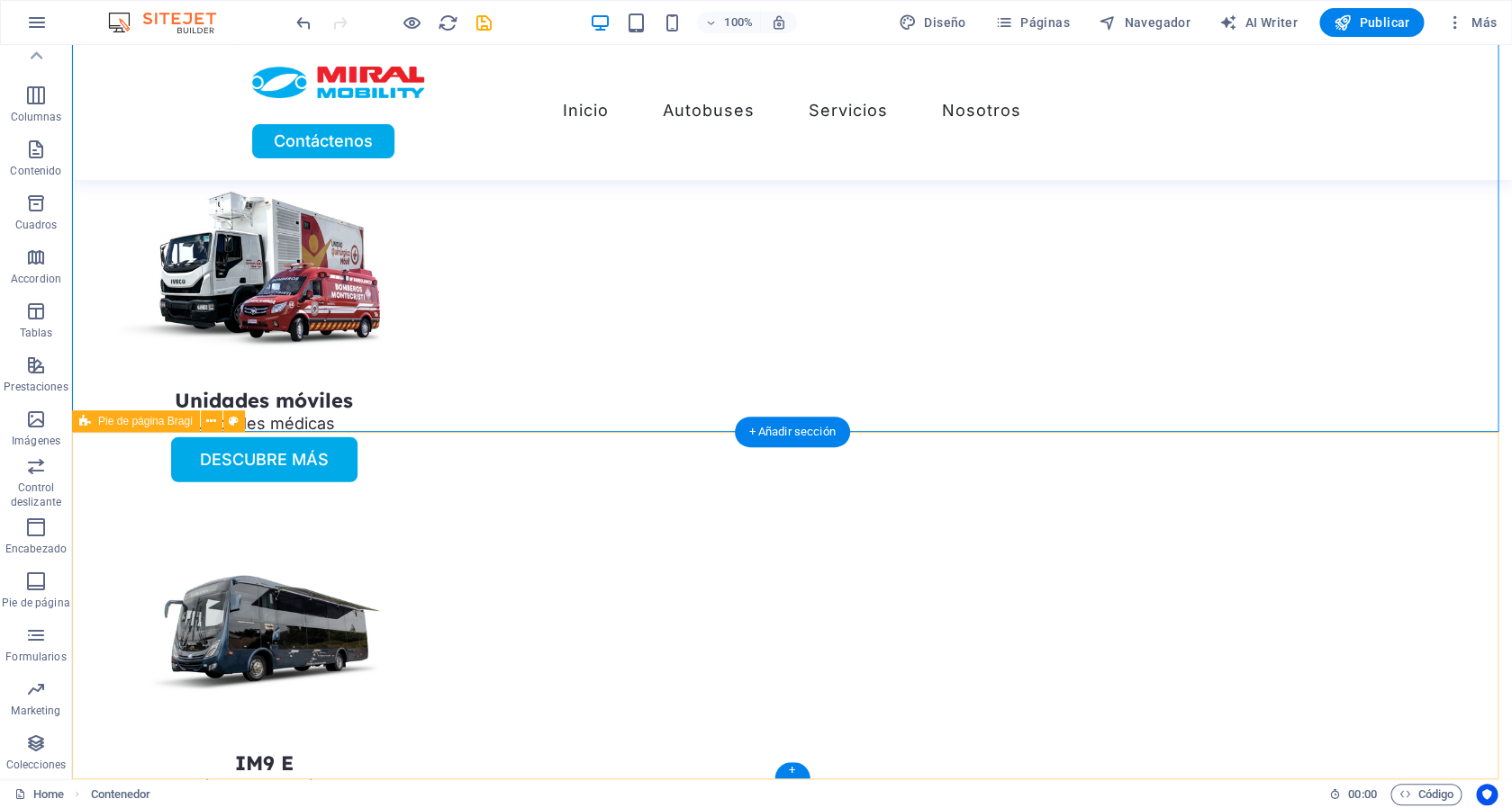
select select "%"
select select "rem"
select select "px"
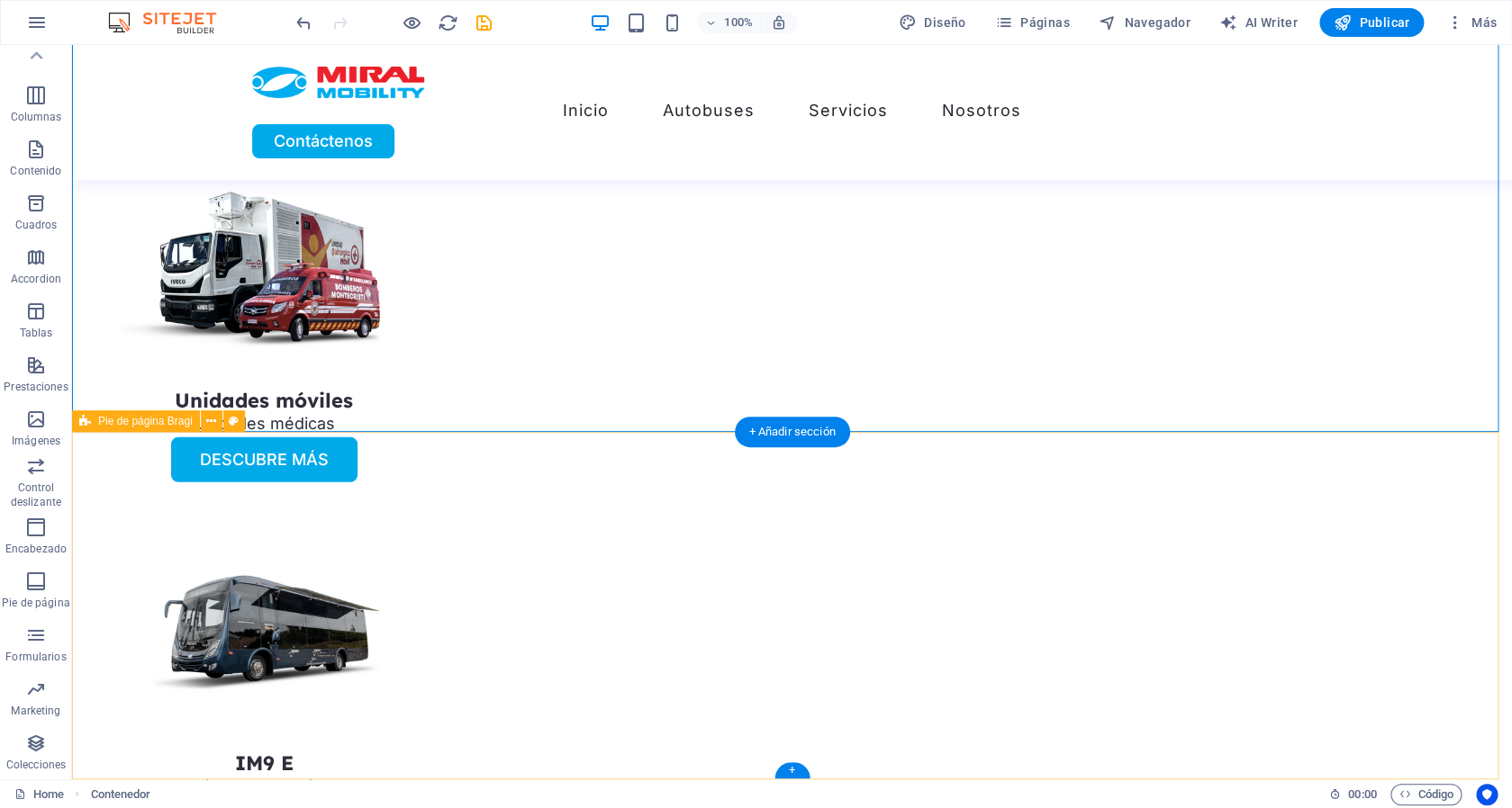
select select "px"
select select "rem"
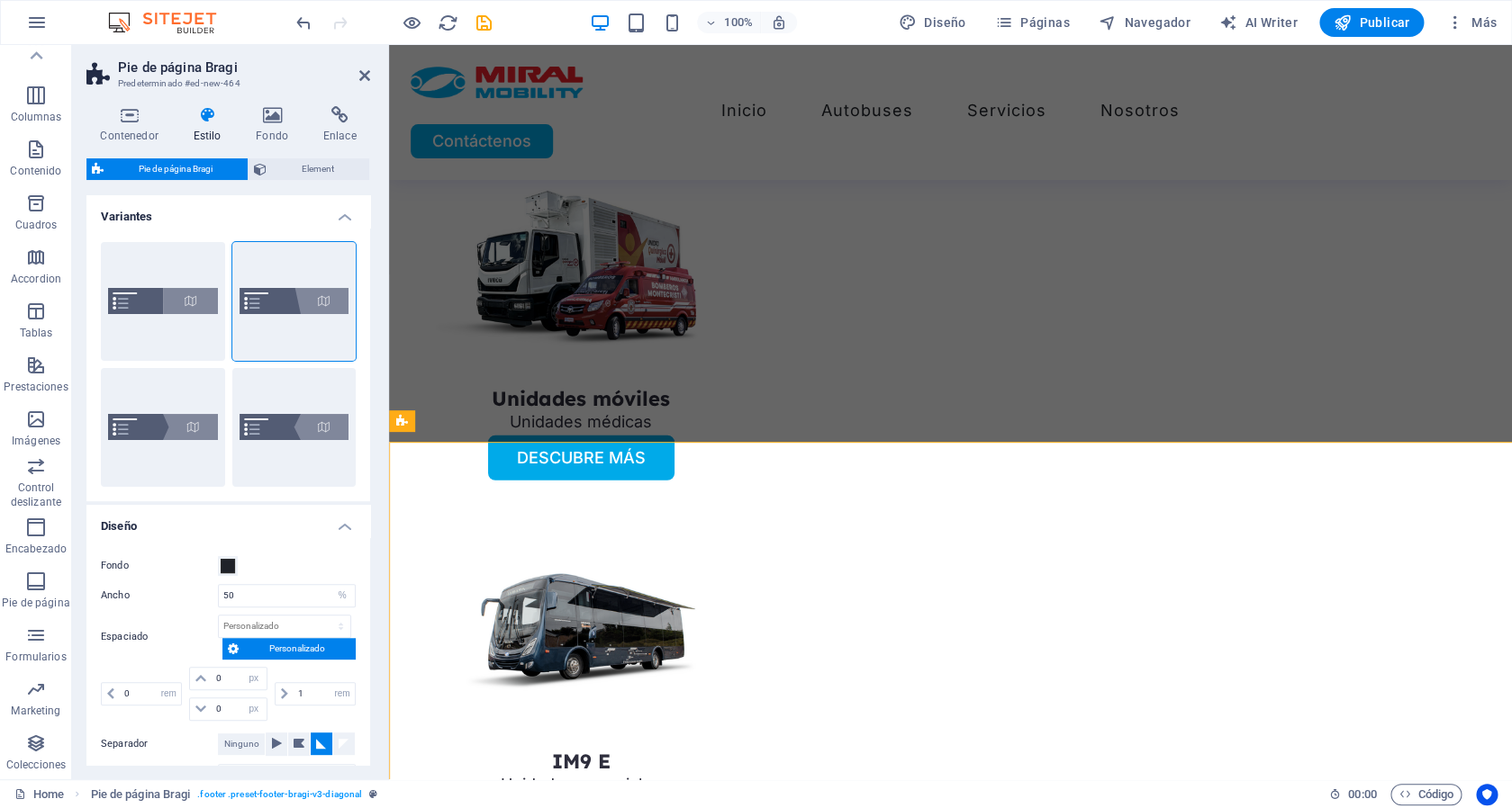
scroll to position [4918, 0]
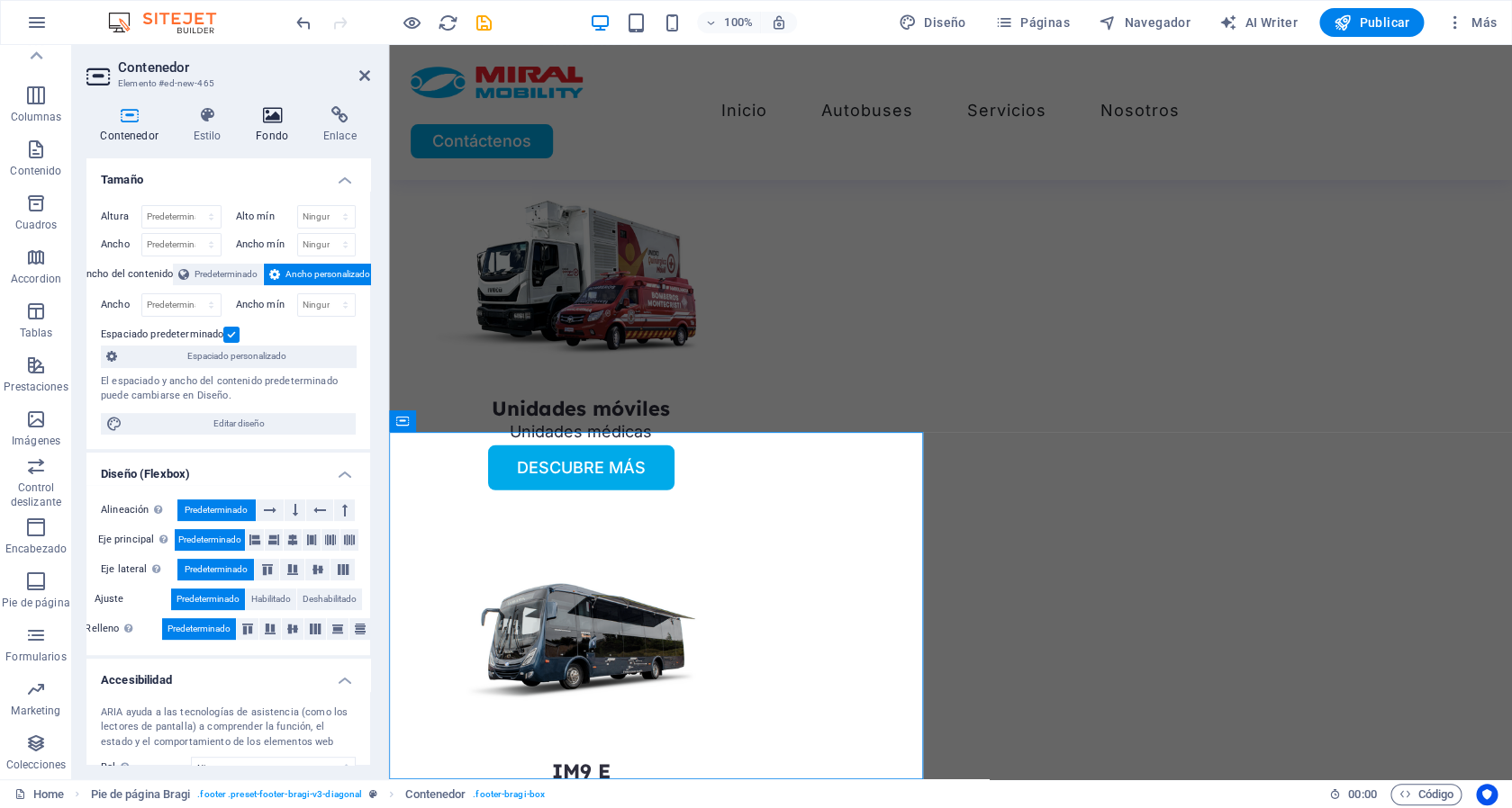
click at [268, 114] on icon at bounding box center [272, 115] width 60 height 18
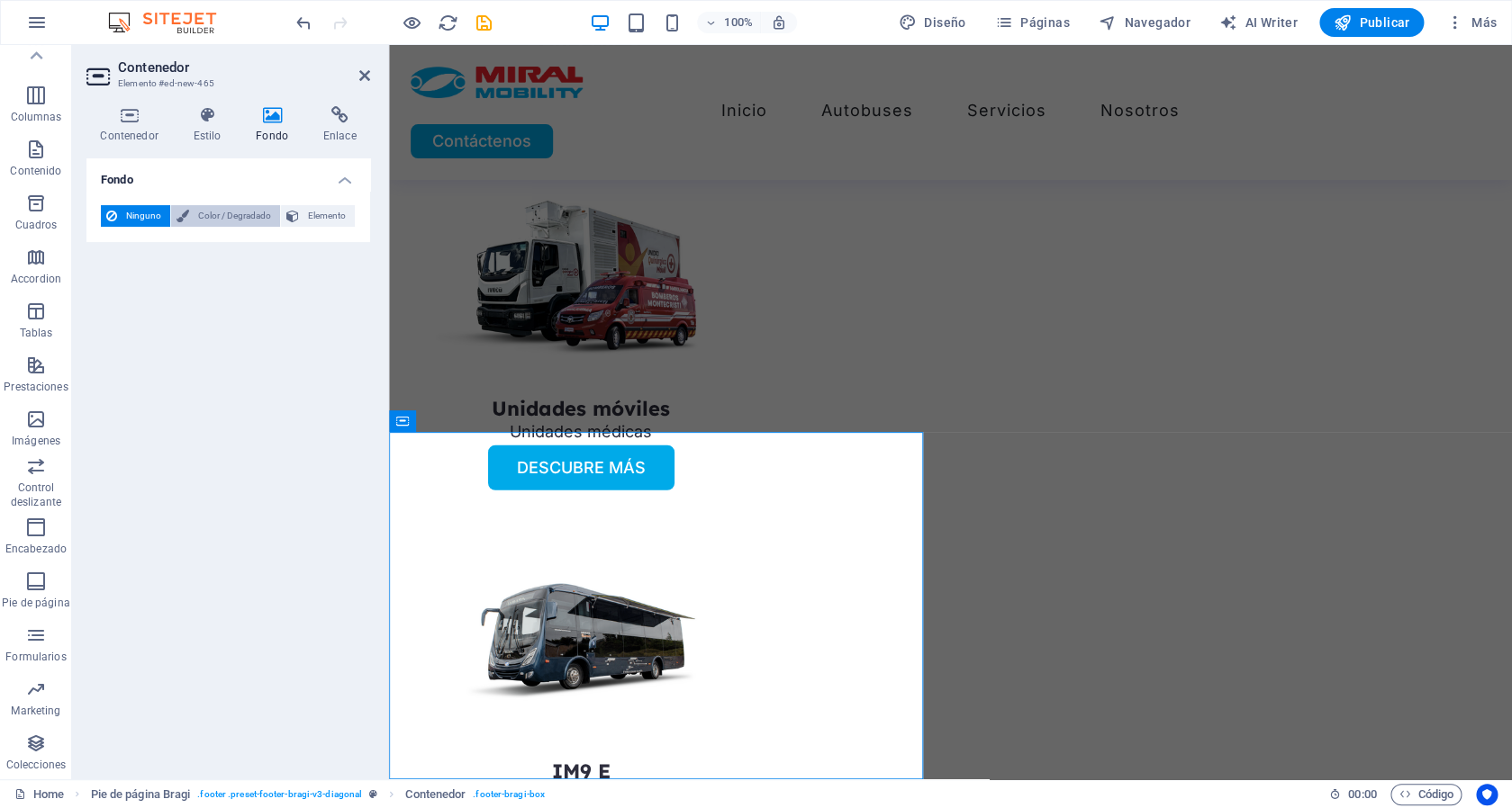
click at [220, 213] on span "Color / Degradado" at bounding box center [235, 216] width 81 height 22
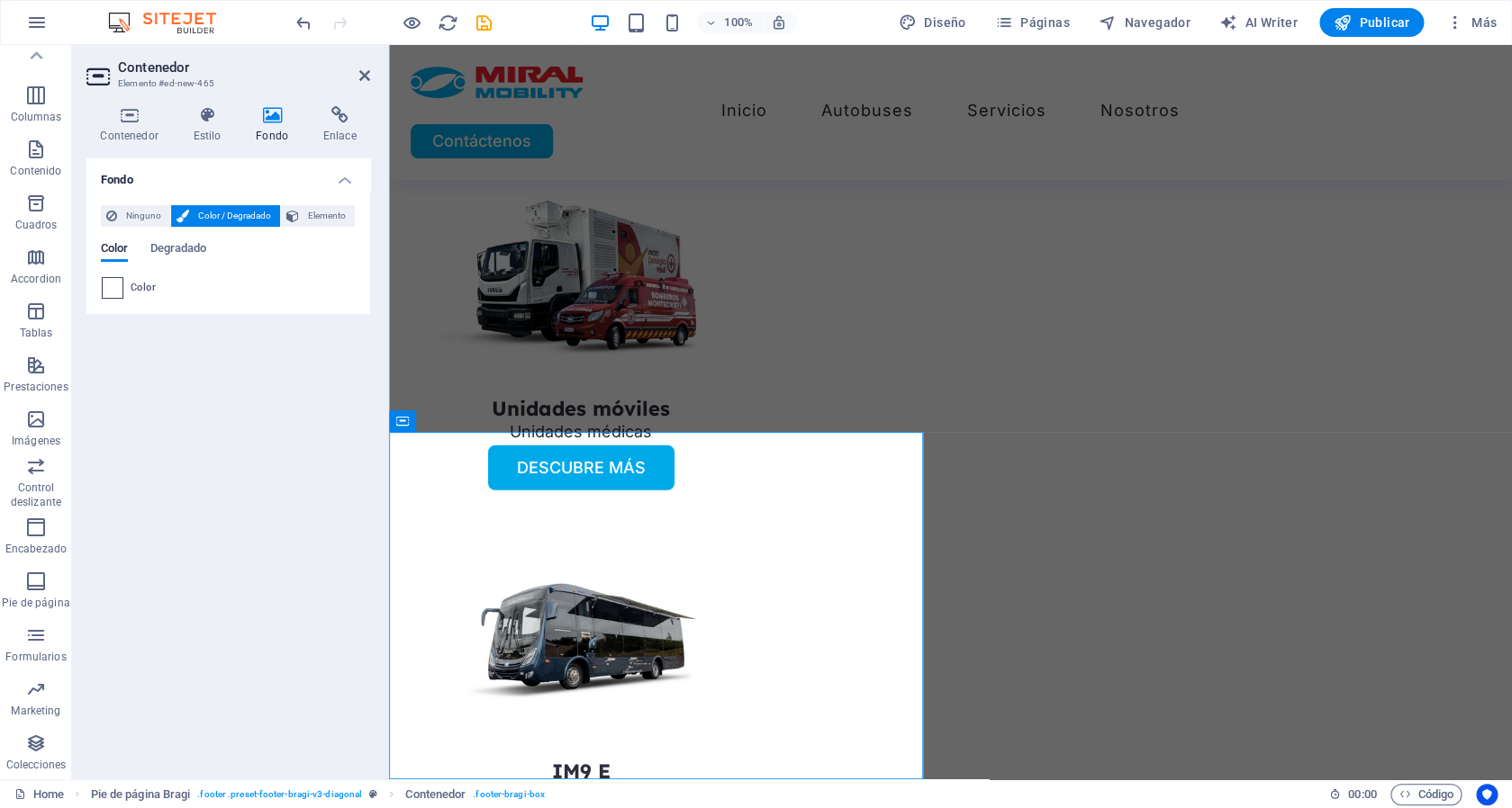
click at [122, 285] on span at bounding box center [112, 288] width 20 height 20
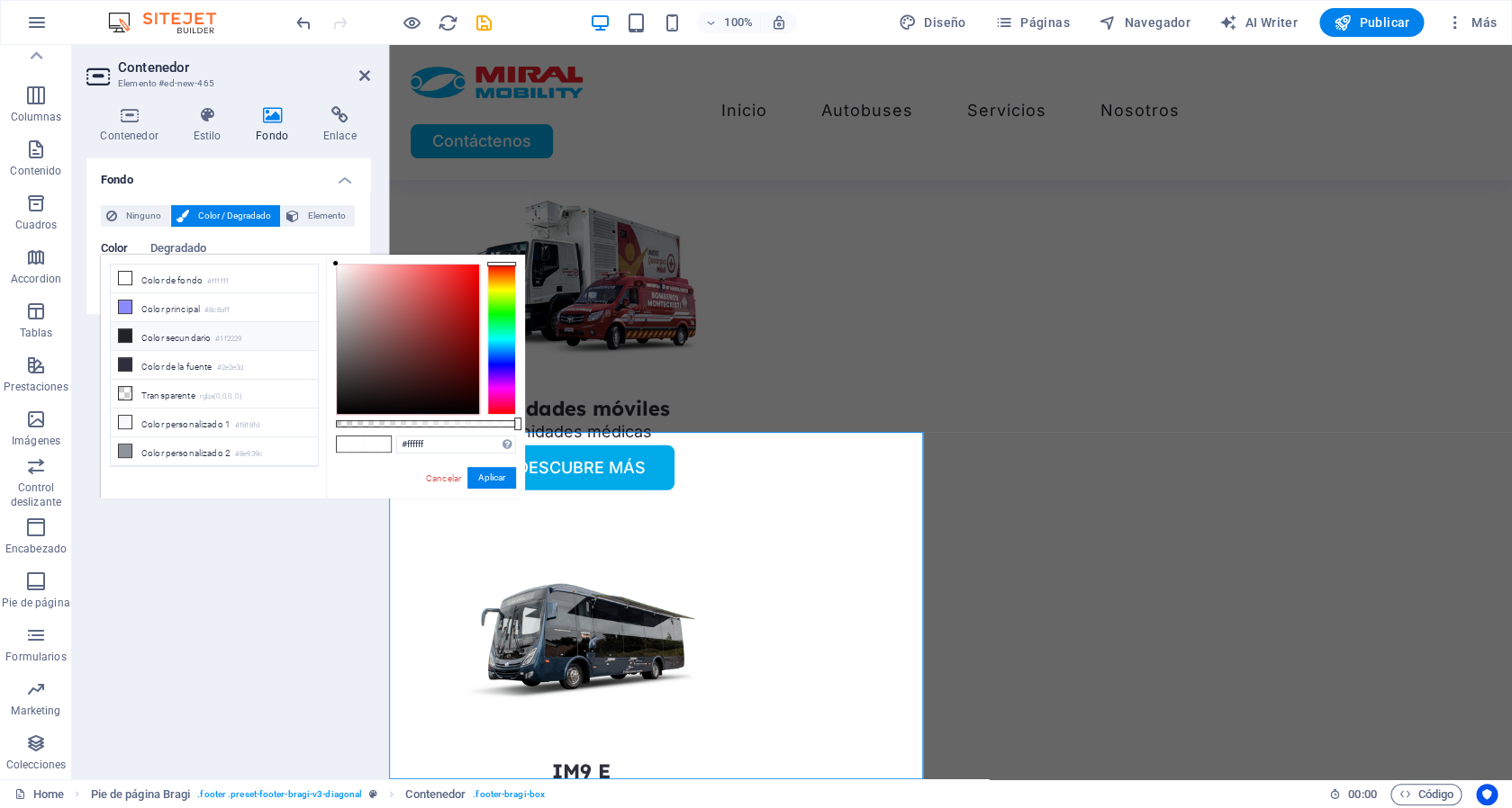
click at [190, 340] on li "Color secundario #1f2229" at bounding box center [215, 336] width 207 height 29
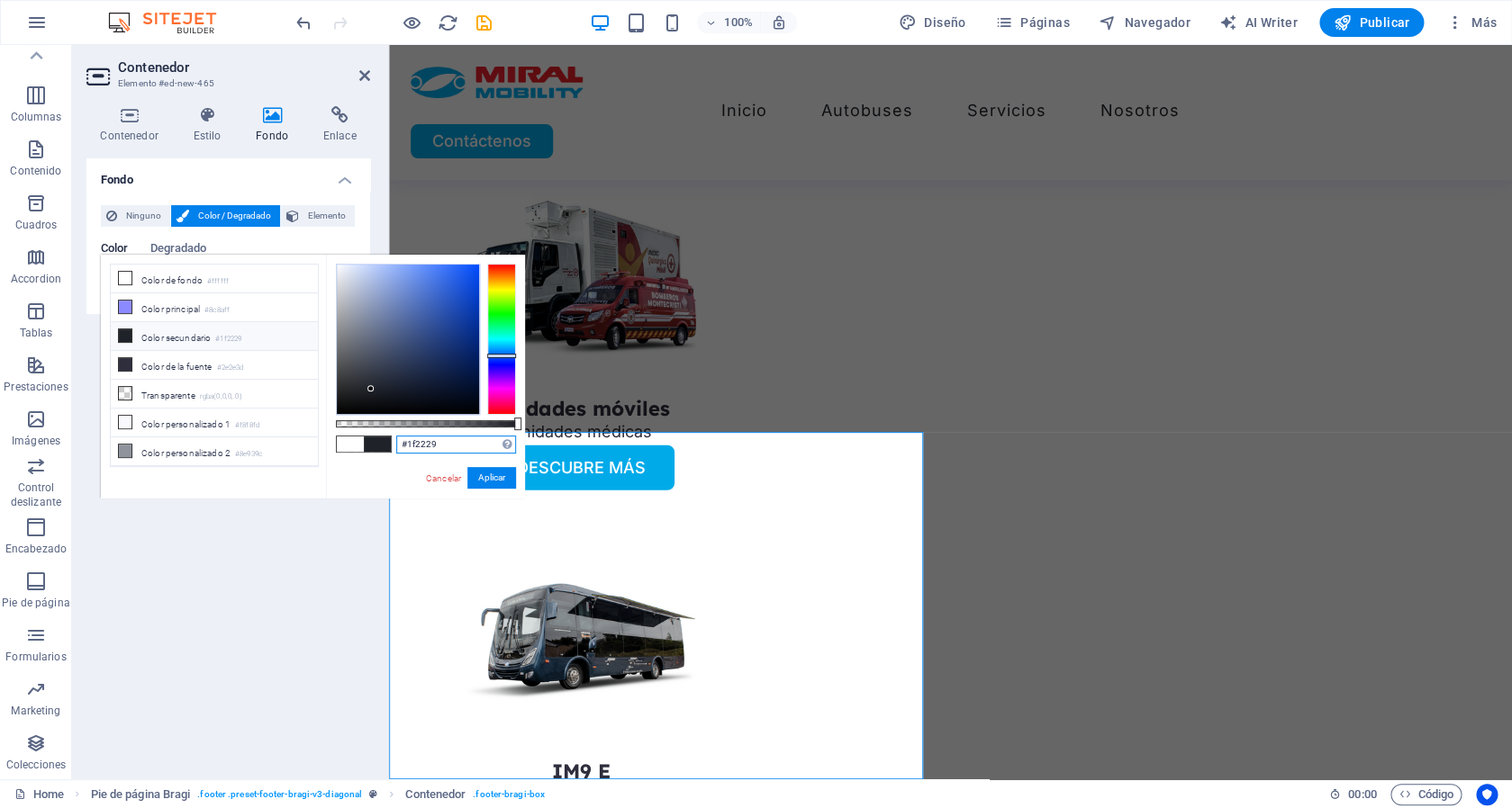
drag, startPoint x: 446, startPoint y: 443, endPoint x: 345, endPoint y: 440, distance: 101.0
click at [396, 440] on input "#1f2229" at bounding box center [455, 445] width 120 height 18
paste input "1c355e"
type input "#1c355e"
drag, startPoint x: 497, startPoint y: 477, endPoint x: 106, endPoint y: 432, distance: 393.6
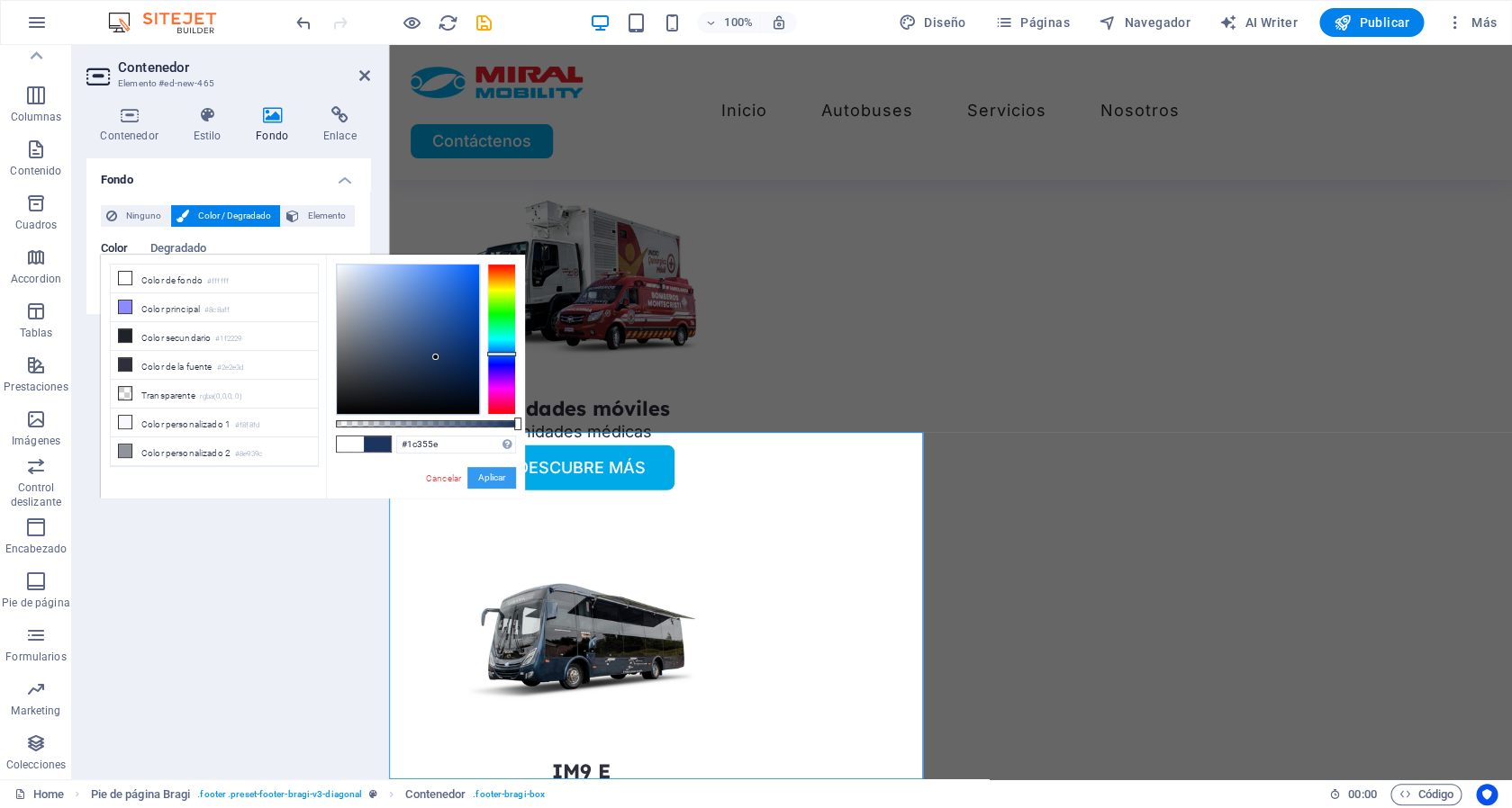
click at [497, 477] on button "Aplicar" at bounding box center [491, 477] width 49 height 22
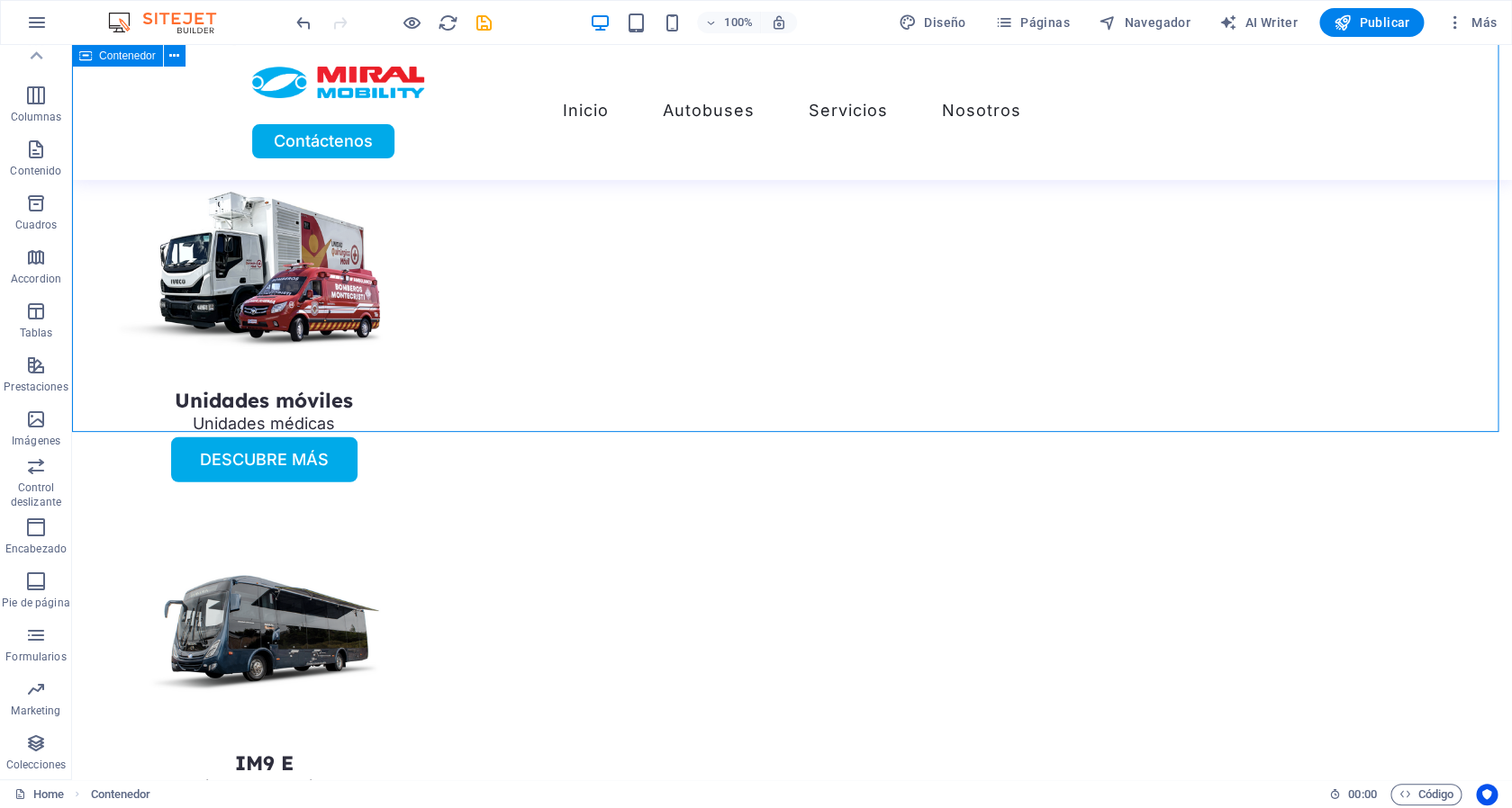
scroll to position [4929, 0]
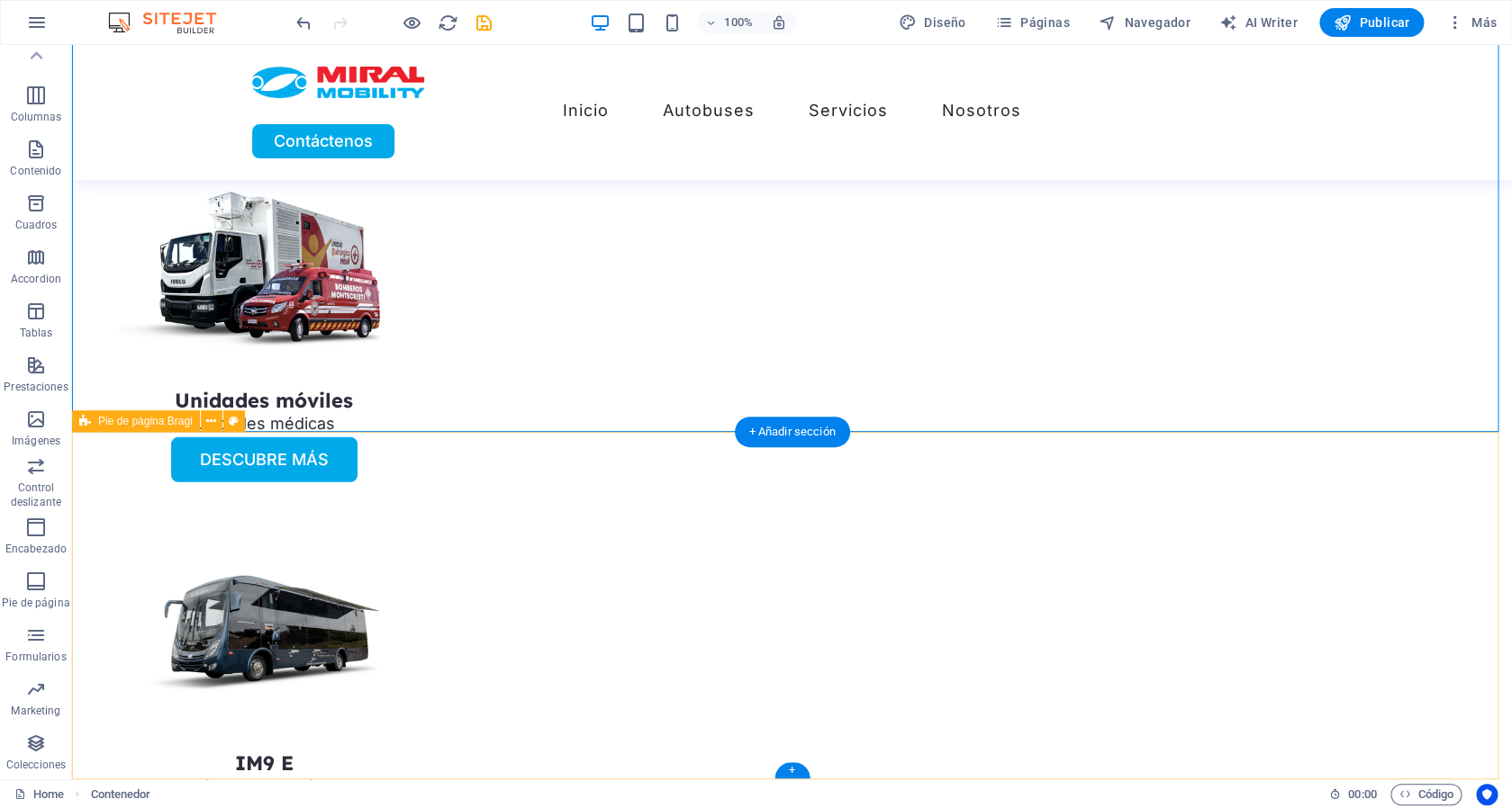
select select "%"
select select "rem"
select select "px"
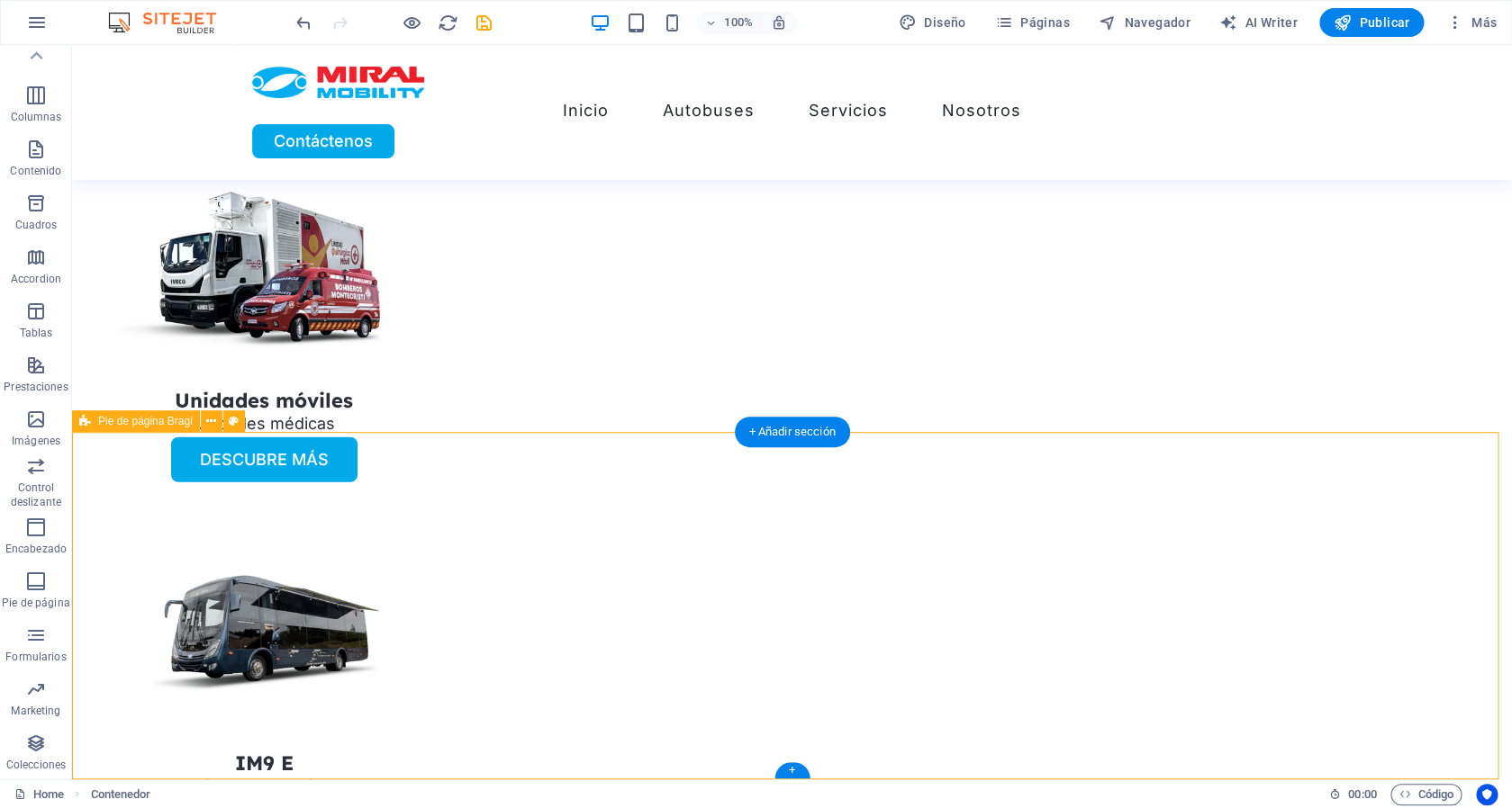
select select "px"
select select "rem"
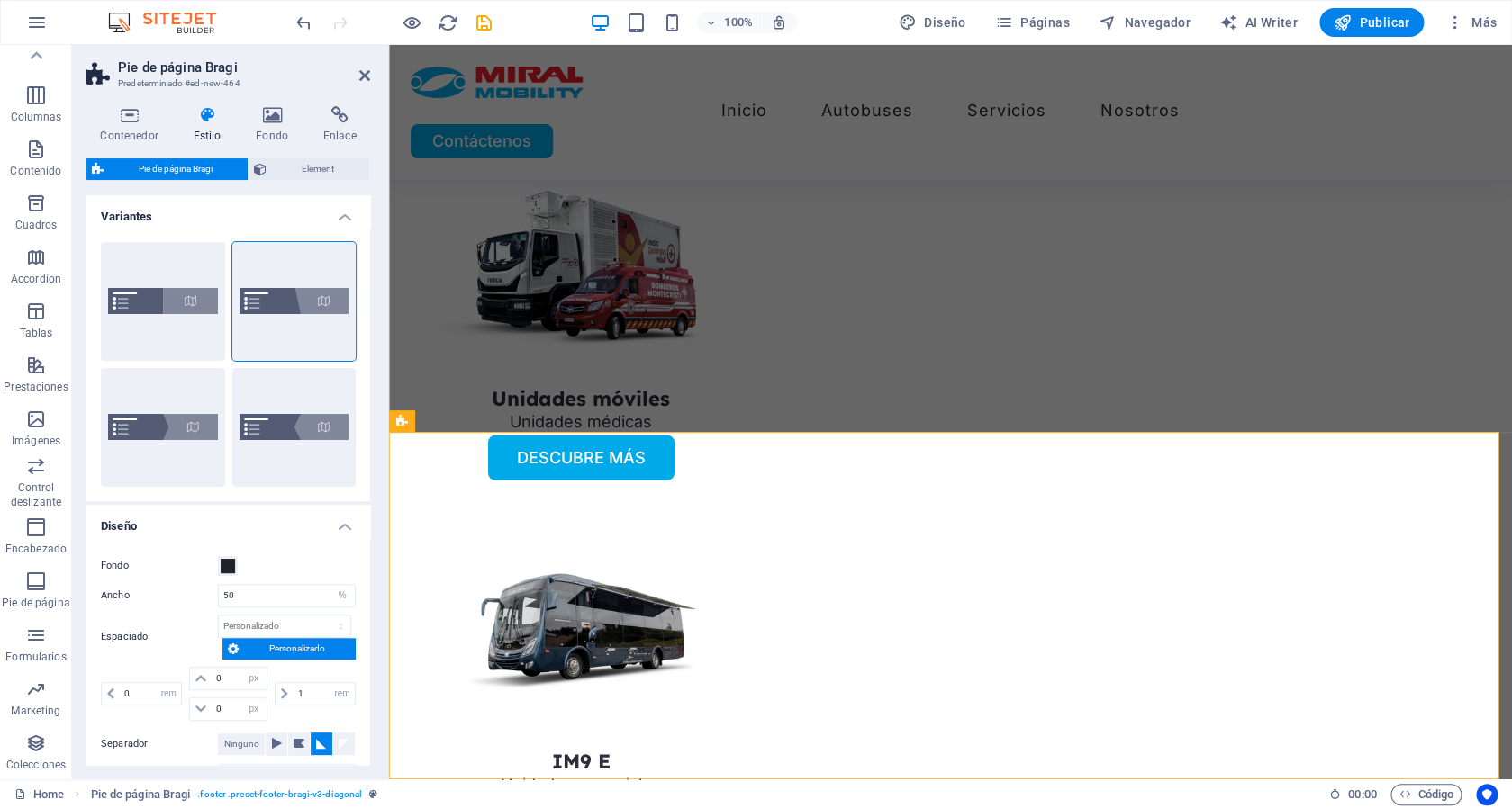
scroll to position [4918, 0]
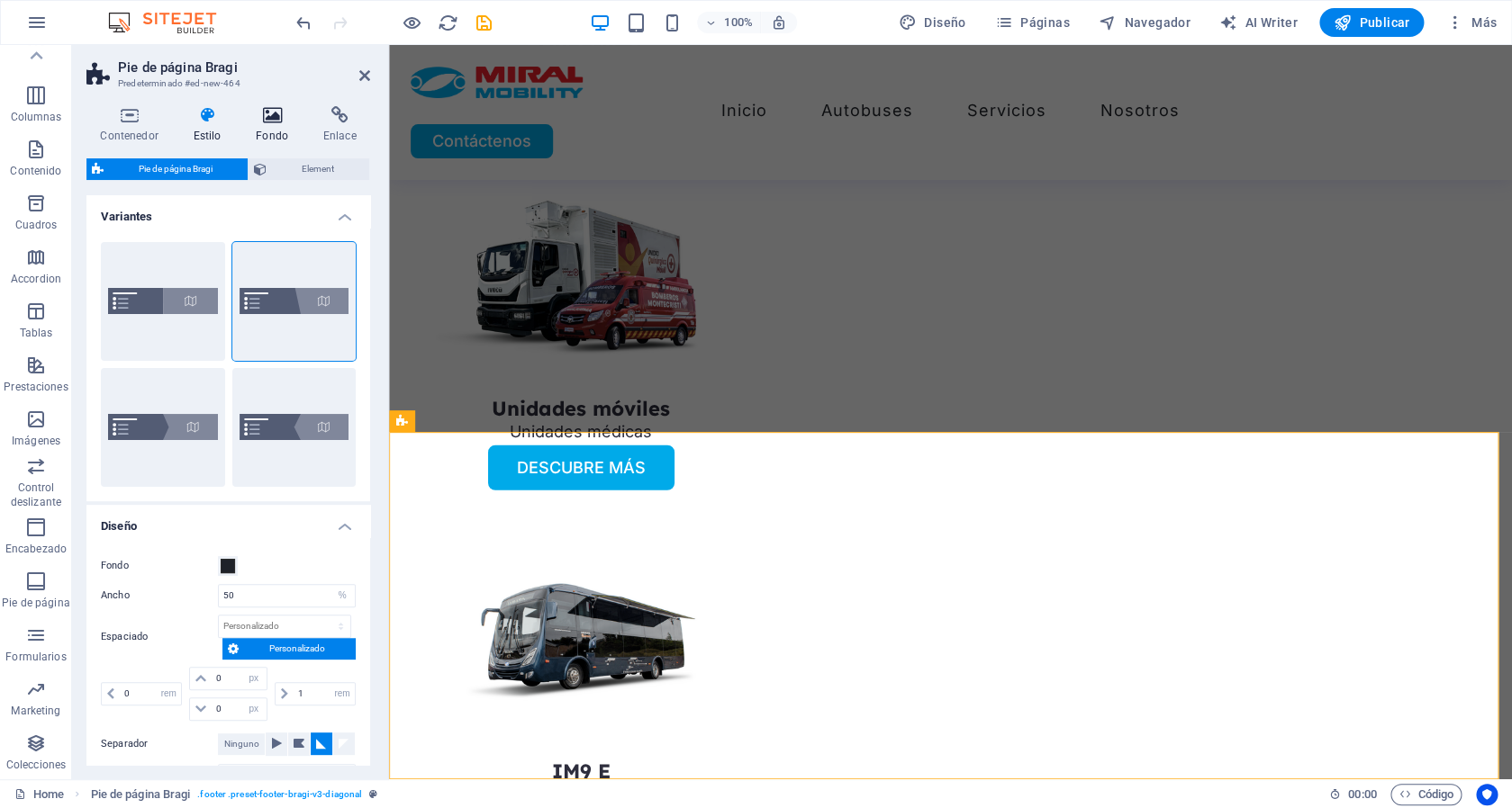
click at [256, 123] on icon at bounding box center [272, 115] width 60 height 18
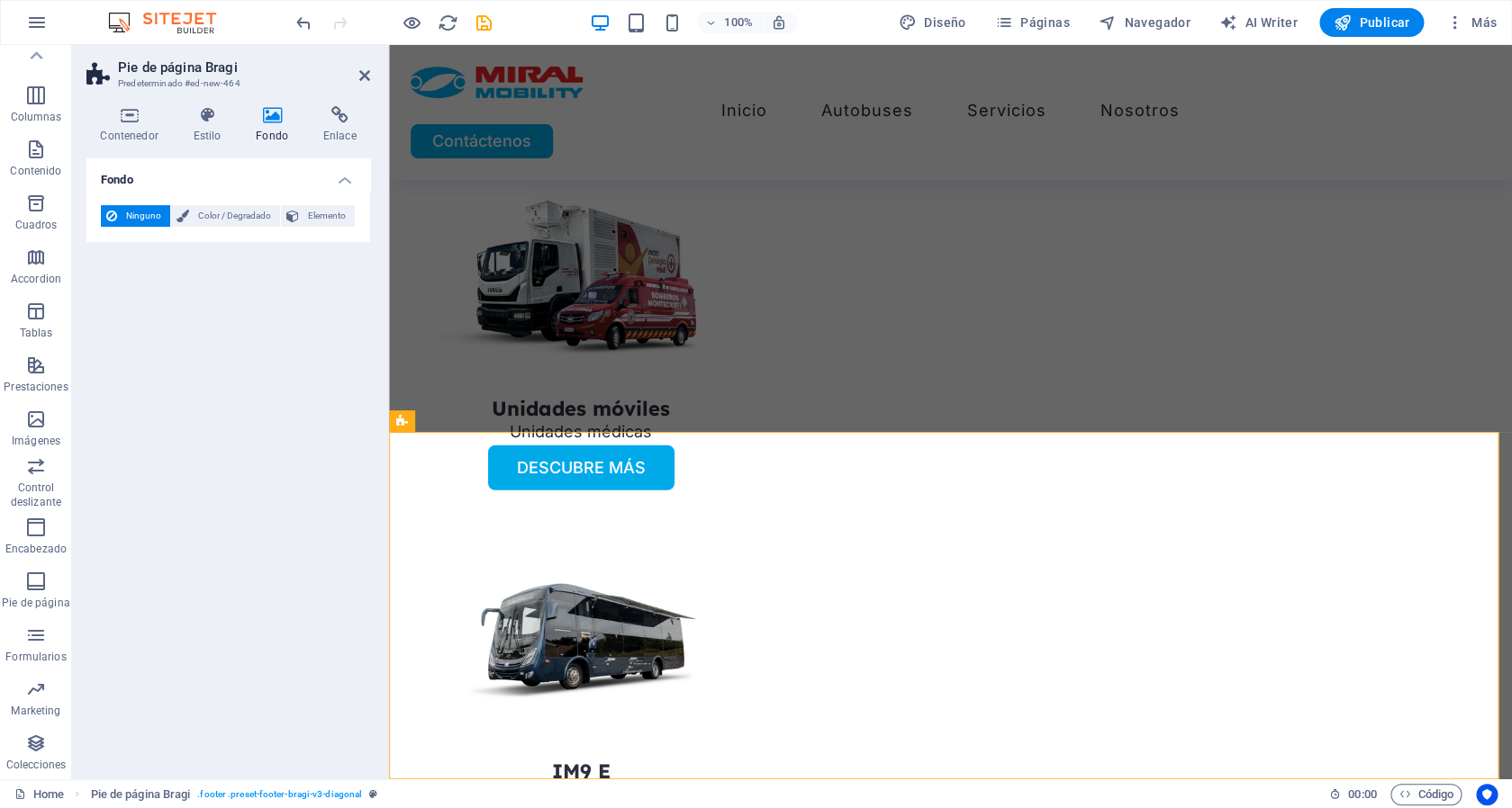
click at [227, 227] on div "Ninguno Color / Degradado Elemento" at bounding box center [228, 216] width 255 height 22
click at [213, 217] on span "Color / Degradado" at bounding box center [235, 216] width 81 height 22
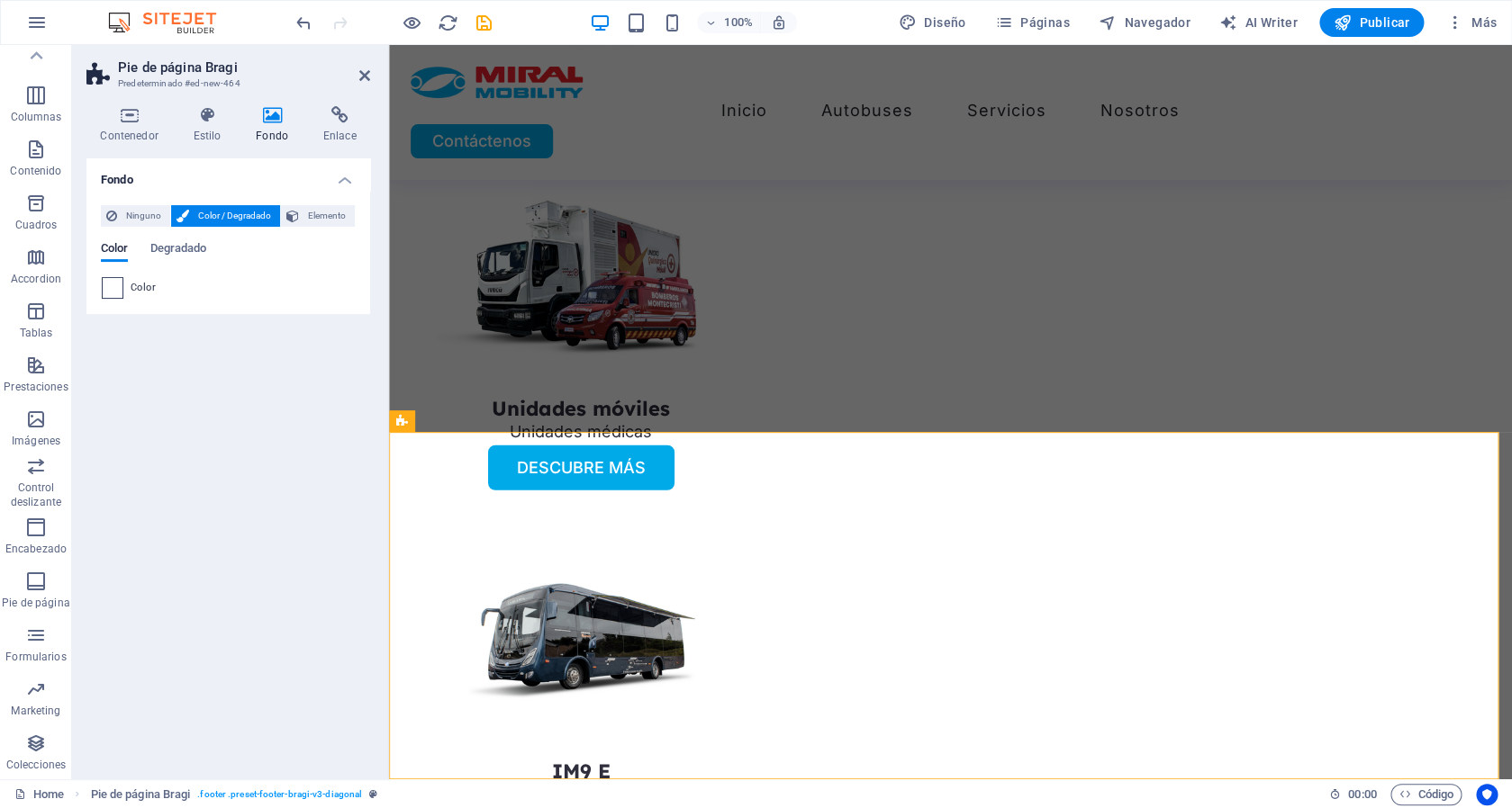
click at [112, 292] on span at bounding box center [112, 288] width 20 height 20
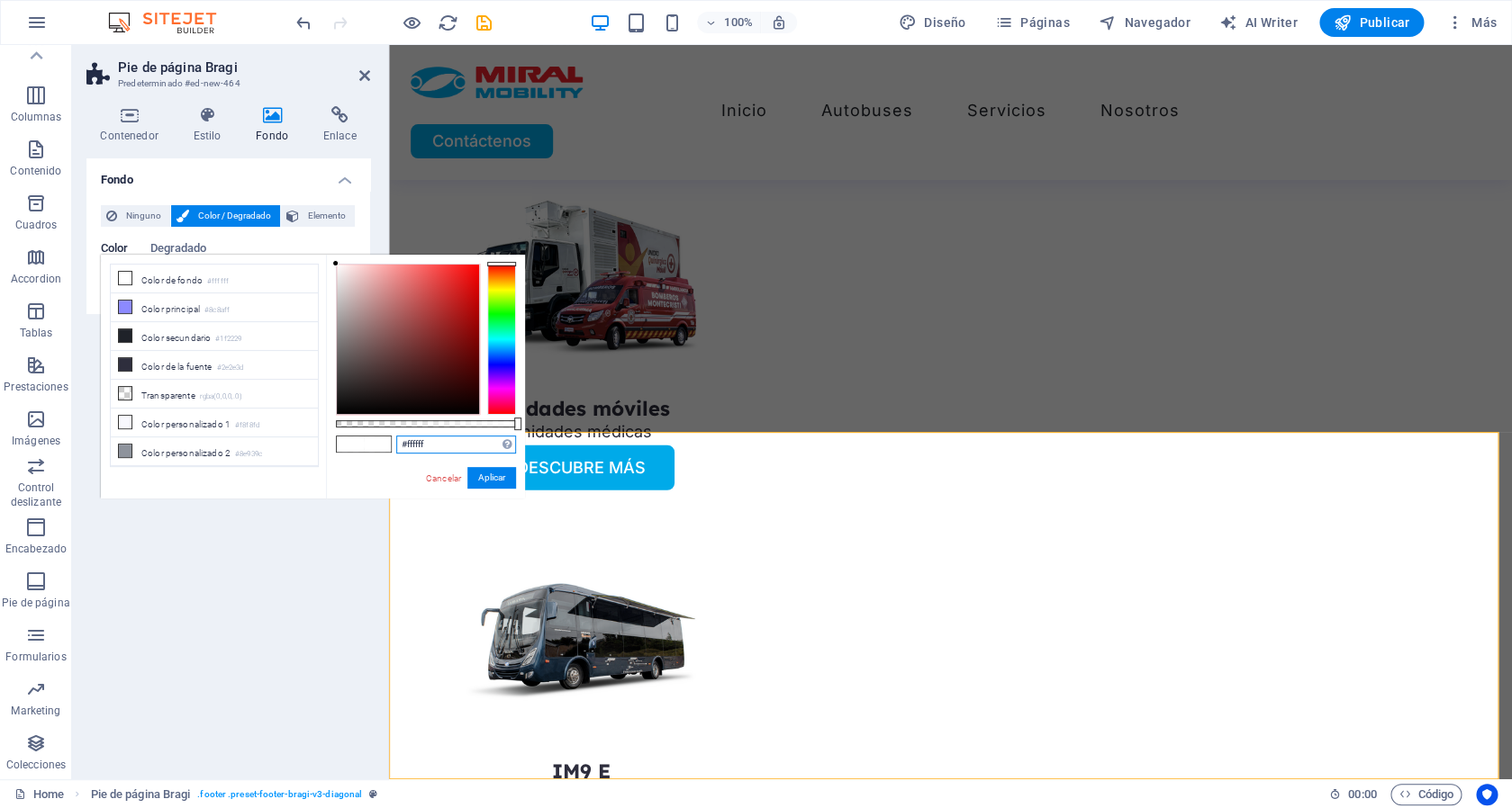
drag, startPoint x: 427, startPoint y: 447, endPoint x: 334, endPoint y: 440, distance: 93.3
click at [396, 440] on input "#ffffff" at bounding box center [455, 445] width 120 height 18
paste input "1c355e"
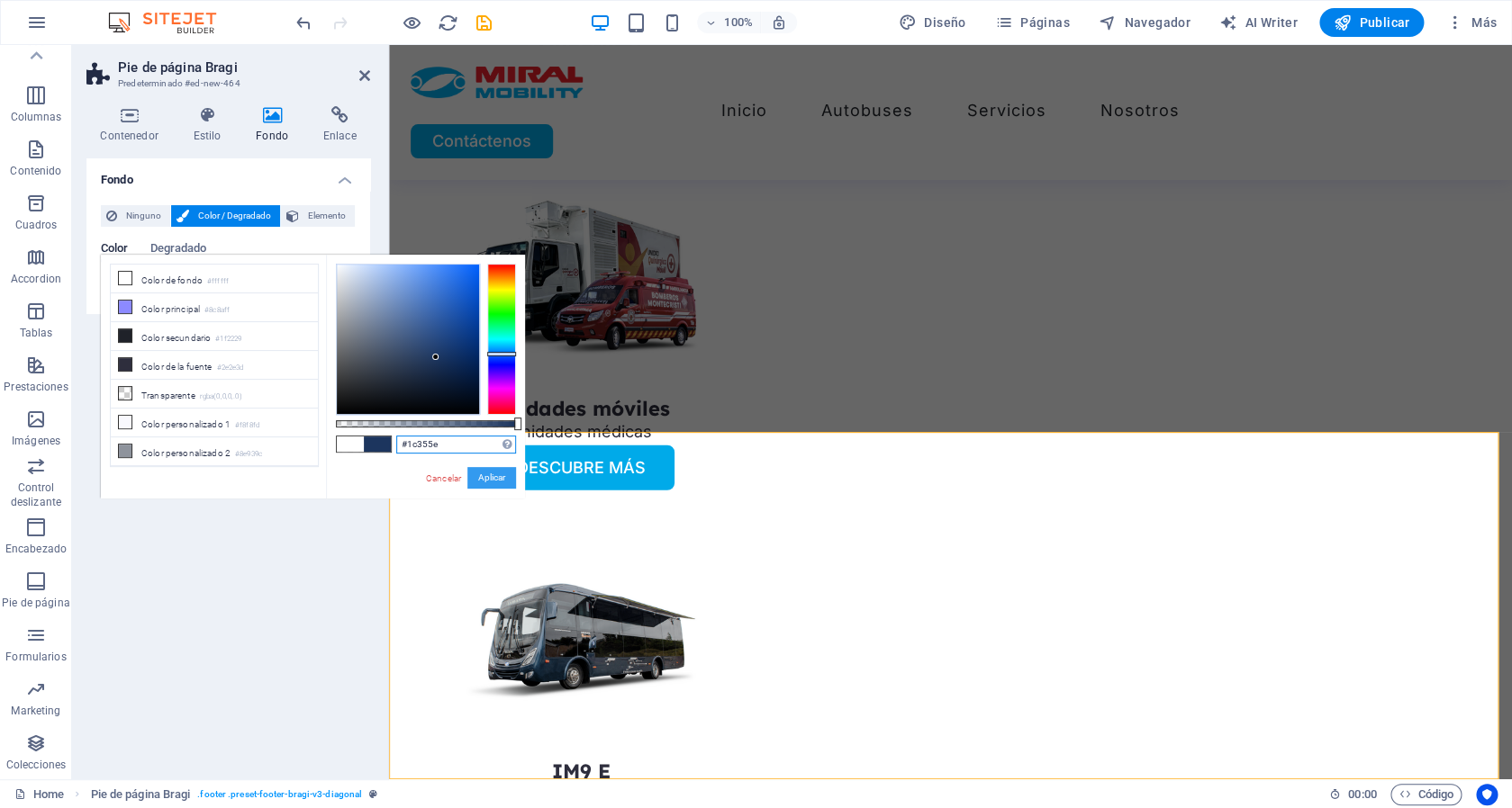
type input "#1c355e"
click at [500, 476] on button "Aplicar" at bounding box center [491, 477] width 49 height 22
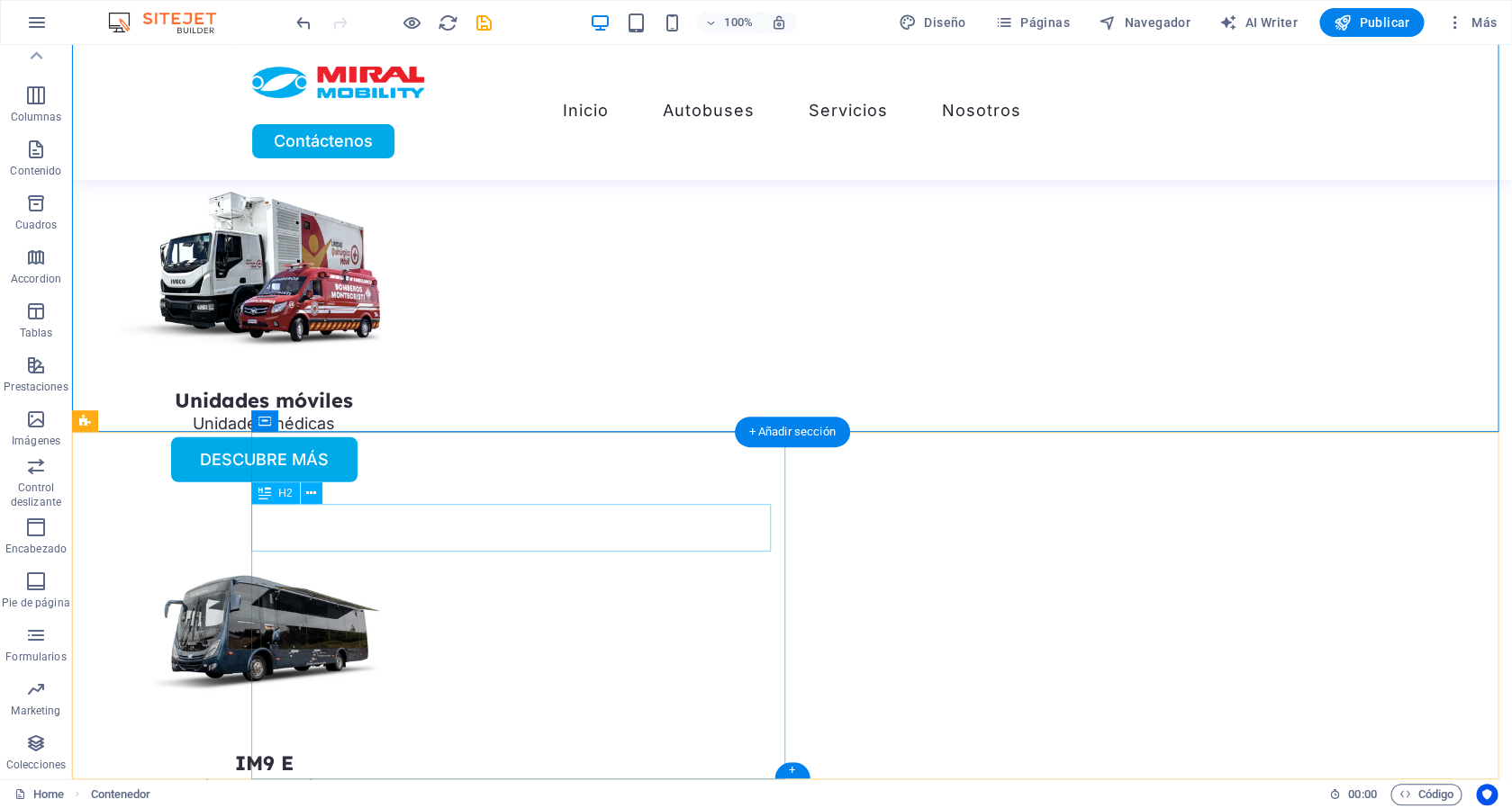
scroll to position [4929, 0]
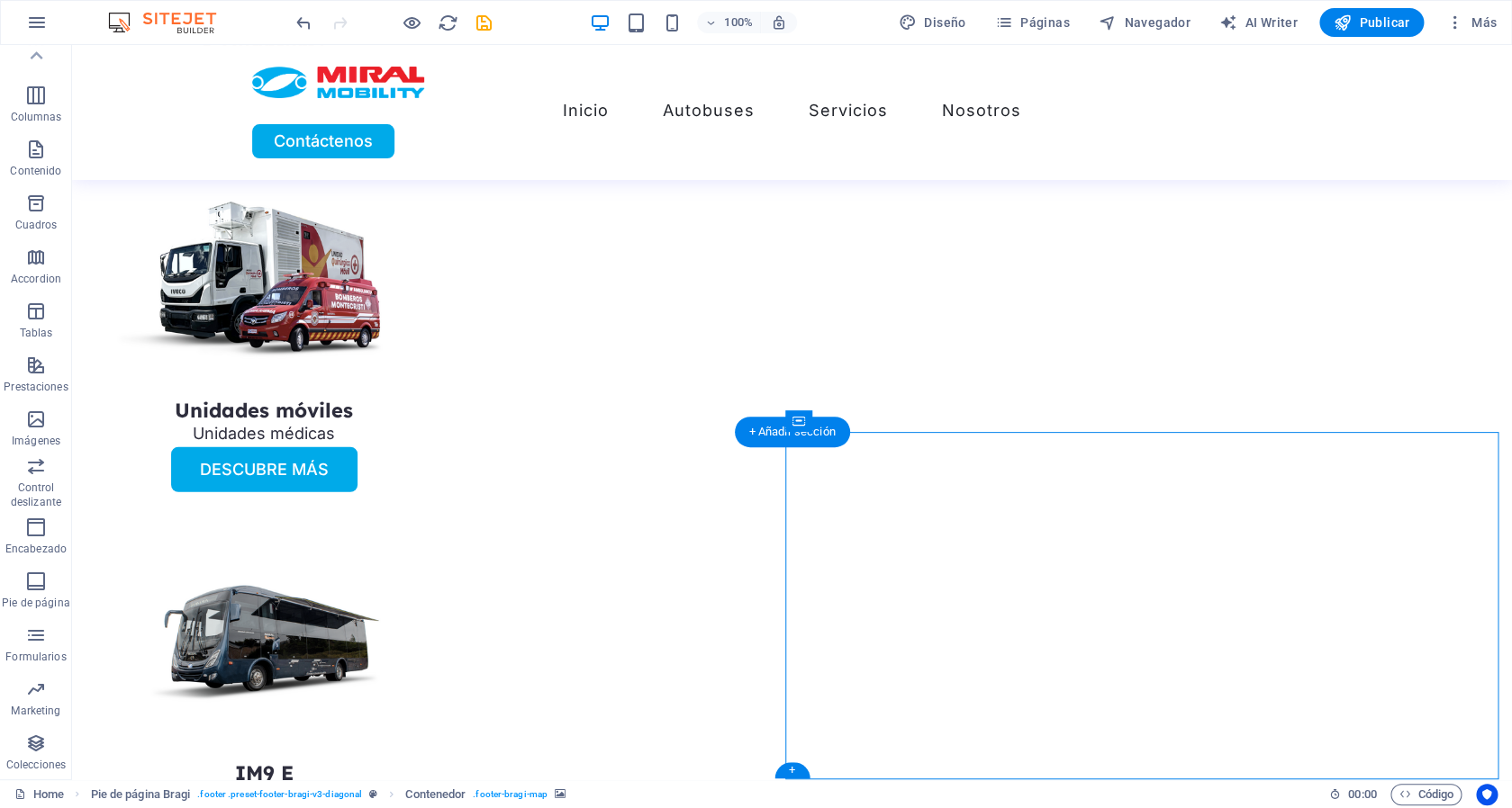
select select "2"
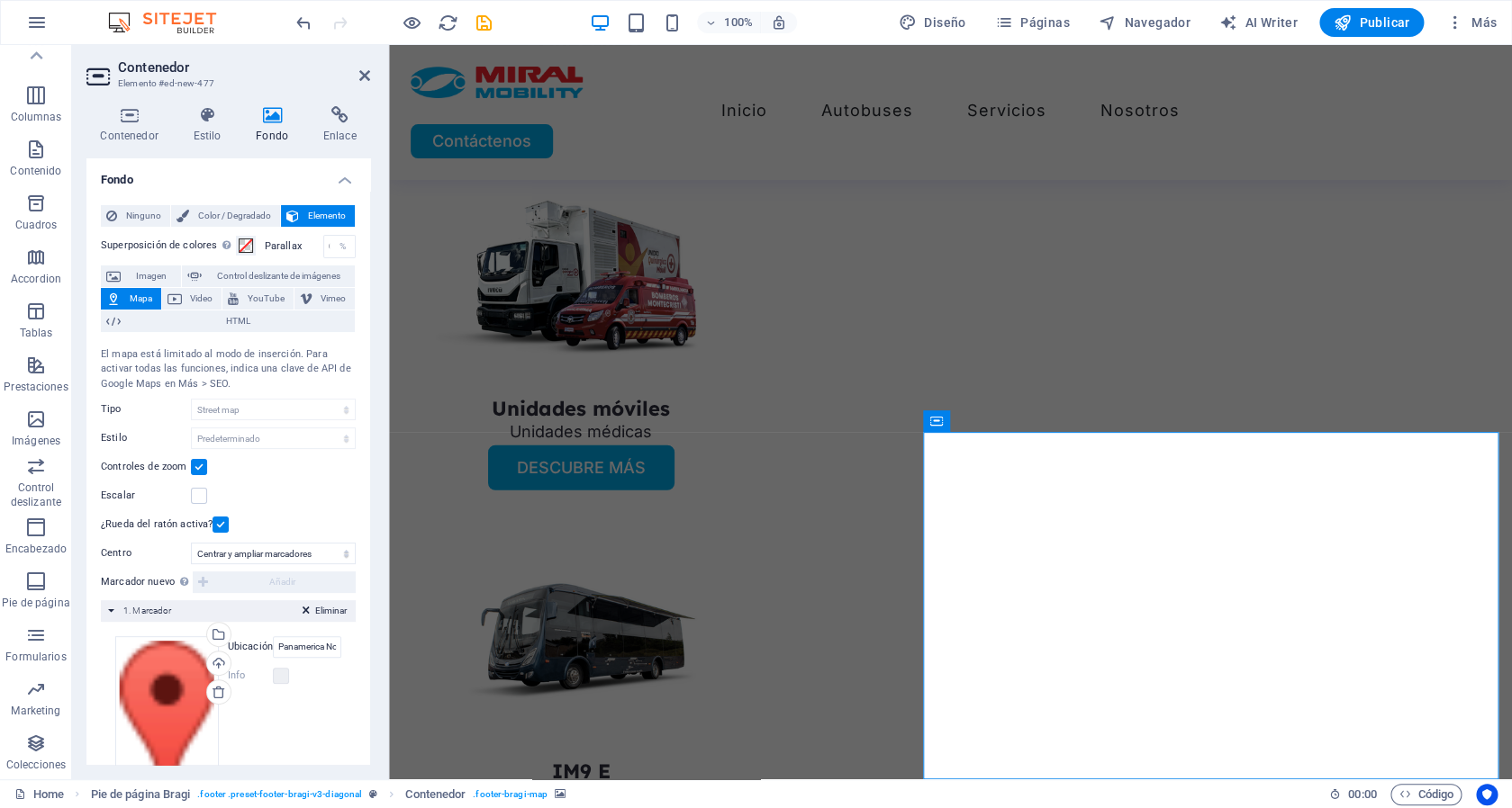
click at [266, 127] on h4 "Fondo" at bounding box center [276, 125] width 67 height 37
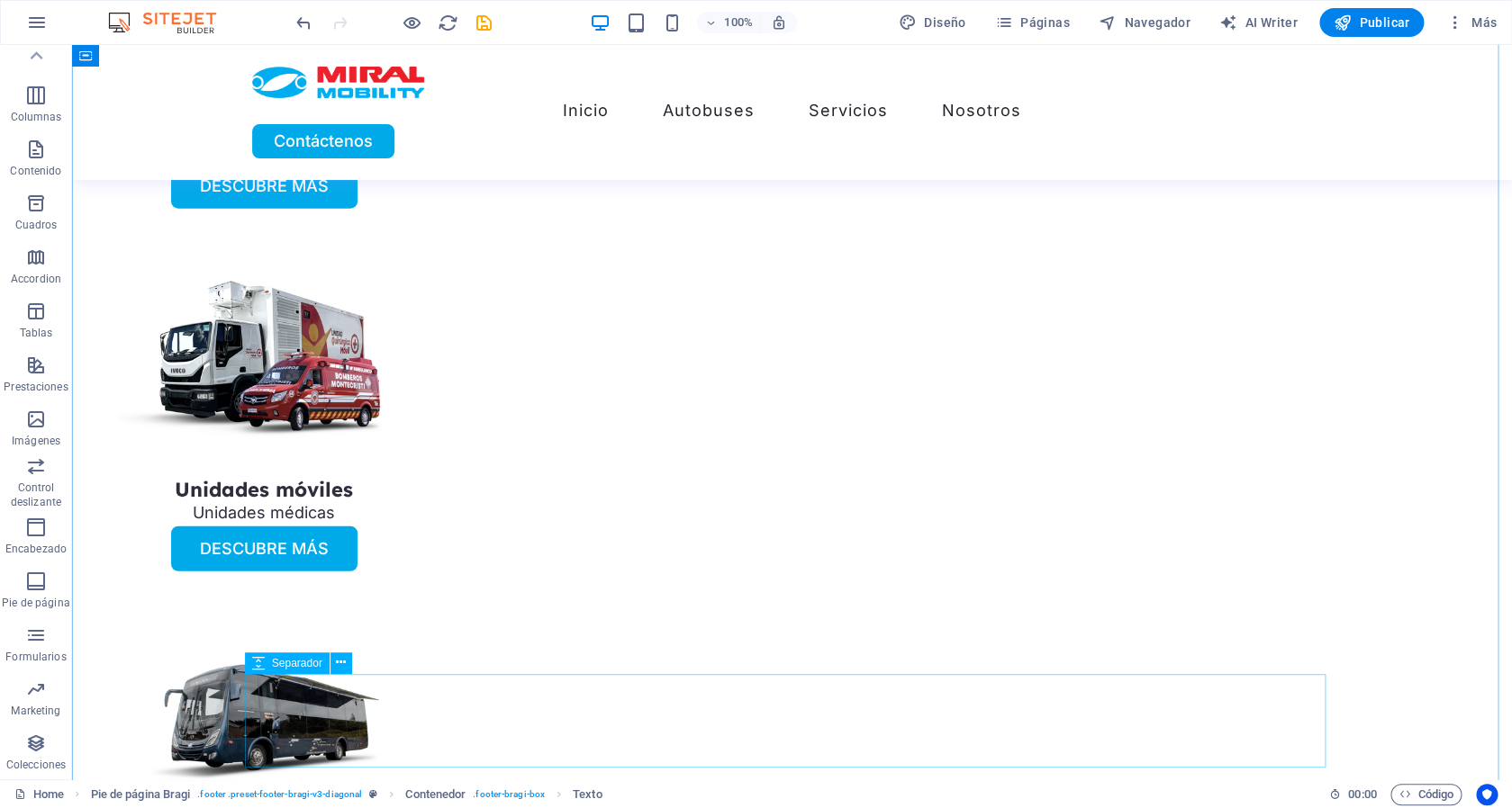
scroll to position [4929, 0]
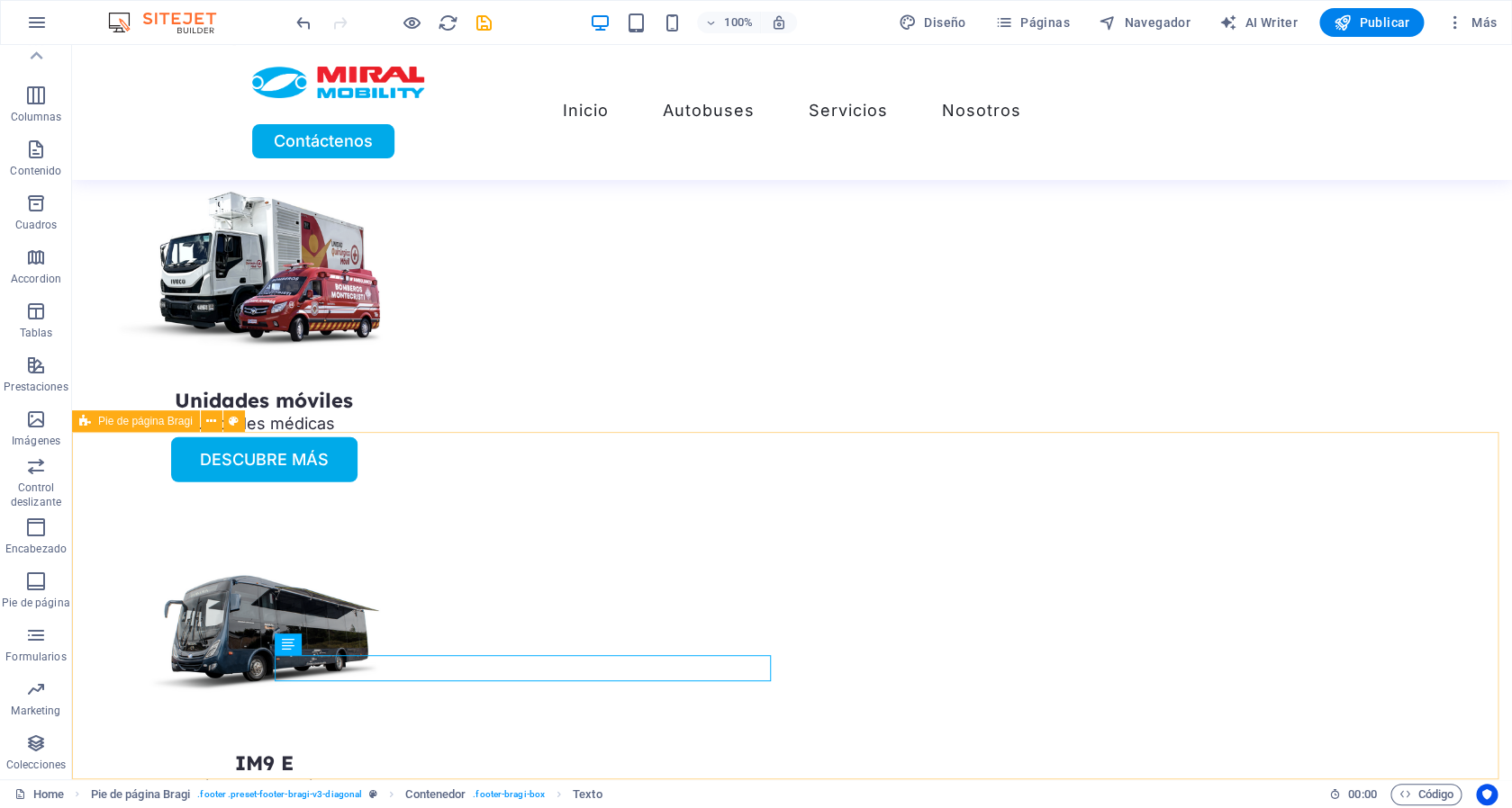
click at [111, 425] on span "Pie de página Bragi" at bounding box center [145, 421] width 95 height 11
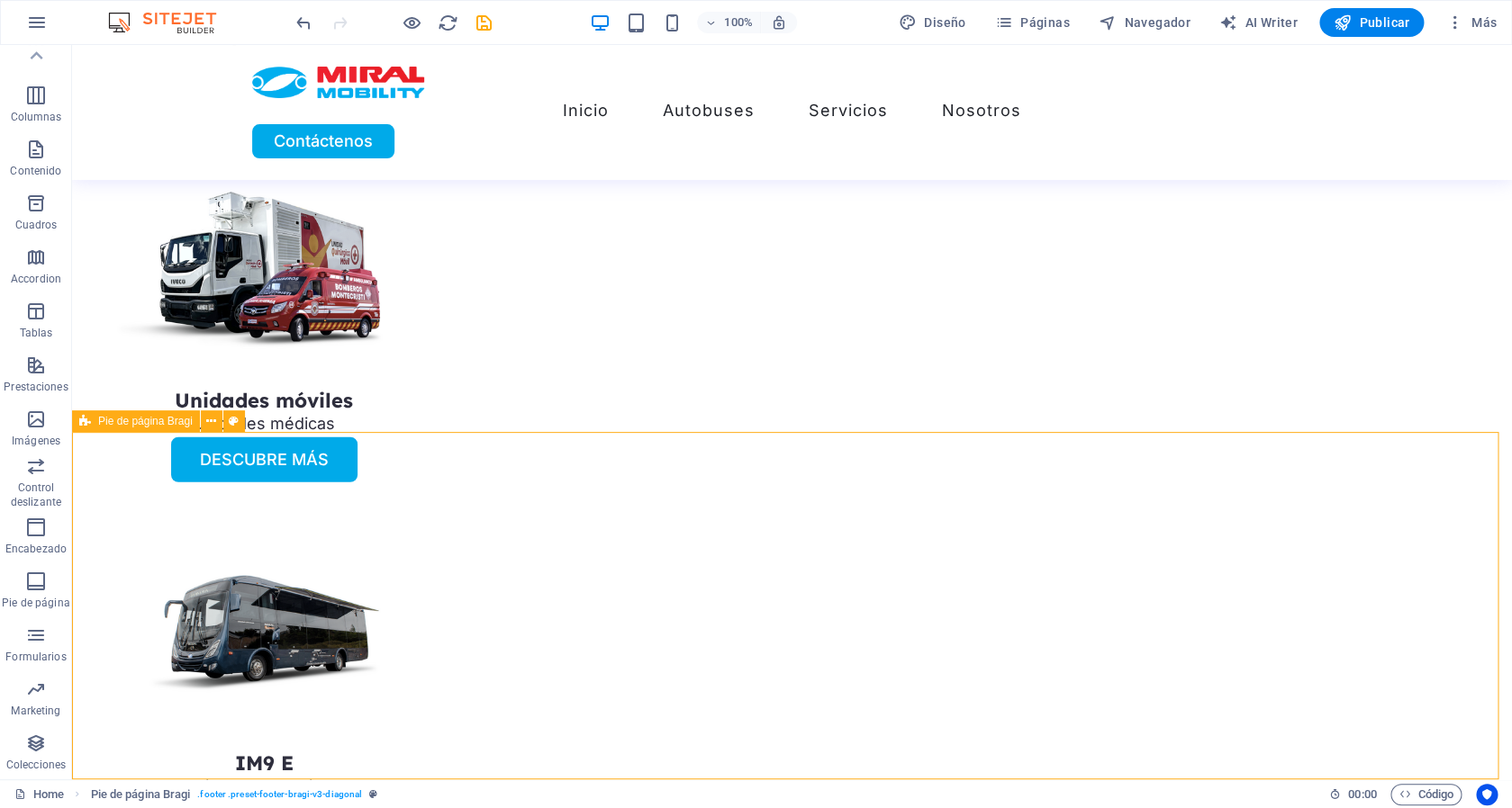
click at [111, 424] on span "Pie de página Bragi" at bounding box center [145, 421] width 95 height 11
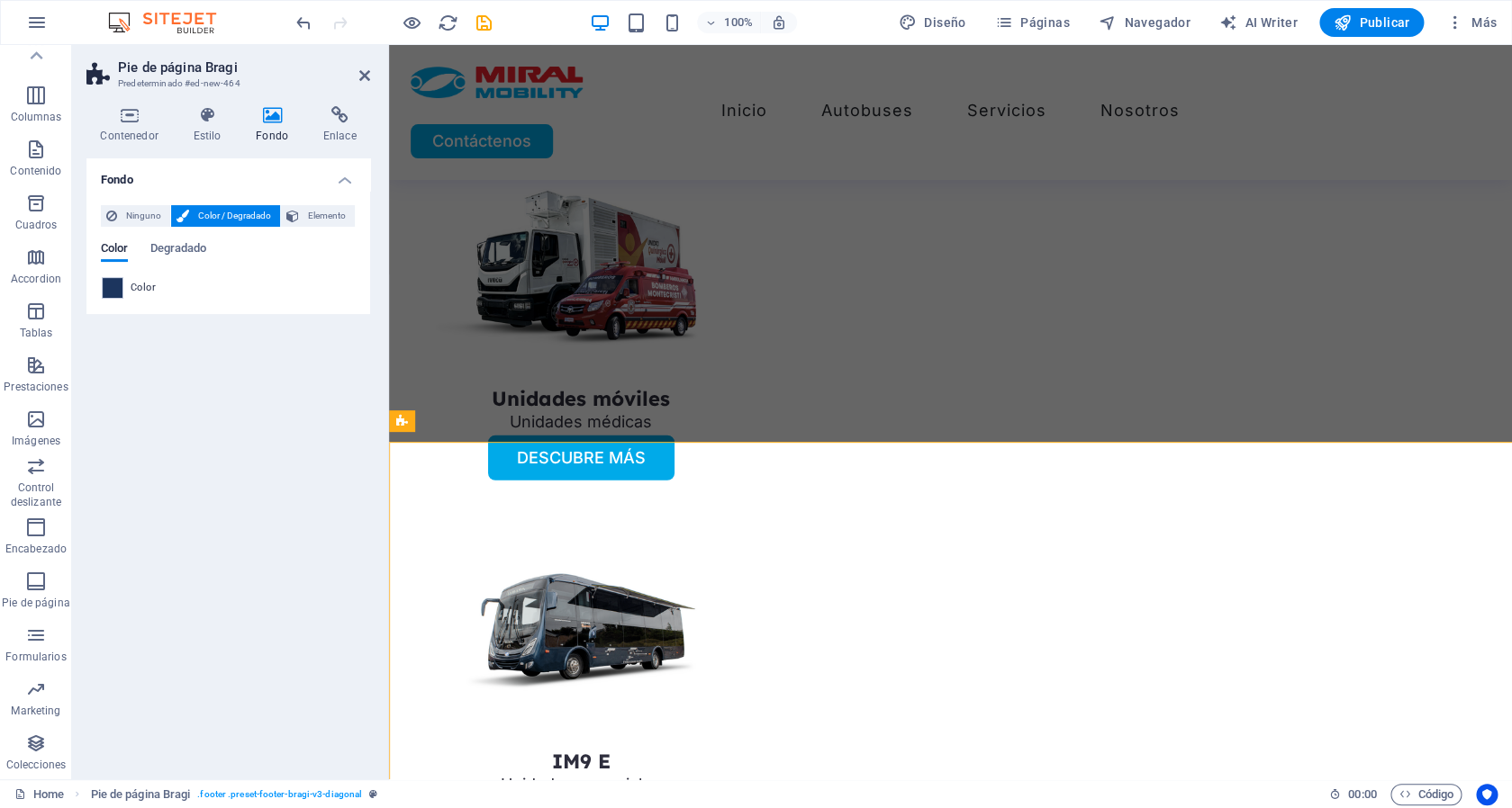
scroll to position [4918, 0]
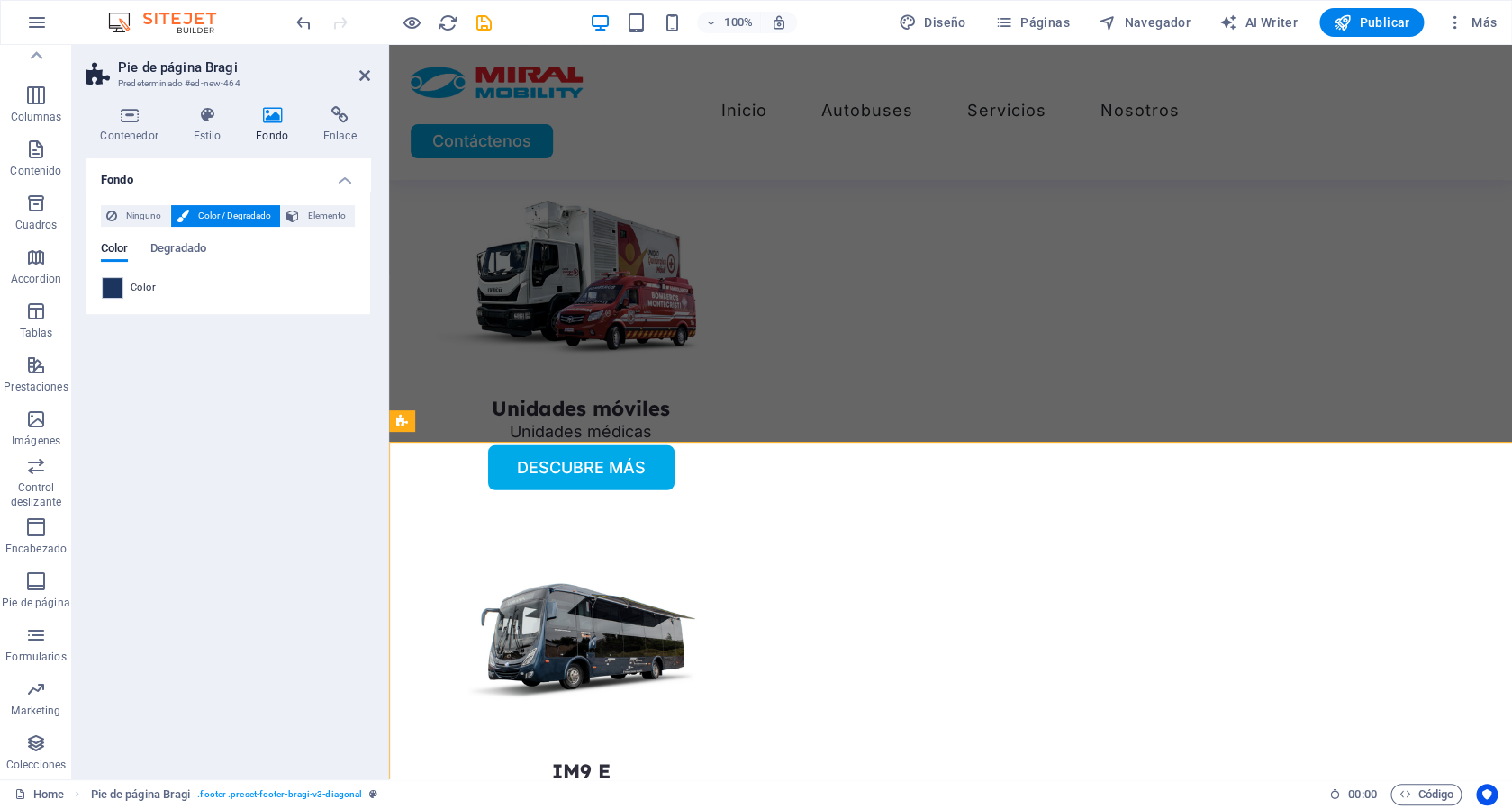
click at [111, 424] on div "Fondo Ninguno Color / Degradado Elemento Estirar fondo a ancho completo Superpo…" at bounding box center [228, 461] width 284 height 607
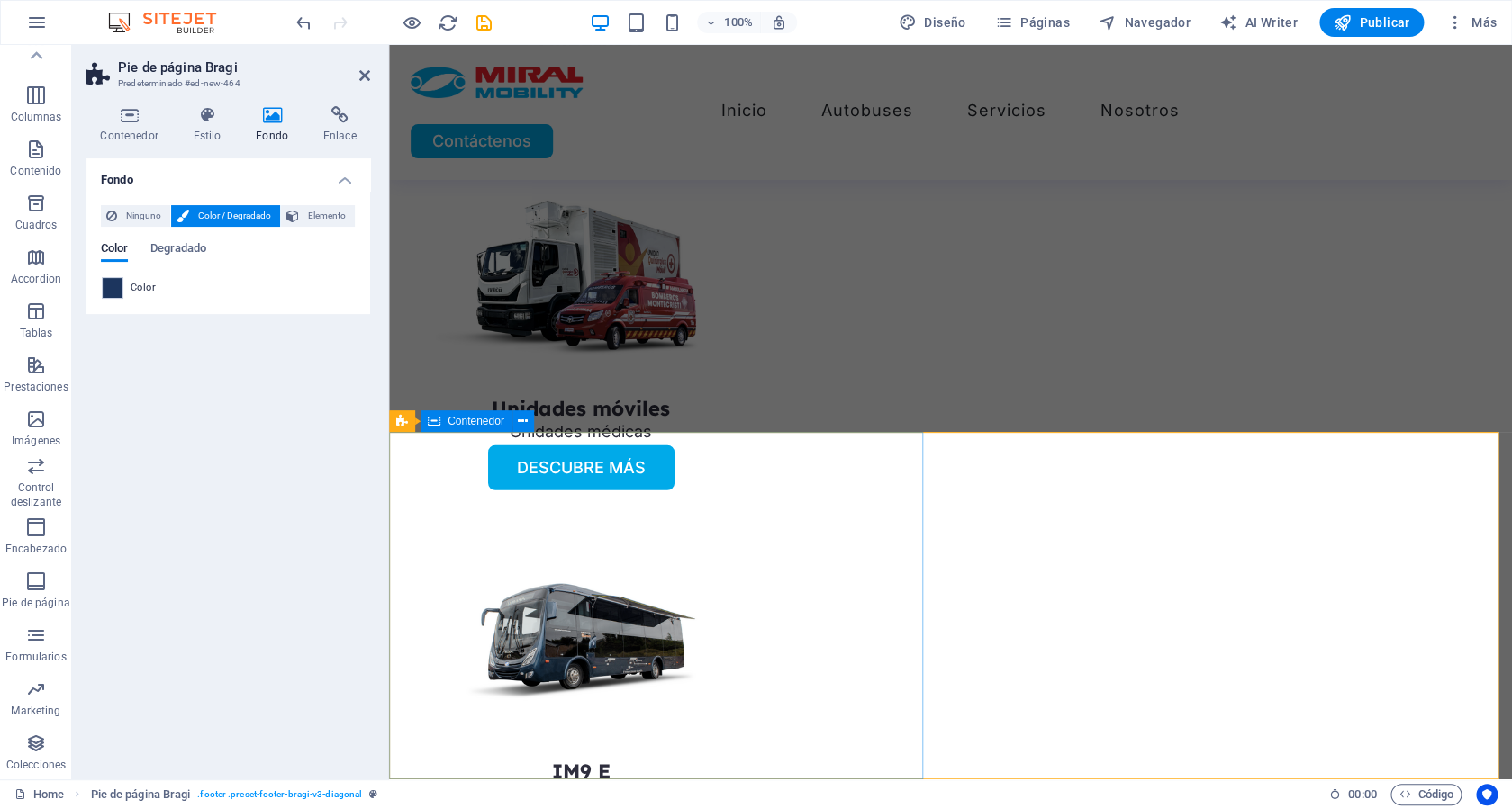
click at [462, 420] on span "Contenedor" at bounding box center [476, 421] width 57 height 11
click at [462, 419] on span "Contenedor" at bounding box center [476, 421] width 57 height 11
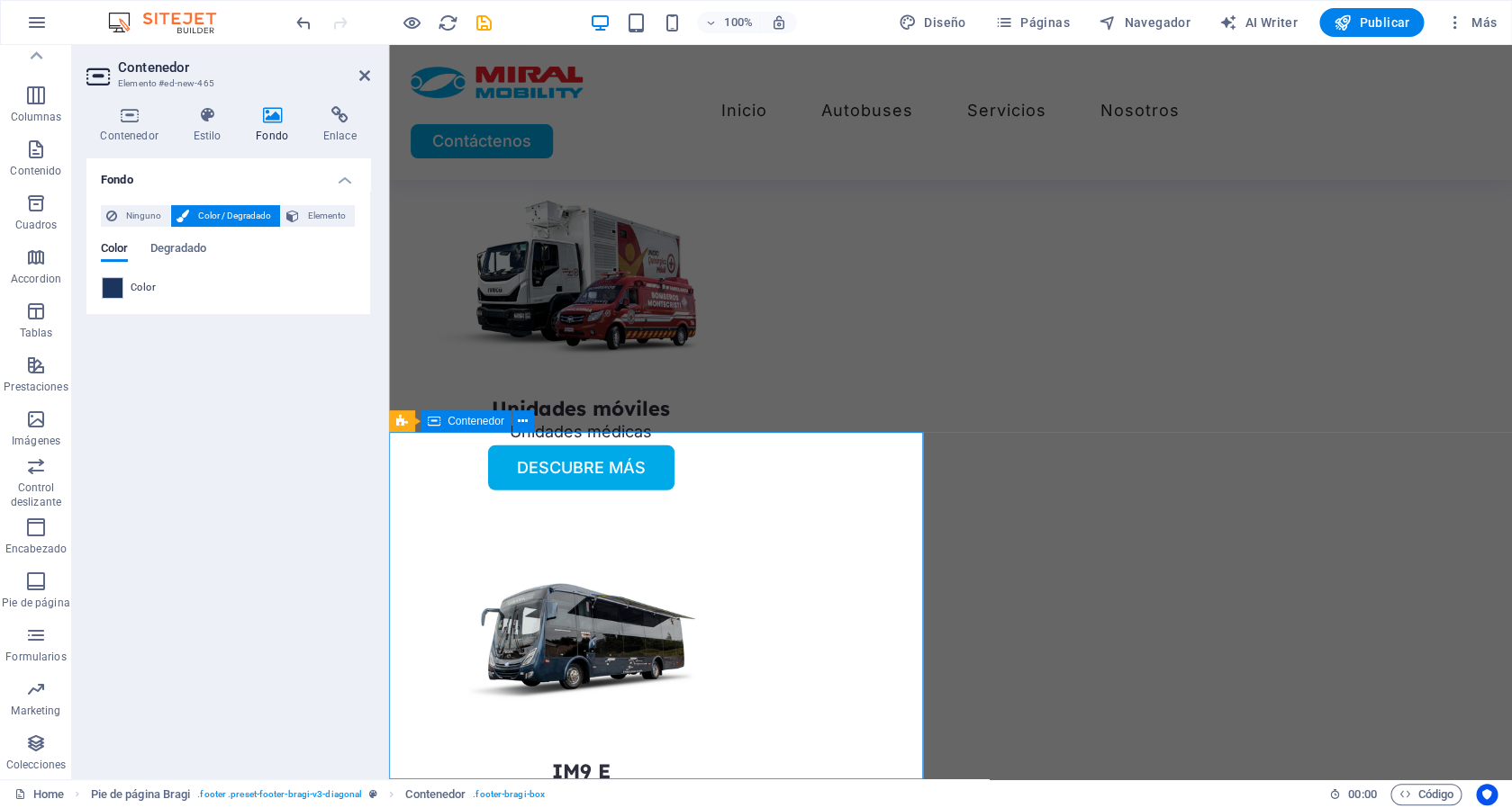
click at [462, 419] on span "Contenedor" at bounding box center [476, 421] width 57 height 11
select select "2"
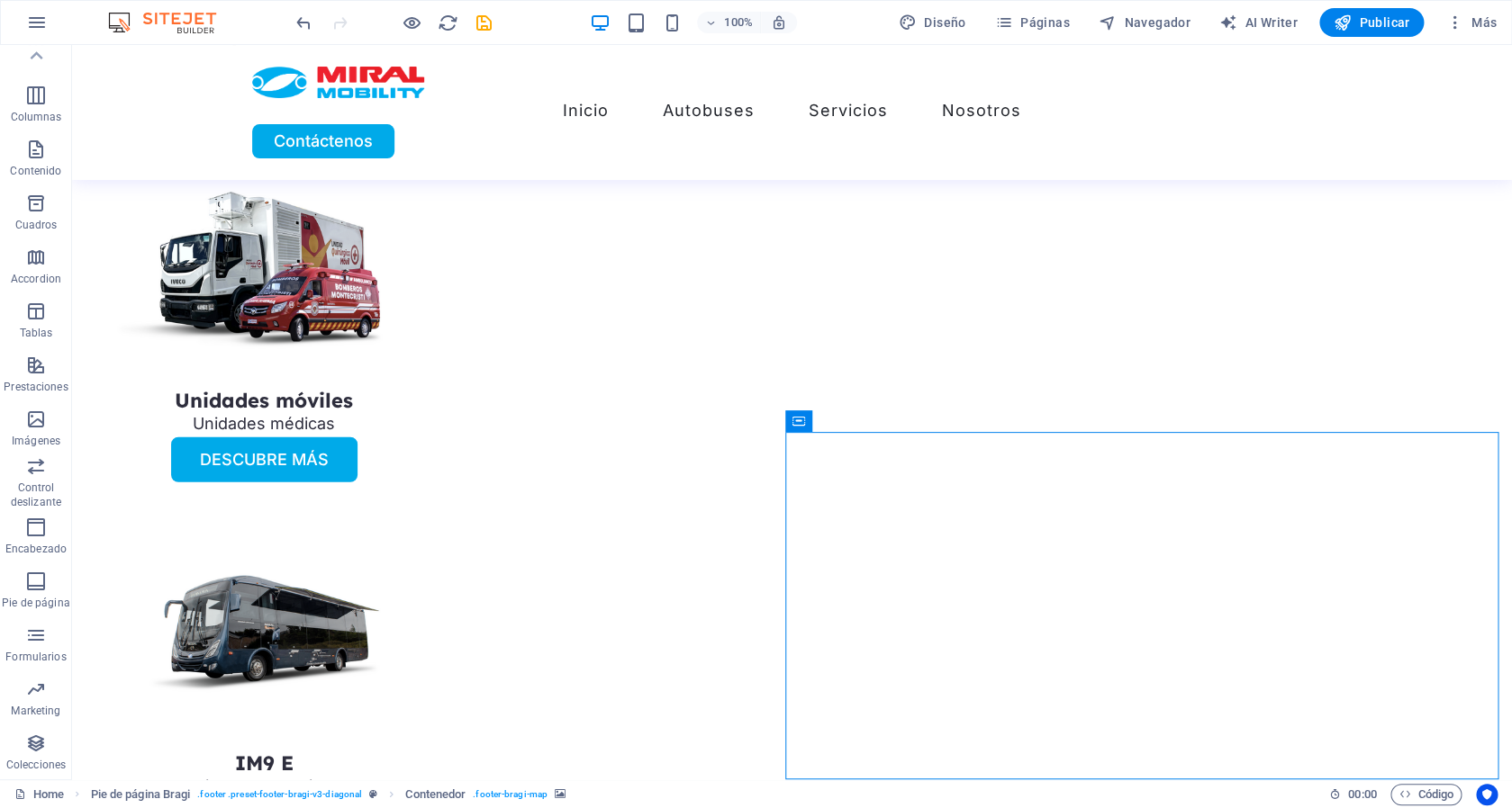
select select "2"
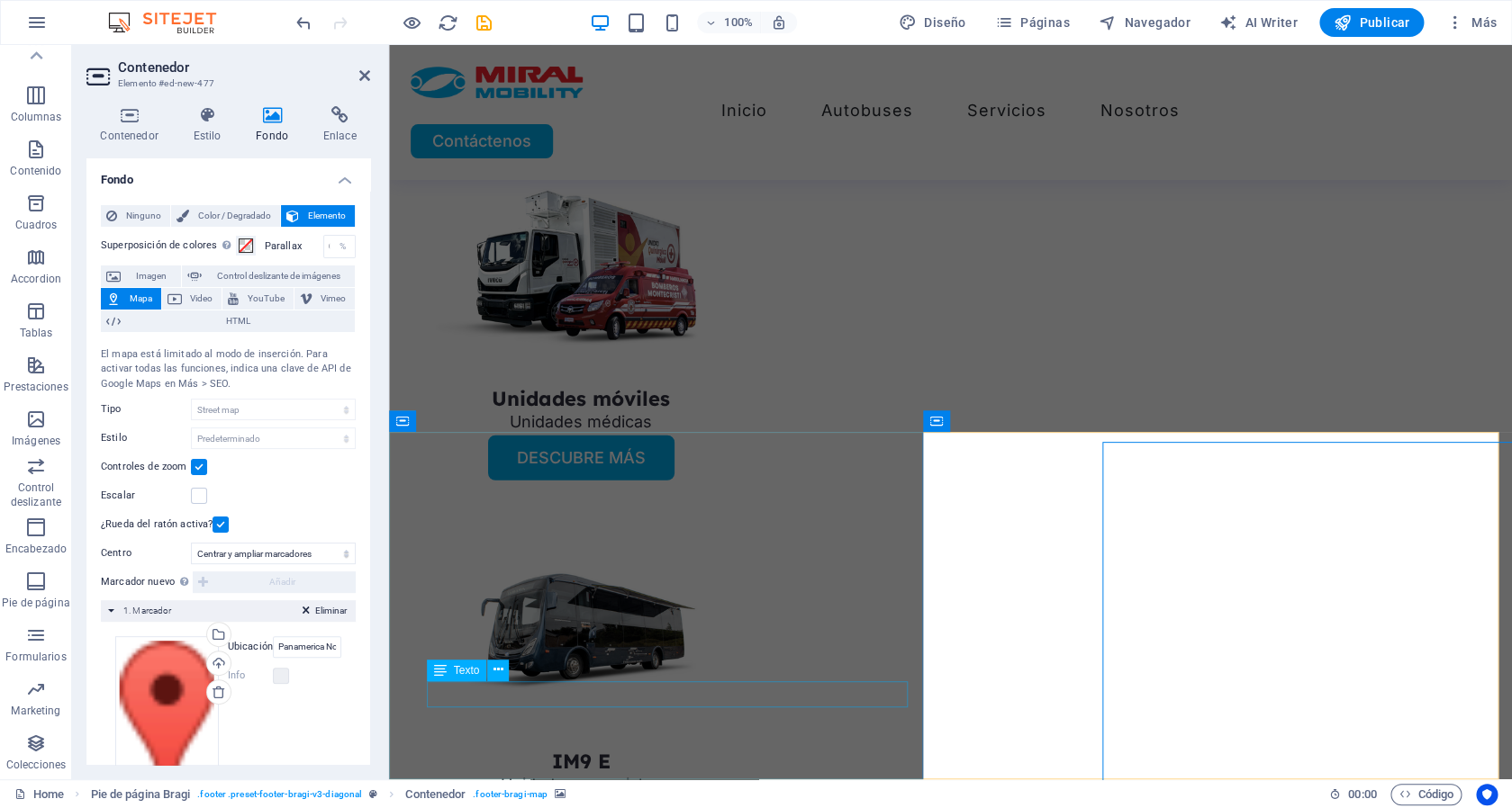
scroll to position [4918, 0]
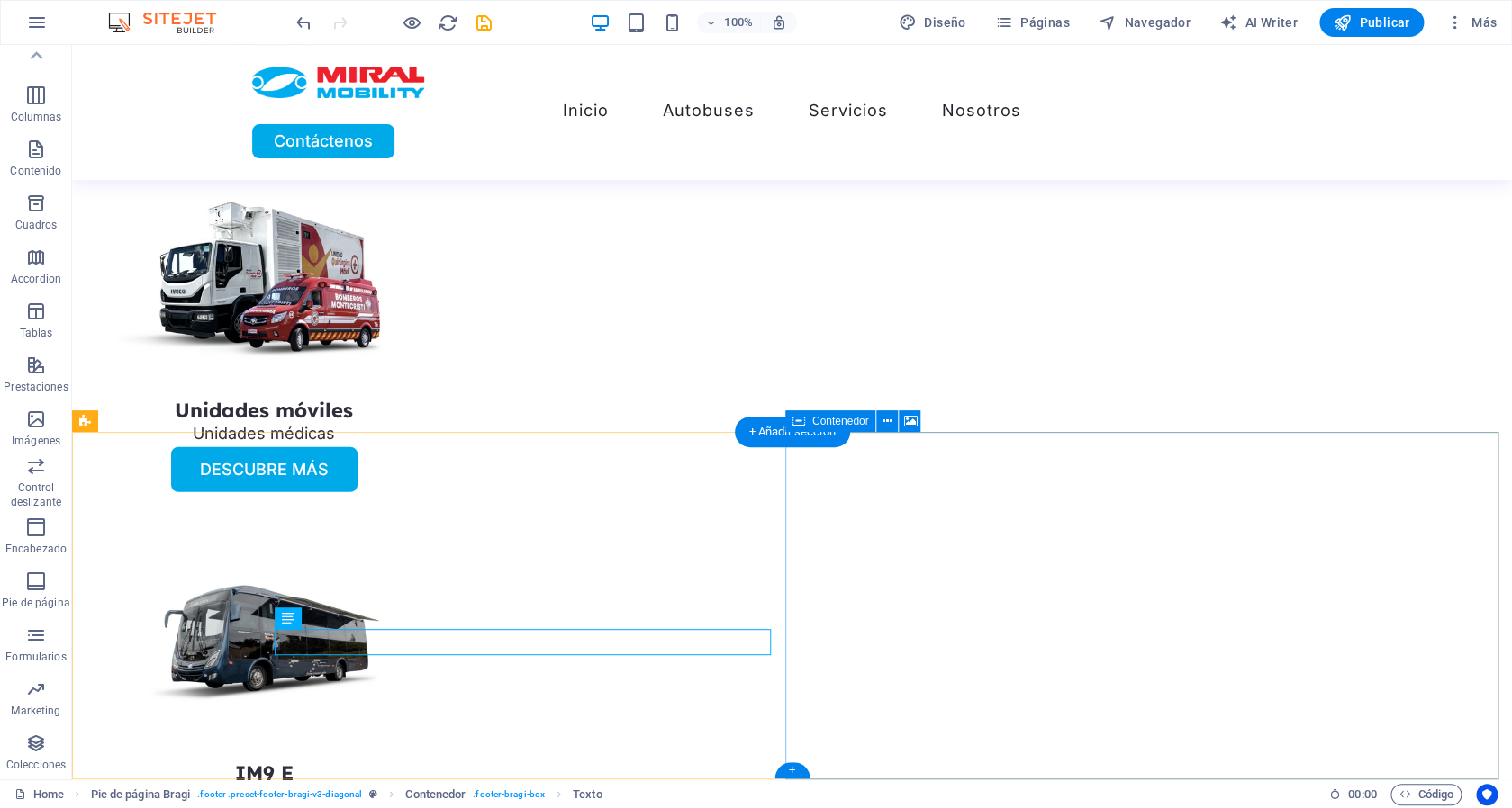
scroll to position [4929, 0]
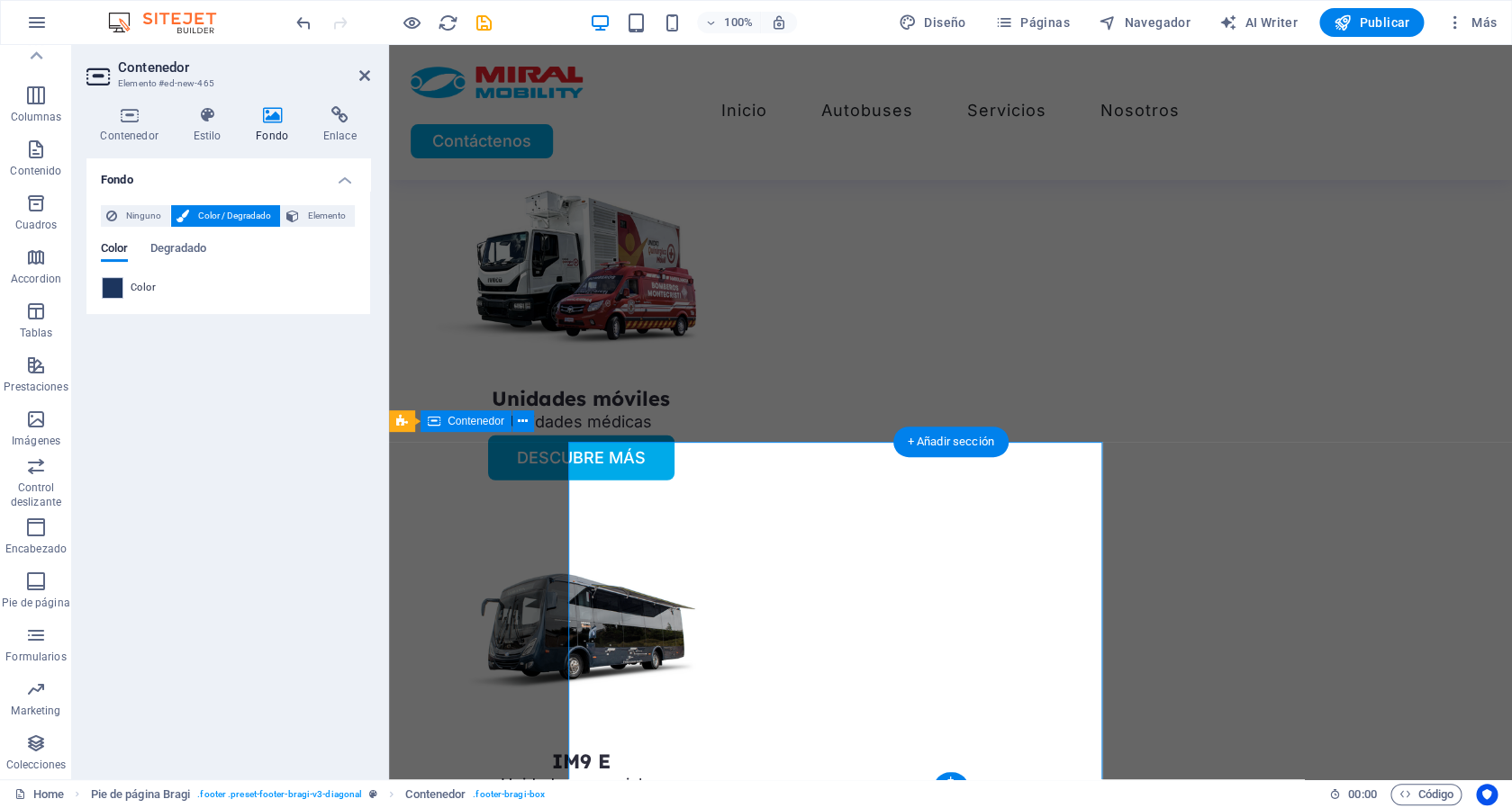
scroll to position [4918, 0]
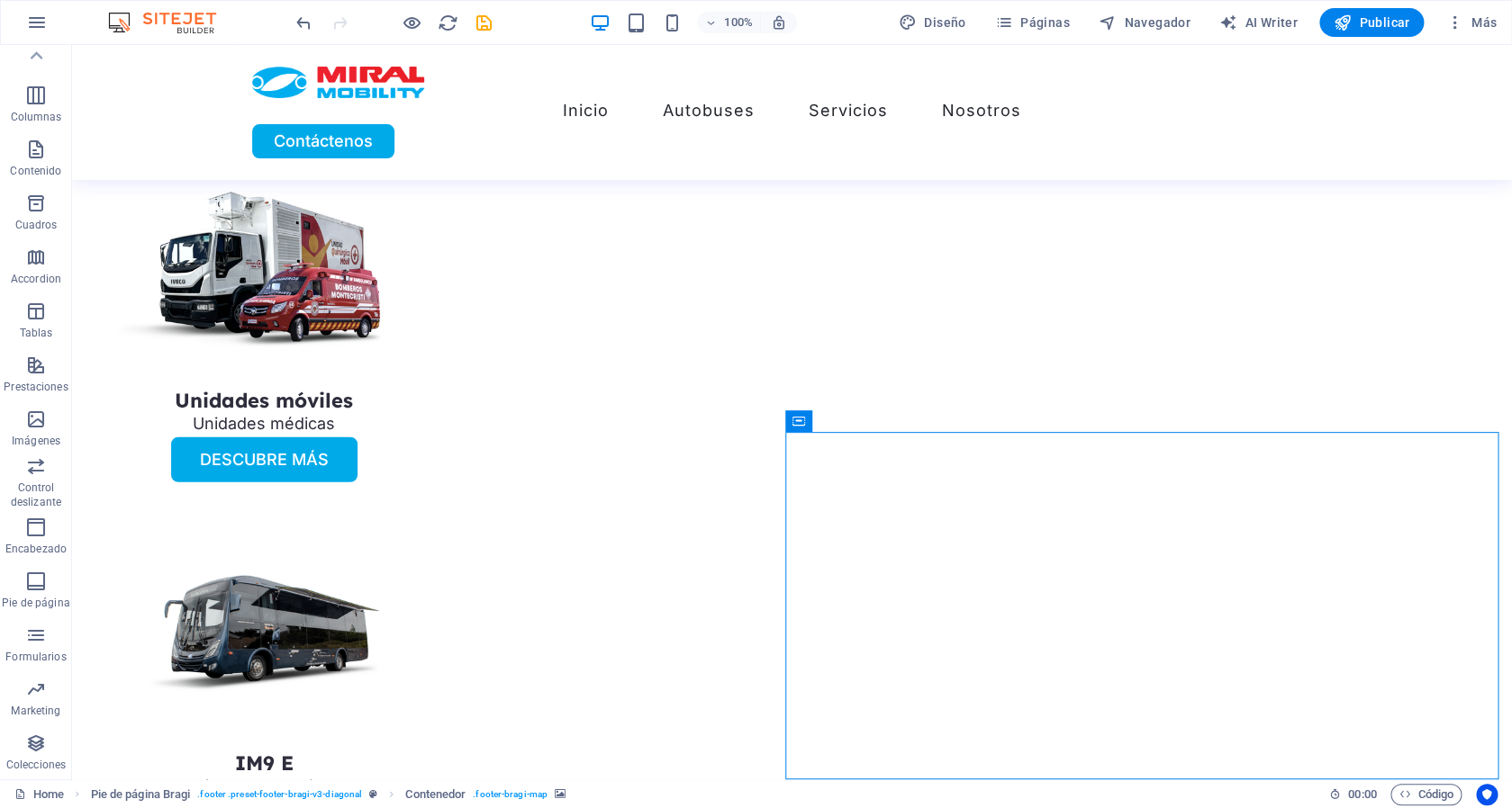
select select "2"
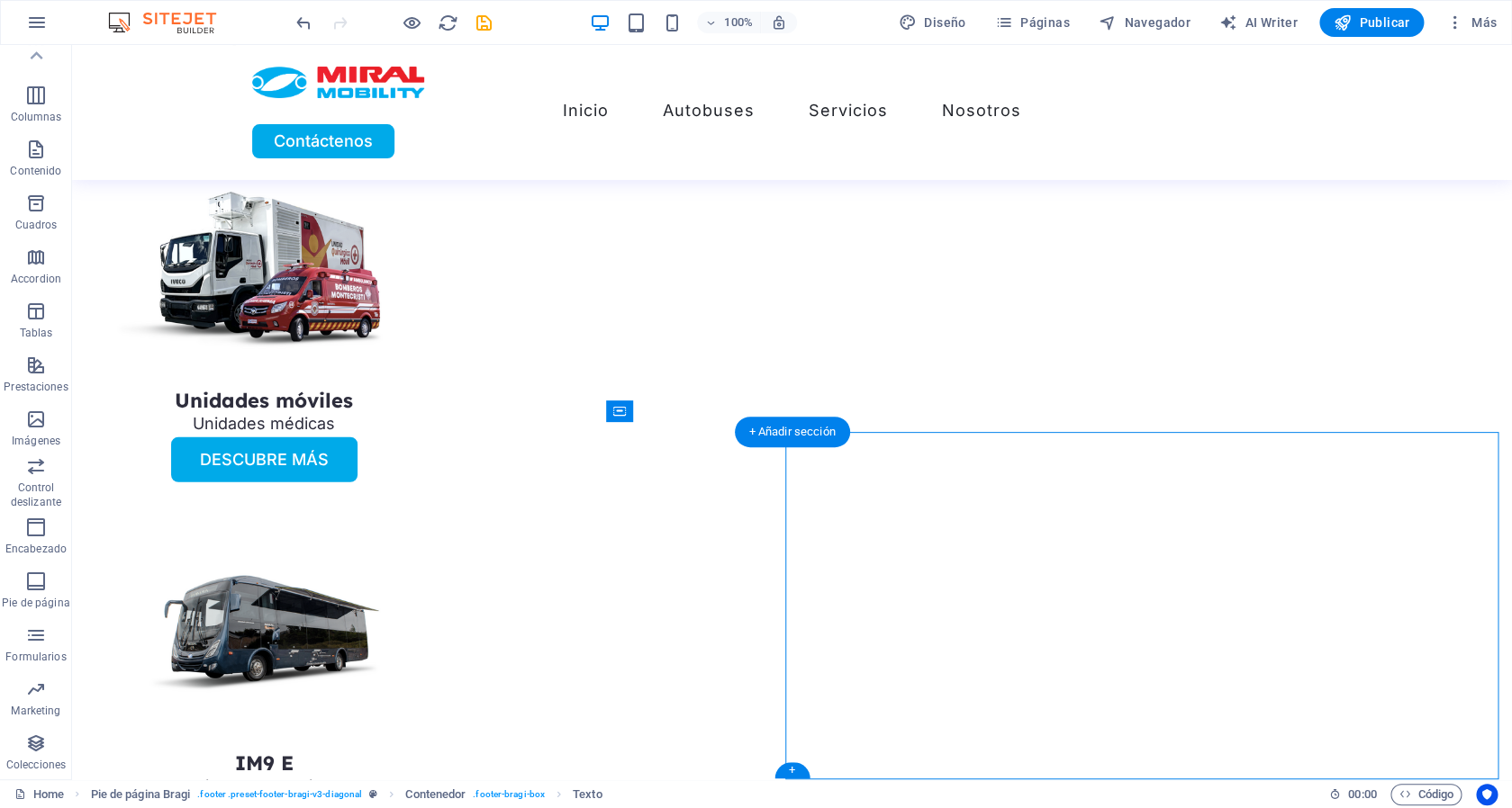
select select "2"
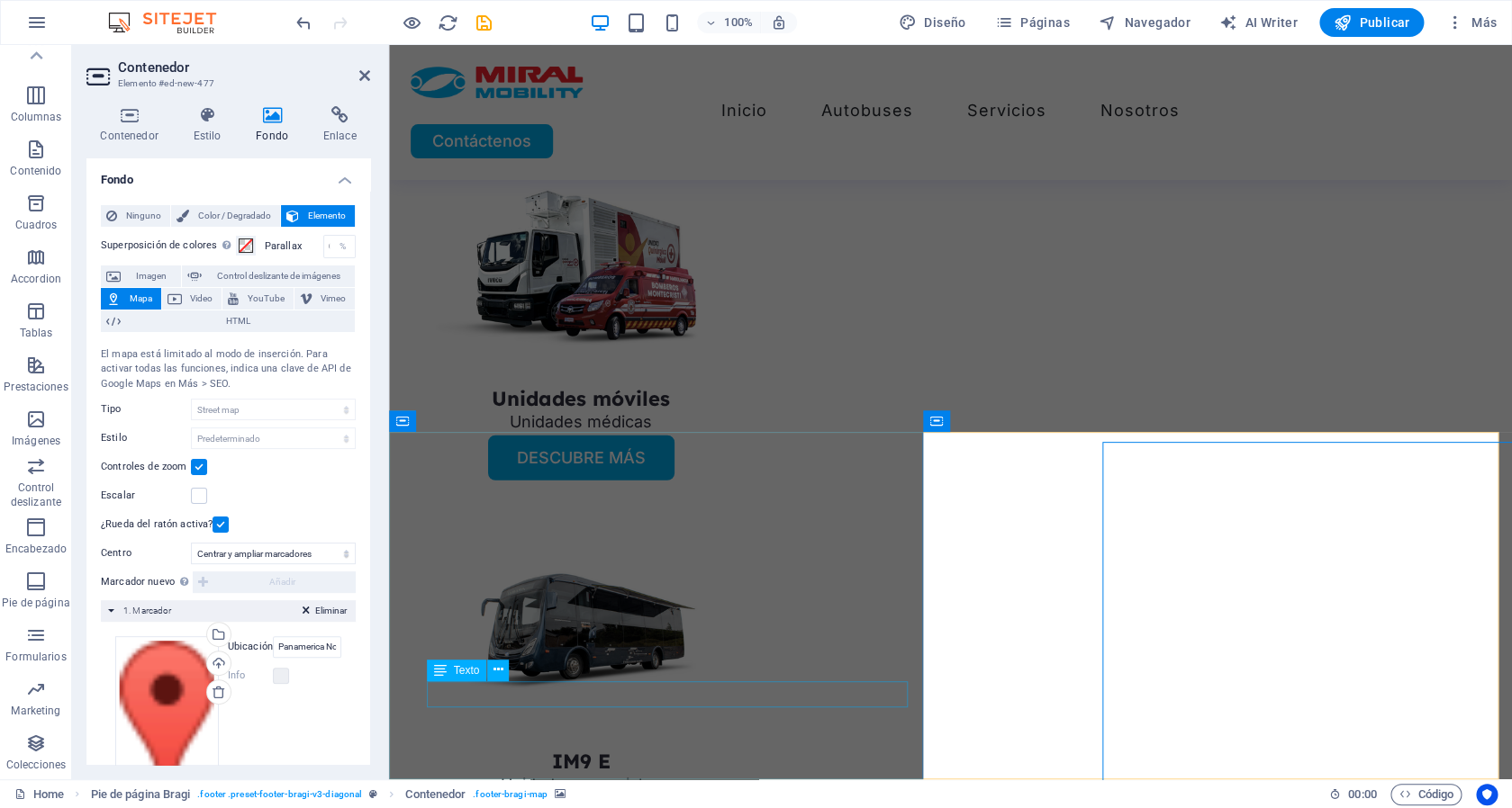
scroll to position [4918, 0]
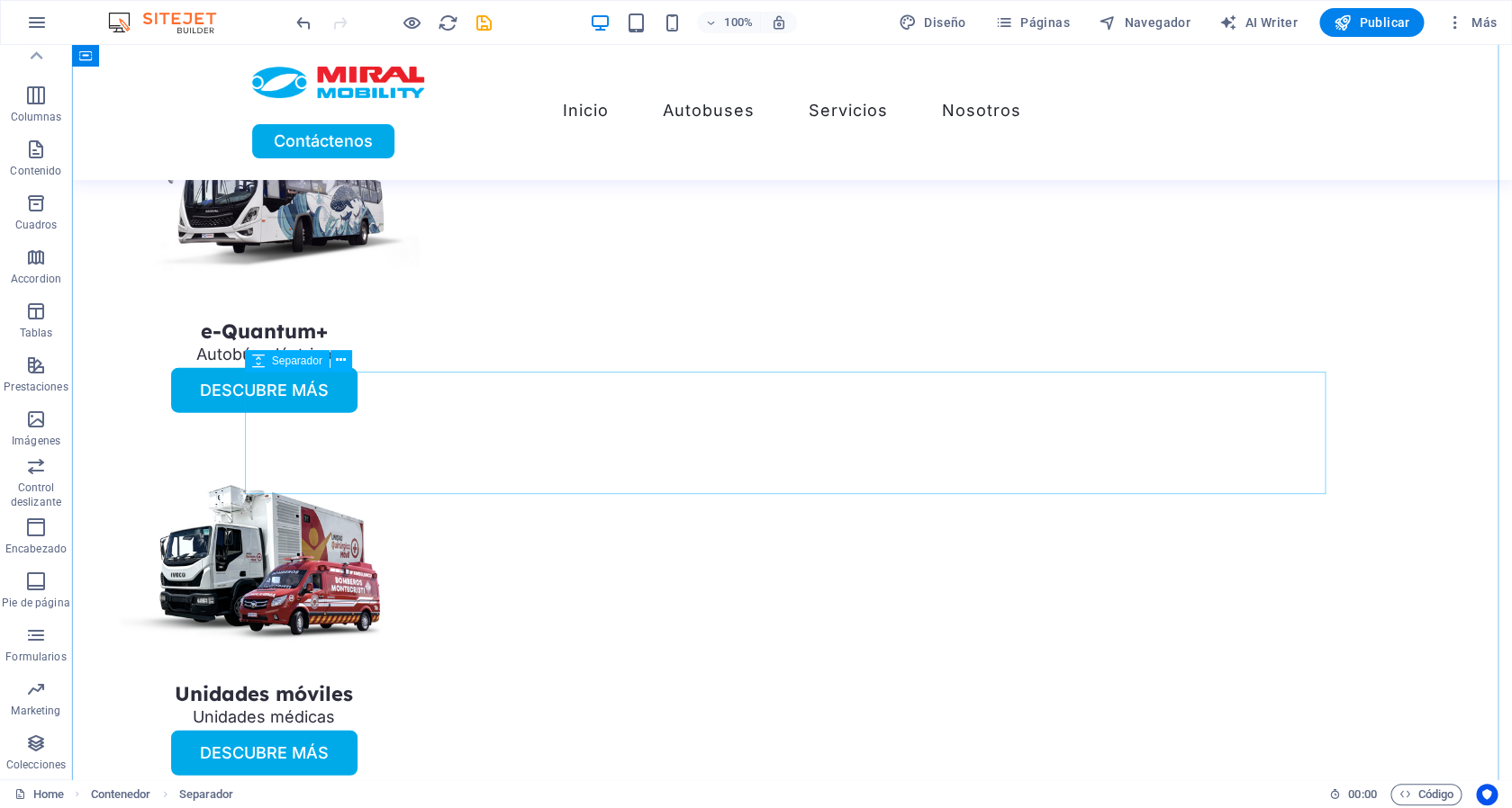
scroll to position [4929, 0]
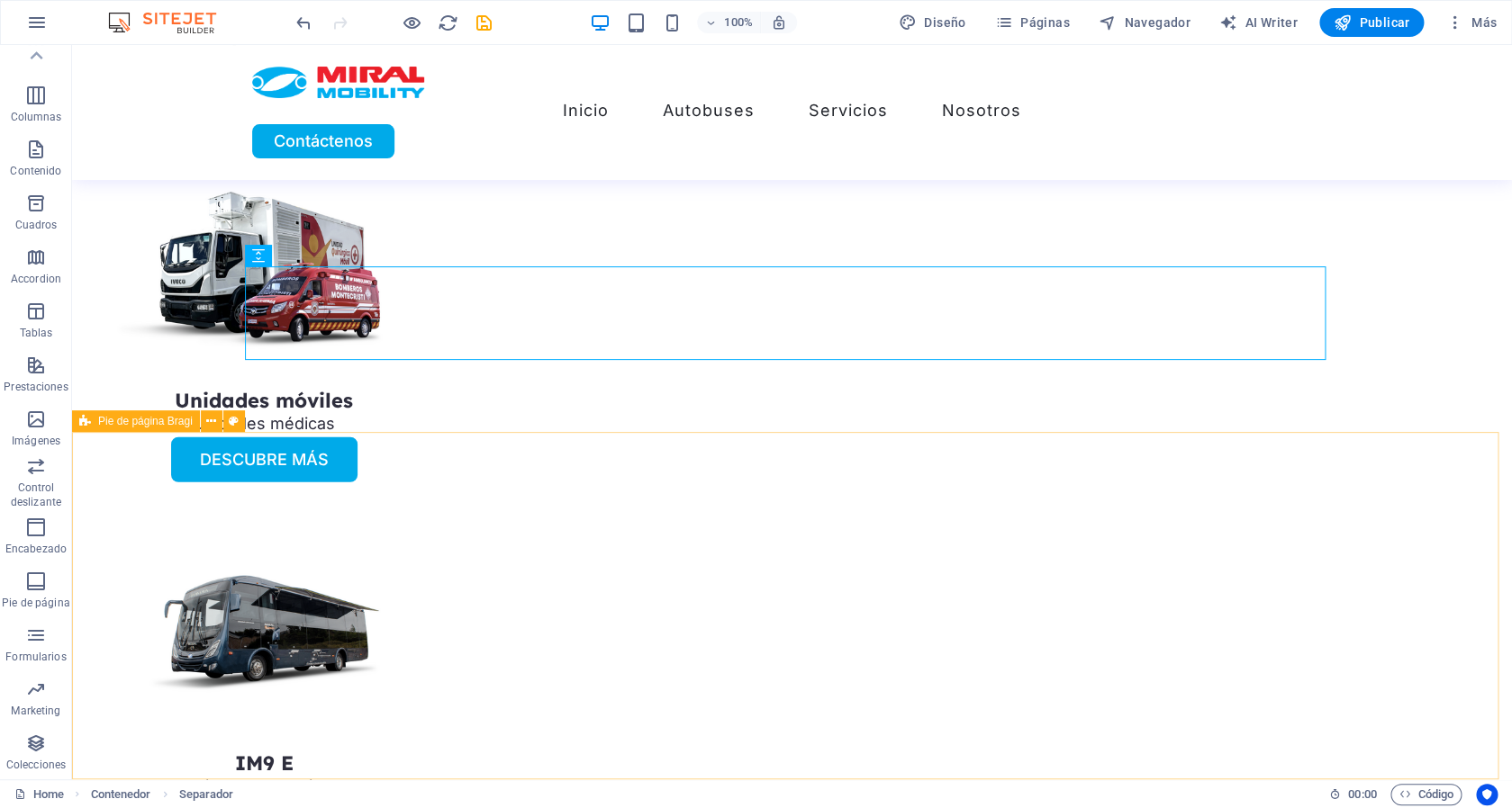
click at [121, 427] on span "Pie de página Bragi" at bounding box center [145, 421] width 95 height 11
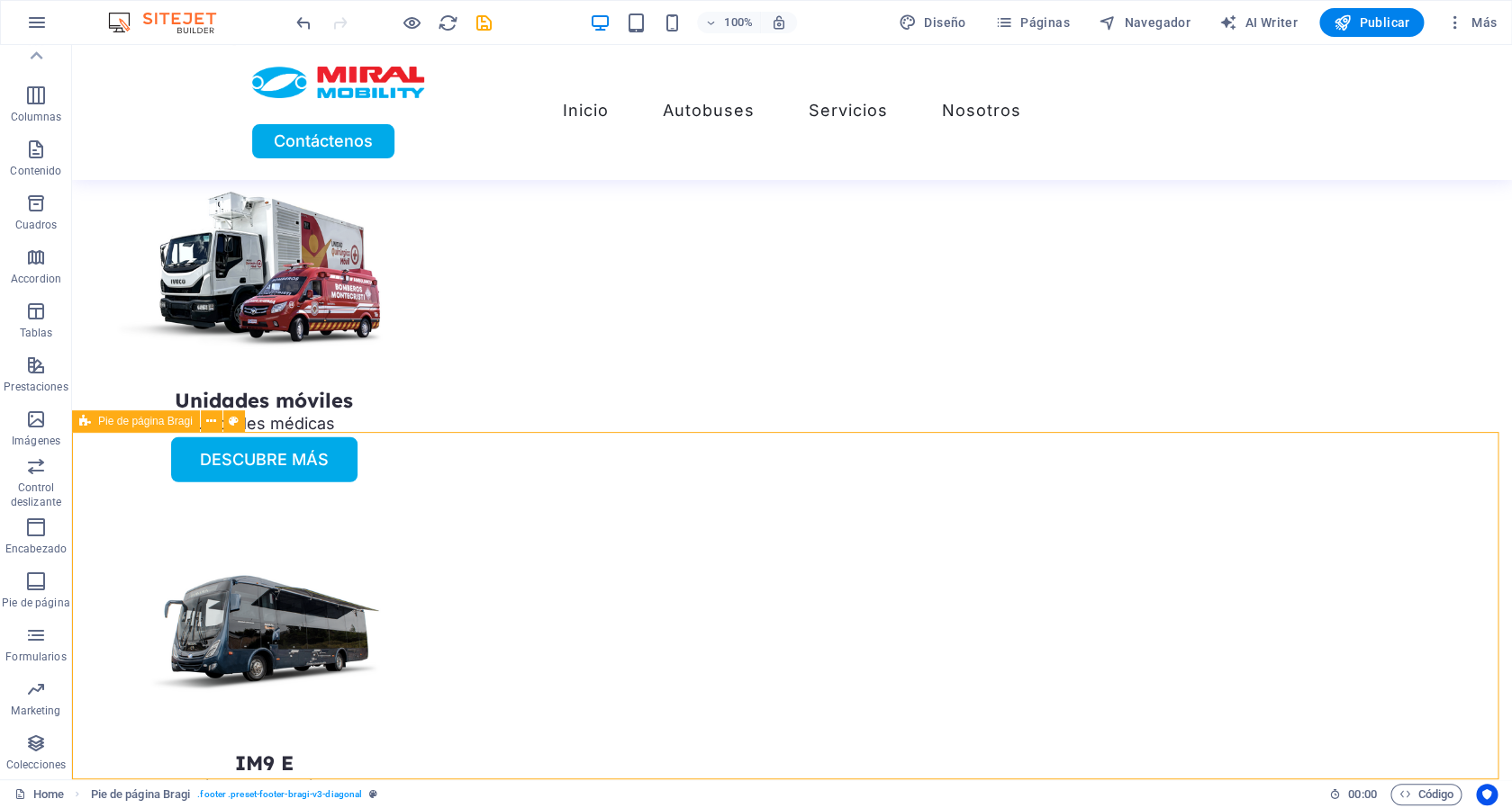
click at [121, 427] on span "Pie de página Bragi" at bounding box center [145, 421] width 95 height 11
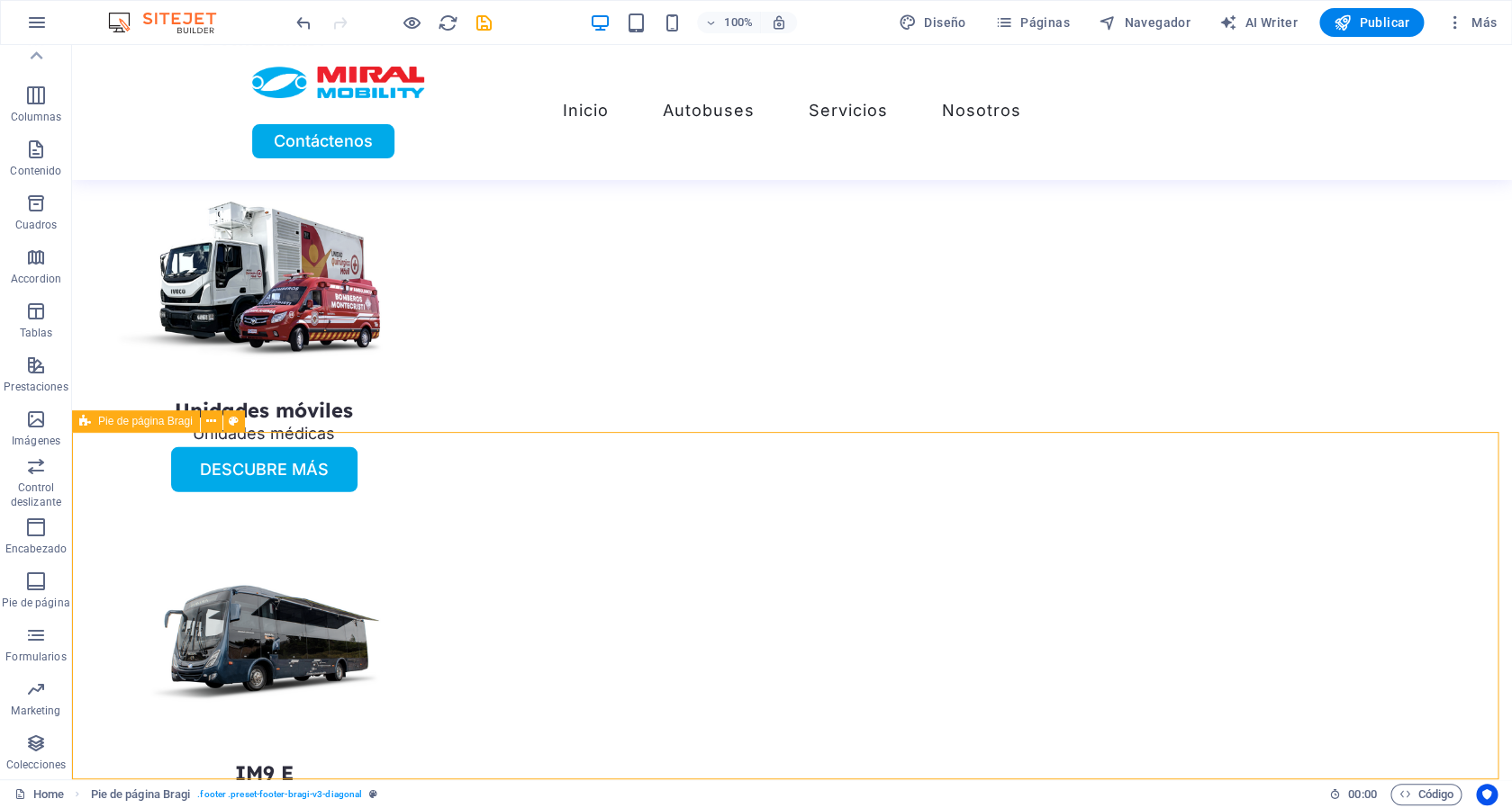
select select "%"
select select "rem"
select select "px"
select select "rem"
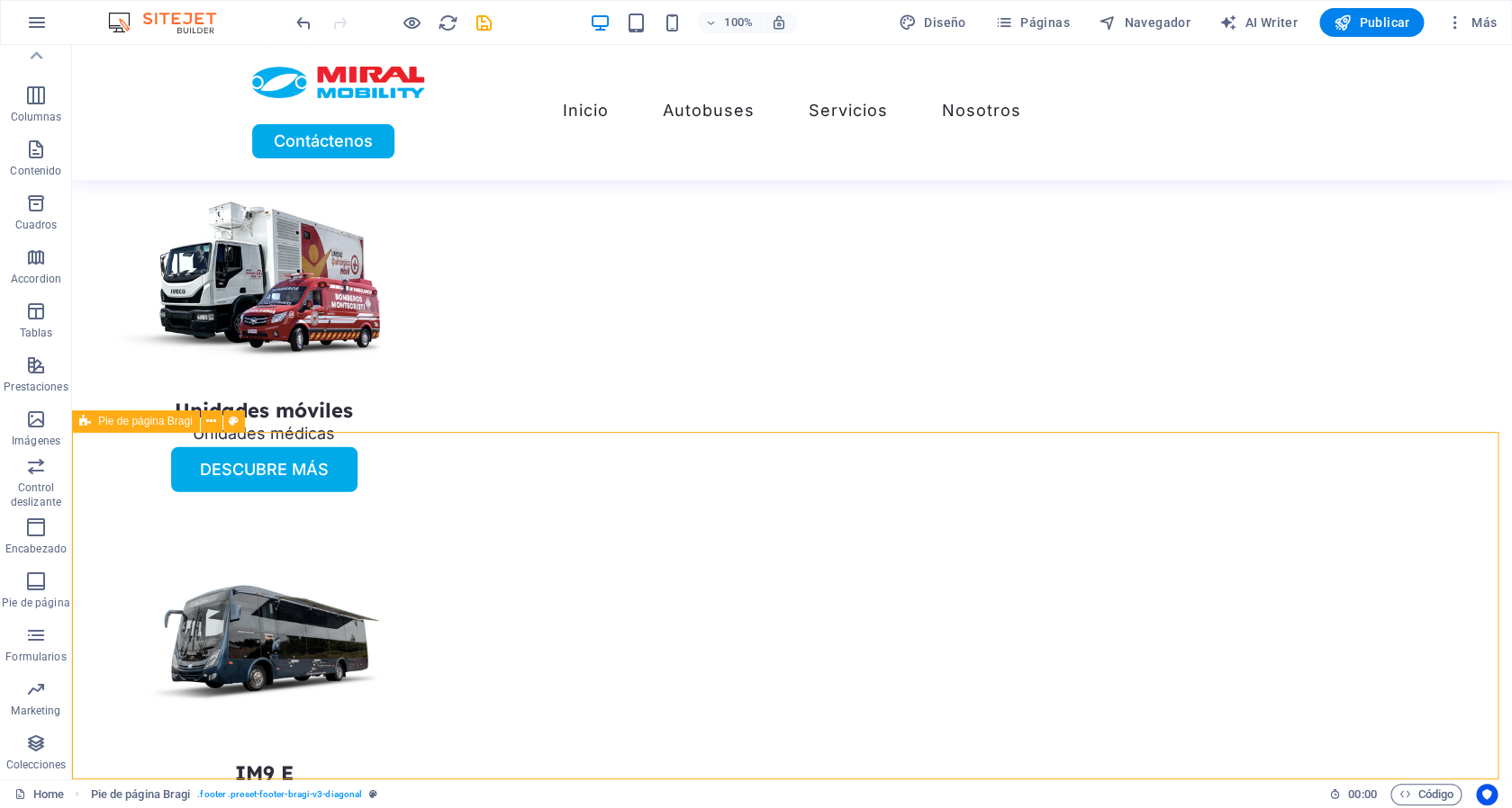
select select "rem"
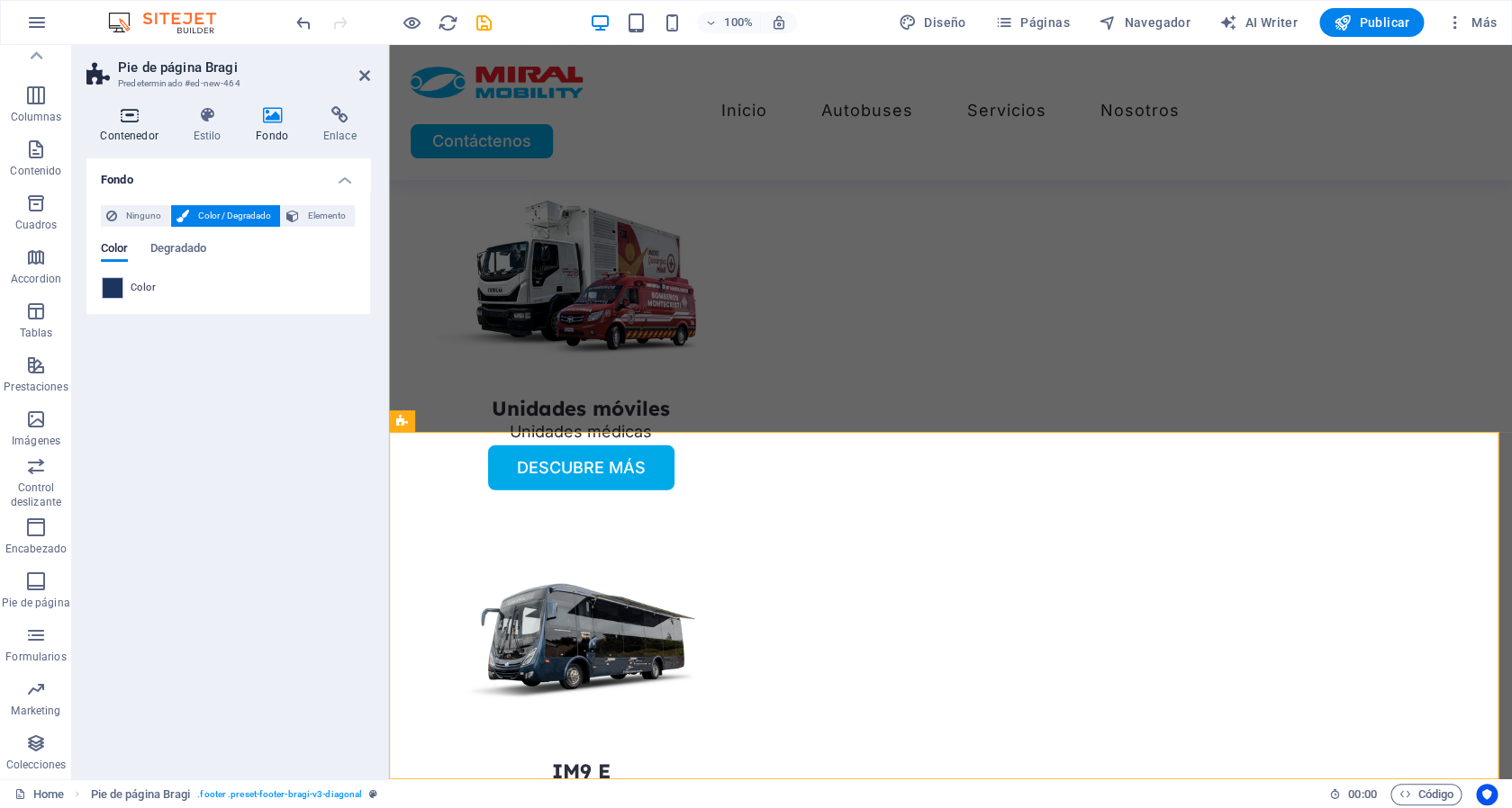
click at [134, 123] on icon at bounding box center [128, 115] width 85 height 18
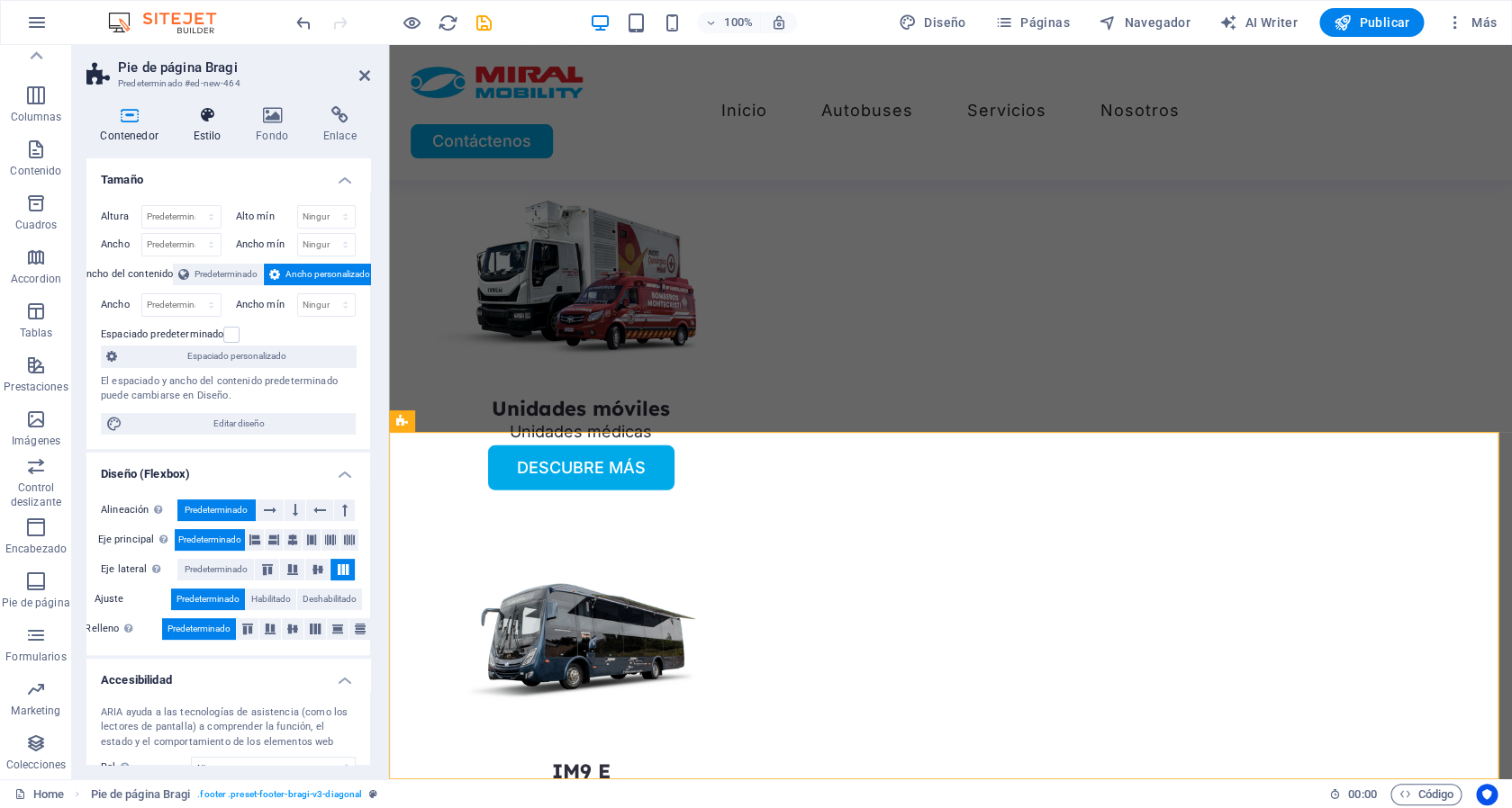
click at [190, 141] on h4 "Estilo" at bounding box center [211, 125] width 63 height 37
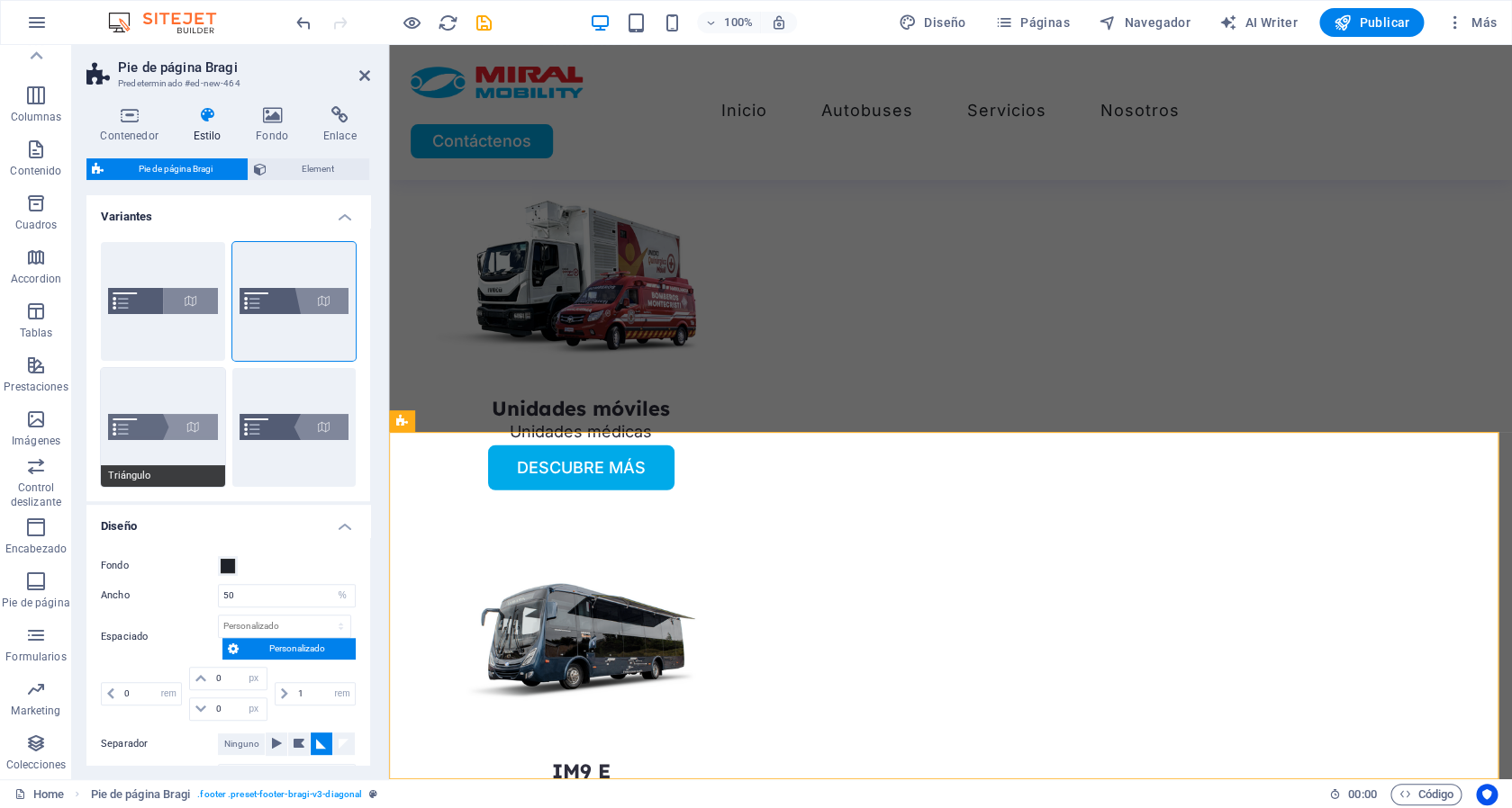
click at [160, 426] on button "Triángulo" at bounding box center [163, 427] width 125 height 119
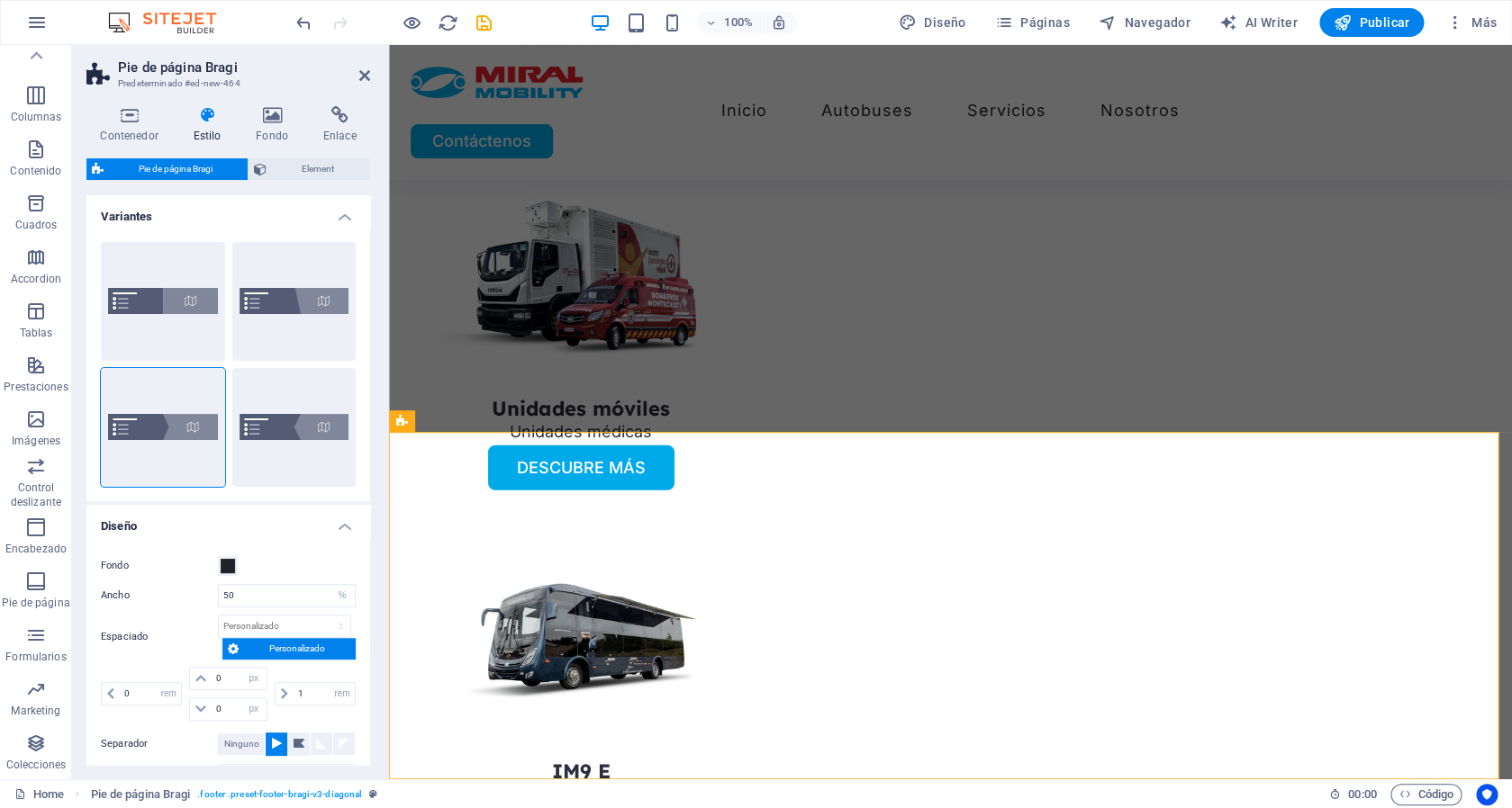
click at [144, 303] on div "Predeterminado" at bounding box center [163, 302] width 125 height 119
click at [118, 284] on button "Predeterminado" at bounding box center [163, 302] width 125 height 119
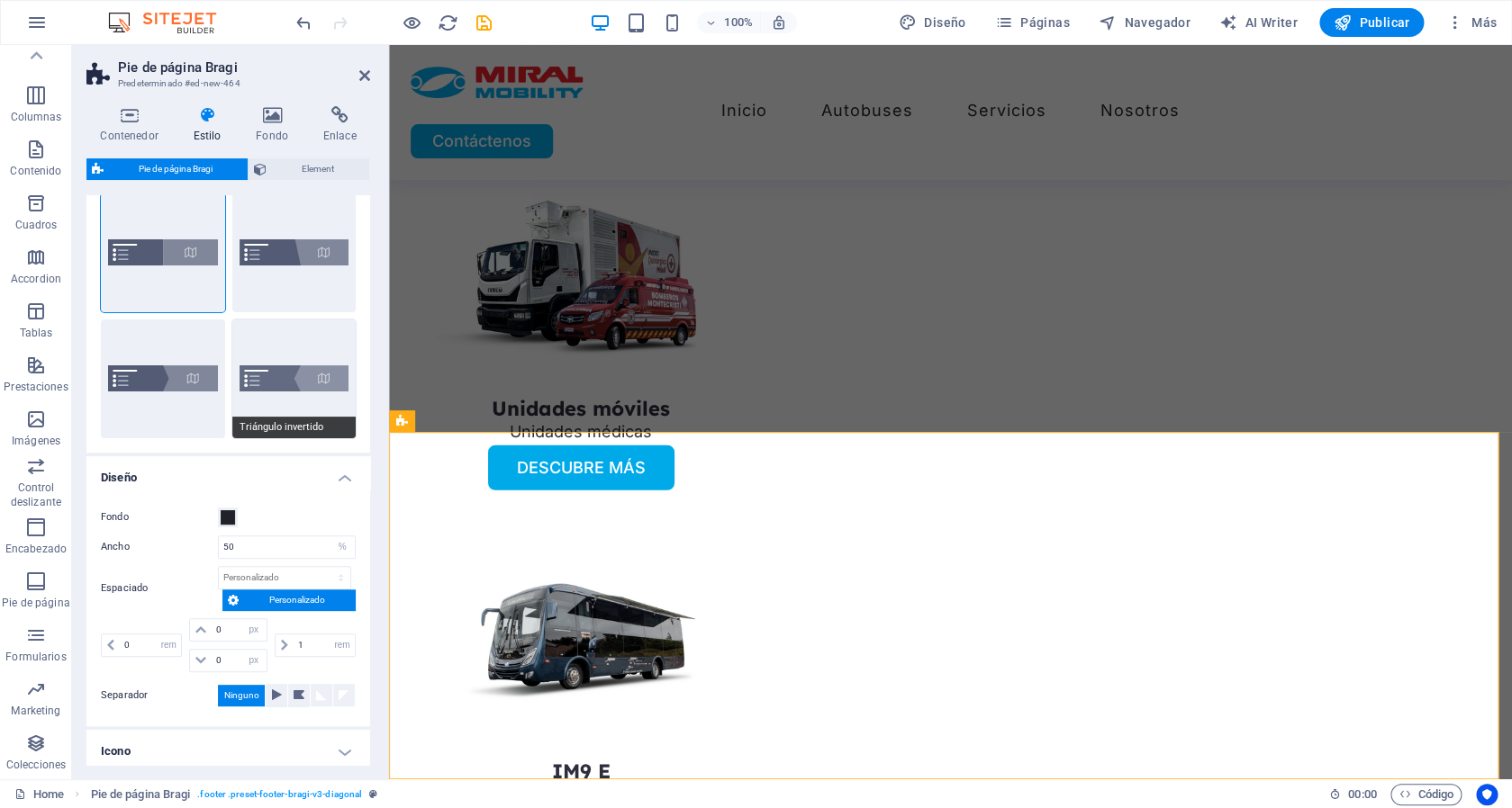
scroll to position [50, 0]
click at [305, 408] on button "Triángulo invertido" at bounding box center [294, 379] width 125 height 119
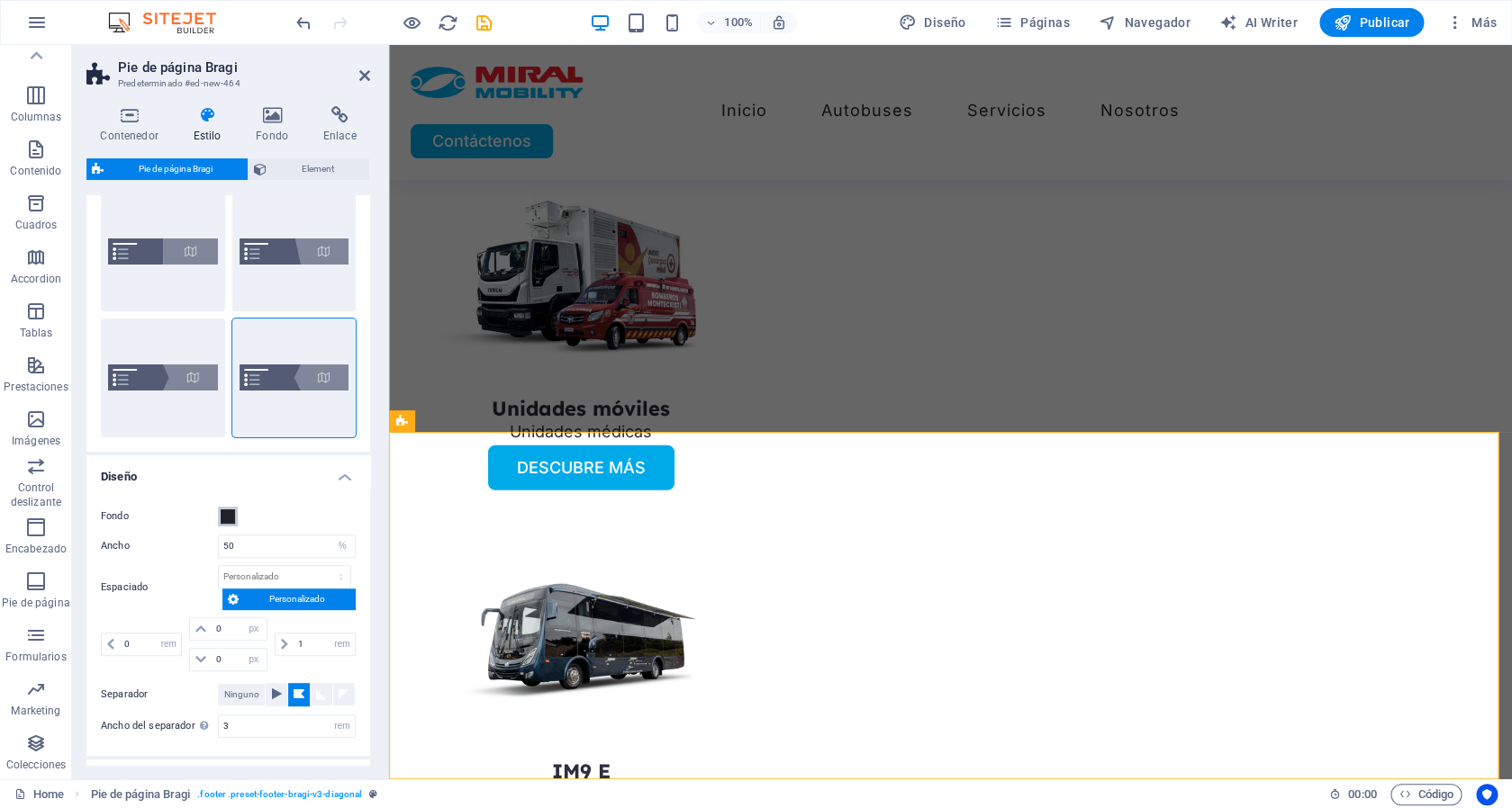
click at [232, 517] on span at bounding box center [227, 517] width 14 height 14
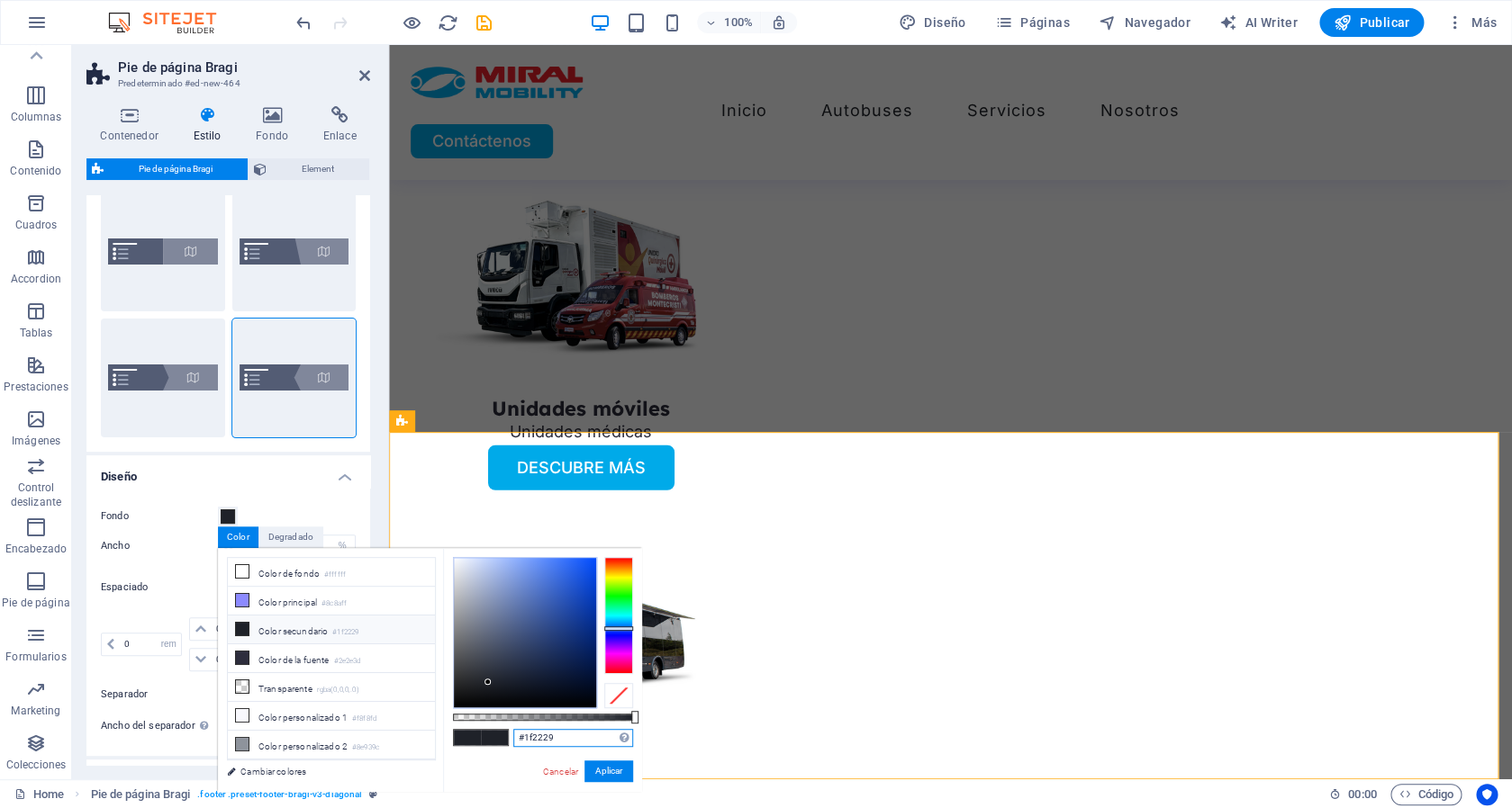
drag, startPoint x: 560, startPoint y: 741, endPoint x: 445, endPoint y: 734, distance: 115.2
click at [513, 734] on input "#1f2229" at bounding box center [572, 738] width 120 height 18
paste input "c355e"
type input "#1c355e"
click at [607, 774] on button "Aplicar" at bounding box center [609, 772] width 49 height 22
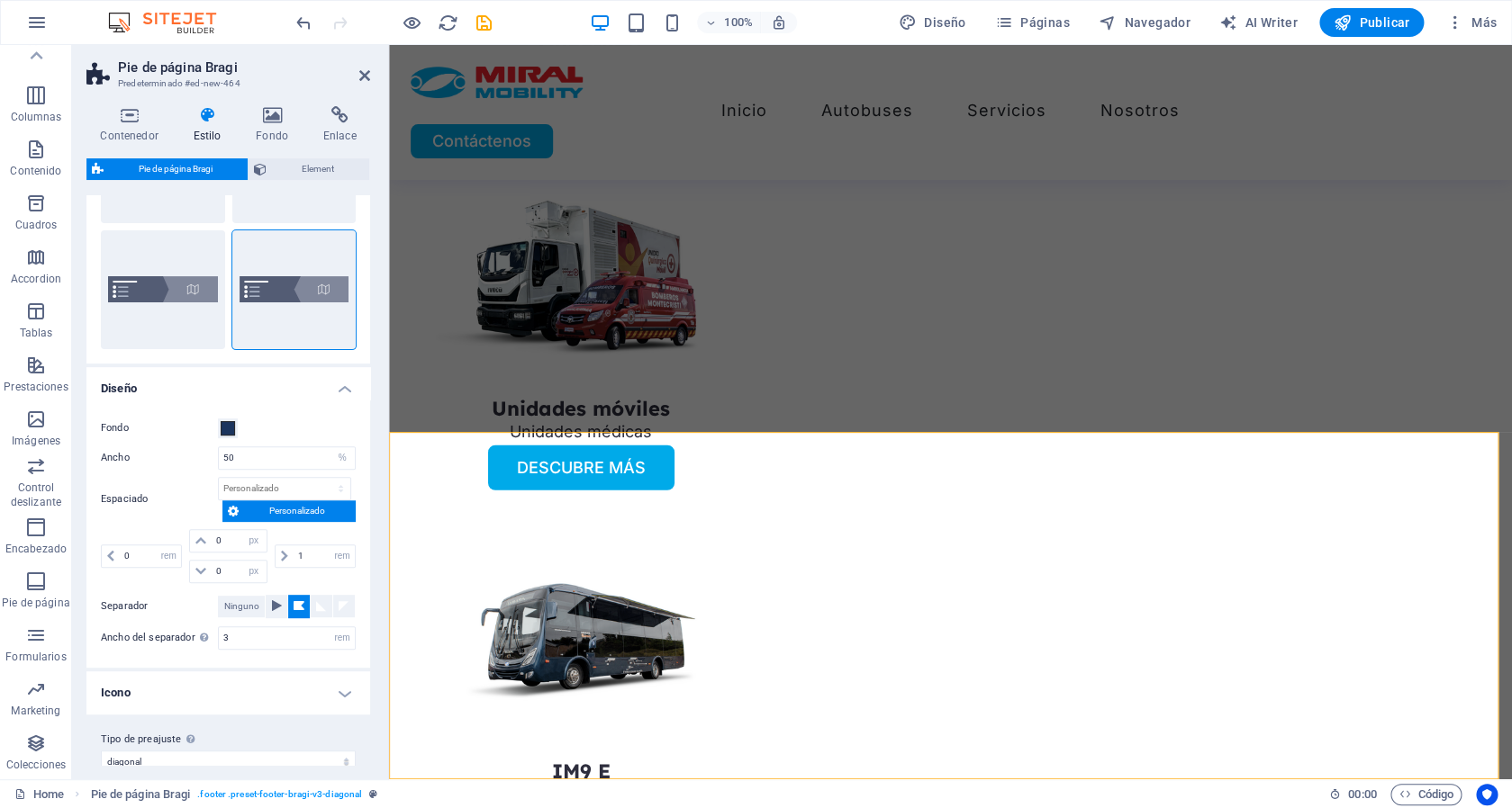
scroll to position [158, 0]
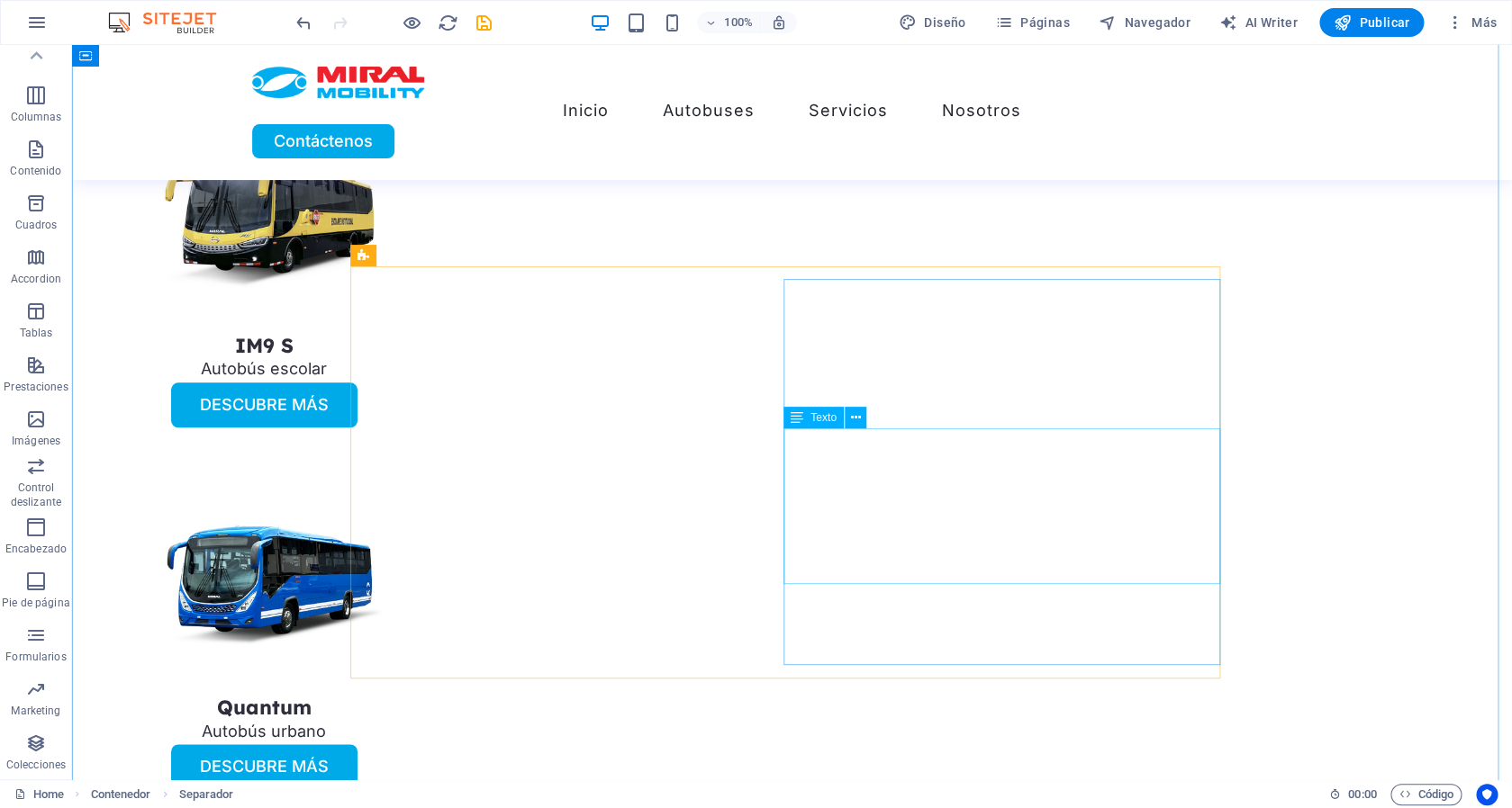
scroll to position [4929, 0]
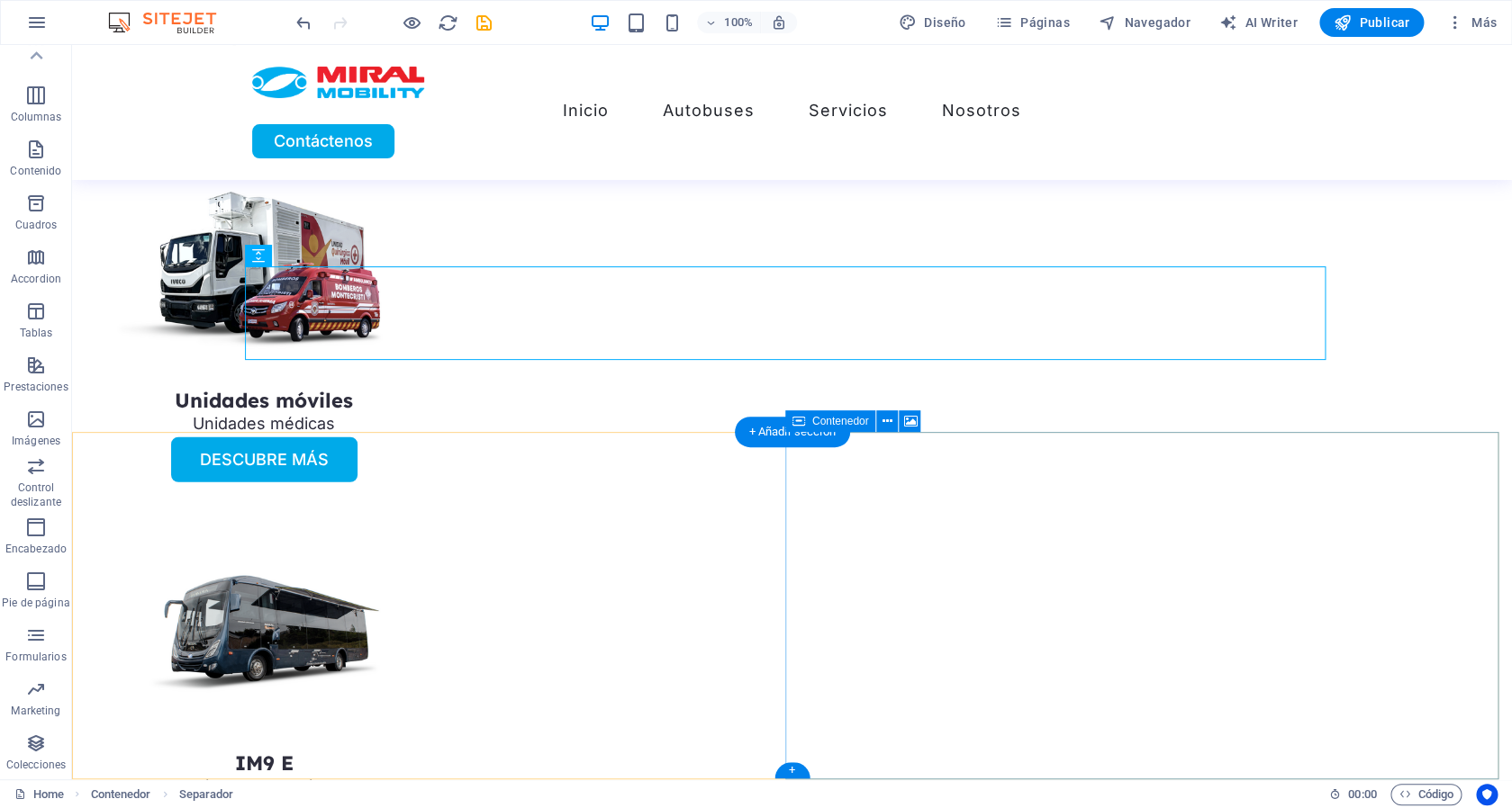
select select "2"
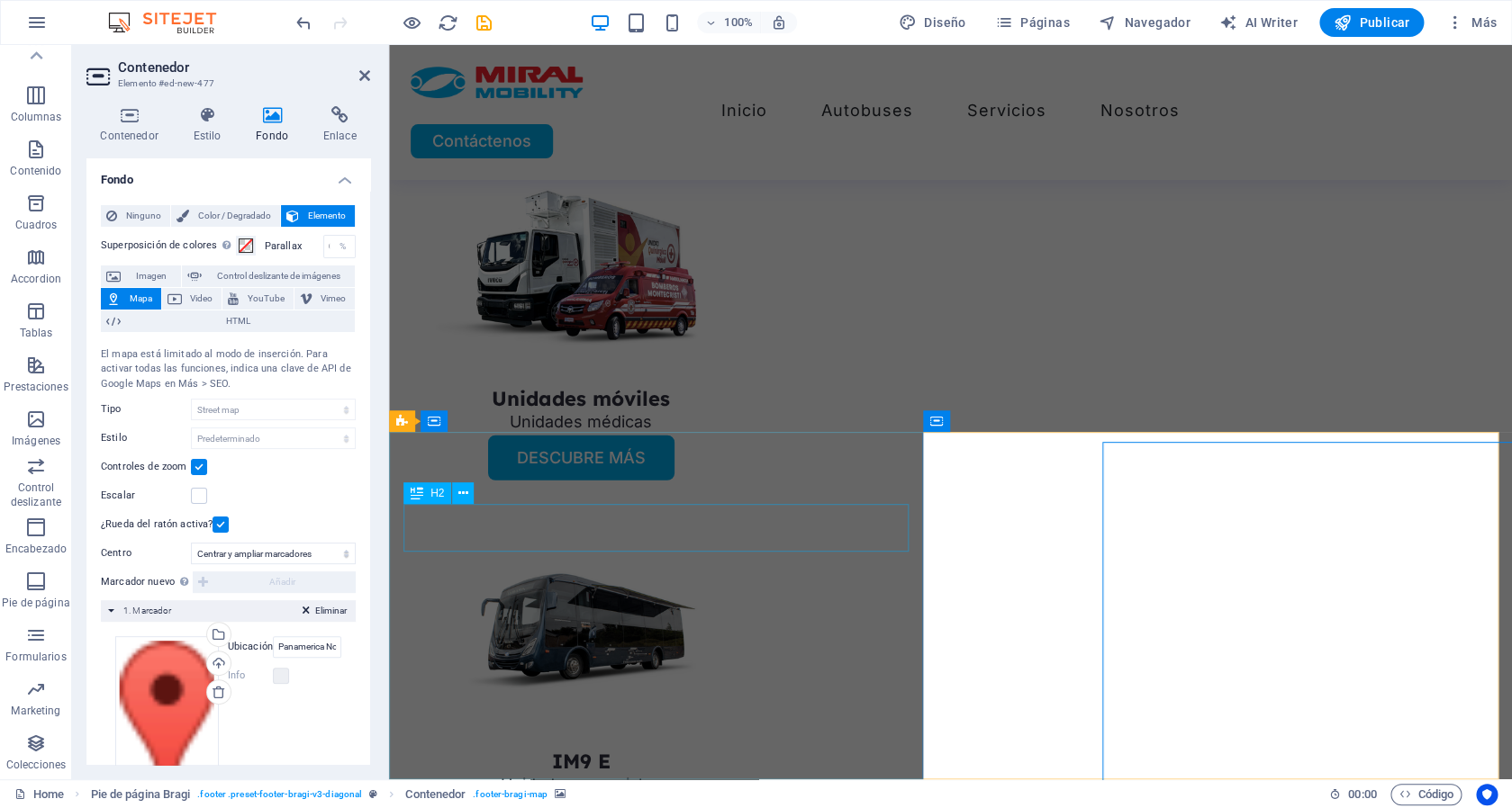
scroll to position [4918, 0]
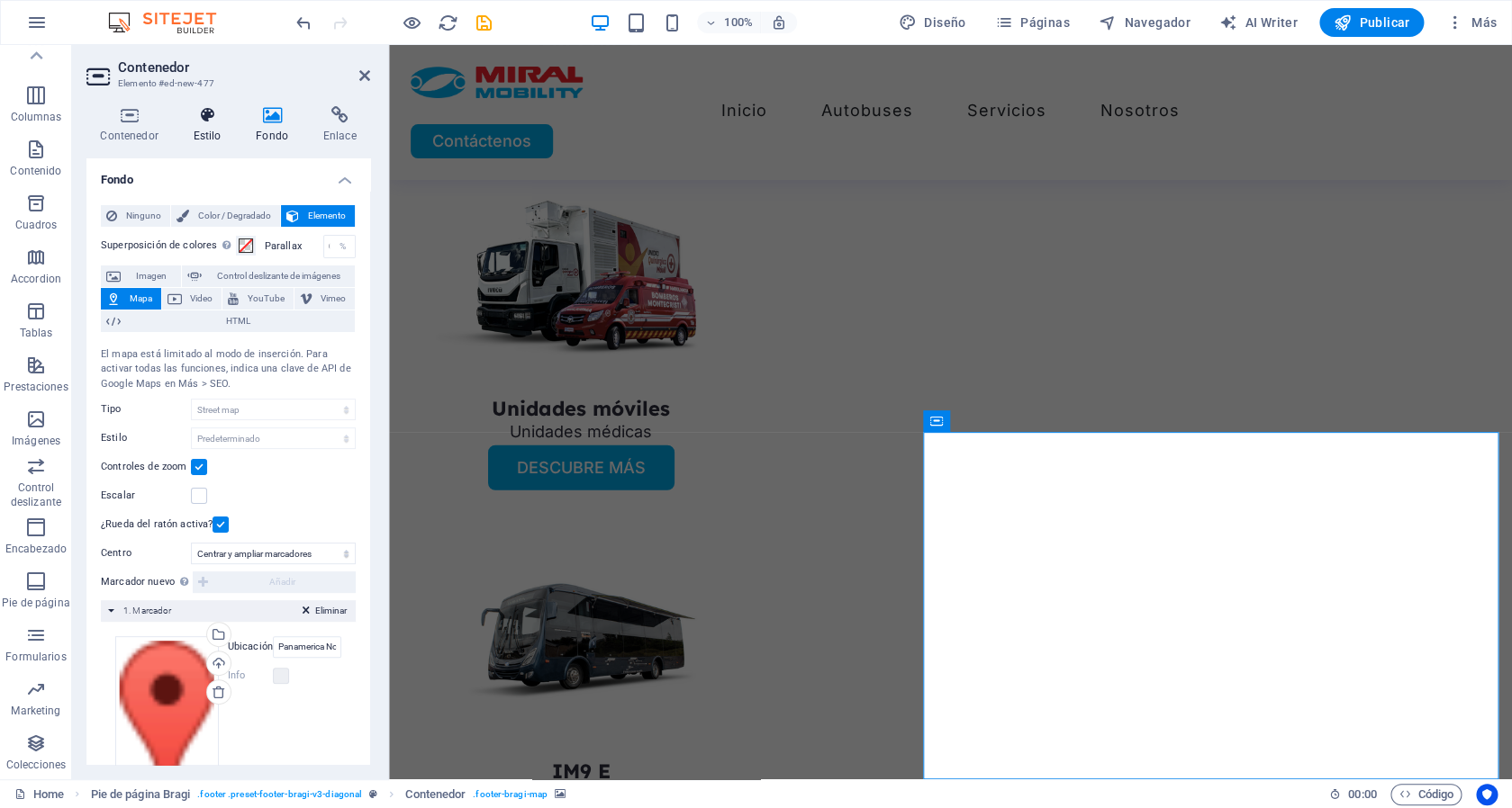
click at [200, 122] on icon at bounding box center [207, 115] width 56 height 18
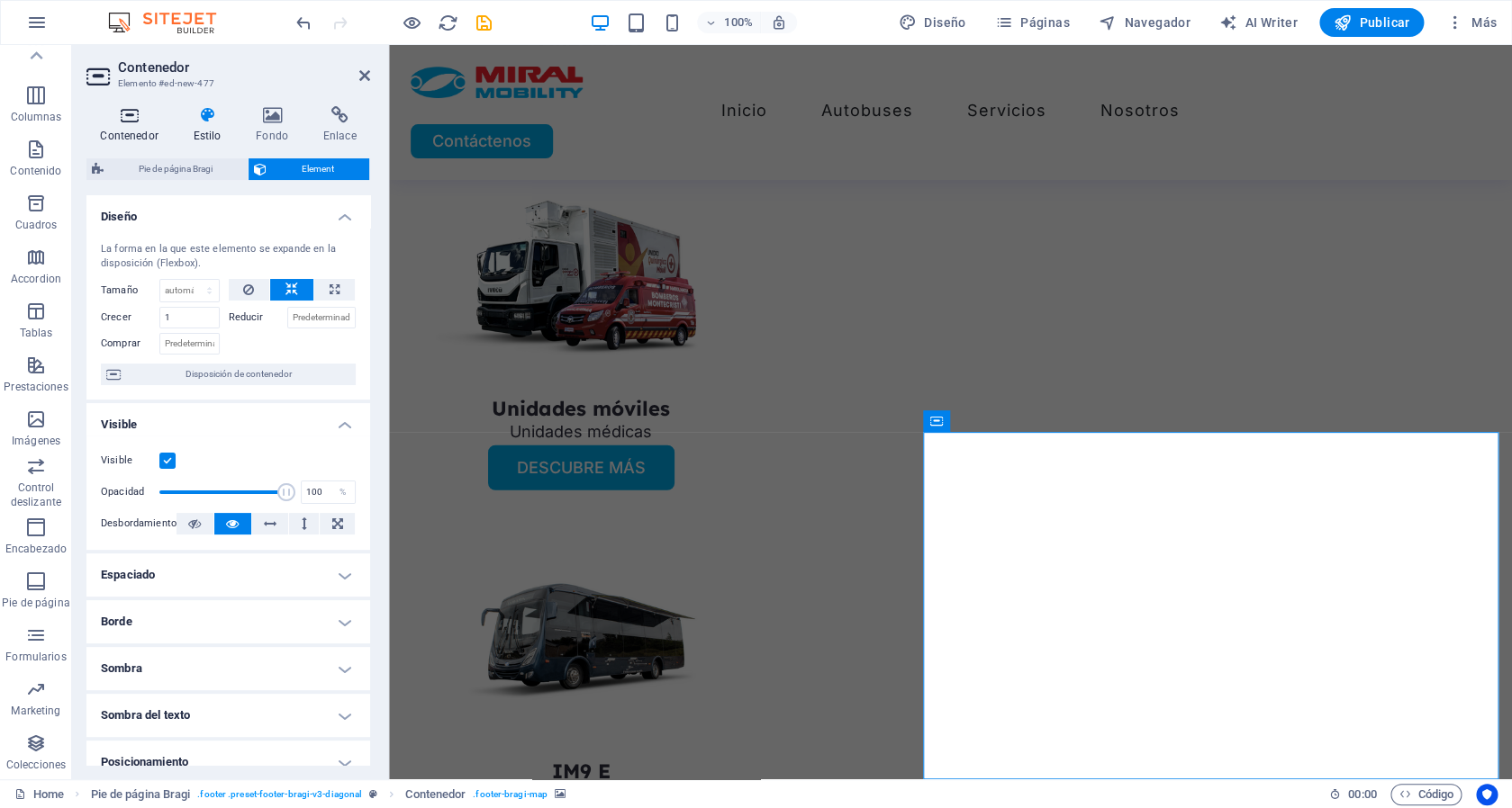
click at [150, 117] on icon at bounding box center [128, 115] width 85 height 18
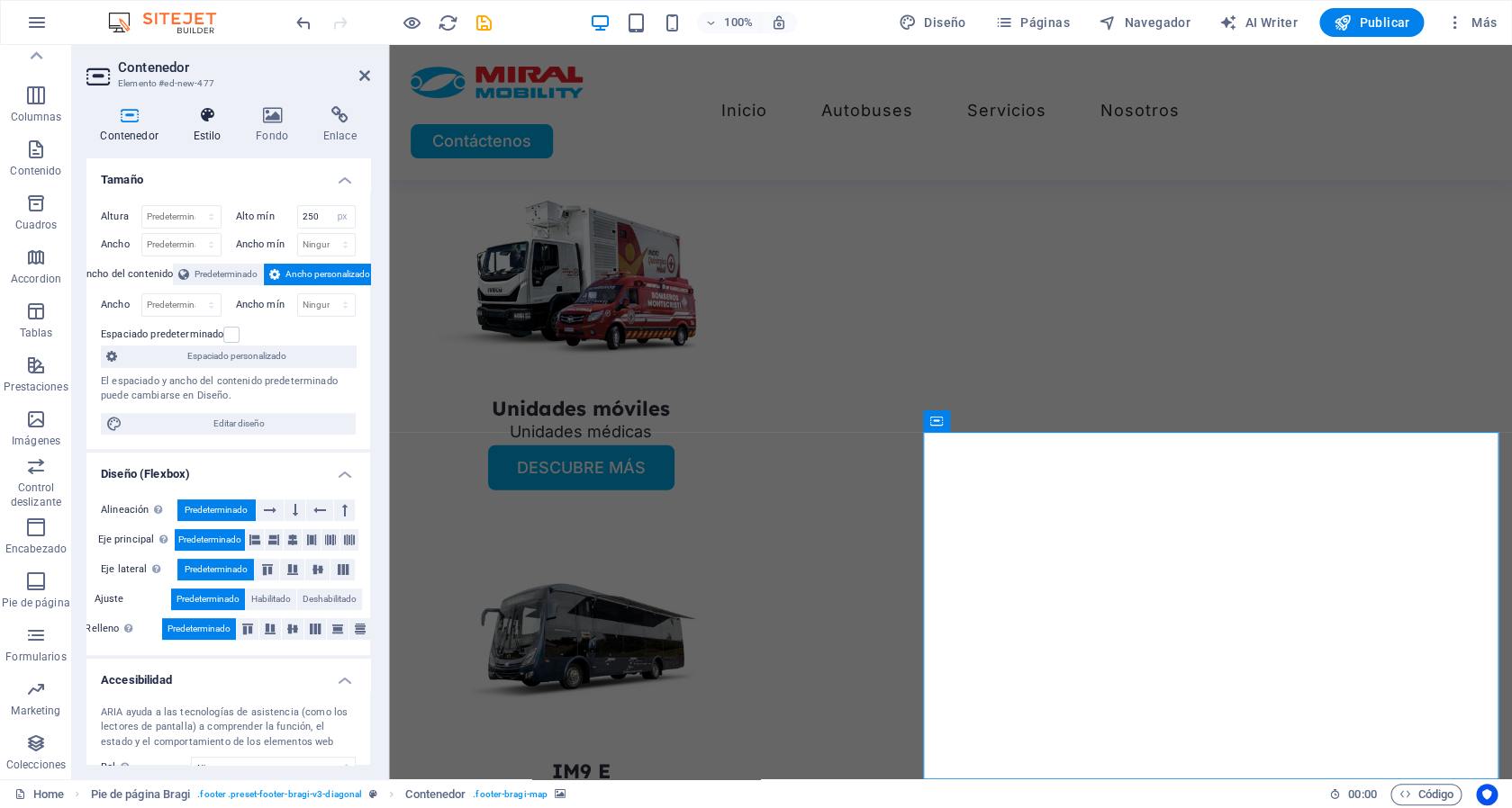
click at [203, 117] on icon at bounding box center [207, 115] width 56 height 18
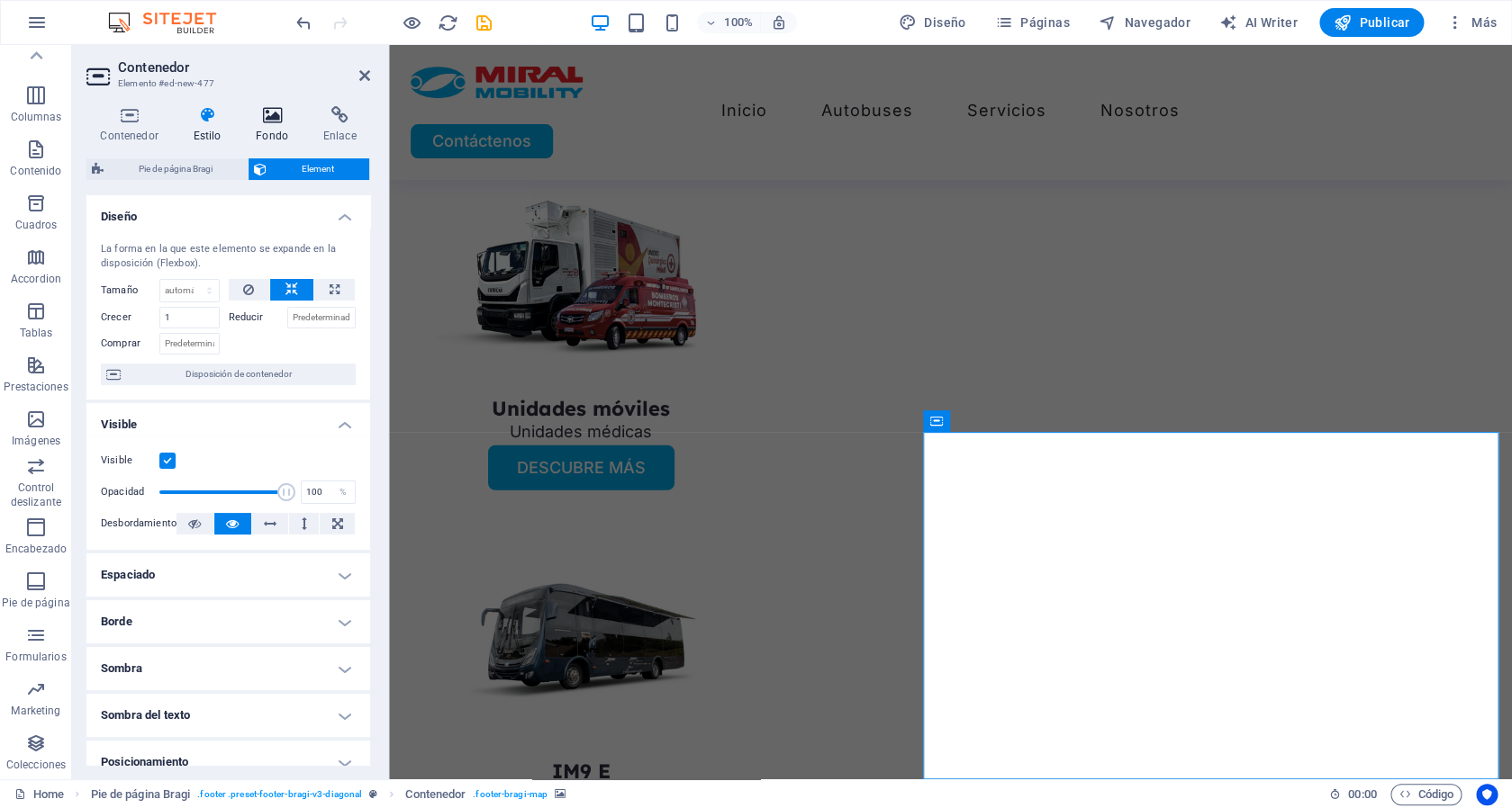
click at [274, 116] on icon at bounding box center [272, 115] width 60 height 18
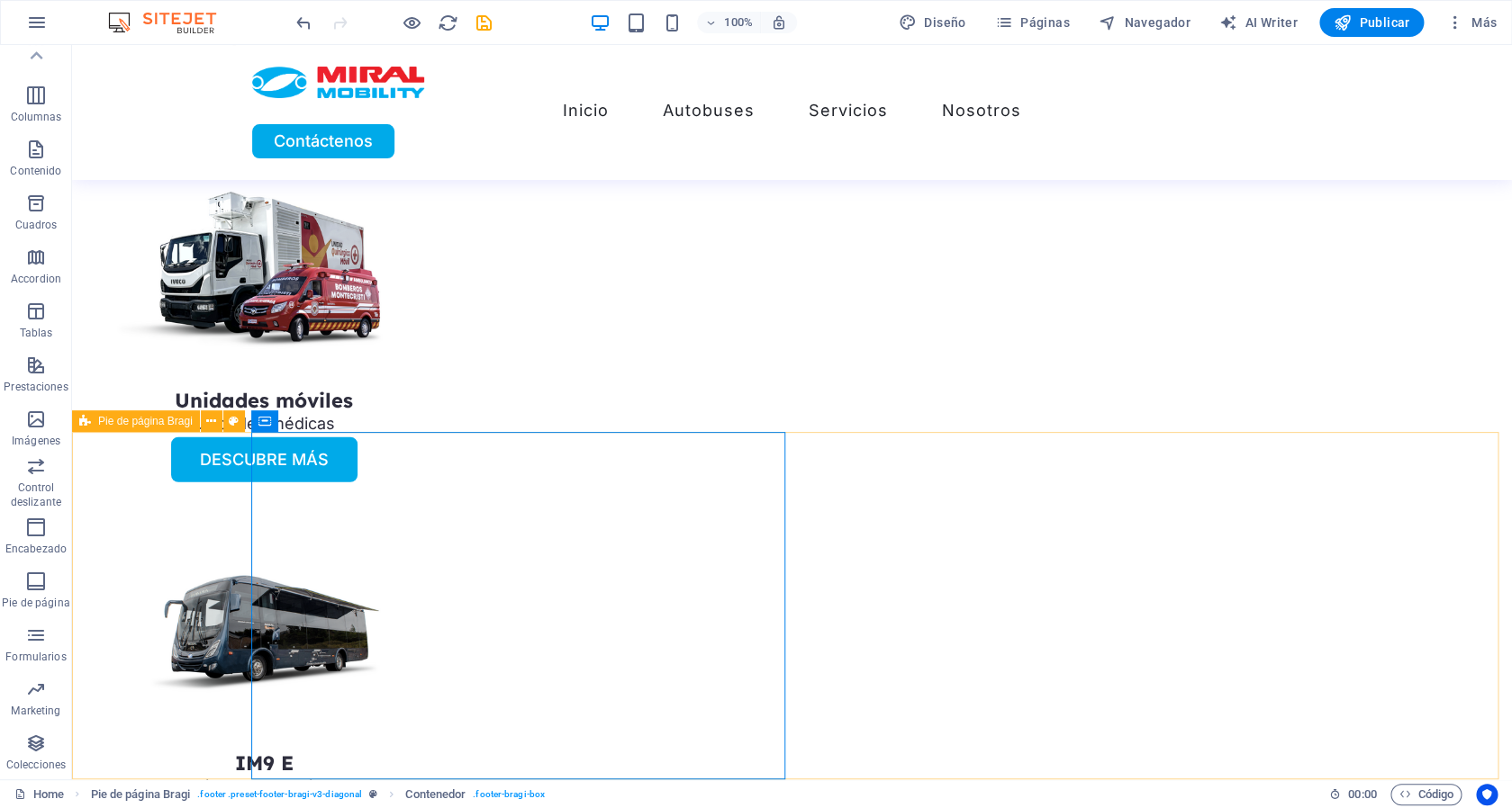
click at [88, 419] on icon at bounding box center [85, 421] width 12 height 22
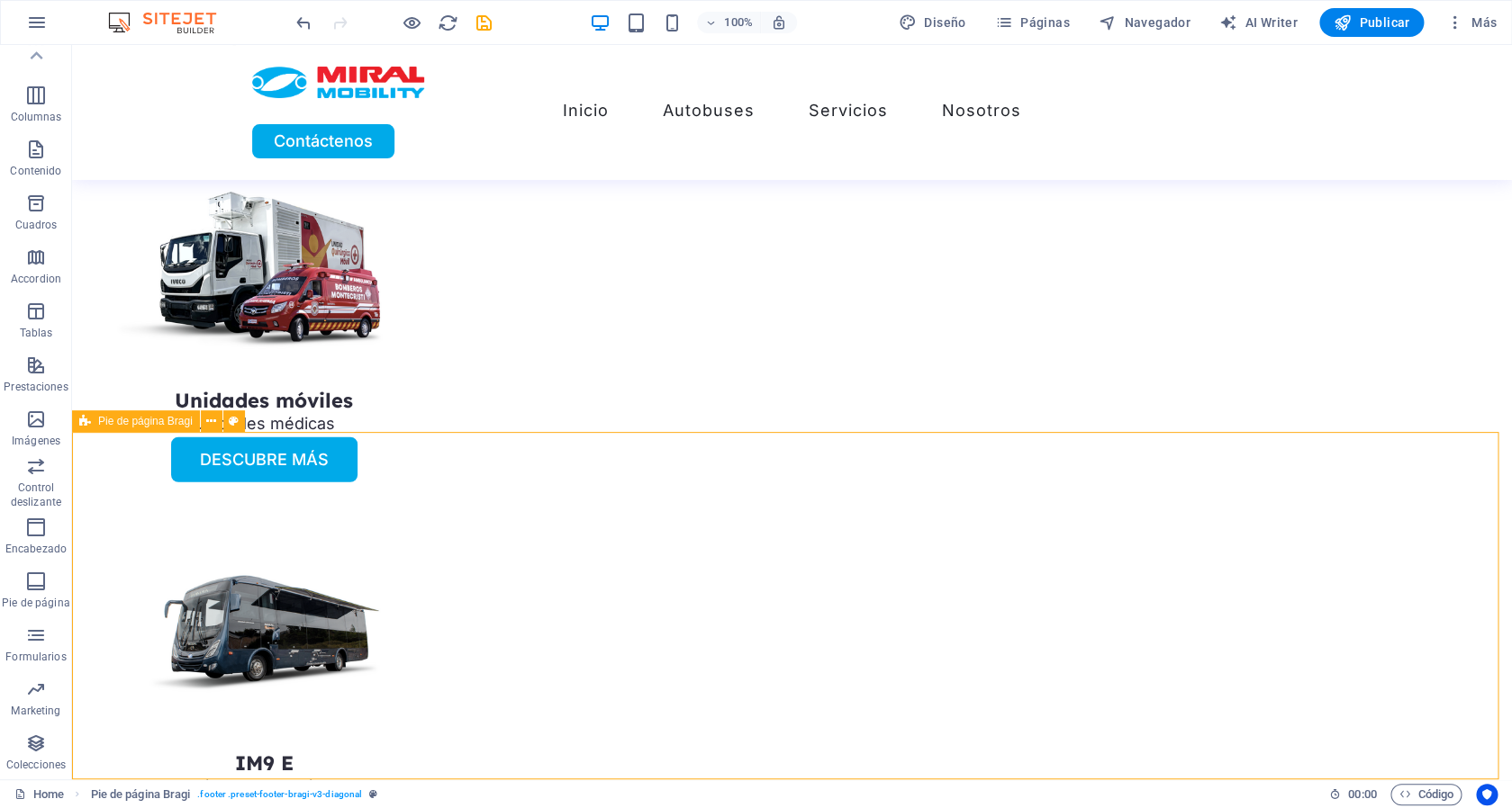
click at [88, 419] on icon at bounding box center [85, 421] width 12 height 22
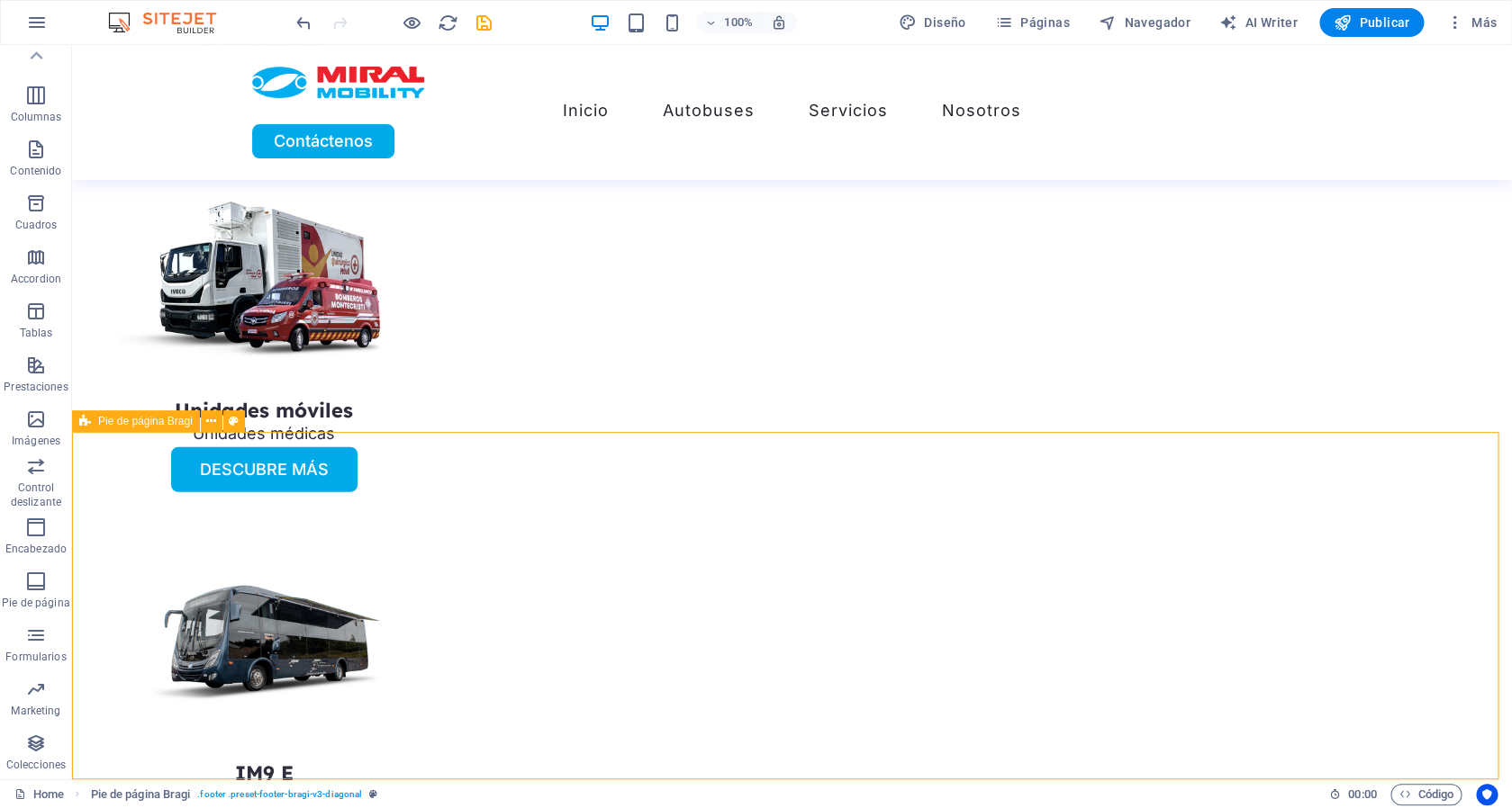
select select "%"
select select "rem"
select select "px"
select select "rem"
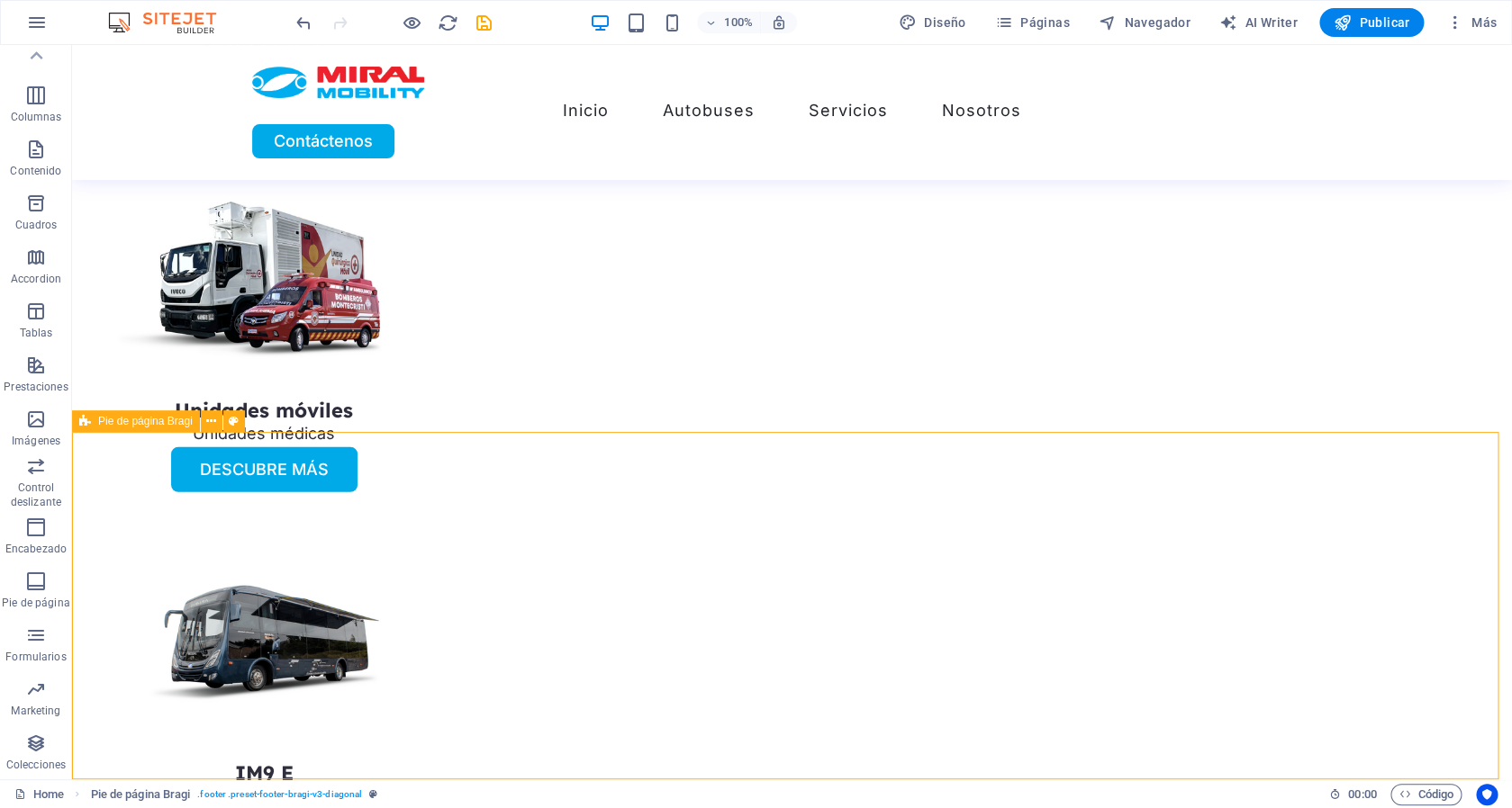
select select "rem"
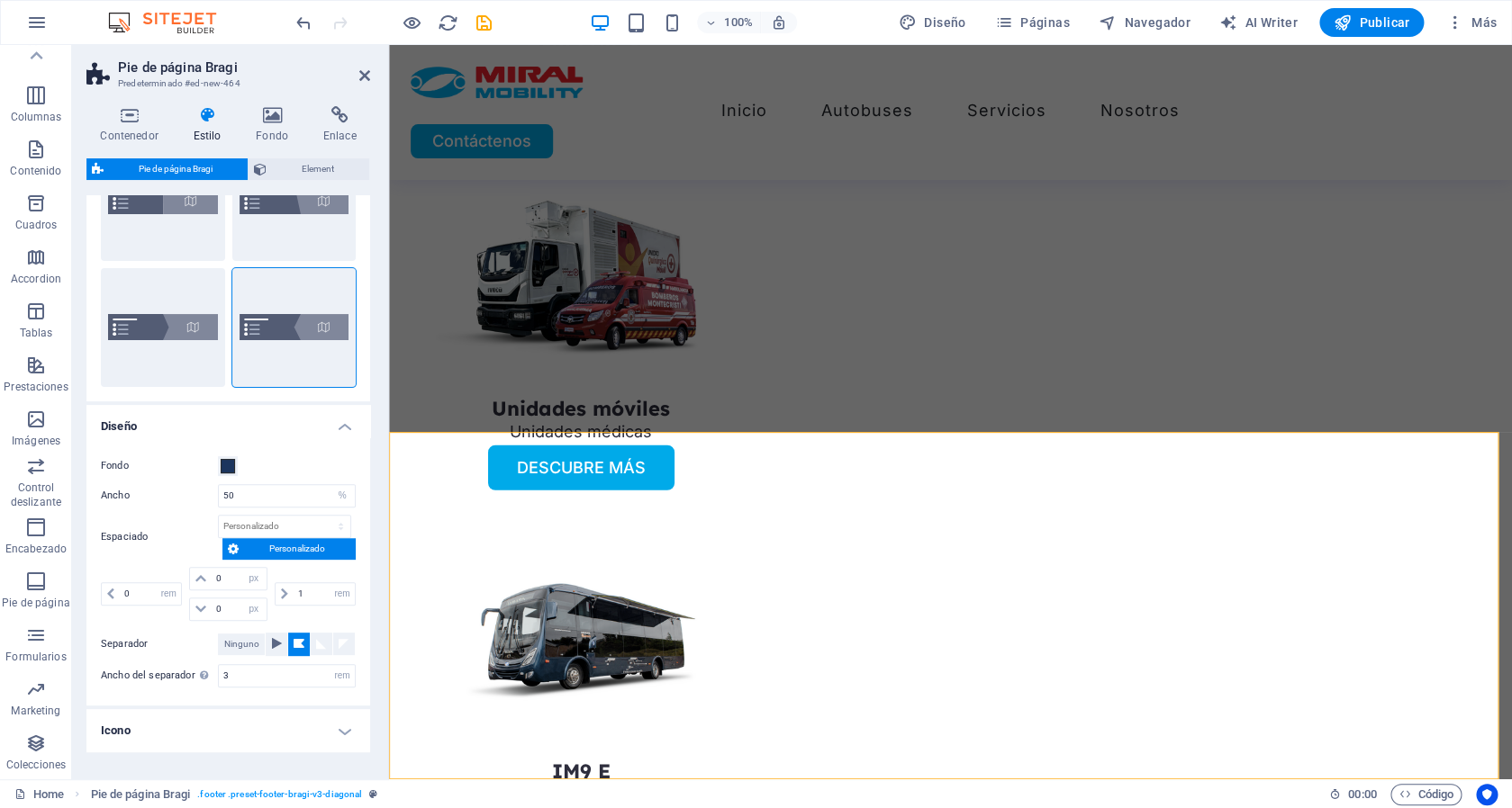
scroll to position [158, 0]
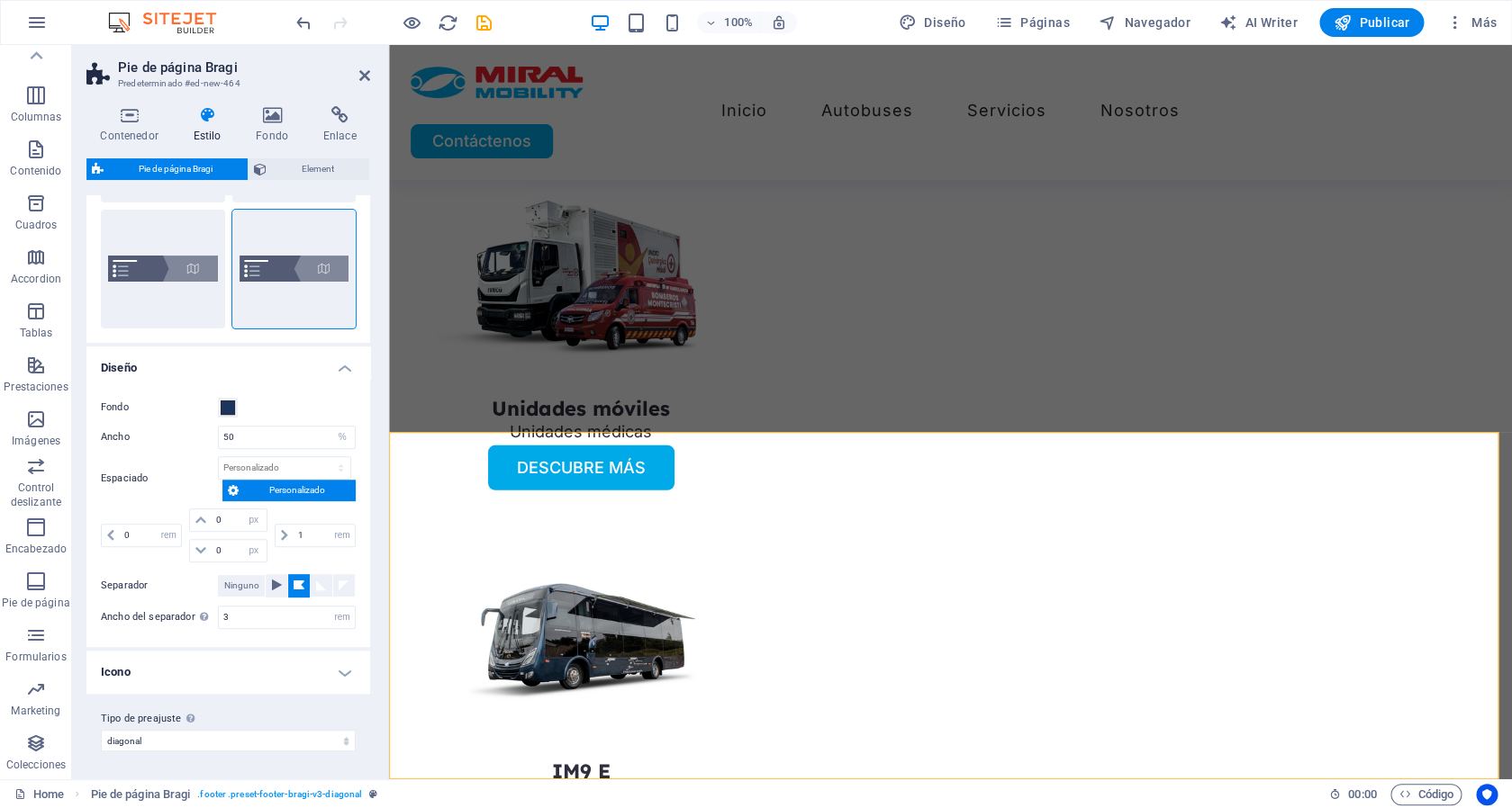
click at [277, 728] on label "Tipo de preajuste La configuración y variante seleccionada arriba afecta a todo…" at bounding box center [228, 719] width 255 height 22
click at [277, 730] on select "diagonal Añadir tipo de preajuste" at bounding box center [228, 741] width 255 height 22
click option "Añadir tipo de preajuste" at bounding box center [0, 0] width 0 height 0
select select "preset-footer-bragi-v3-diagonal"
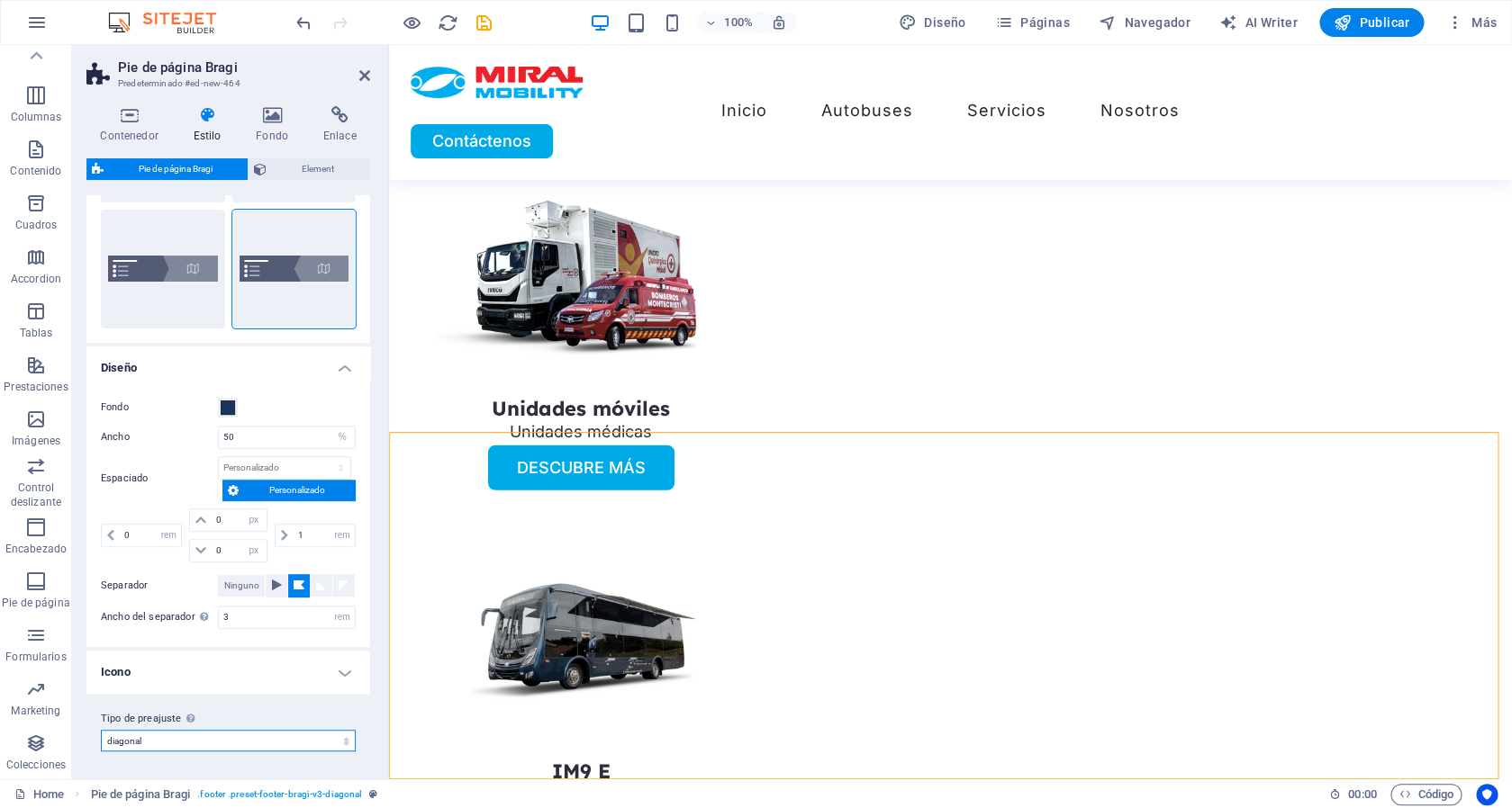
click option "diagonal" at bounding box center [0, 0] width 0 height 0
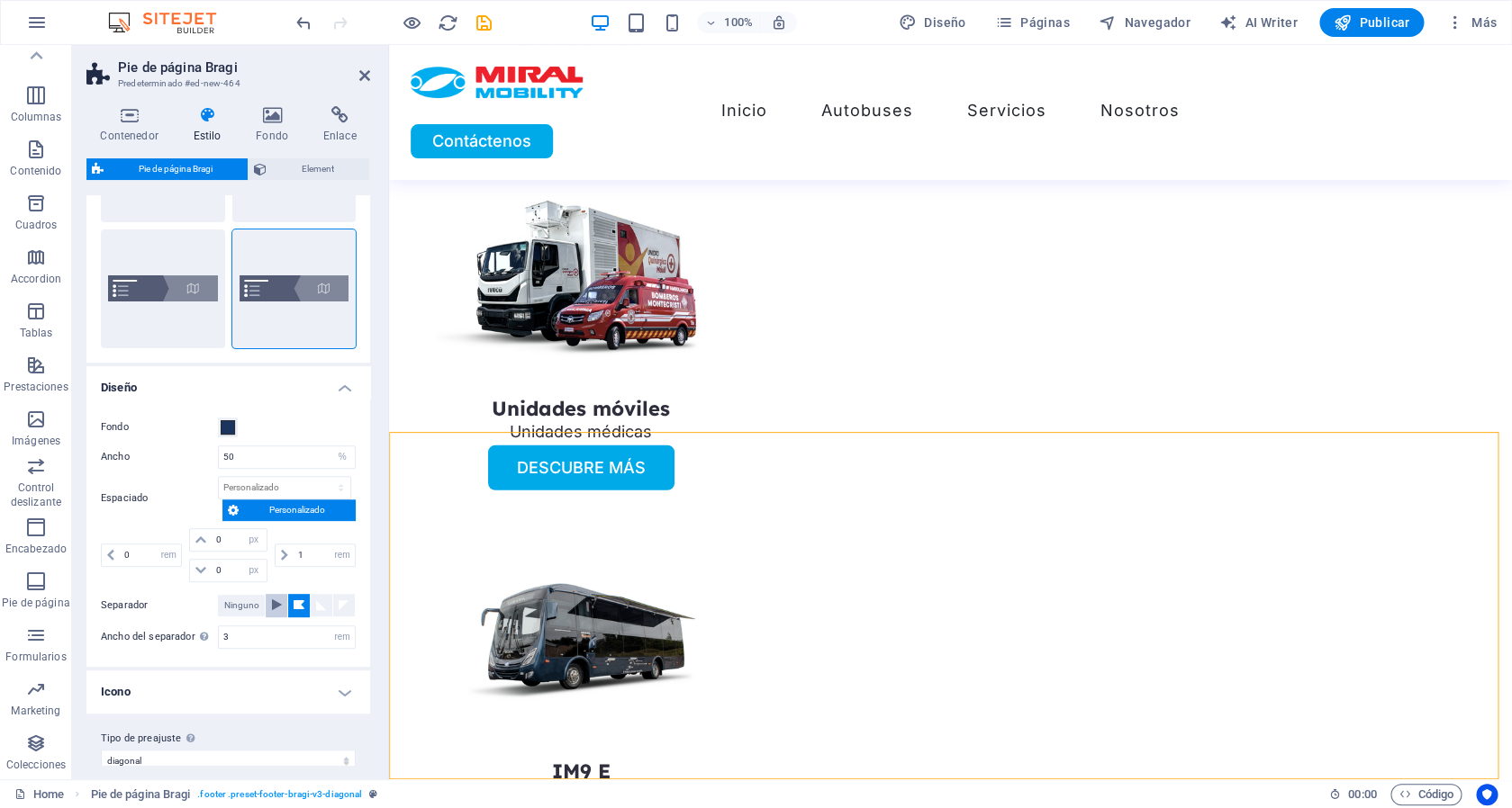
click at [273, 602] on icon at bounding box center [277, 605] width 10 height 22
click at [338, 610] on div at bounding box center [343, 606] width 10 height 10
click at [316, 608] on div at bounding box center [321, 606] width 10 height 10
click at [230, 600] on span "Ninguno" at bounding box center [242, 606] width 35 height 22
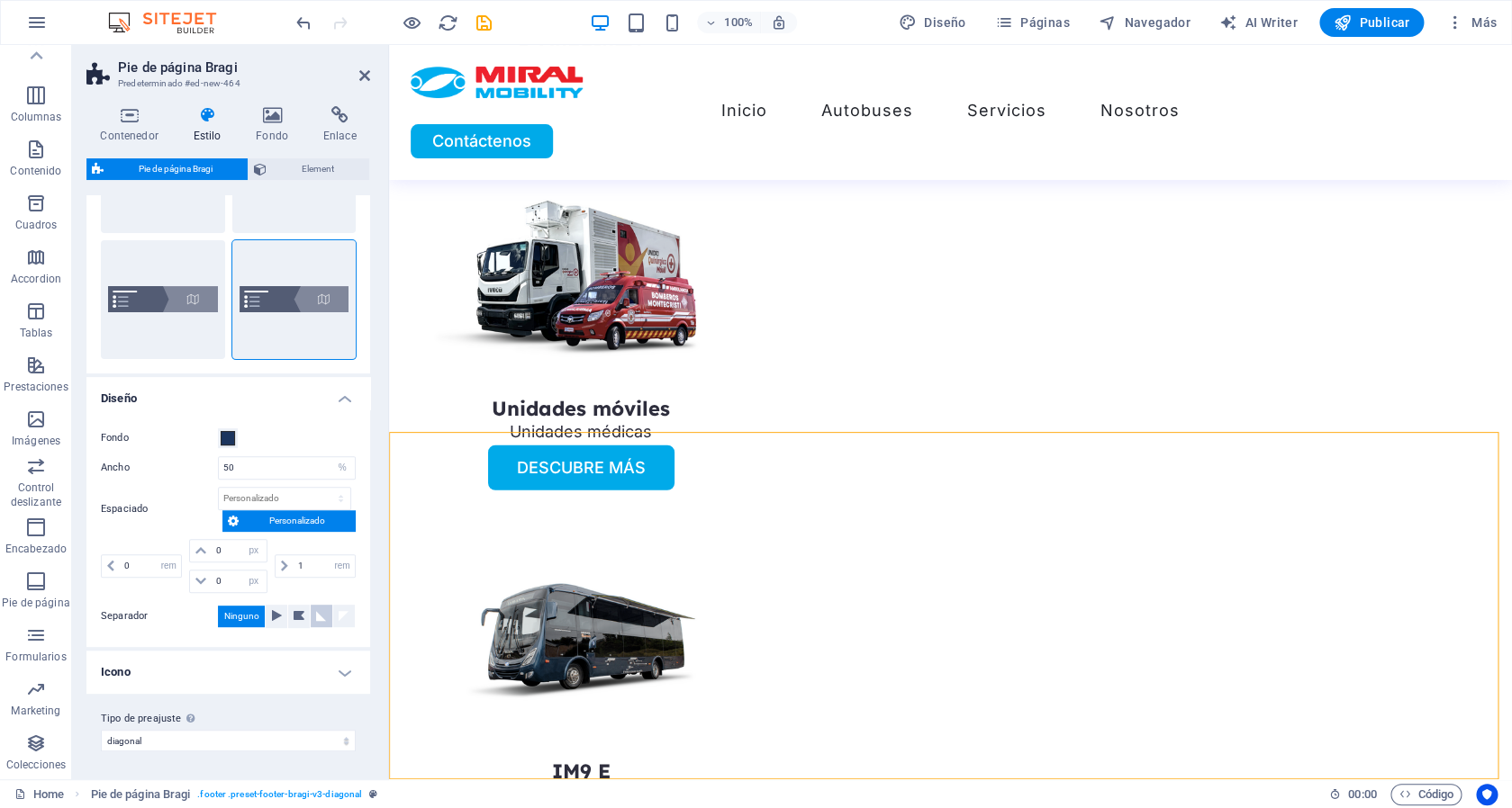
click at [317, 620] on div at bounding box center [321, 616] width 10 height 10
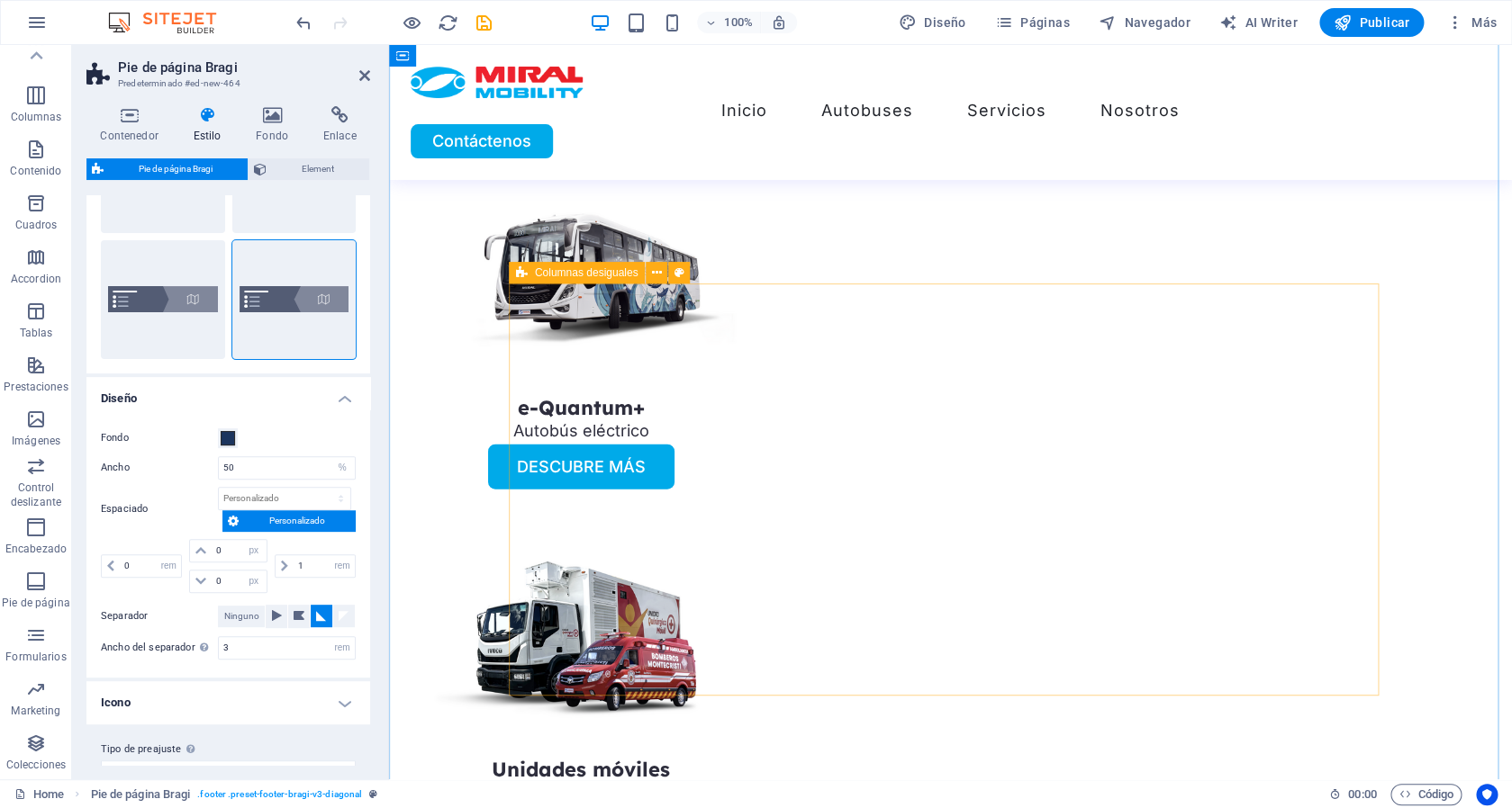
scroll to position [4918, 0]
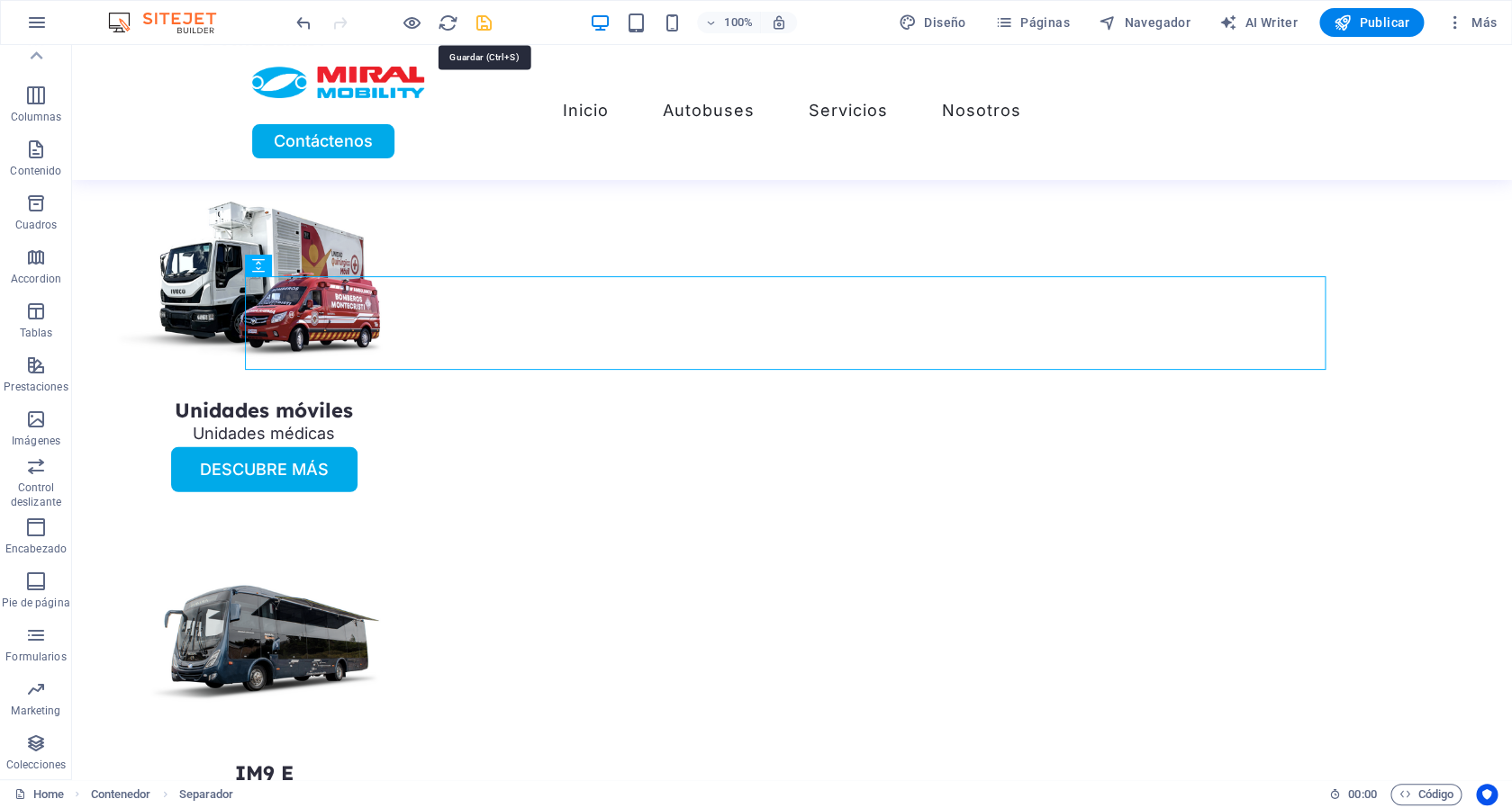
click at [484, 21] on icon "save" at bounding box center [484, 23] width 21 height 21
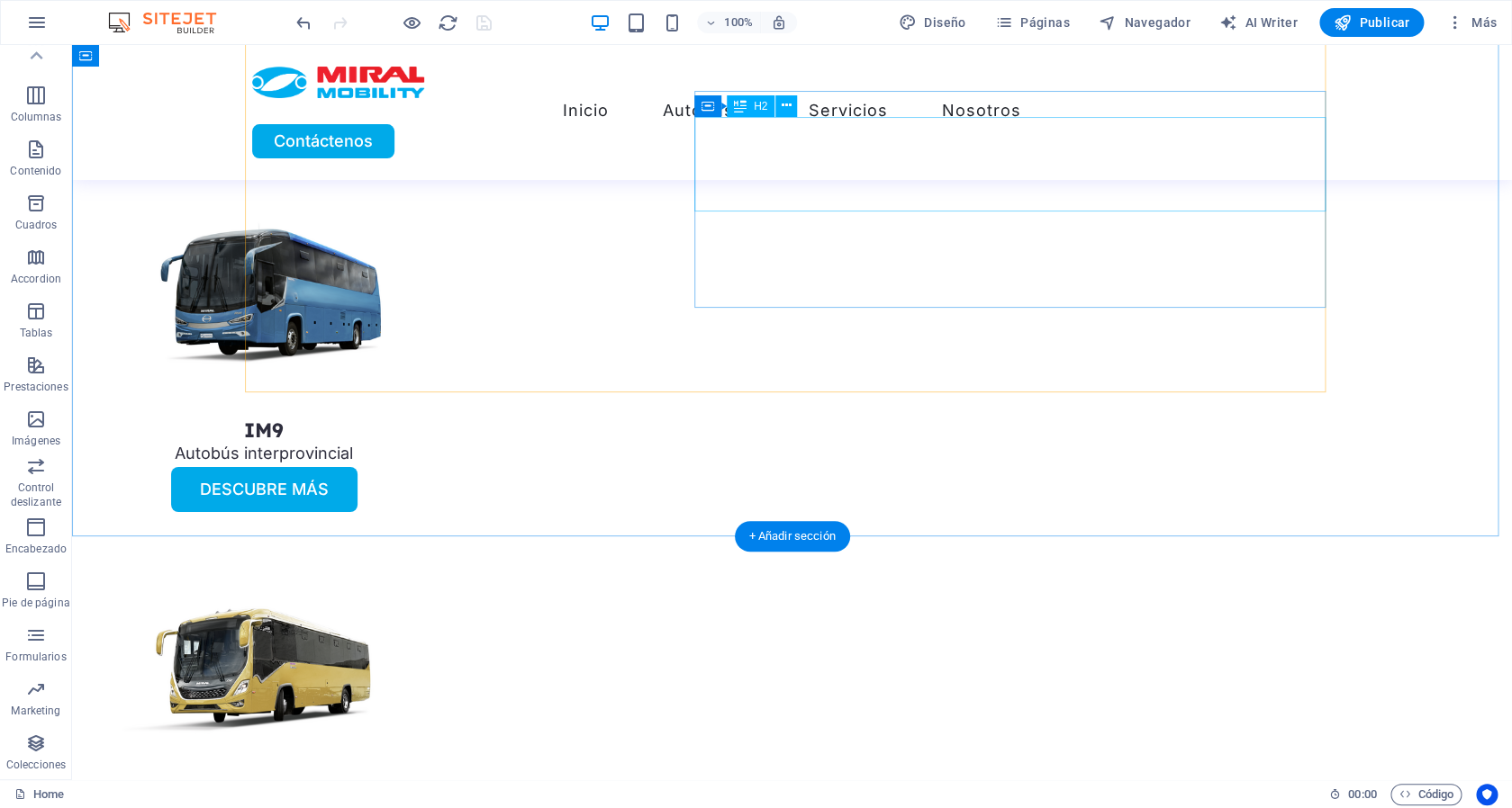
scroll to position [2456, 0]
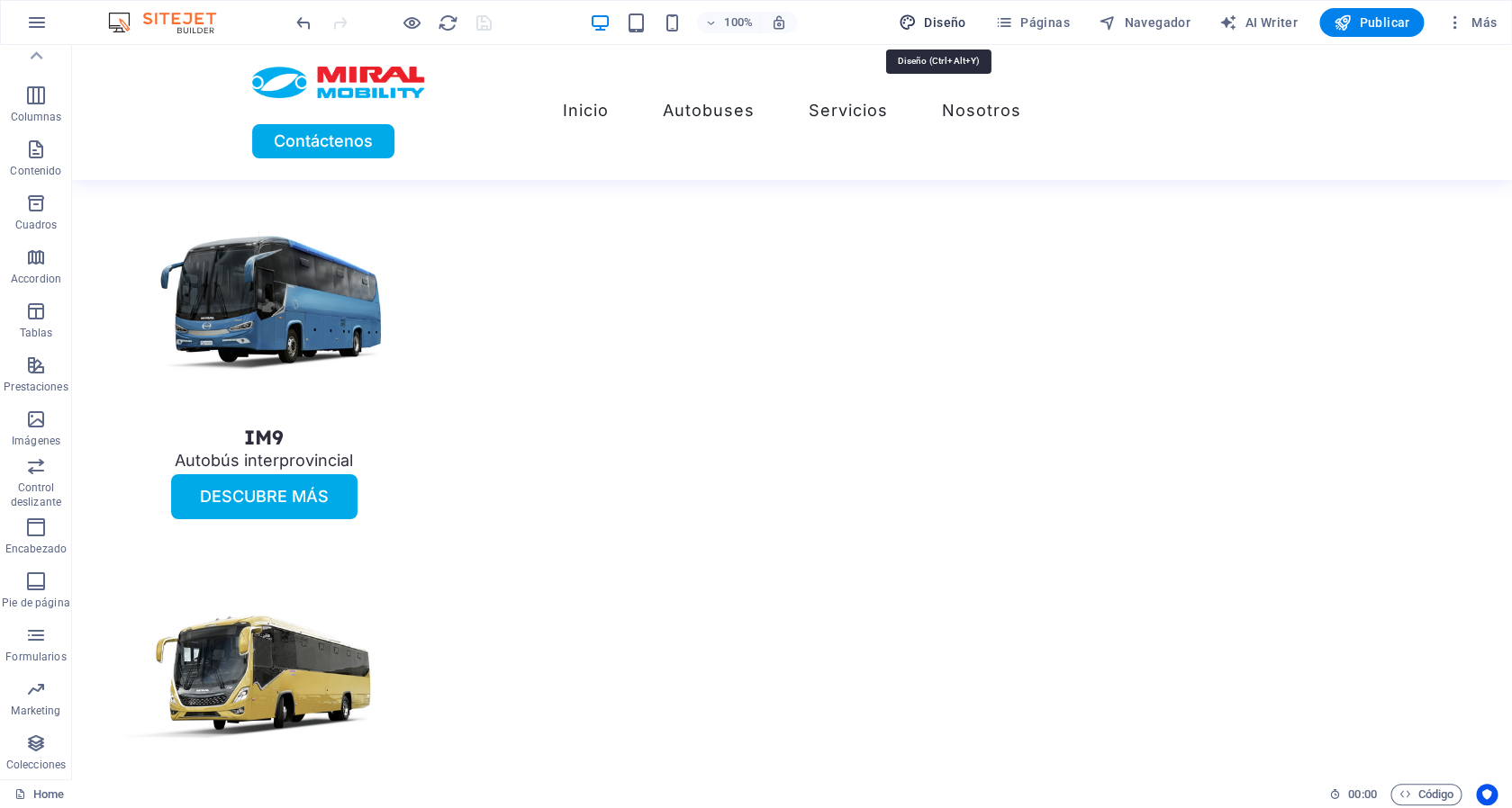
click at [942, 15] on span "Diseño" at bounding box center [932, 22] width 67 height 18
select select "px"
select select "400"
select select "px"
select select "rem"
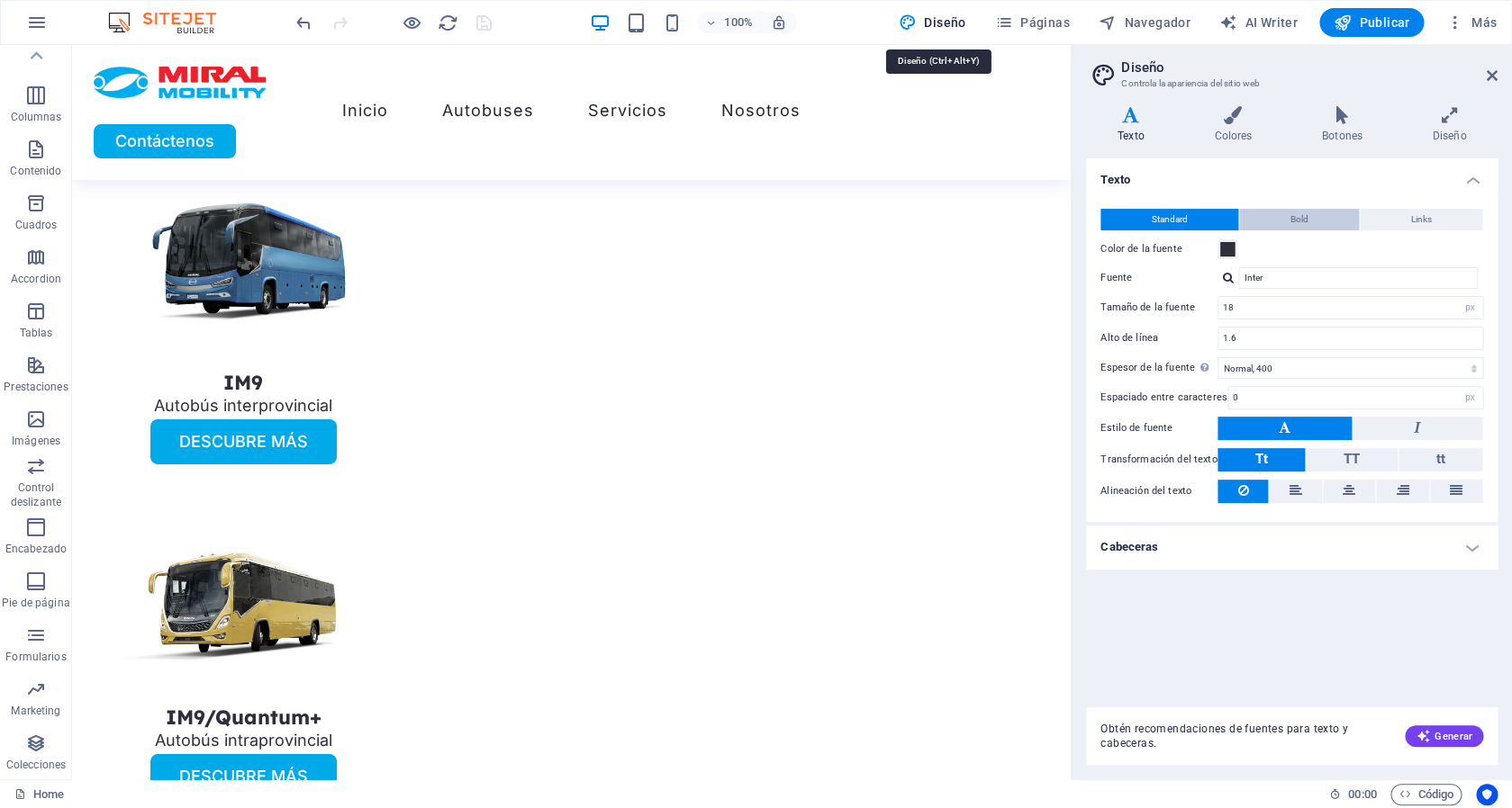
scroll to position [2340, 0]
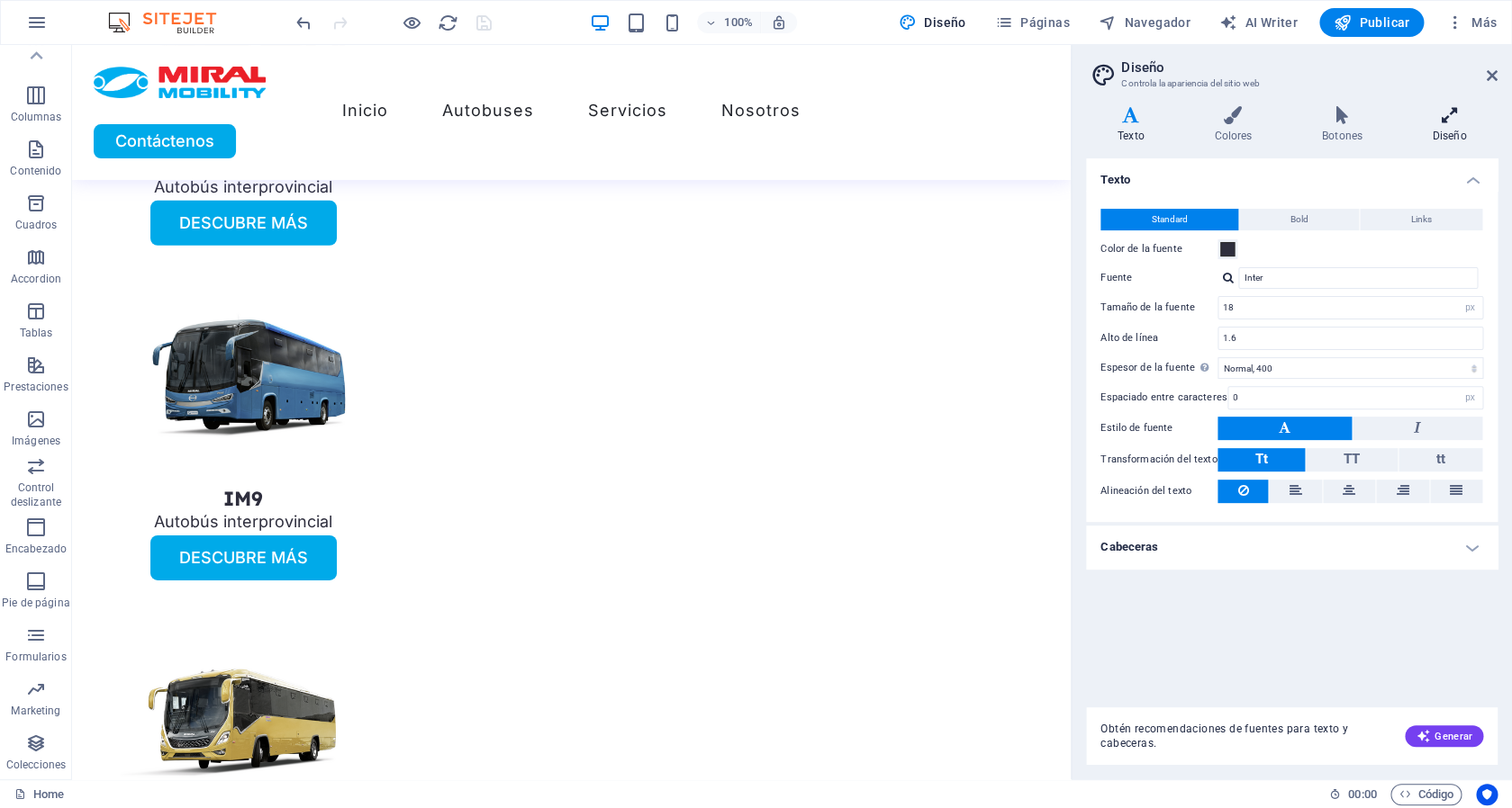
click at [1439, 123] on icon at bounding box center [1450, 115] width 97 height 18
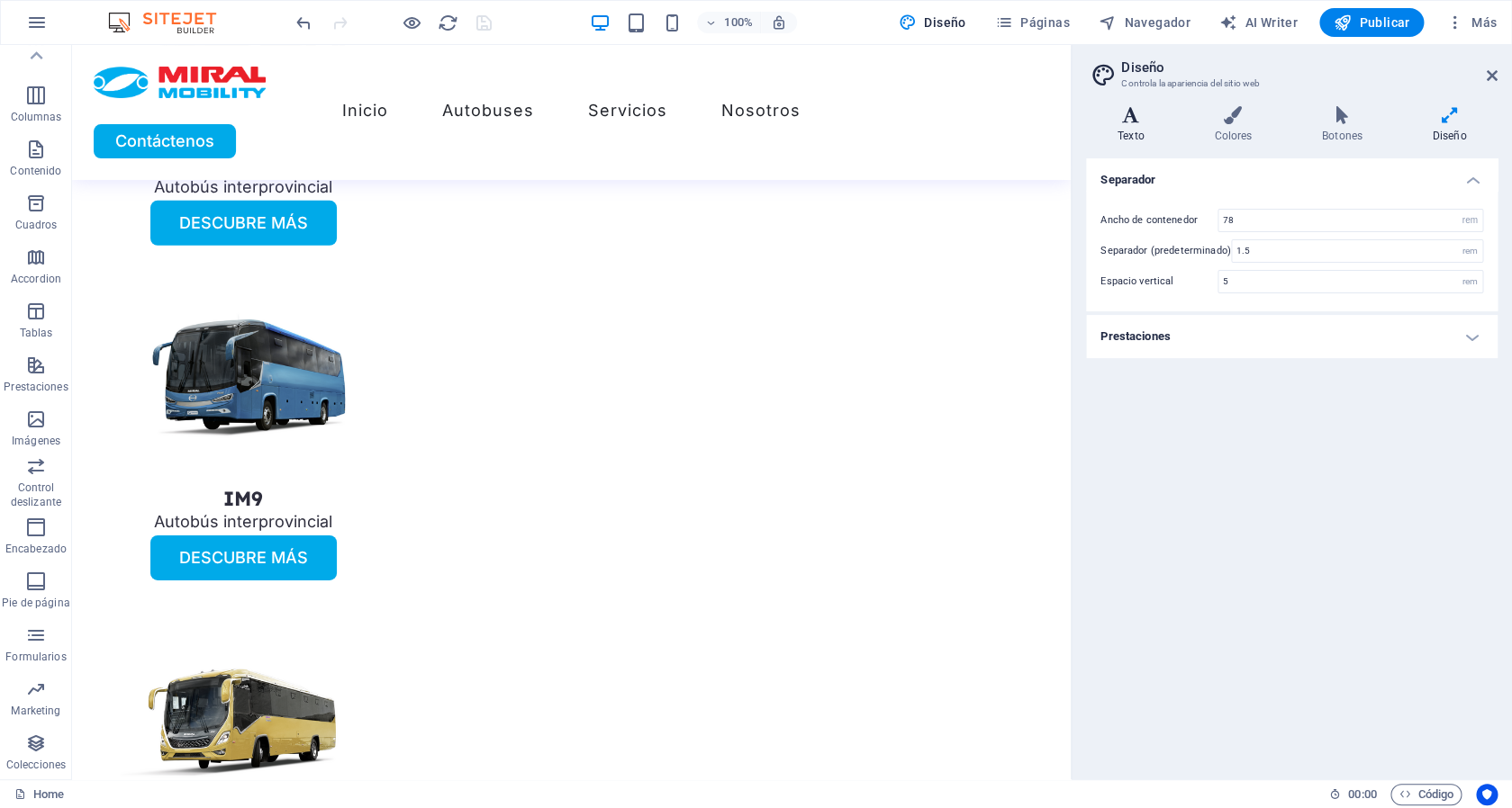
click at [1142, 121] on icon at bounding box center [1130, 115] width 89 height 18
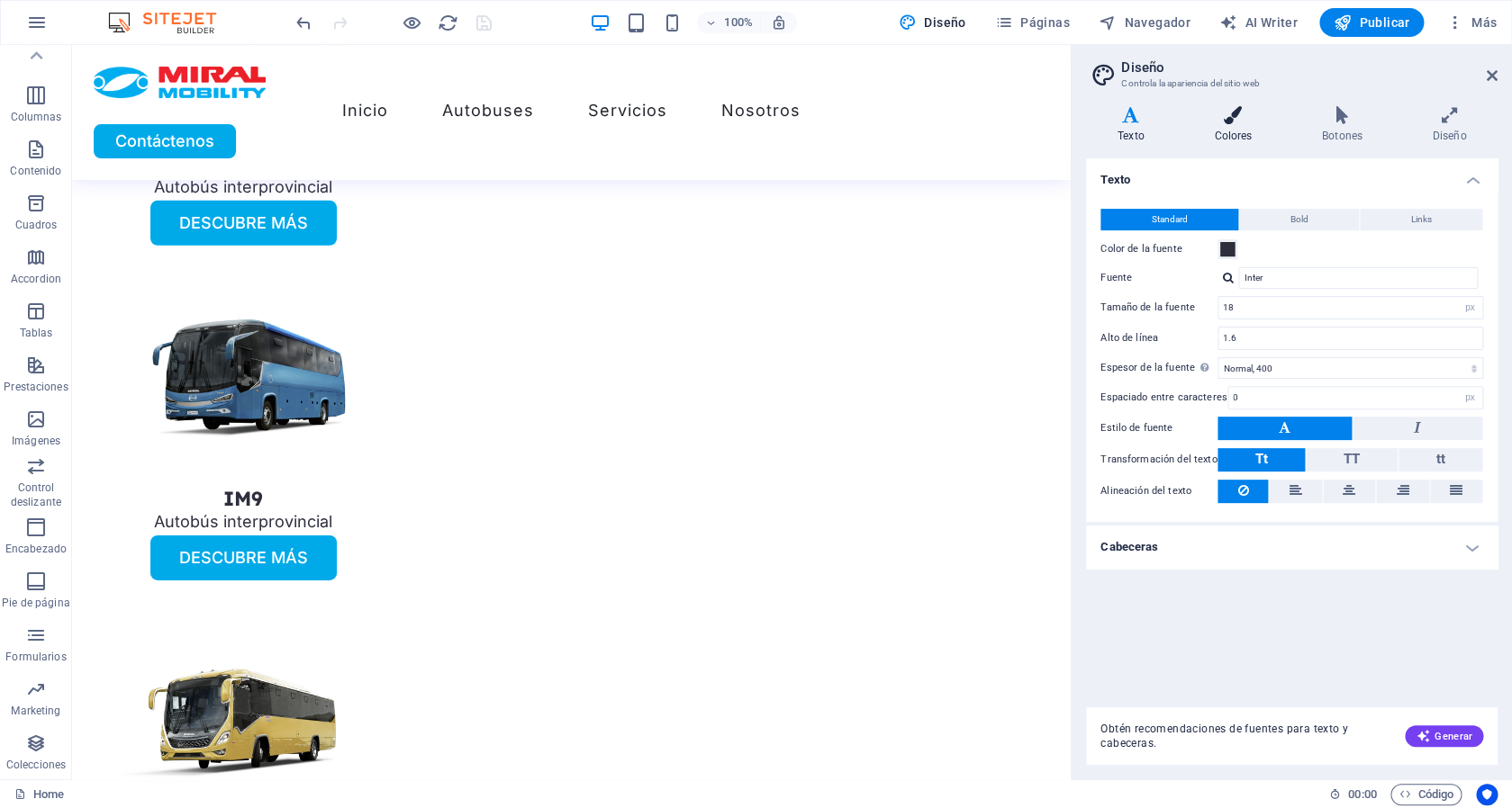
click at [1280, 137] on h4 "Colores" at bounding box center [1236, 125] width 108 height 37
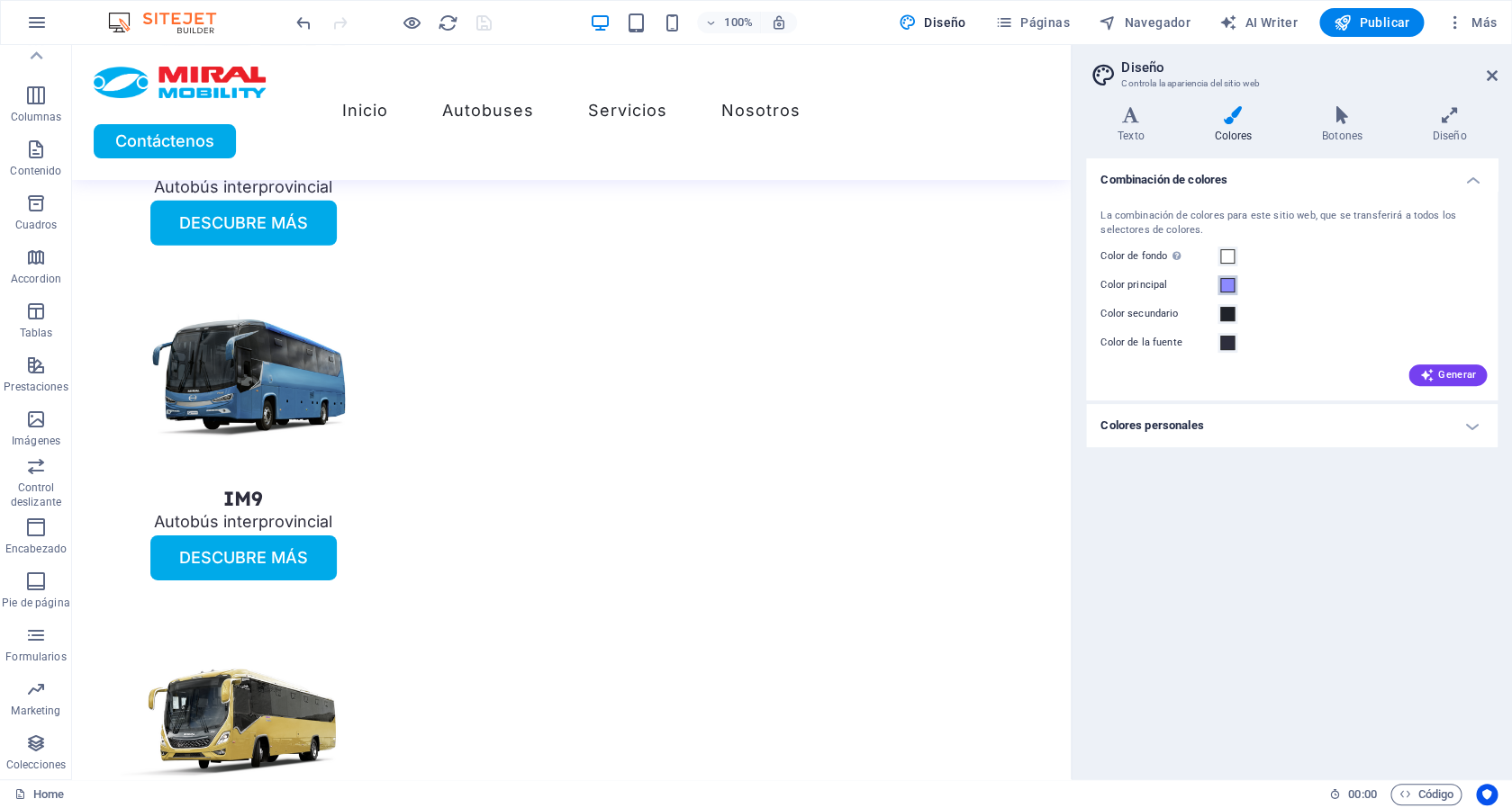
click at [1223, 289] on span at bounding box center [1227, 285] width 14 height 14
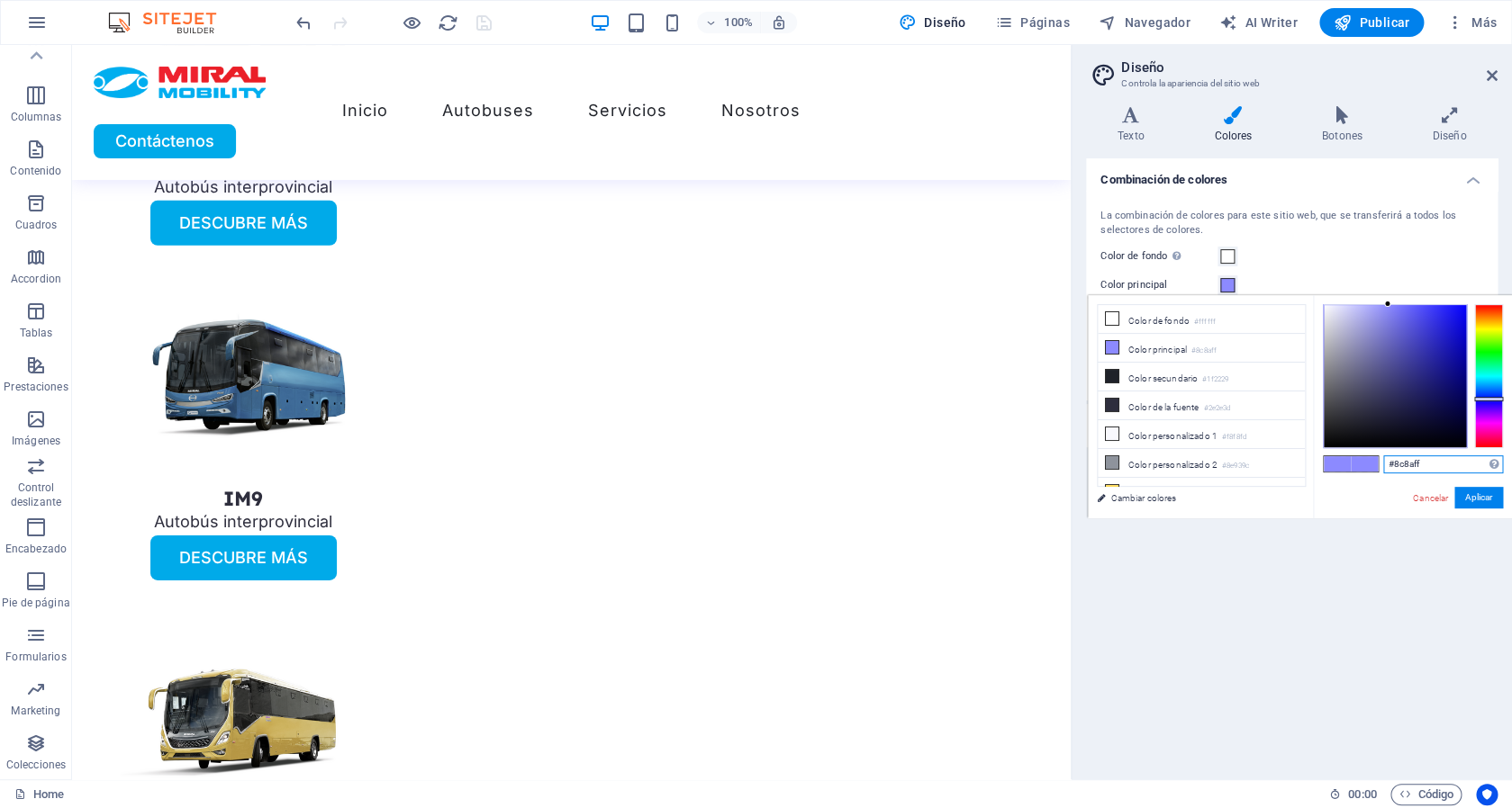
drag, startPoint x: 1220, startPoint y: 463, endPoint x: 1084, endPoint y: 452, distance: 136.4
click at [1384, 455] on input "#8c8aff" at bounding box center [1443, 464] width 120 height 18
paste input "1c355e"
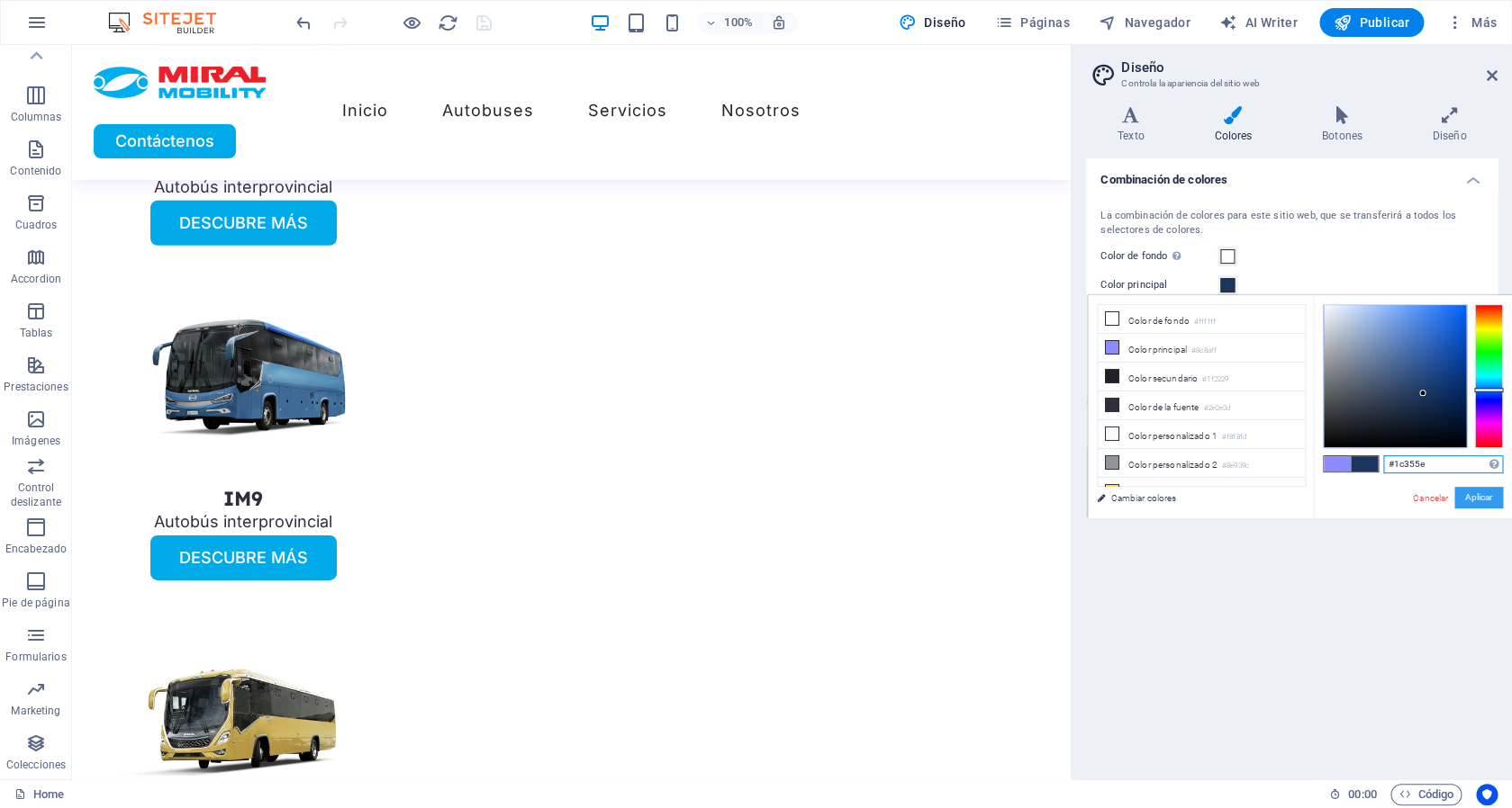
type input "#1c355e"
click at [1454, 497] on button "Aplicar" at bounding box center [1478, 497] width 49 height 22
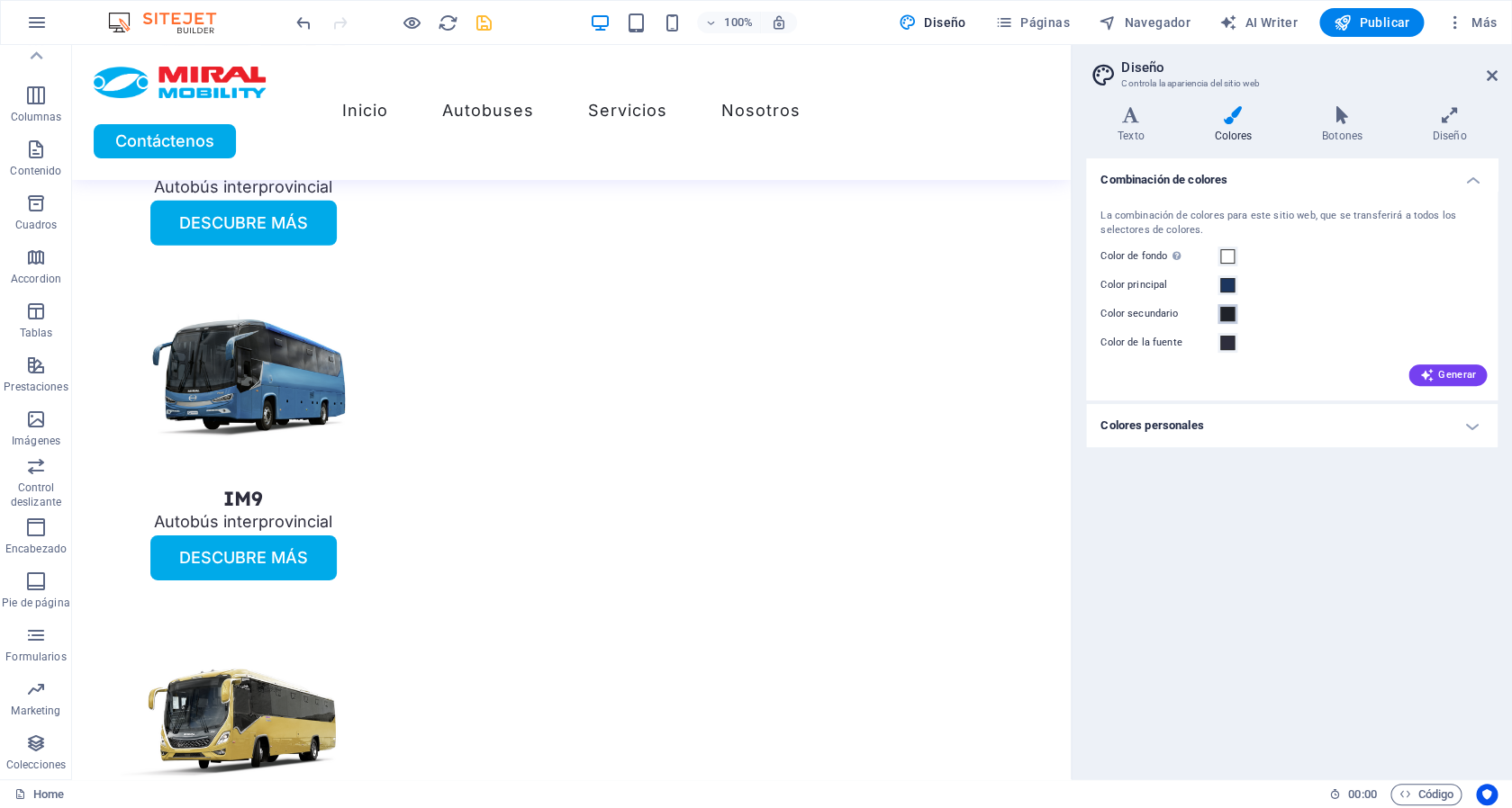
click at [1231, 313] on span at bounding box center [1227, 313] width 14 height 14
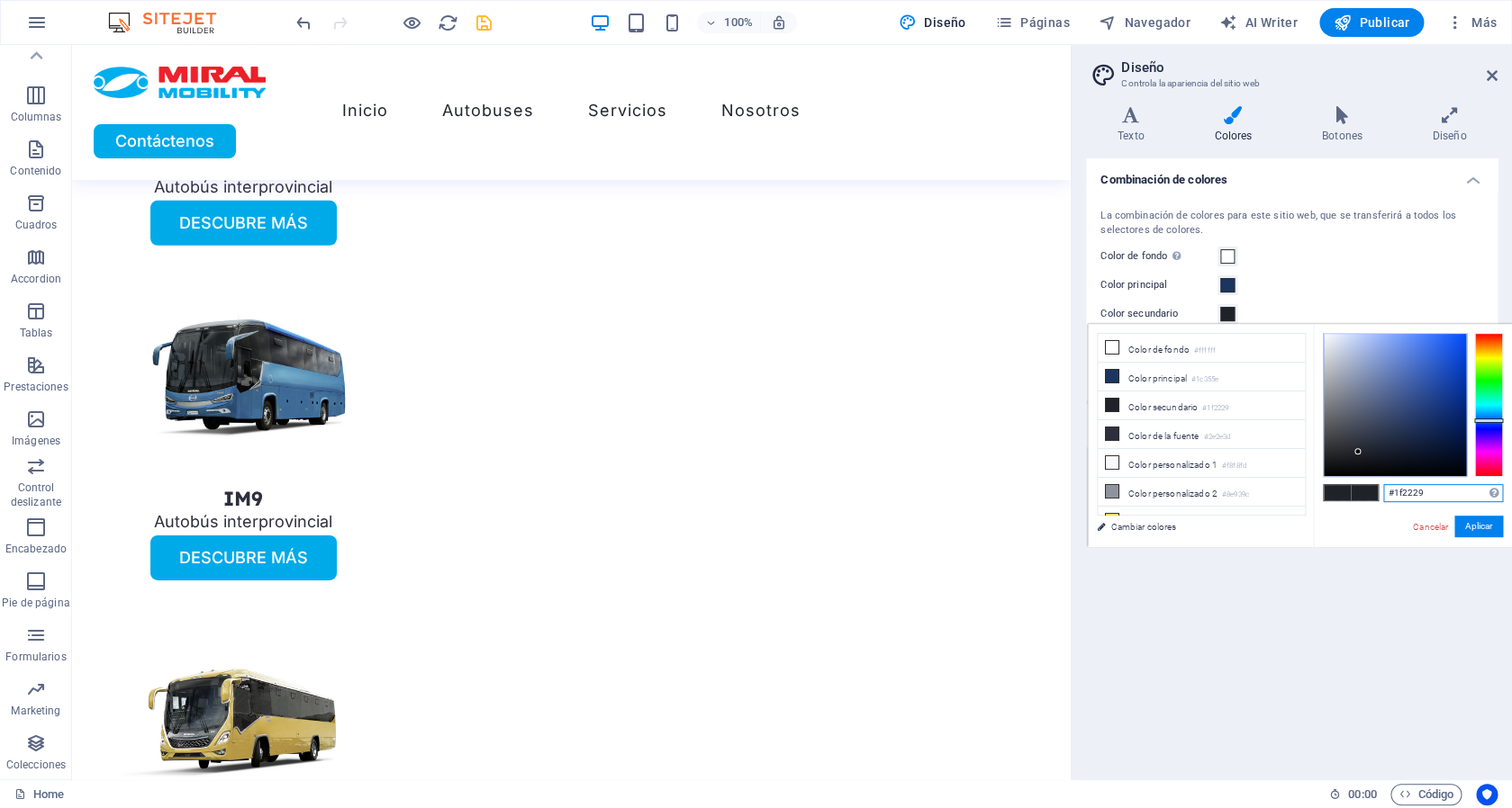
drag, startPoint x: 1214, startPoint y: 495, endPoint x: 1042, endPoint y: 482, distance: 172.5
click at [1384, 484] on input "#1f2229" at bounding box center [1443, 493] width 120 height 18
paste input "00aeef"
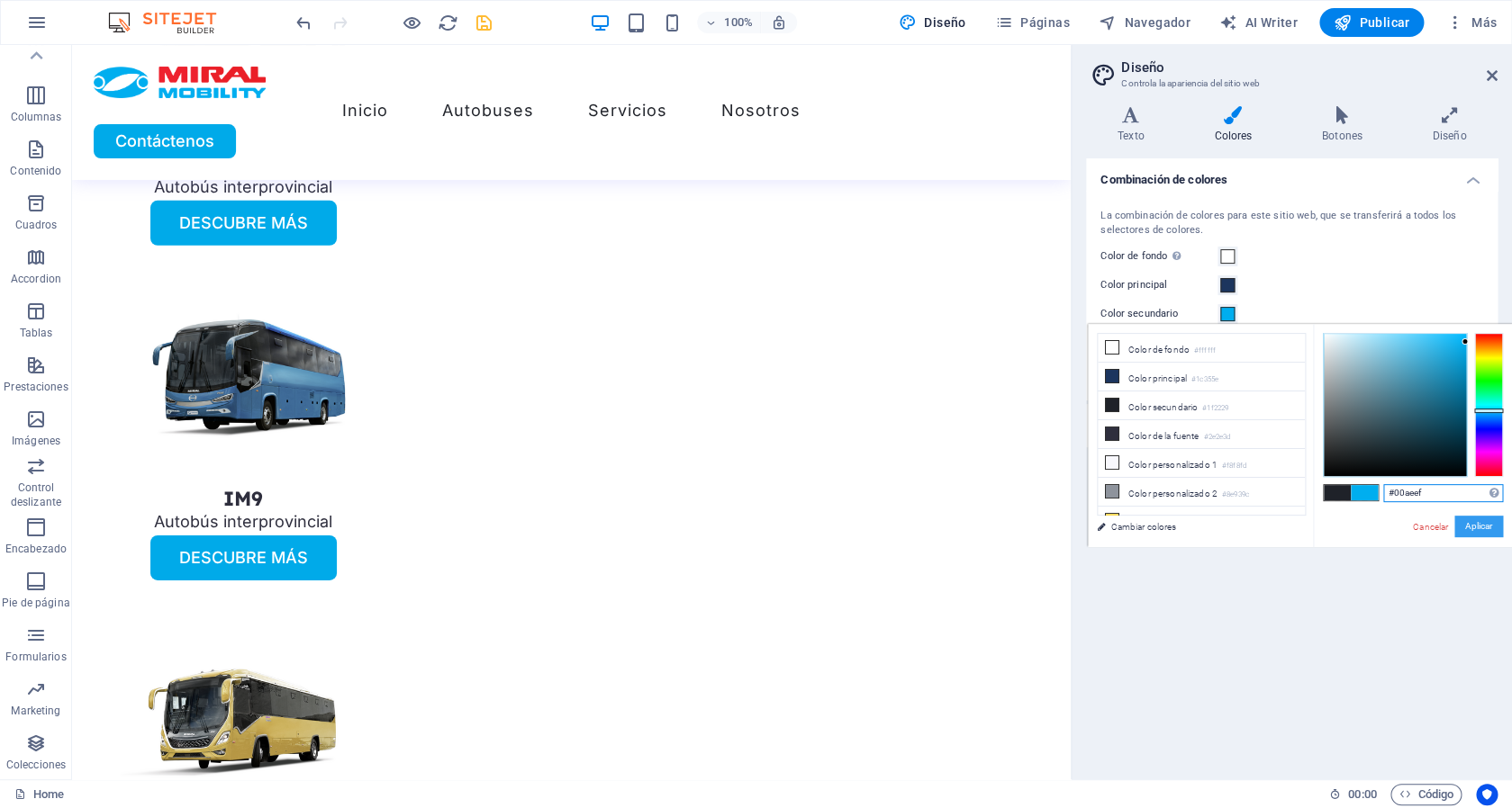
type input "#00aeef"
click at [1454, 531] on button "Aplicar" at bounding box center [1478, 526] width 49 height 22
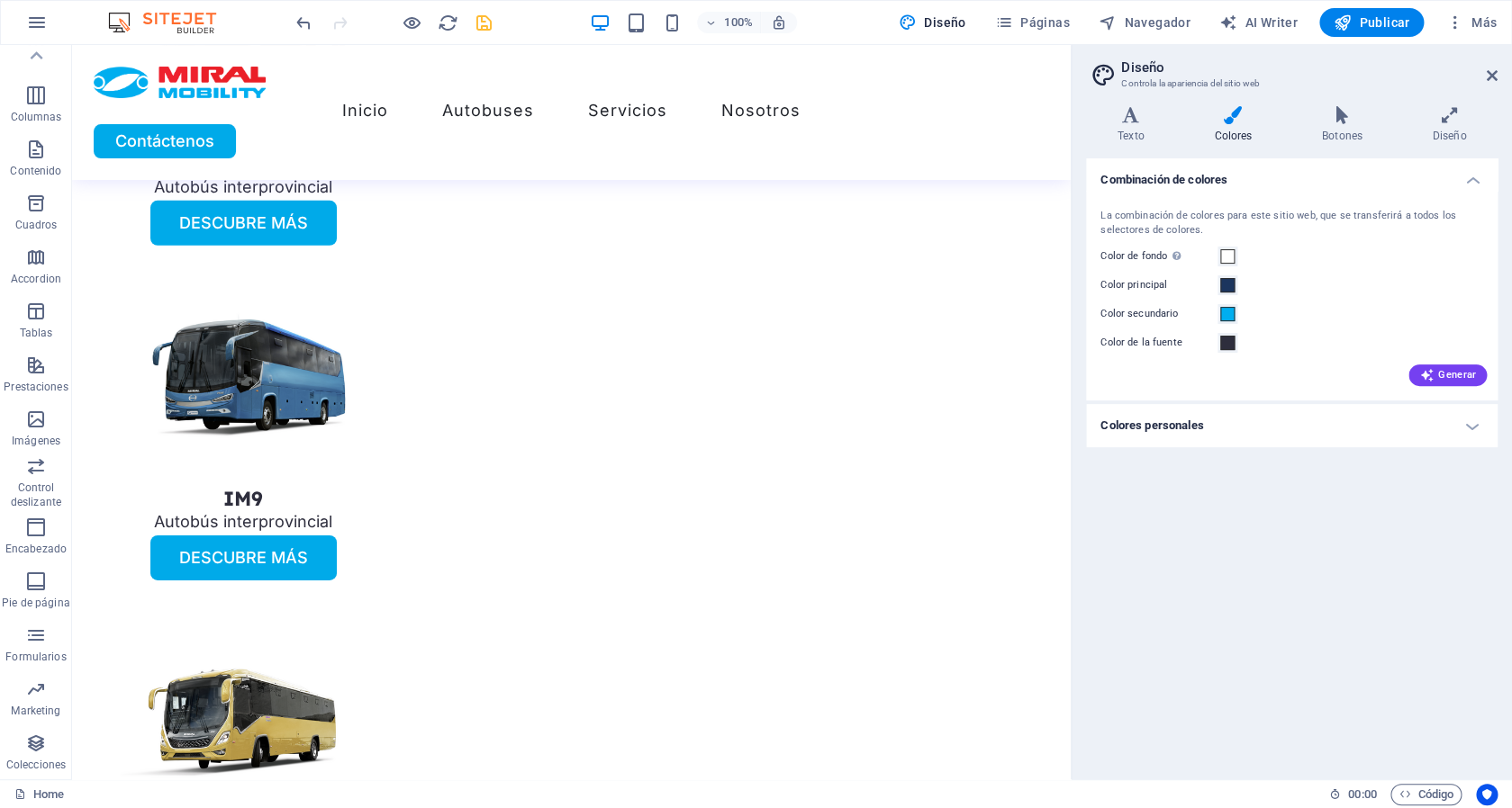
click at [1223, 441] on h4 "Colores personales" at bounding box center [1291, 426] width 411 height 43
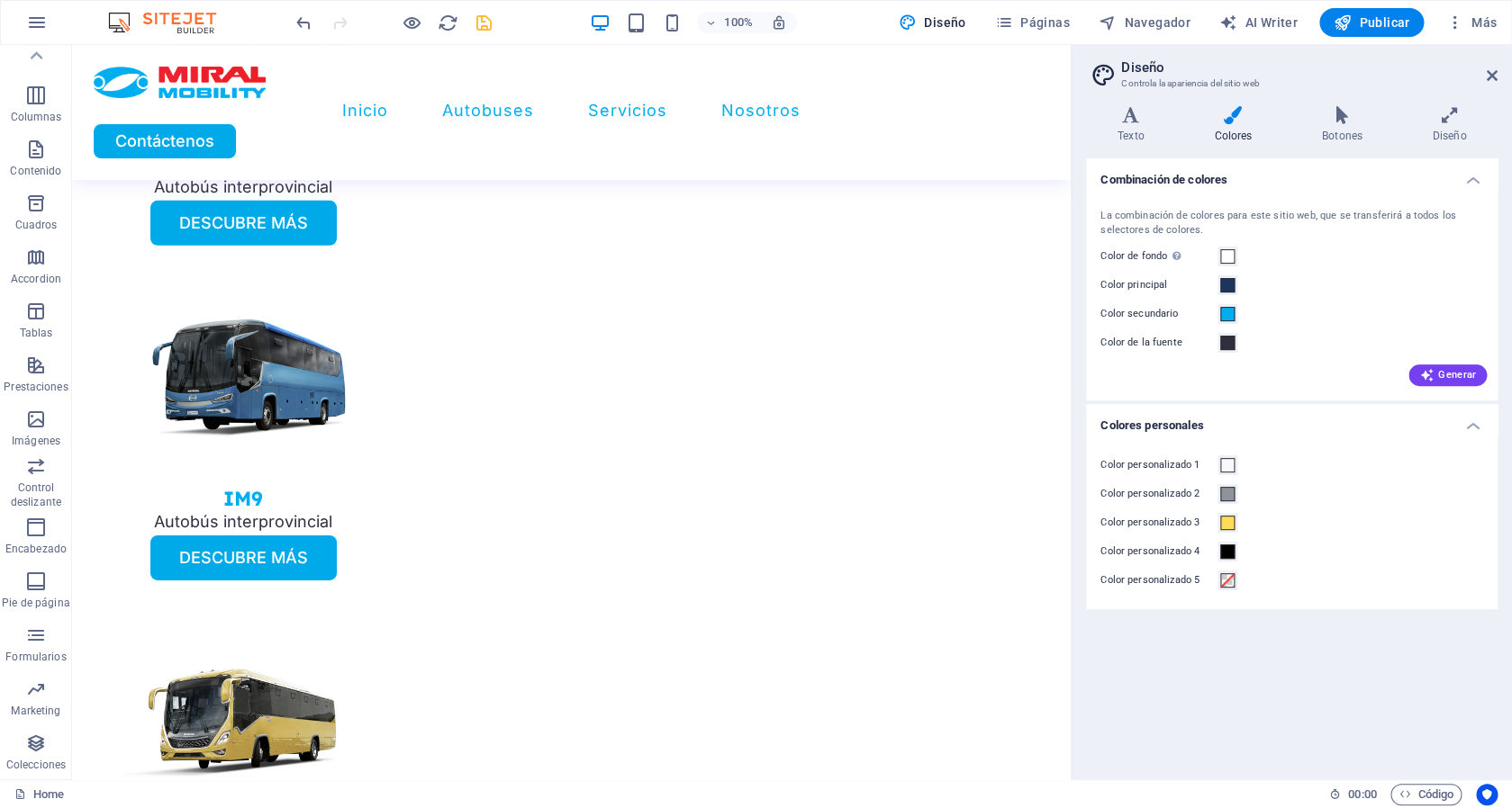
click at [1210, 429] on h4 "Colores personales" at bounding box center [1291, 421] width 411 height 33
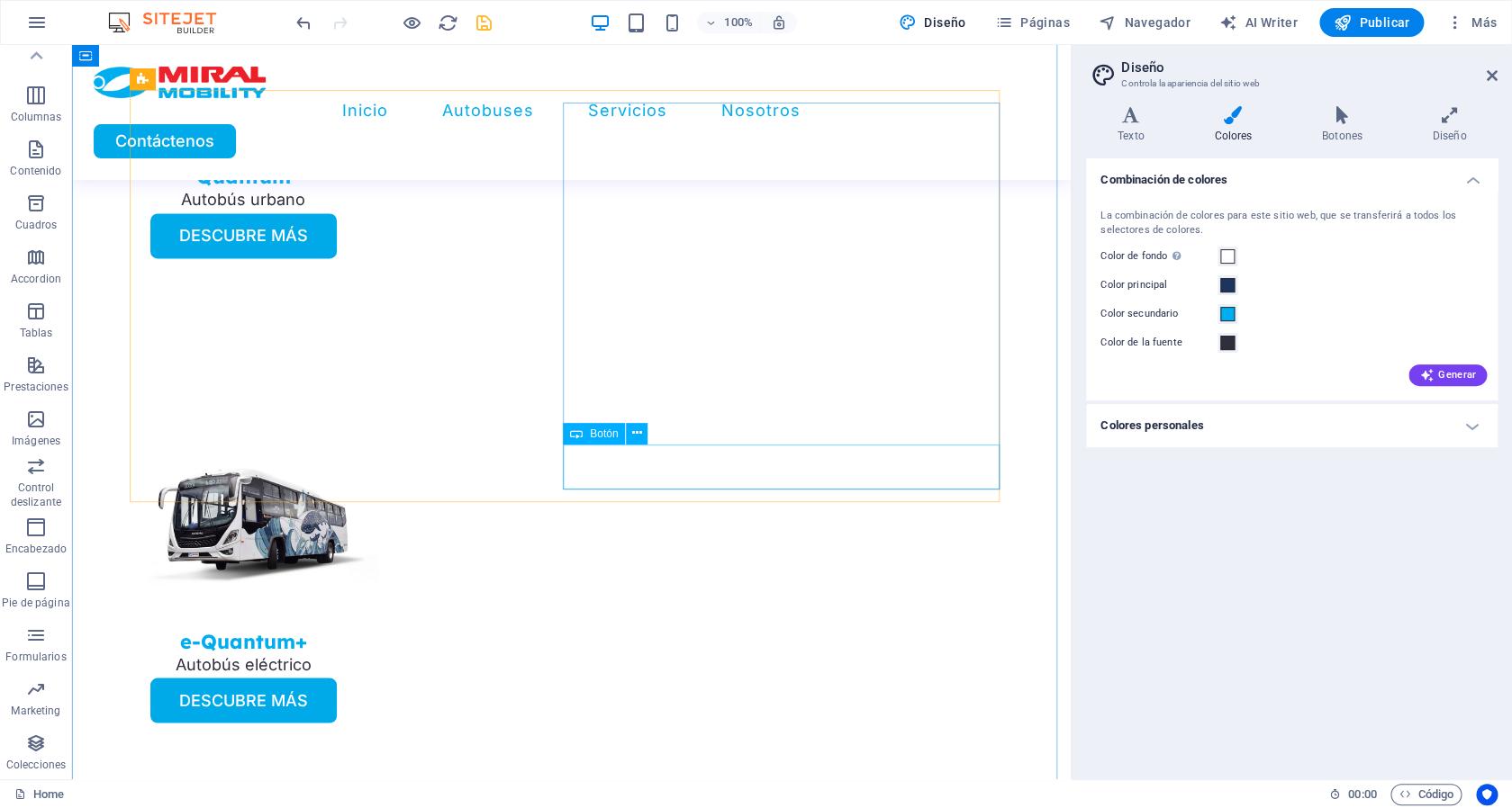
scroll to position [4127, 0]
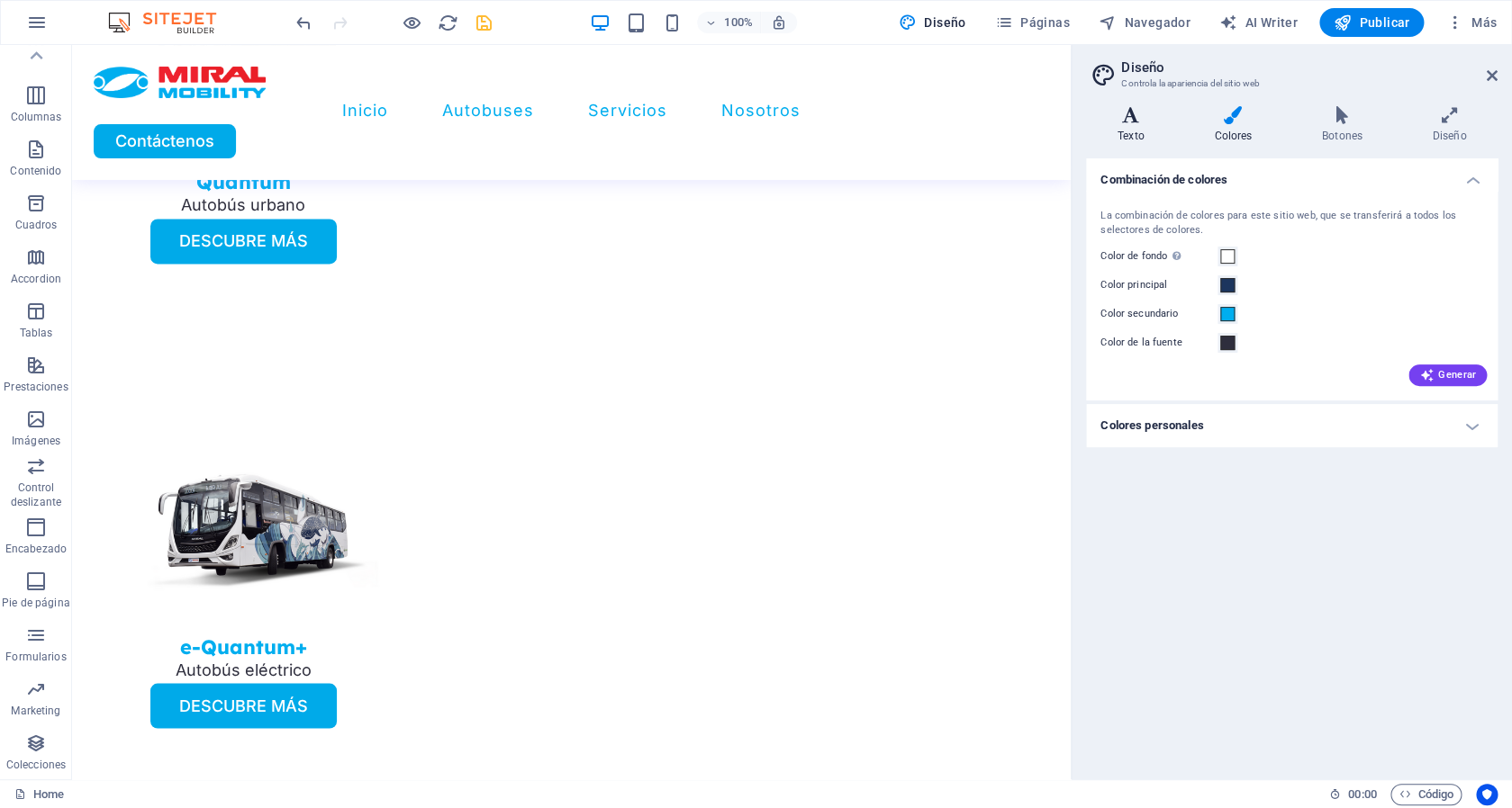
click at [1128, 116] on icon at bounding box center [1130, 115] width 89 height 18
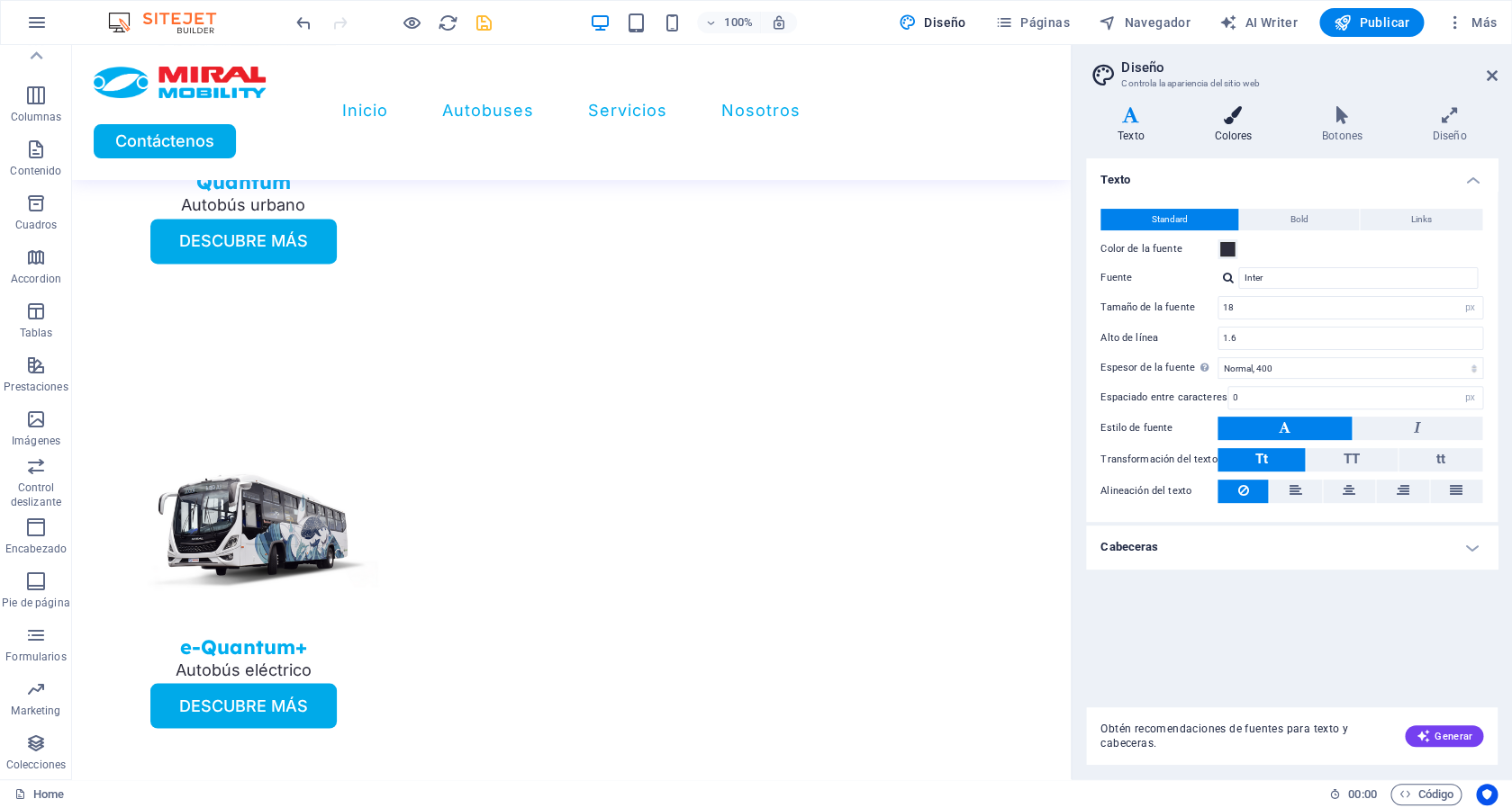
click at [1248, 121] on icon at bounding box center [1232, 115] width 101 height 18
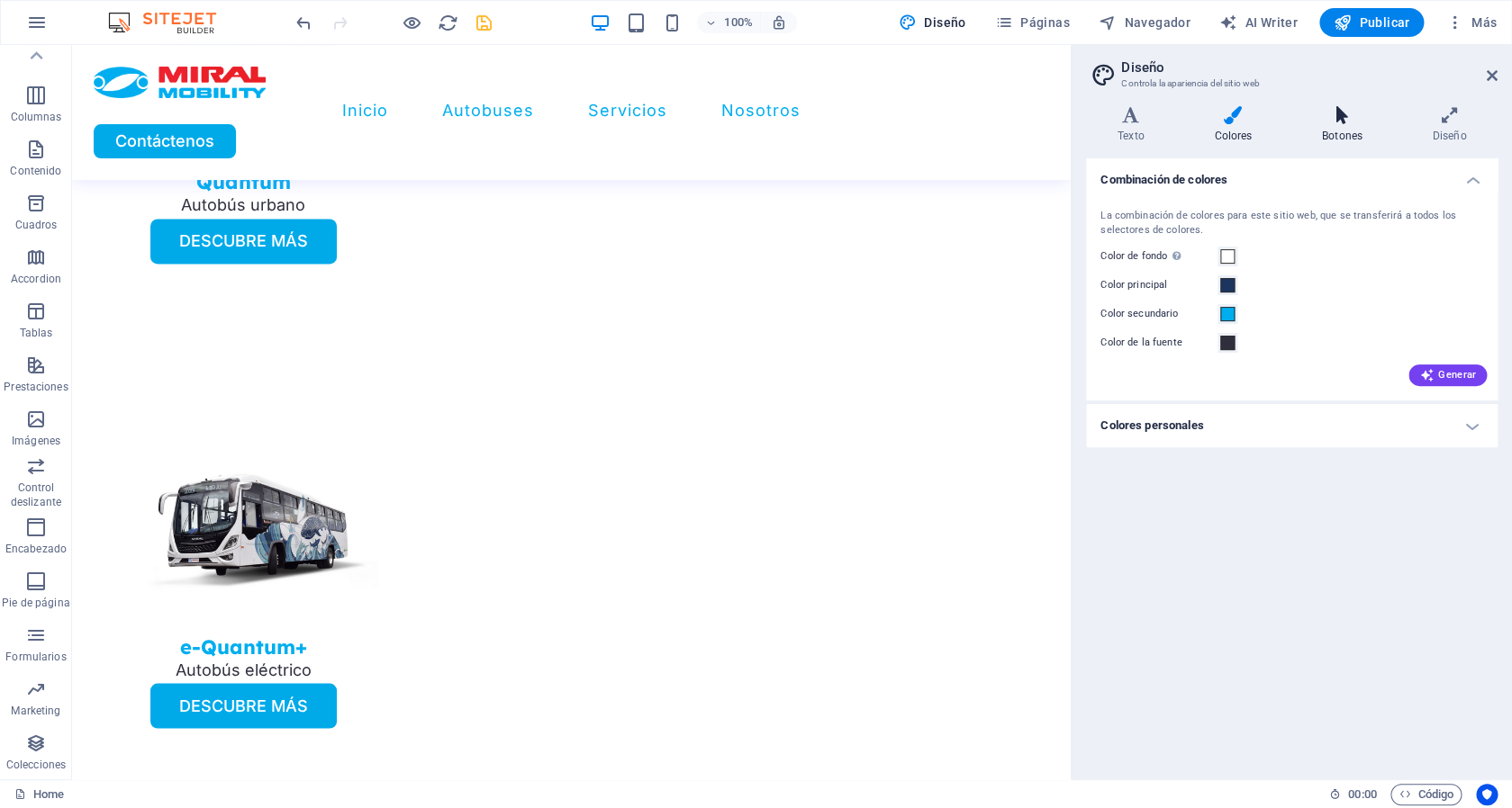
click at [1328, 119] on icon at bounding box center [1342, 115] width 104 height 18
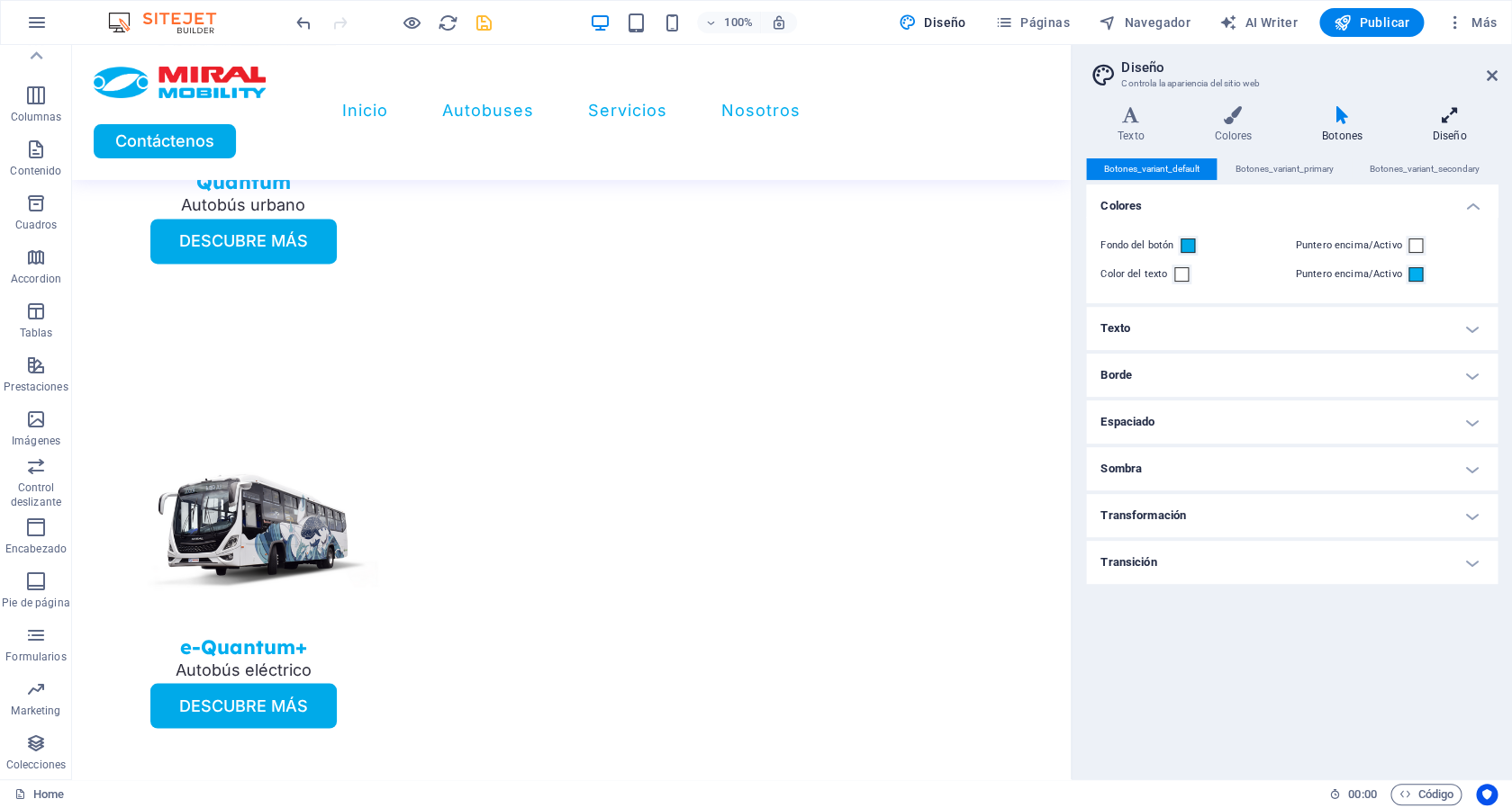
click at [1445, 120] on icon at bounding box center [1450, 115] width 97 height 18
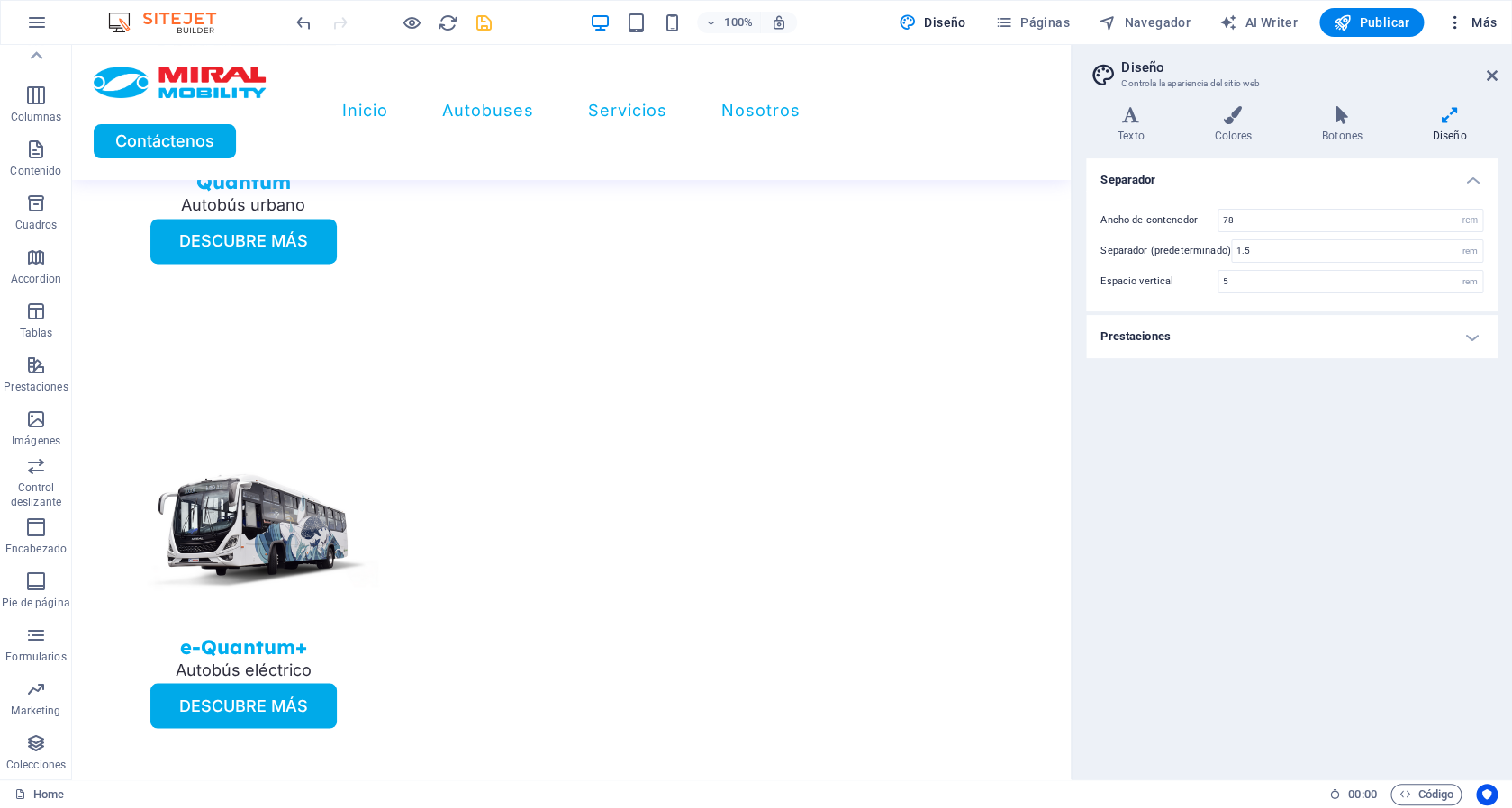
click at [1453, 22] on icon "button" at bounding box center [1454, 22] width 18 height 18
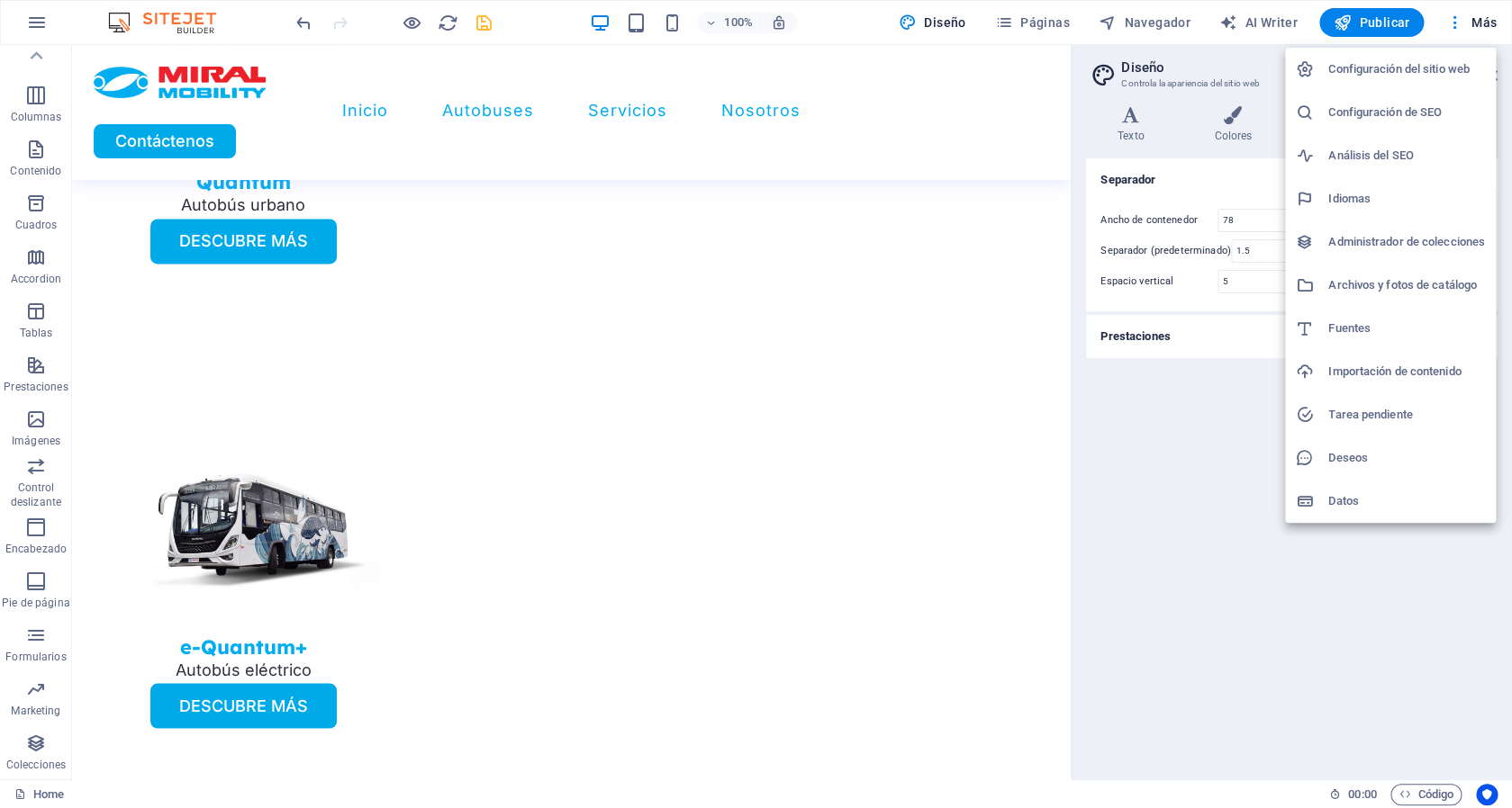
click at [926, 22] on div at bounding box center [756, 404] width 1512 height 808
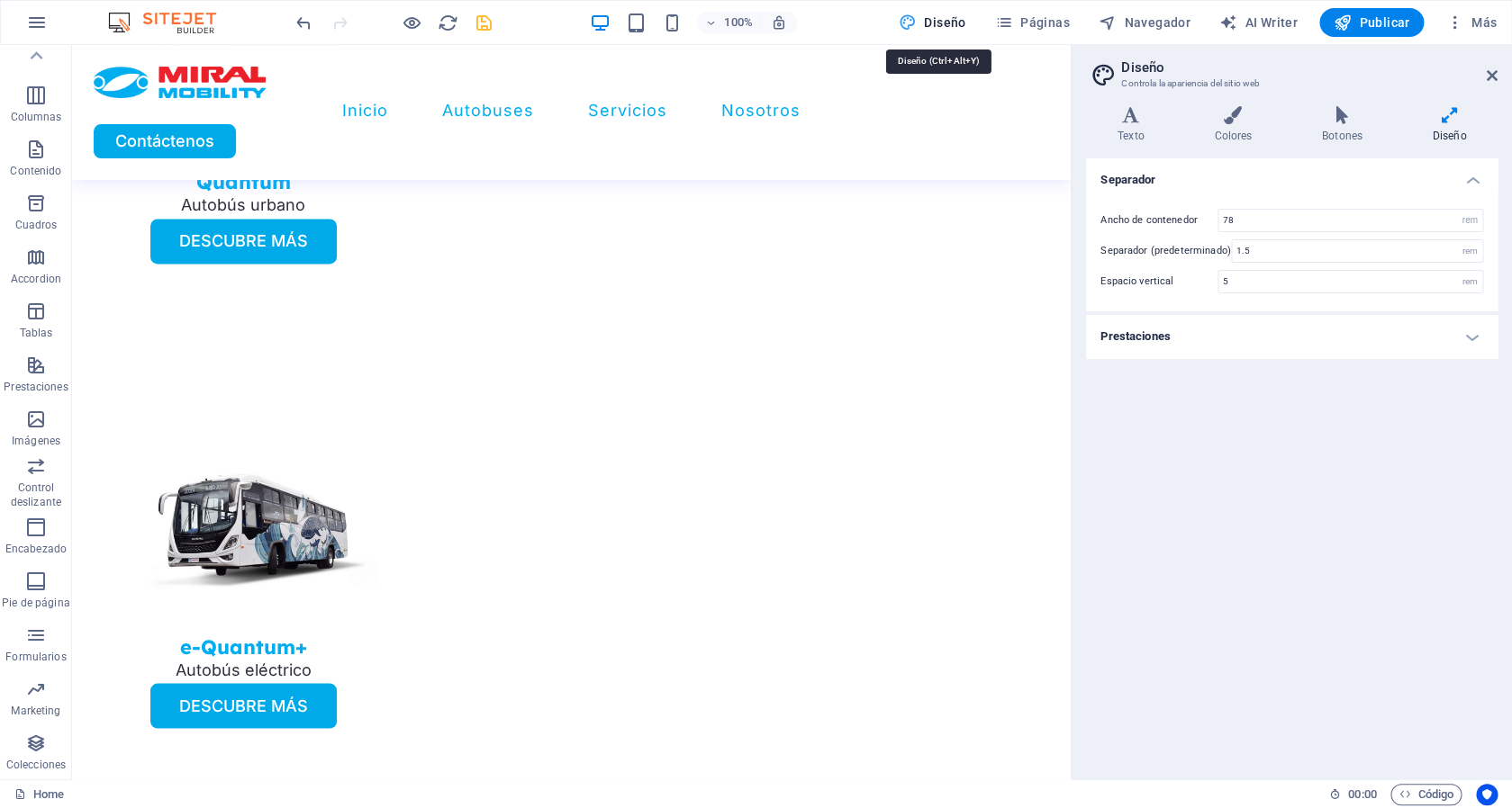
click at [958, 20] on span "Diseño" at bounding box center [932, 22] width 67 height 18
click at [1127, 130] on h4 "Texto" at bounding box center [1134, 125] width 97 height 37
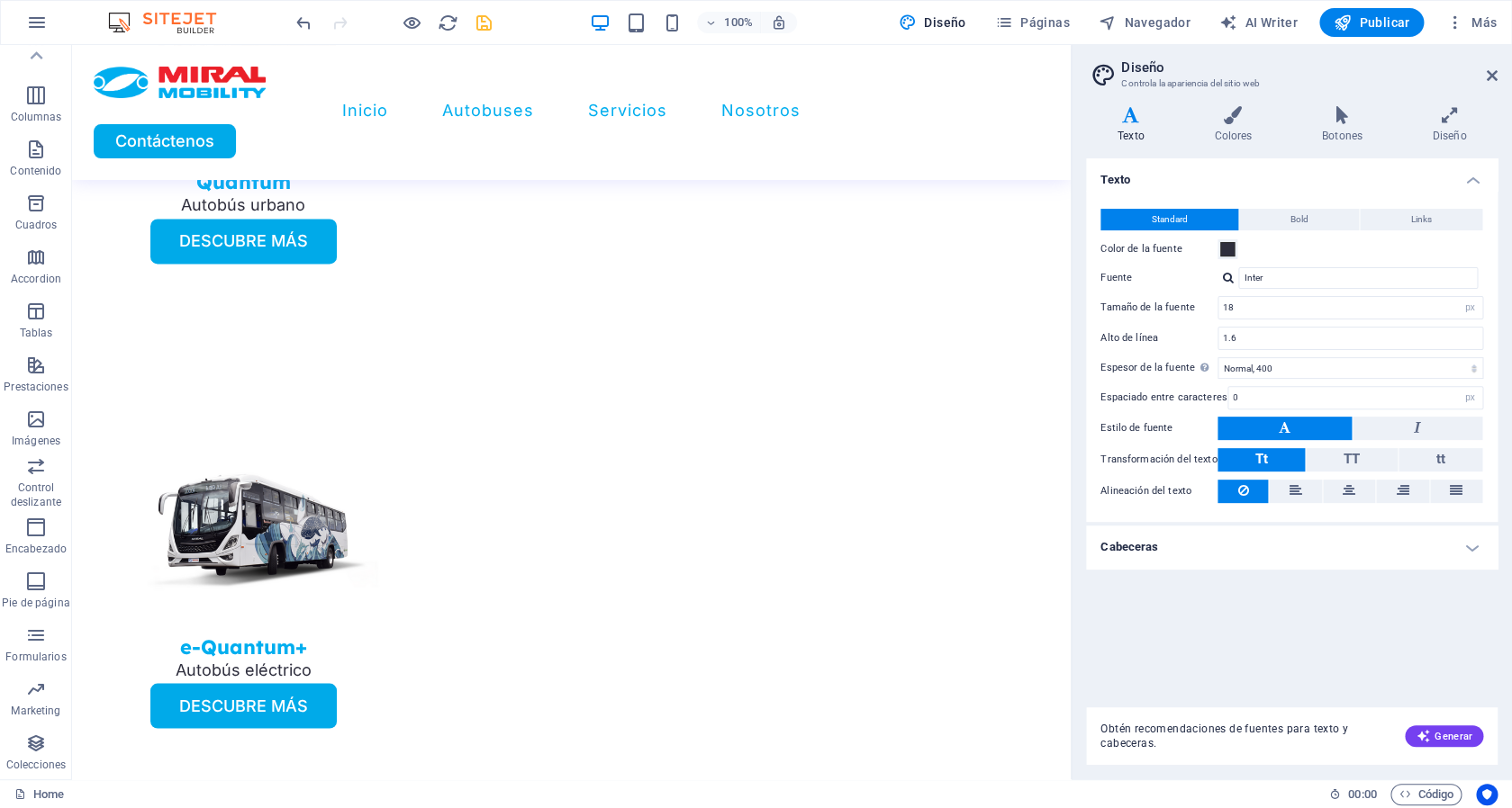
click at [1183, 556] on h4 "Cabeceras" at bounding box center [1291, 547] width 411 height 43
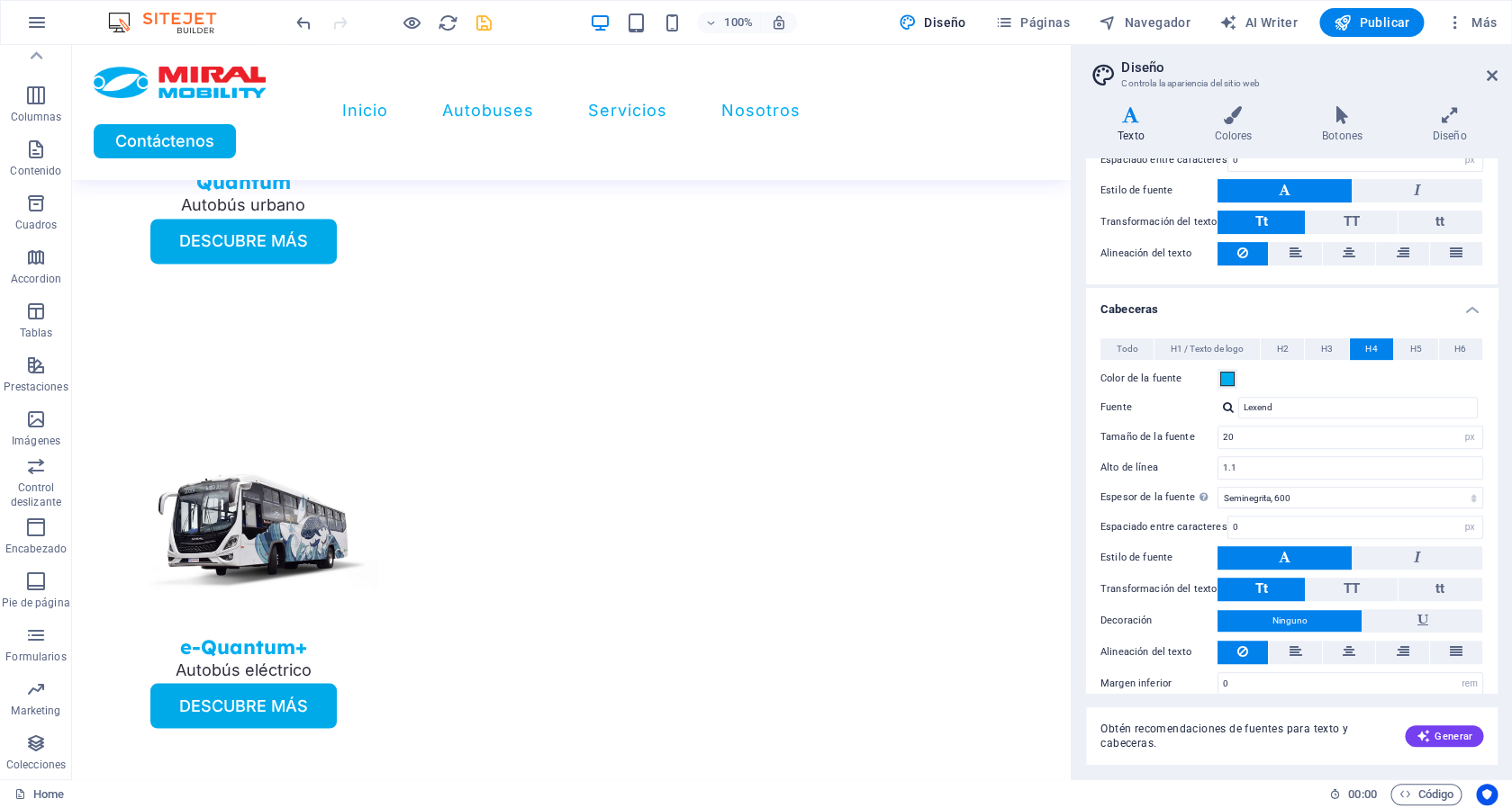
scroll to position [255, 0]
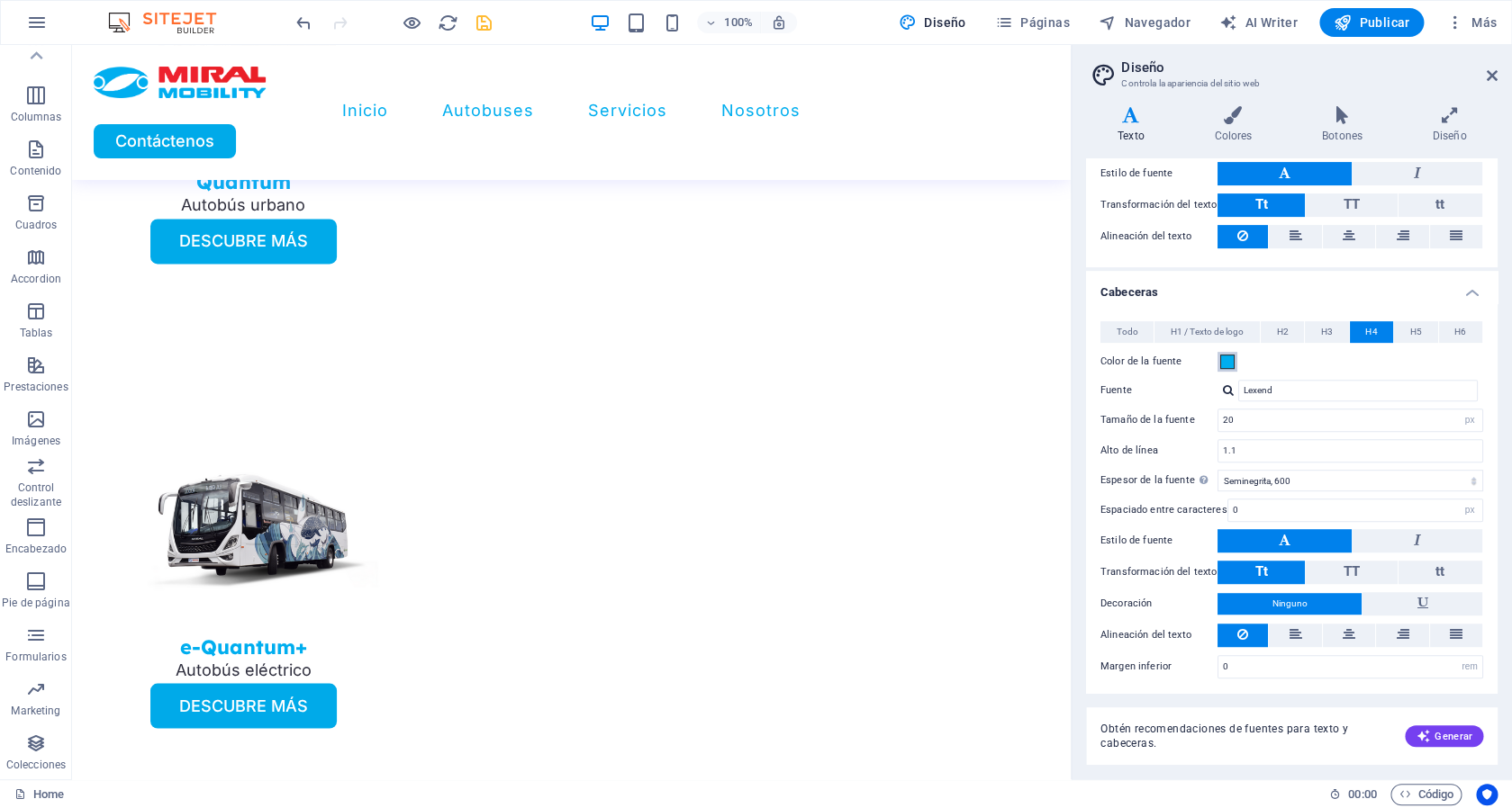
click at [1229, 360] on span at bounding box center [1227, 361] width 14 height 14
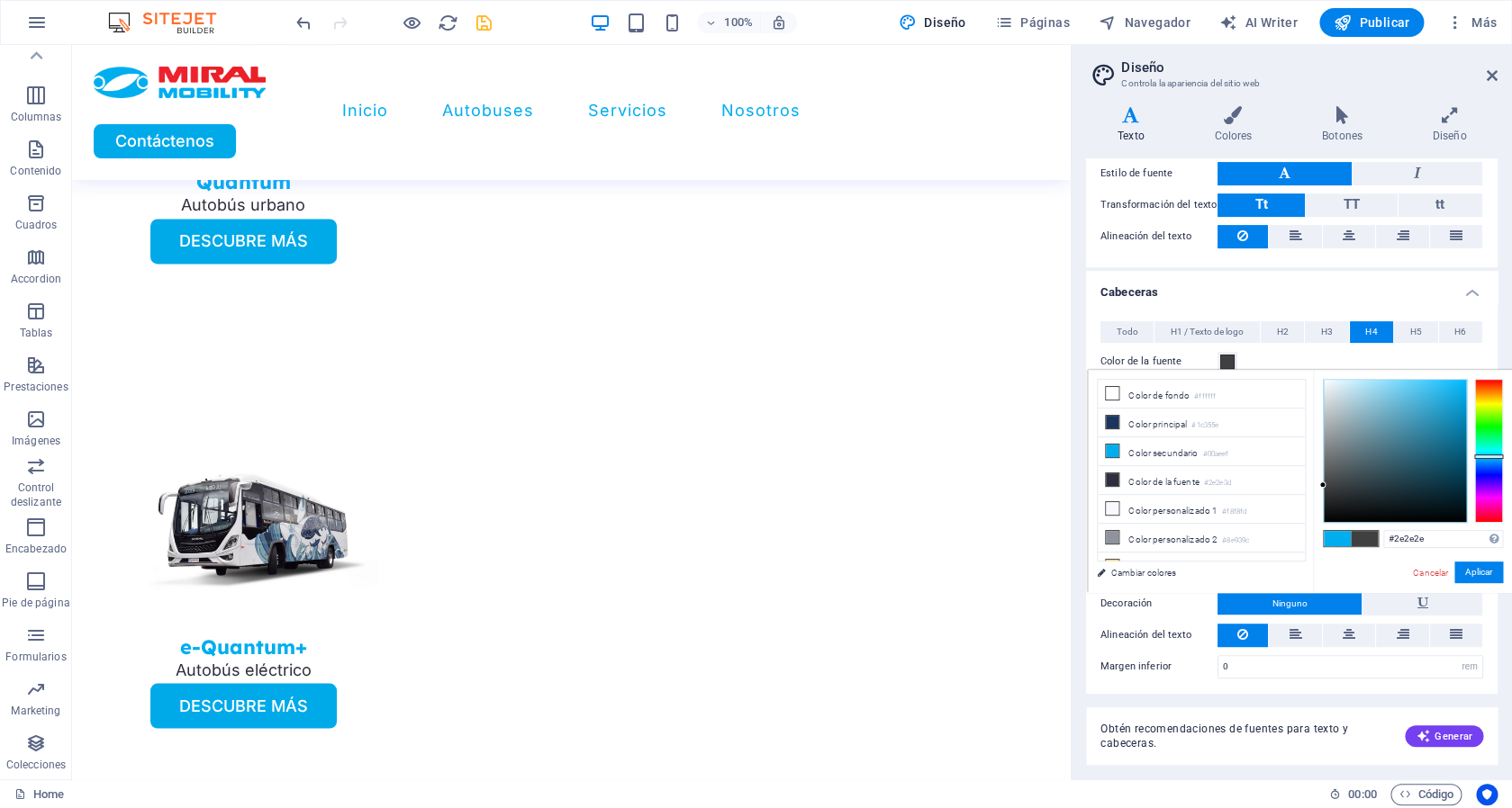
type input "#2d2d2d"
drag, startPoint x: 1165, startPoint y: 435, endPoint x: 1096, endPoint y: 496, distance: 92.1
click at [1324, 496] on div at bounding box center [1395, 450] width 142 height 142
click at [1454, 575] on button "Aplicar" at bounding box center [1478, 572] width 49 height 22
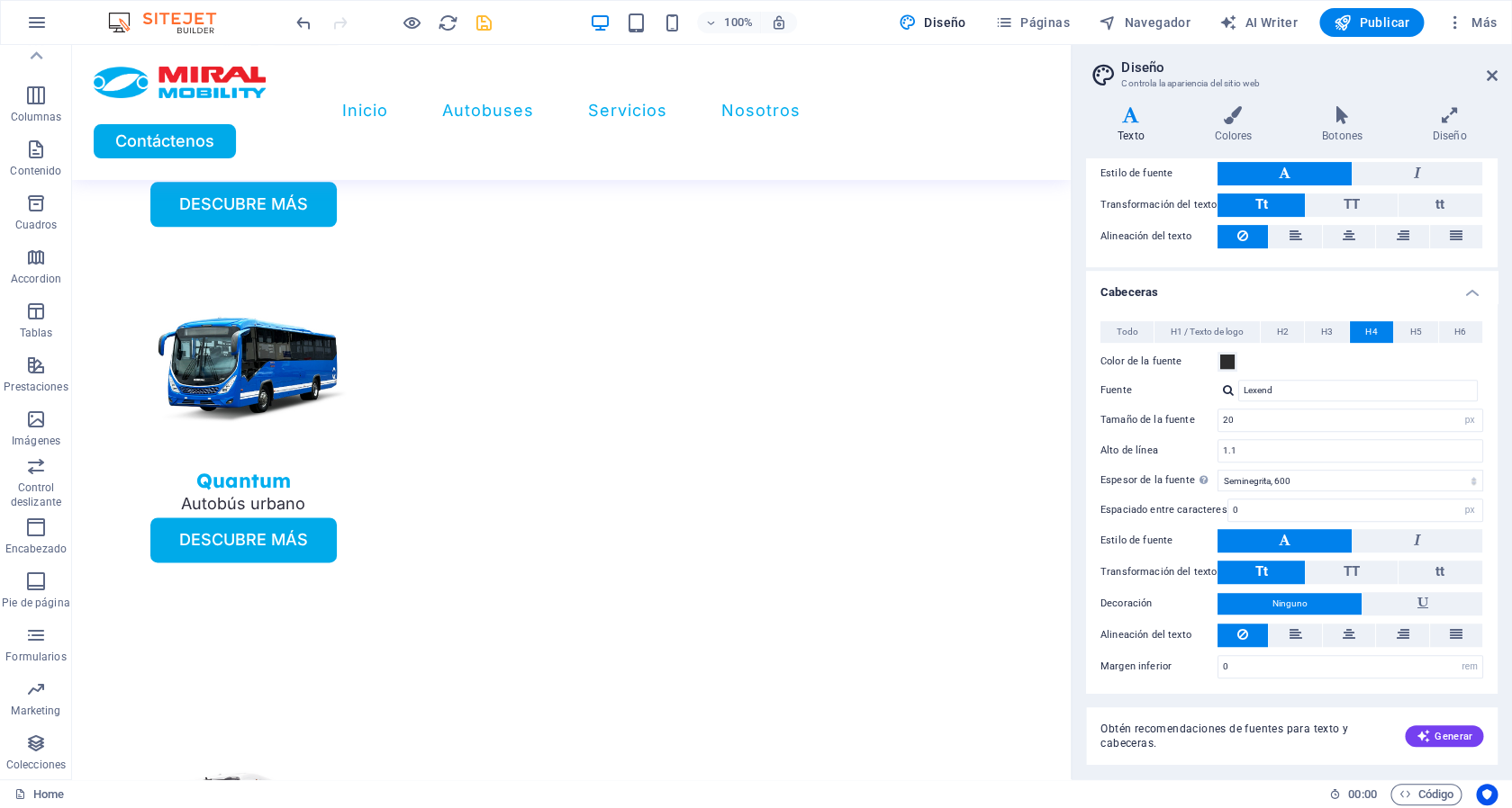
scroll to position [0, 0]
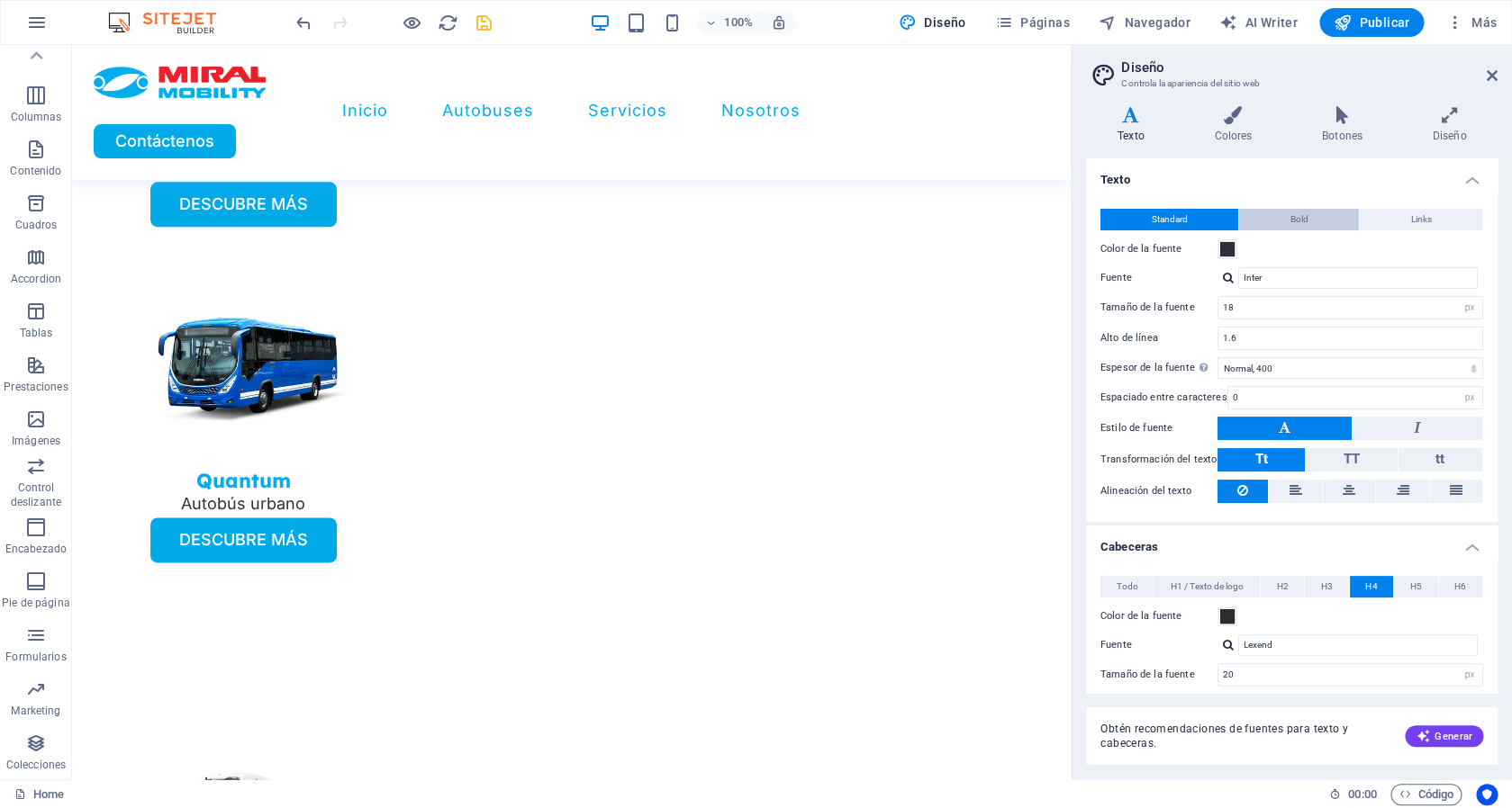
click at [1315, 214] on button "Bold" at bounding box center [1298, 219] width 120 height 22
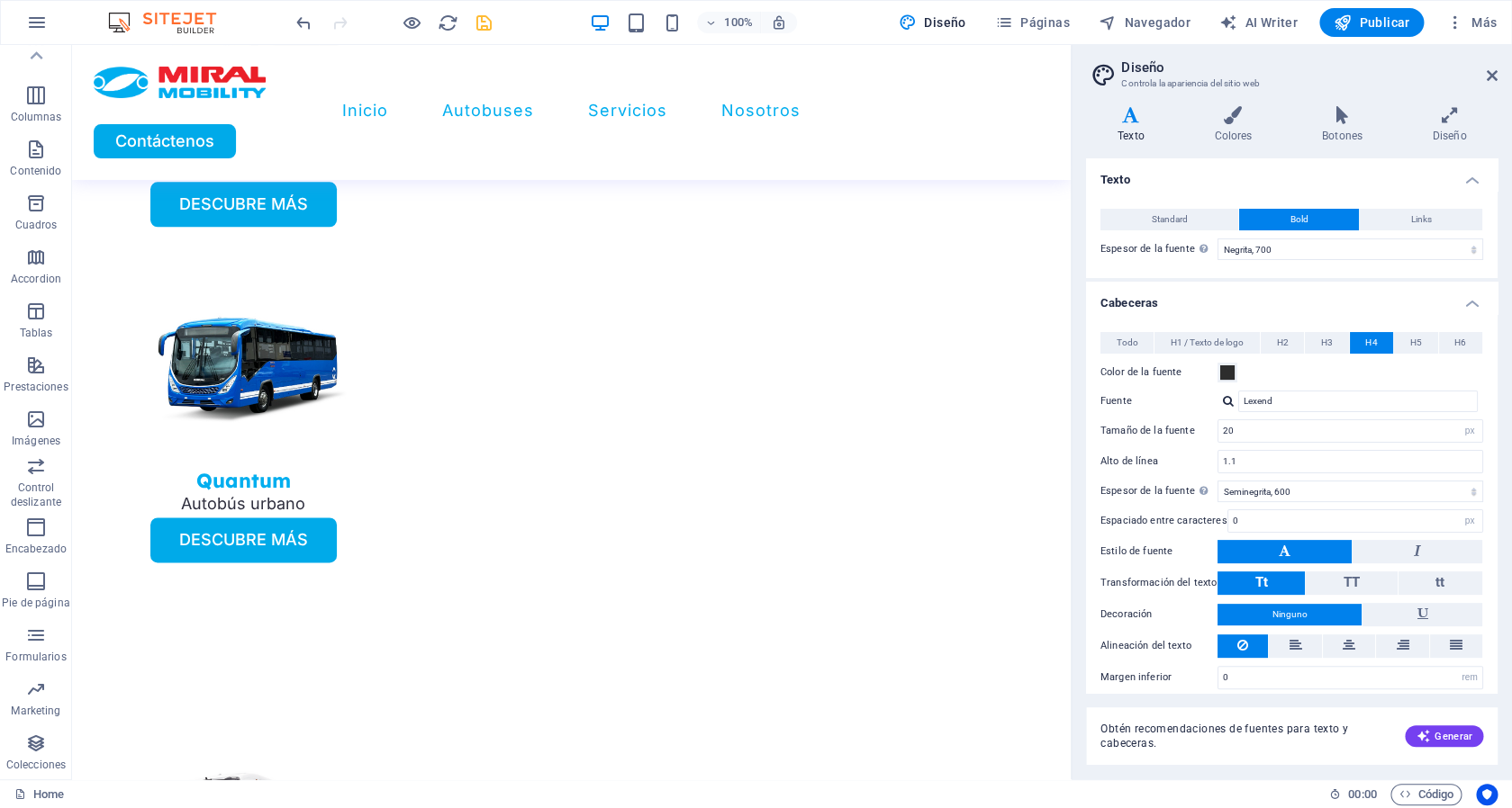
scroll to position [12, 0]
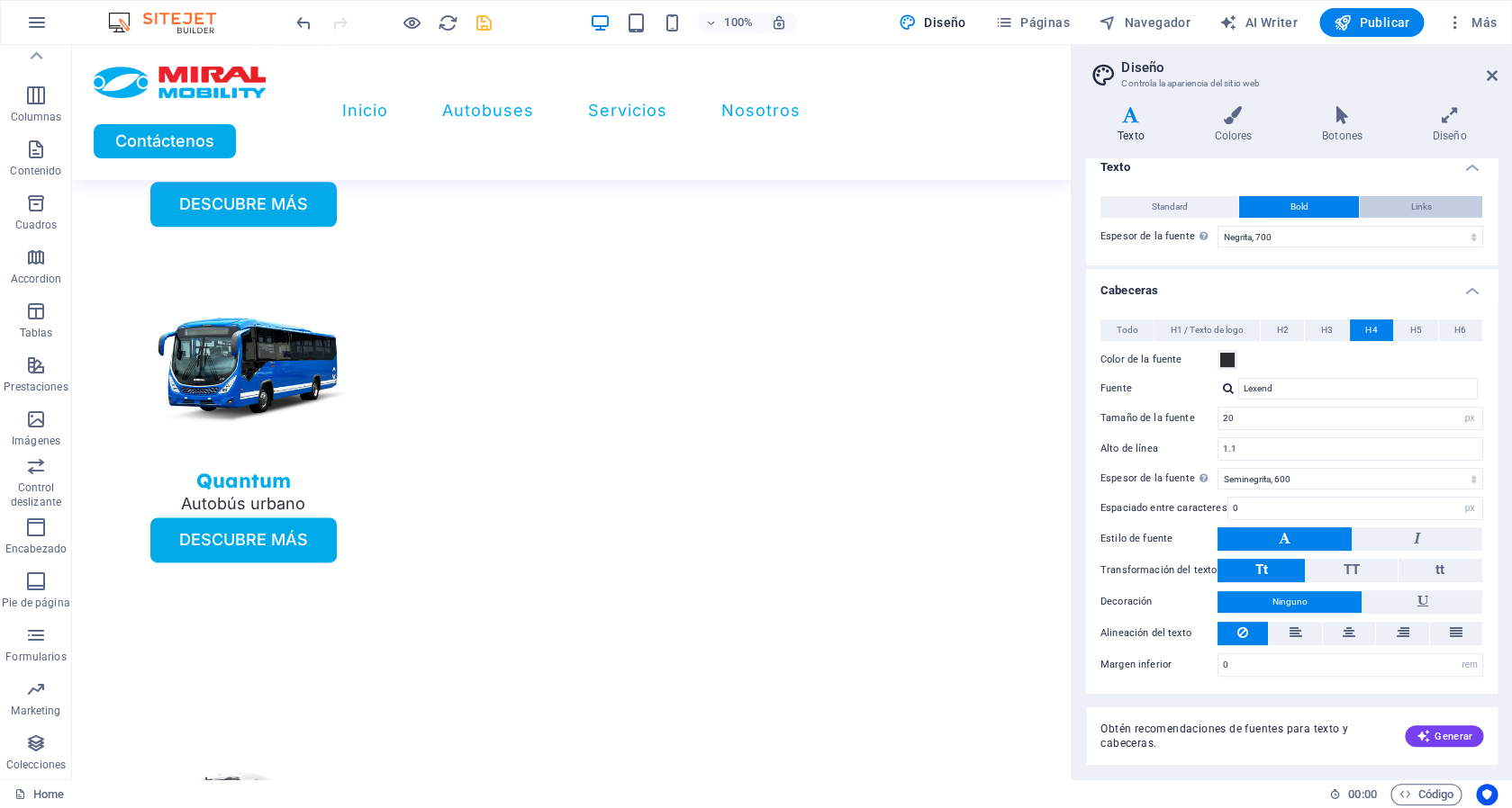
click at [1397, 203] on button "Links" at bounding box center [1421, 207] width 123 height 22
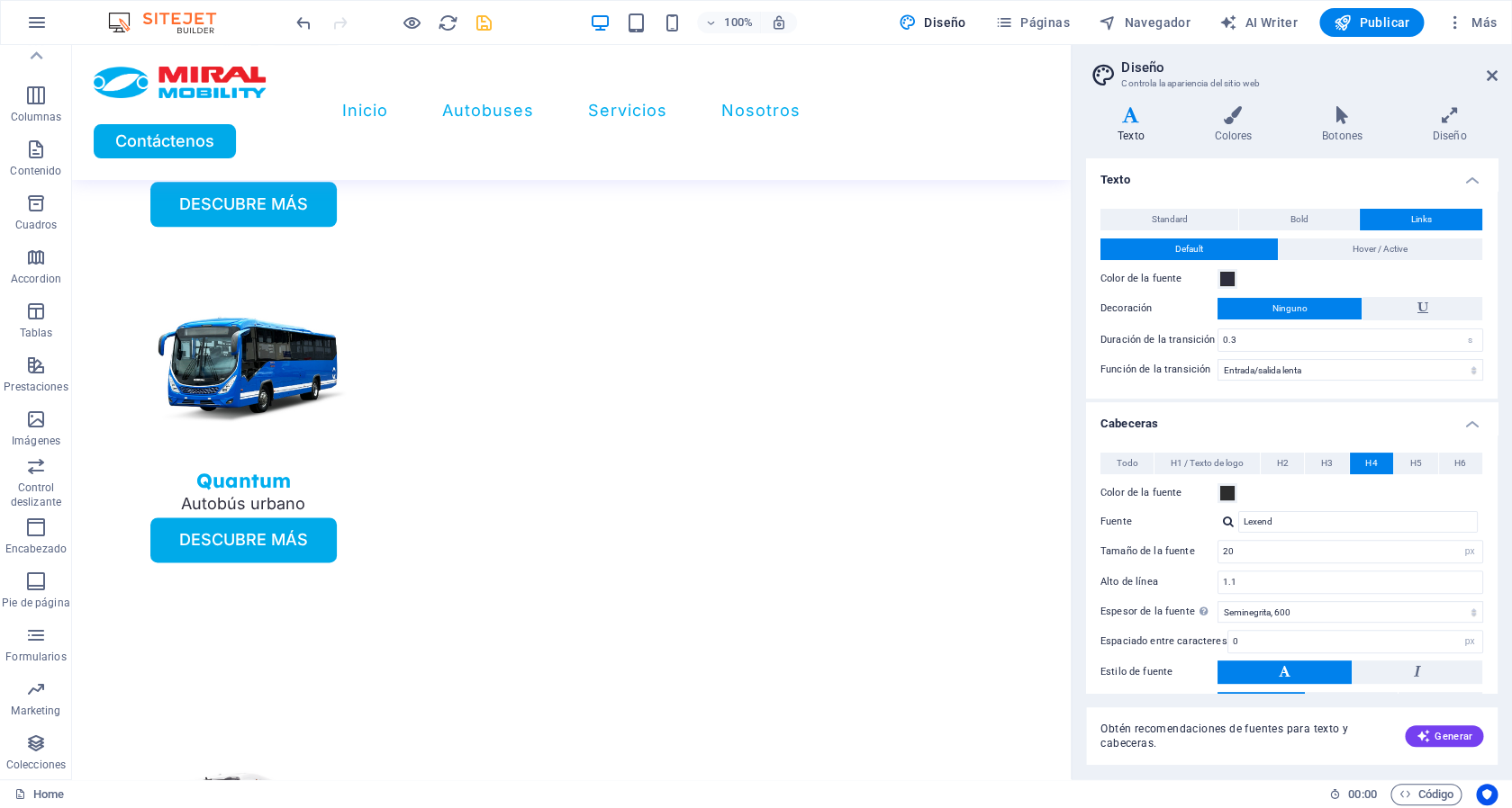
scroll to position [132, 0]
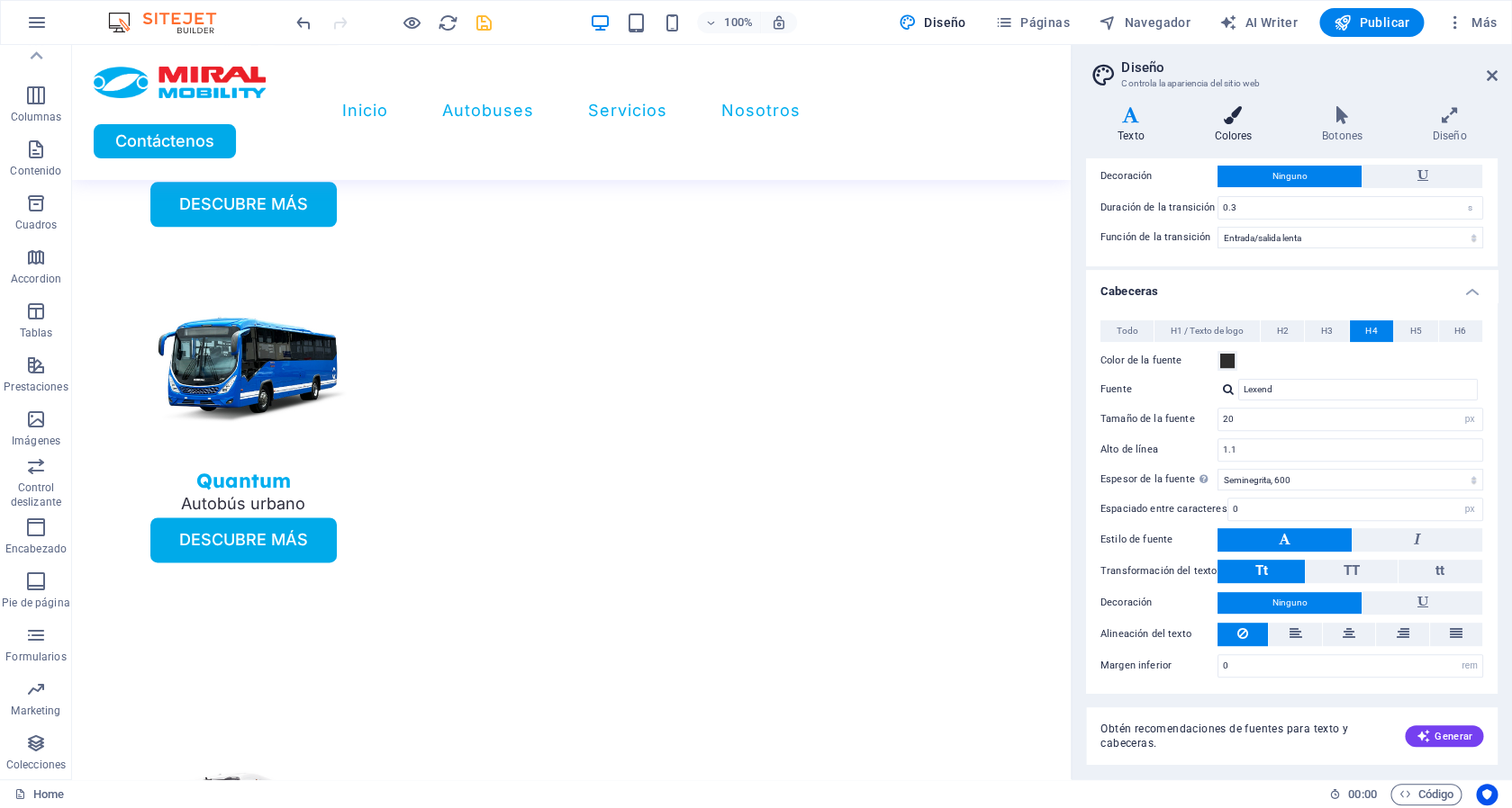
click at [1231, 128] on h4 "Colores" at bounding box center [1236, 125] width 108 height 37
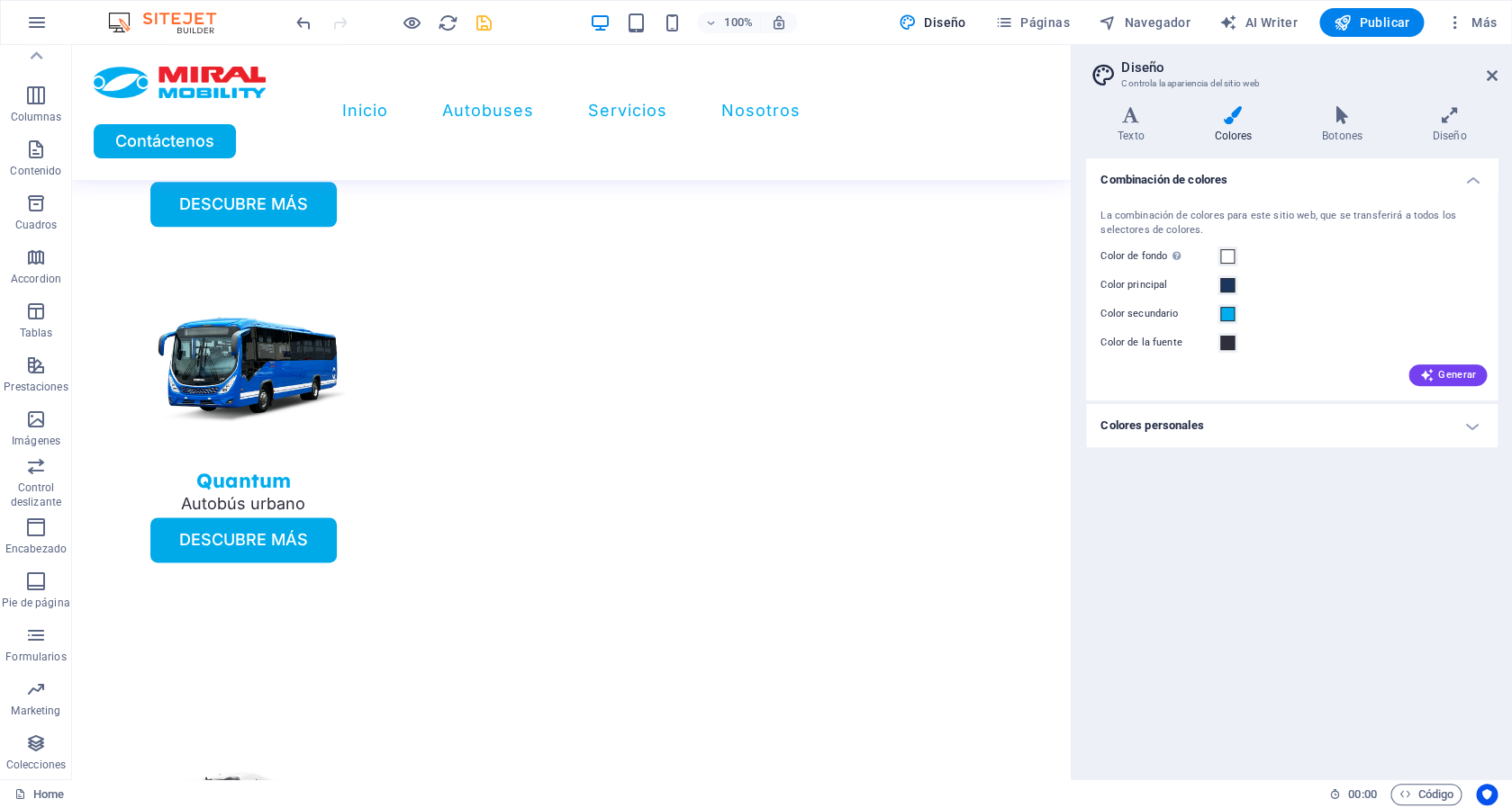
click at [1202, 420] on h4 "Colores personales" at bounding box center [1291, 426] width 411 height 43
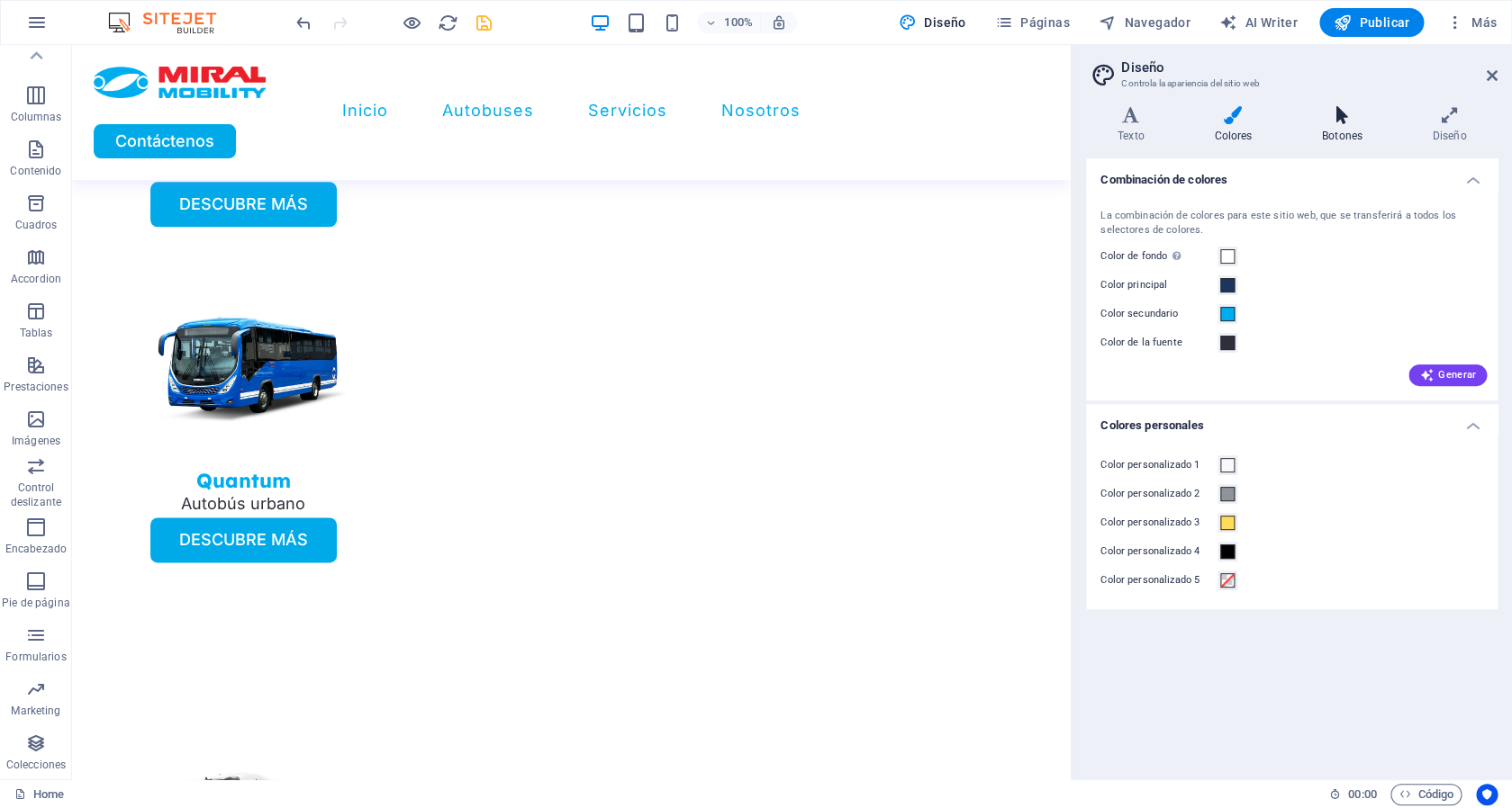
click at [1341, 127] on h4 "Botones" at bounding box center [1346, 125] width 111 height 37
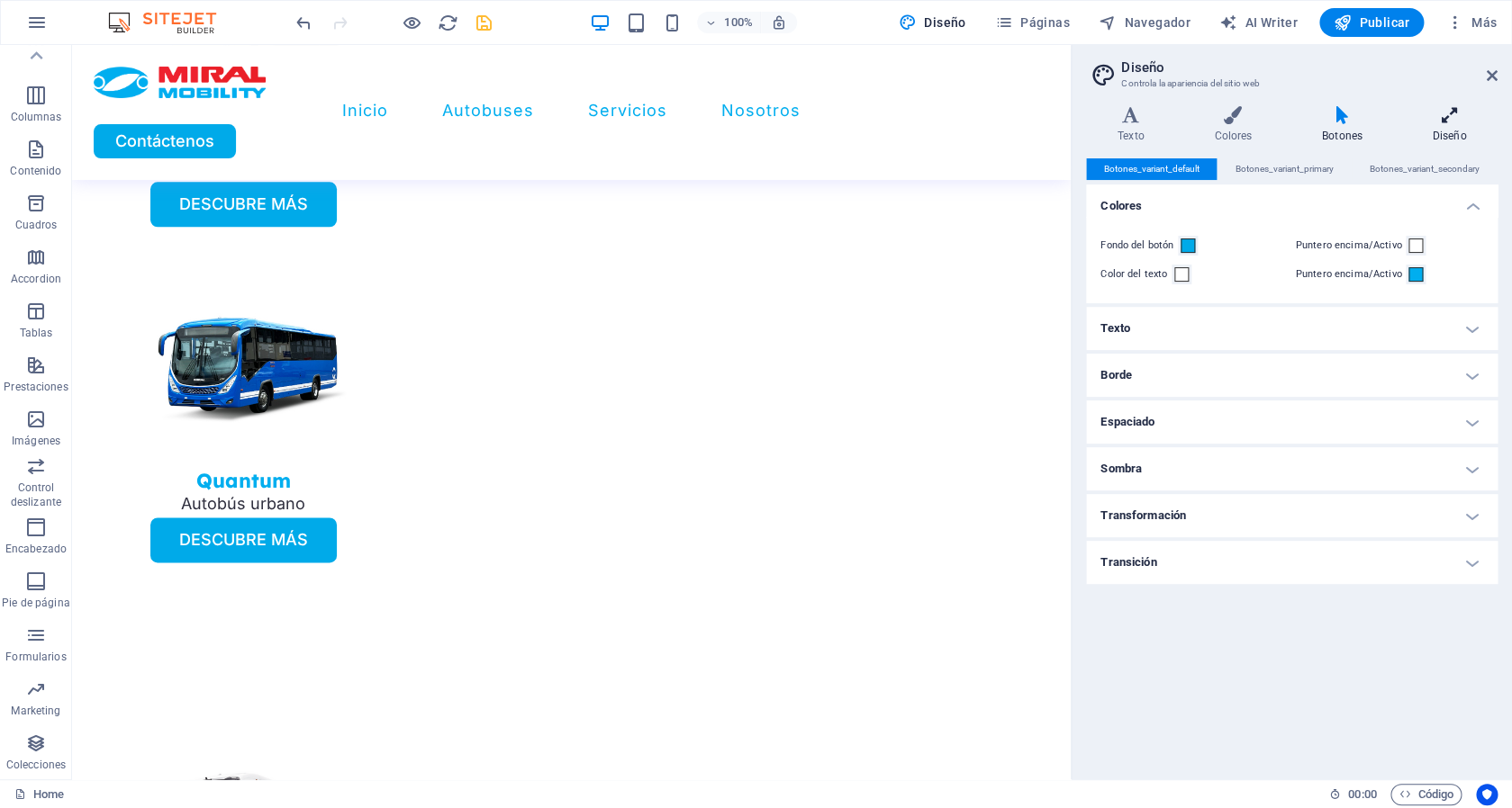
click at [1443, 125] on icon at bounding box center [1450, 115] width 97 height 18
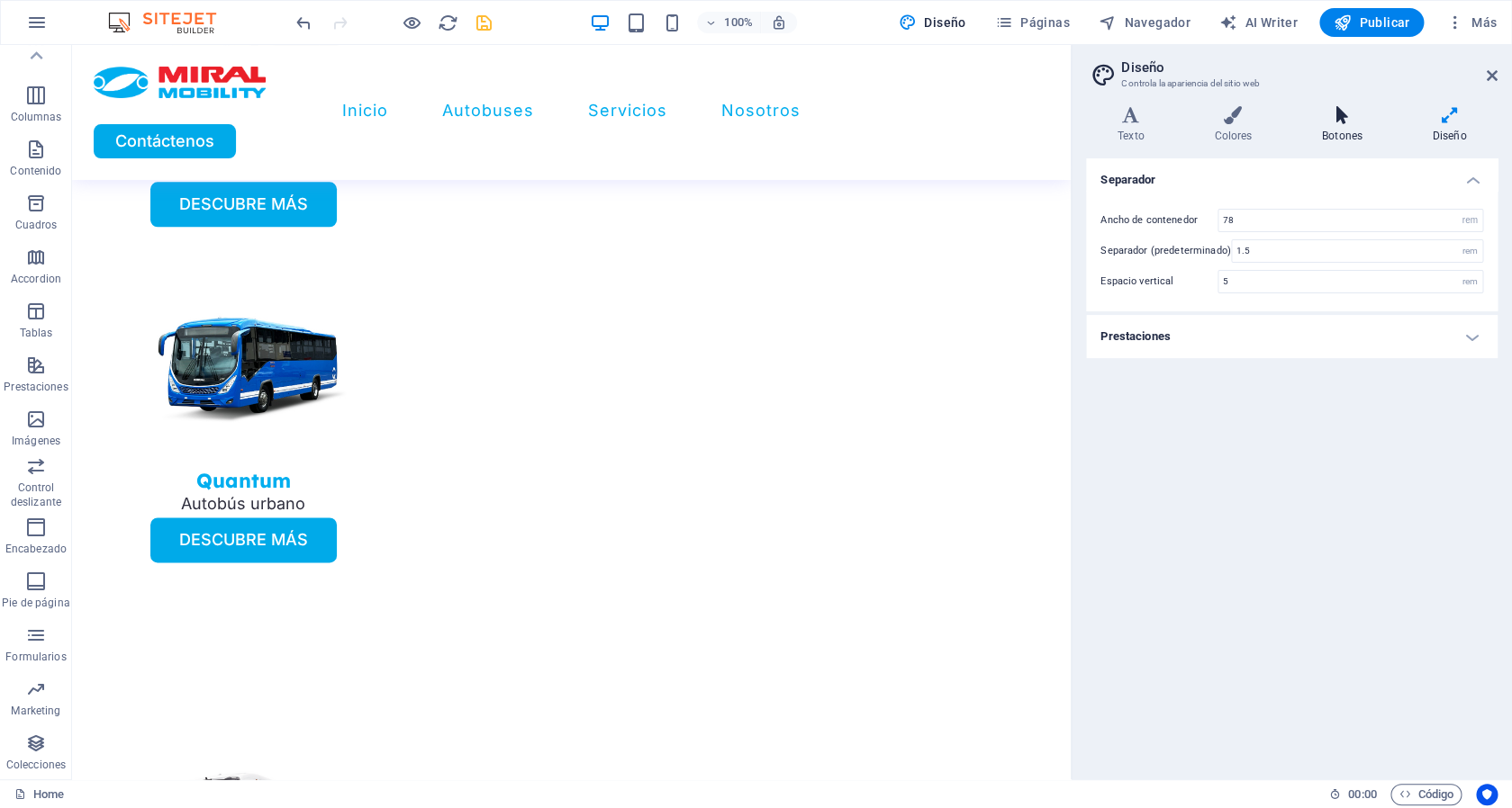
click at [1347, 127] on h4 "Botones" at bounding box center [1346, 125] width 111 height 37
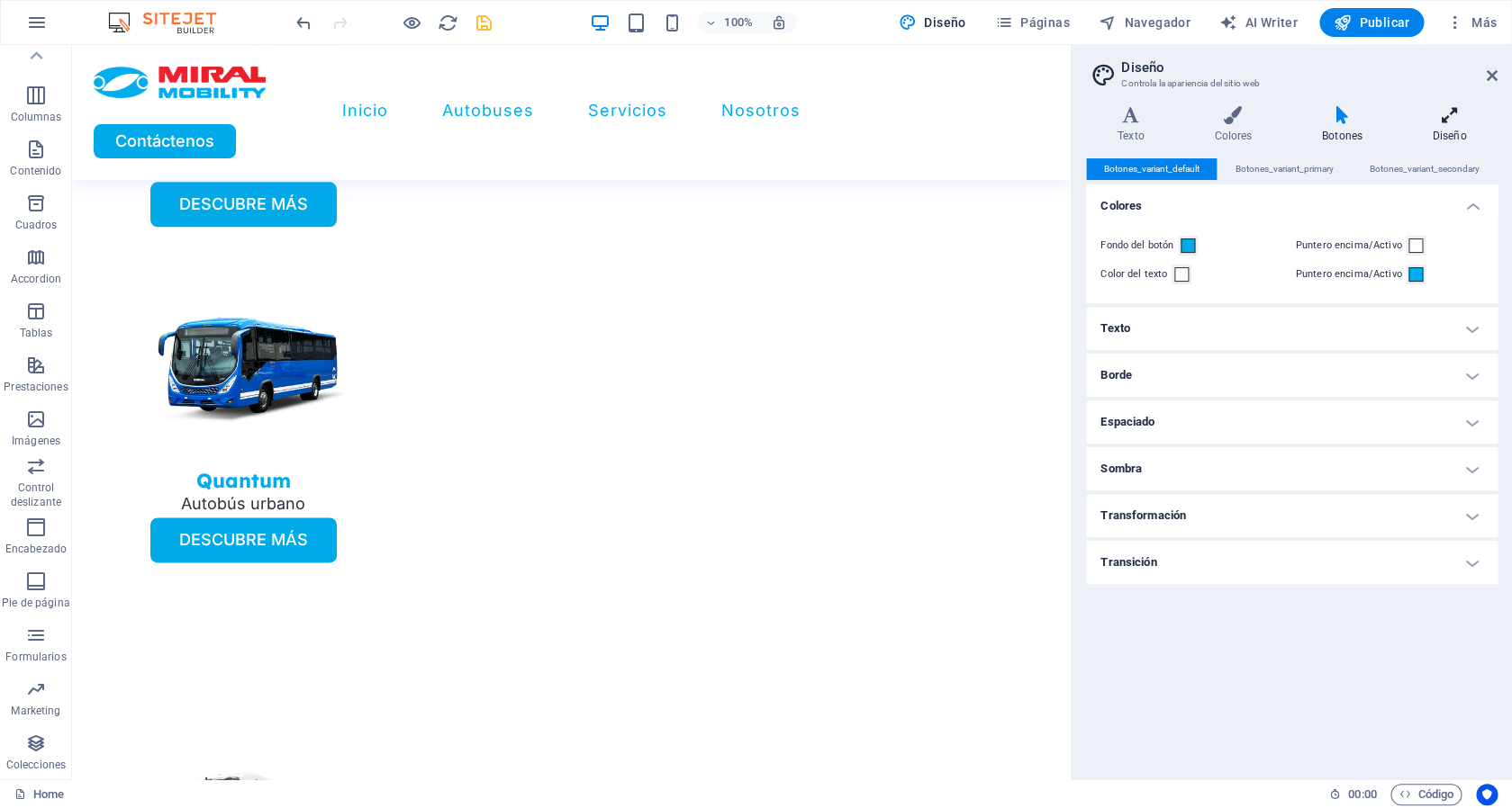
click at [1449, 128] on h4 "Diseño" at bounding box center [1450, 125] width 97 height 37
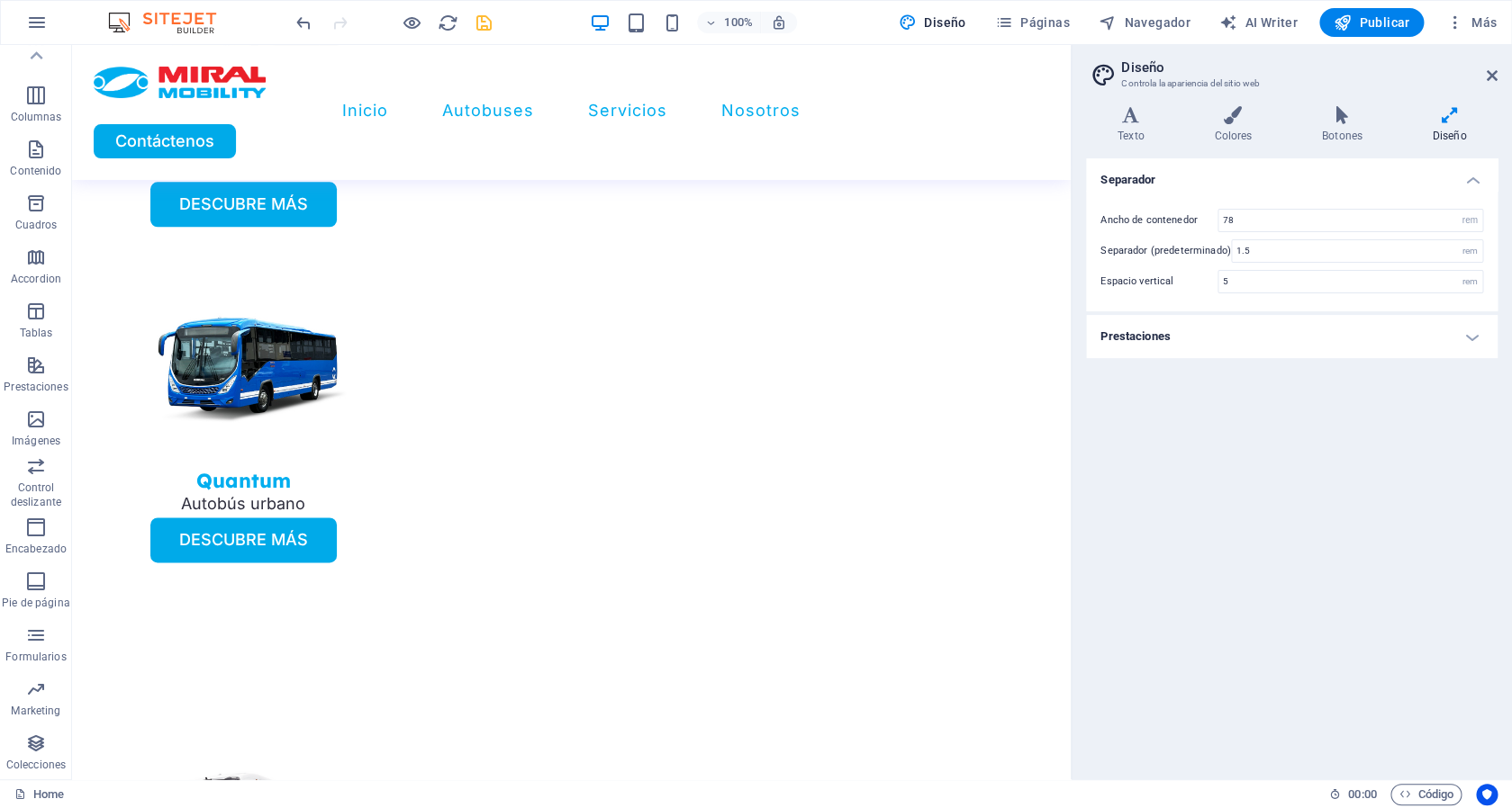
click at [1289, 339] on h4 "Prestaciones" at bounding box center [1291, 336] width 411 height 43
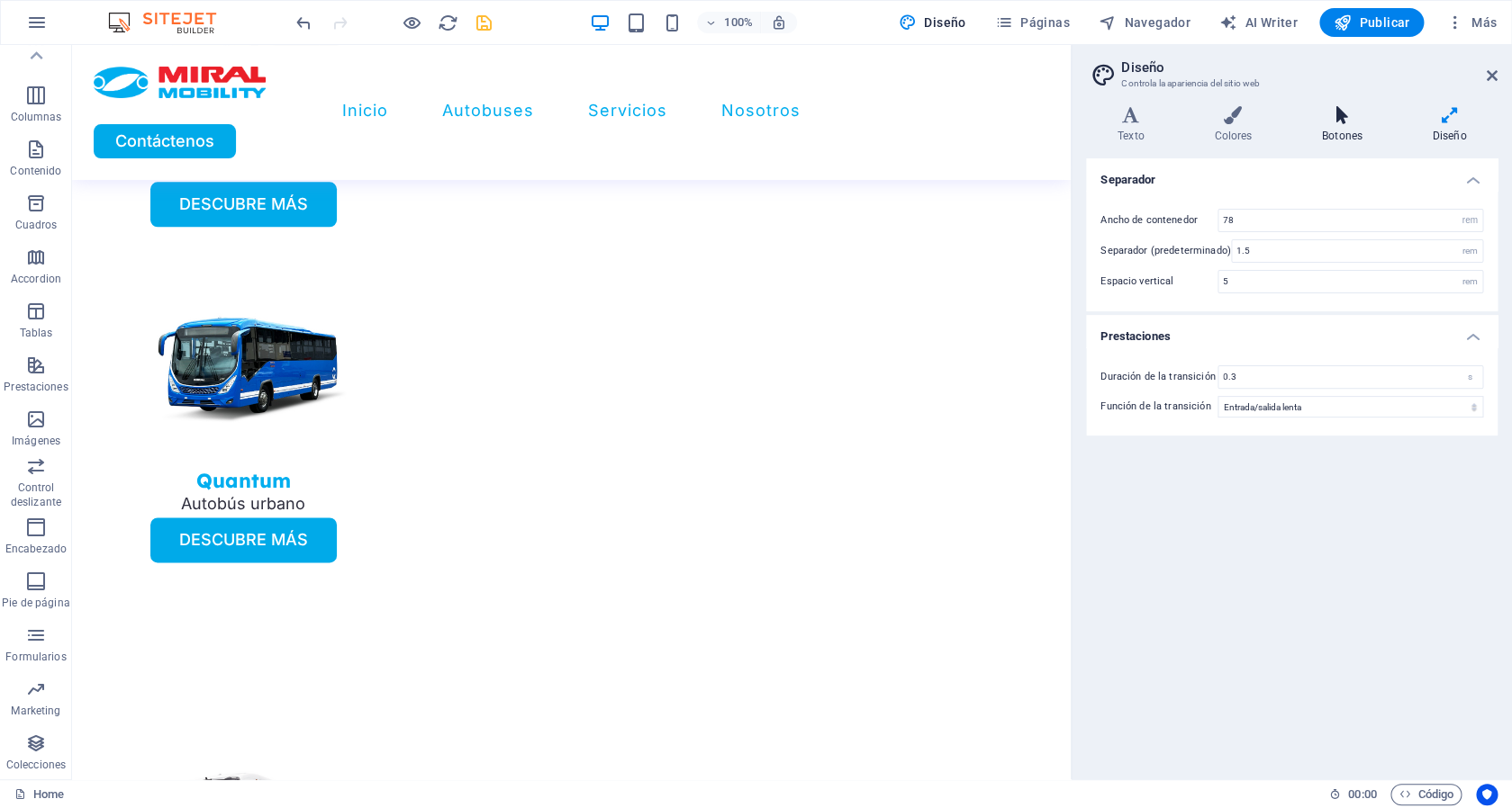
click at [1350, 126] on h4 "Botones" at bounding box center [1346, 125] width 111 height 37
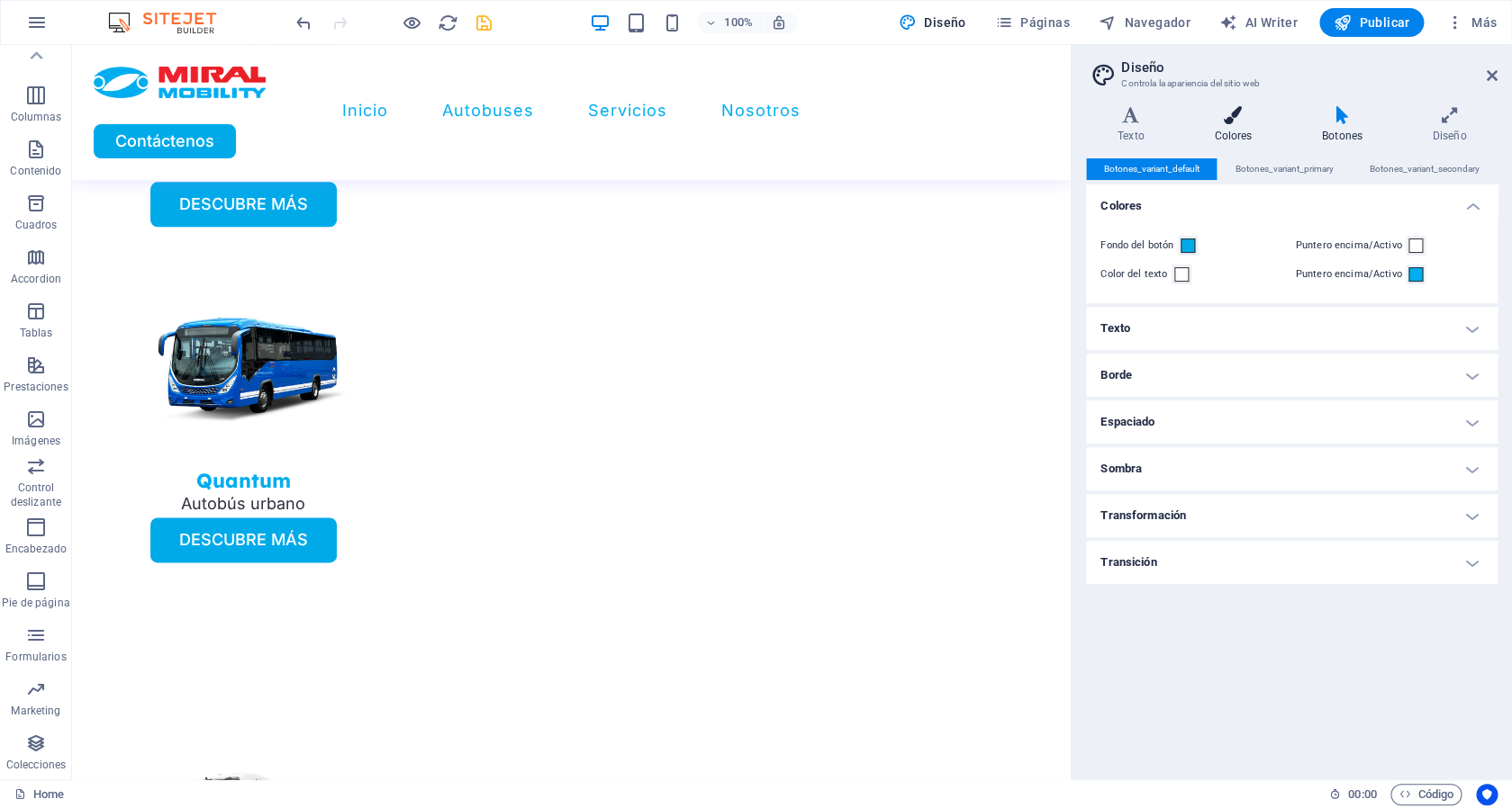
click at [1248, 119] on icon at bounding box center [1232, 115] width 101 height 18
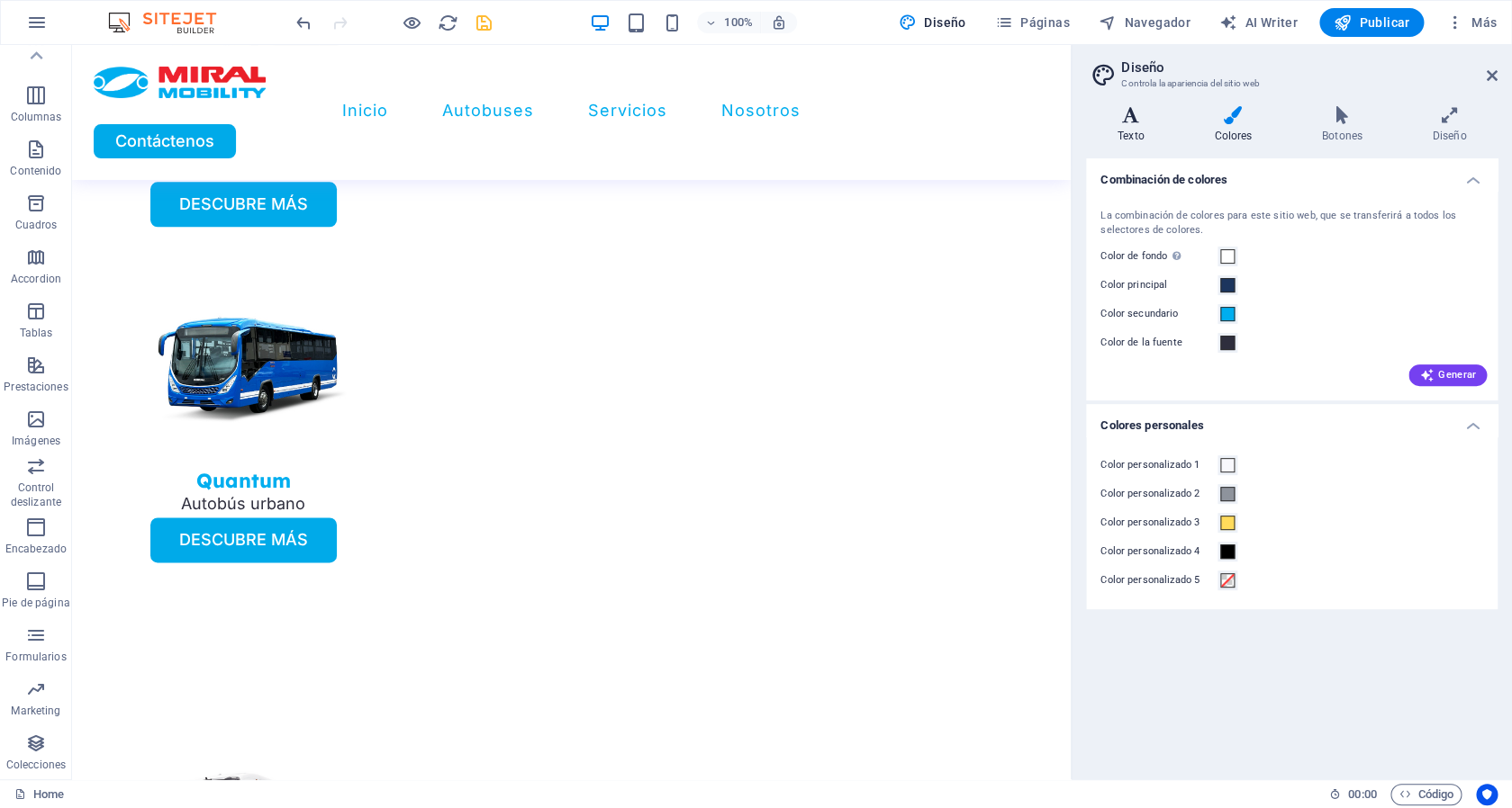
click at [1138, 127] on h4 "Texto" at bounding box center [1134, 125] width 97 height 37
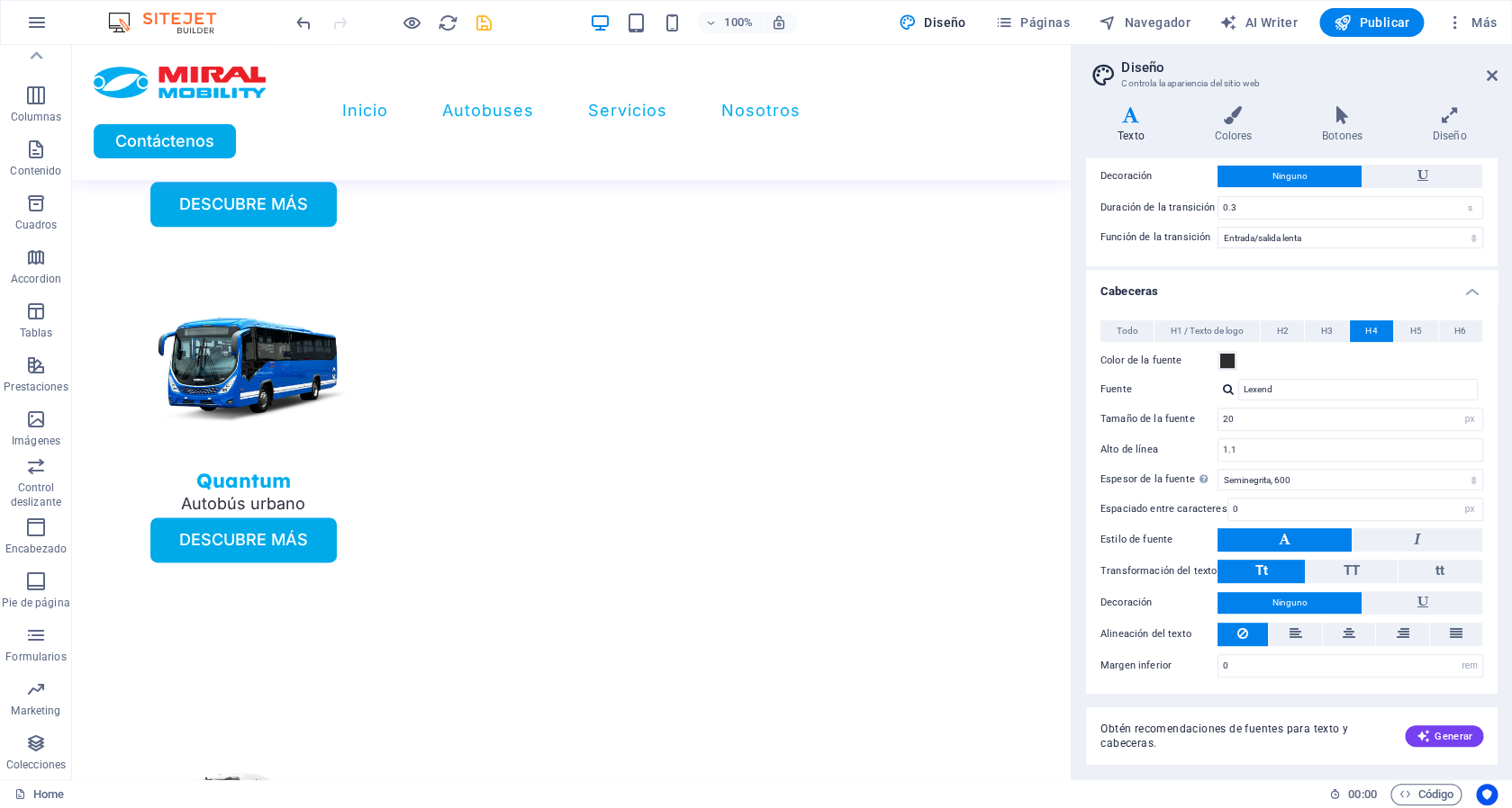
click at [488, 27] on icon "save" at bounding box center [484, 23] width 21 height 21
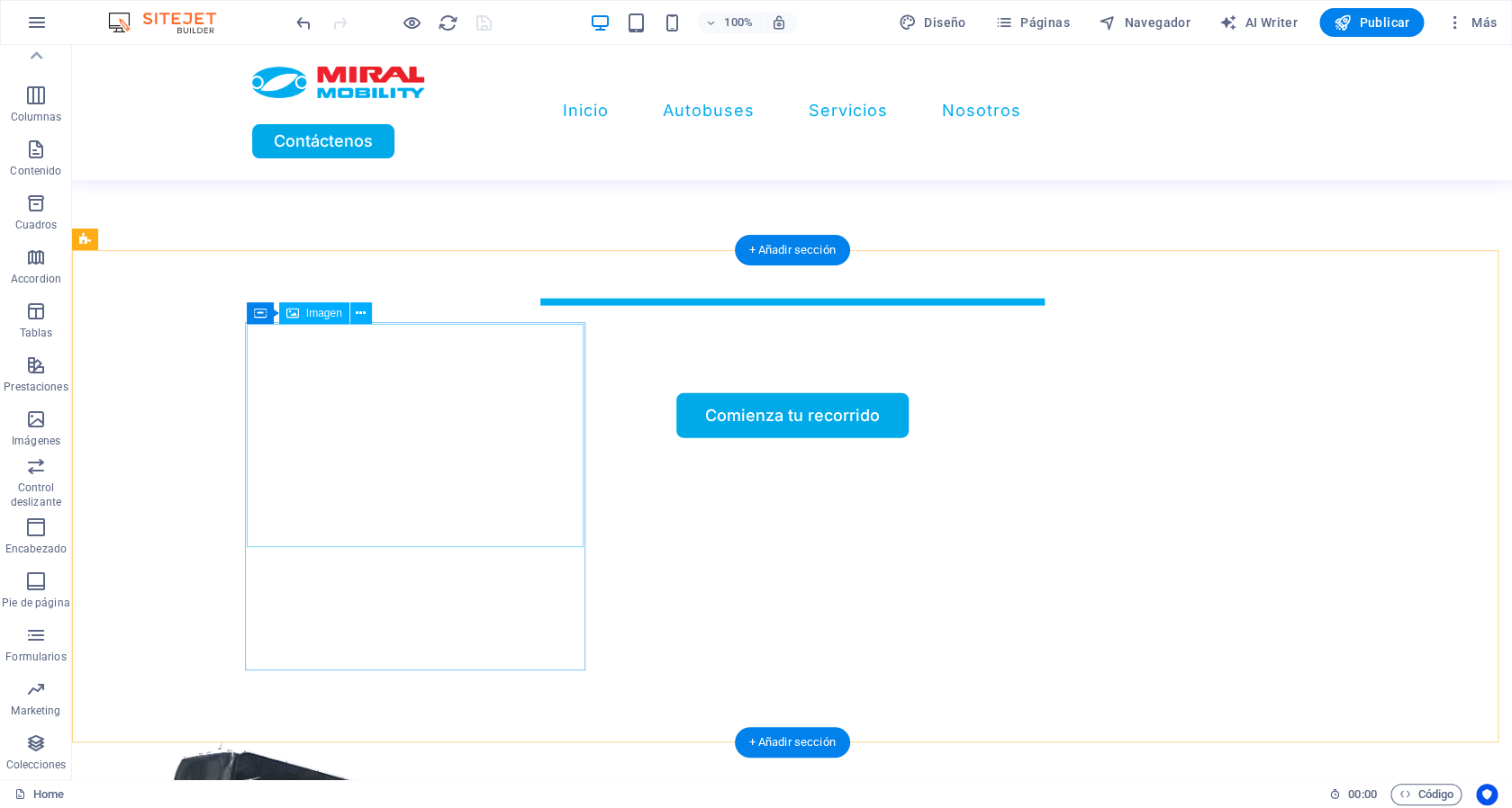
scroll to position [0, 0]
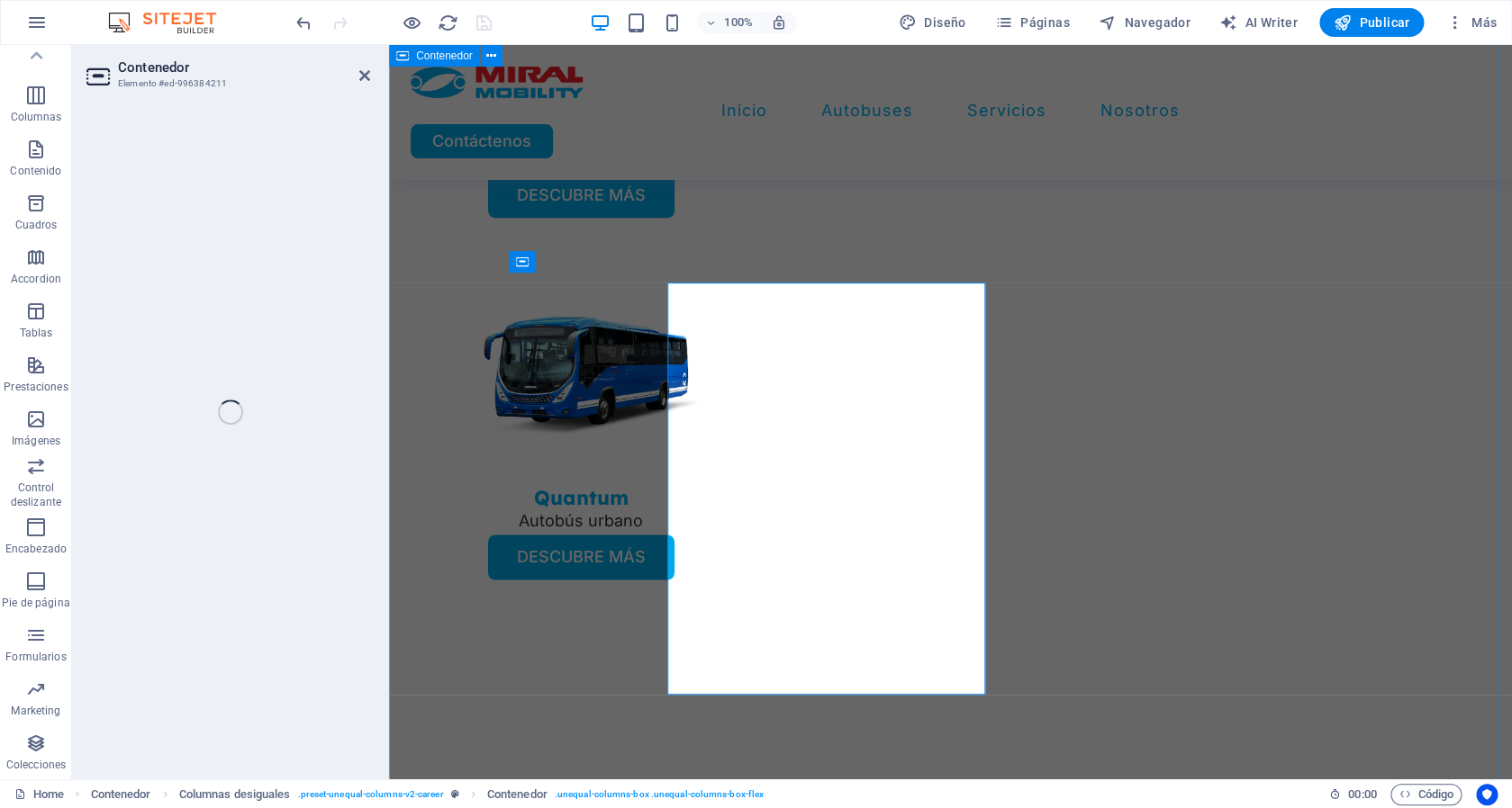
scroll to position [3965, 0]
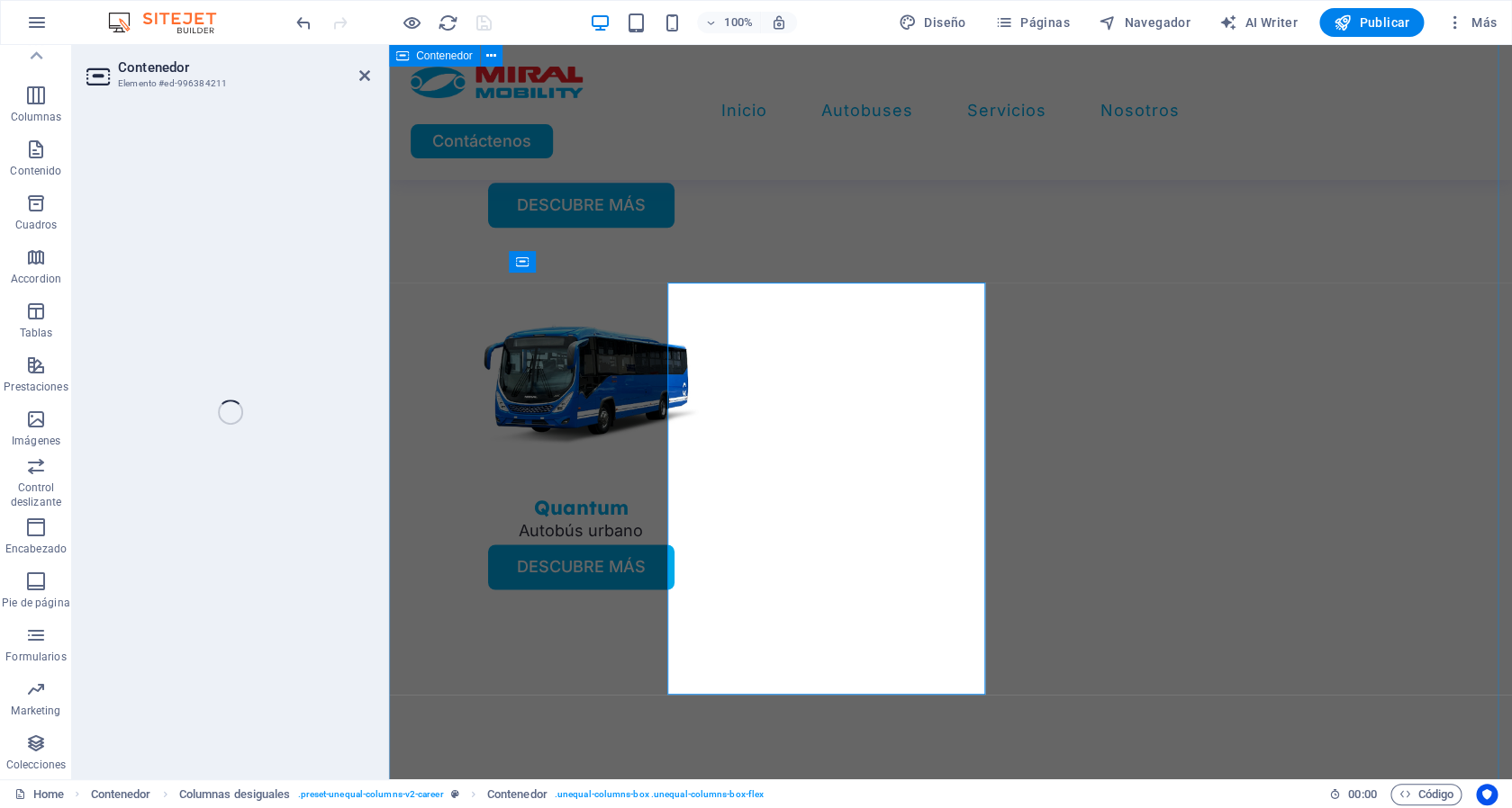
select select "px"
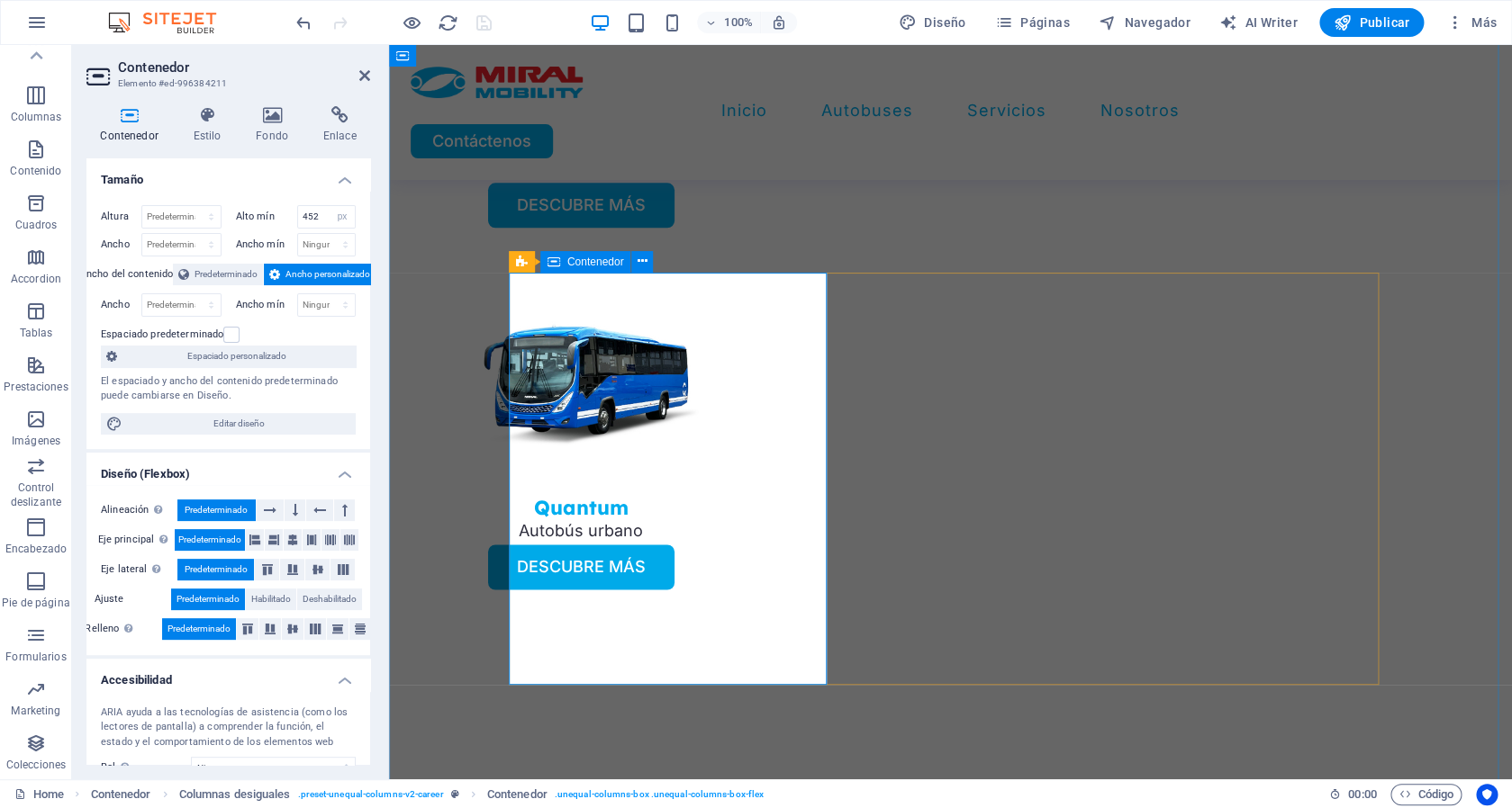
click at [267, 137] on h4 "Fondo" at bounding box center [276, 125] width 67 height 37
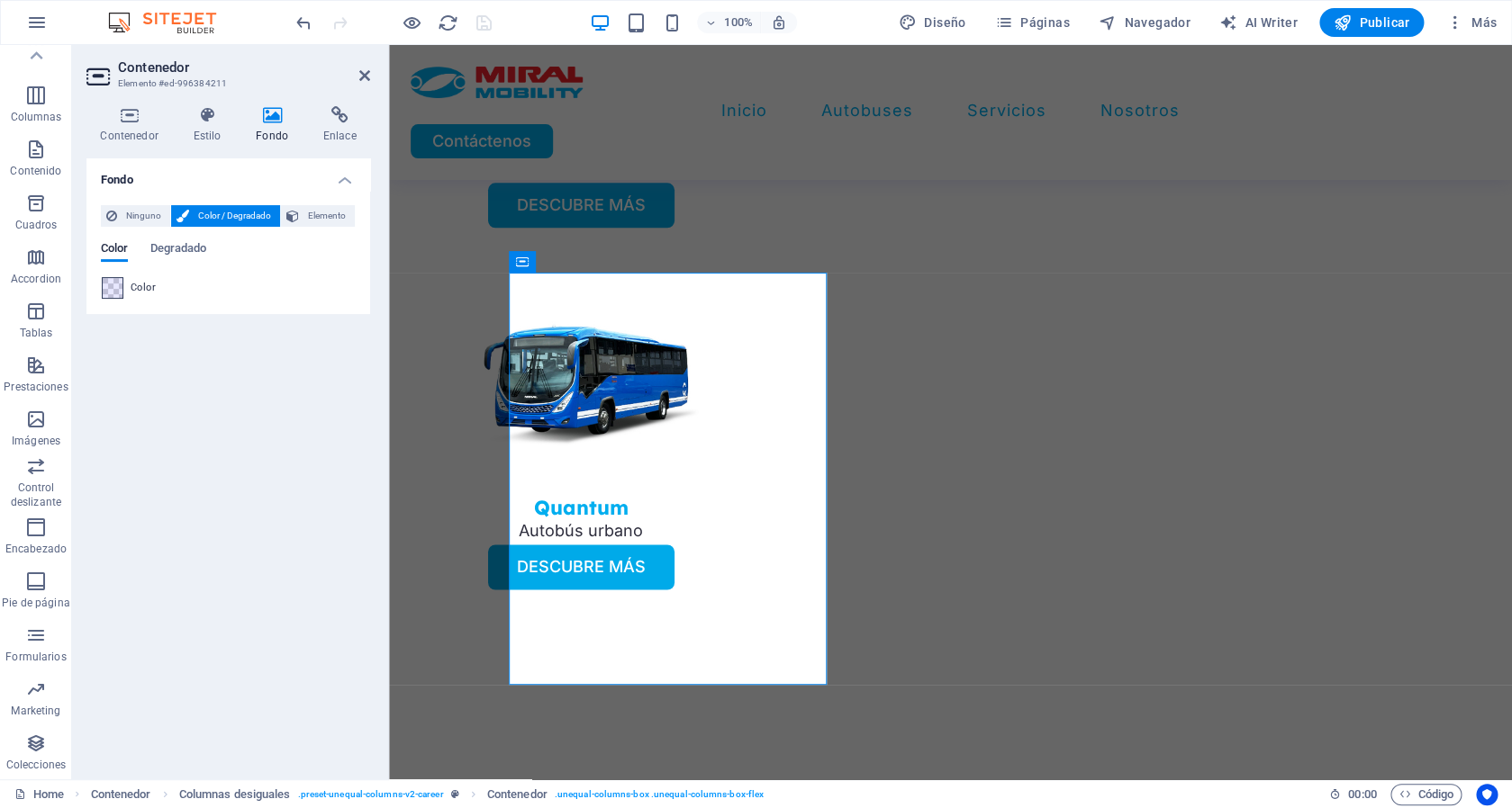
click at [119, 287] on span at bounding box center [112, 288] width 20 height 20
type input "rgba(140, 138, 255, 0.2)"
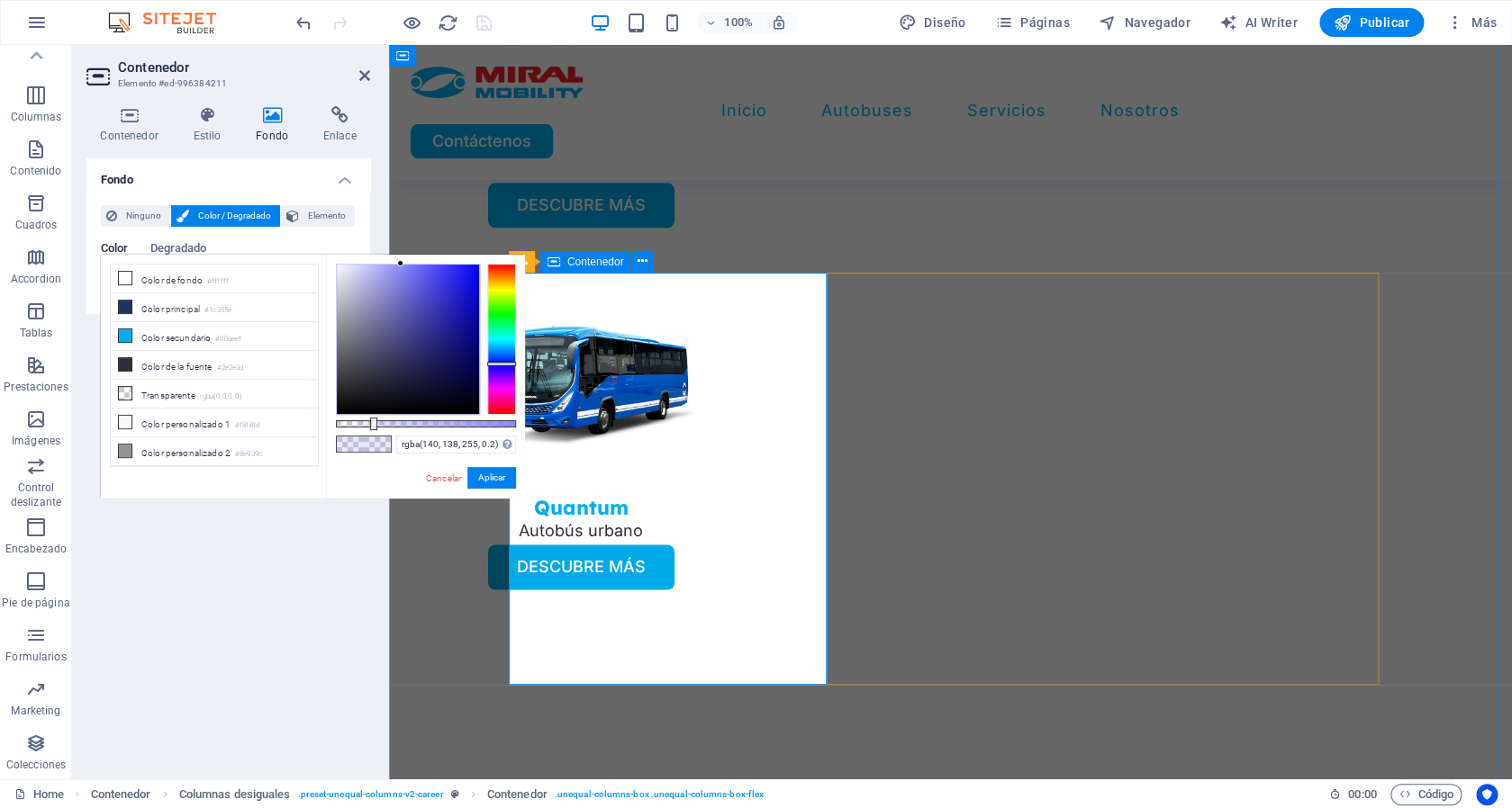
drag, startPoint x: 705, startPoint y: 384, endPoint x: 698, endPoint y: 304, distance: 80.3
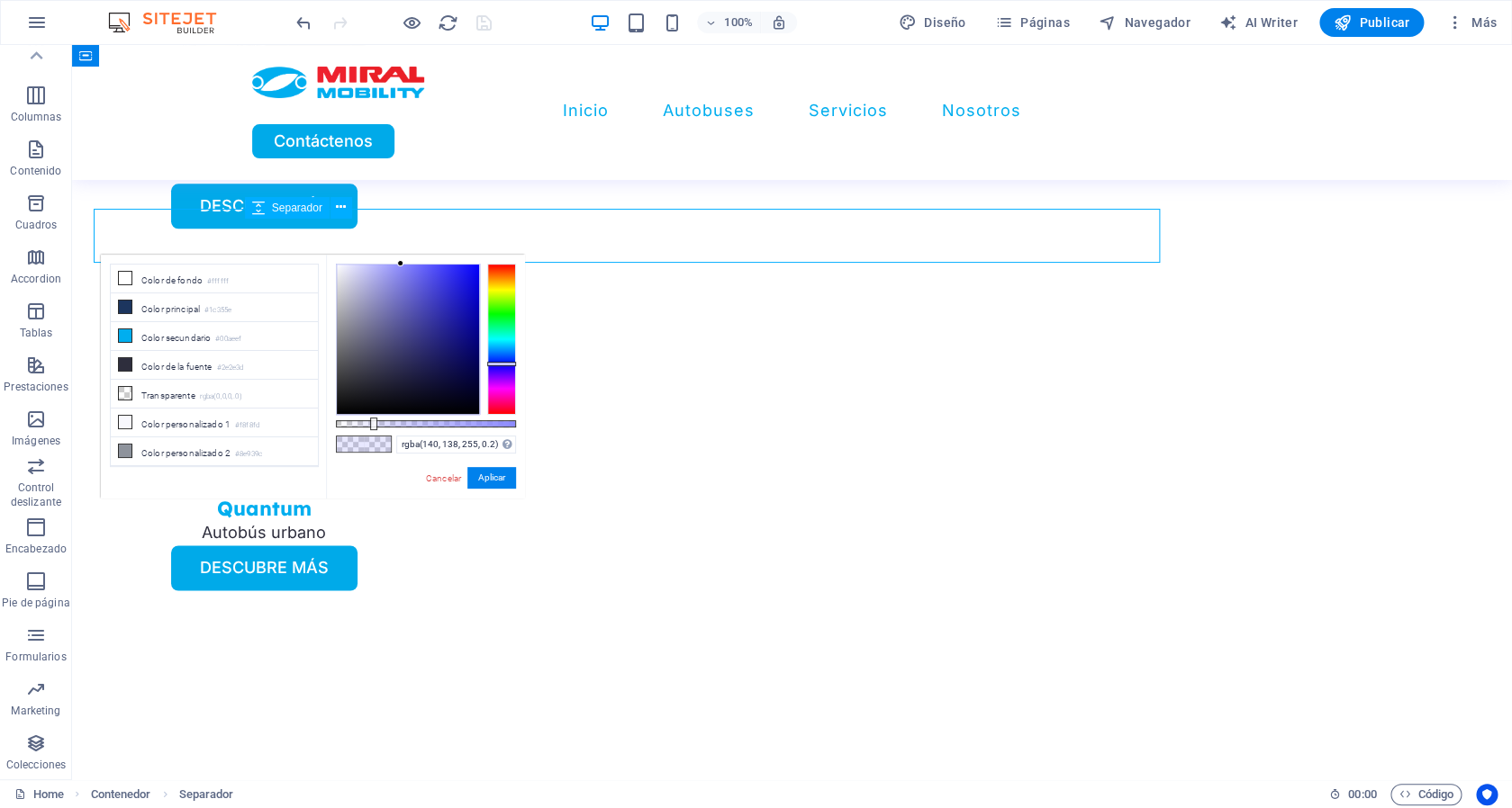
scroll to position [3975, 0]
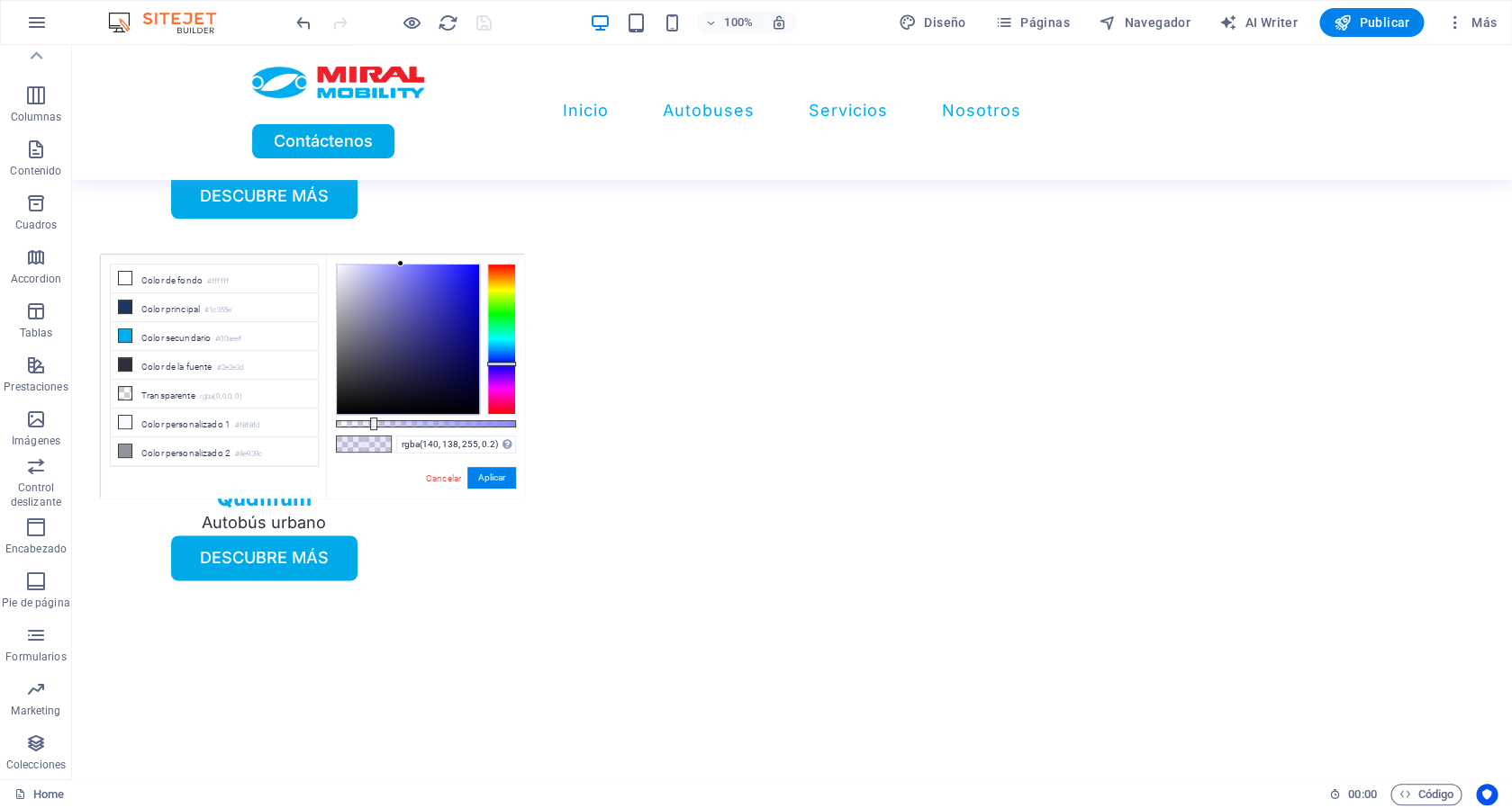
click at [450, 468] on div "Cancelar Aplicar" at bounding box center [470, 477] width 92 height 22
click at [446, 490] on div "rgba(140, 138, 255, 0.2) Formatos soportados #0852ed rgb(8, 82, 237) rgba(8, 82…" at bounding box center [426, 507] width 199 height 505
click at [439, 482] on link "Cancelar" at bounding box center [443, 478] width 38 height 13
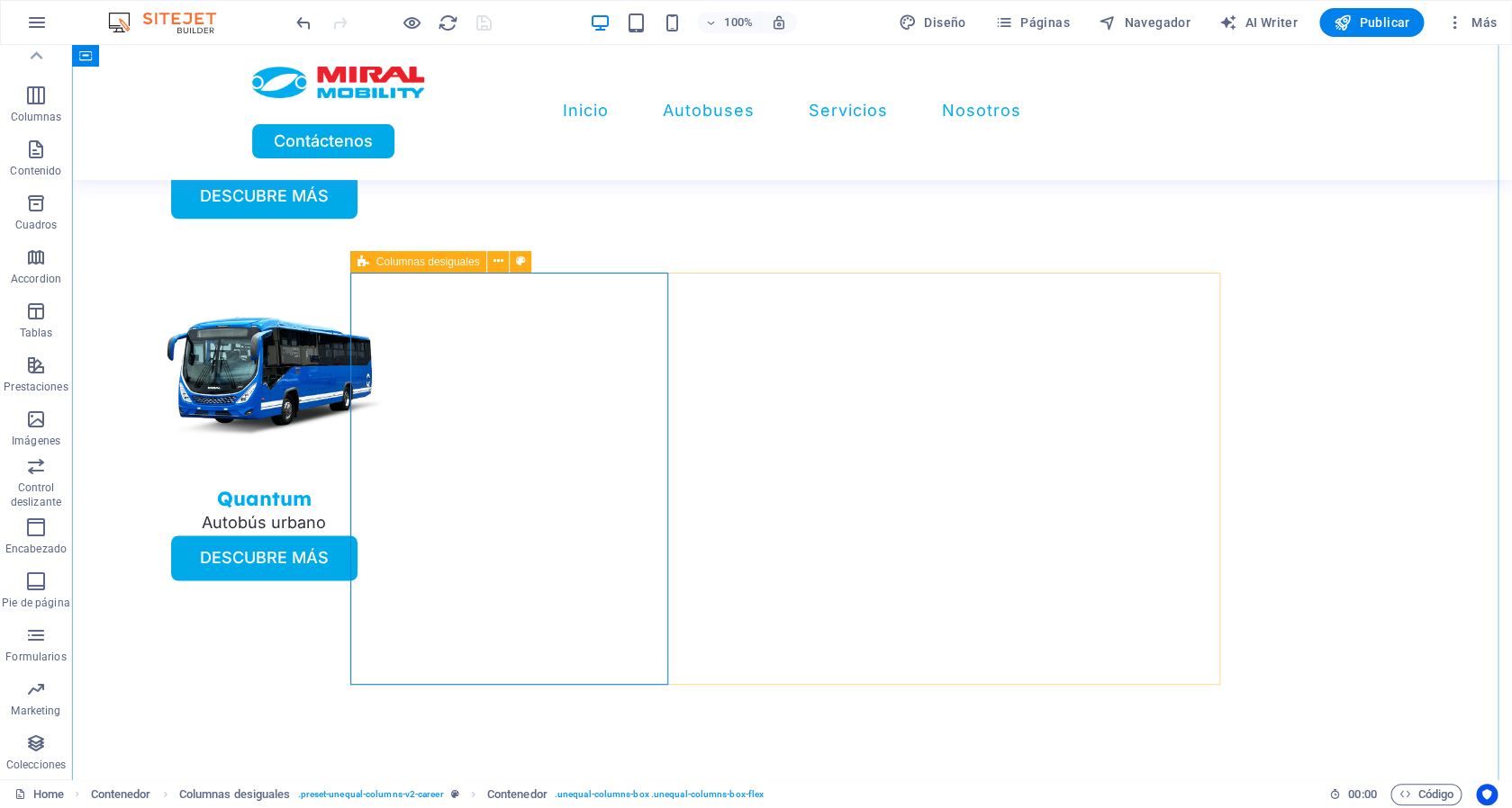
click at [375, 260] on div "Columnas desiguales" at bounding box center [418, 262] width 137 height 22
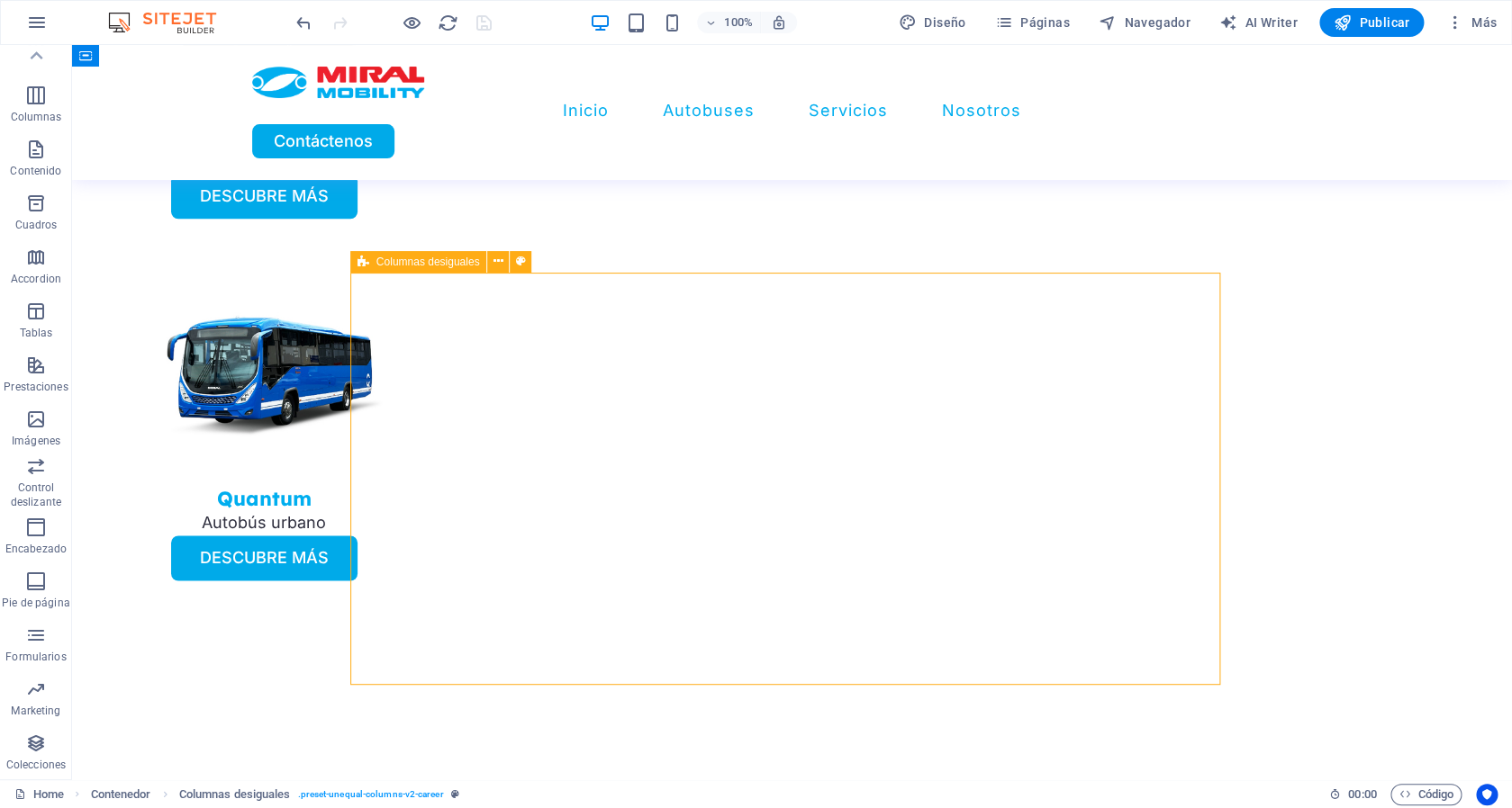
click at [375, 260] on div "Columnas desiguales" at bounding box center [418, 262] width 137 height 22
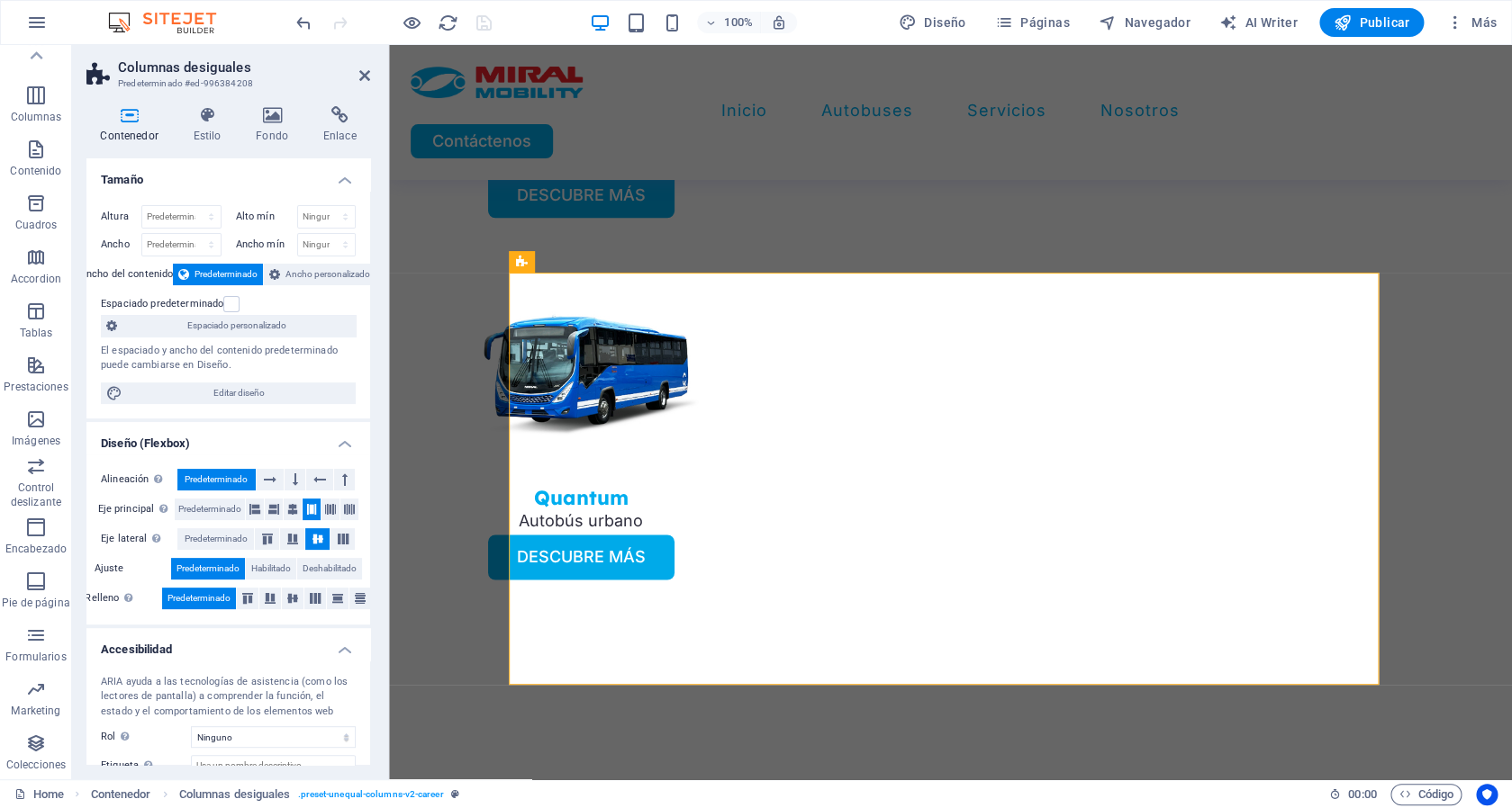
scroll to position [3965, 0]
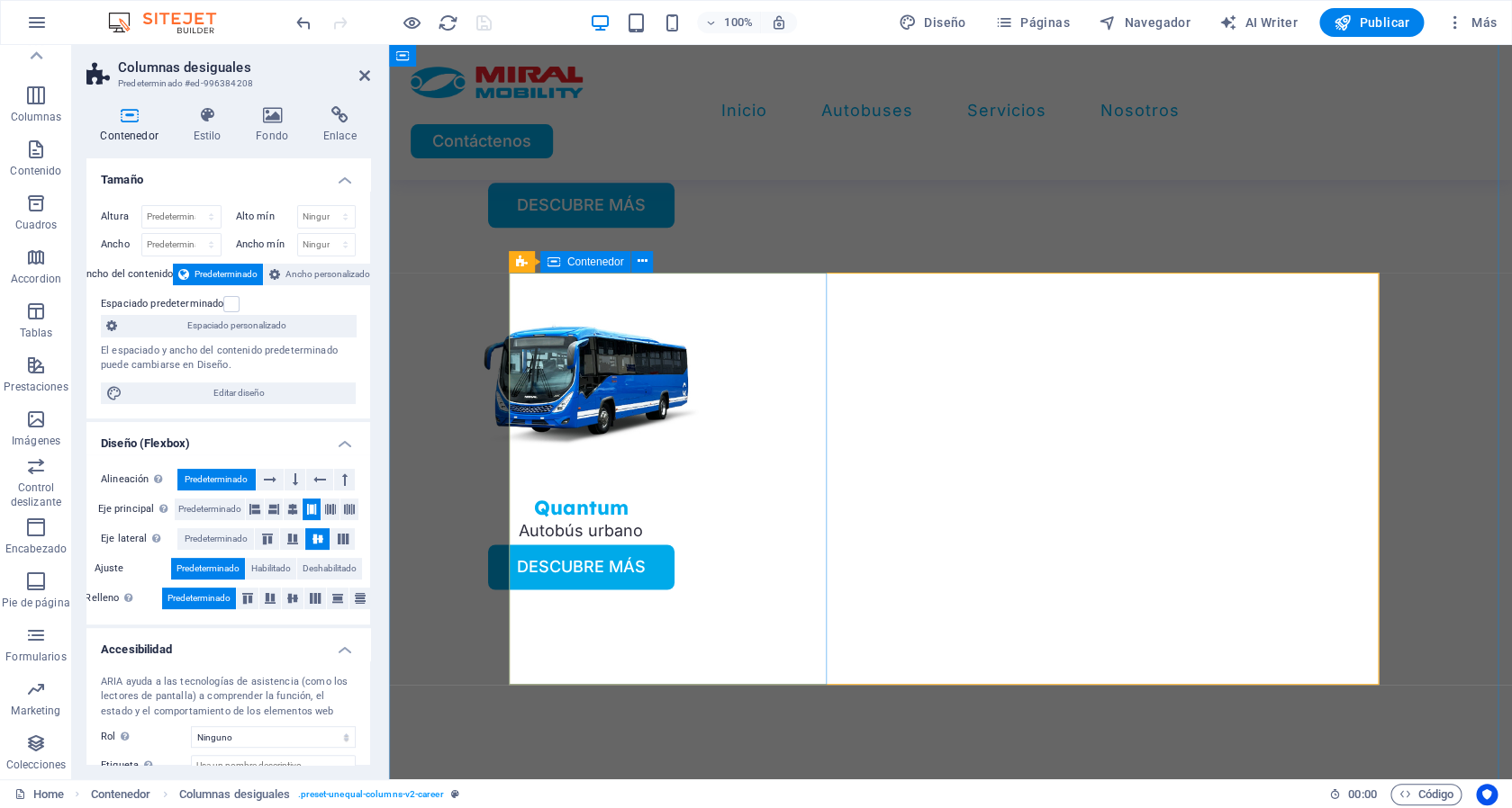
click at [658, 261] on icon at bounding box center [657, 262] width 10 height 19
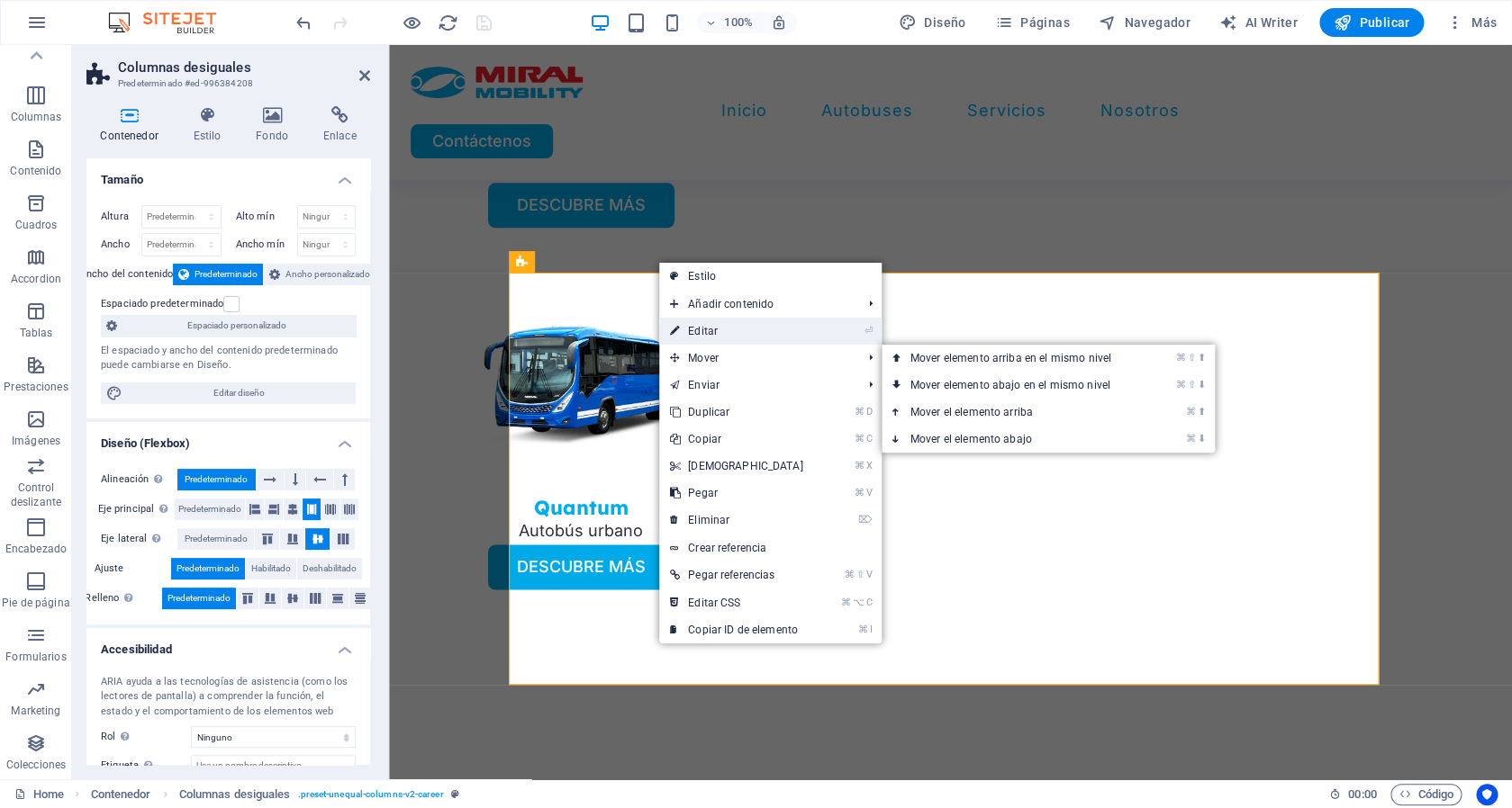
click at [705, 338] on link "⏎ Editar" at bounding box center [737, 332] width 155 height 27
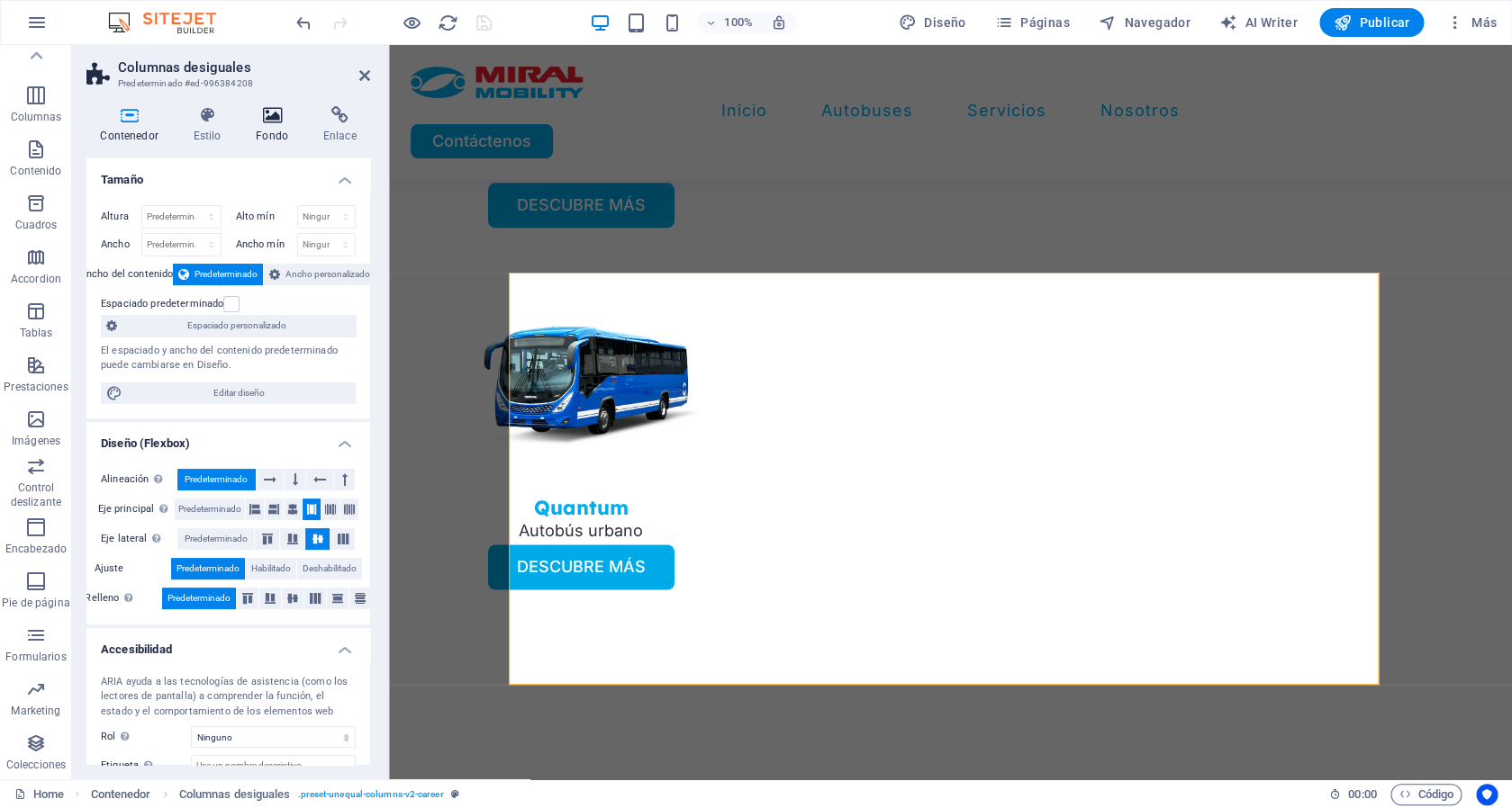
click at [271, 125] on icon at bounding box center [272, 115] width 60 height 18
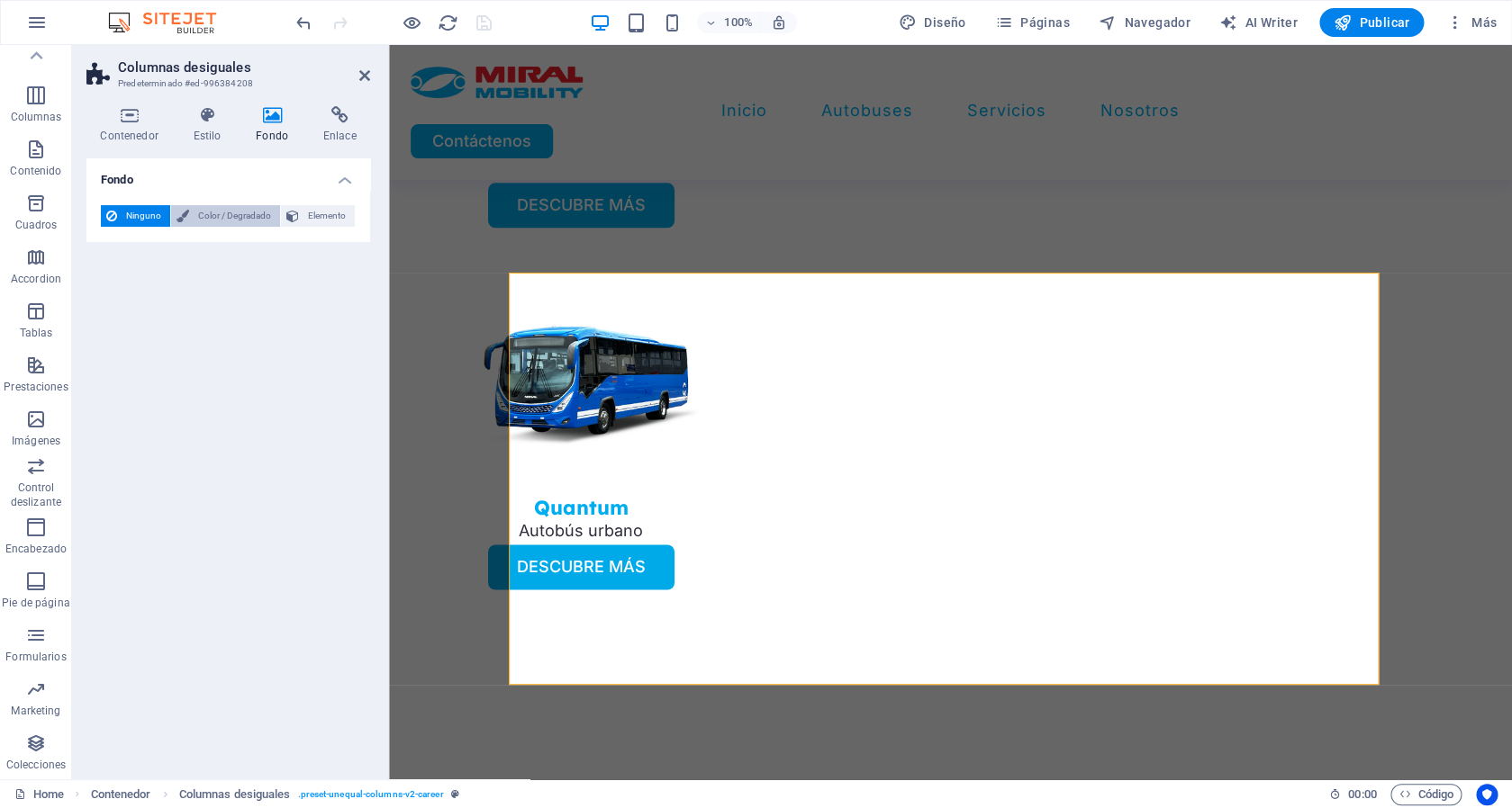
click at [240, 220] on span "Color / Degradado" at bounding box center [235, 216] width 81 height 22
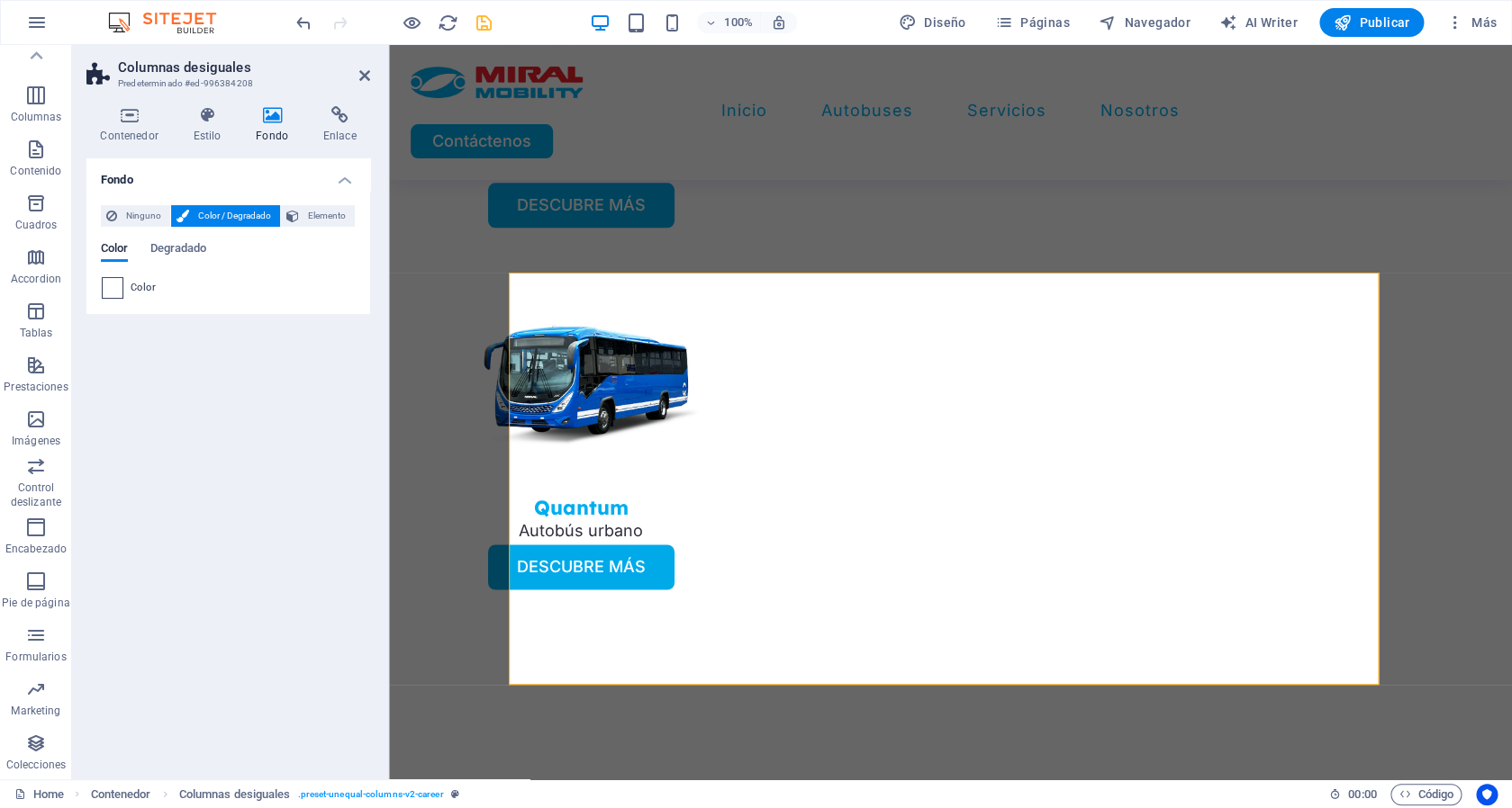
click at [117, 287] on span at bounding box center [112, 288] width 20 height 20
type input "#ffffff"
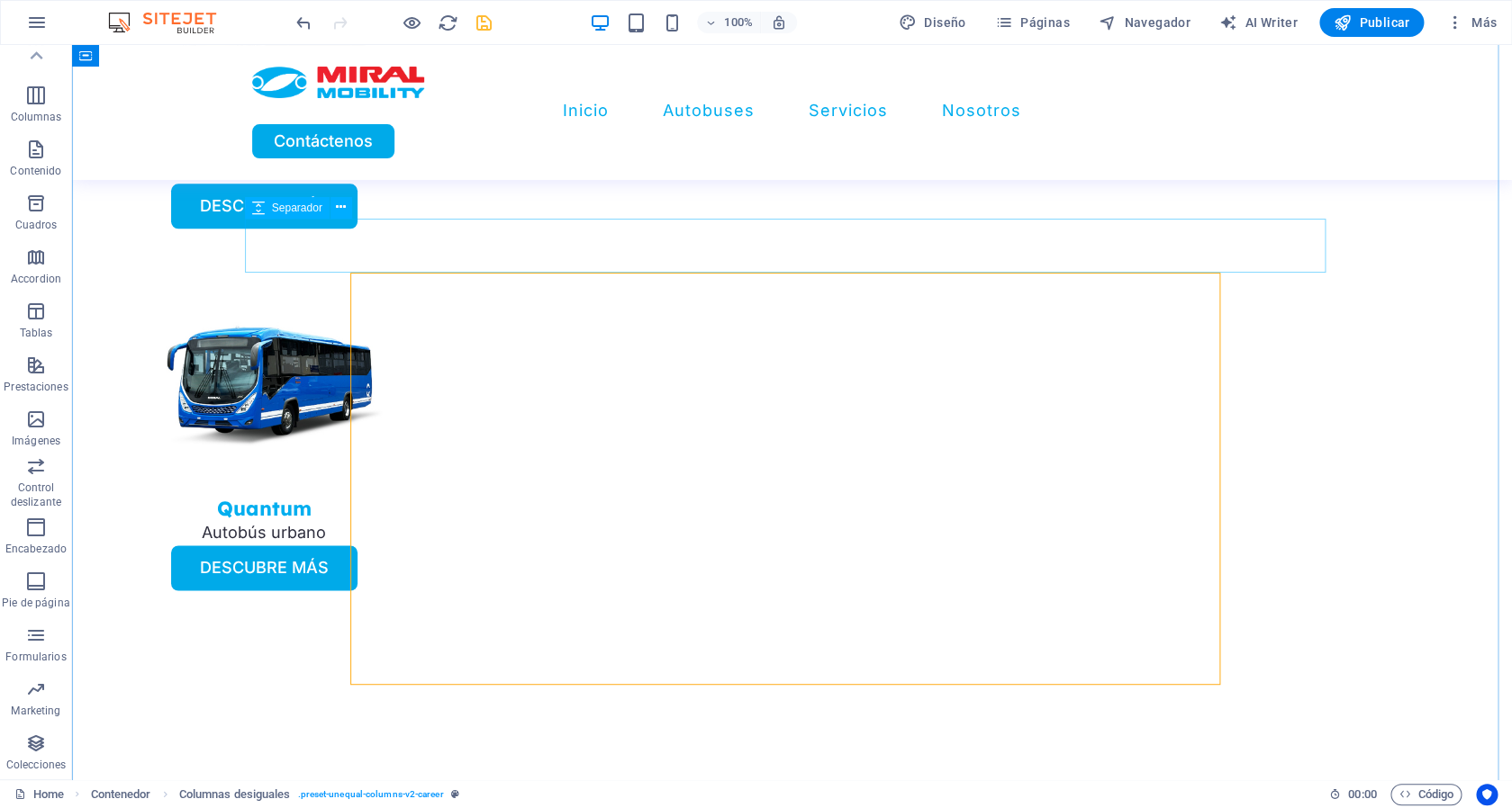
scroll to position [3975, 0]
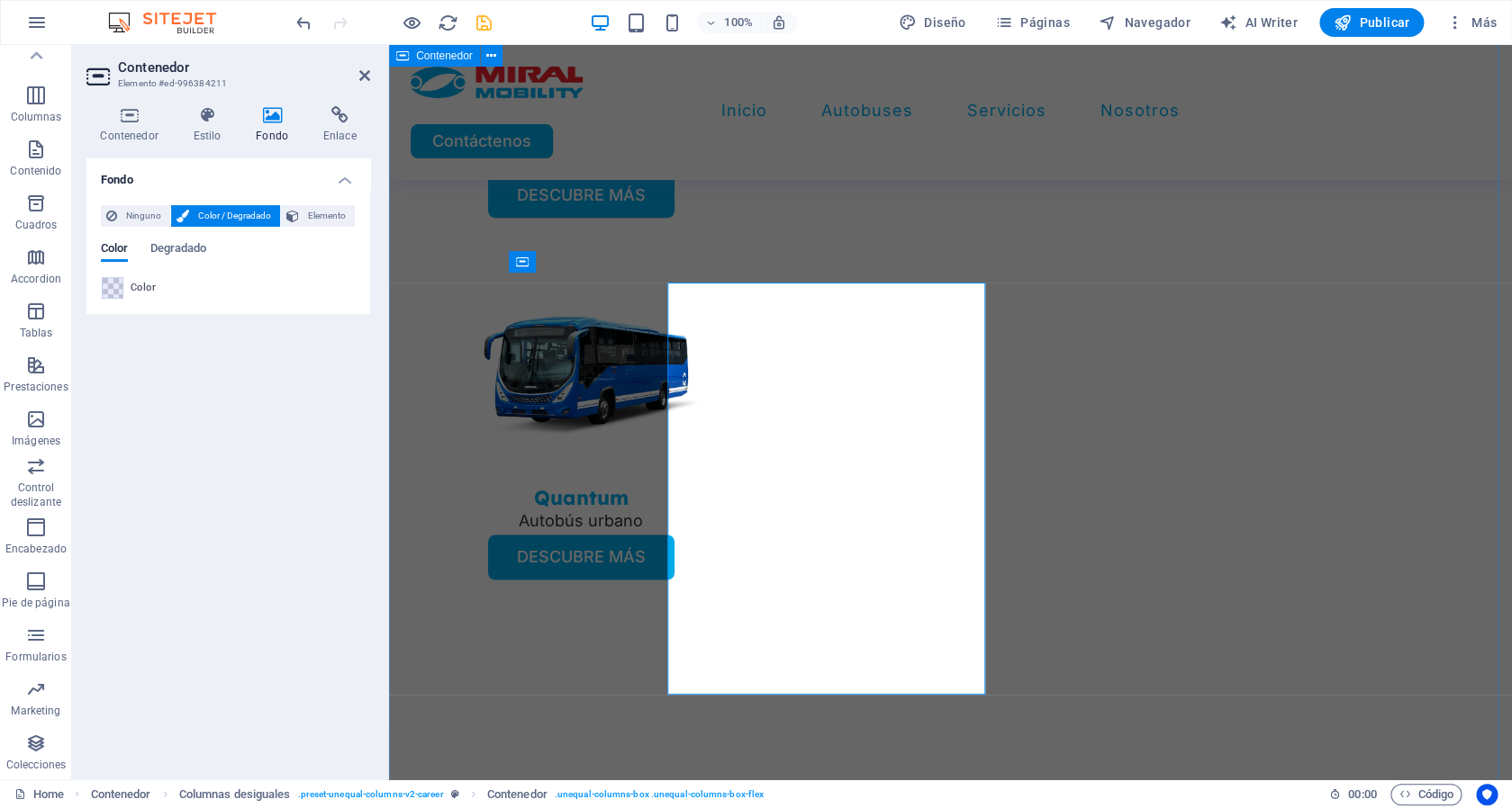
scroll to position [3965, 0]
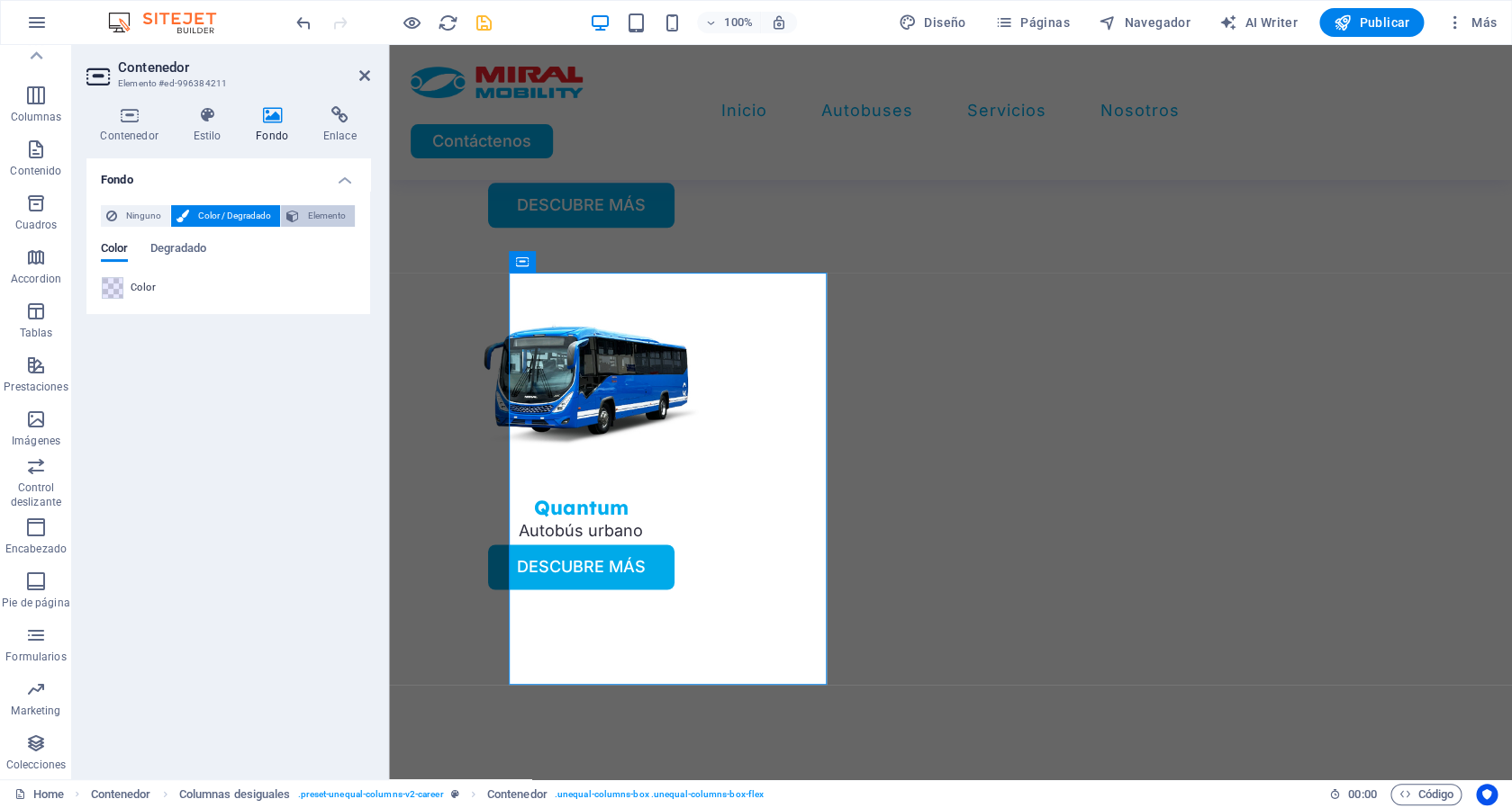
click at [310, 220] on span "Elemento" at bounding box center [326, 216] width 45 height 22
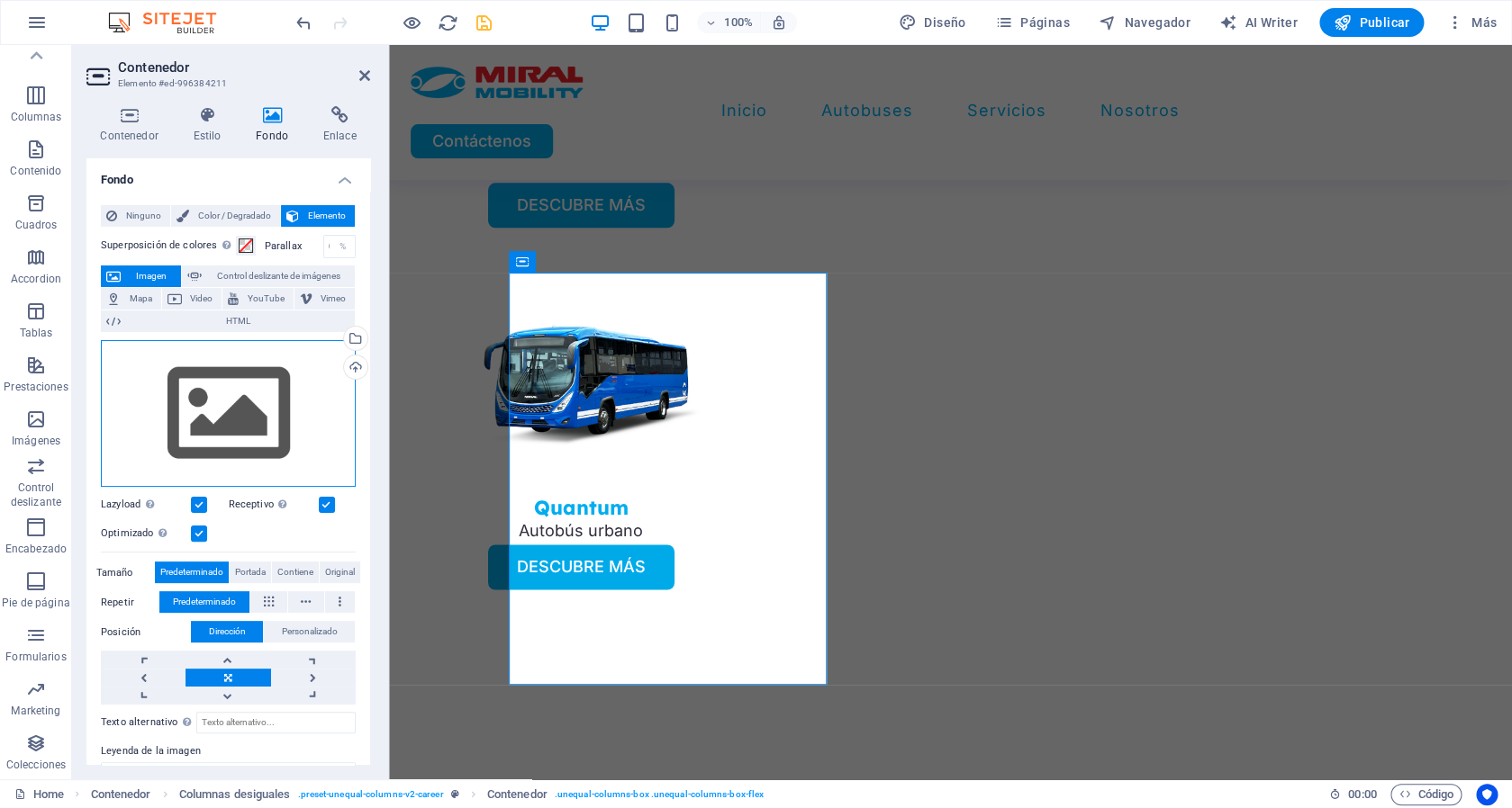
click at [222, 401] on div "Arrastra archivos aquí, haz clic para escoger archivos o selecciona archivos de…" at bounding box center [228, 414] width 255 height 148
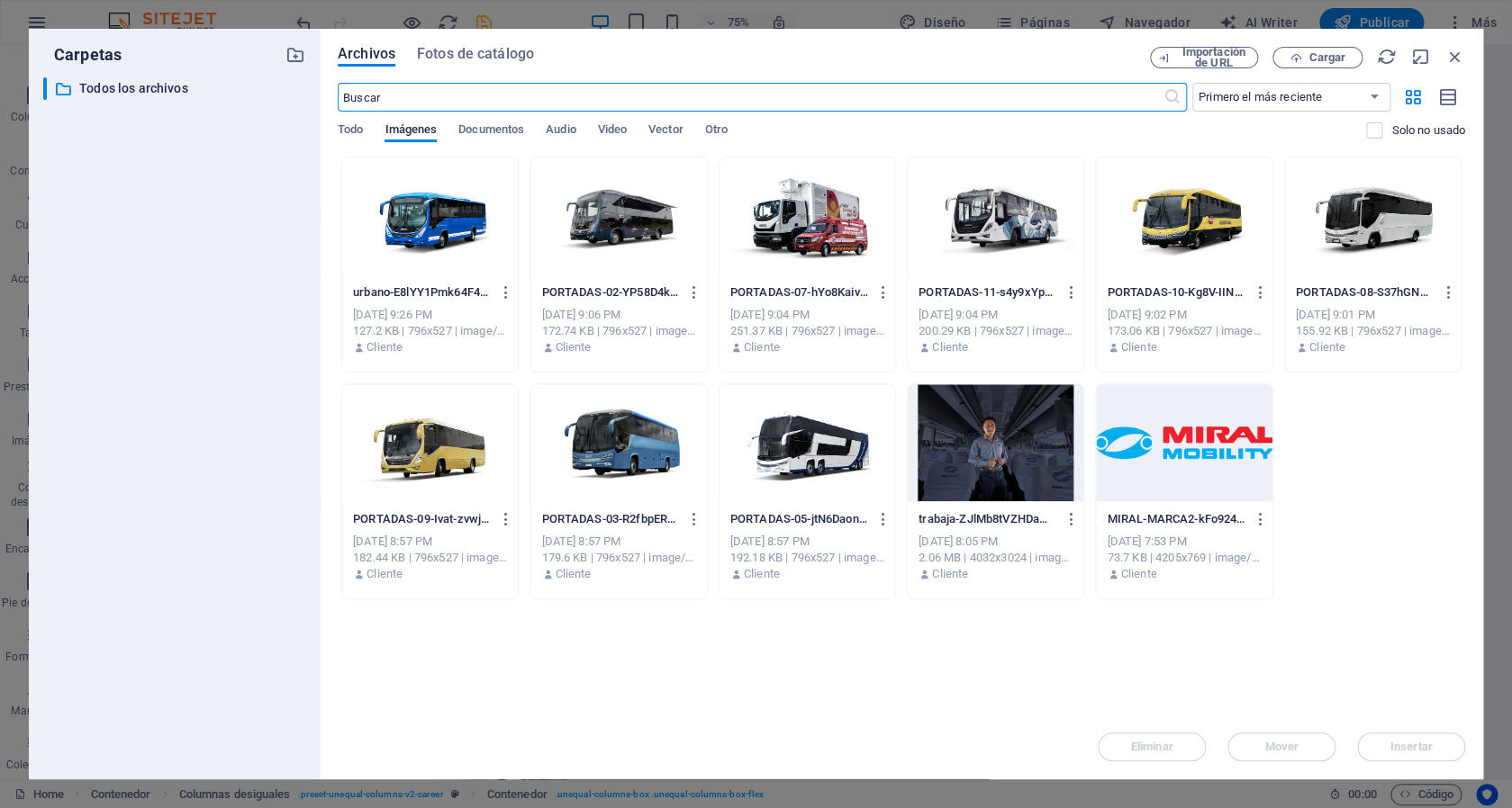
scroll to position [3896, 0]
click at [969, 465] on div at bounding box center [995, 443] width 175 height 117
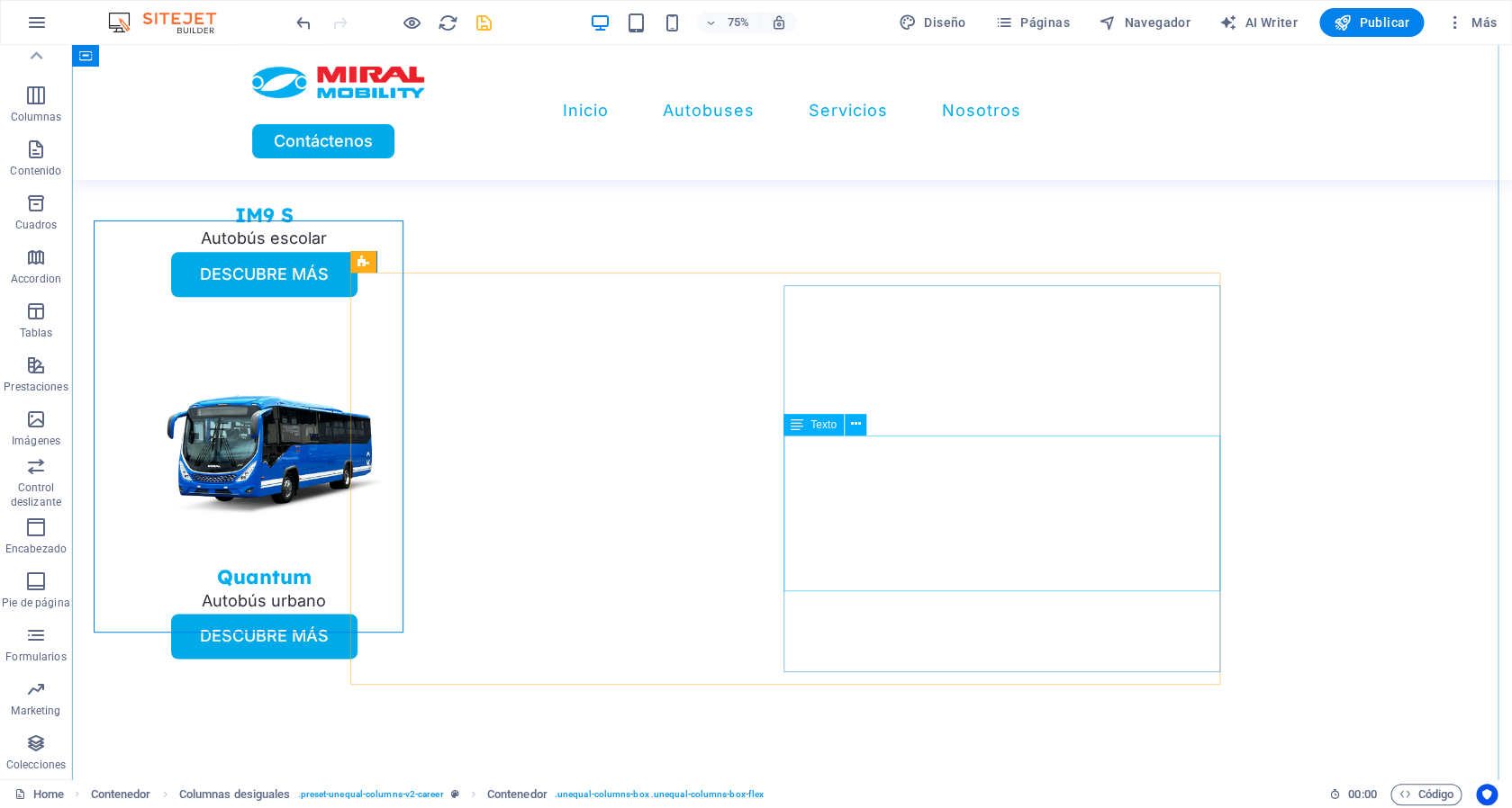
scroll to position [3975, 0]
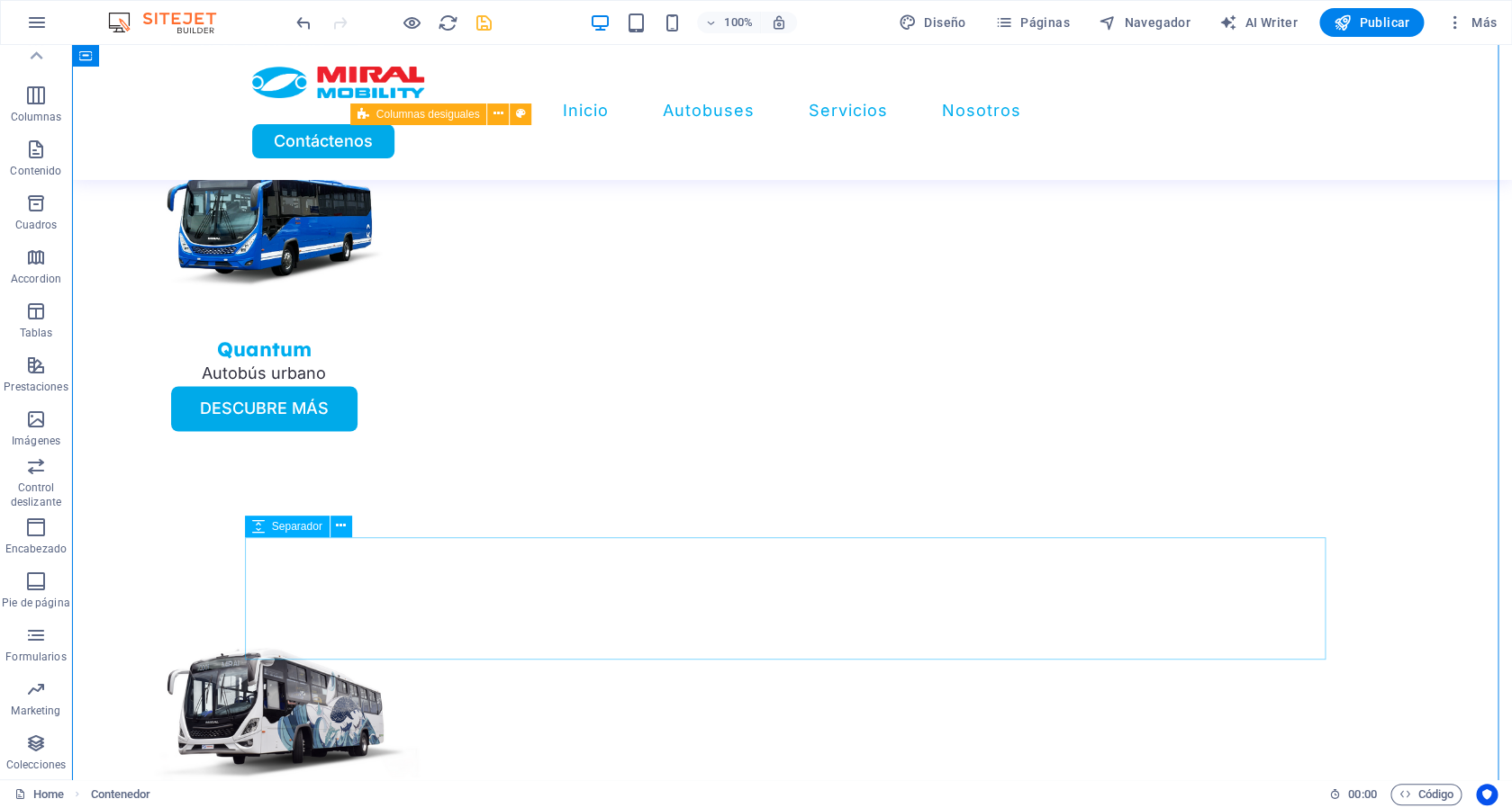
scroll to position [4120, 0]
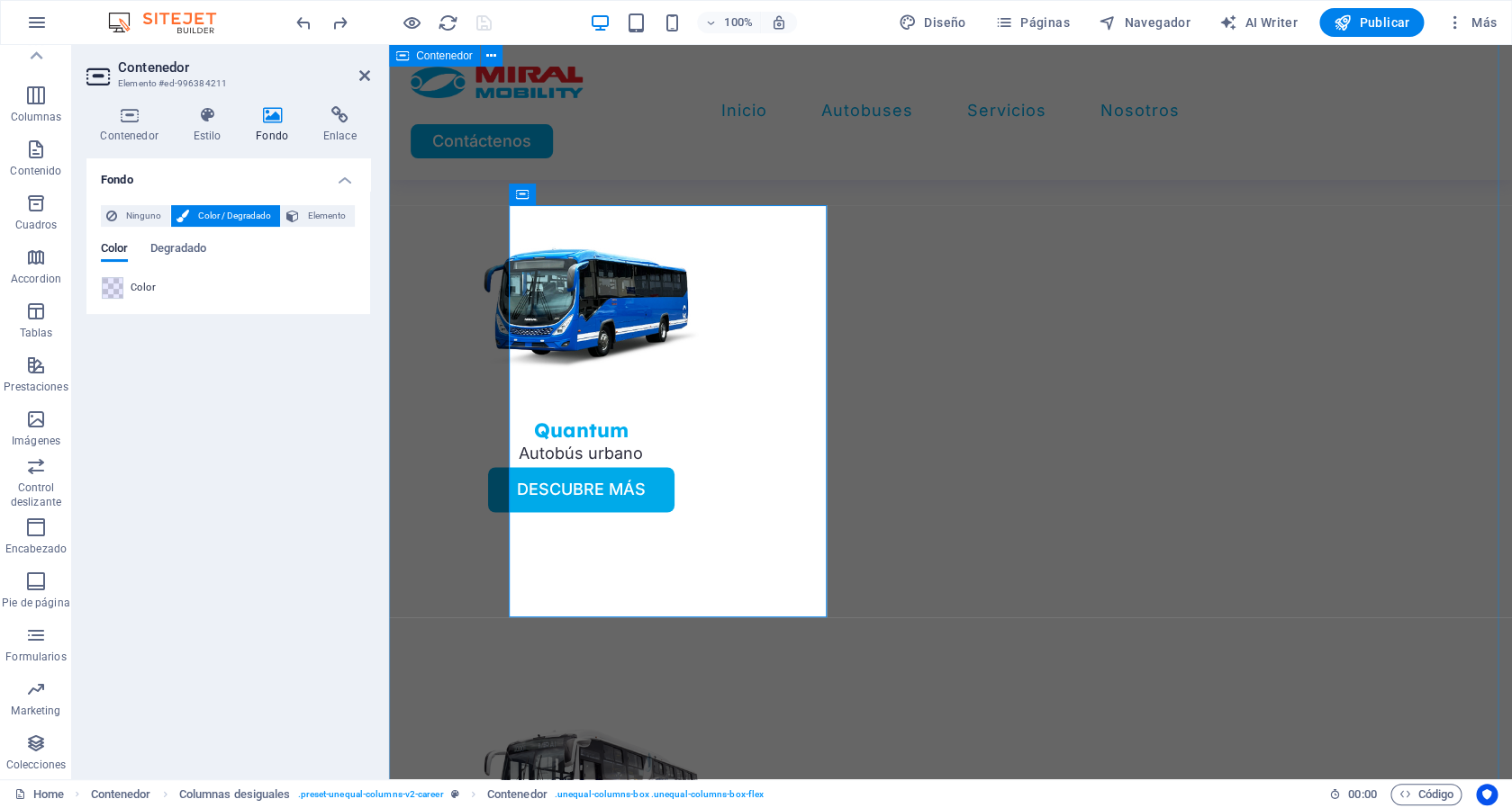
scroll to position [4032, 0]
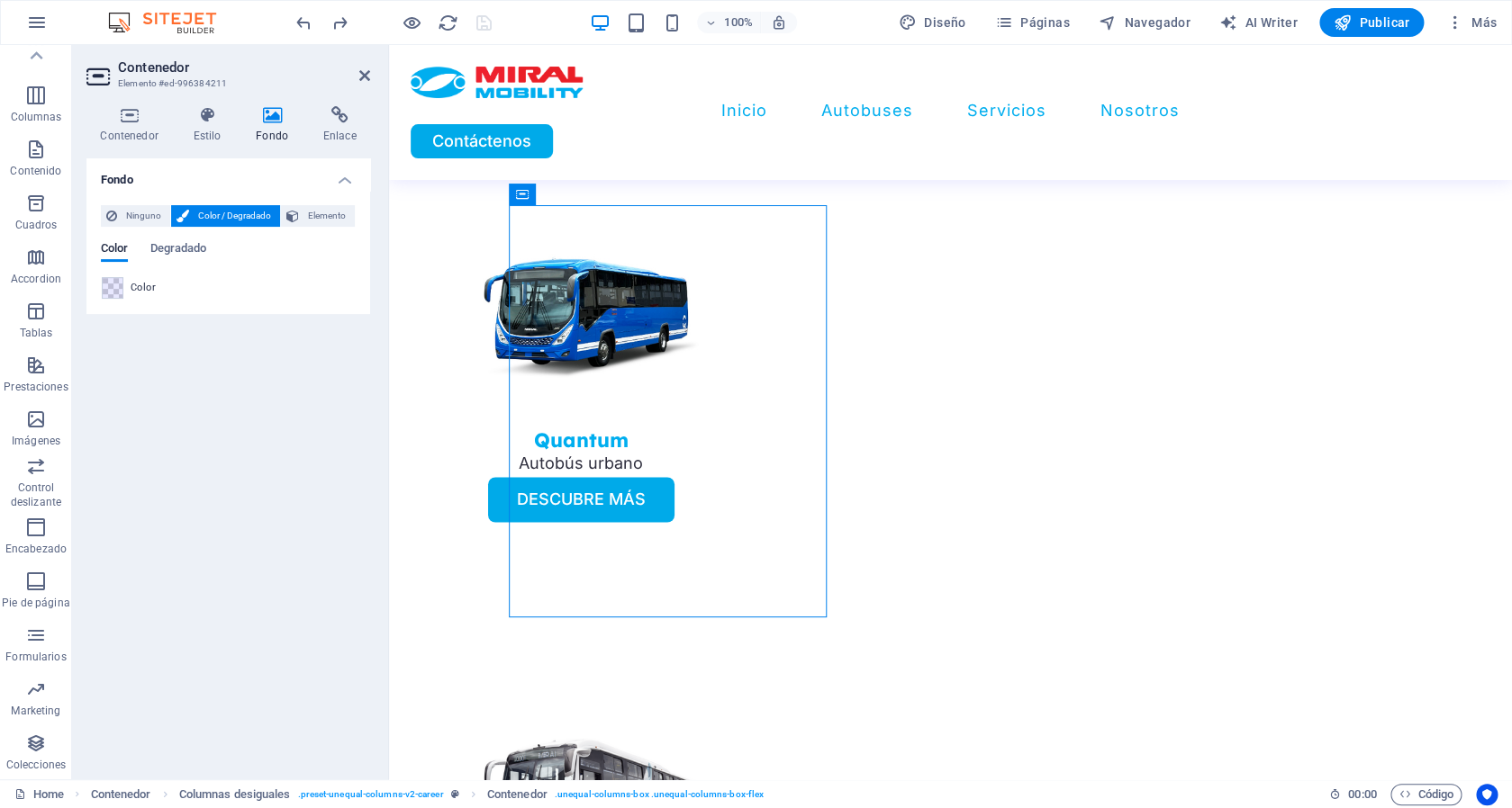
drag, startPoint x: 644, startPoint y: 370, endPoint x: 437, endPoint y: 367, distance: 207.0
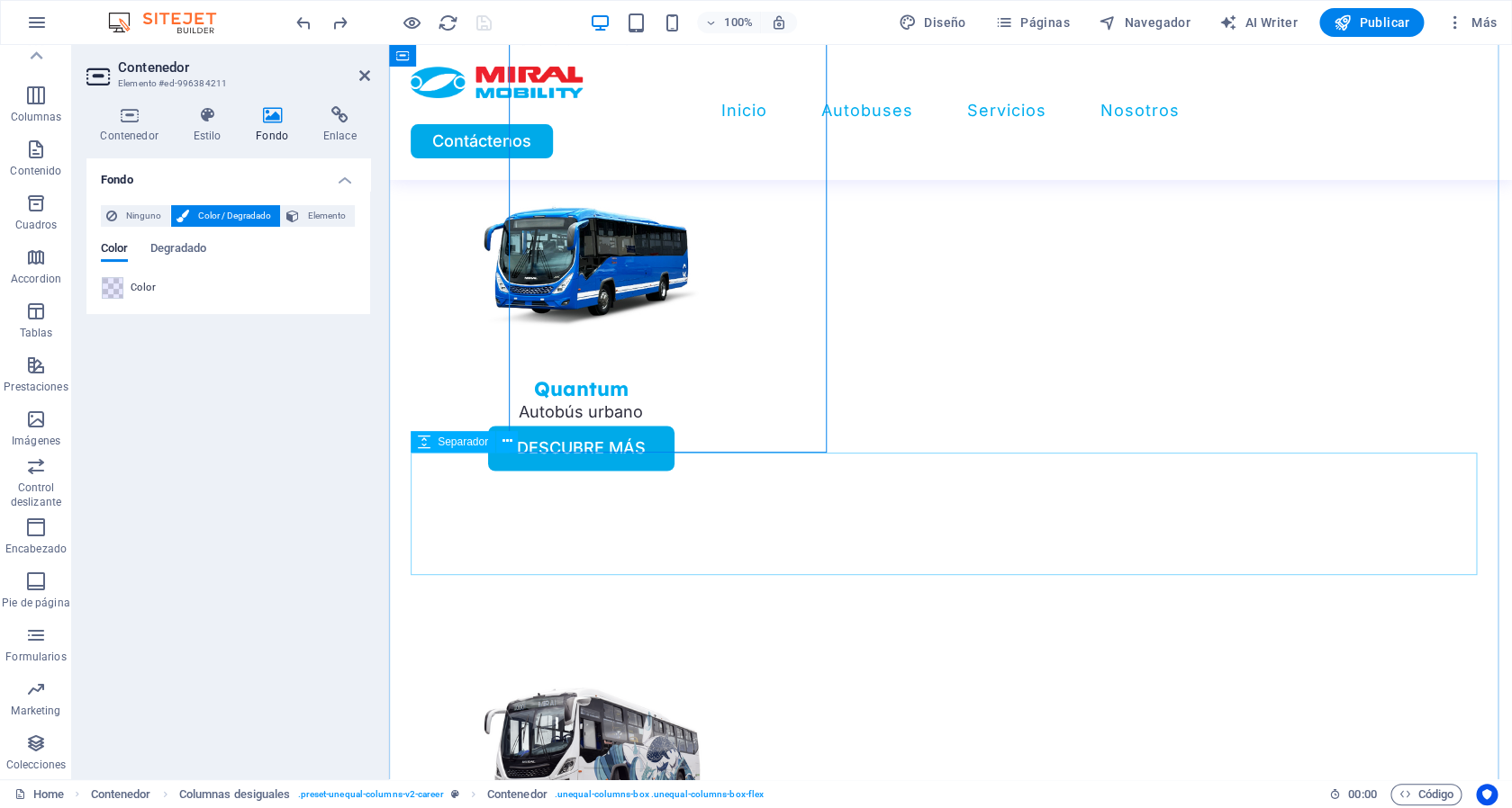
scroll to position [4071, 0]
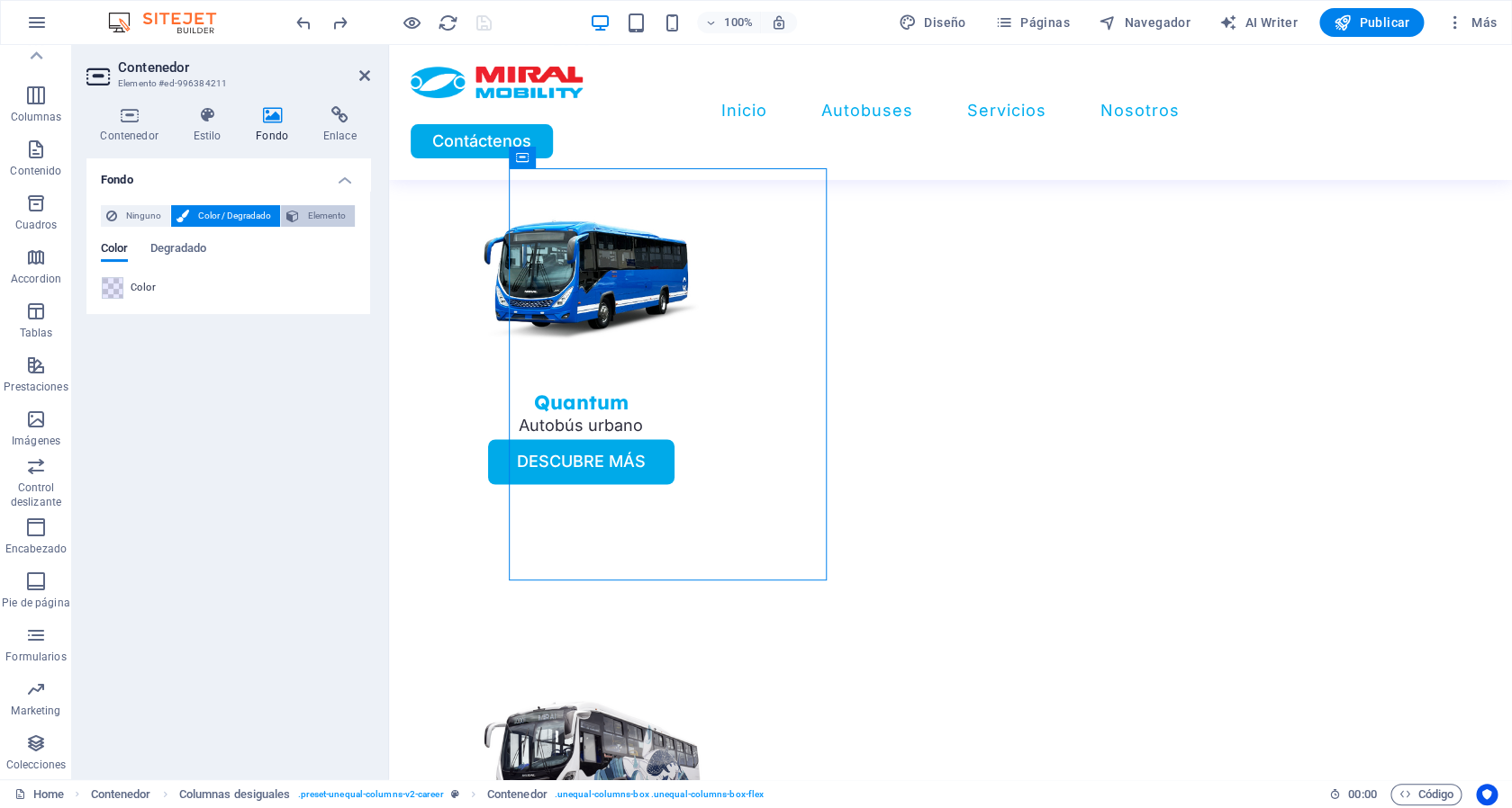
click at [316, 214] on span "Elemento" at bounding box center [326, 216] width 45 height 22
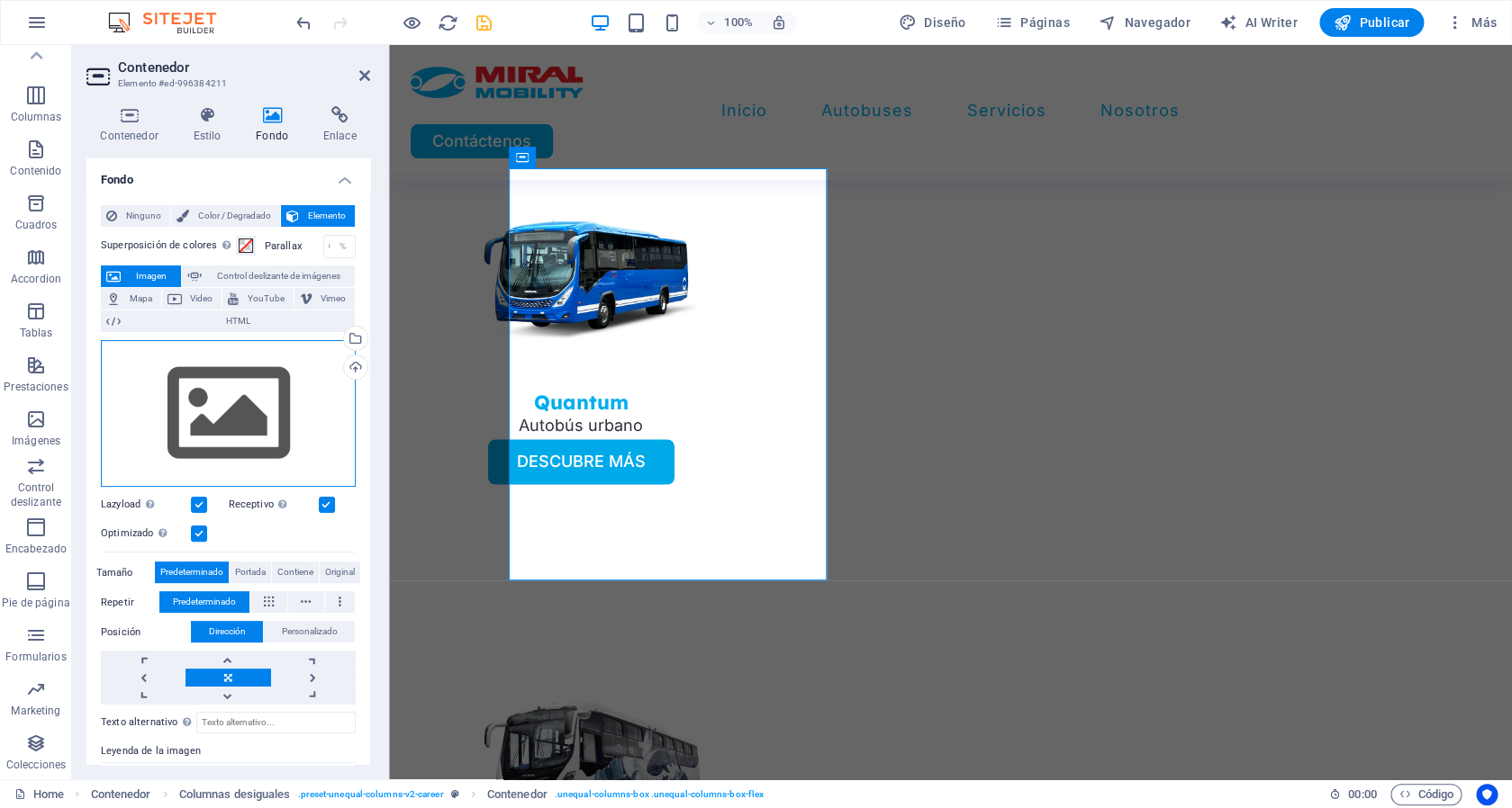
click at [211, 417] on div "Arrastra archivos aquí, haz clic para escoger archivos o selecciona archivos de…" at bounding box center [228, 414] width 255 height 148
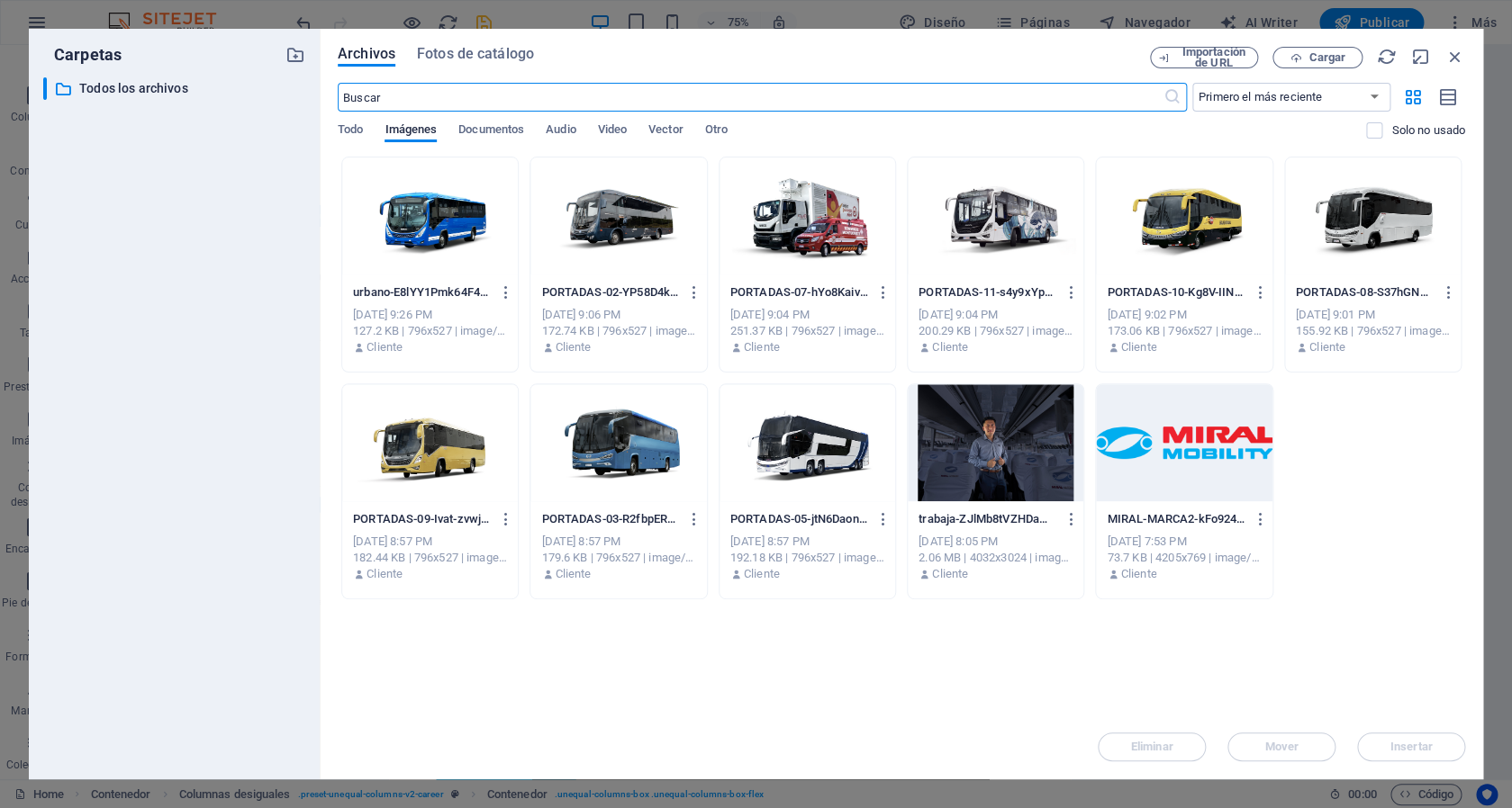
scroll to position [4002, 0]
click at [1298, 52] on button "Cargar" at bounding box center [1317, 58] width 90 height 22
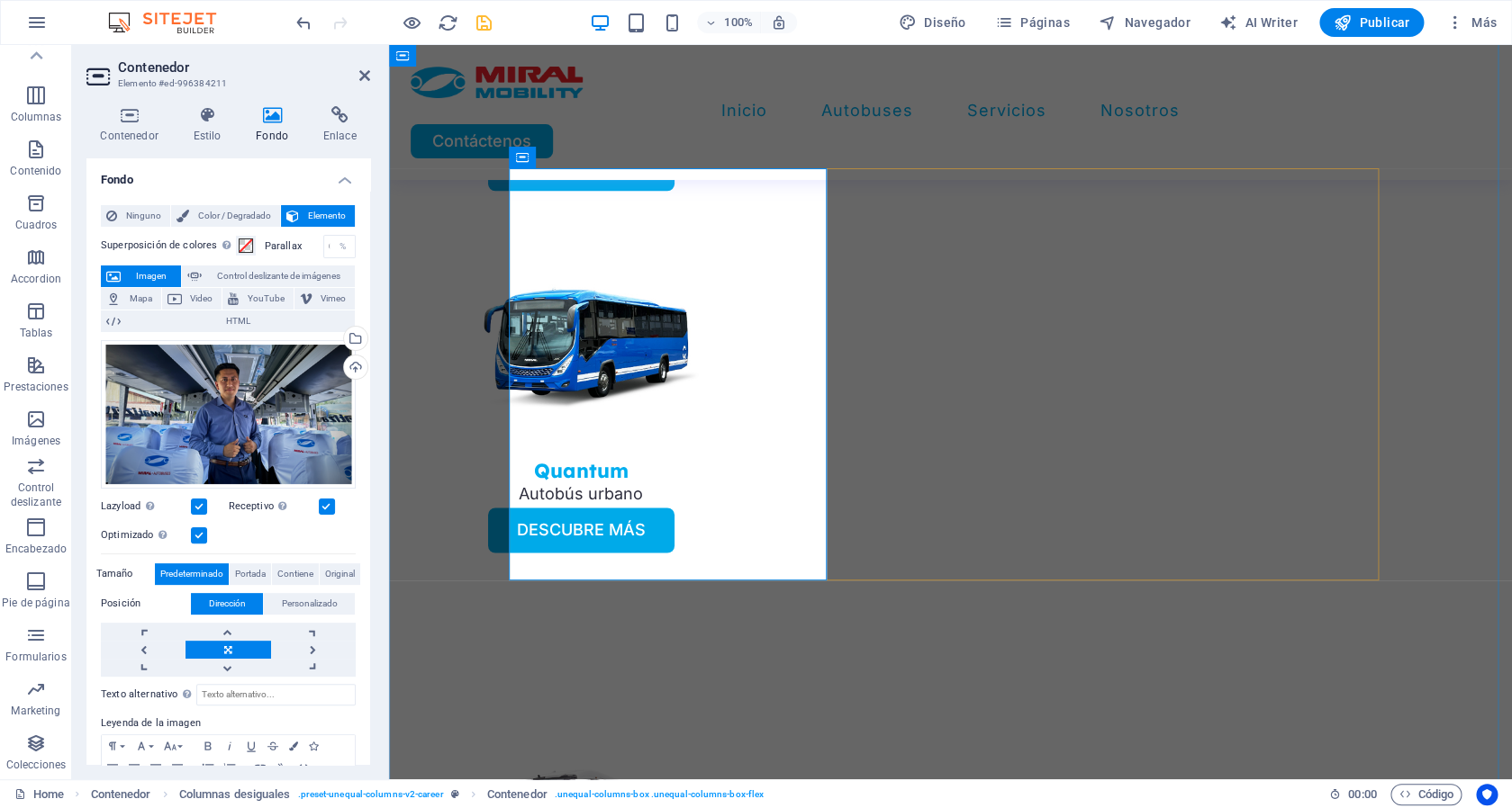
scroll to position [4071, 0]
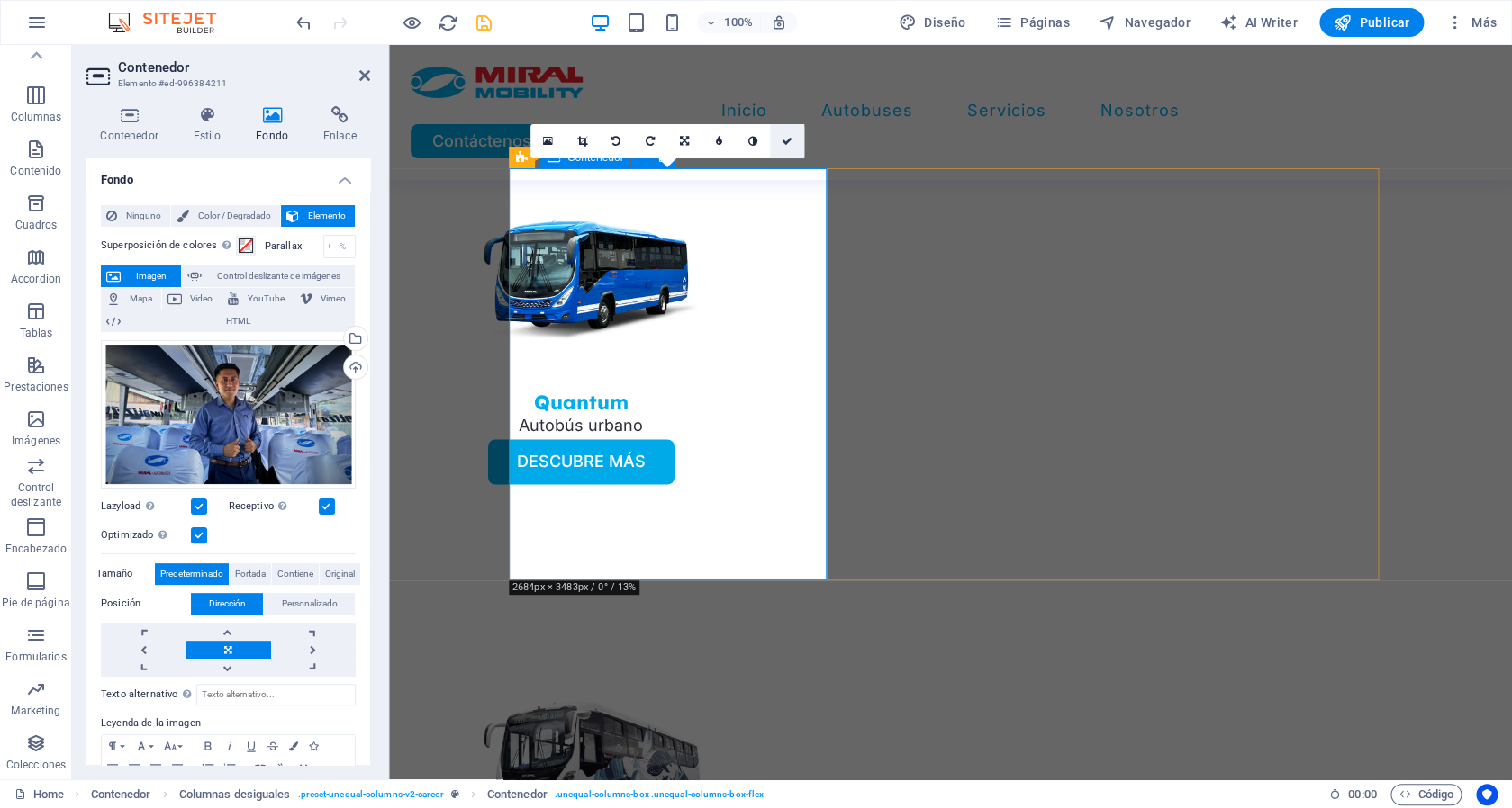
click at [793, 141] on icon at bounding box center [786, 141] width 11 height 11
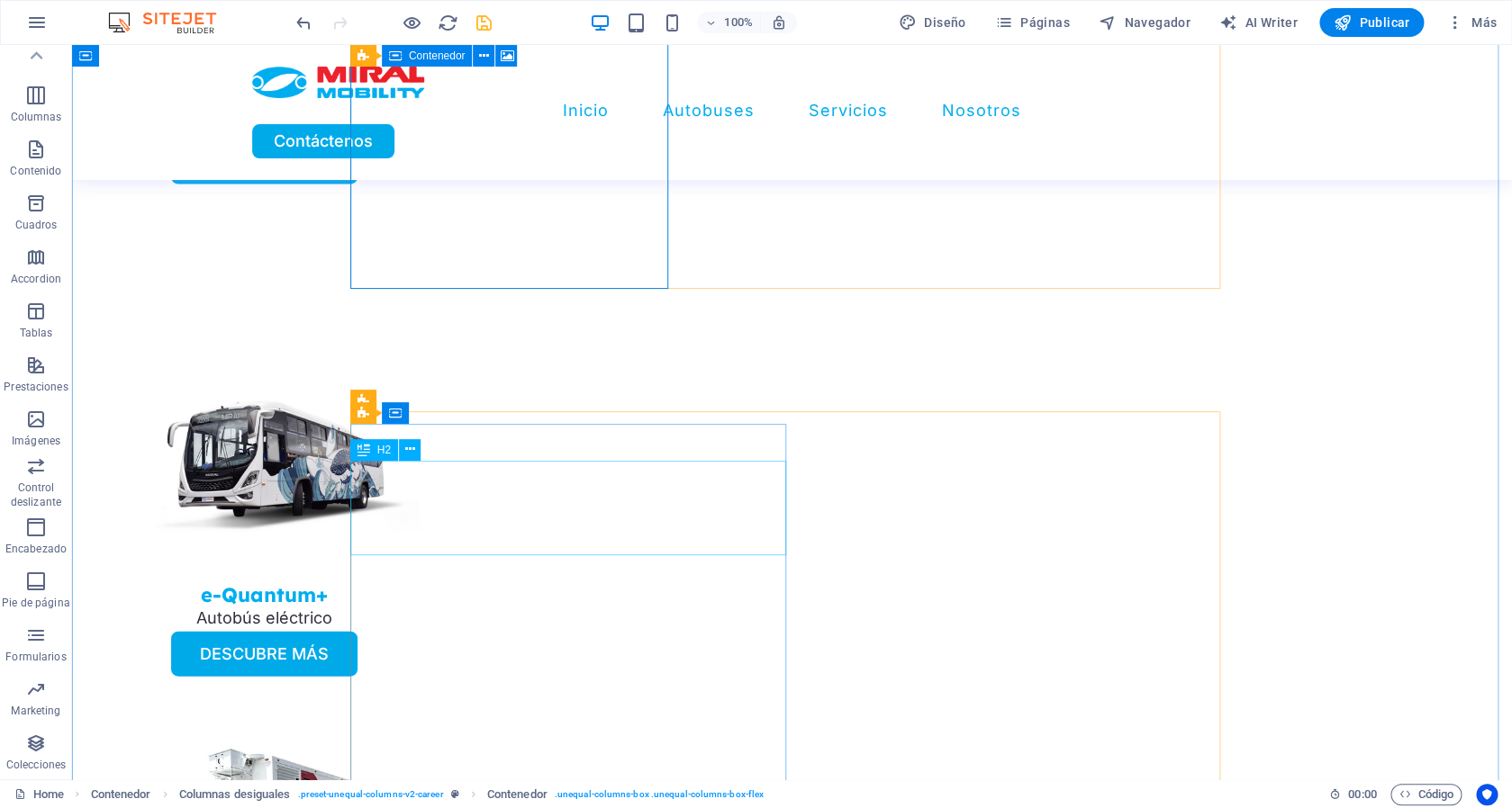
scroll to position [4410, 0]
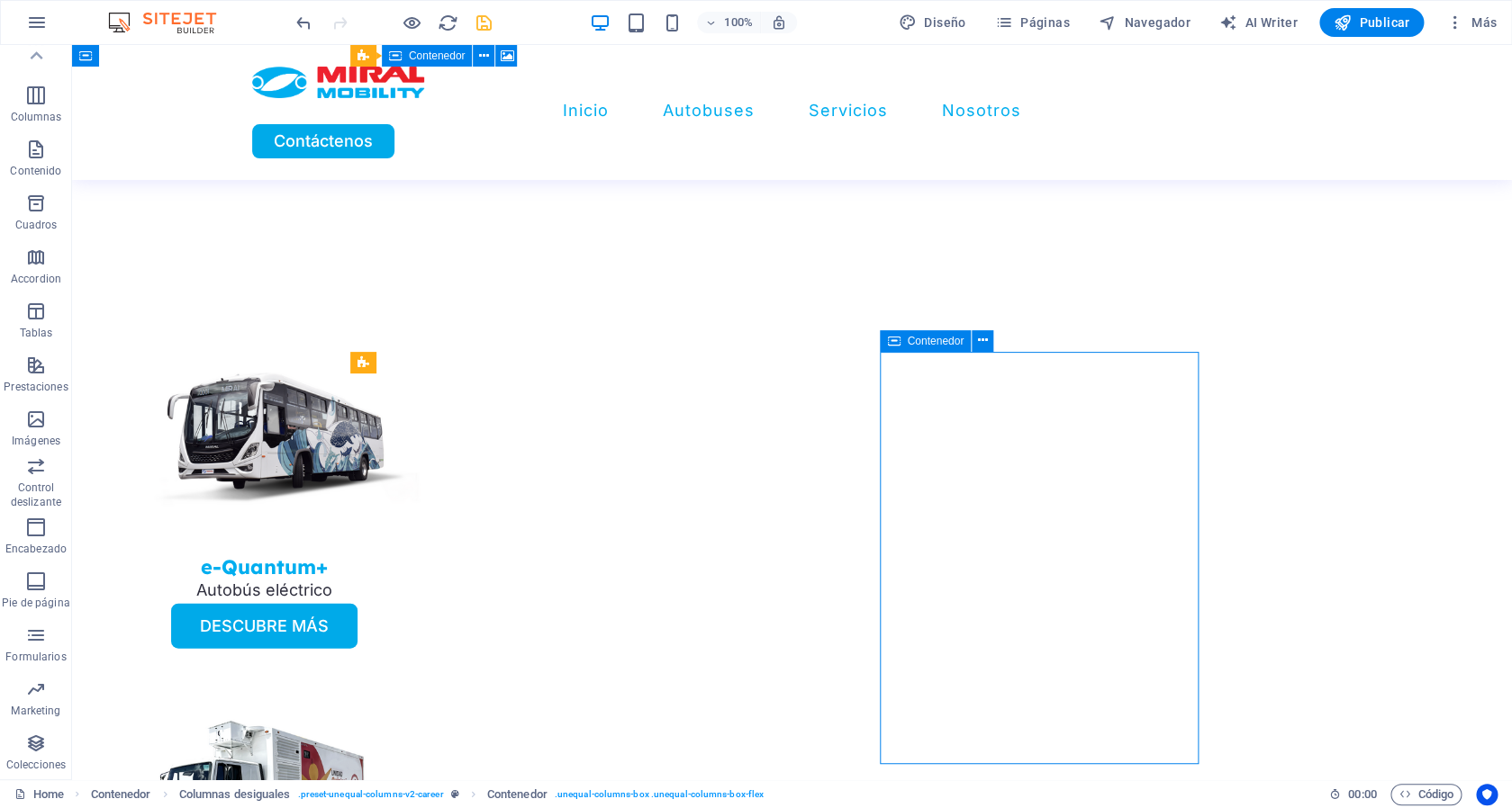
select select "px"
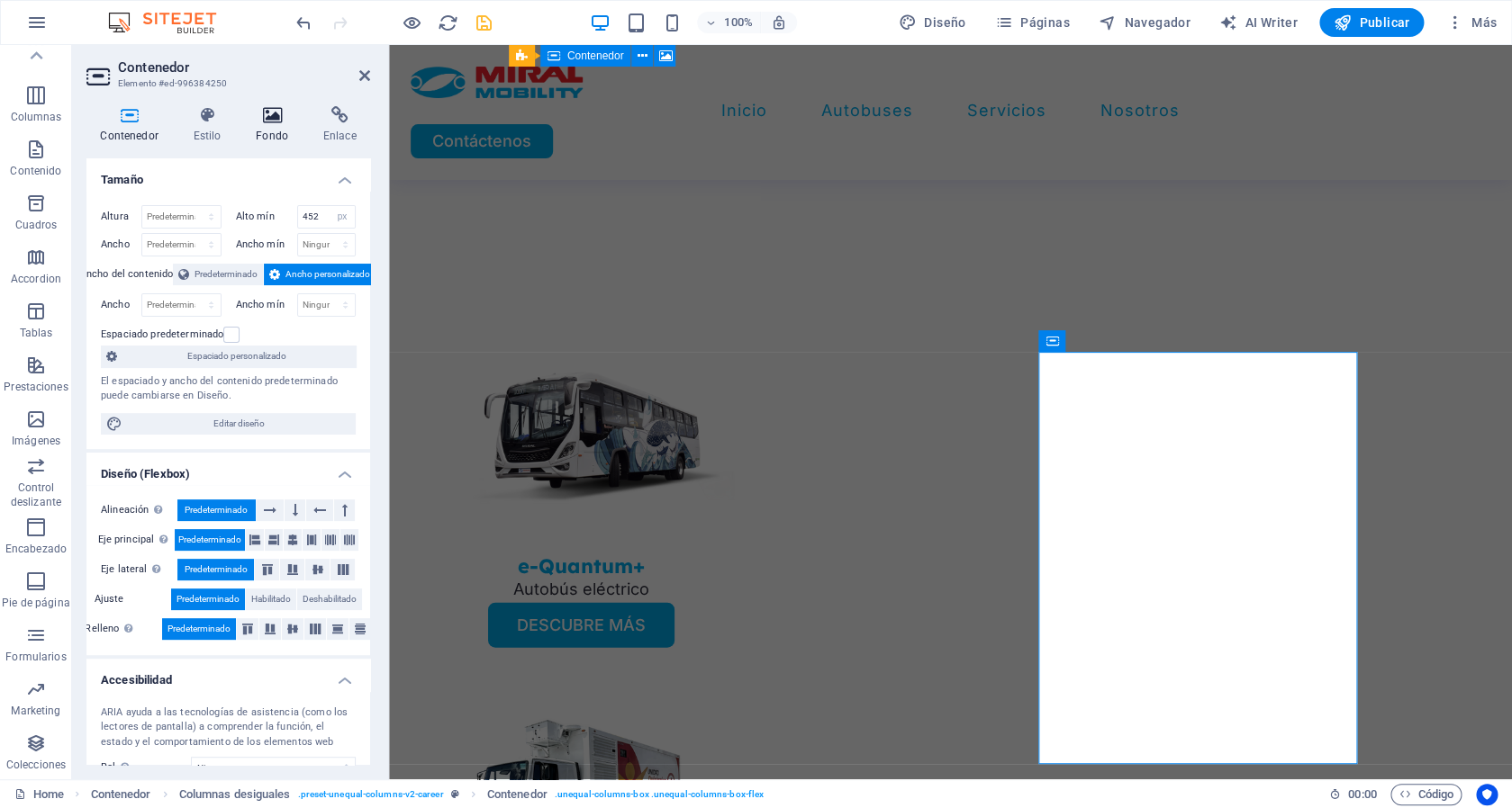
click at [266, 131] on h4 "Fondo" at bounding box center [276, 125] width 67 height 37
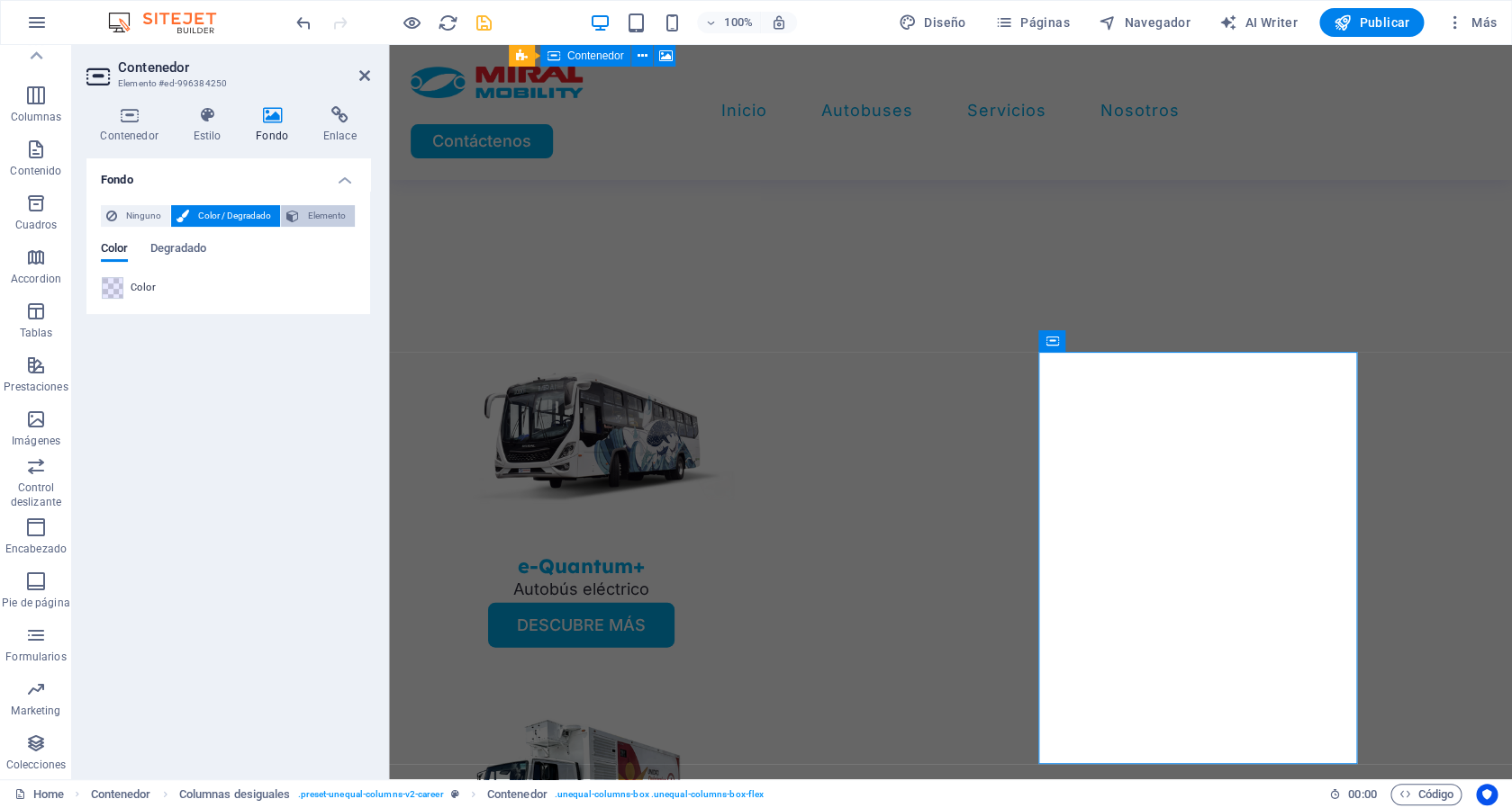
click at [333, 215] on span "Elemento" at bounding box center [326, 216] width 45 height 22
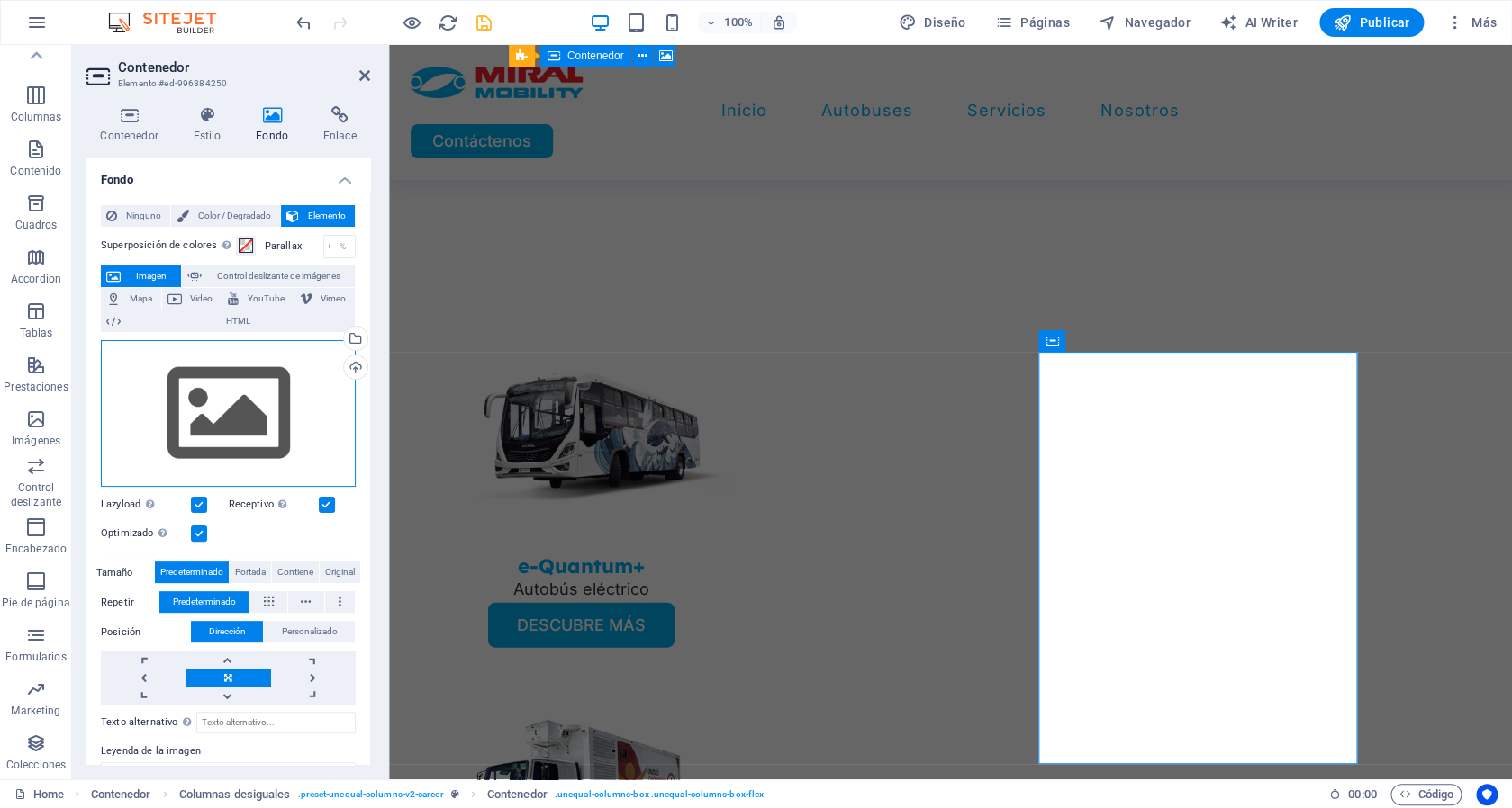
click at [204, 408] on div "Arrastra archivos aquí, haz clic para escoger archivos o selecciona archivos de…" at bounding box center [228, 414] width 255 height 148
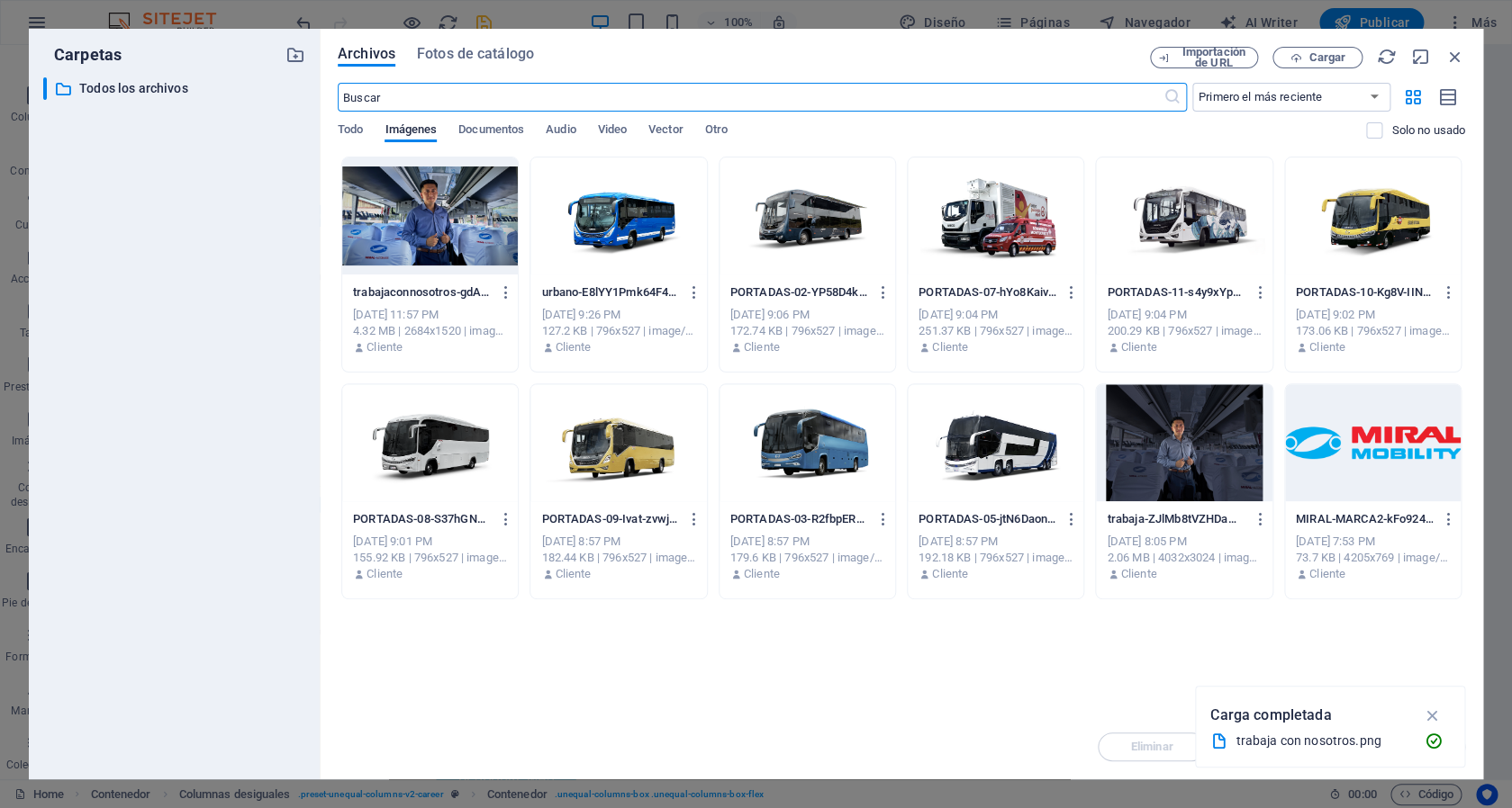
scroll to position [4357, 0]
click at [1306, 62] on span "Cargar" at bounding box center [1317, 58] width 74 height 12
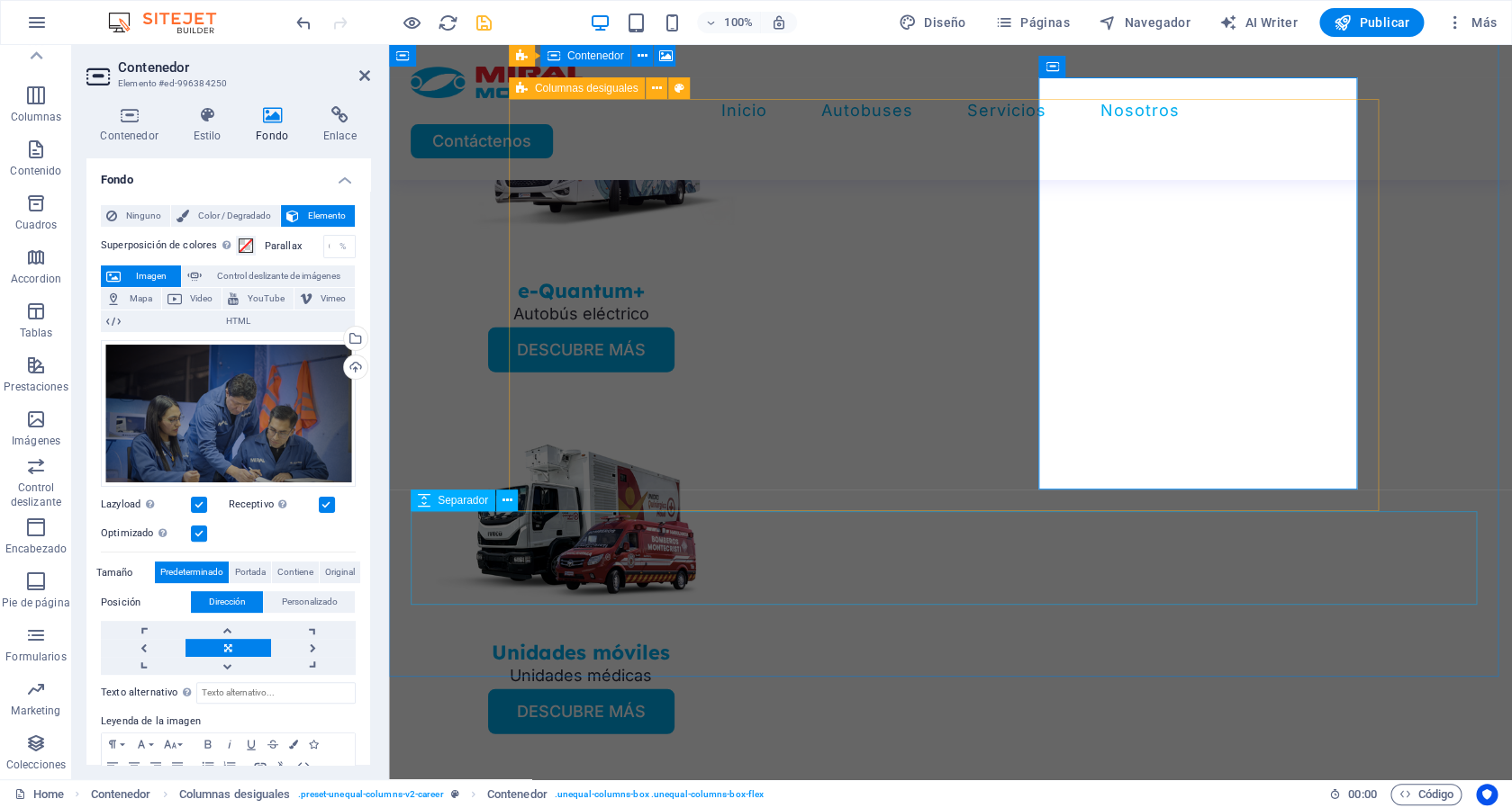
scroll to position [4675, 0]
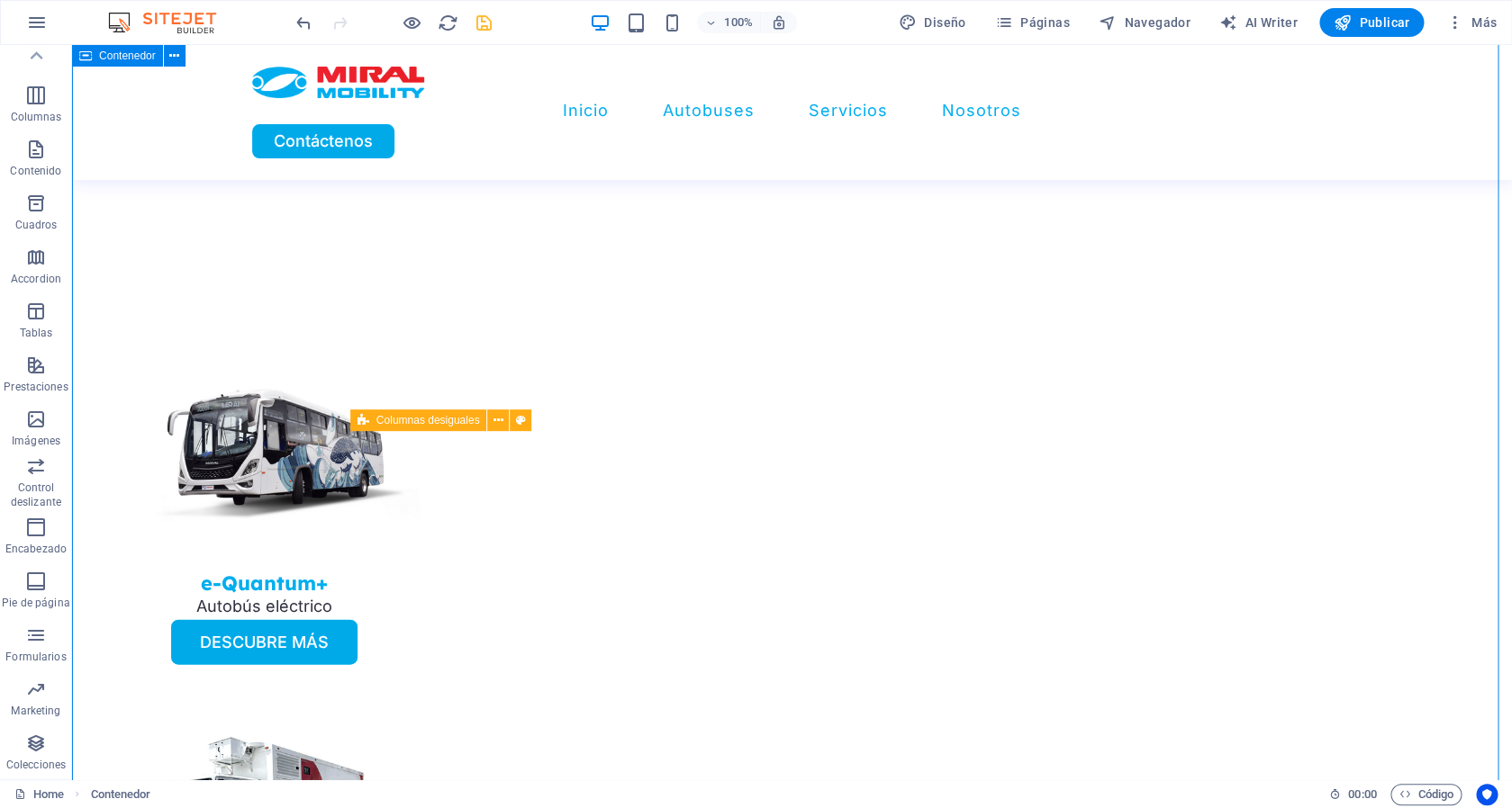
scroll to position [4414, 0]
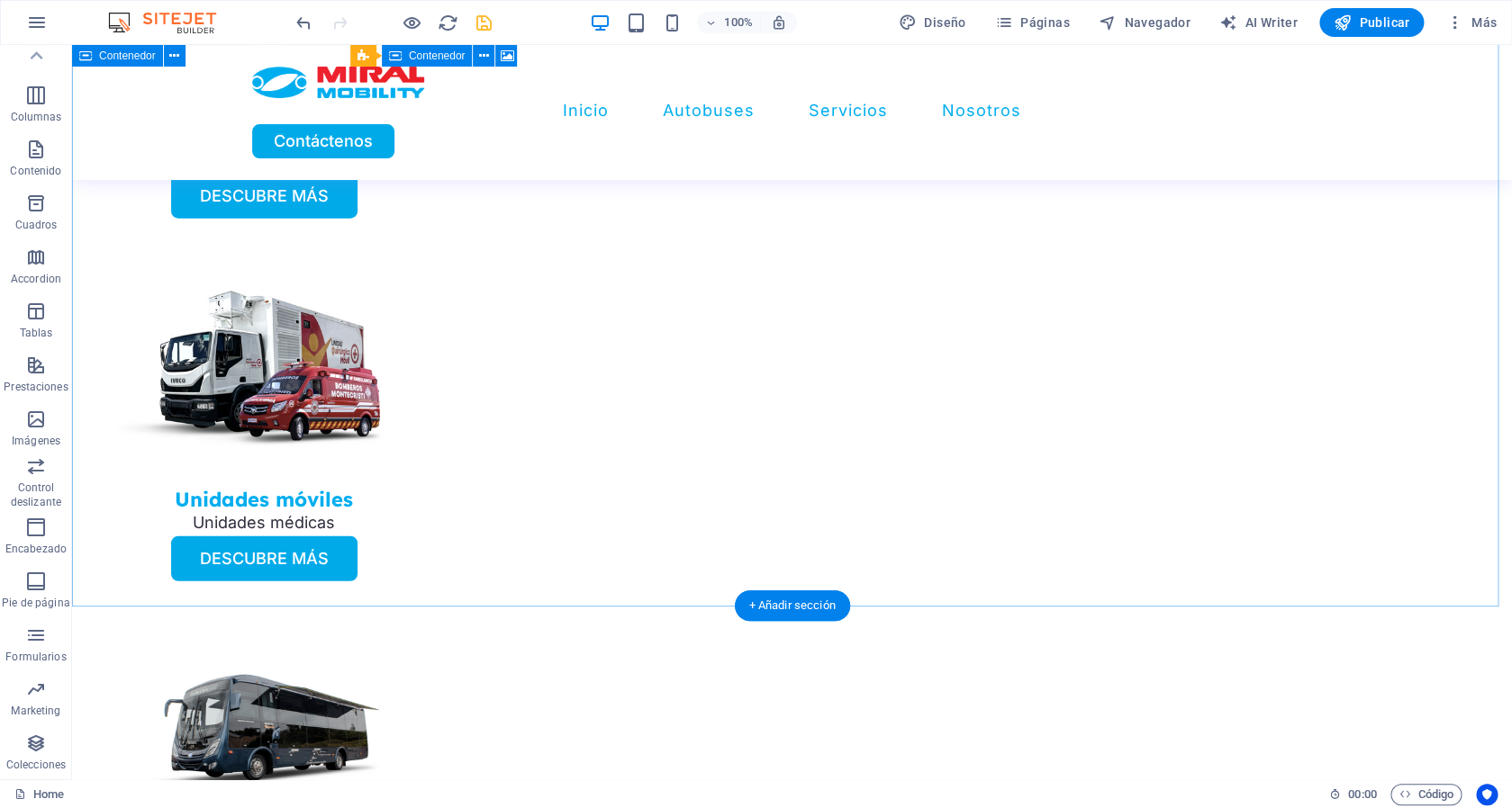
scroll to position [4929, 0]
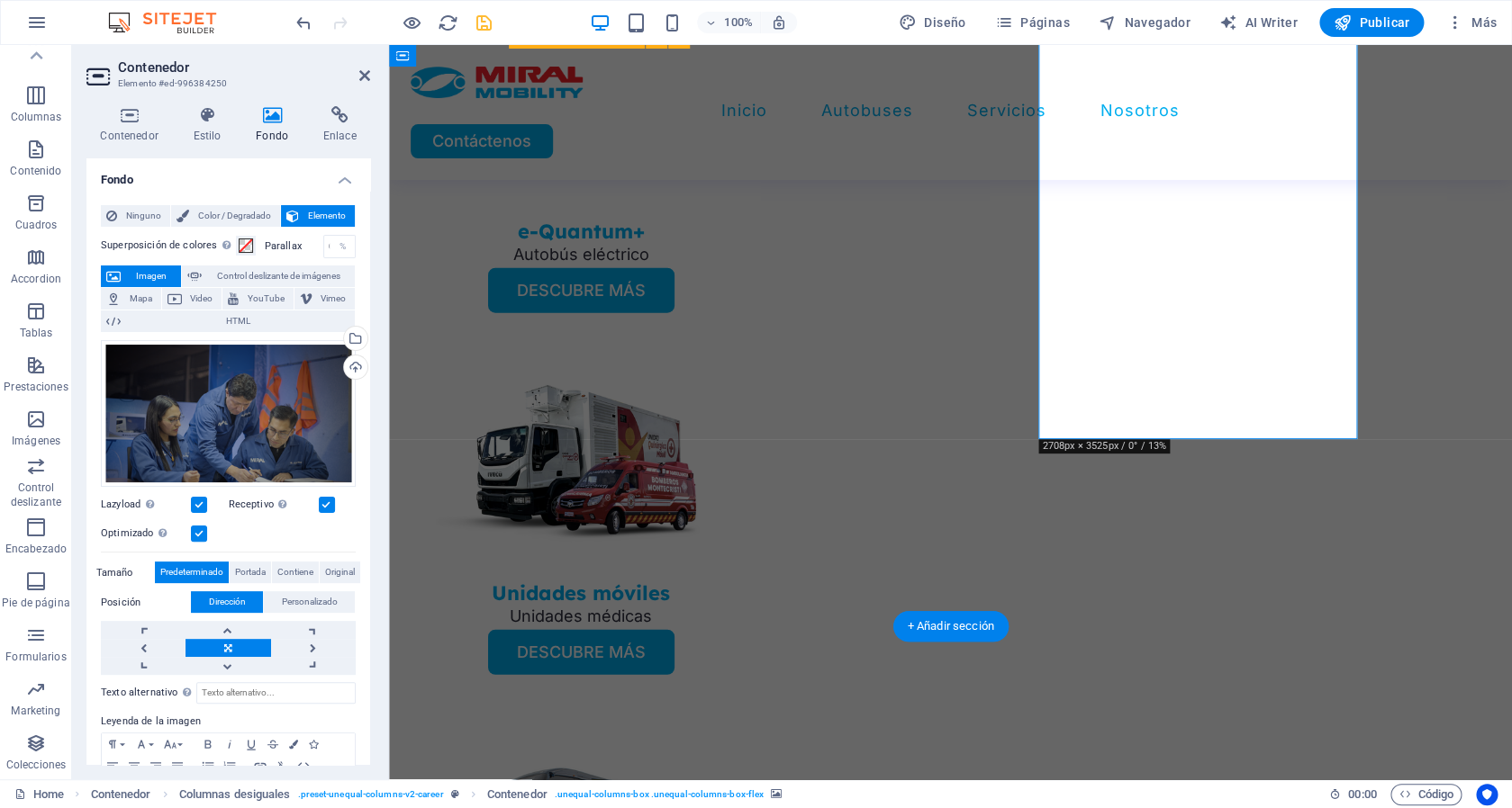
scroll to position [4723, 0]
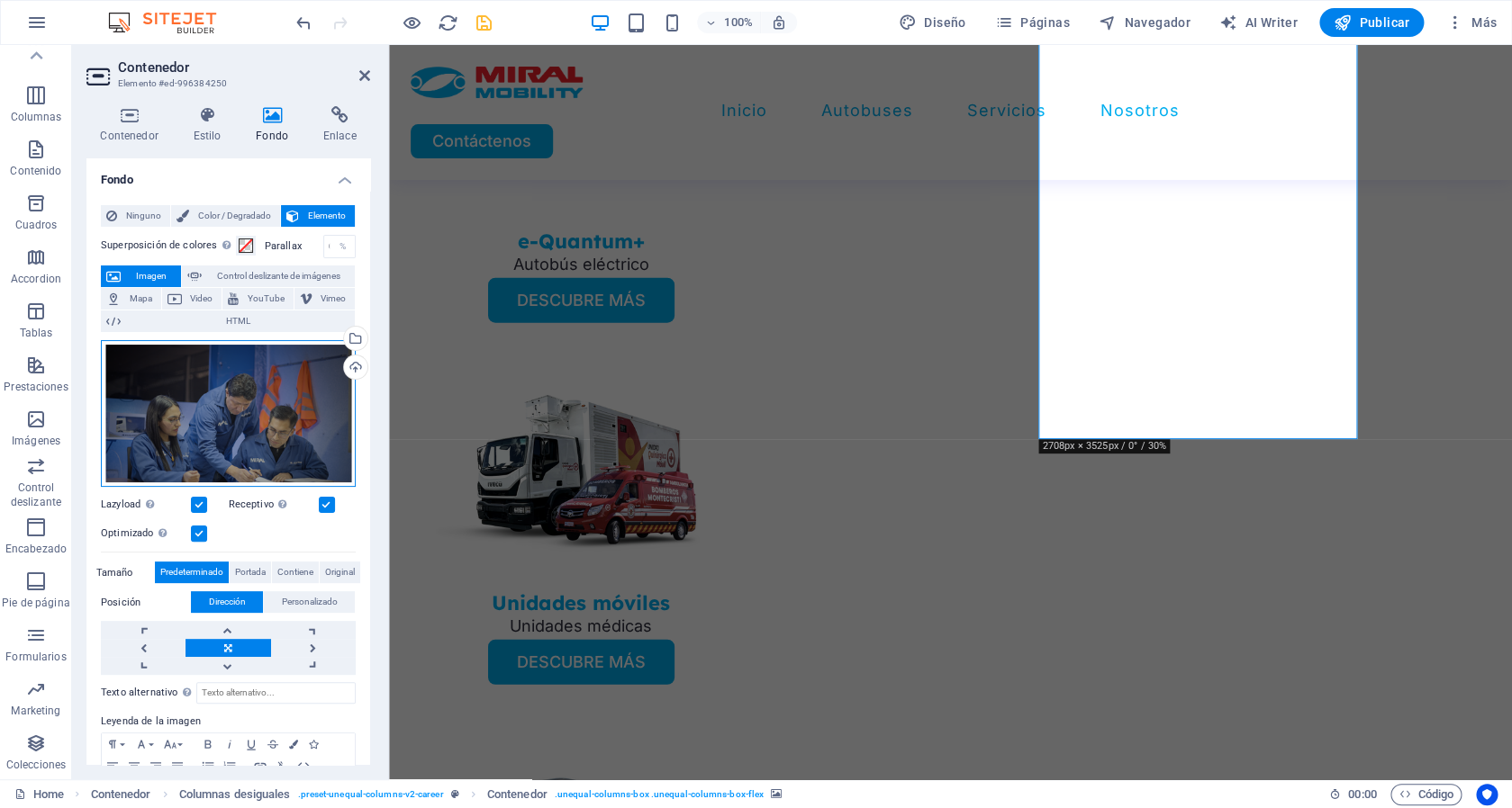
click at [244, 421] on div "Arrastra archivos aquí, haz clic para escoger archivos o selecciona archivos de…" at bounding box center [228, 414] width 255 height 148
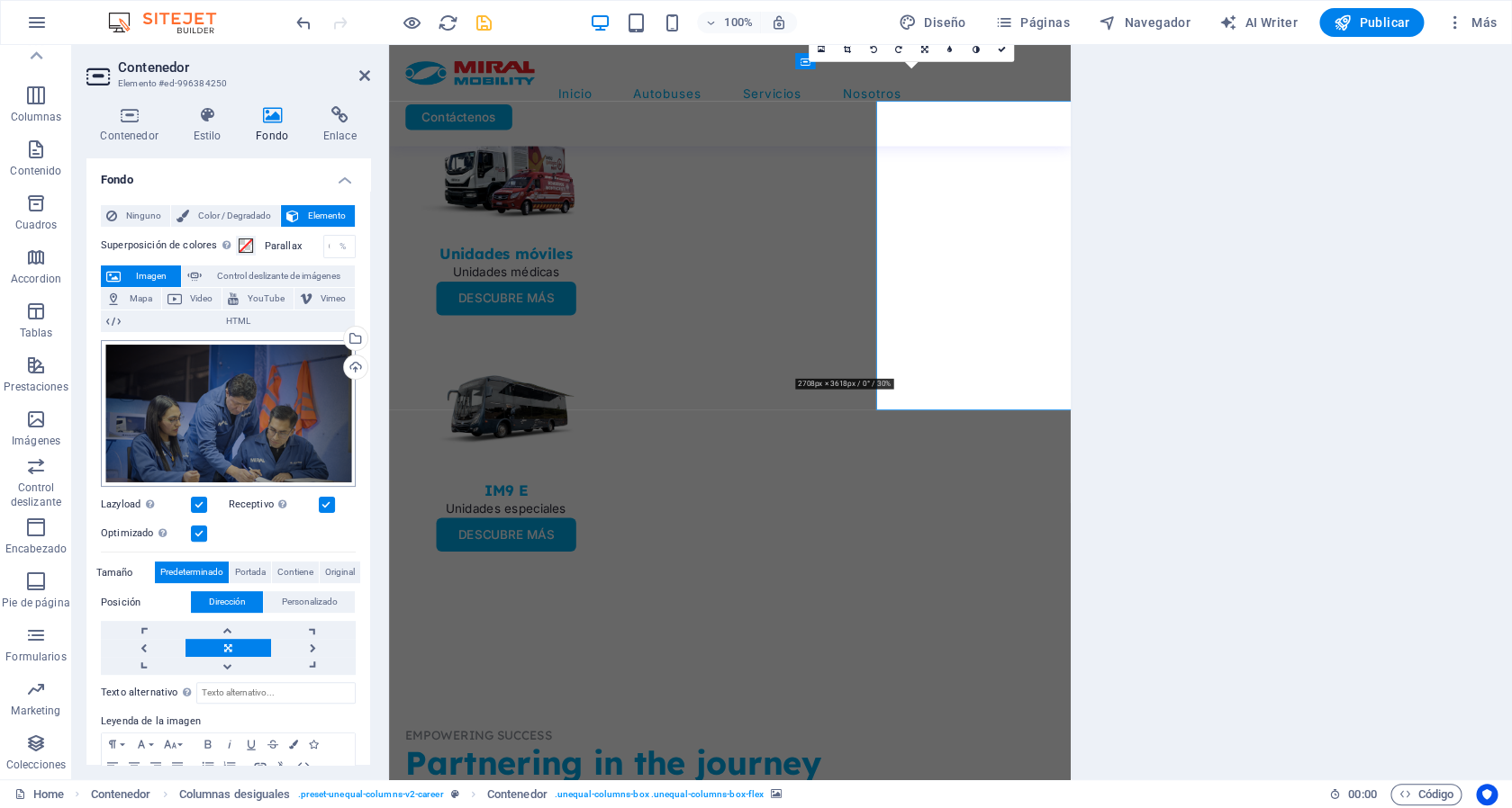
scroll to position [4632, 0]
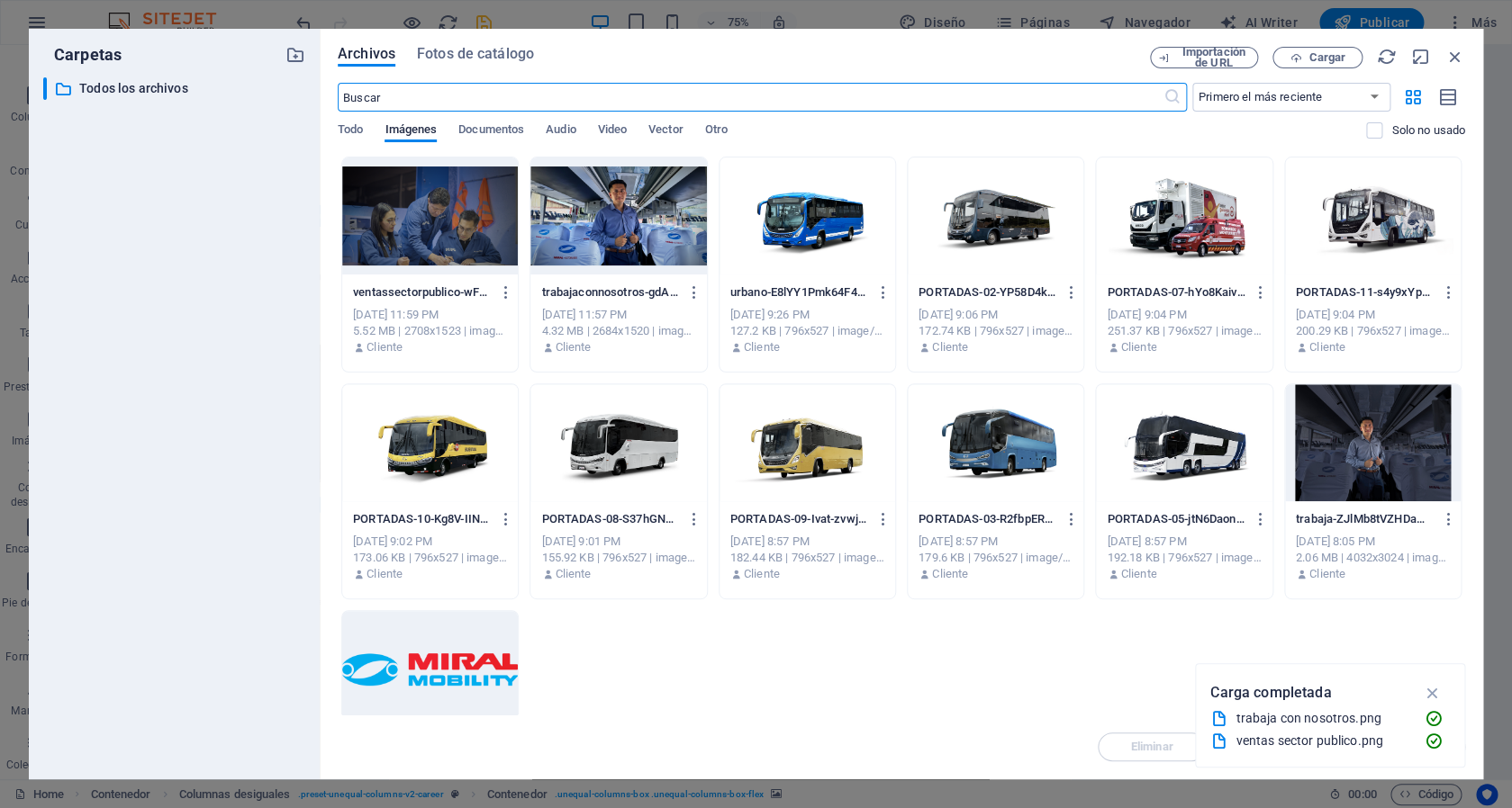
click at [647, 230] on div at bounding box center [617, 216] width 175 height 117
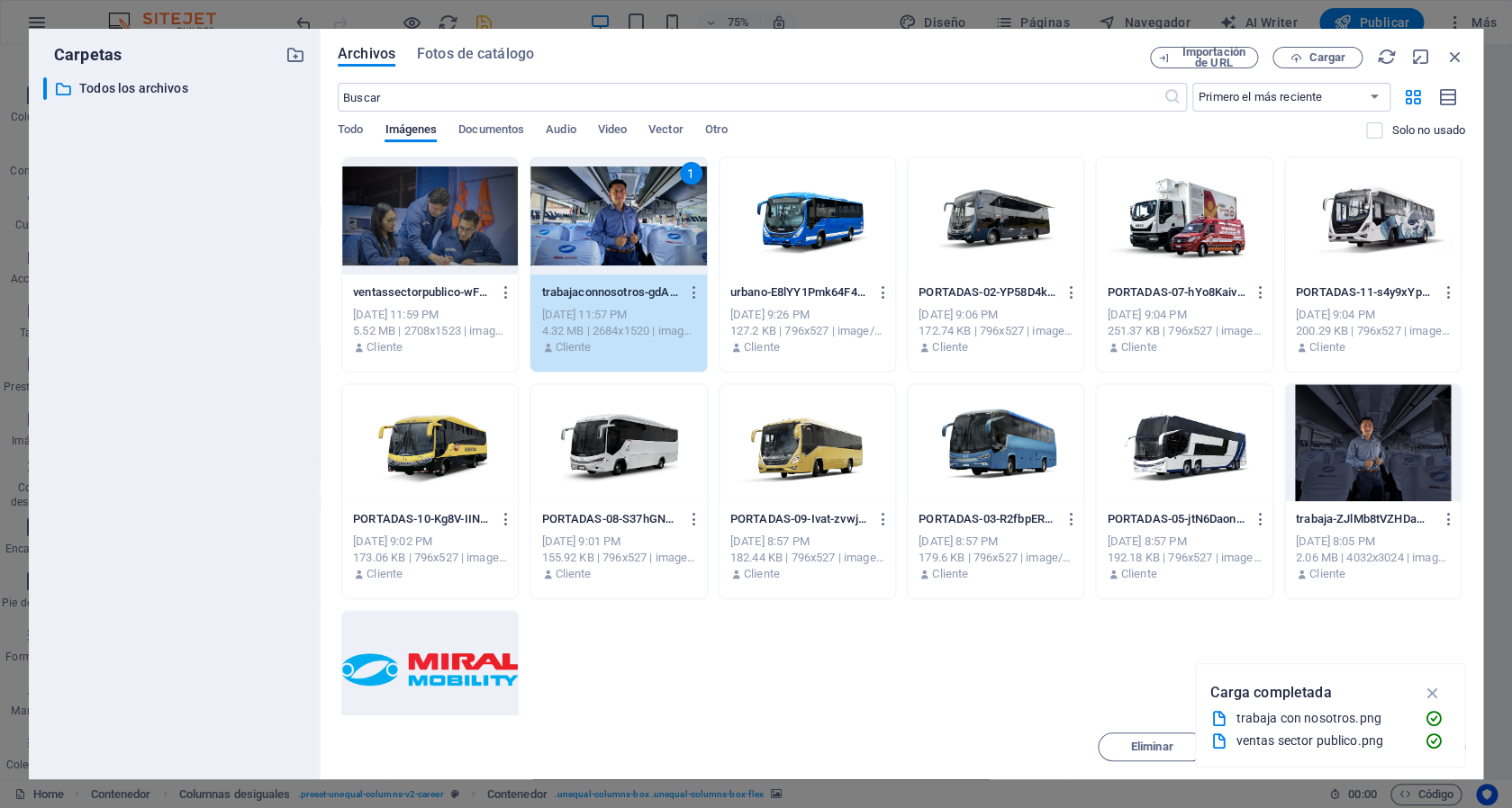
click at [647, 230] on div "1" at bounding box center [617, 216] width 175 height 117
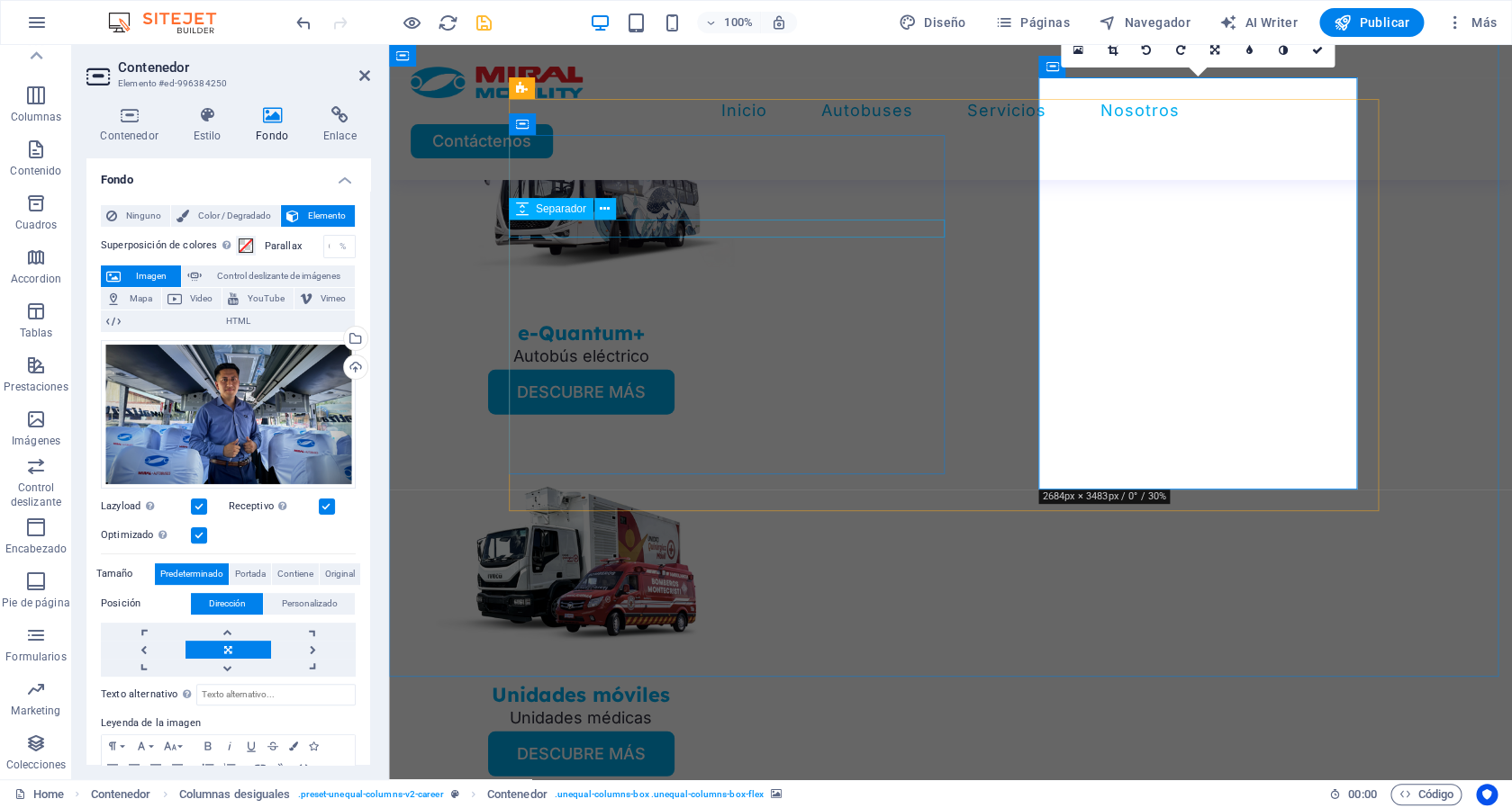
scroll to position [4674, 0]
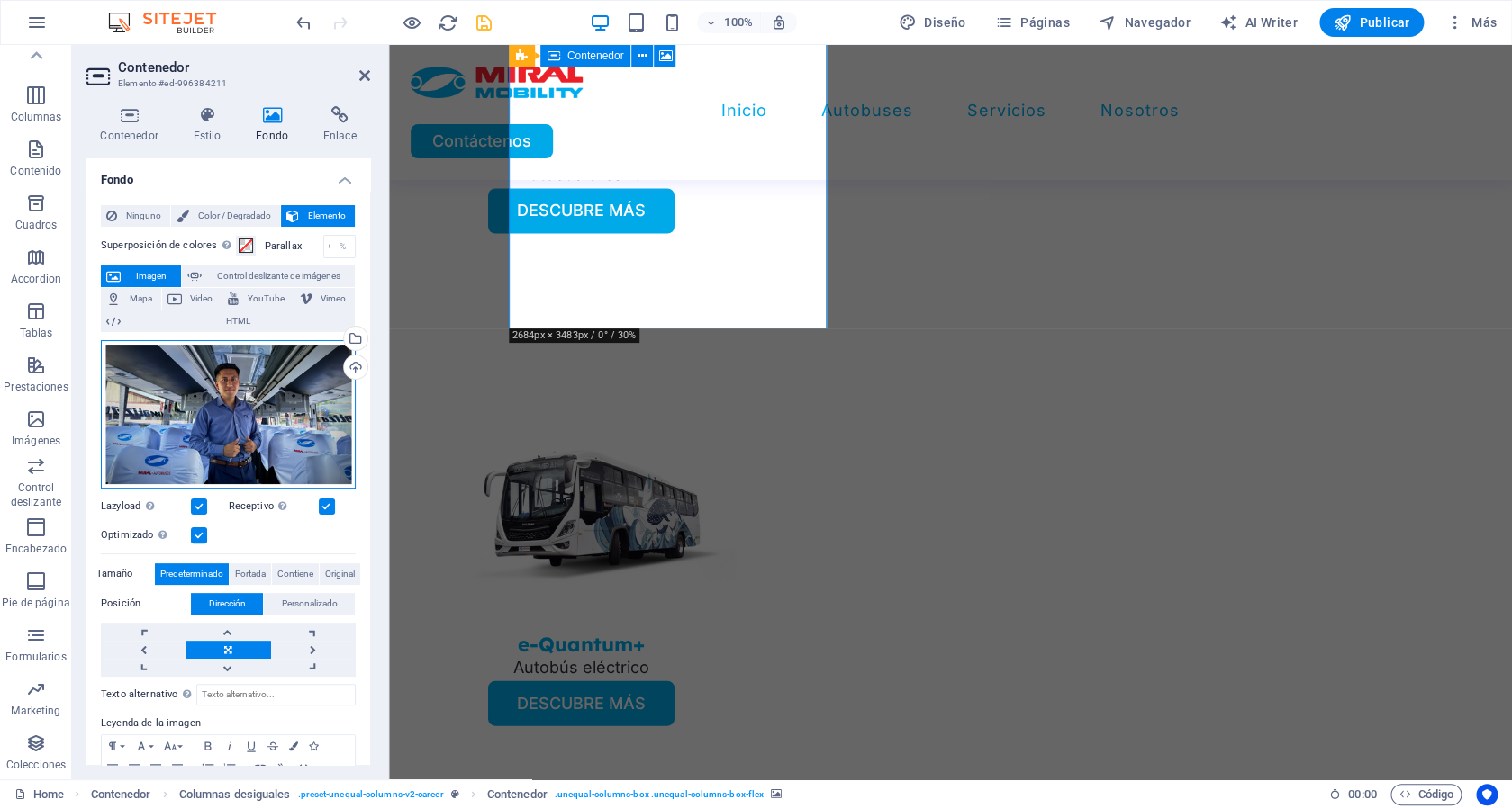
click at [222, 451] on div "Arrastra archivos aquí, haz clic para escoger archivos o selecciona archivos de…" at bounding box center [228, 414] width 255 height 149
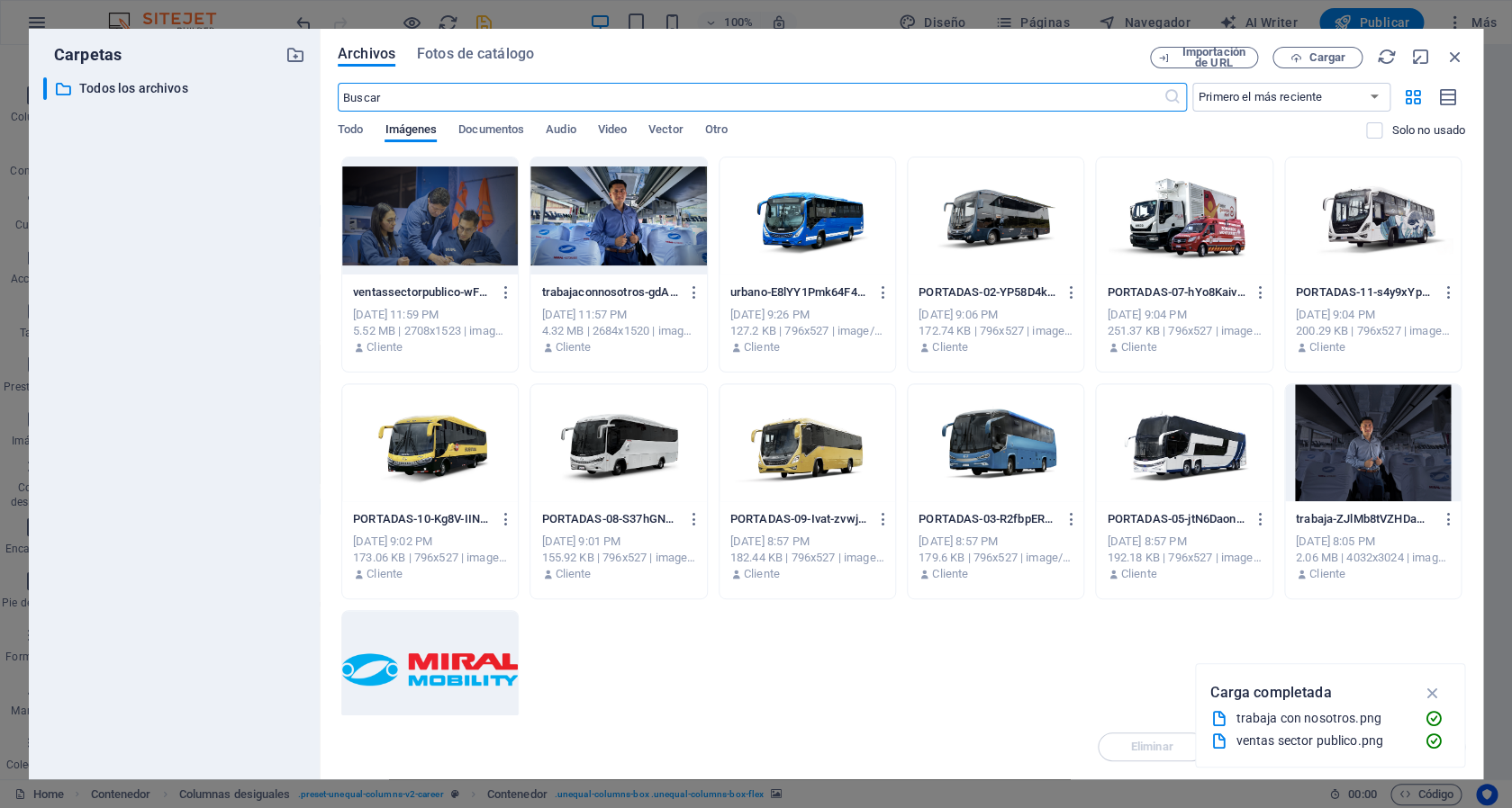
scroll to position [4280, 0]
click at [470, 226] on div at bounding box center [430, 216] width 175 height 117
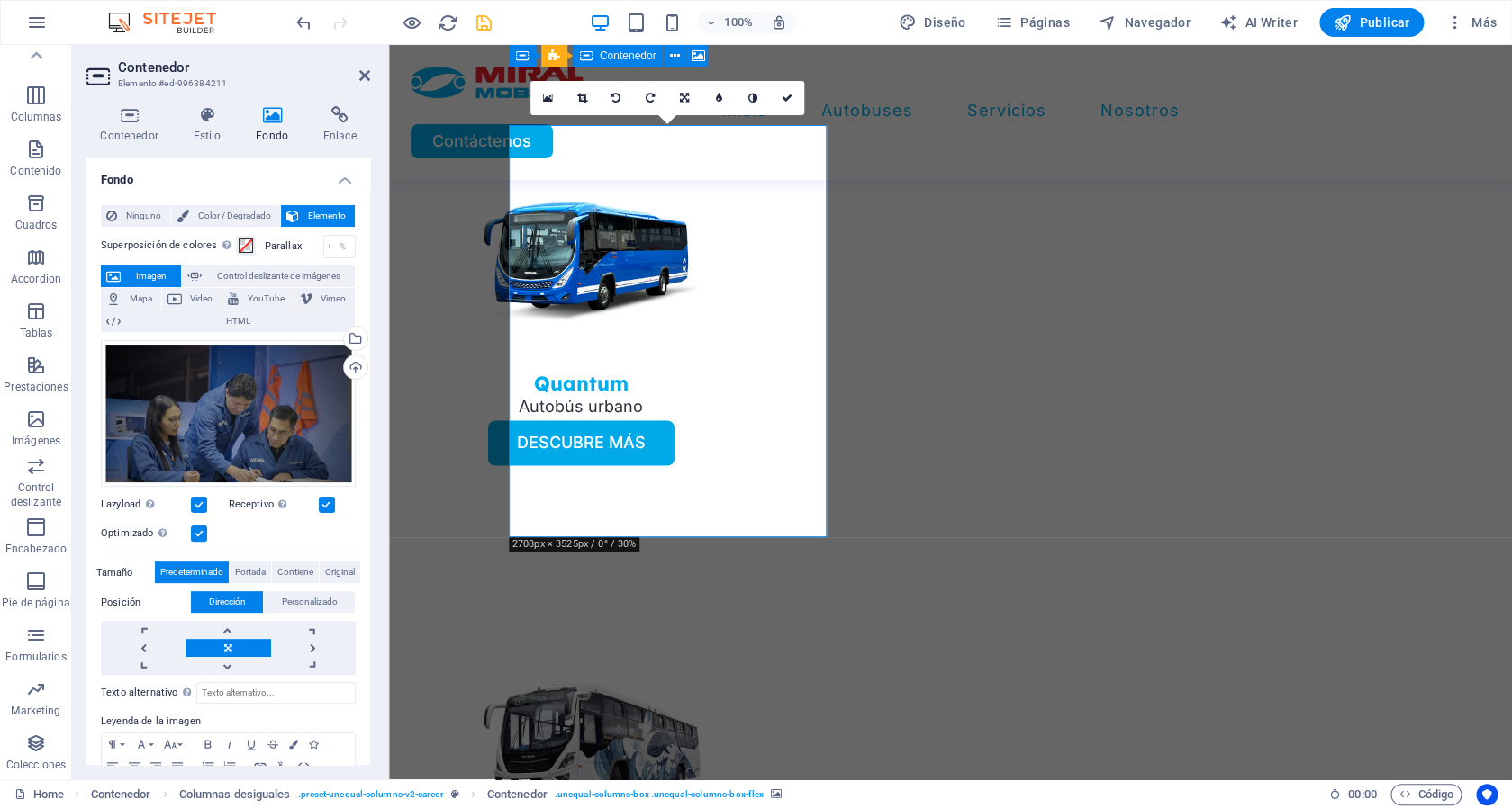
scroll to position [4088, 0]
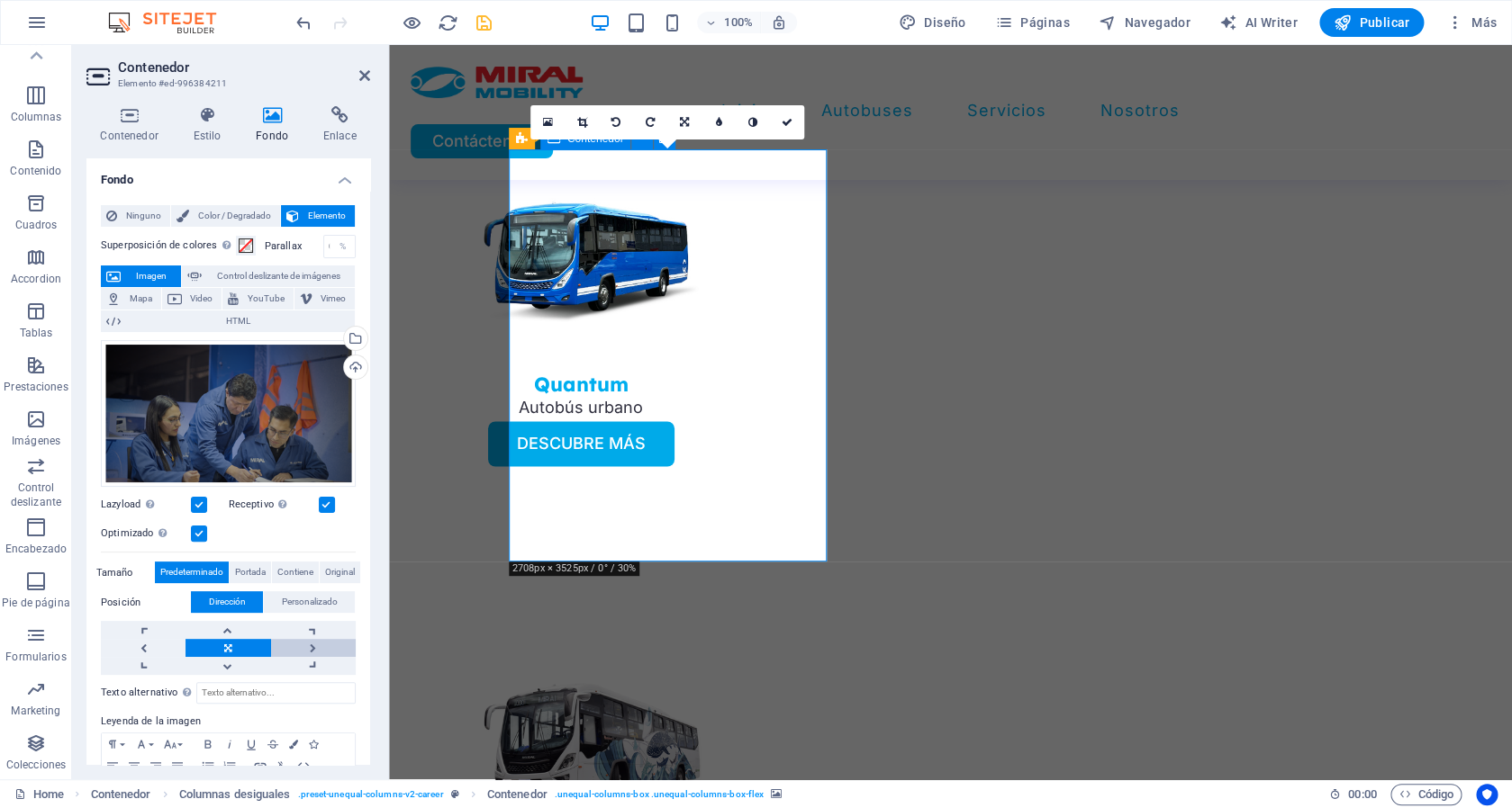
click at [309, 643] on link at bounding box center [314, 648] width 84 height 18
click at [151, 639] on link at bounding box center [143, 648] width 84 height 18
click at [310, 639] on link at bounding box center [314, 648] width 84 height 18
click at [229, 646] on link at bounding box center [227, 648] width 84 height 18
click at [691, 119] on link at bounding box center [685, 123] width 35 height 35
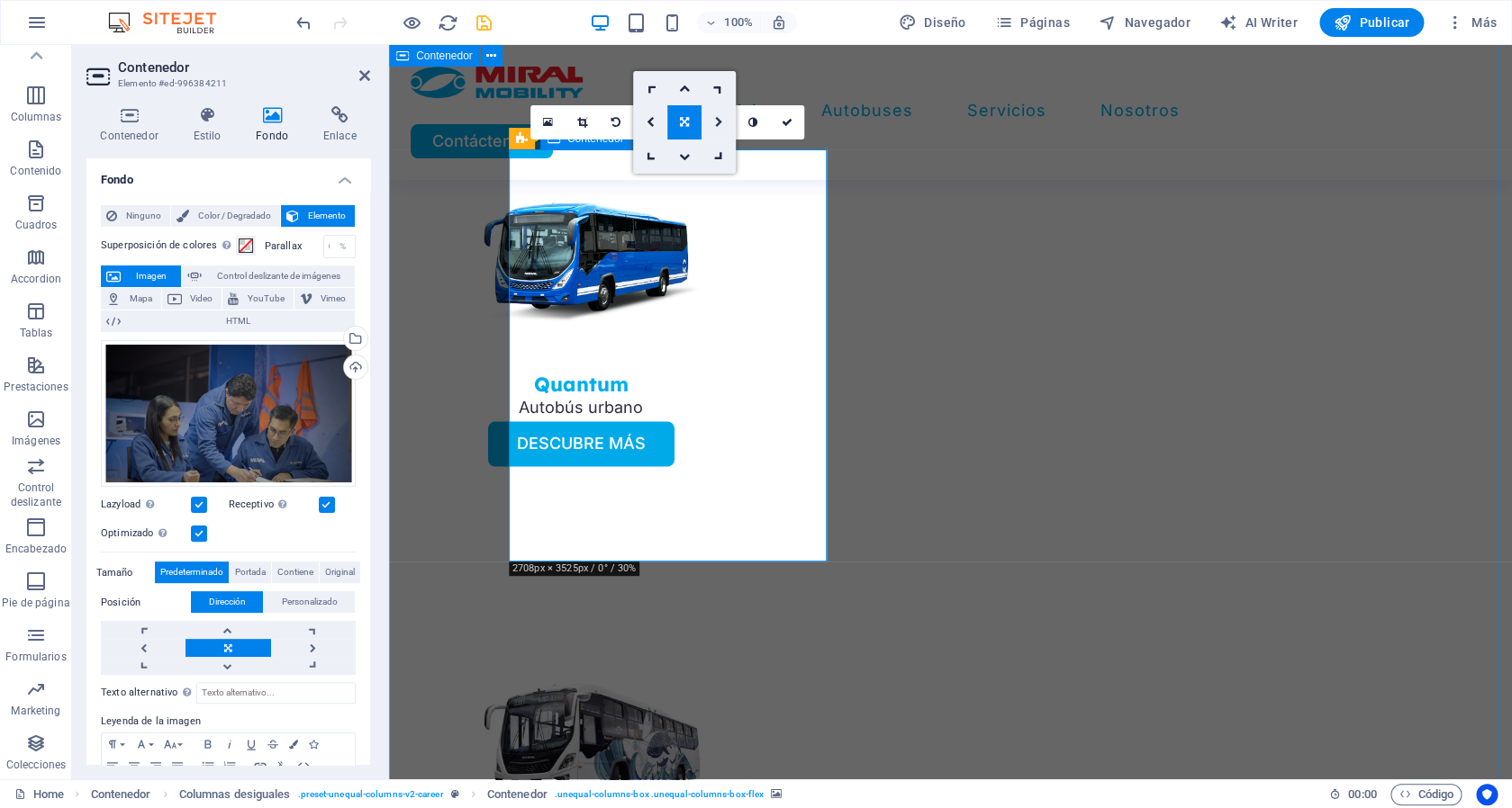
click at [716, 120] on icon at bounding box center [719, 122] width 8 height 11
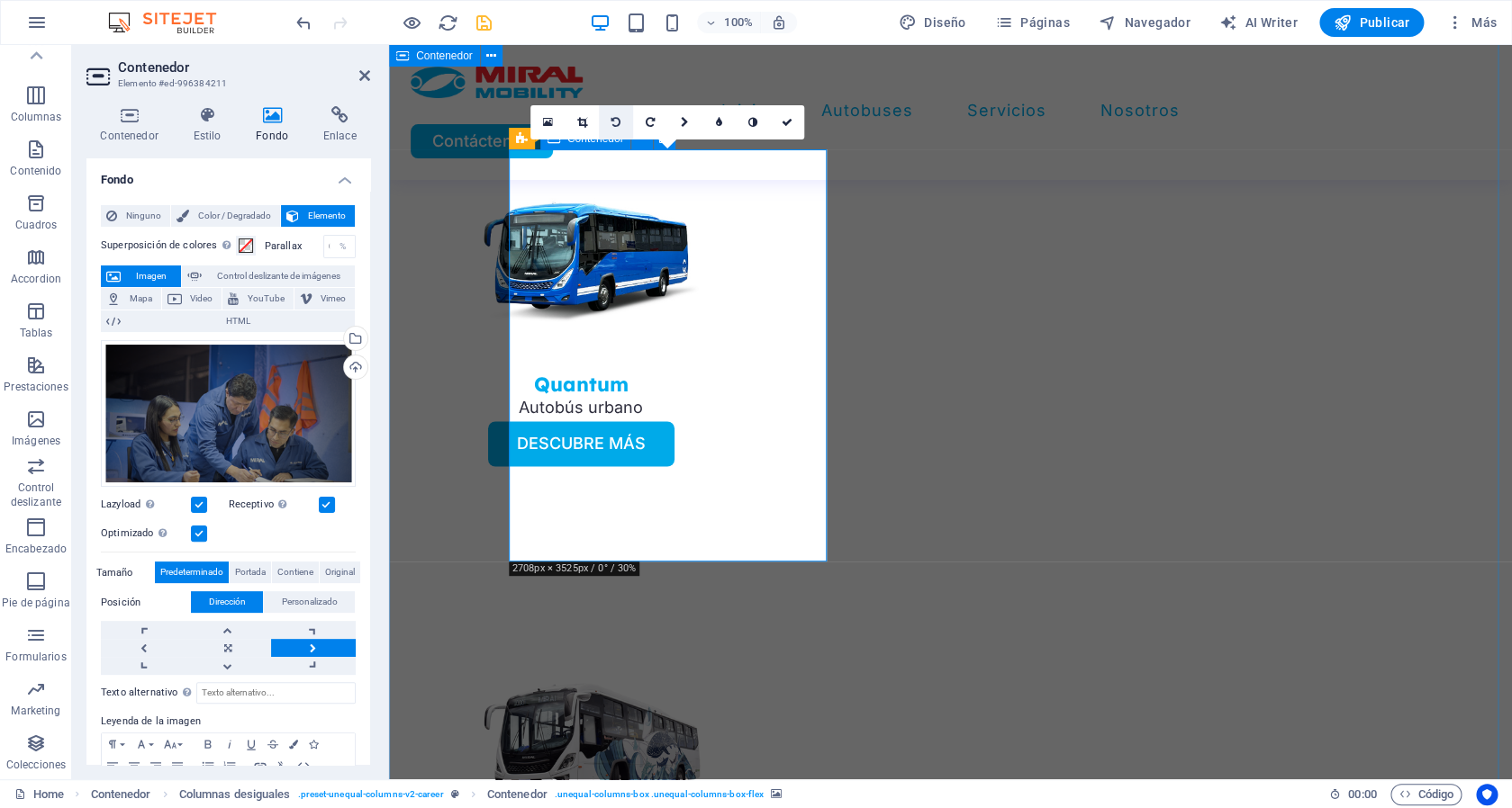
click at [616, 121] on icon at bounding box center [616, 122] width 9 height 11
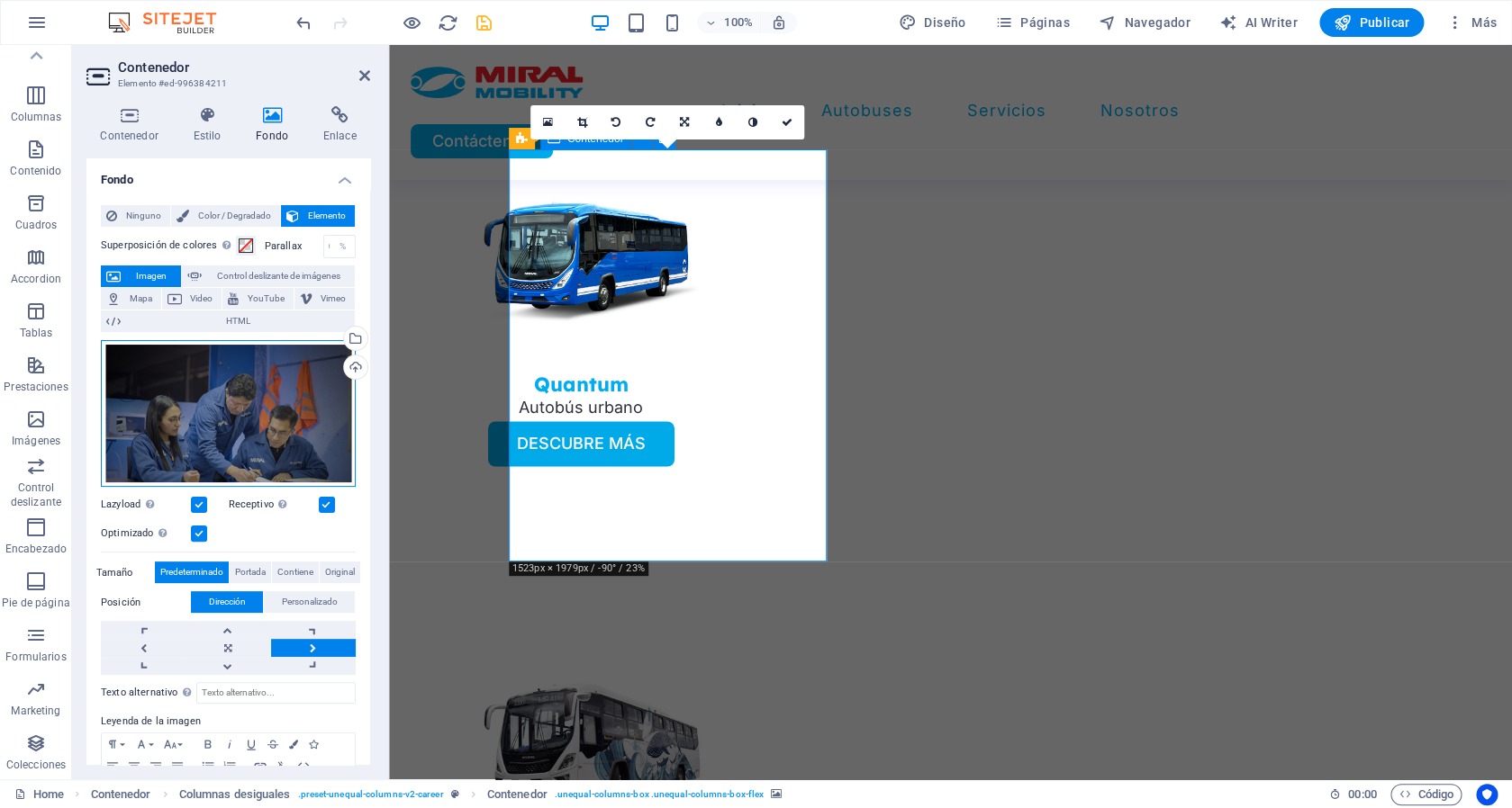
click at [236, 403] on div "Arrastra archivos aquí, haz clic para escoger archivos o selecciona archivos de…" at bounding box center [228, 414] width 255 height 148
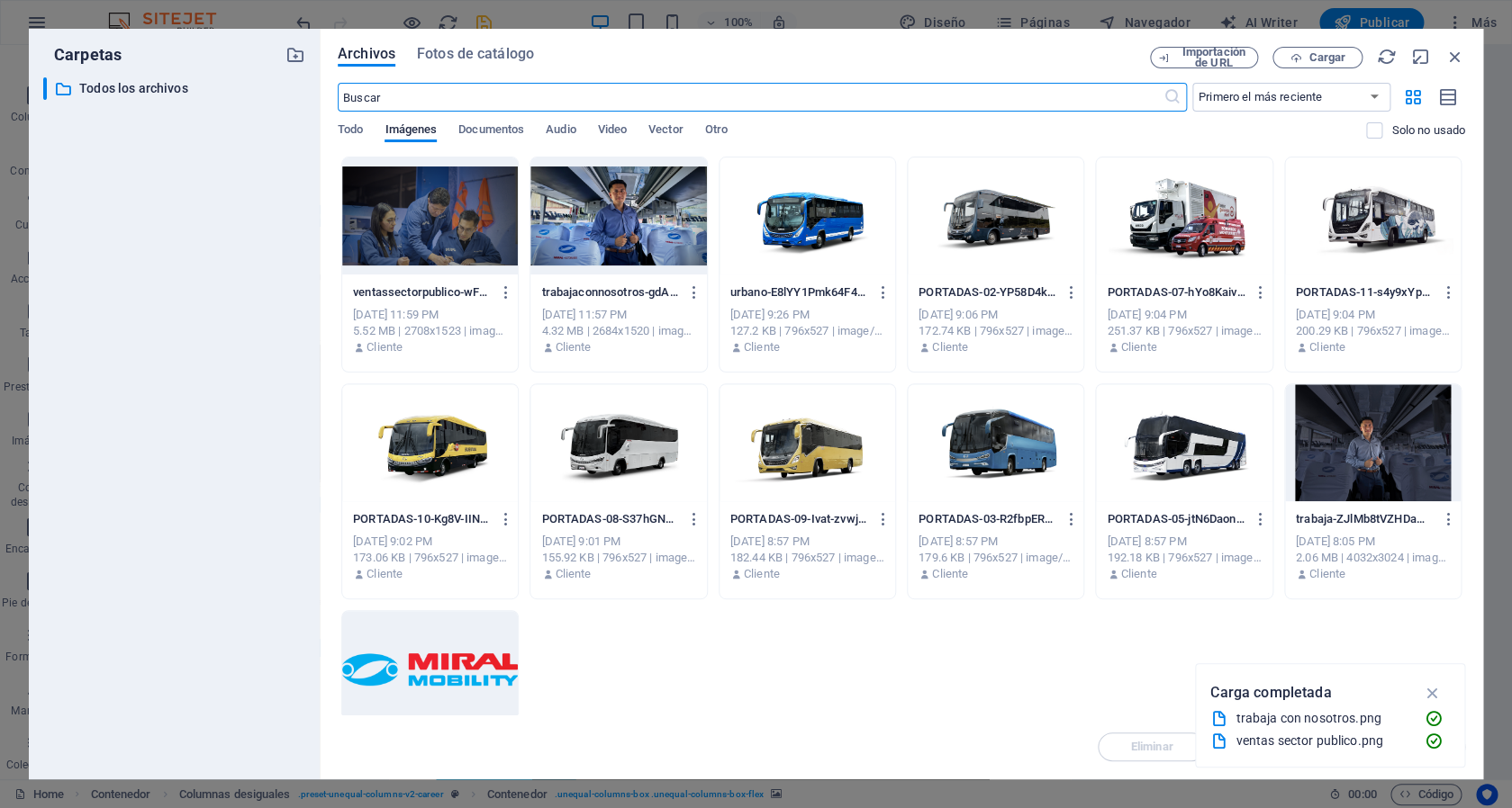
scroll to position [4021, 0]
click at [461, 208] on div at bounding box center [430, 216] width 175 height 117
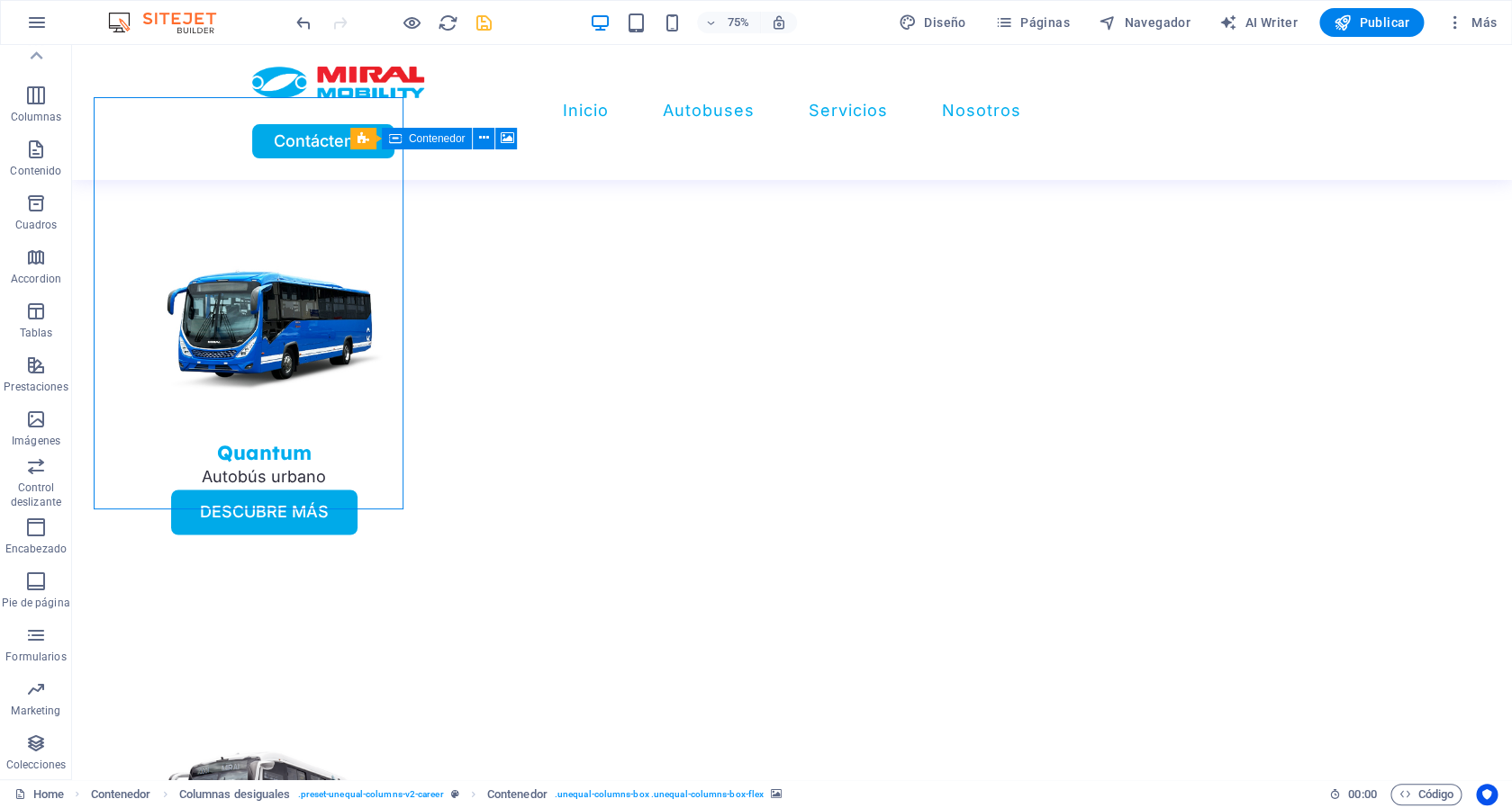
scroll to position [4098, 0]
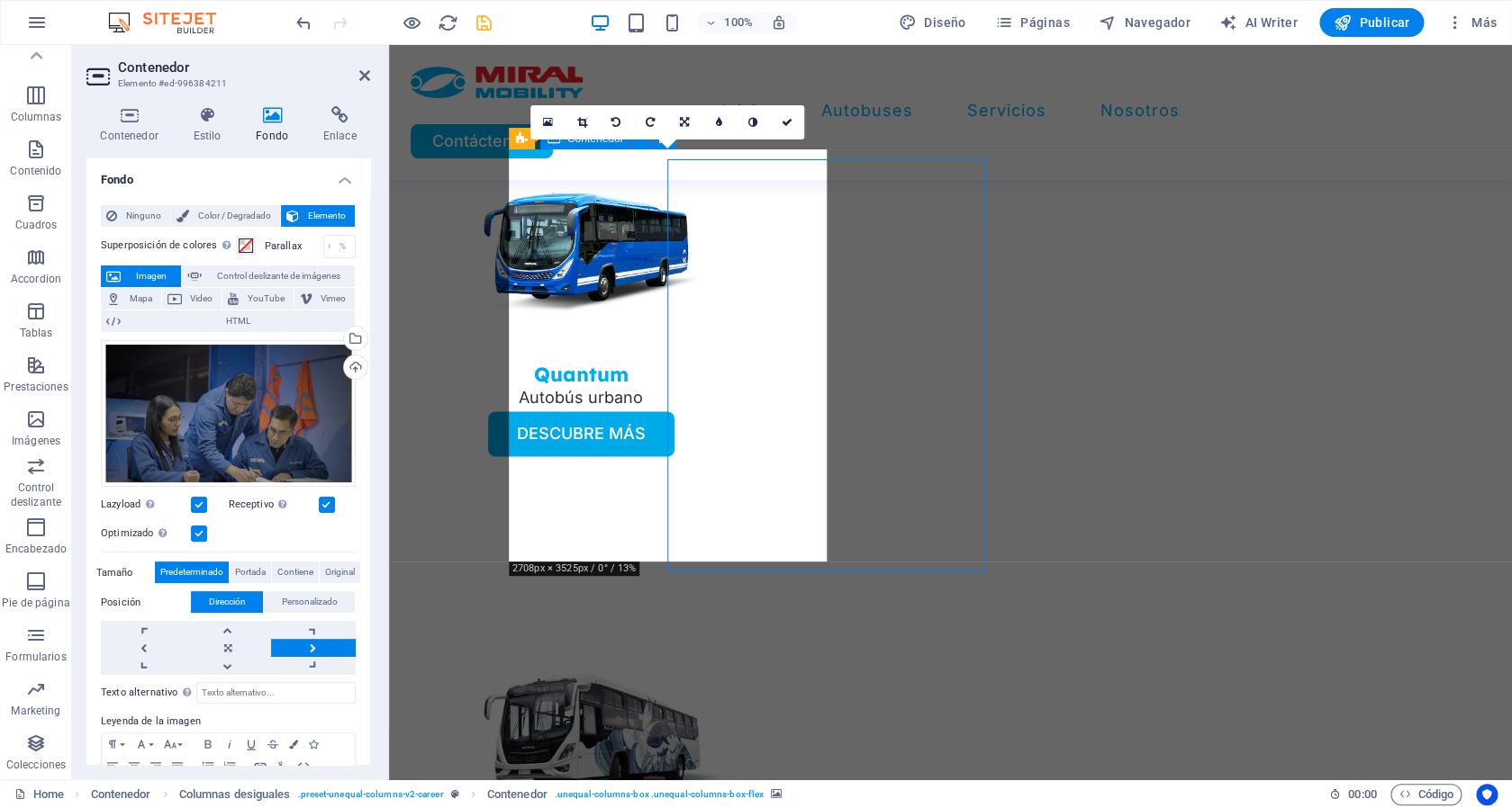
scroll to position [4088, 0]
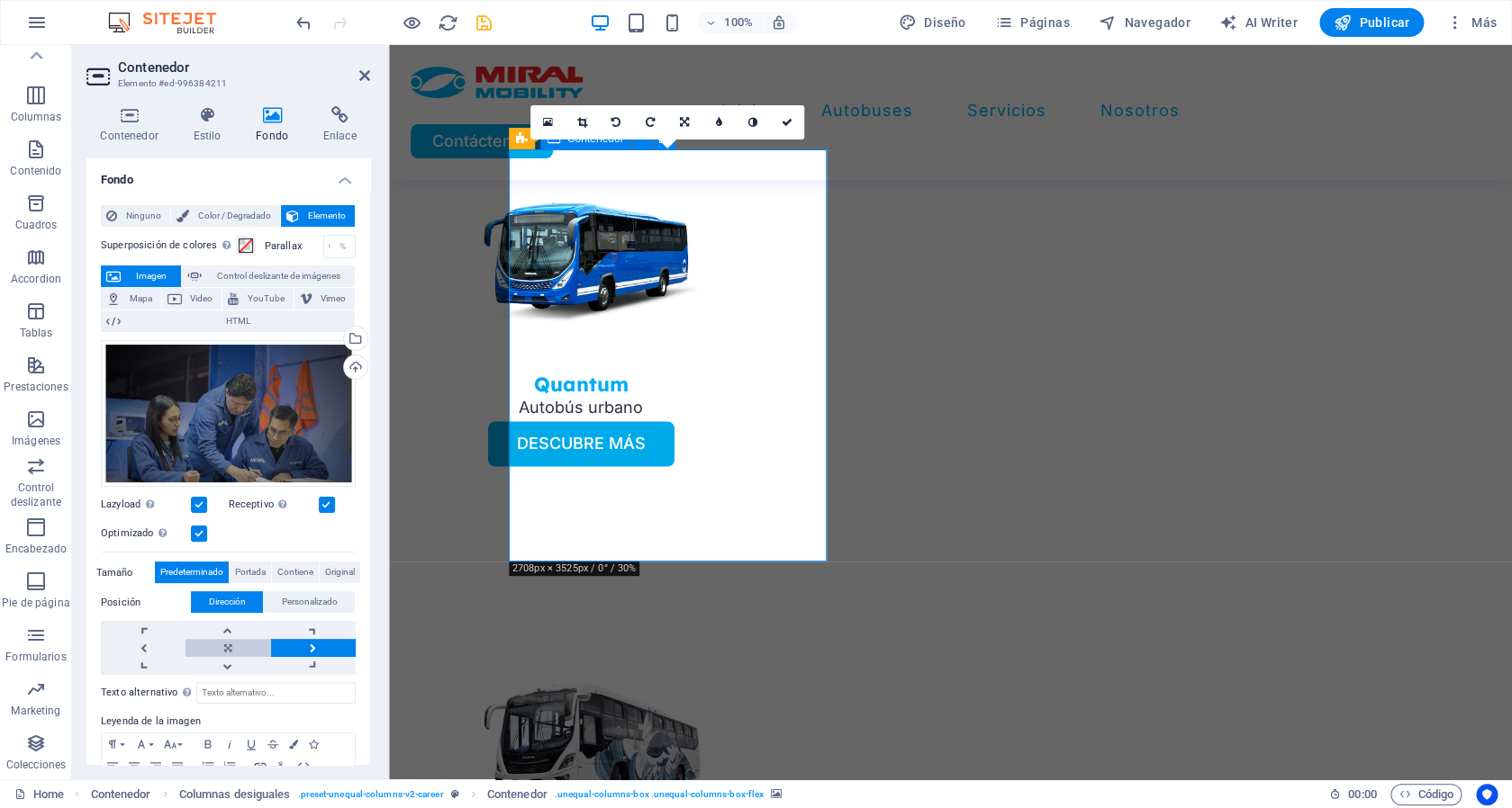
click at [215, 644] on link at bounding box center [227, 648] width 84 height 18
click at [787, 123] on icon at bounding box center [786, 122] width 11 height 11
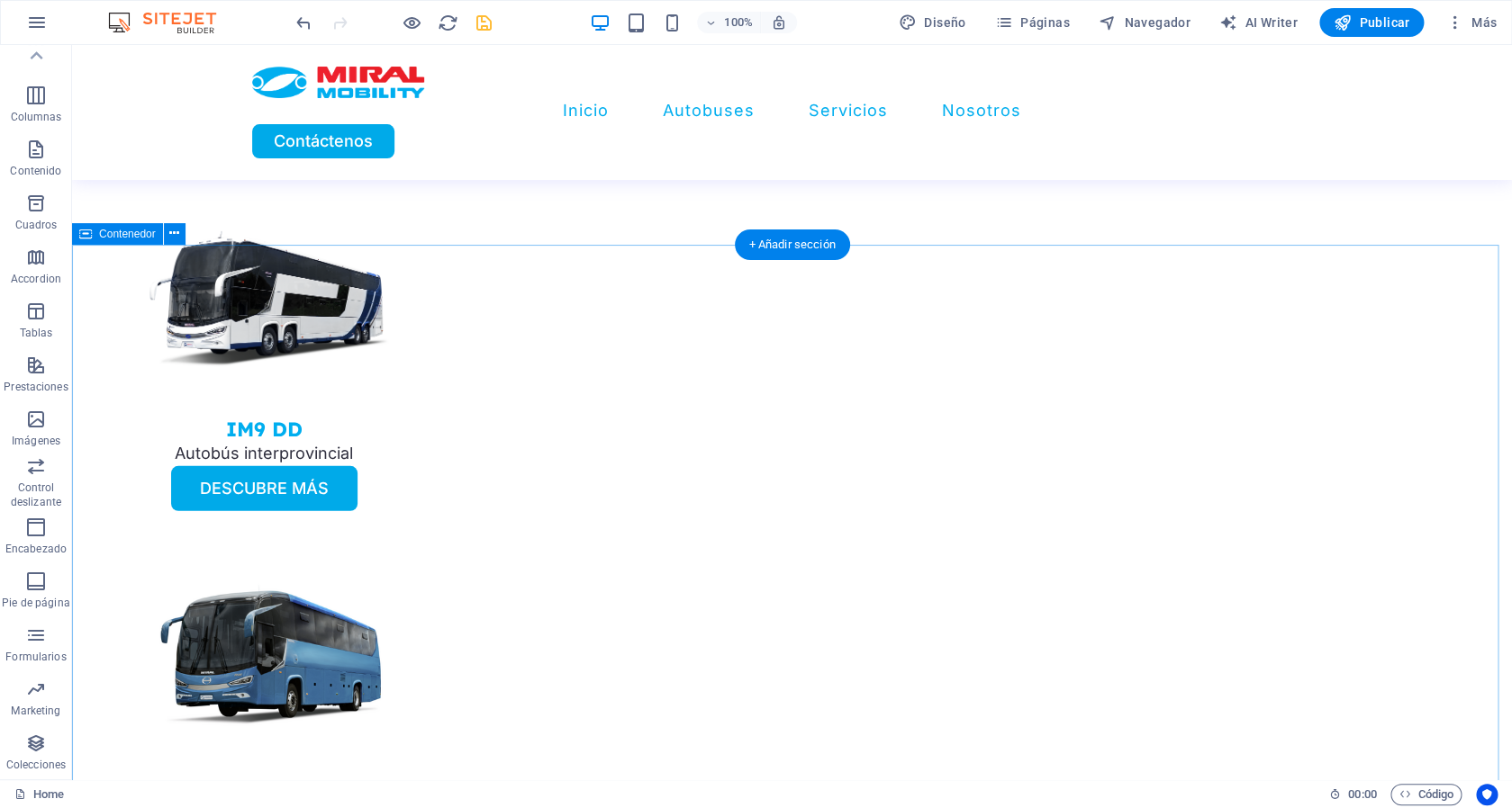
scroll to position [2086, 0]
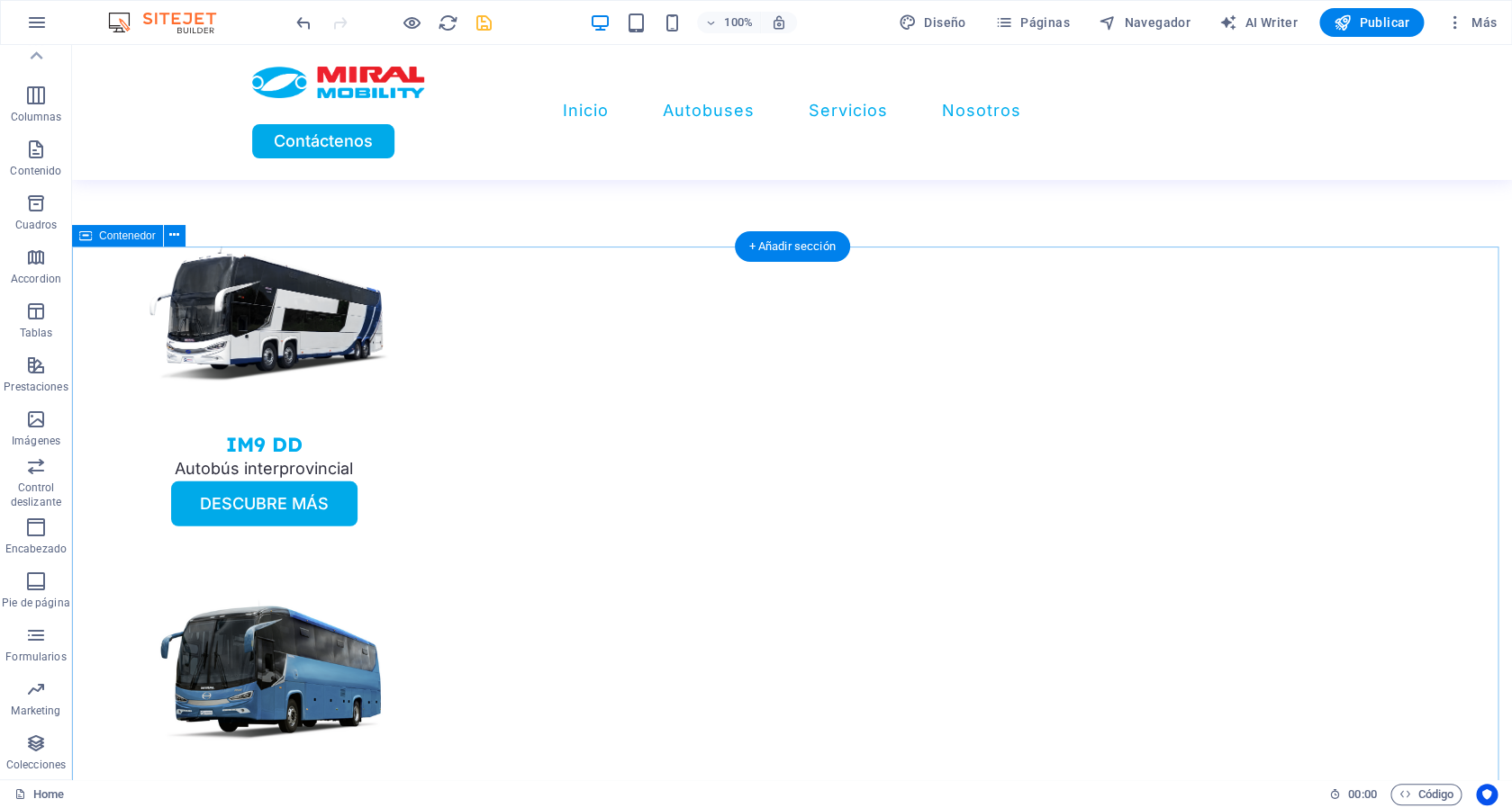
click at [174, 246] on div "Contenedor" at bounding box center [134, 236] width 126 height 22
click at [174, 239] on icon at bounding box center [174, 236] width 10 height 19
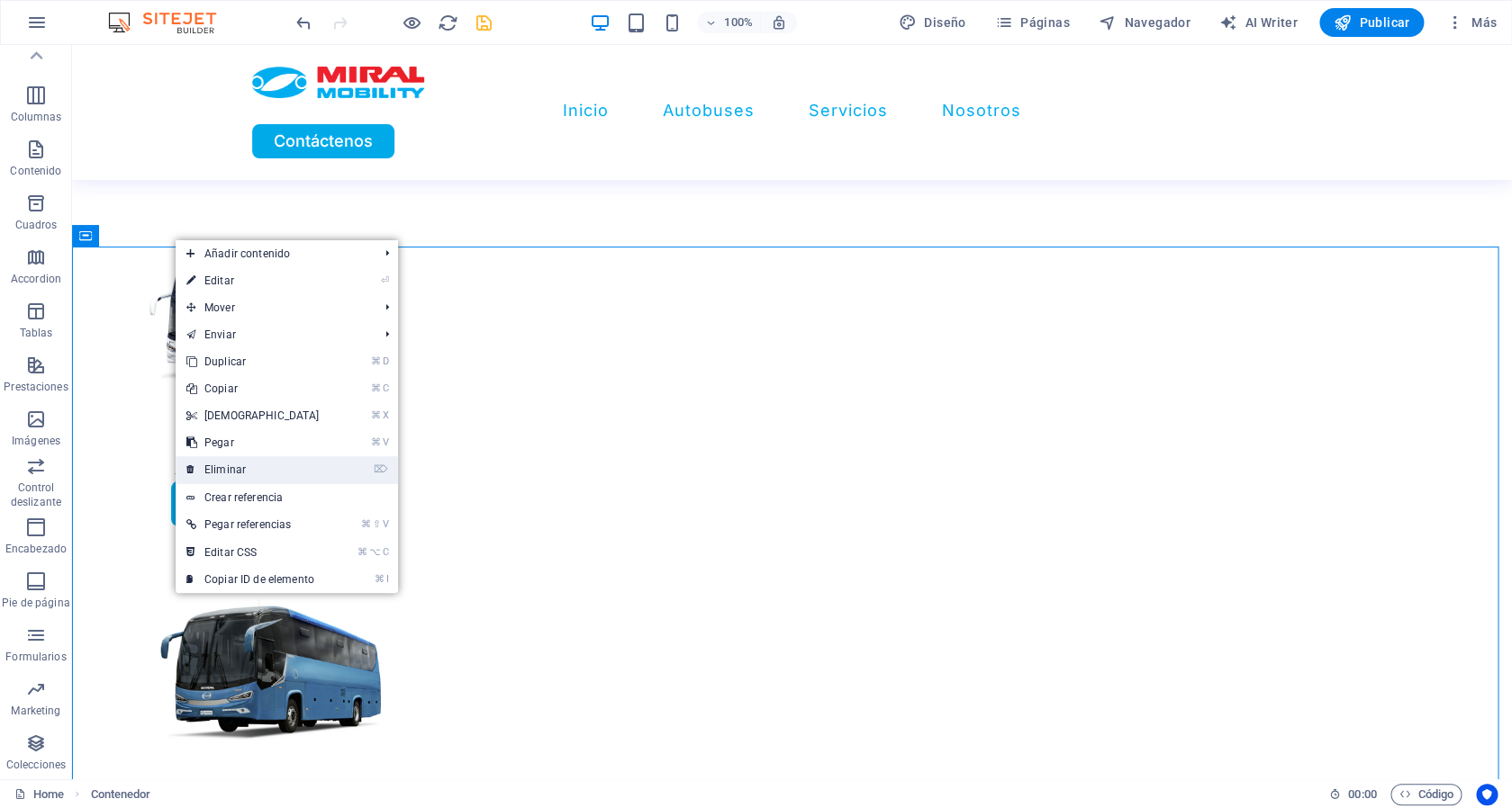
click at [239, 466] on link "⌦ Eliminar" at bounding box center [253, 470] width 155 height 27
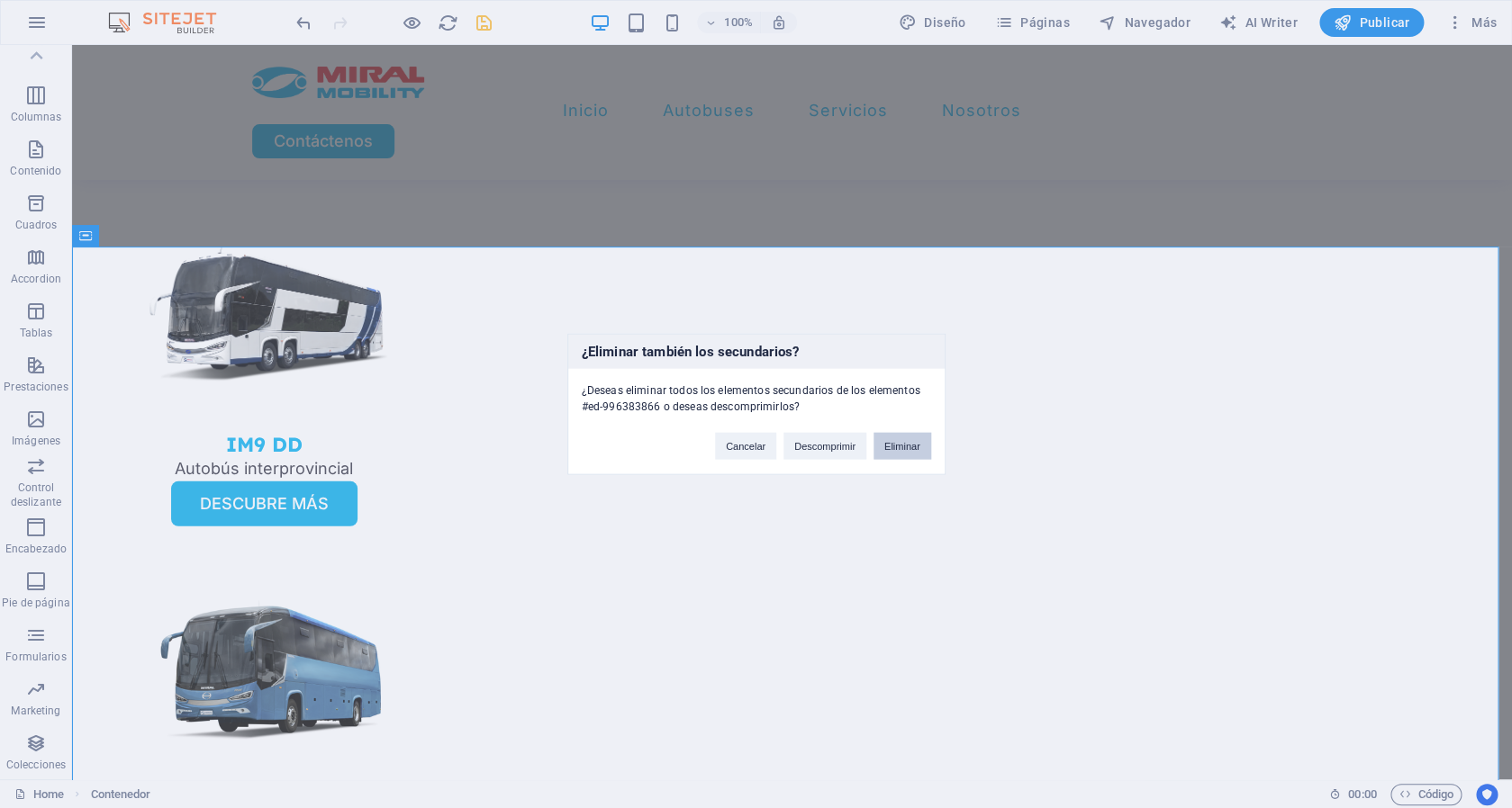
click at [892, 451] on button "Eliminar" at bounding box center [902, 447] width 58 height 27
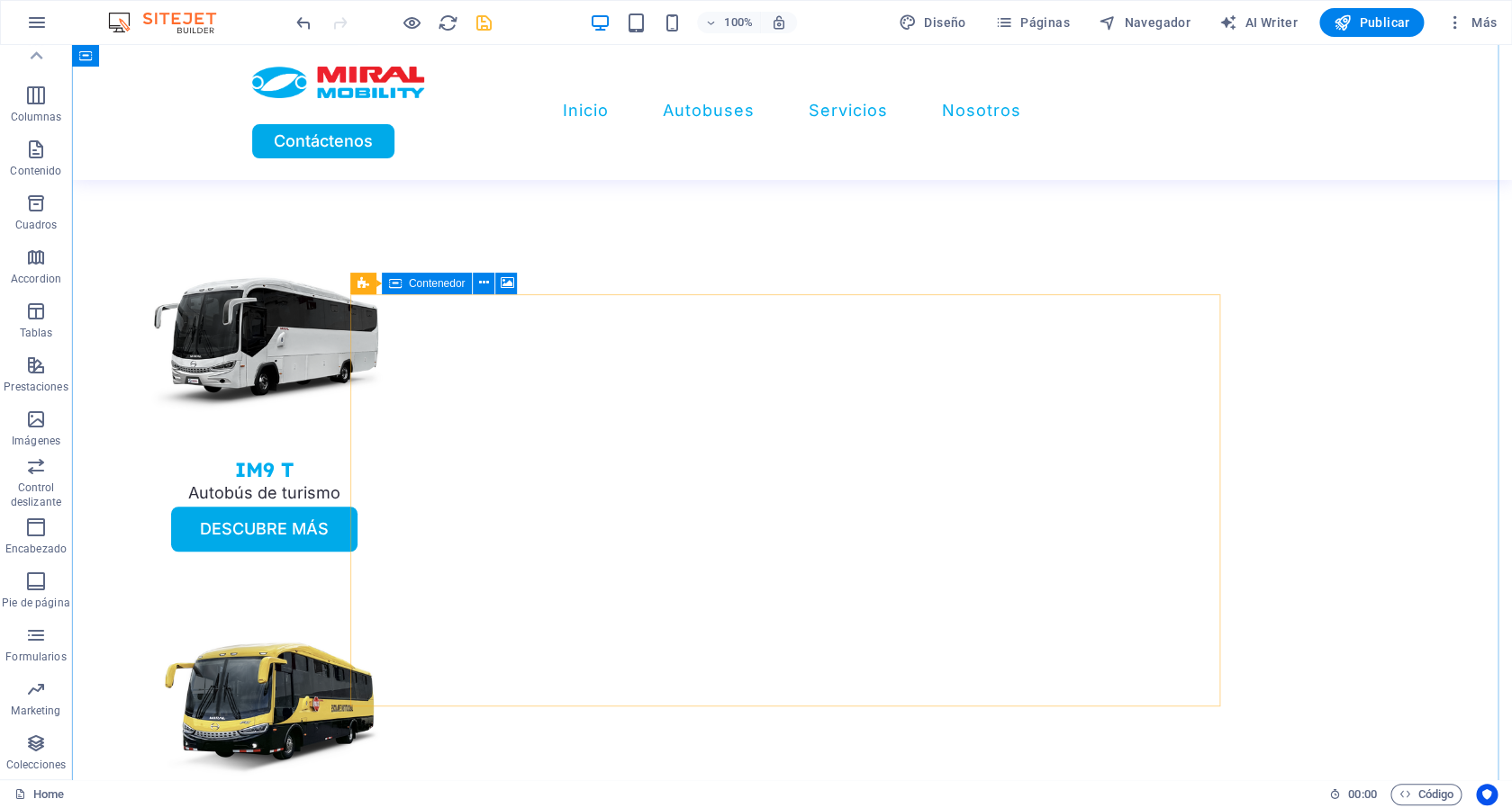
scroll to position [3255, 0]
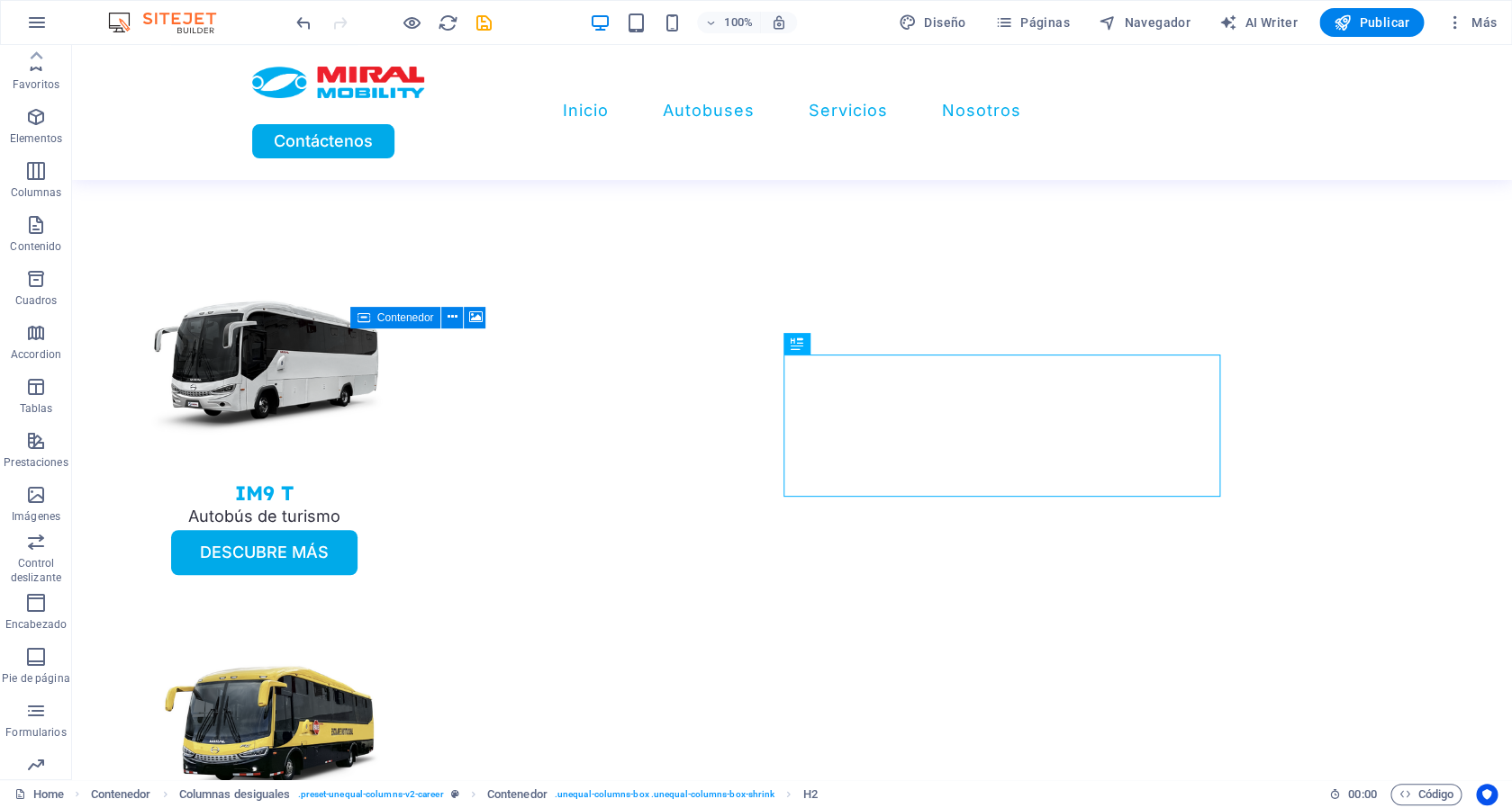
scroll to position [76, 0]
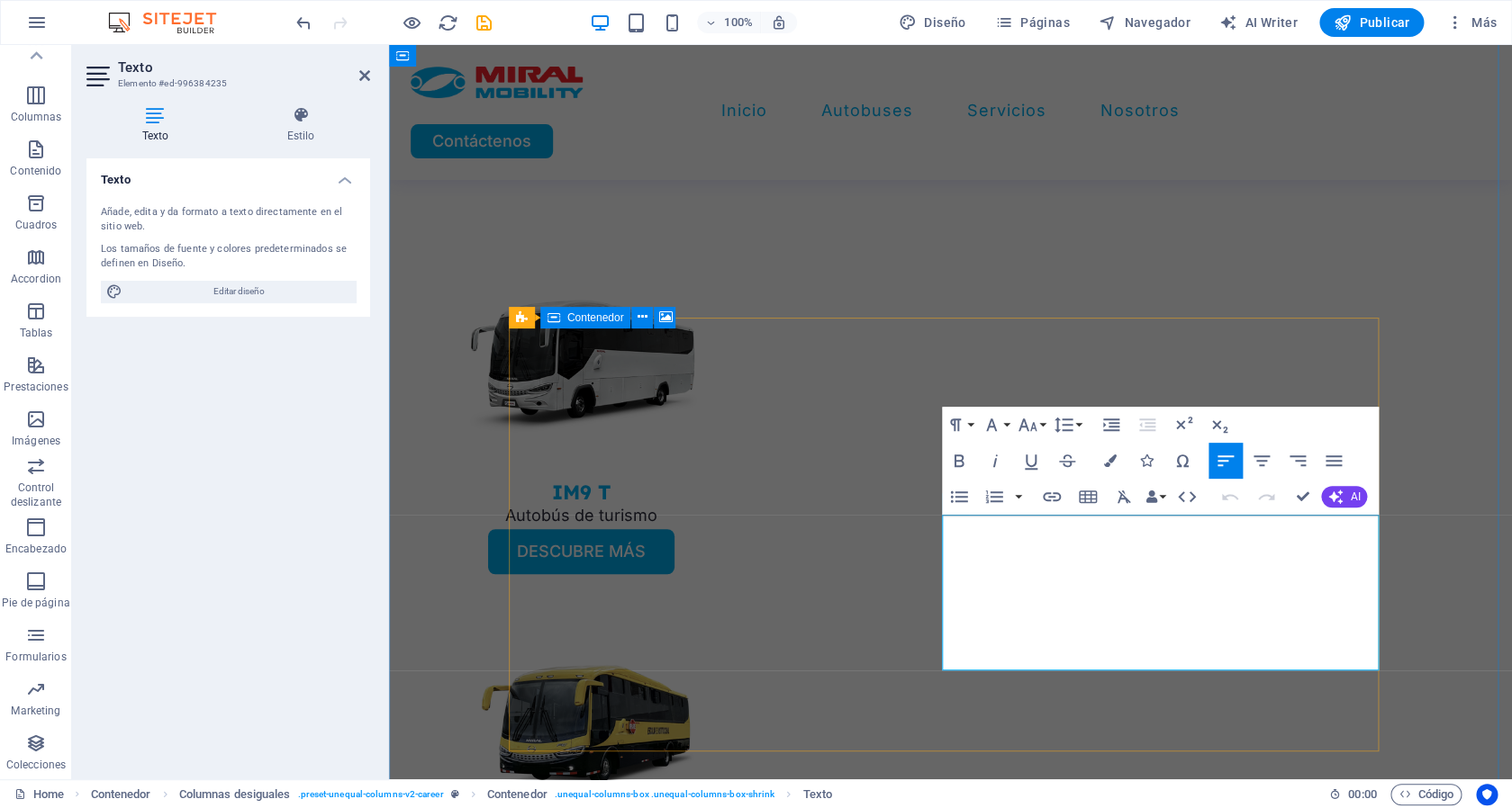
scroll to position [3245, 0]
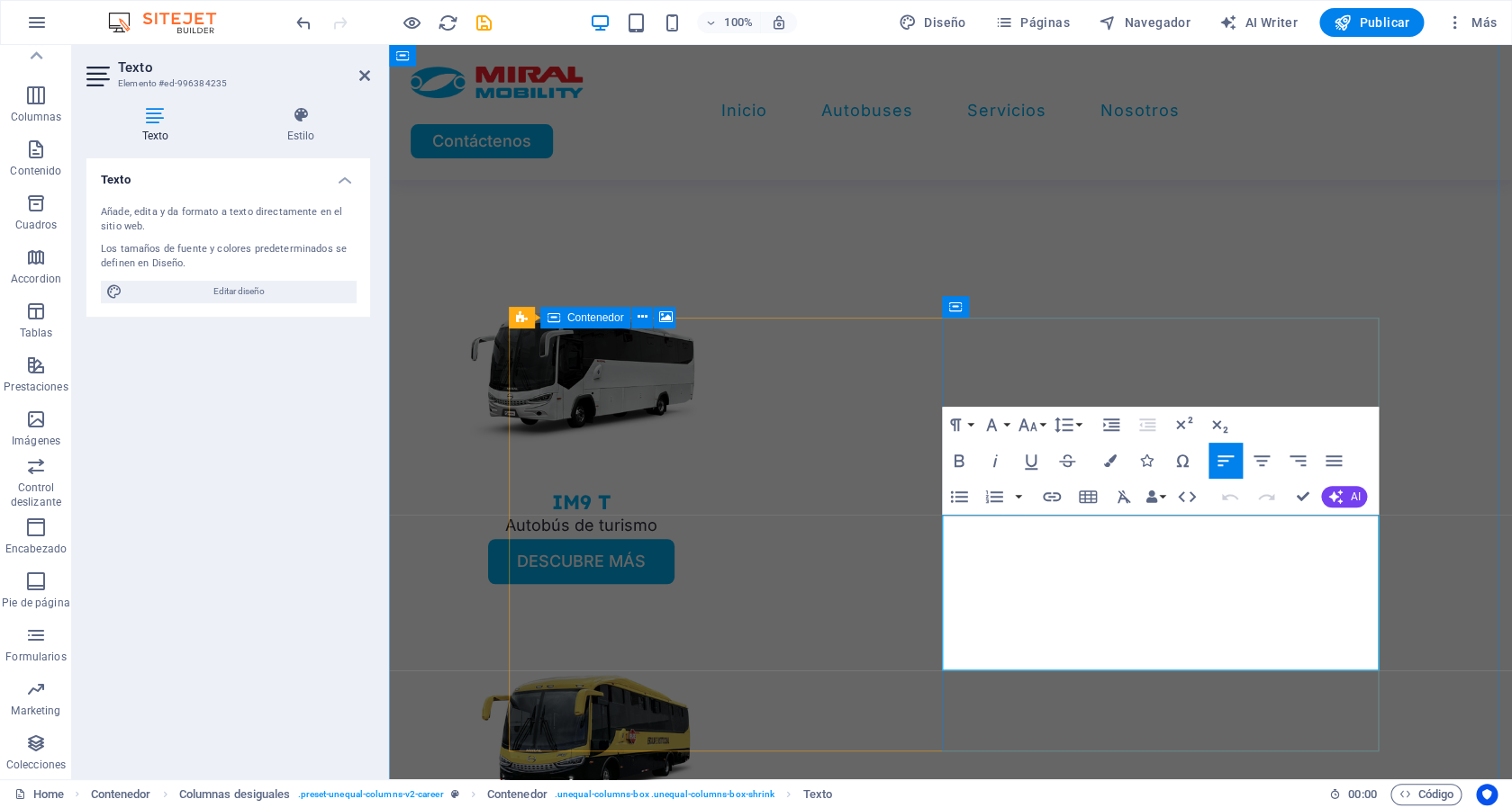
drag, startPoint x: 1104, startPoint y: 662, endPoint x: 971, endPoint y: 537, distance: 182.5
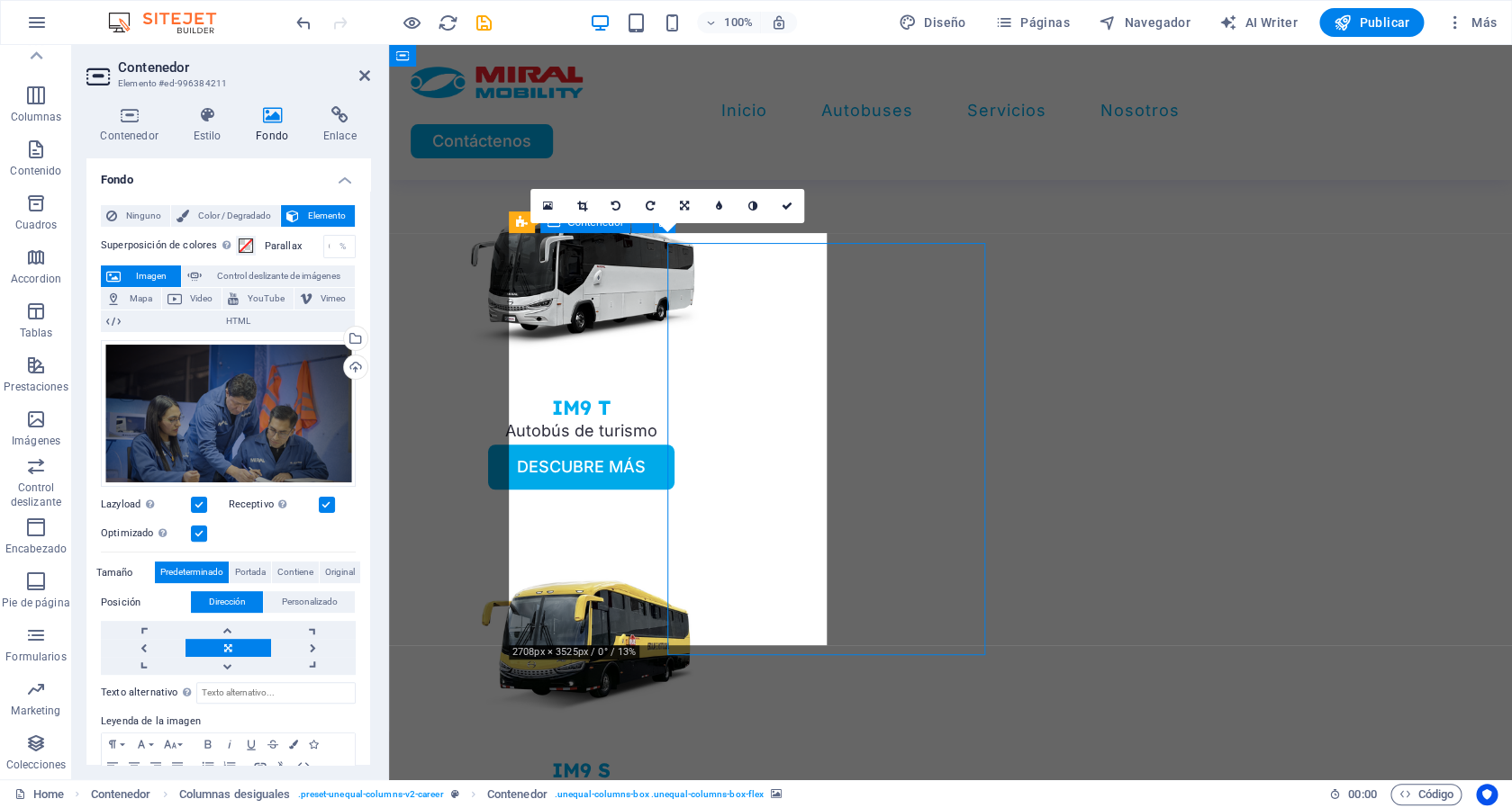
scroll to position [3330, 0]
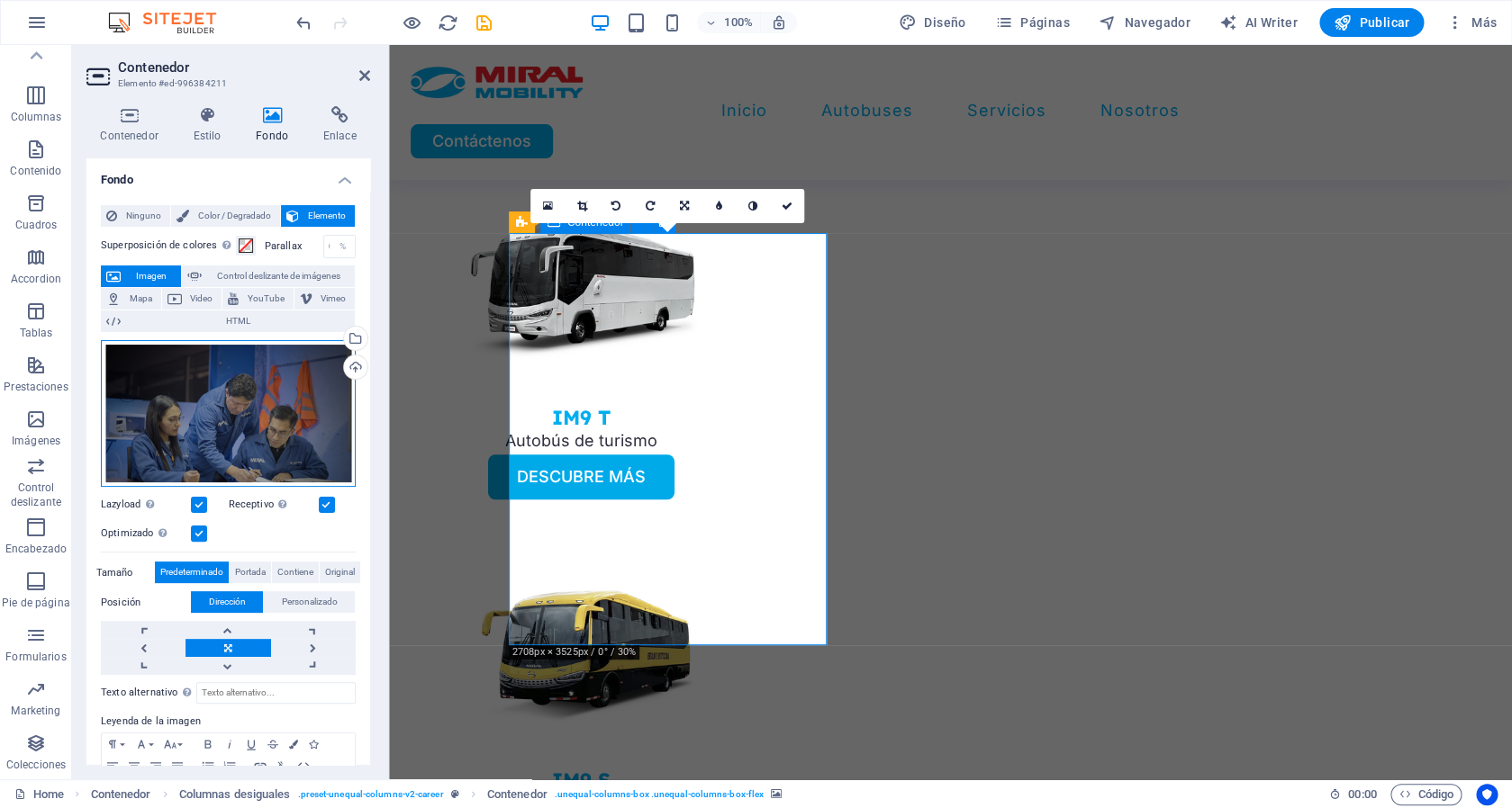
click at [276, 410] on div "Arrastra archivos aquí, haz clic para escoger archivos o selecciona archivos de…" at bounding box center [228, 414] width 255 height 148
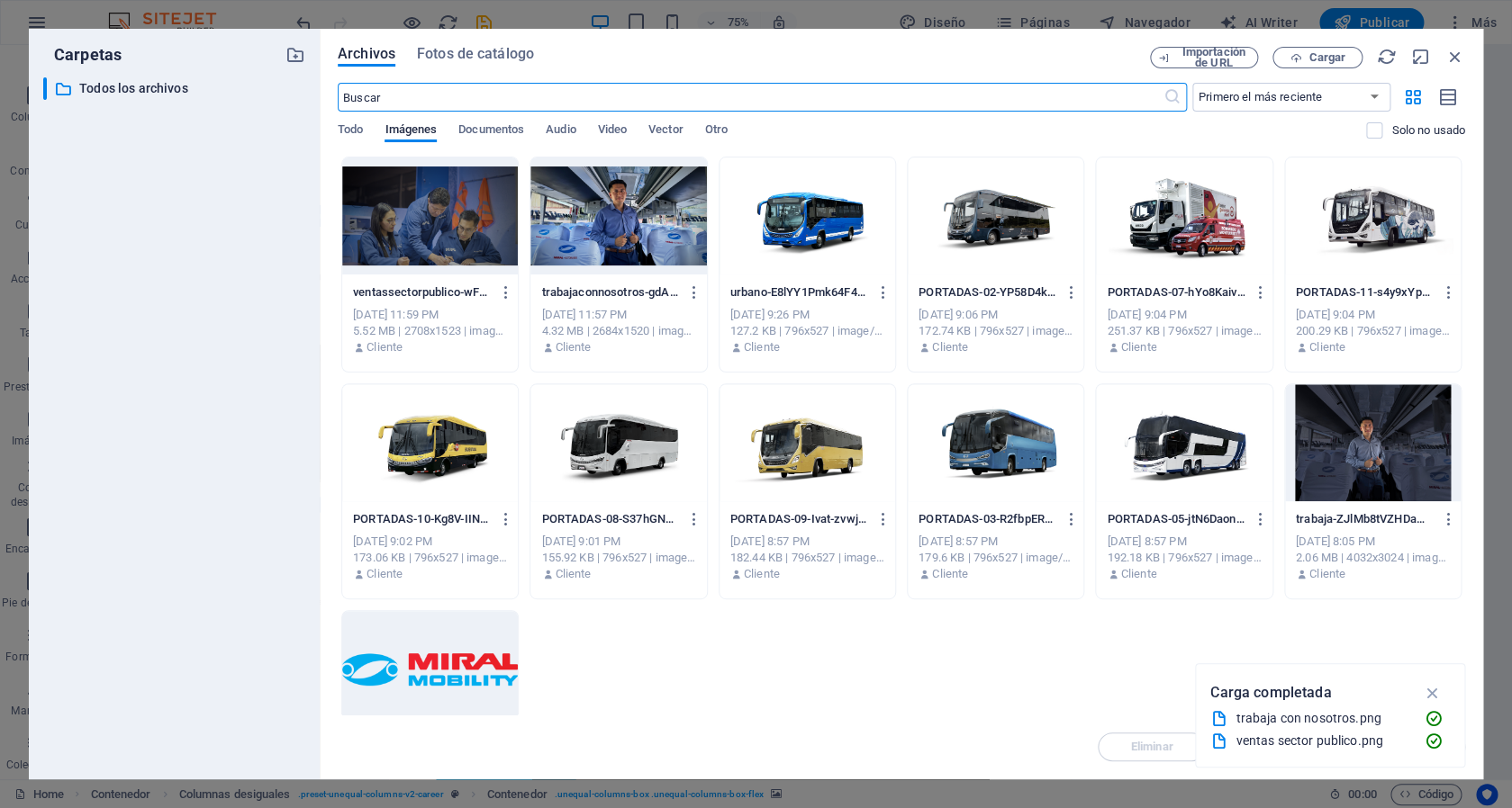
scroll to position [3262, 0]
click at [1330, 60] on span "Cargar" at bounding box center [1327, 57] width 37 height 11
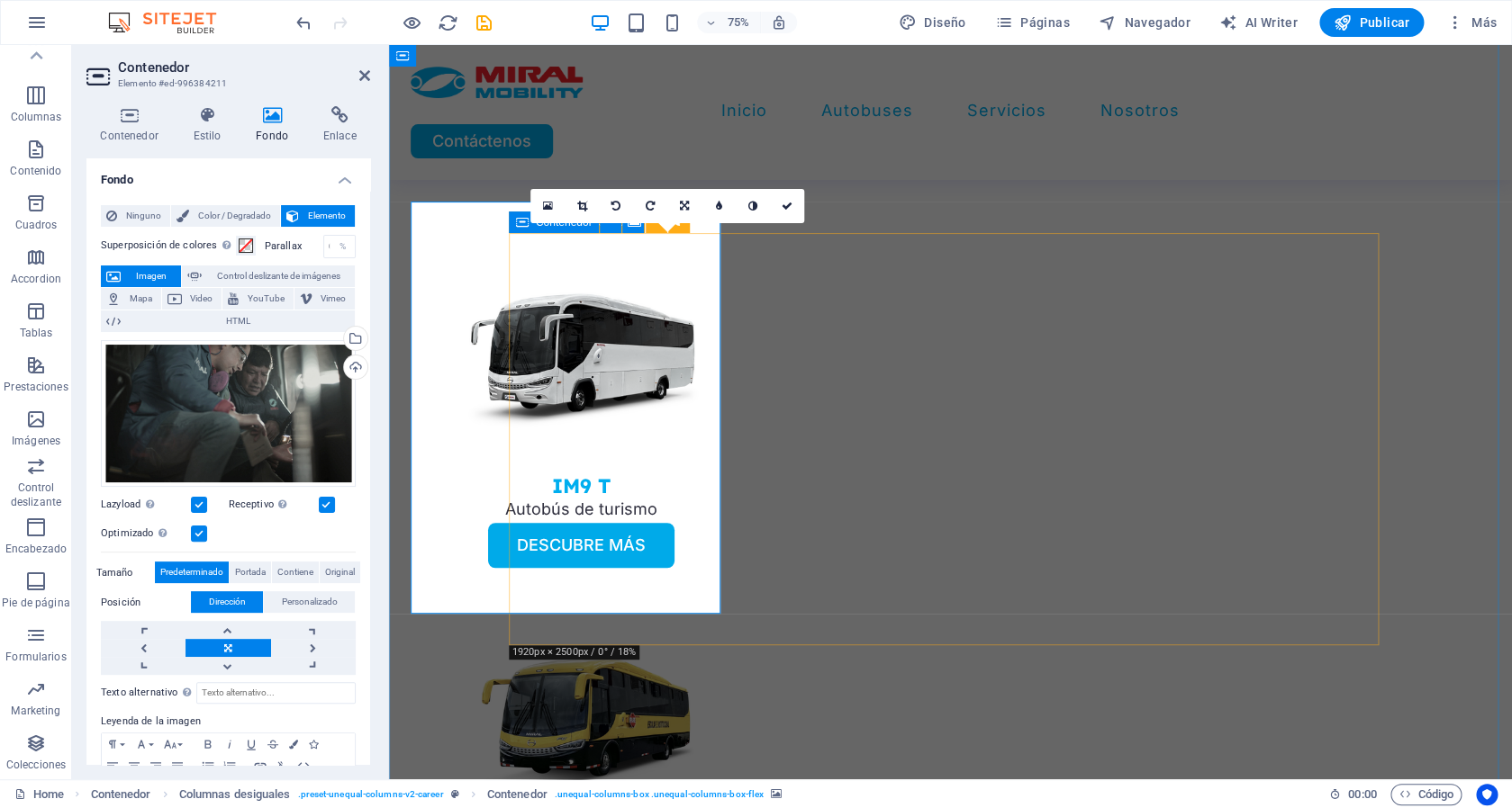
scroll to position [3330, 0]
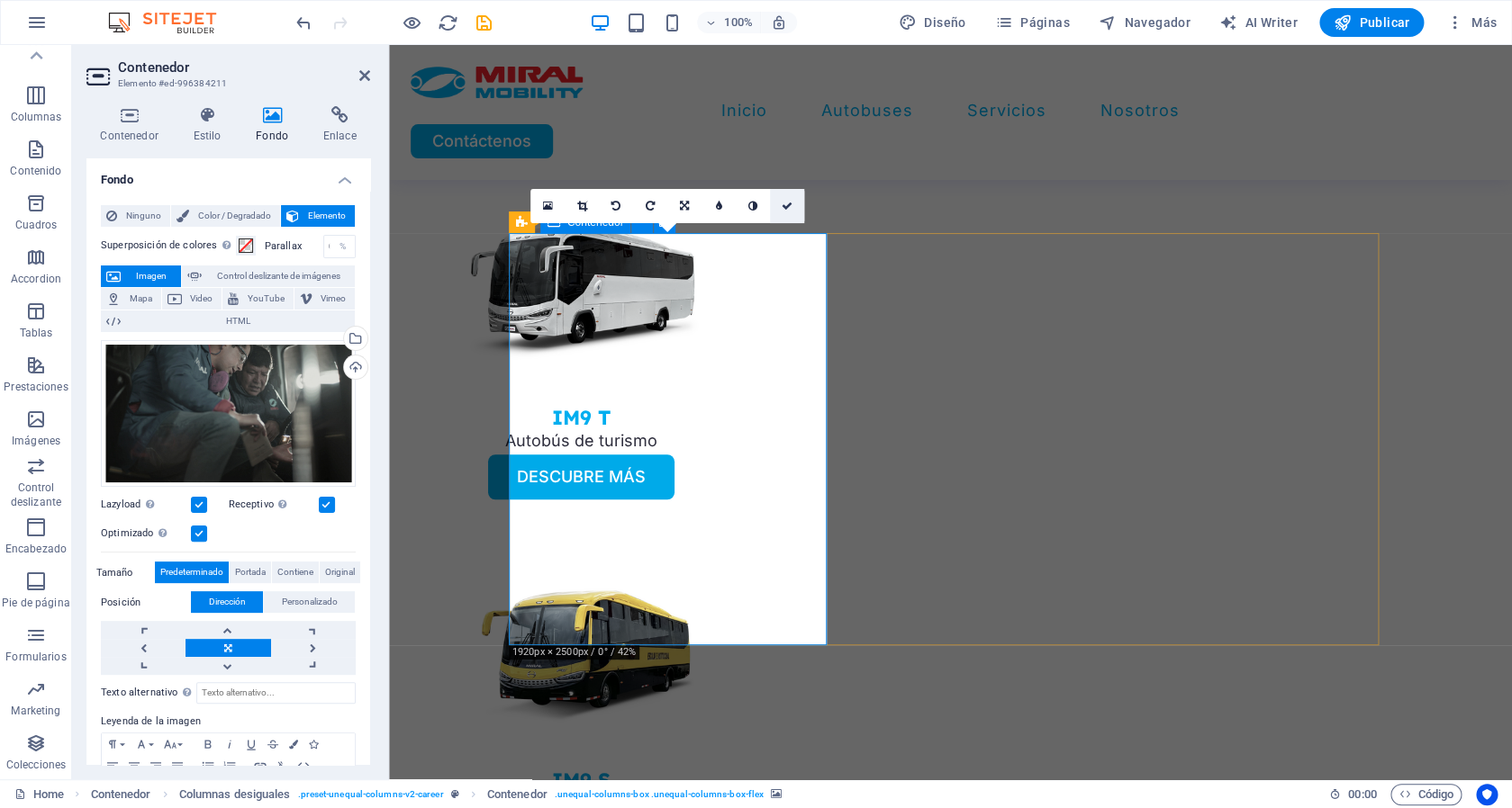
click at [786, 200] on icon at bounding box center [786, 205] width 11 height 11
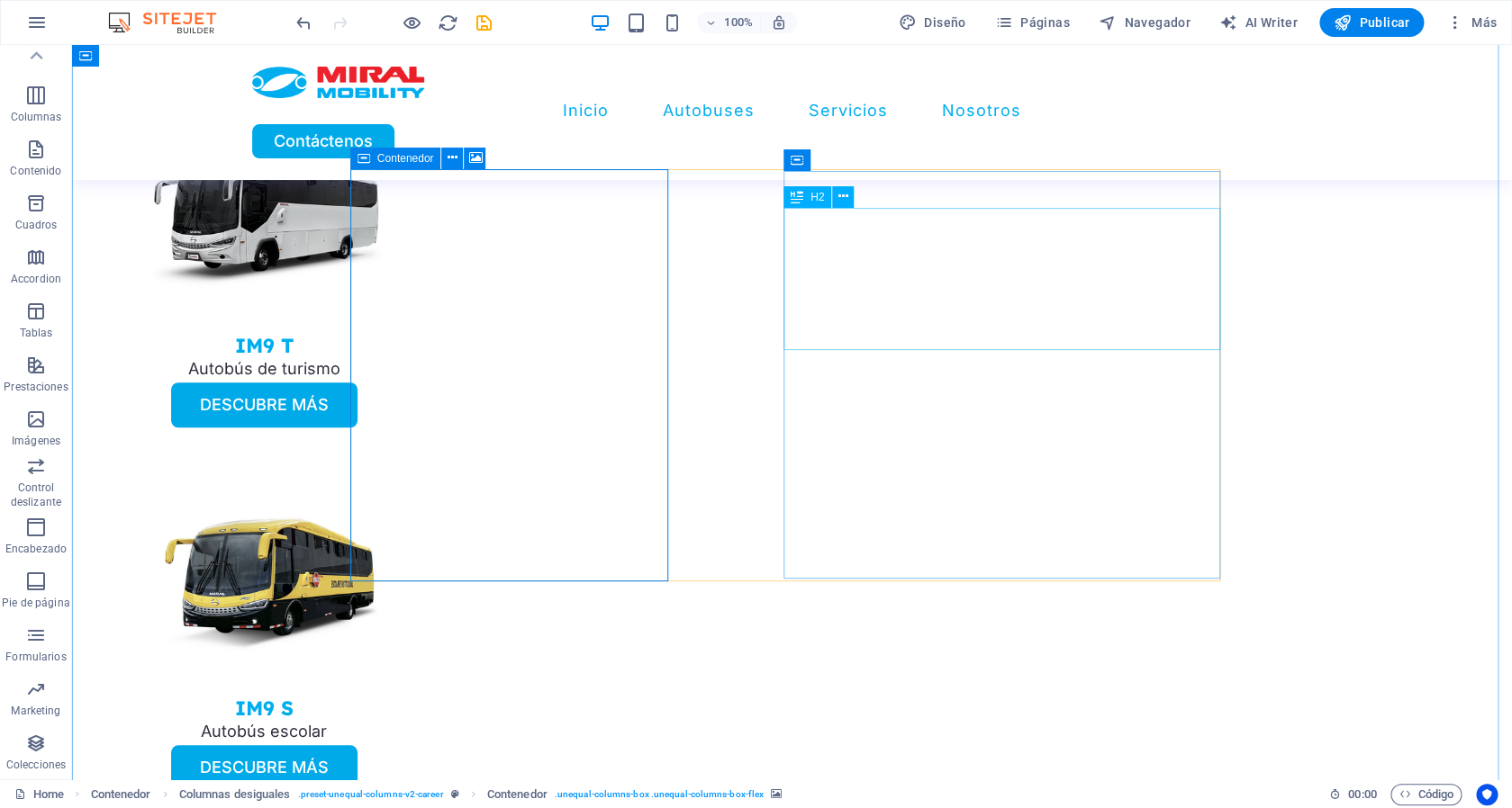
scroll to position [3403, 0]
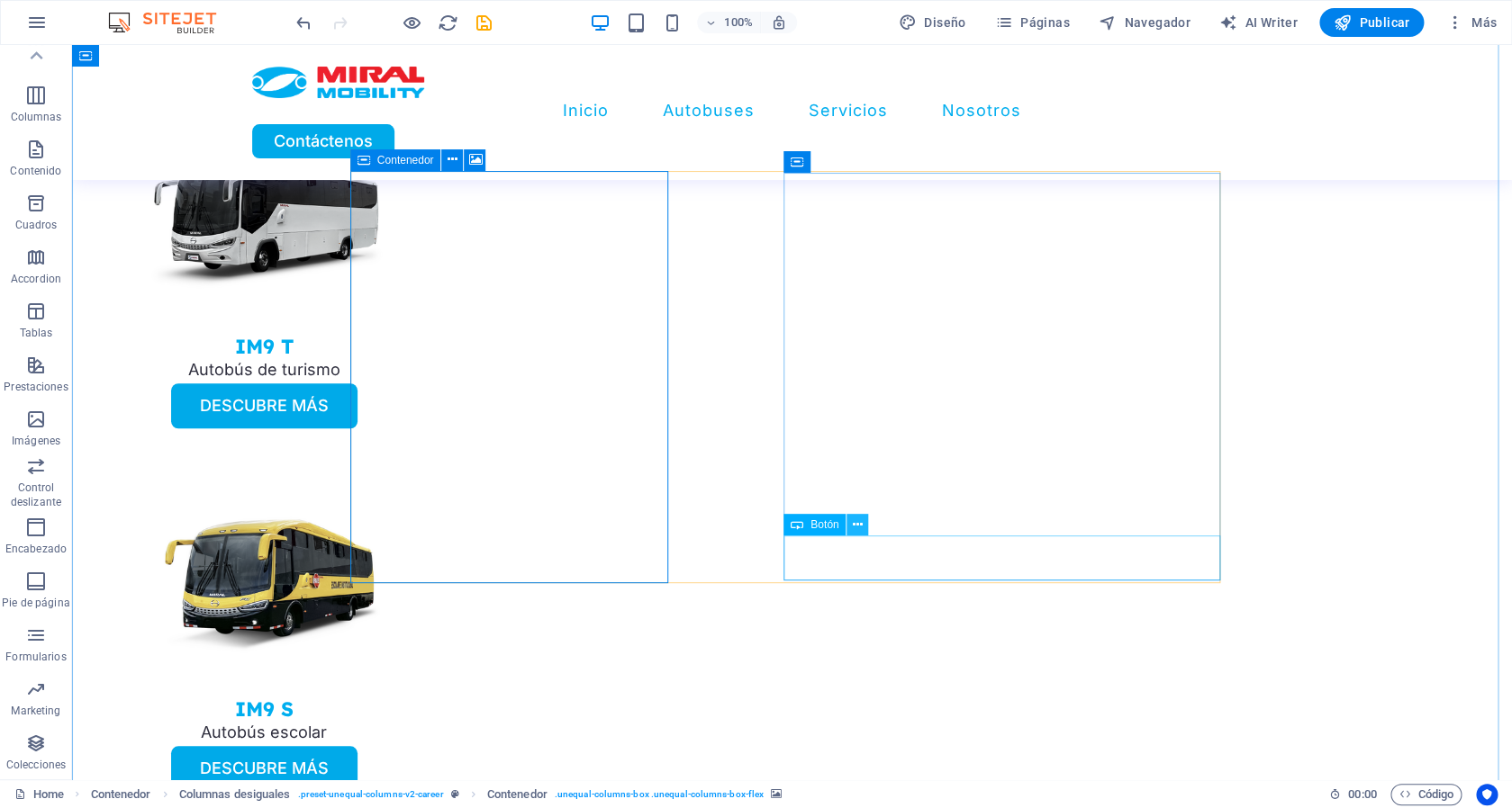
click at [859, 526] on icon at bounding box center [858, 525] width 10 height 19
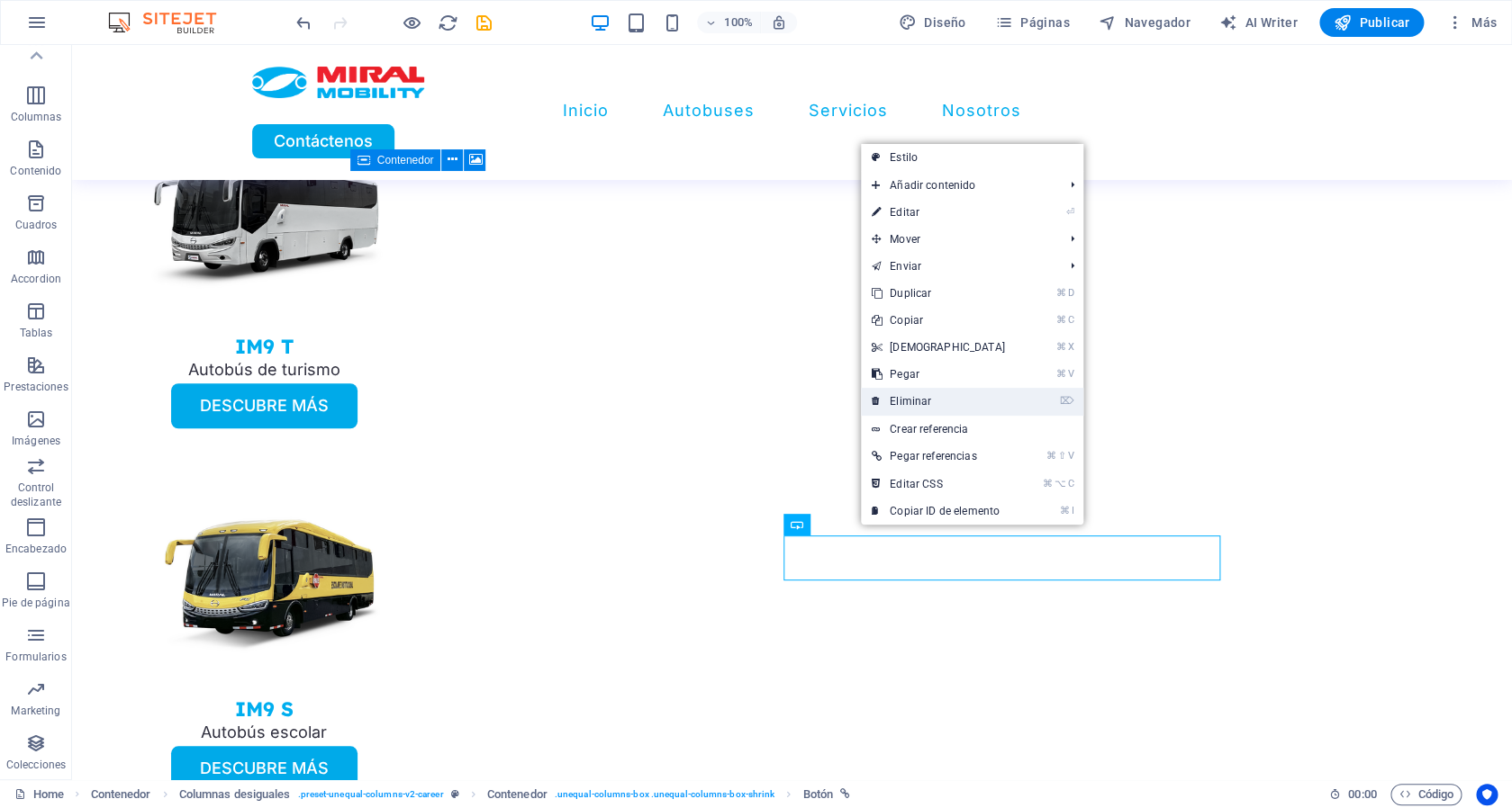
click at [923, 407] on link "⌦ Eliminar" at bounding box center [939, 402] width 155 height 27
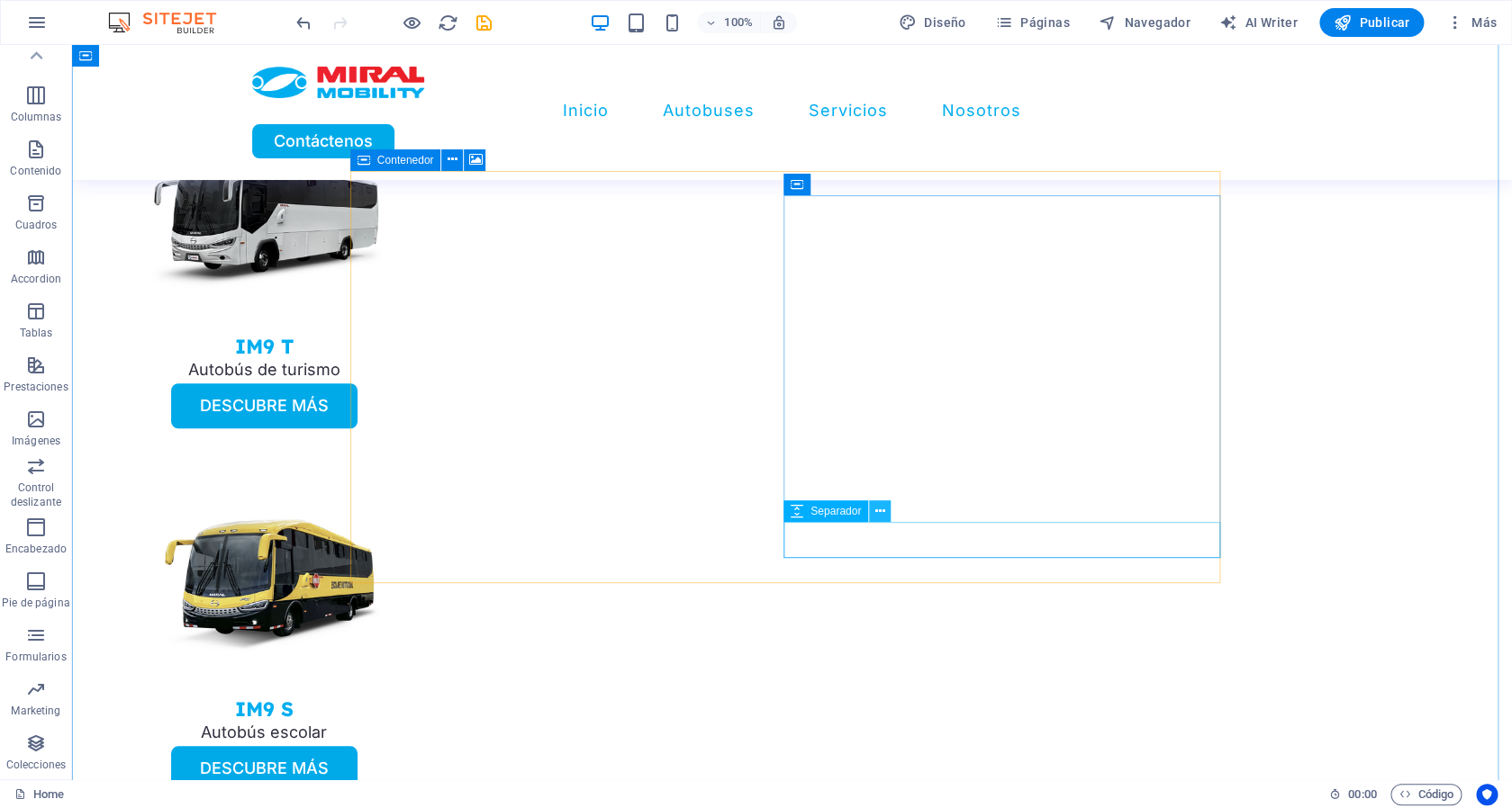
click at [880, 515] on icon at bounding box center [880, 512] width 10 height 19
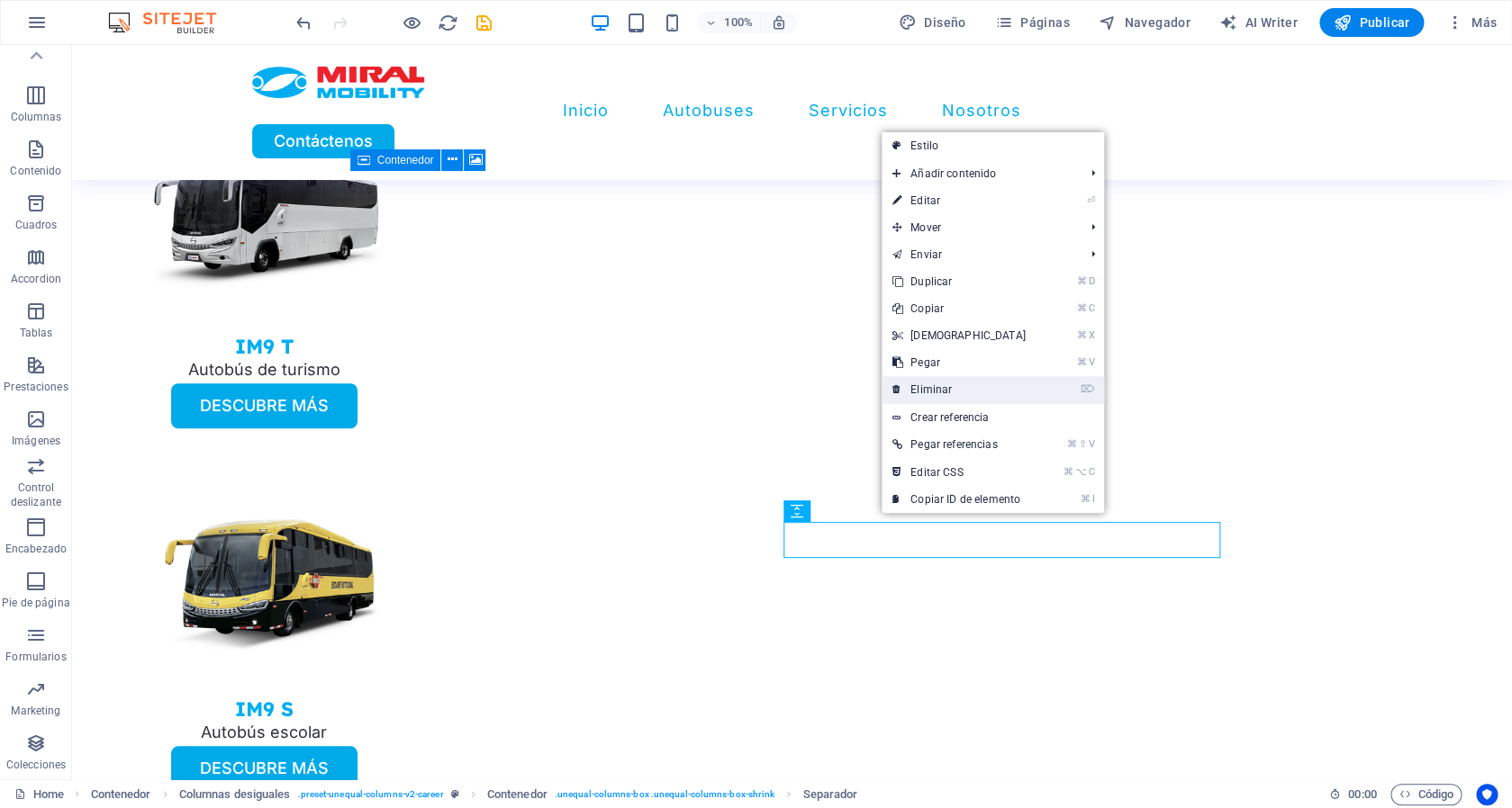
click at [931, 387] on link "⌦ Eliminar" at bounding box center [960, 390] width 155 height 27
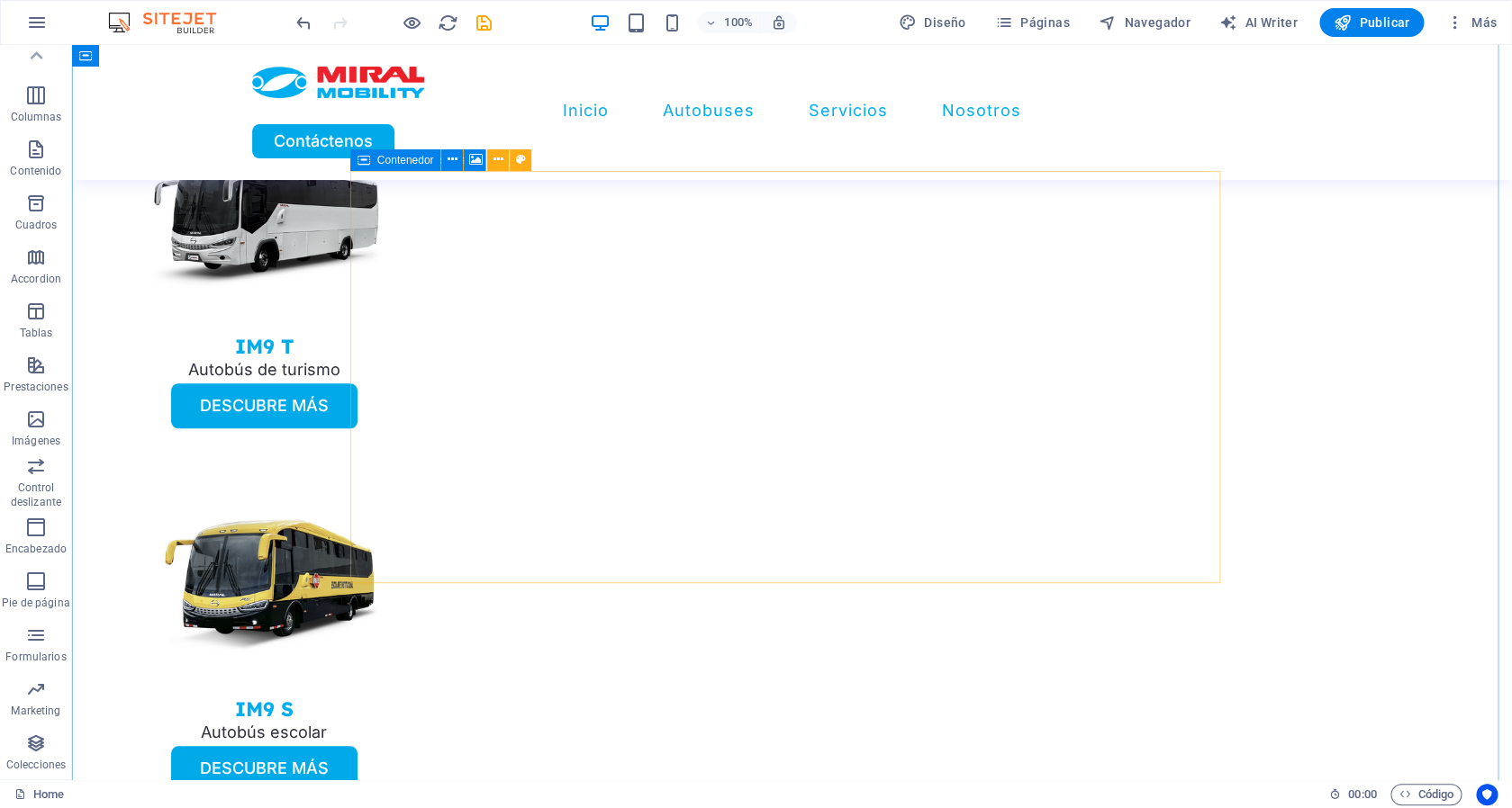
scroll to position [3371, 0]
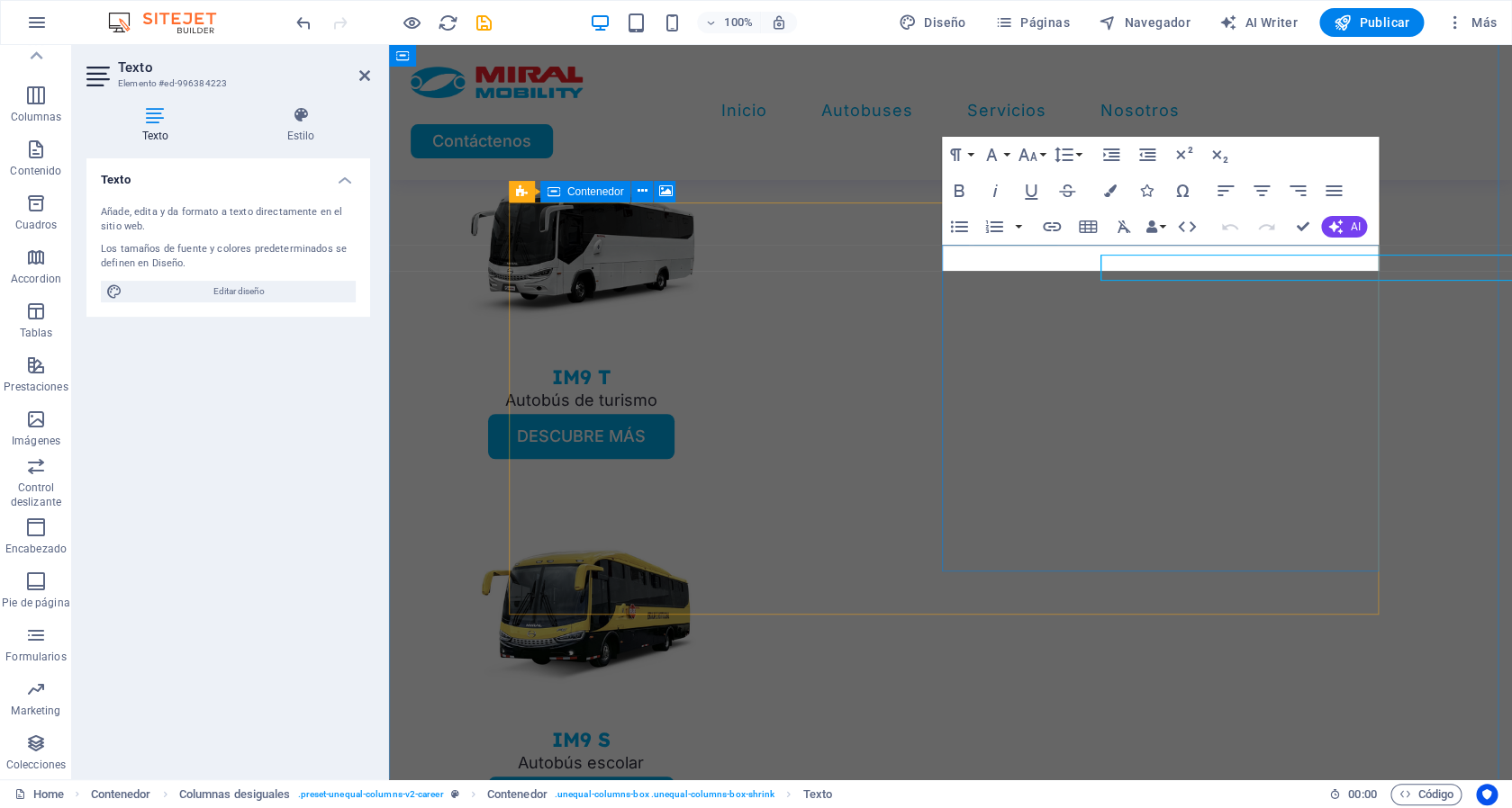
scroll to position [3360, 0]
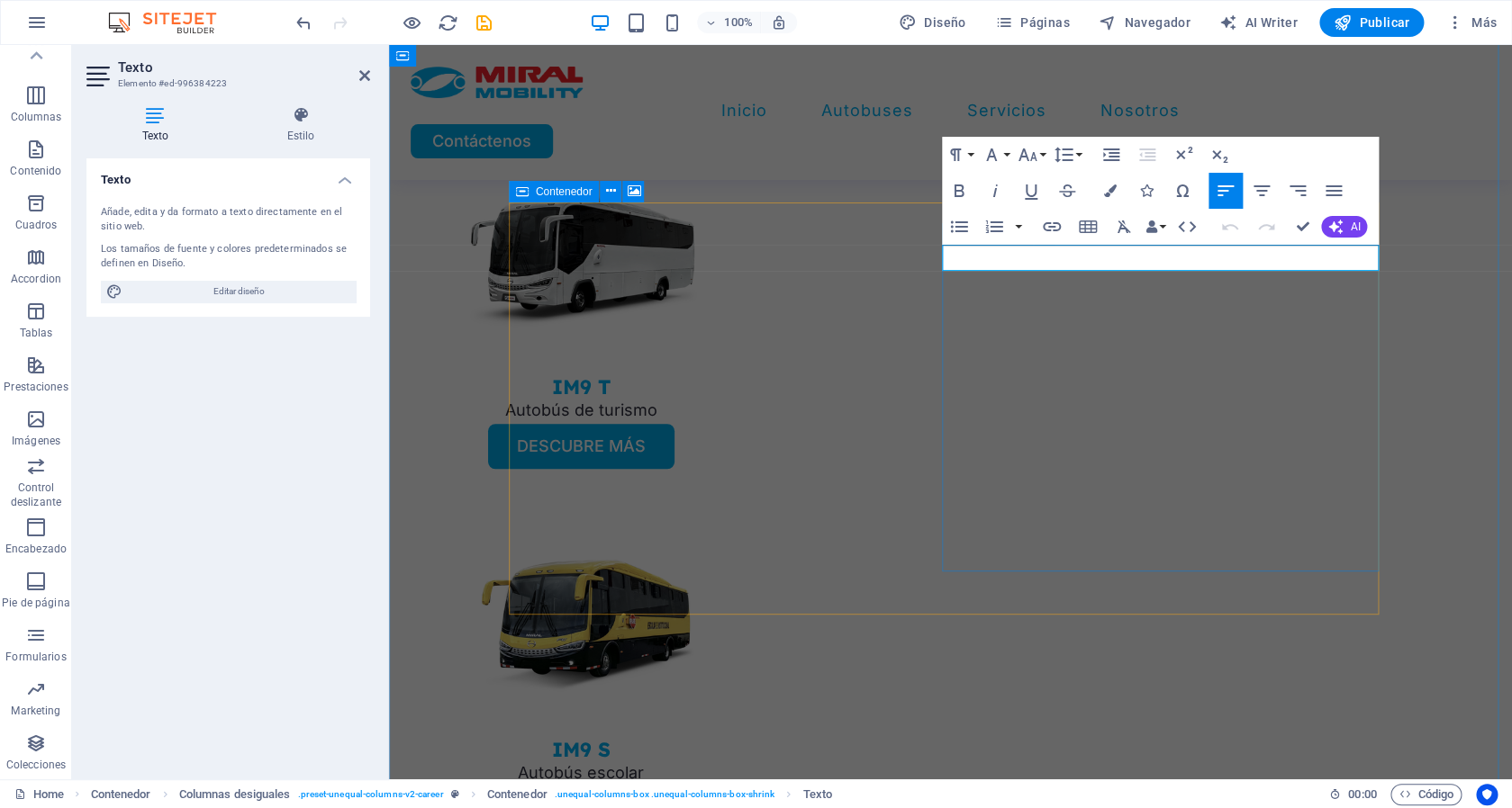
drag, startPoint x: 1060, startPoint y: 254, endPoint x: 909, endPoint y: 247, distance: 151.2
